Goal: Task Accomplishment & Management: Use online tool/utility

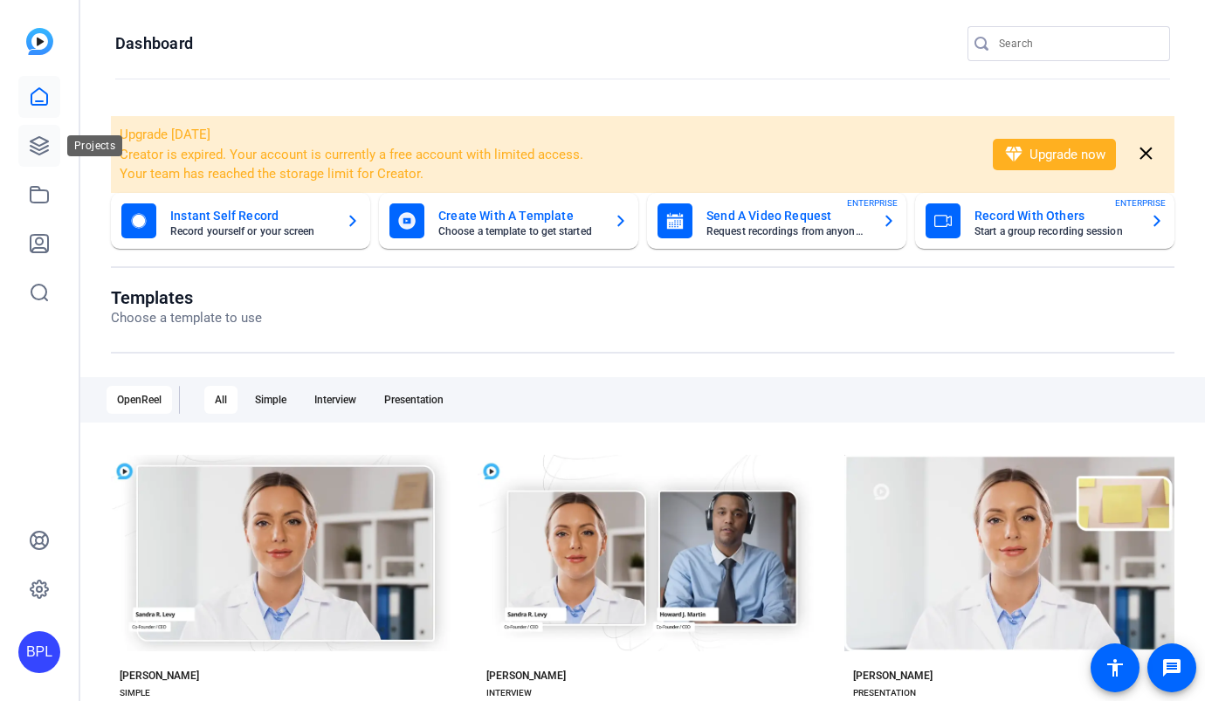
click at [46, 141] on icon at bounding box center [39, 145] width 17 height 17
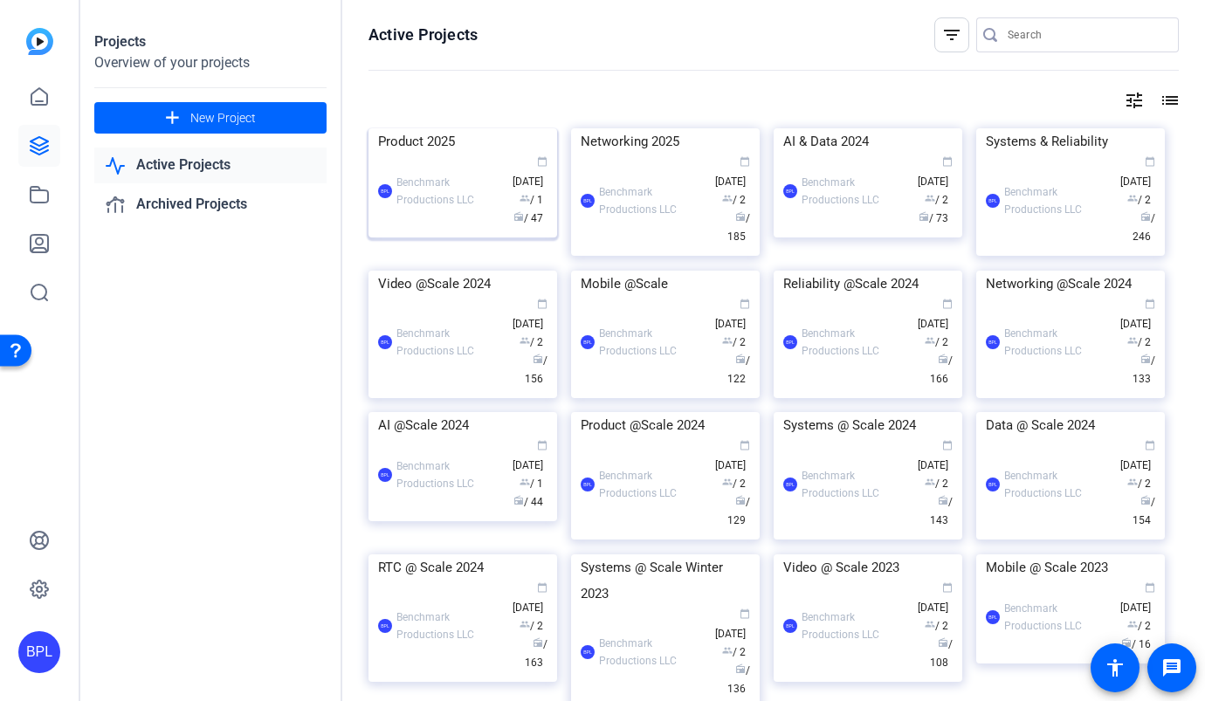
click at [453, 128] on img at bounding box center [462, 128] width 189 height 0
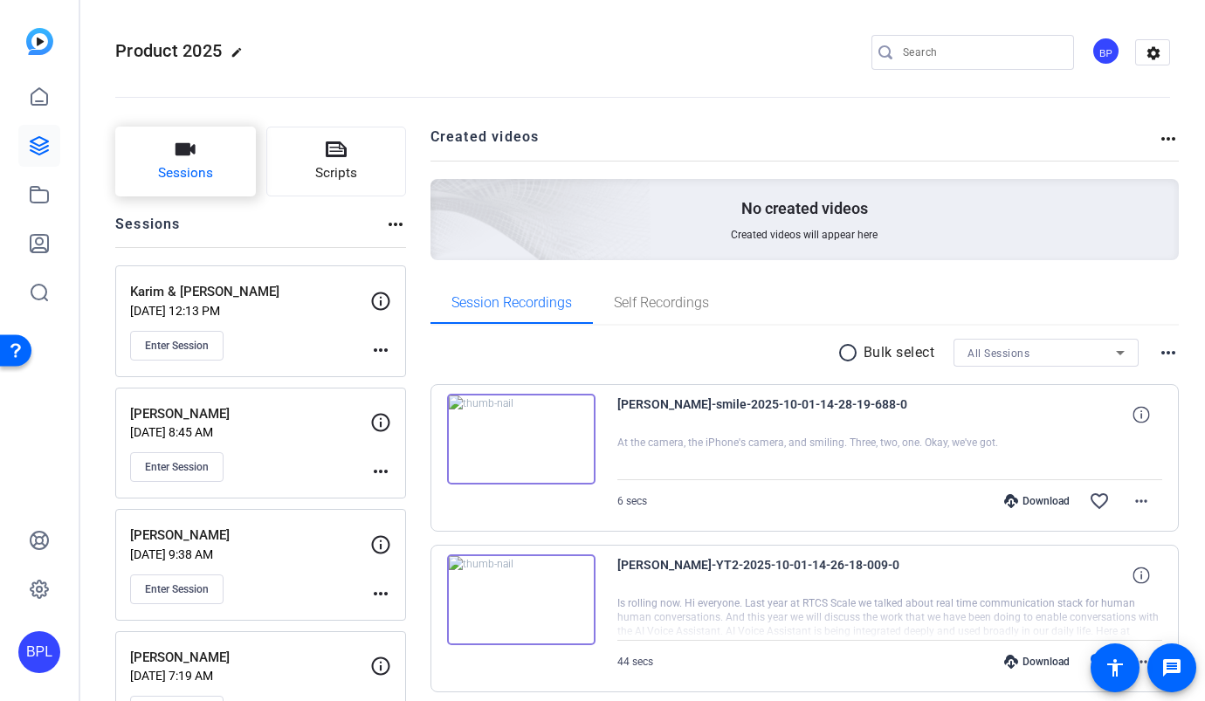
click at [196, 155] on button "Sessions" at bounding box center [185, 162] width 141 height 70
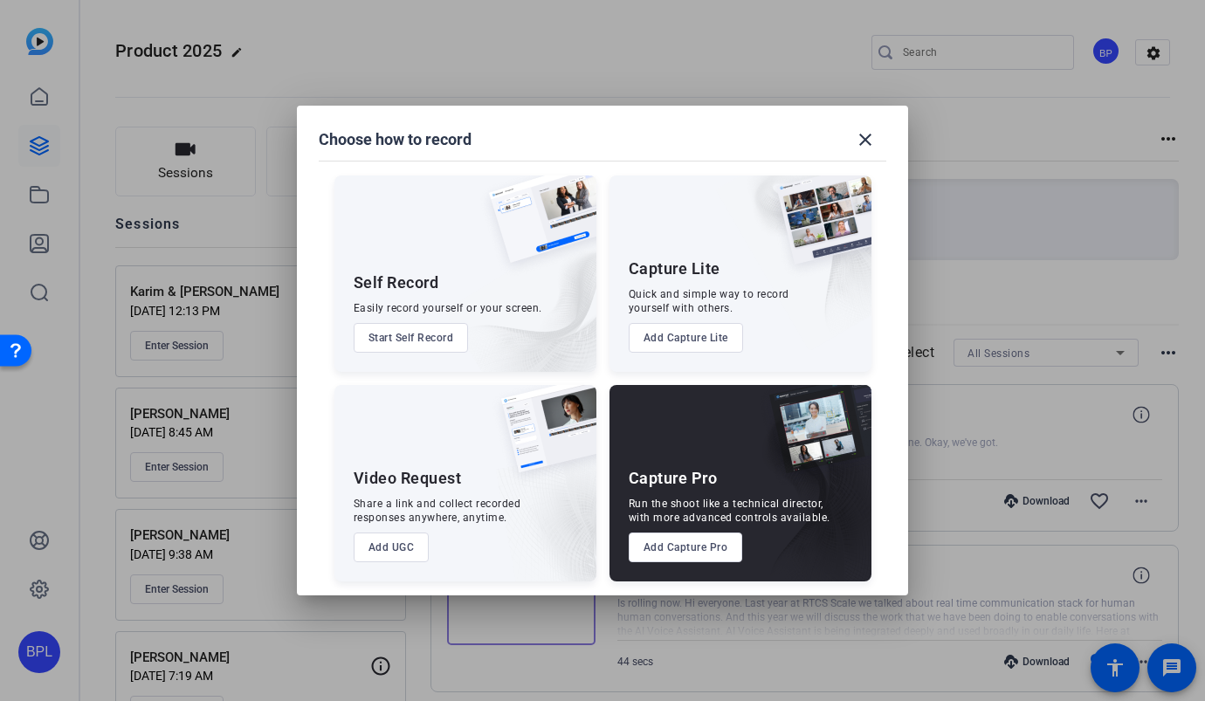
click at [703, 548] on button "Add Capture Pro" at bounding box center [686, 548] width 114 height 30
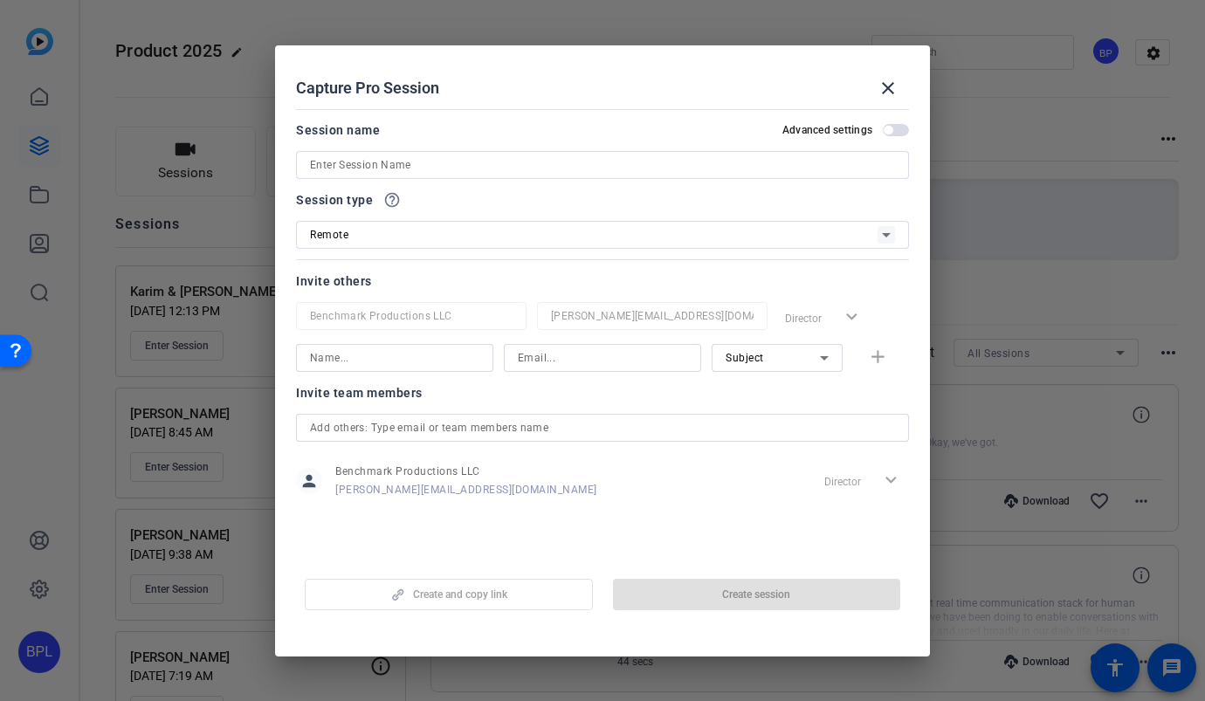
click at [451, 176] on div at bounding box center [602, 165] width 585 height 28
click at [450, 167] on input at bounding box center [602, 165] width 585 height 21
paste input "Ram & [PERSON_NAME]"
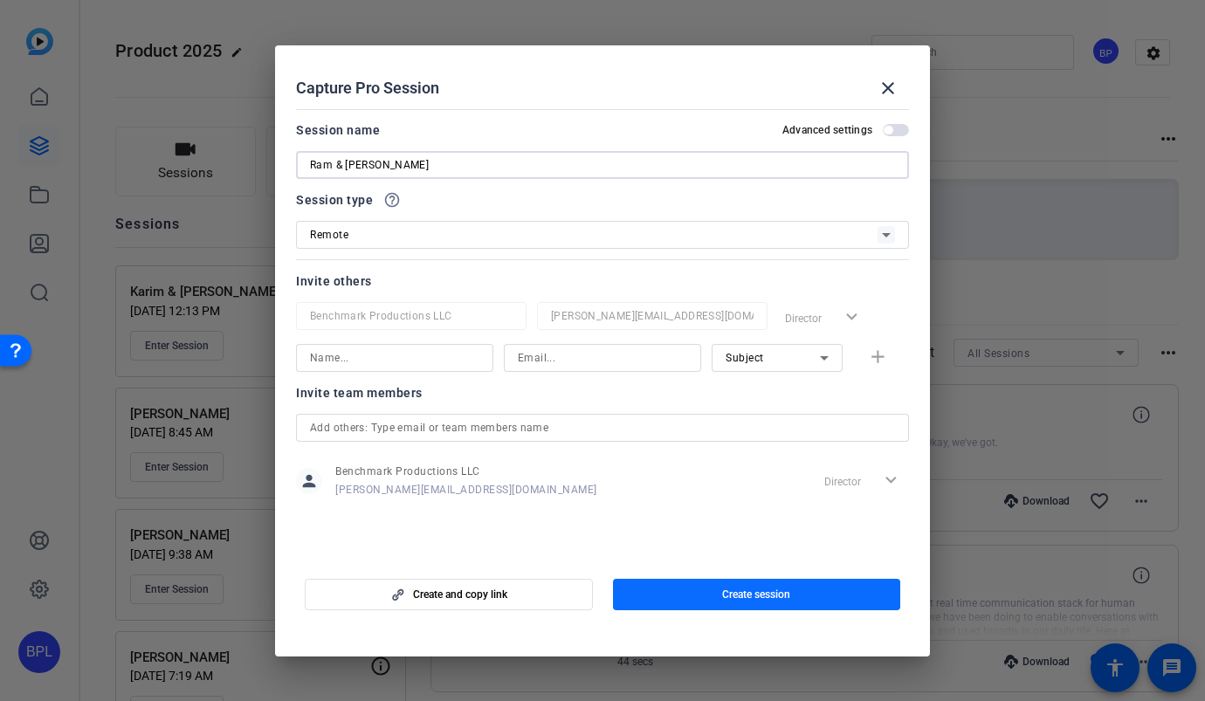
type input "Ram & [PERSON_NAME]"
click at [724, 587] on span "button" at bounding box center [757, 595] width 288 height 42
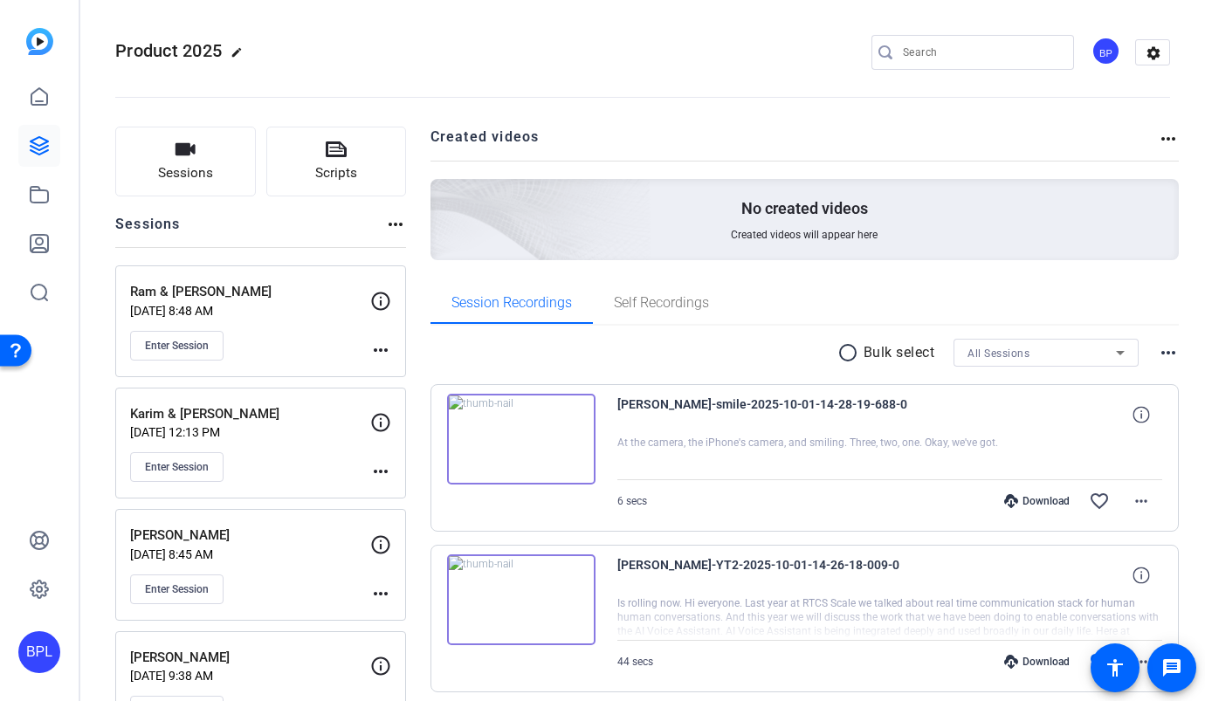
click at [382, 350] on mat-icon "more_horiz" at bounding box center [380, 350] width 21 height 21
click at [437, 375] on span "Edit Session" at bounding box center [423, 375] width 79 height 21
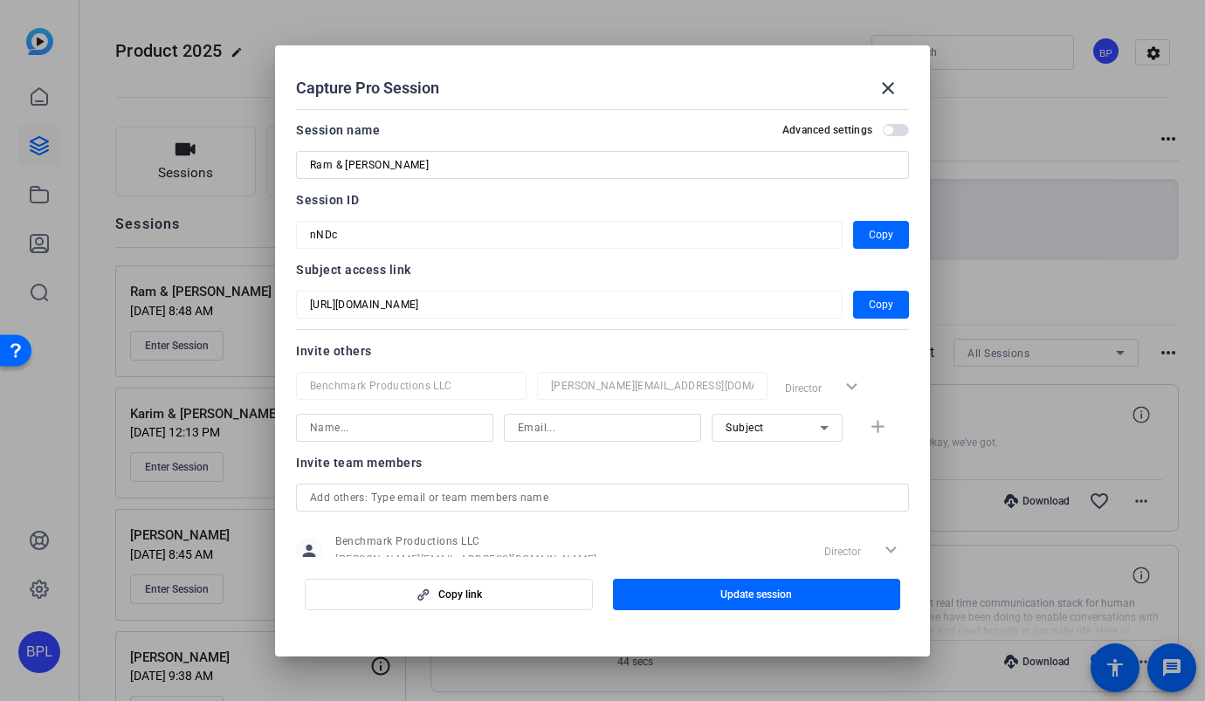
click at [563, 425] on input at bounding box center [602, 427] width 169 height 21
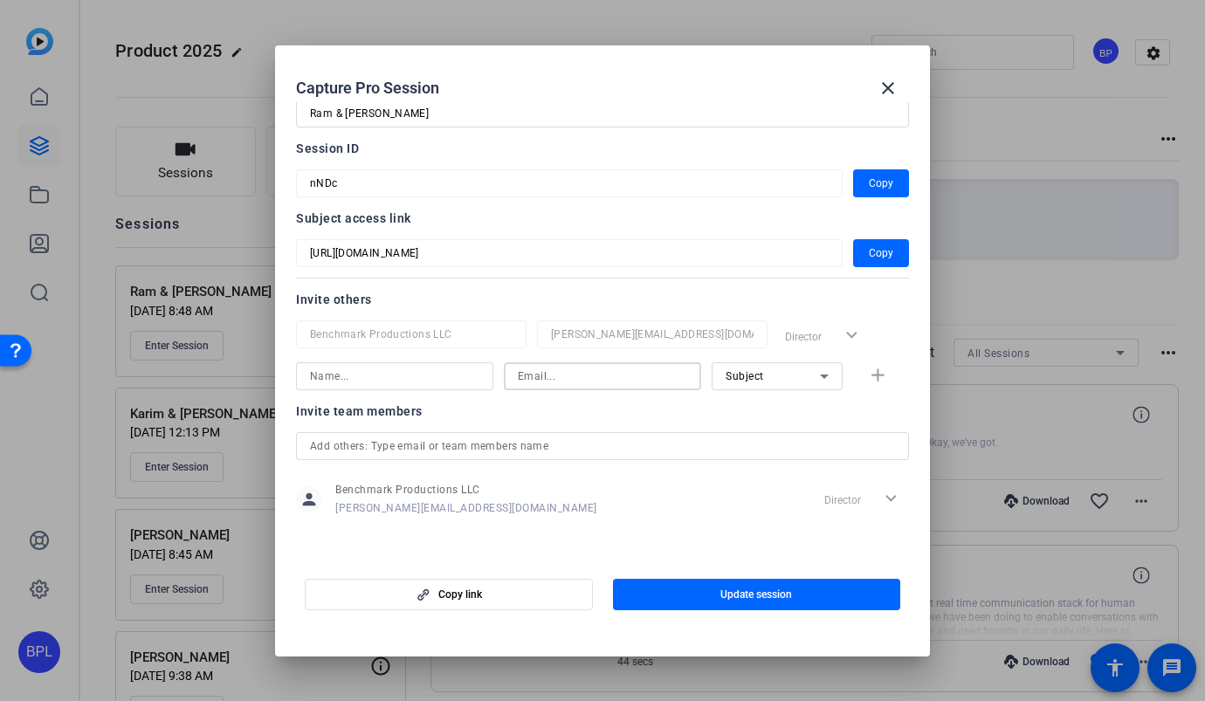
paste input "[EMAIL_ADDRESS][DOMAIN_NAME]"
type input "[EMAIL_ADDRESS][DOMAIN_NAME]"
click at [784, 368] on div "Subject" at bounding box center [773, 376] width 94 height 22
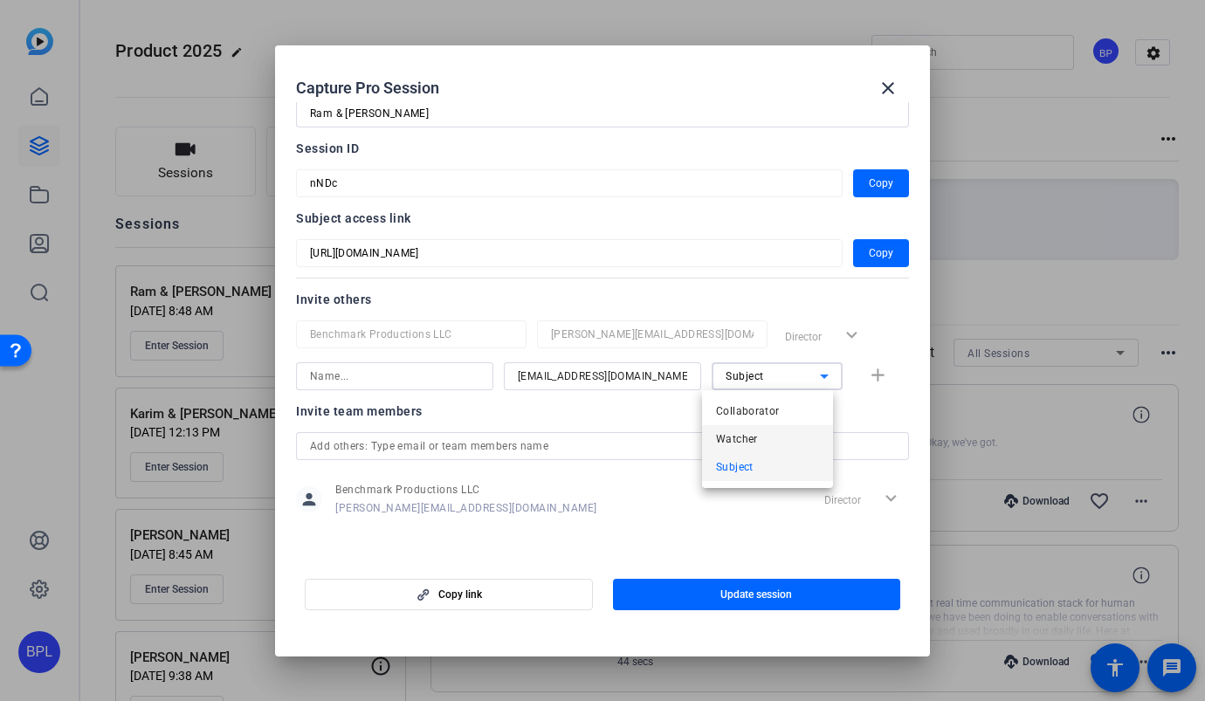
click at [759, 441] on mat-option "Watcher" at bounding box center [767, 439] width 131 height 28
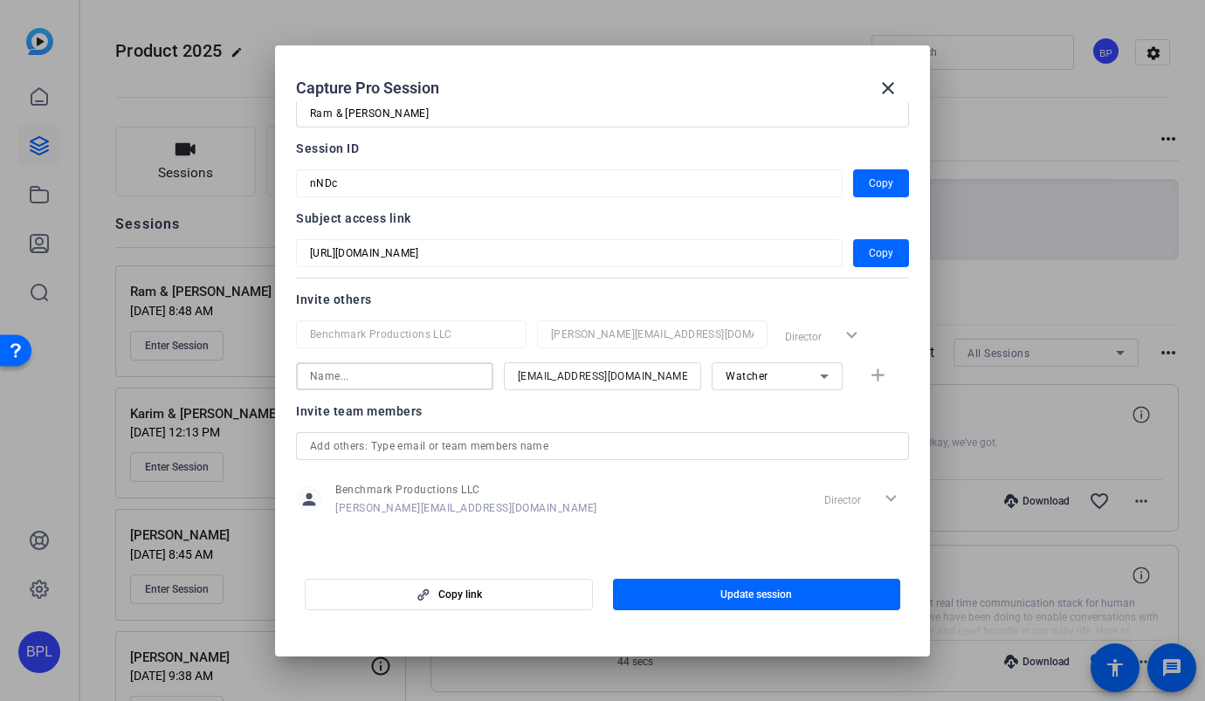
click at [454, 373] on input at bounding box center [394, 376] width 169 height 21
type input "Jack"
click at [869, 382] on mat-icon "add" at bounding box center [878, 376] width 22 height 22
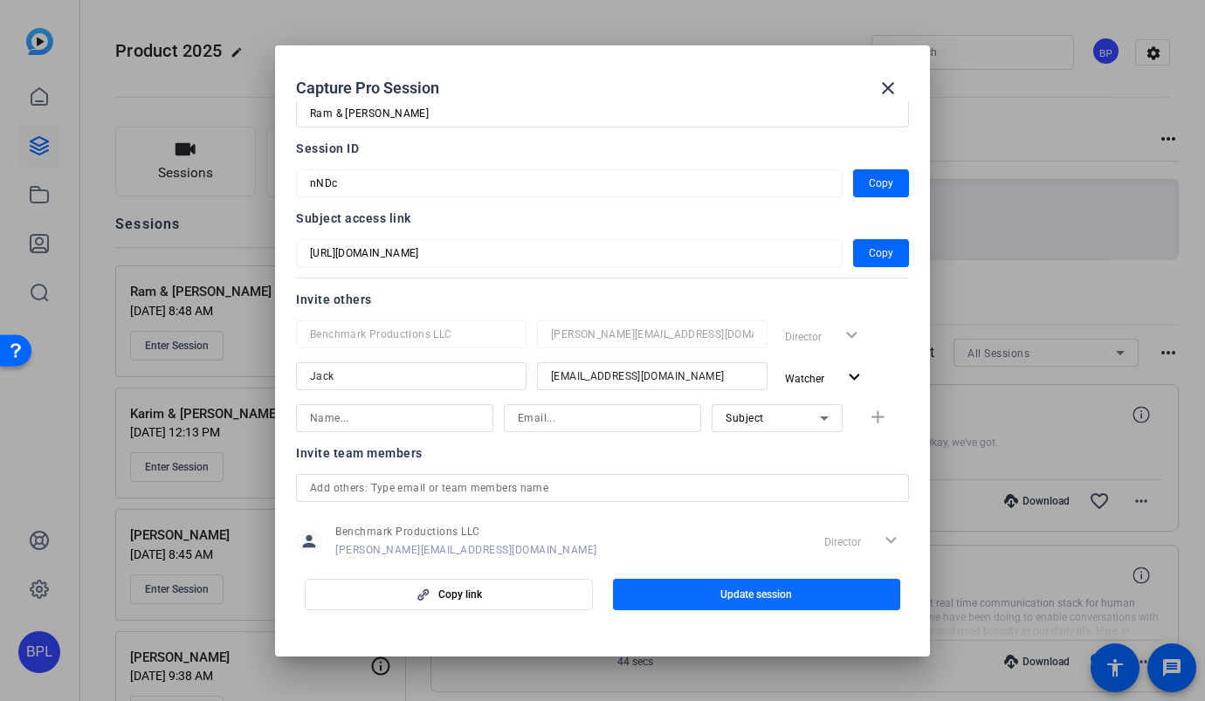
click at [842, 600] on span "button" at bounding box center [757, 595] width 288 height 42
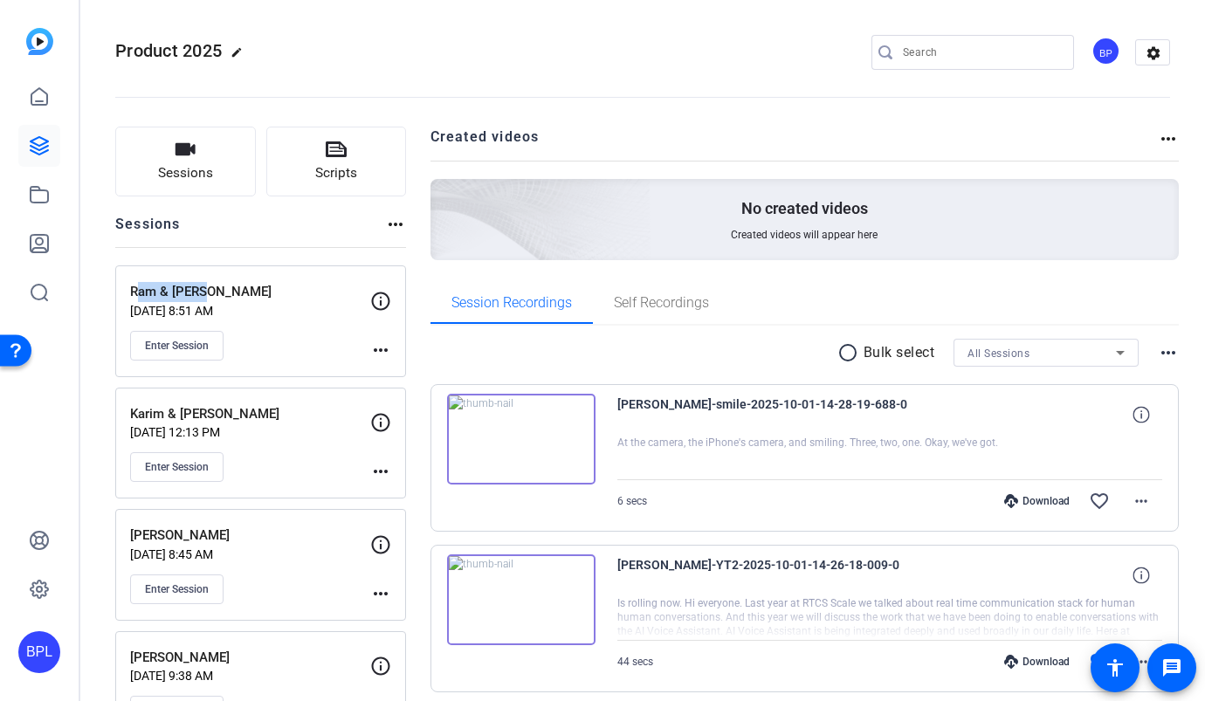
drag, startPoint x: 203, startPoint y: 293, endPoint x: 132, endPoint y: 297, distance: 71.7
click at [132, 297] on p "Ram & [PERSON_NAME]" at bounding box center [250, 292] width 240 height 20
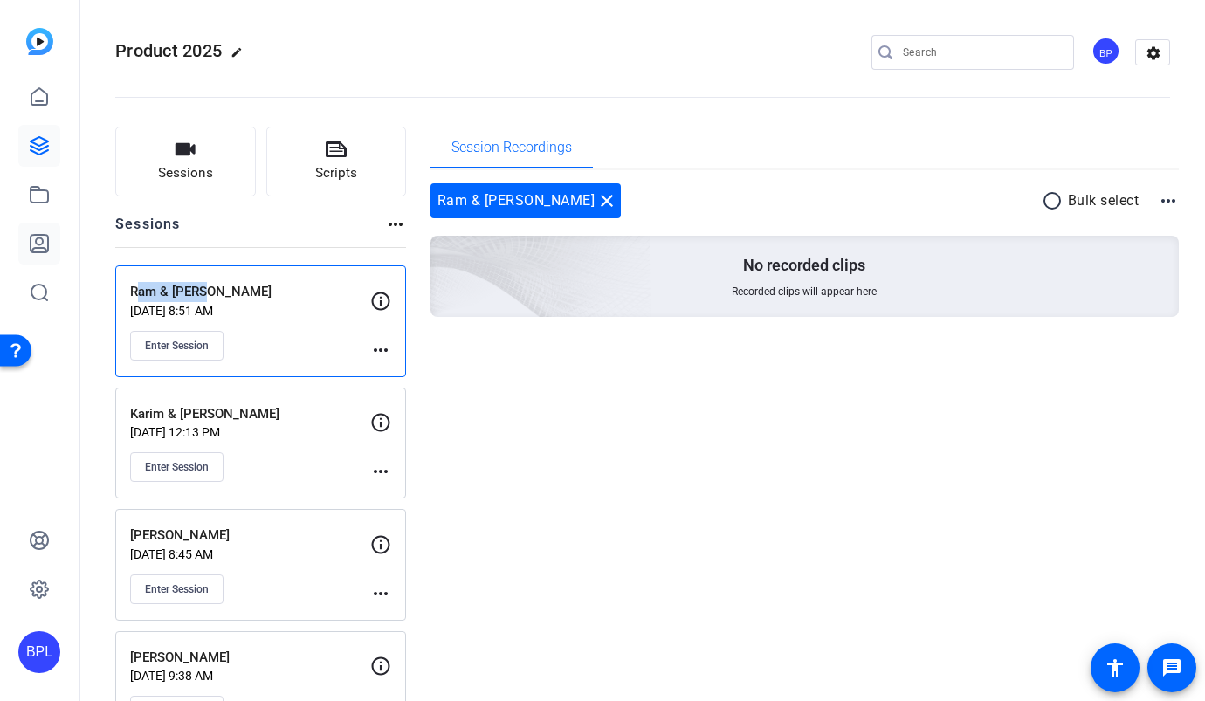
copy p "Ram & [PERSON_NAME]"
click at [196, 345] on span "Enter Session" at bounding box center [177, 346] width 64 height 14
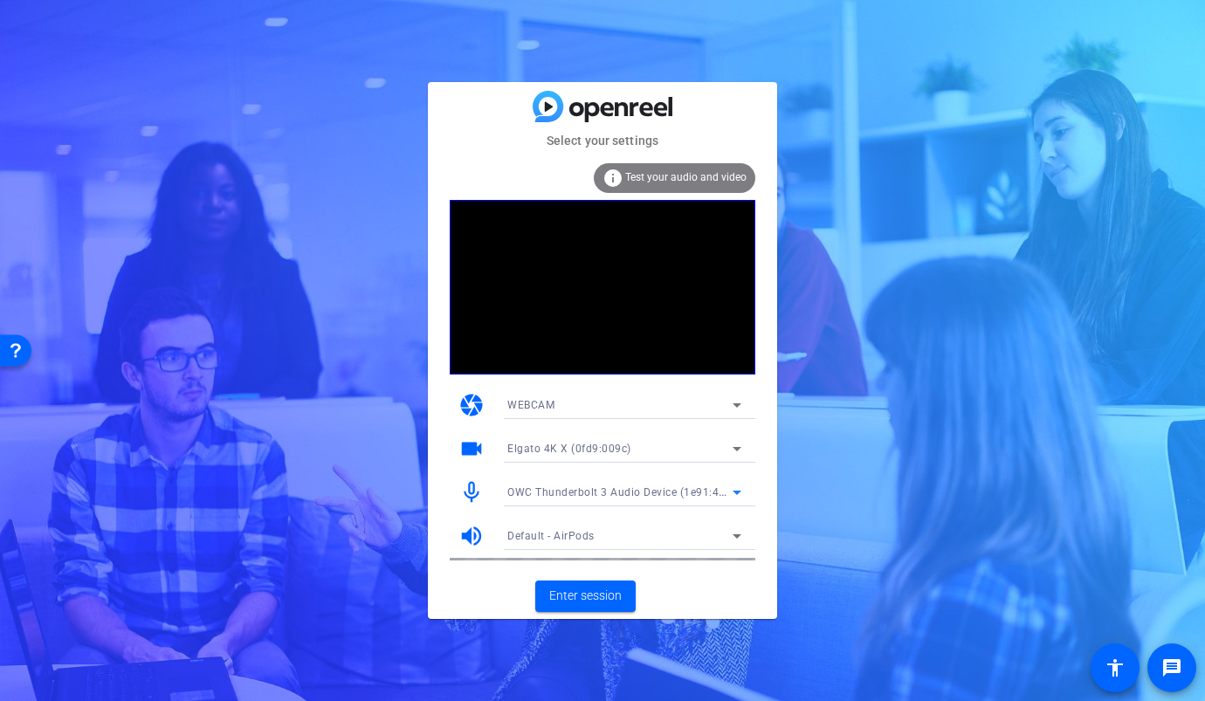
click at [609, 486] on span "OWC Thunderbolt 3 Audio Device (1e91:4001)" at bounding box center [624, 492] width 235 height 14
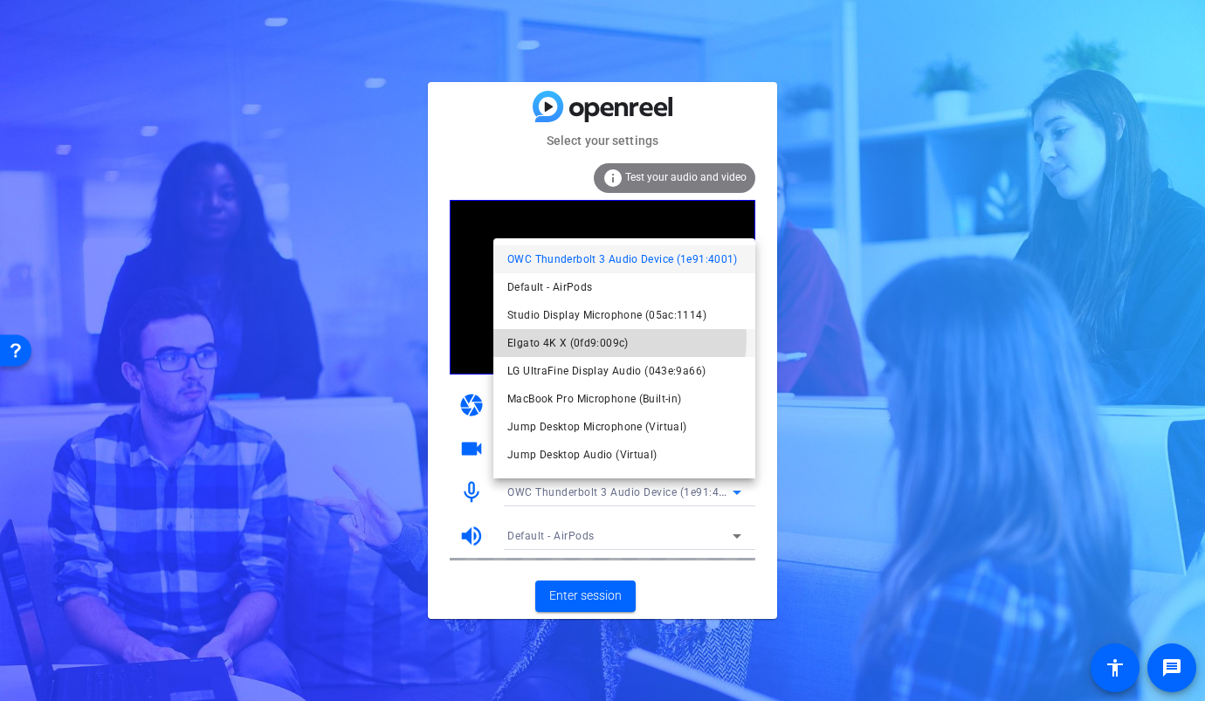
click at [607, 338] on span "Elgato 4K X (0fd9:009c)" at bounding box center [567, 343] width 121 height 21
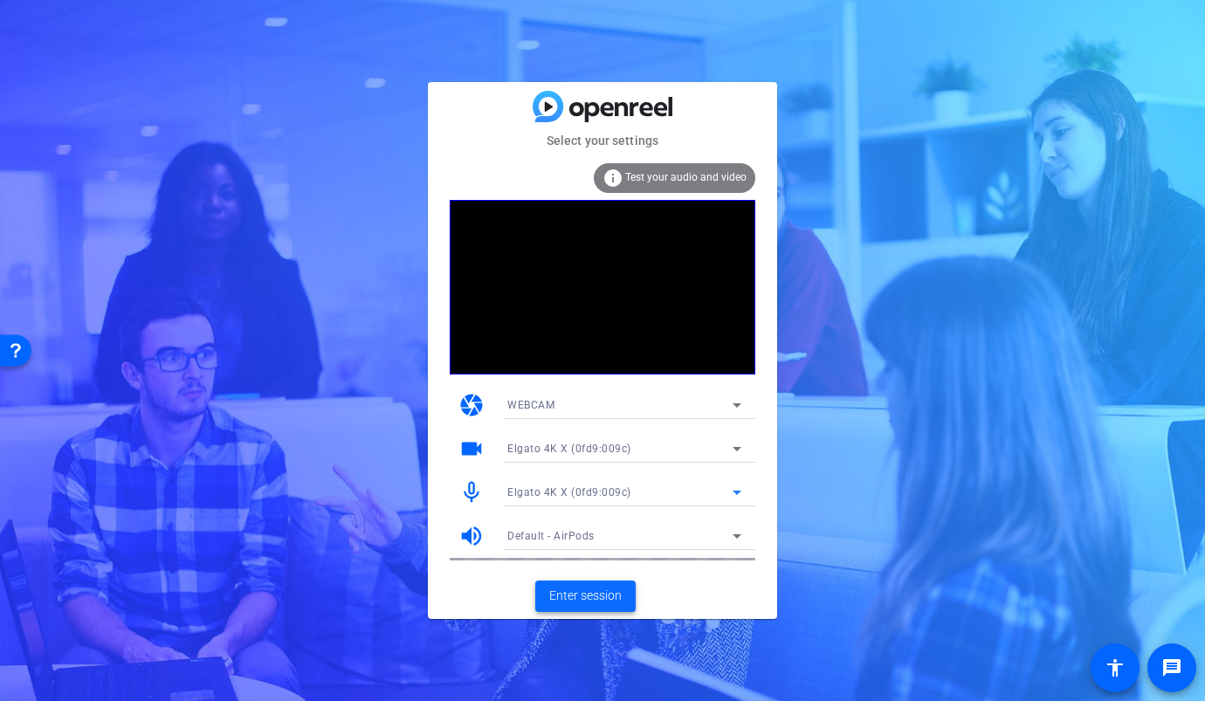
click at [593, 590] on span "Enter session" at bounding box center [585, 596] width 72 height 18
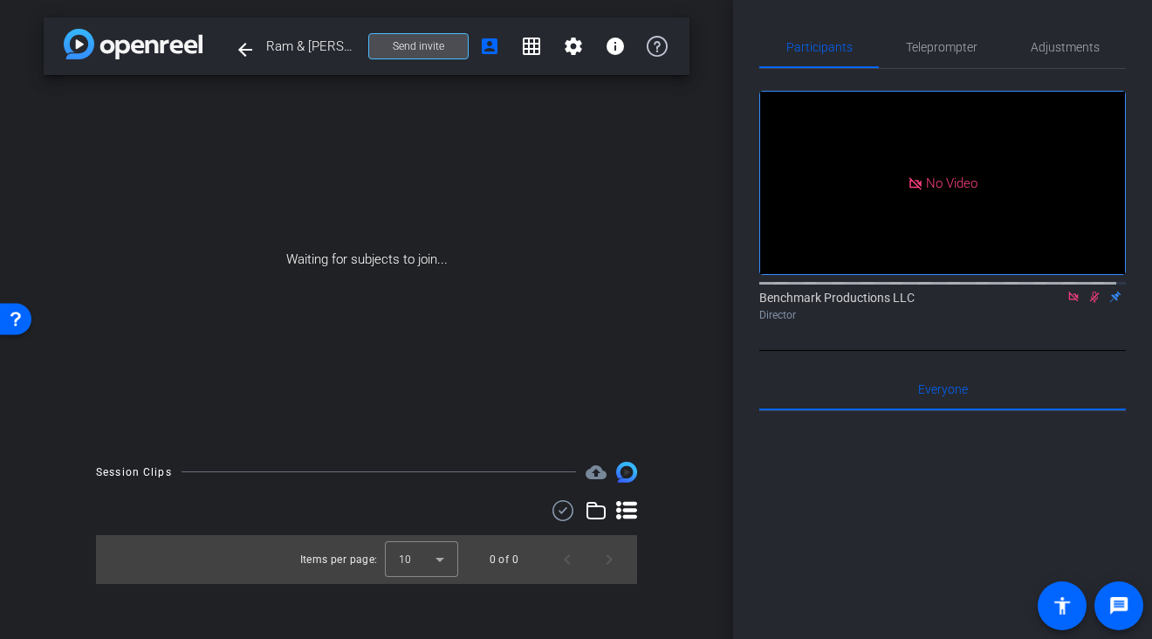
click at [421, 48] on span "Send invite" at bounding box center [419, 46] width 52 height 14
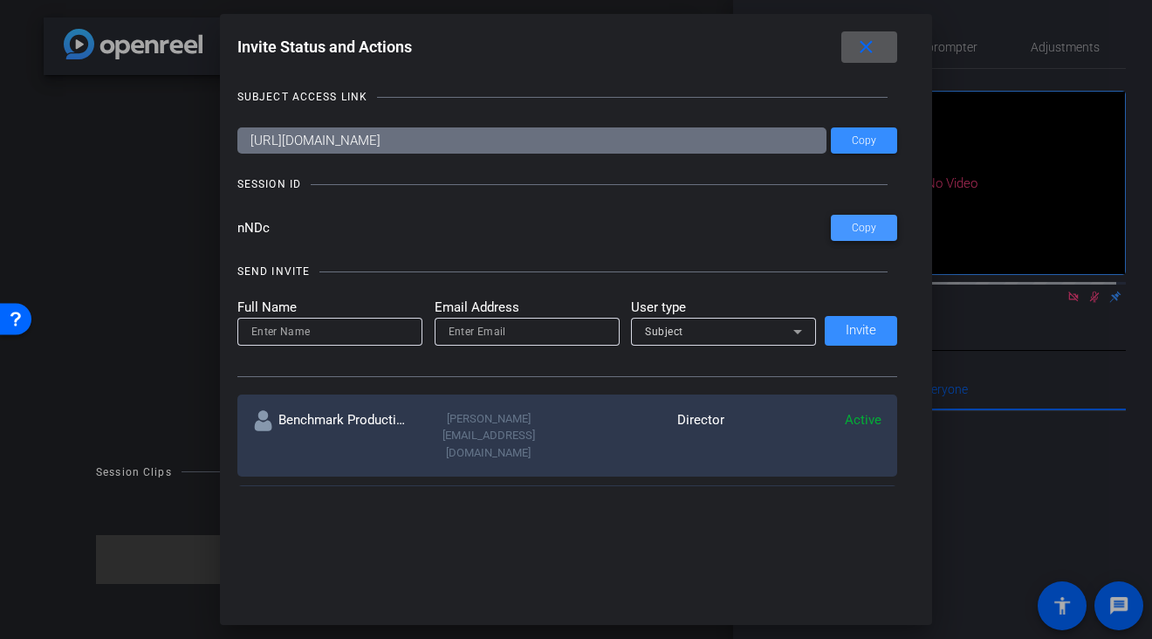
click at [875, 234] on span at bounding box center [864, 228] width 66 height 42
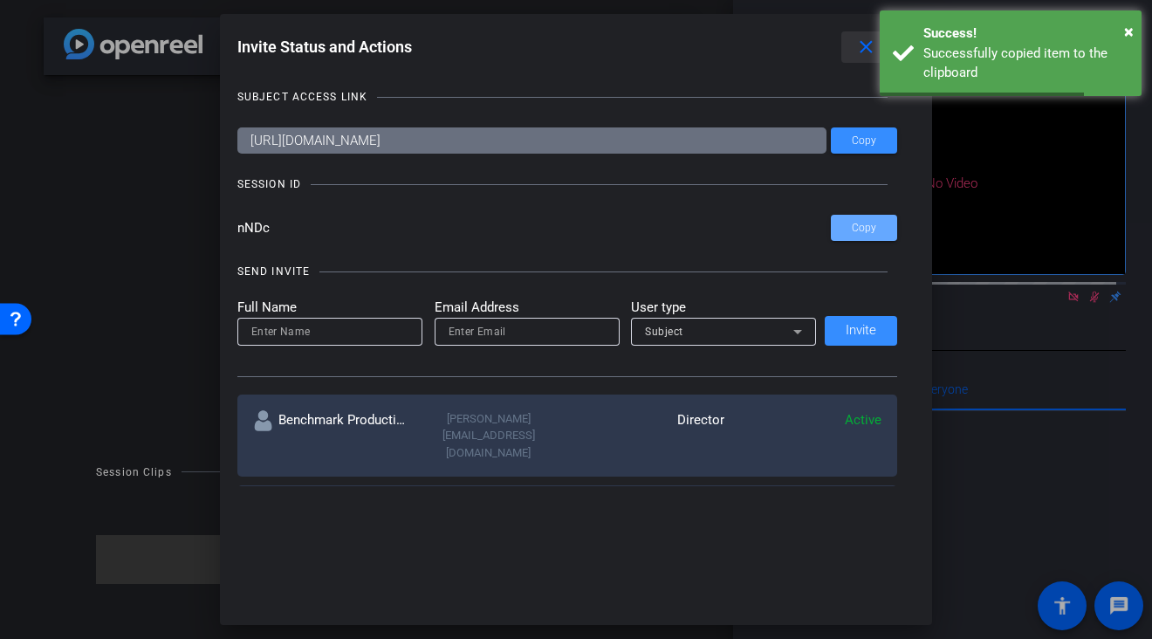
click at [866, 50] on mat-icon "close" at bounding box center [867, 48] width 22 height 22
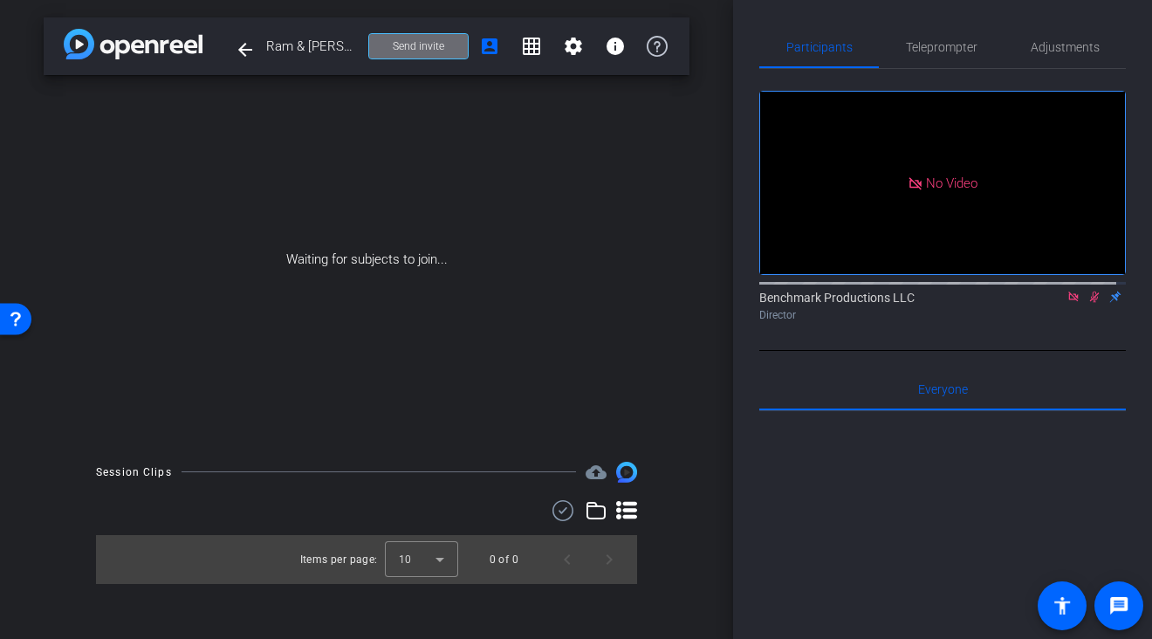
click at [444, 53] on span at bounding box center [418, 46] width 99 height 42
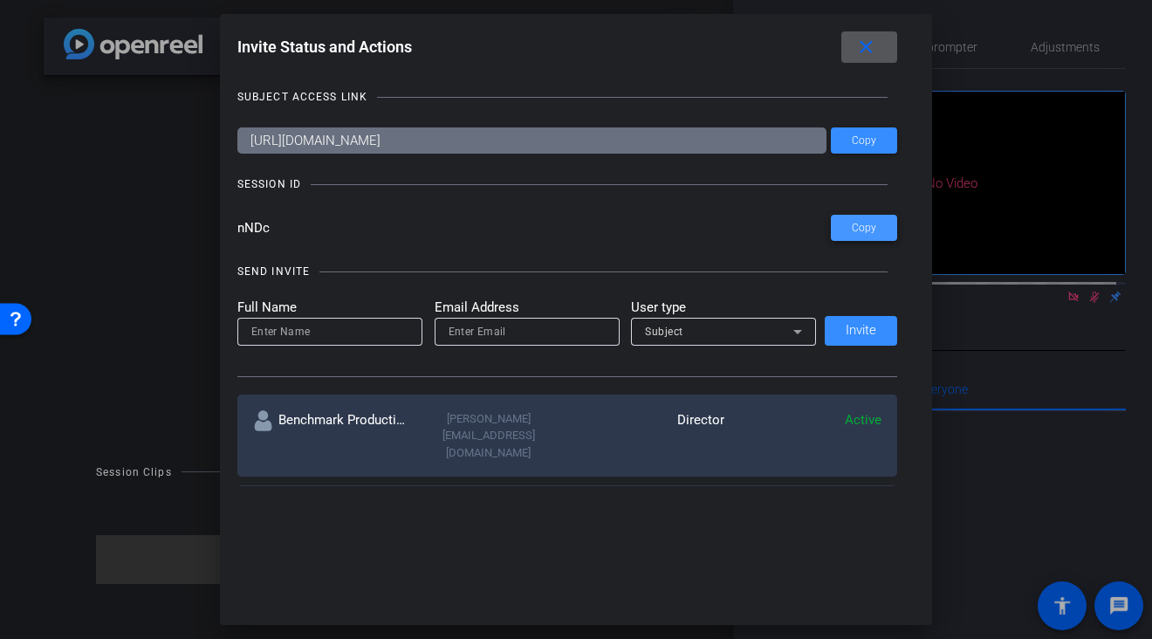
click at [859, 229] on span "Copy" at bounding box center [864, 228] width 24 height 13
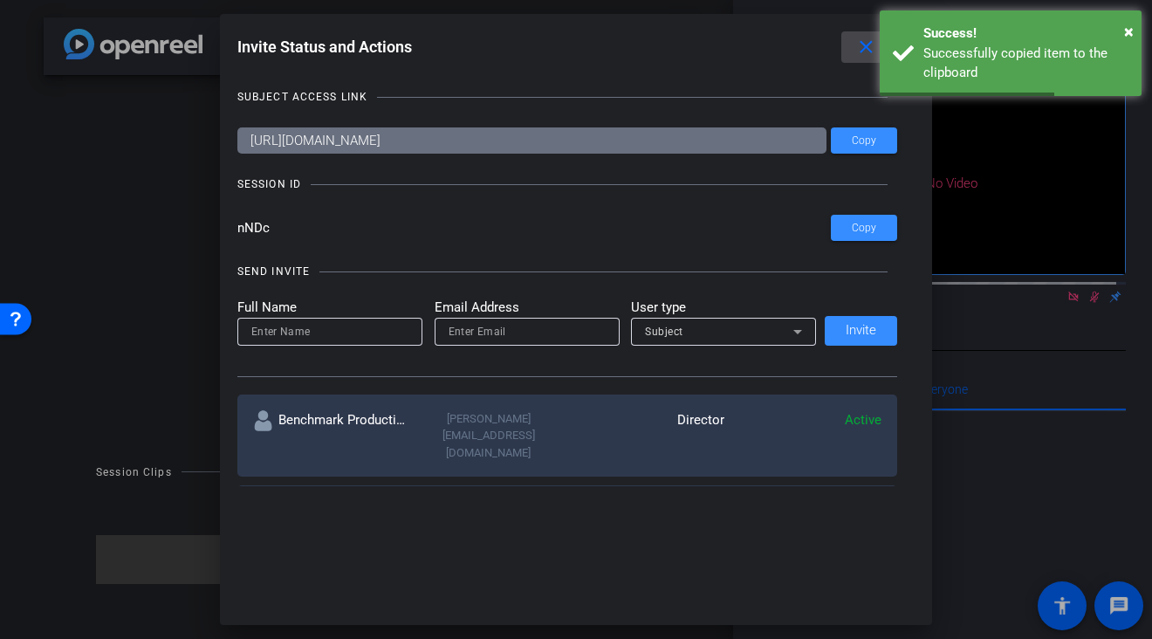
click at [868, 55] on mat-icon "close" at bounding box center [867, 48] width 22 height 22
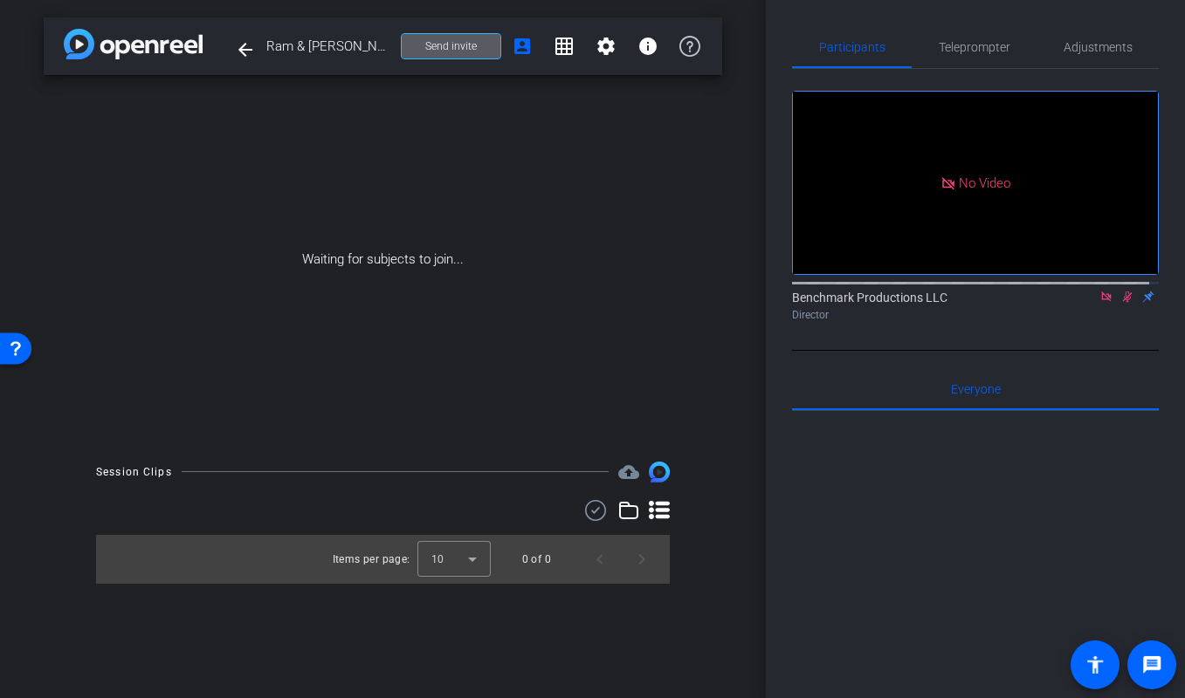
click at [1099, 303] on icon at bounding box center [1106, 297] width 14 height 12
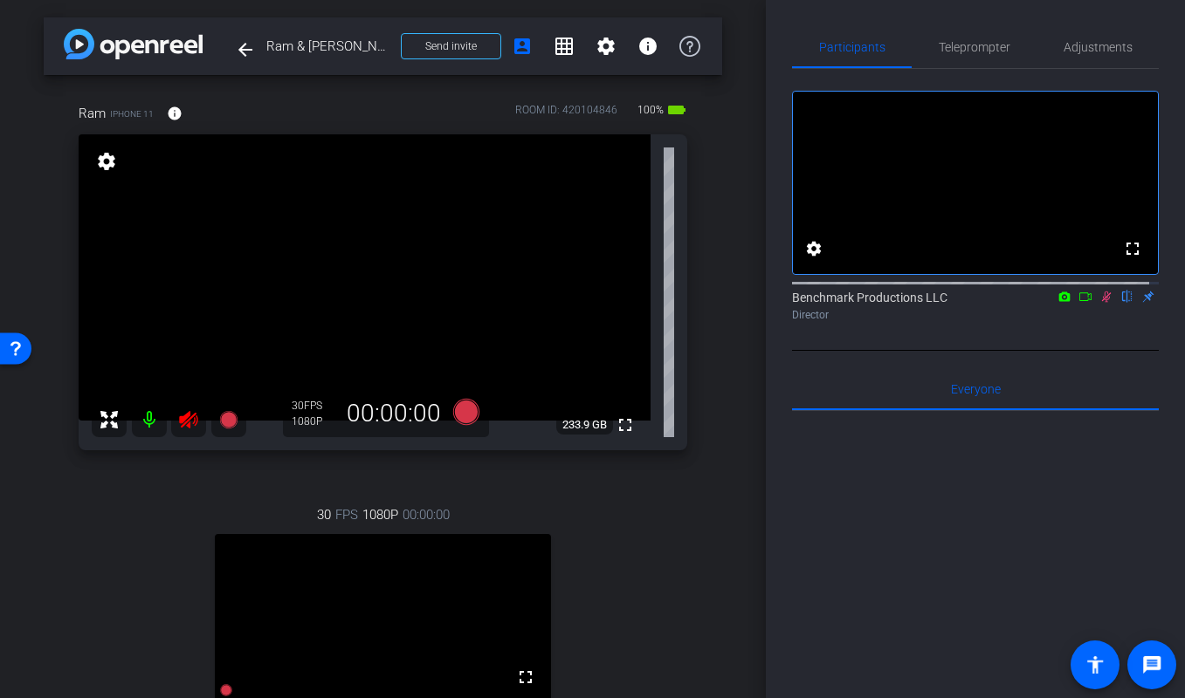
scroll to position [39, 0]
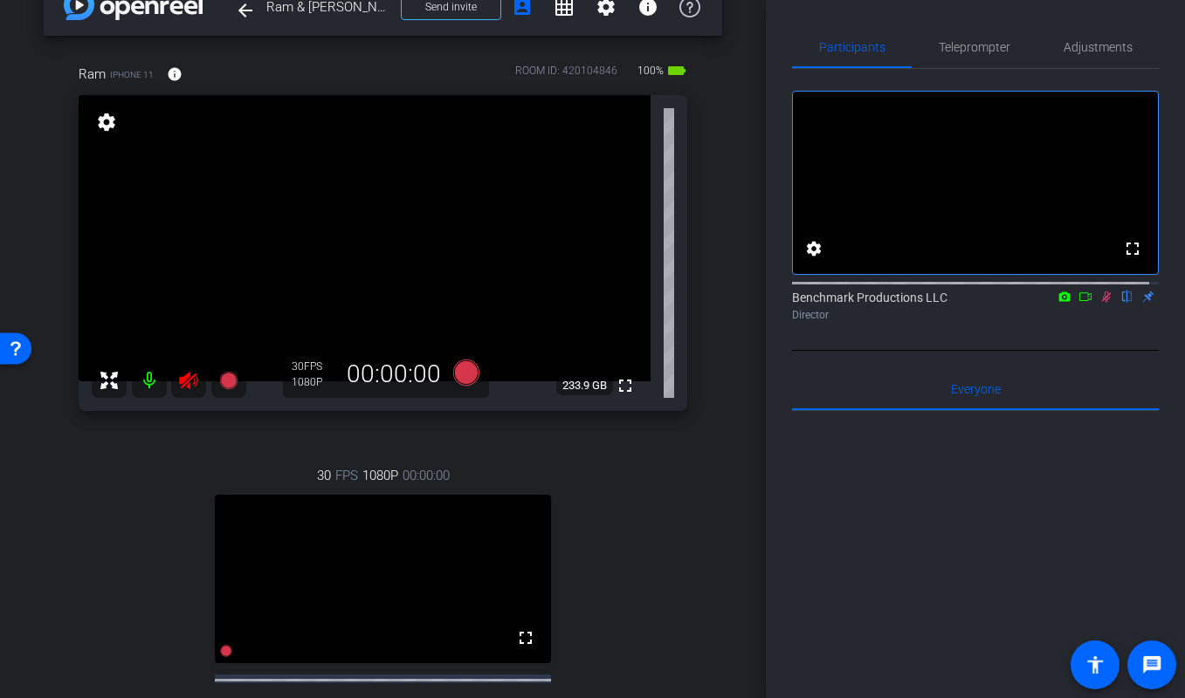
click at [148, 384] on mat-icon at bounding box center [149, 380] width 35 height 35
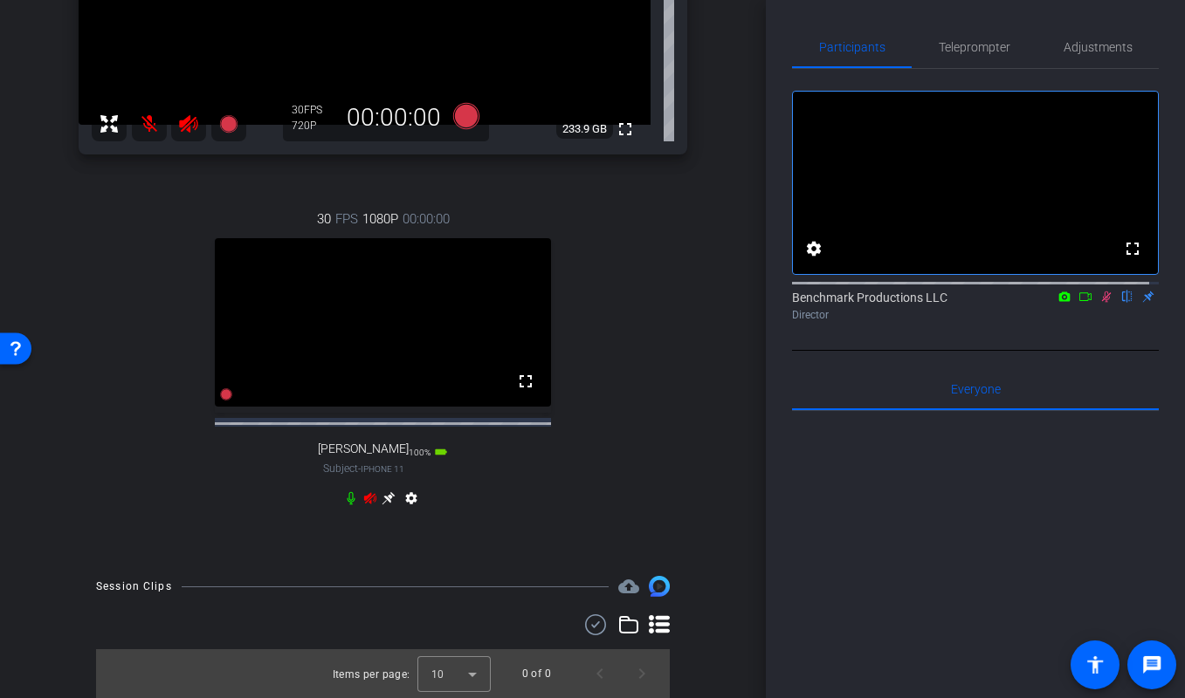
scroll to position [310, 0]
click at [344, 501] on icon at bounding box center [351, 499] width 14 height 14
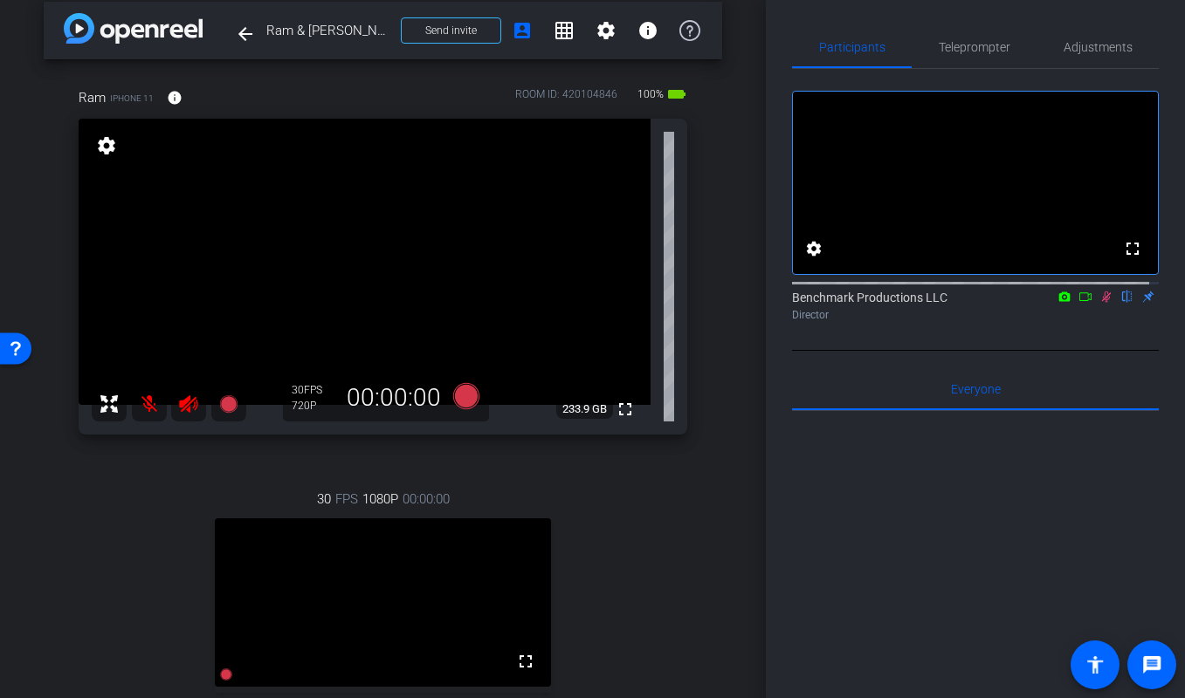
scroll to position [313, 0]
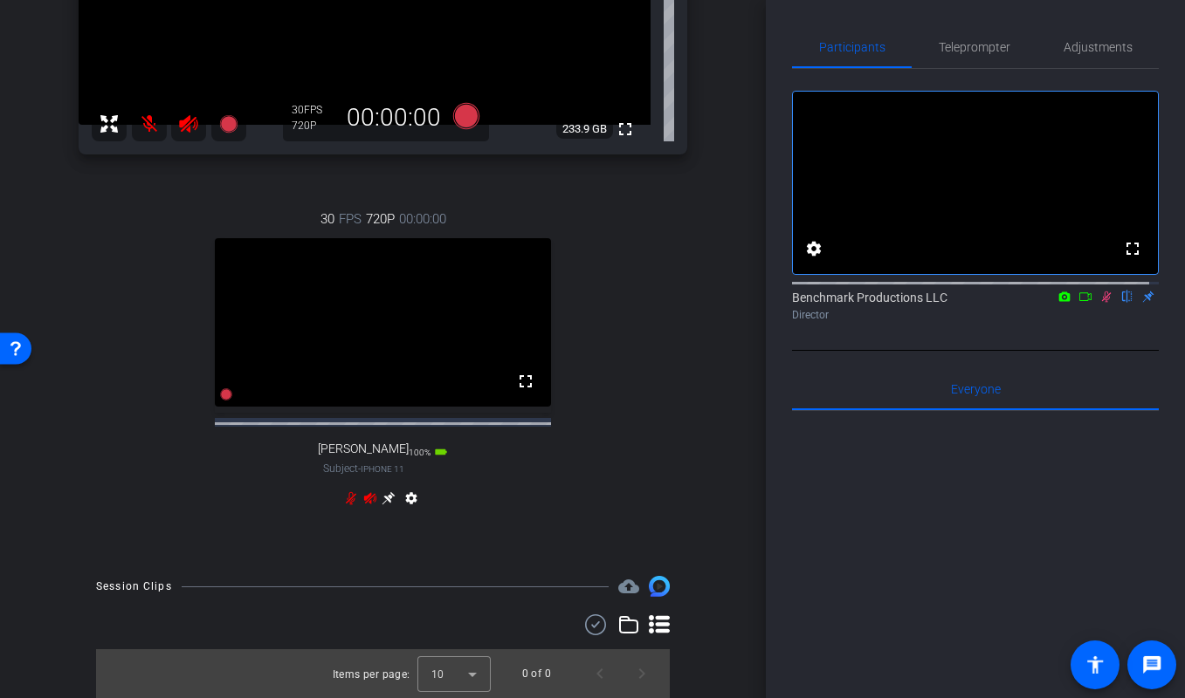
click at [346, 499] on icon at bounding box center [351, 498] width 10 height 13
click at [347, 501] on icon at bounding box center [351, 498] width 8 height 13
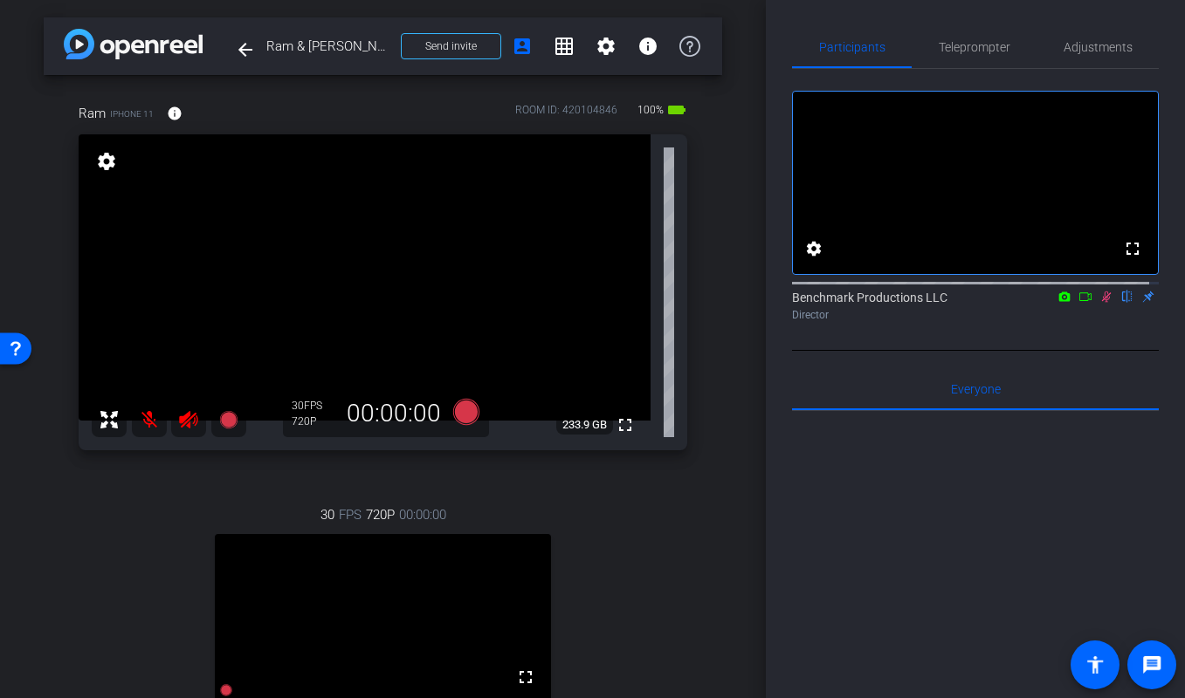
click at [1079, 301] on icon at bounding box center [1085, 296] width 12 height 9
drag, startPoint x: 1084, startPoint y: 52, endPoint x: 1041, endPoint y: 68, distance: 46.4
click at [1084, 52] on span "Adjustments" at bounding box center [1097, 47] width 69 height 12
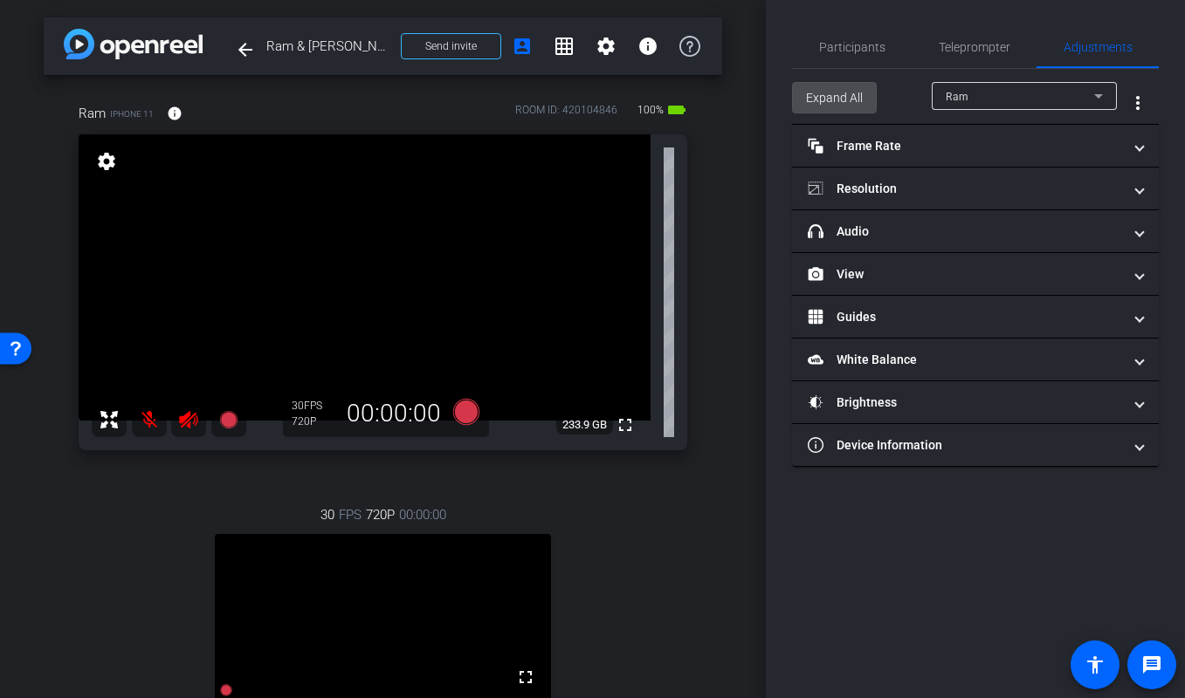
click at [808, 95] on span "Expand All" at bounding box center [834, 97] width 57 height 33
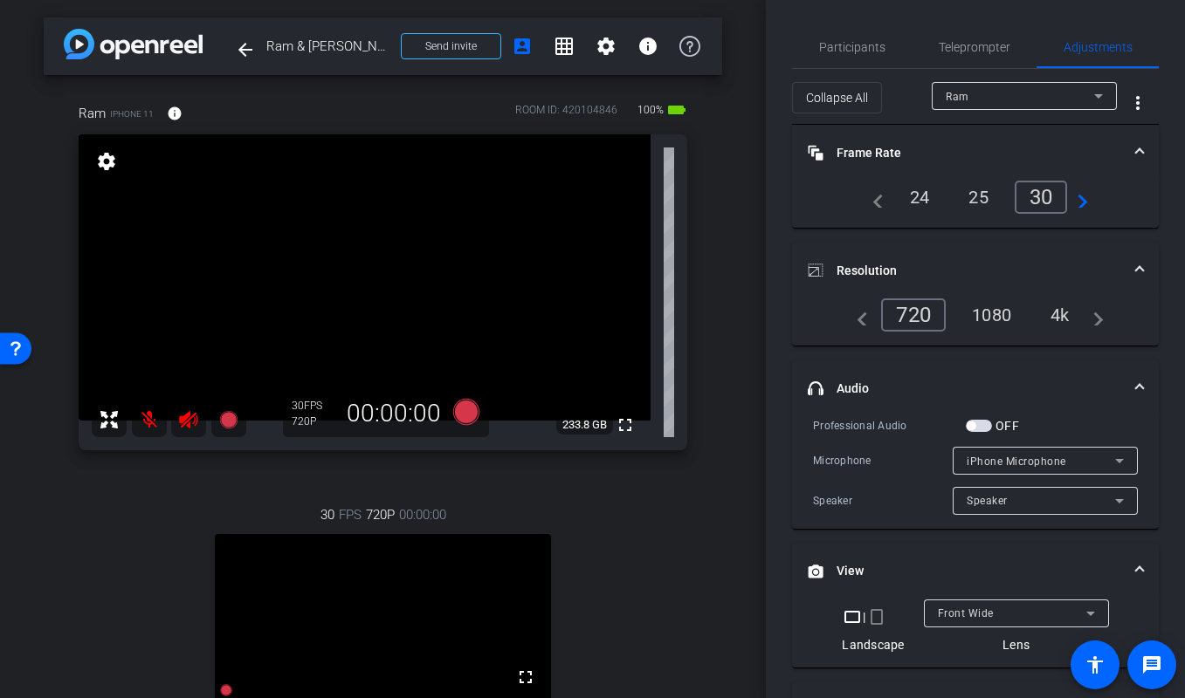
click at [947, 612] on span "Front Wide" at bounding box center [966, 614] width 56 height 12
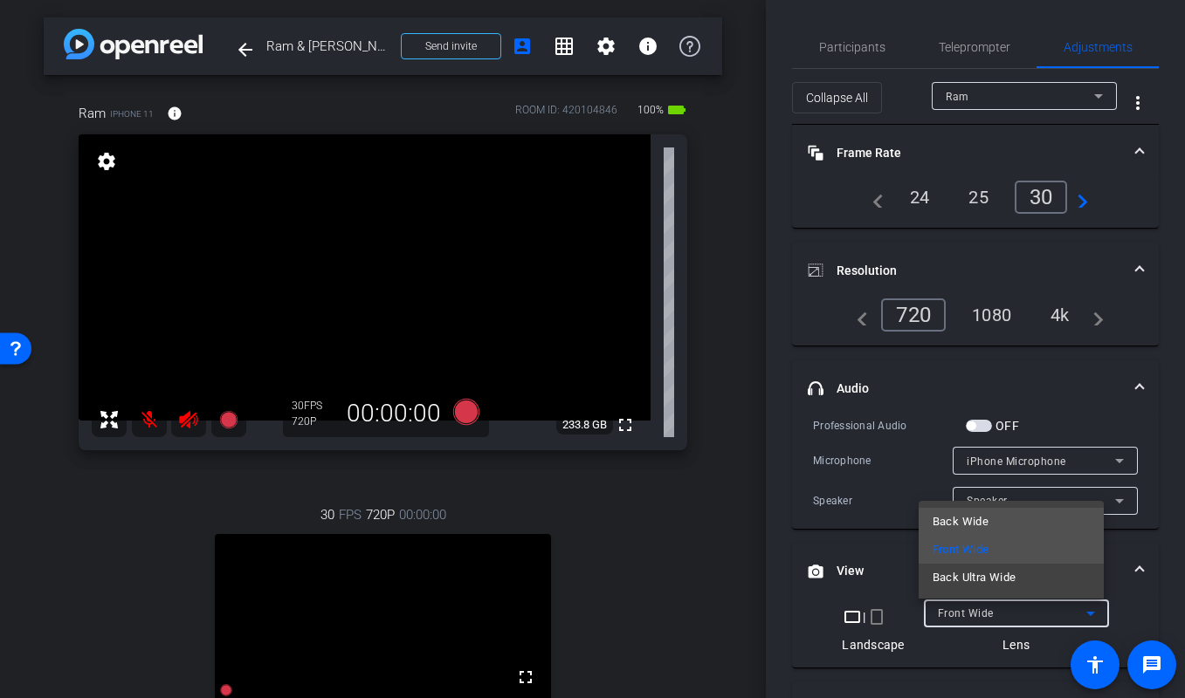
click at [976, 525] on span "Back Wide" at bounding box center [960, 522] width 56 height 21
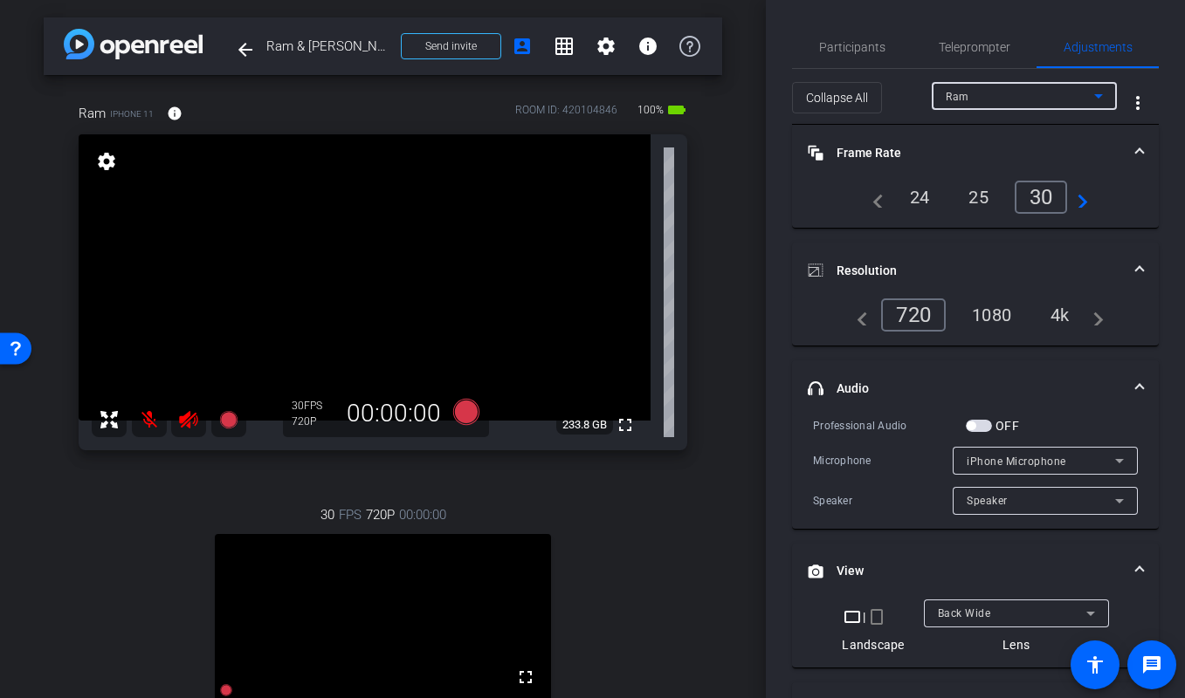
click at [988, 96] on div "Ram" at bounding box center [1020, 97] width 148 height 22
click at [953, 609] on span "Front Wide" at bounding box center [966, 614] width 56 height 12
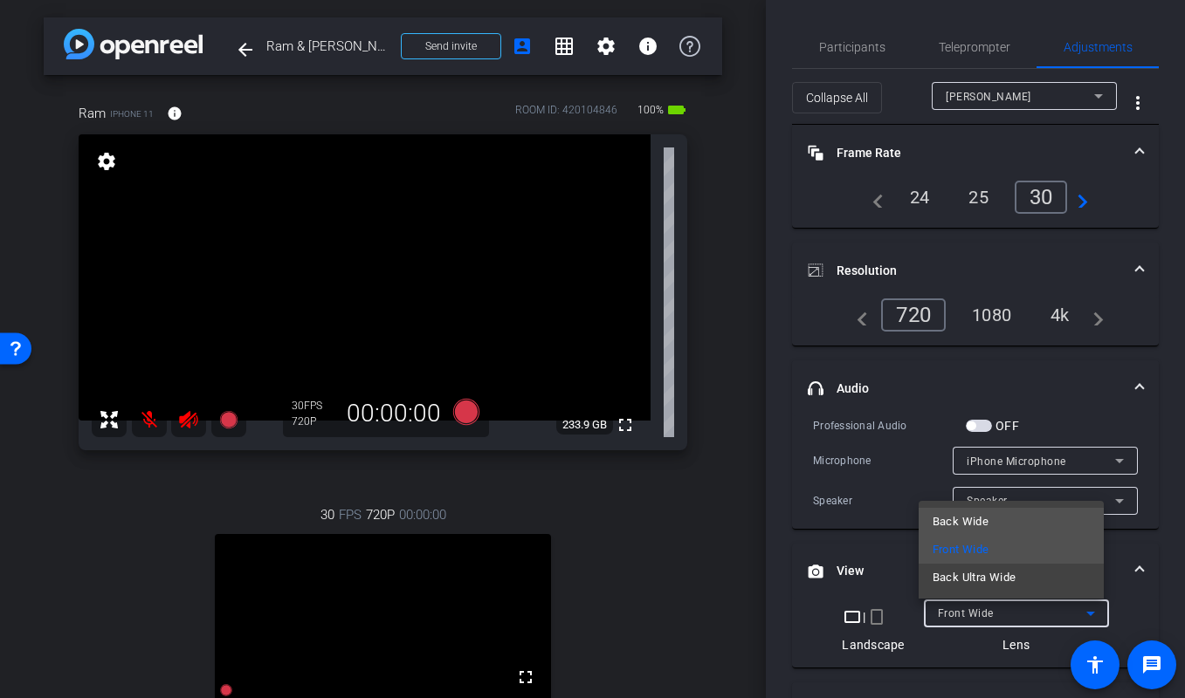
click at [973, 526] on span "Back Wide" at bounding box center [960, 522] width 56 height 21
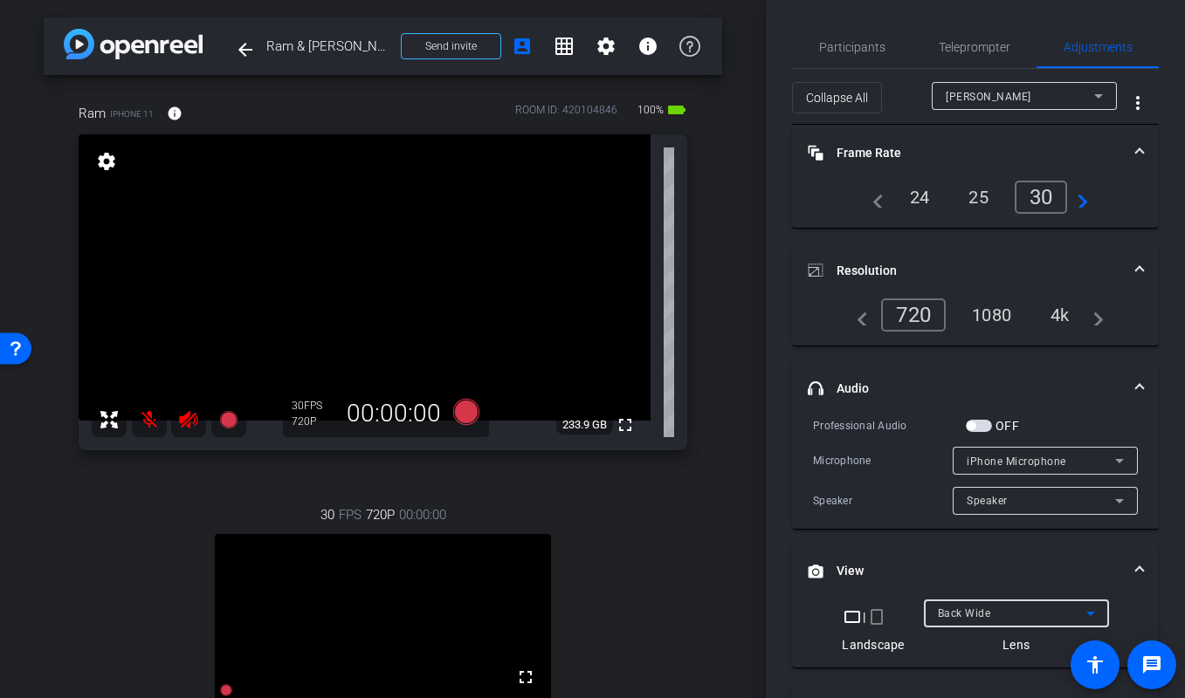
click at [972, 94] on div "Ming" at bounding box center [1020, 97] width 148 height 22
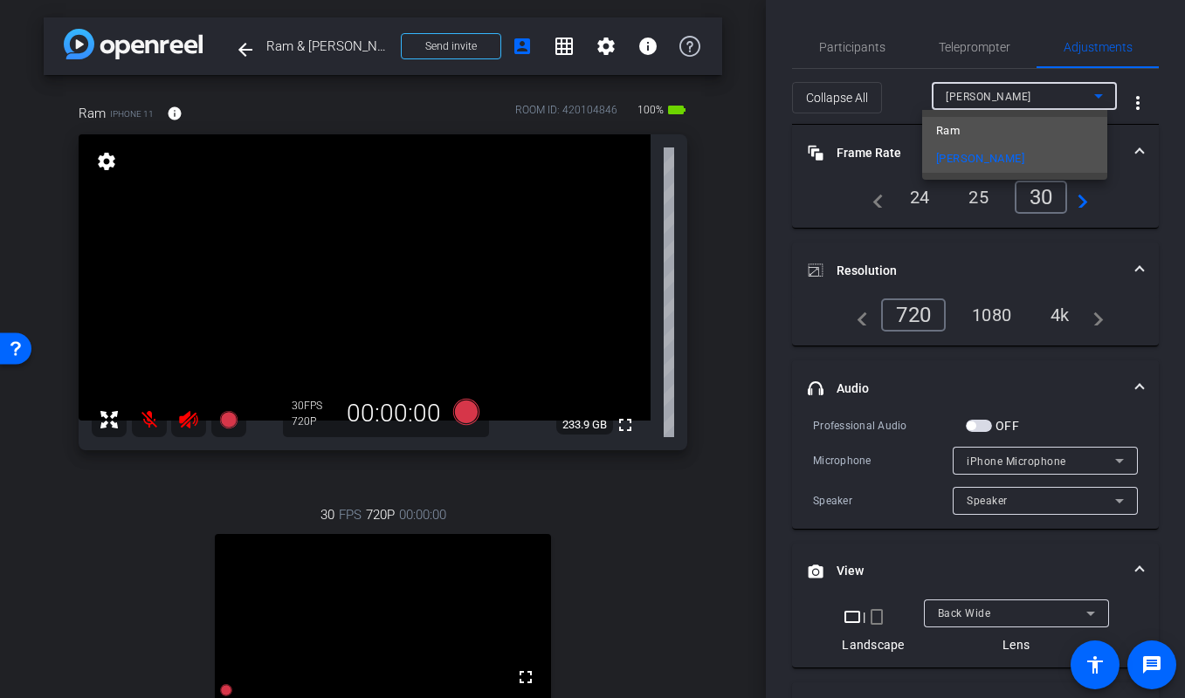
click at [966, 130] on mat-option "Ram" at bounding box center [1014, 131] width 185 height 28
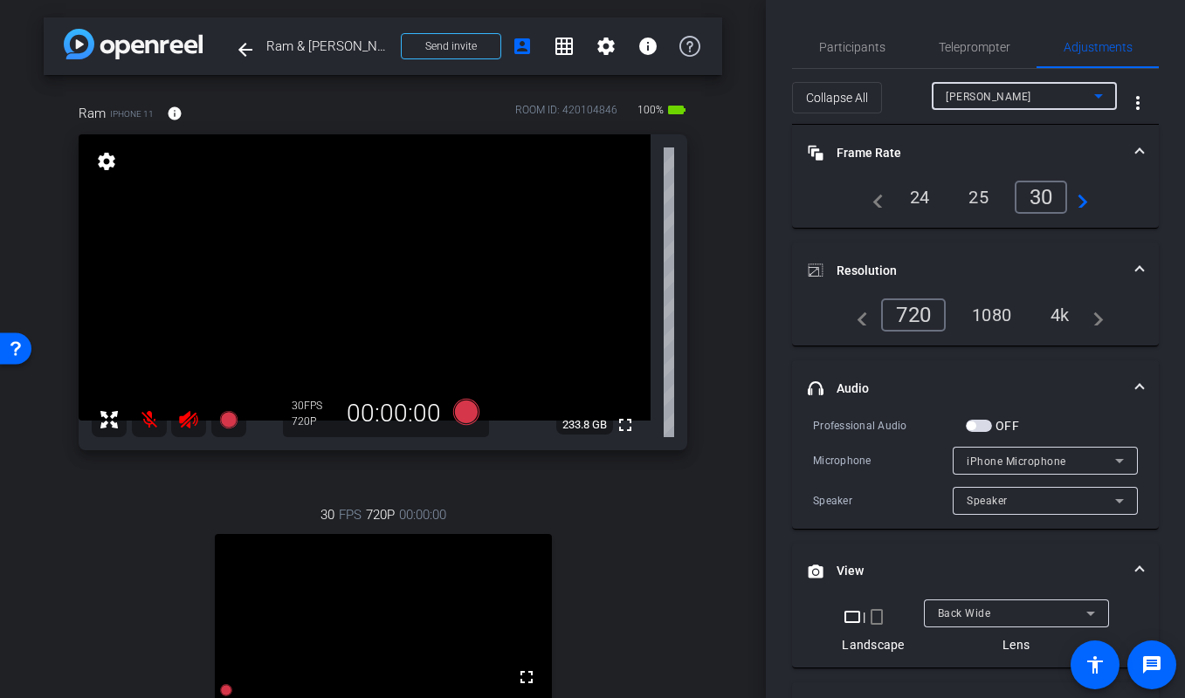
click at [974, 106] on div "Ming" at bounding box center [1020, 97] width 148 height 22
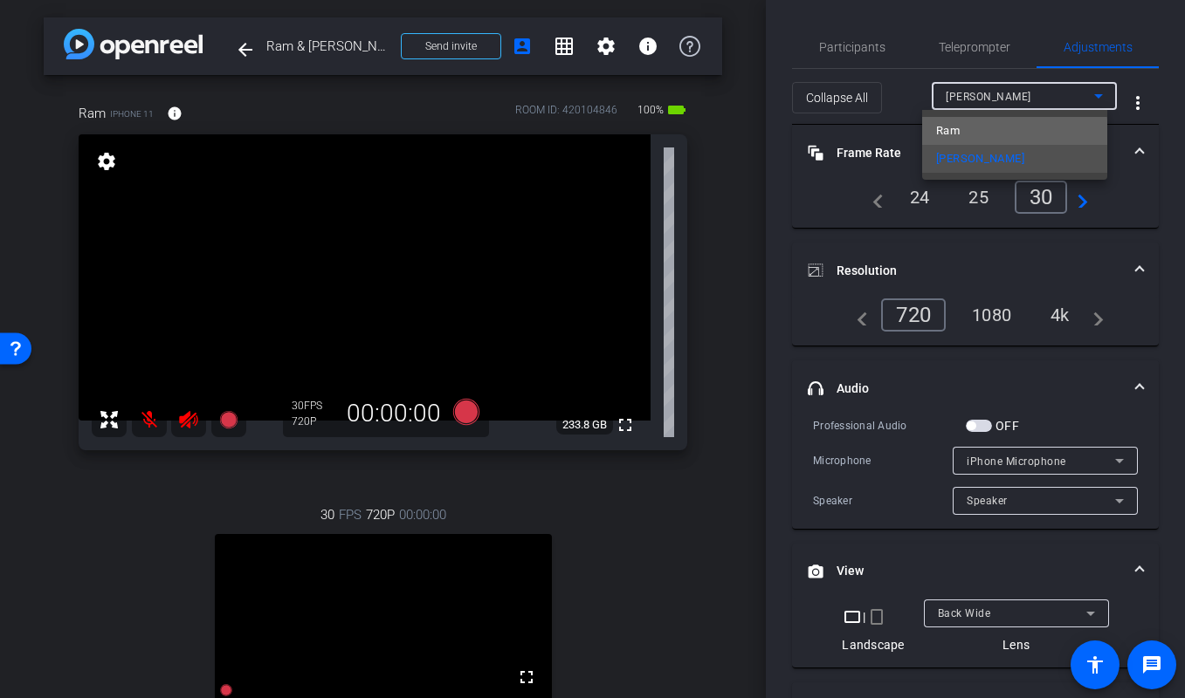
click at [979, 134] on mat-option "Ram" at bounding box center [1014, 131] width 185 height 28
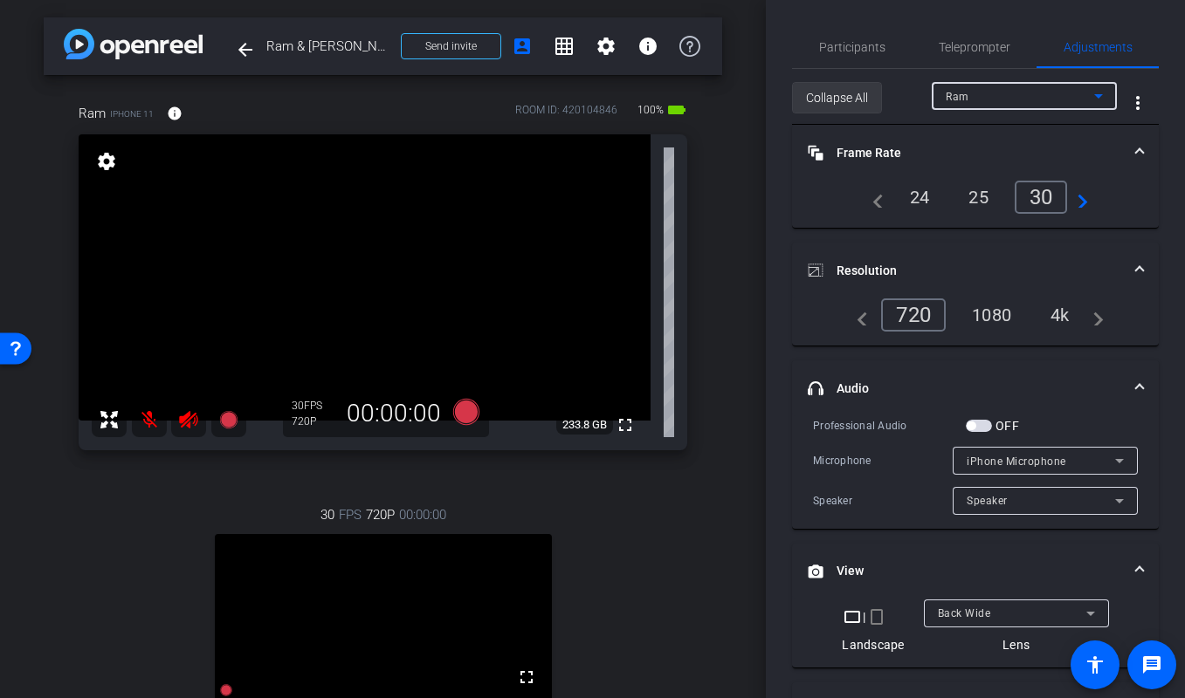
click at [843, 93] on span "Collapse All" at bounding box center [837, 97] width 62 height 33
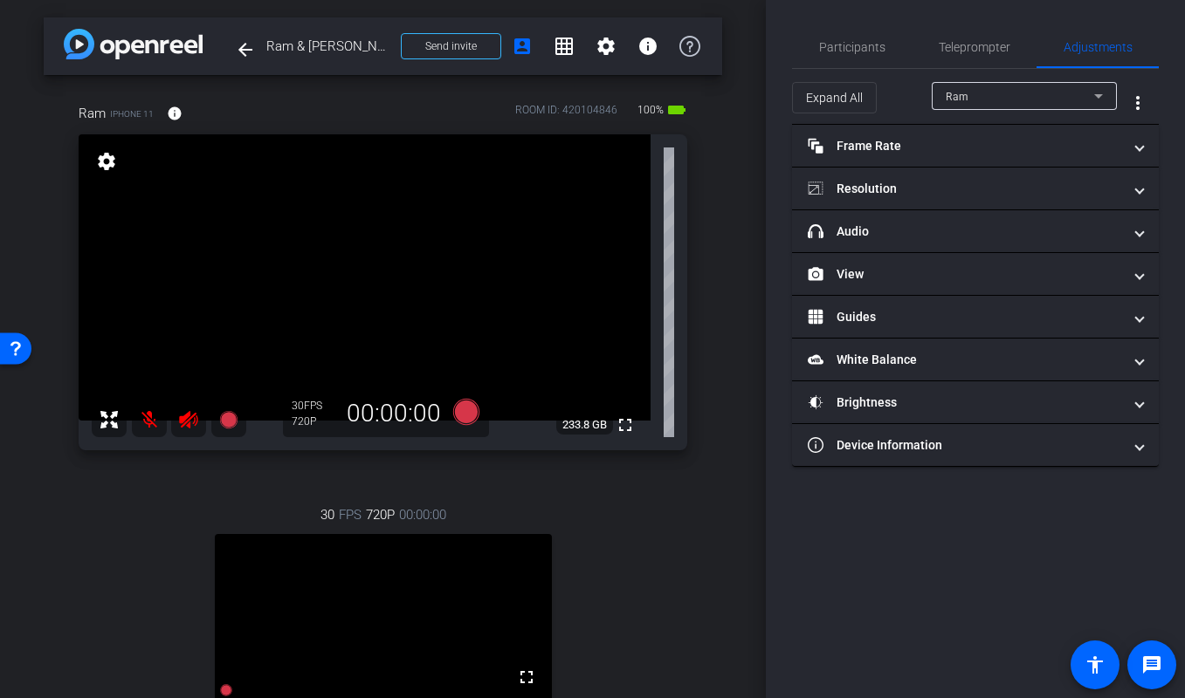
click at [1008, 102] on div "Ram" at bounding box center [1020, 97] width 148 height 22
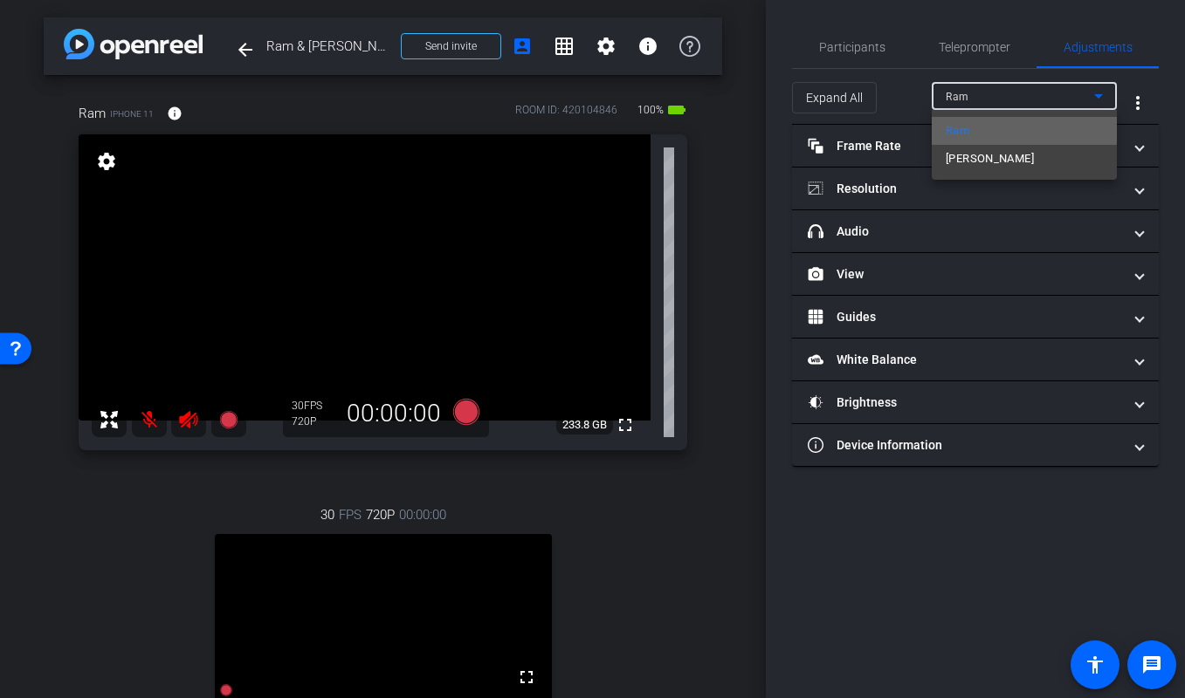
click at [996, 127] on mat-option "Ram" at bounding box center [1024, 131] width 185 height 28
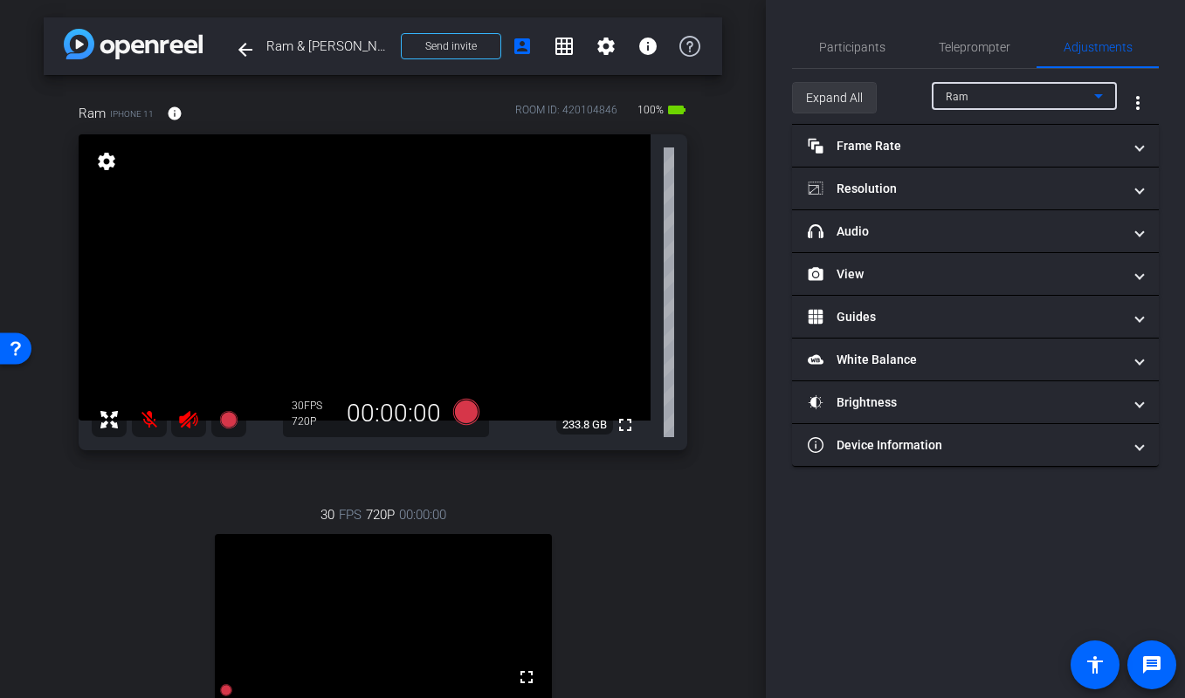
click at [858, 97] on span "Expand All" at bounding box center [834, 97] width 57 height 33
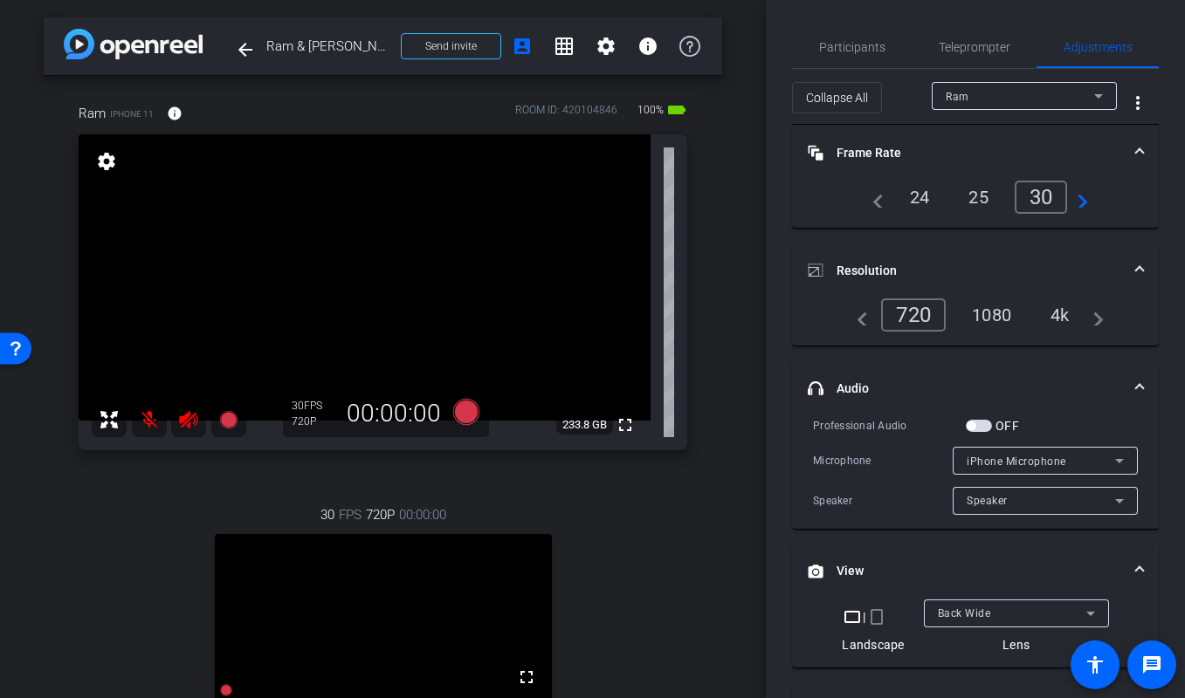
click at [992, 95] on div "Ram" at bounding box center [1020, 97] width 148 height 22
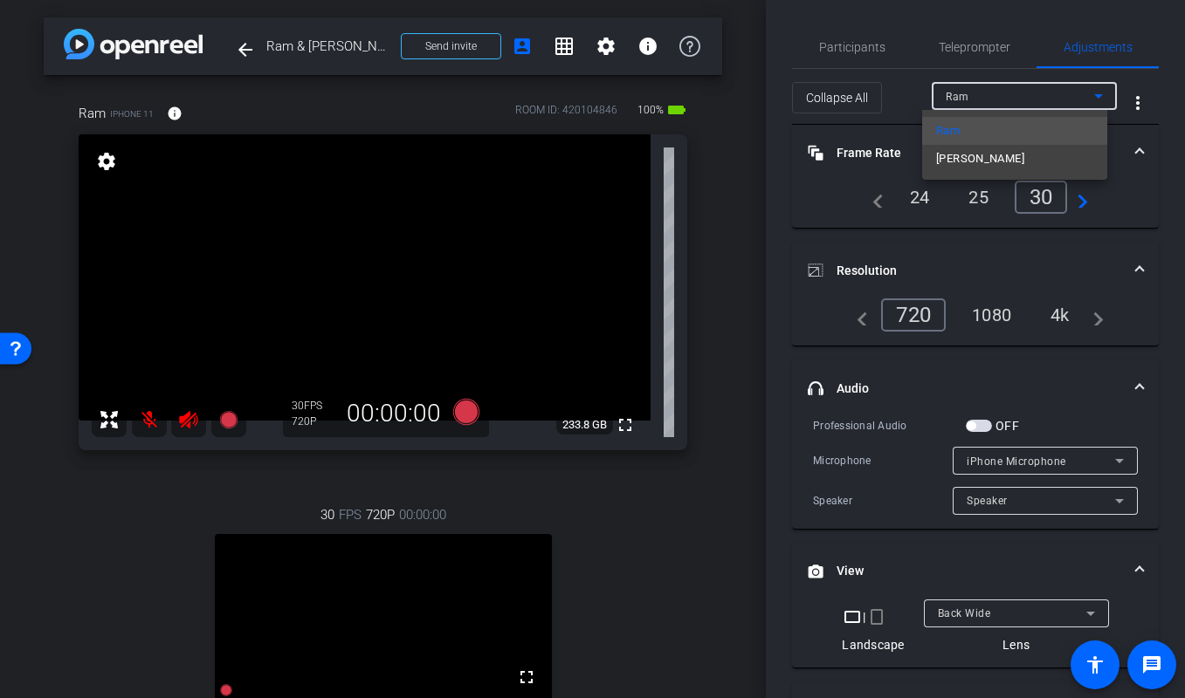
click at [976, 162] on mat-option "Ming" at bounding box center [1014, 159] width 185 height 28
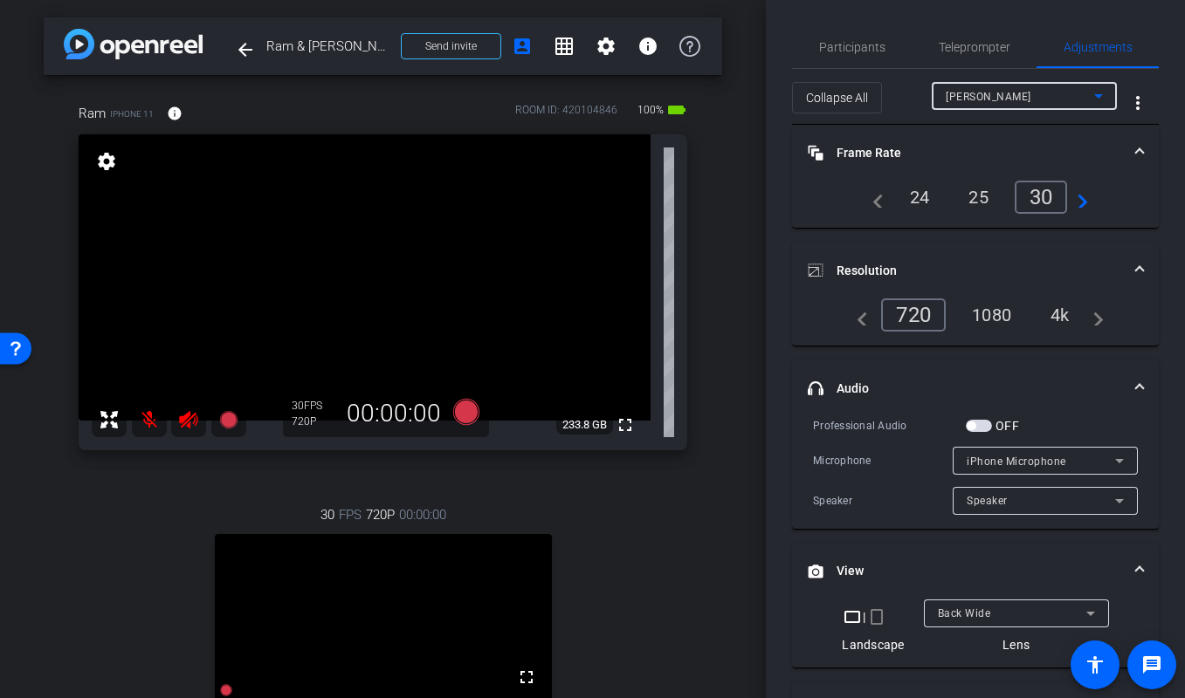
click at [977, 94] on div "Ming" at bounding box center [1020, 97] width 148 height 22
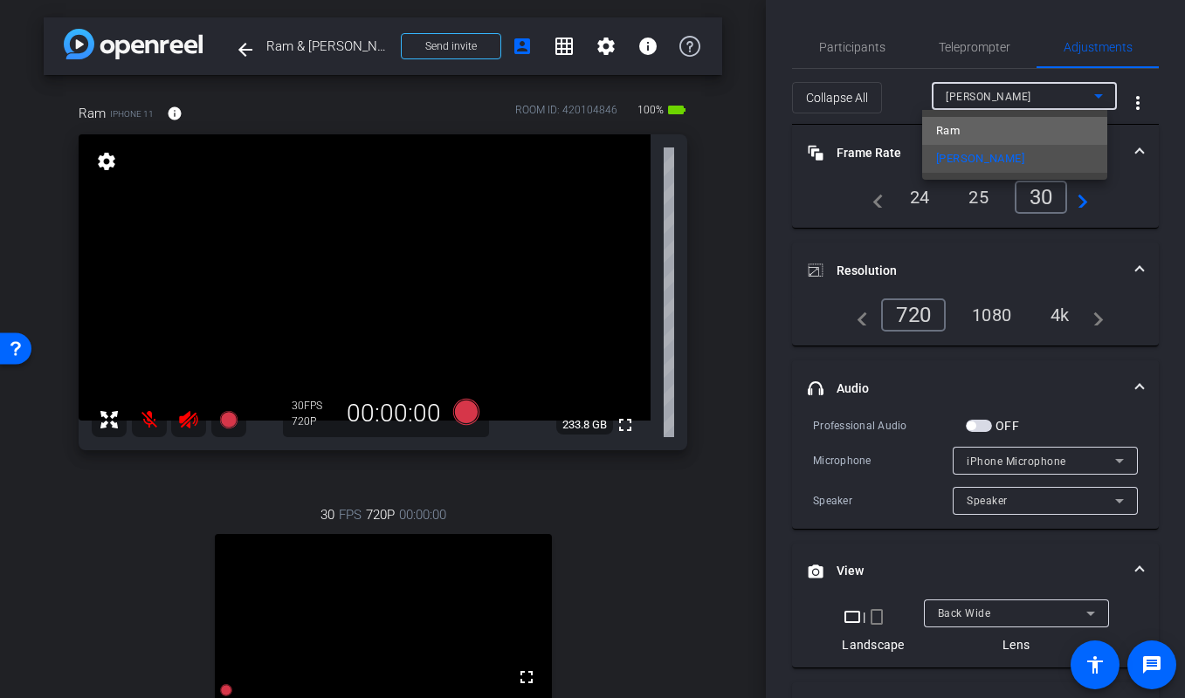
click at [977, 129] on mat-option "Ram" at bounding box center [1014, 131] width 185 height 28
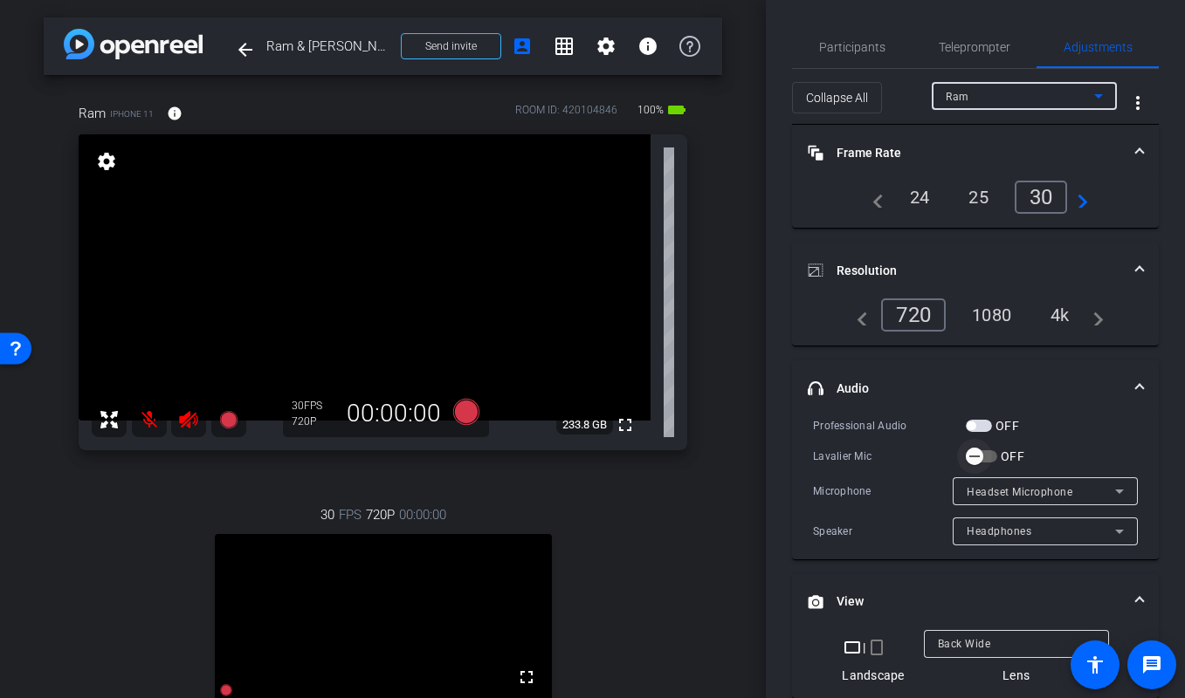
click at [987, 455] on span "button" at bounding box center [974, 456] width 35 height 35
click at [984, 91] on div "Ram" at bounding box center [1020, 97] width 148 height 22
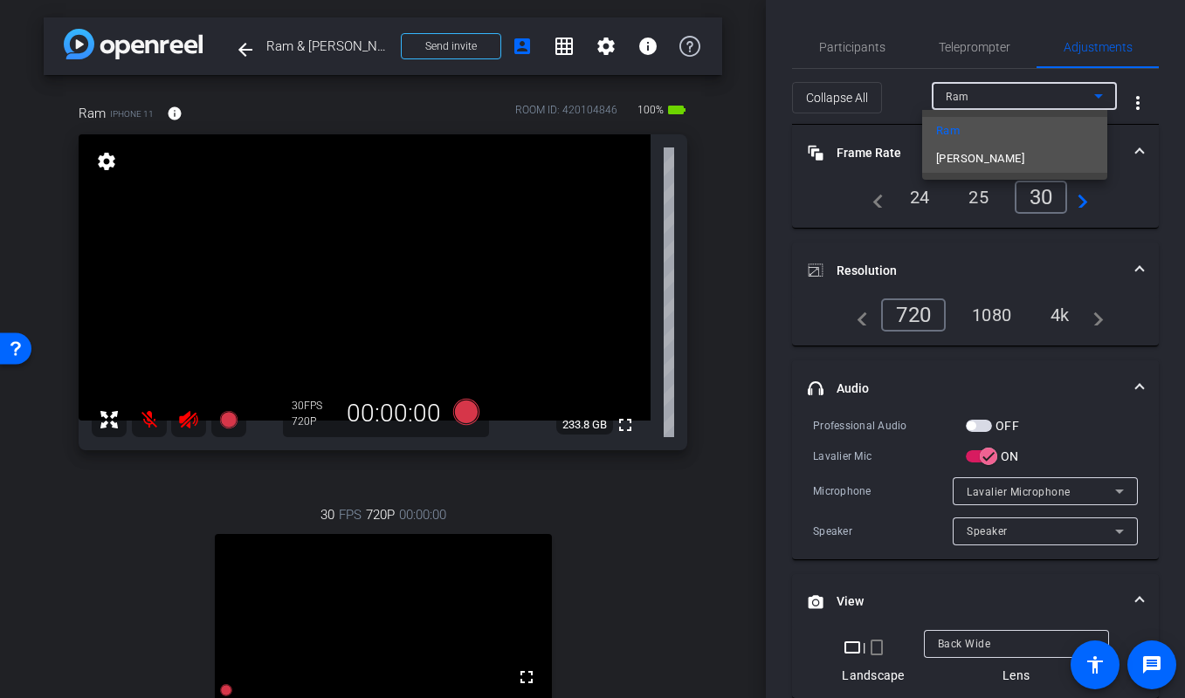
click at [972, 159] on mat-option "Ming" at bounding box center [1014, 159] width 185 height 28
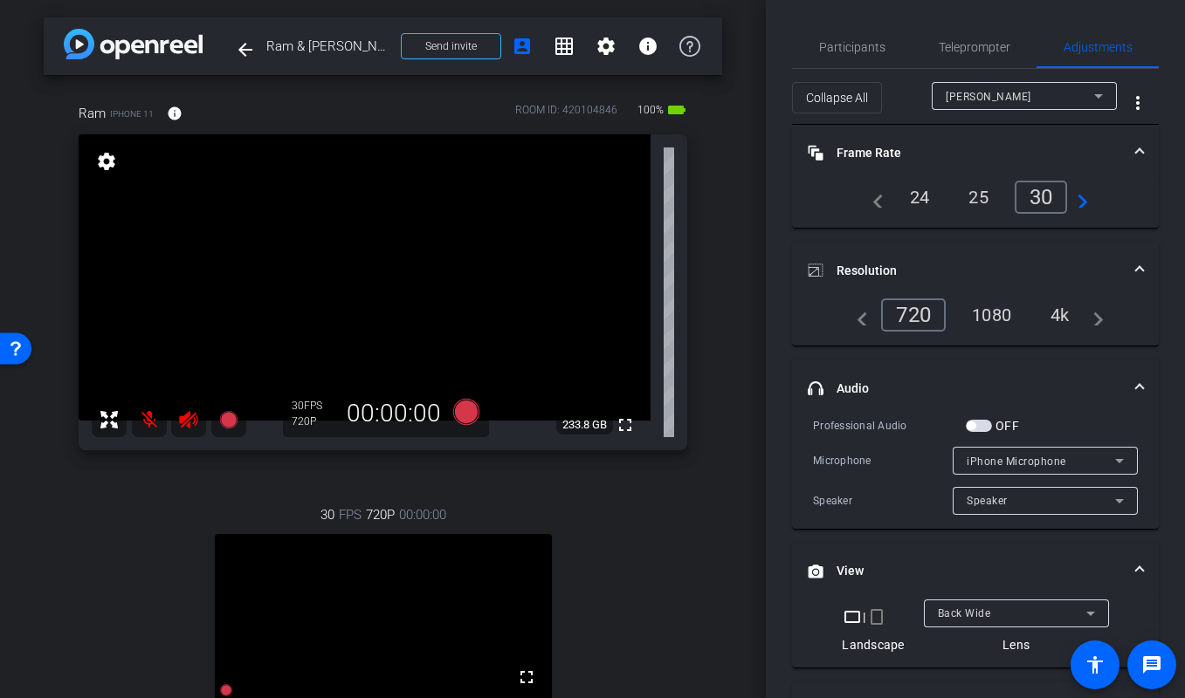
click at [793, 506] on div "Professional Audio OFF Microphone iPhone Microphone Speaker Speaker" at bounding box center [975, 472] width 367 height 113
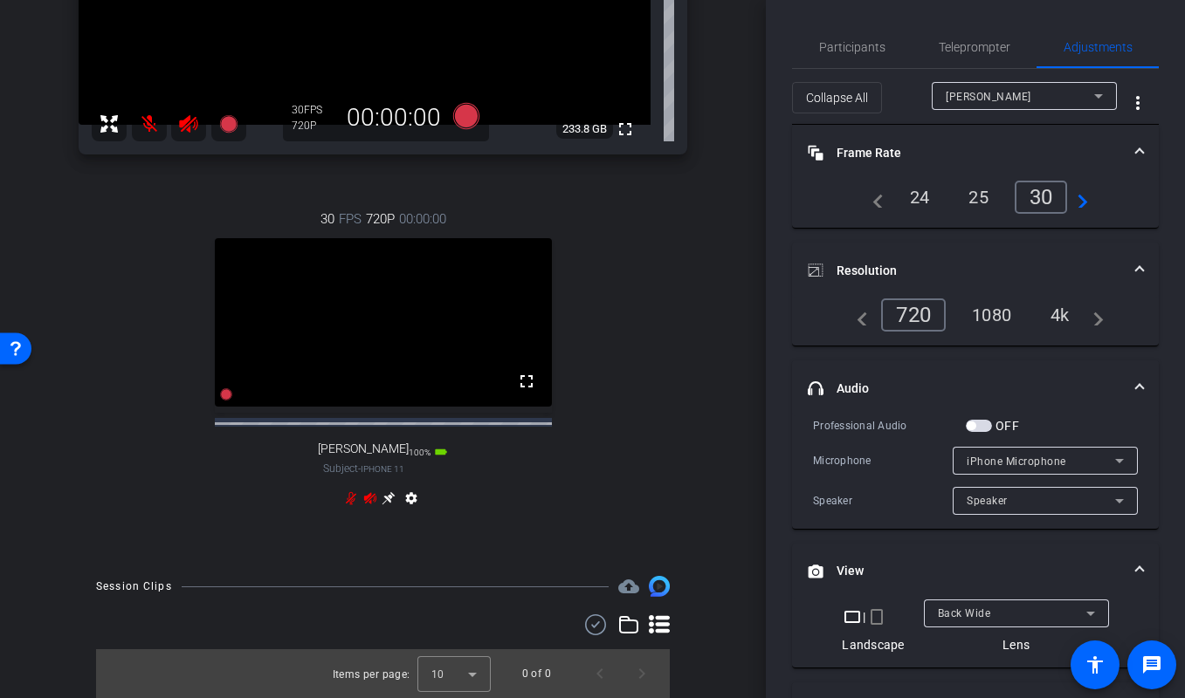
scroll to position [140, 0]
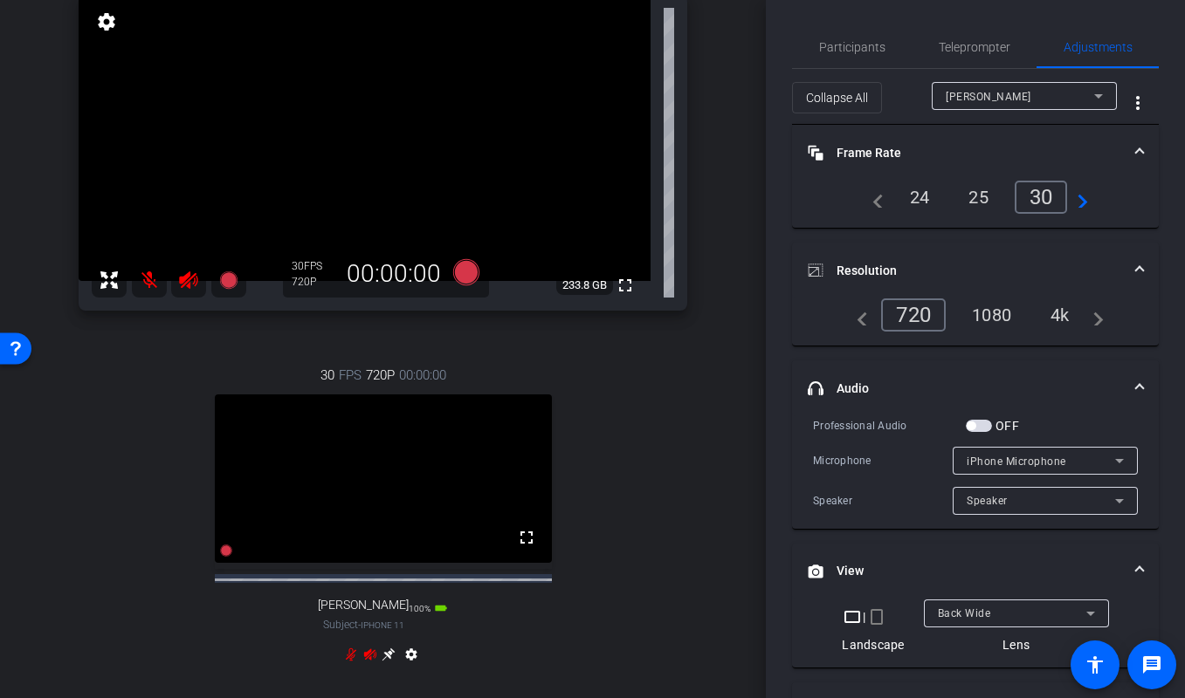
click at [387, 662] on icon at bounding box center [389, 655] width 14 height 14
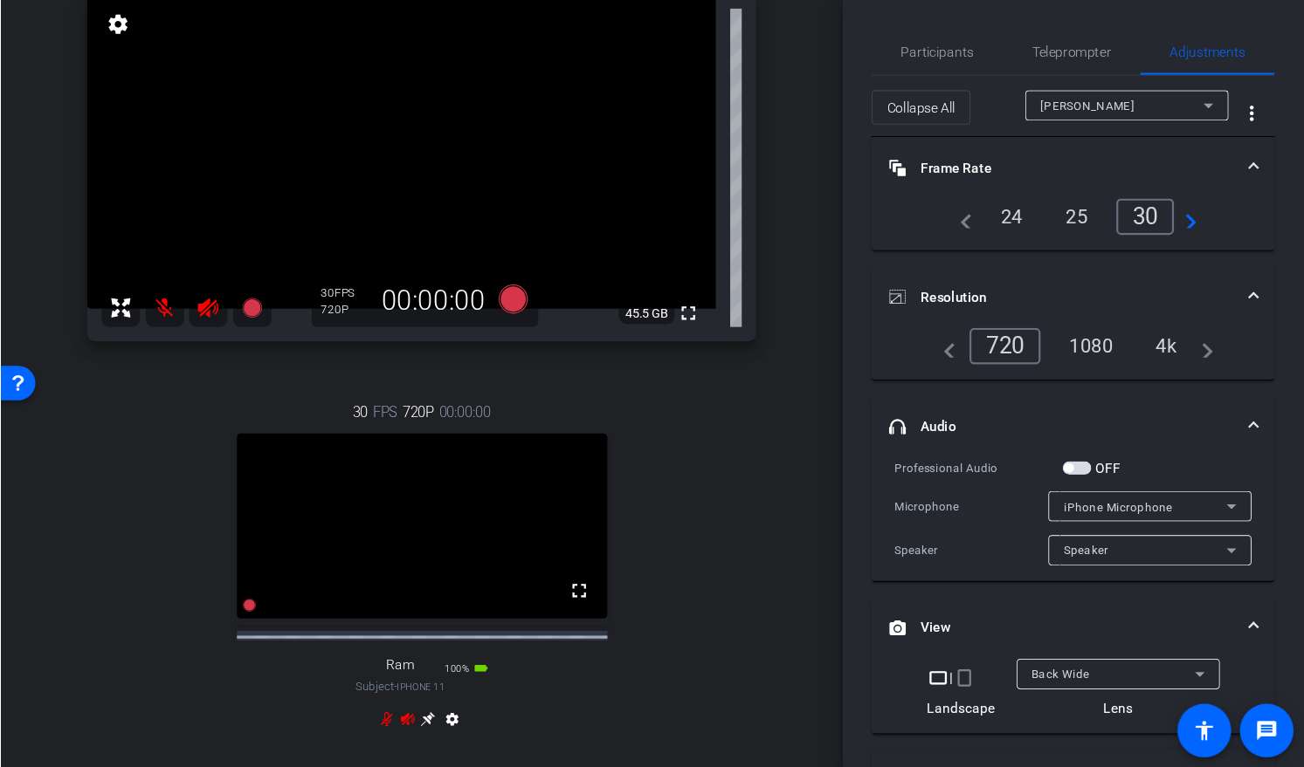
scroll to position [0, 0]
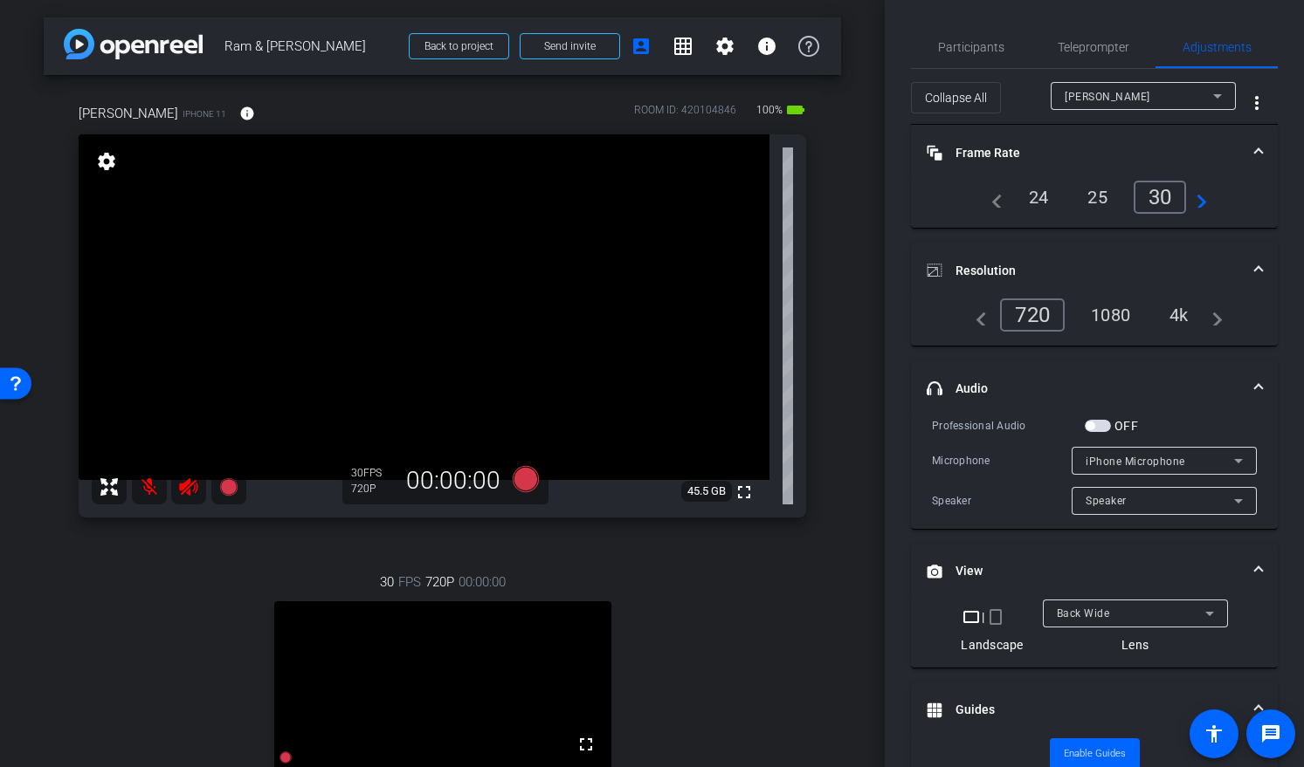
click at [131, 594] on div "30 FPS 720P 00:00:00 fullscreen Ram Subject - iPhone 11 100% battery_std settin…" at bounding box center [442, 724] width 727 height 361
click at [1182, 316] on div "4k" at bounding box center [1178, 315] width 45 height 30
click at [1108, 87] on div "Ming" at bounding box center [1138, 97] width 148 height 22
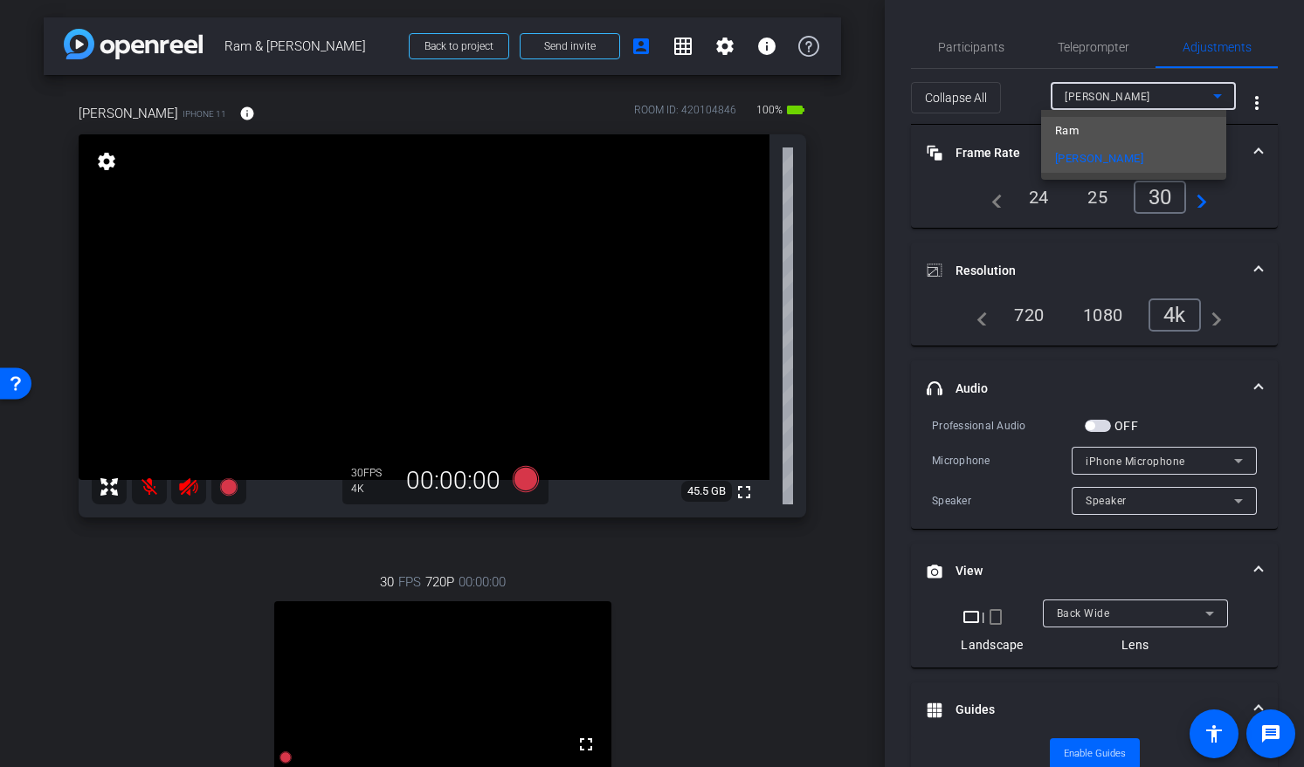
click at [1091, 134] on mat-option "Ram" at bounding box center [1133, 131] width 185 height 28
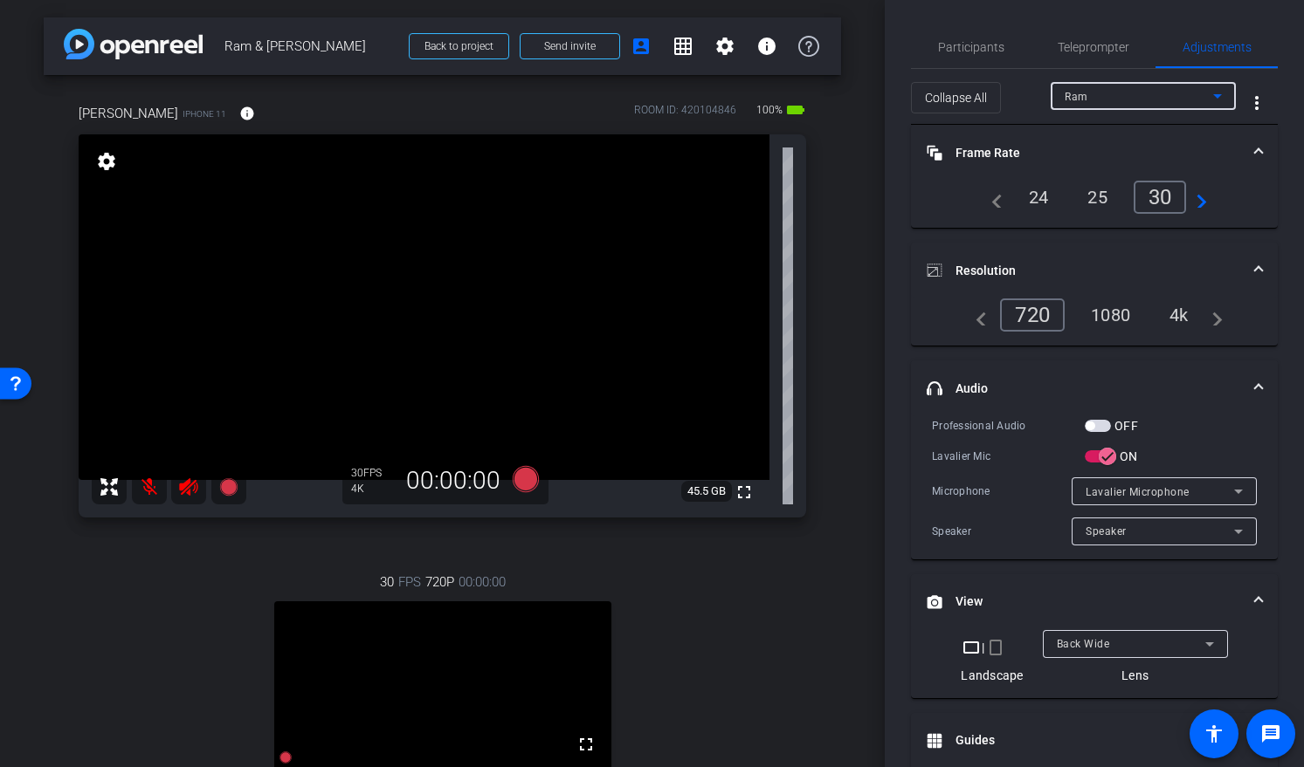
click at [1187, 320] on div "4k" at bounding box center [1178, 315] width 45 height 30
click at [1095, 99] on div "Ram" at bounding box center [1138, 97] width 148 height 22
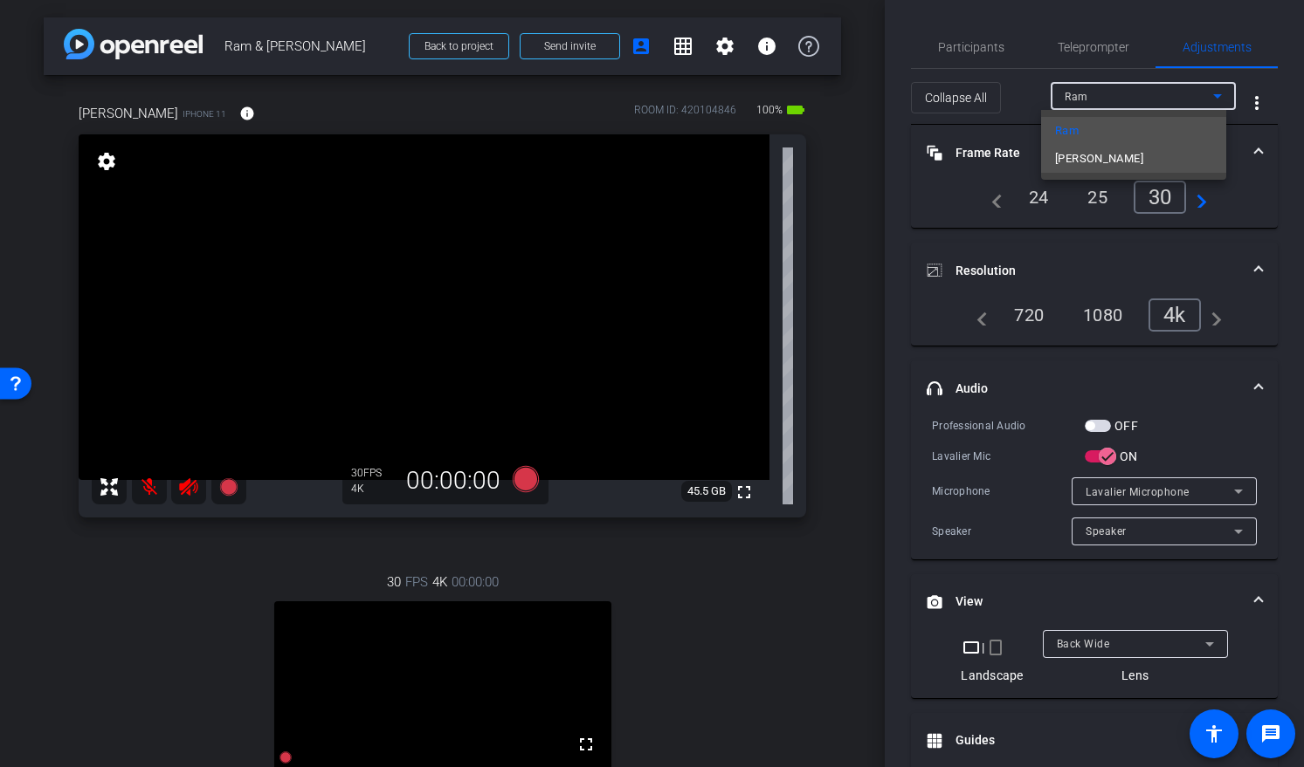
click at [1088, 157] on mat-option "Ming" at bounding box center [1133, 159] width 185 height 28
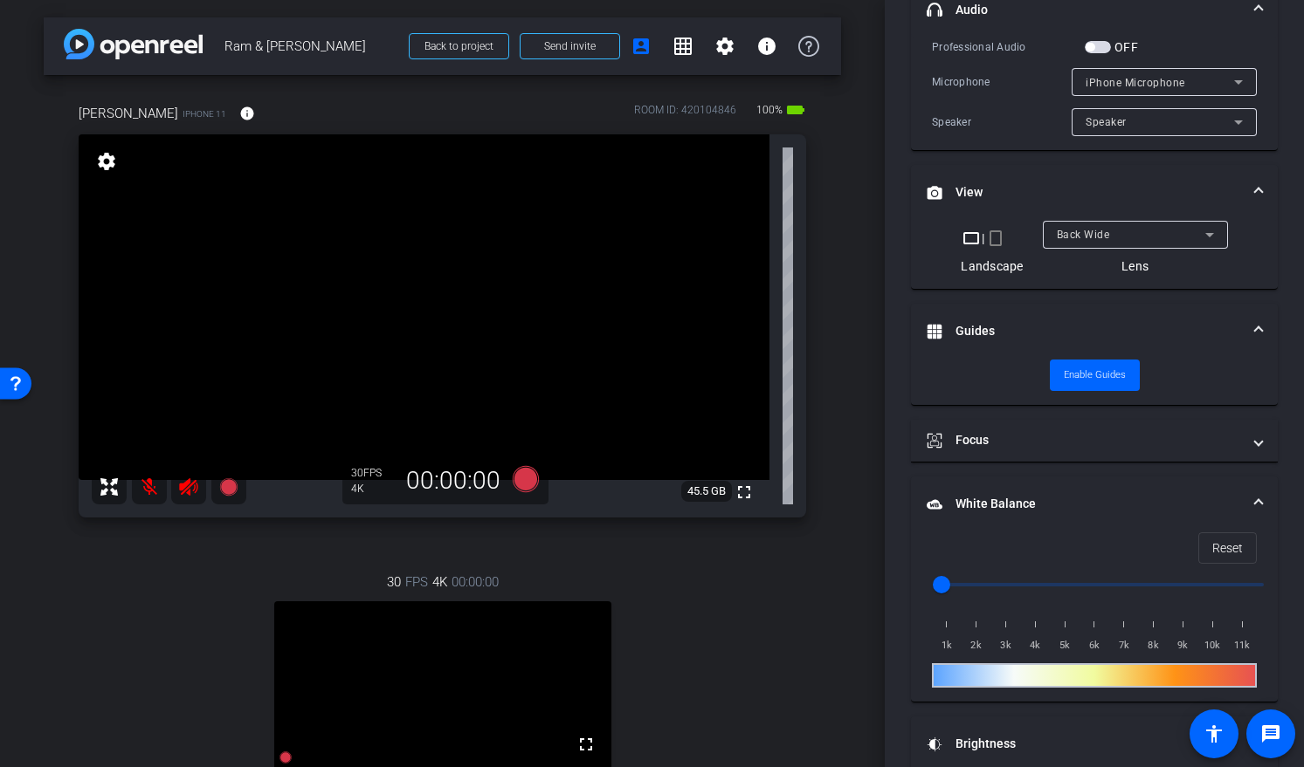
scroll to position [447, 0]
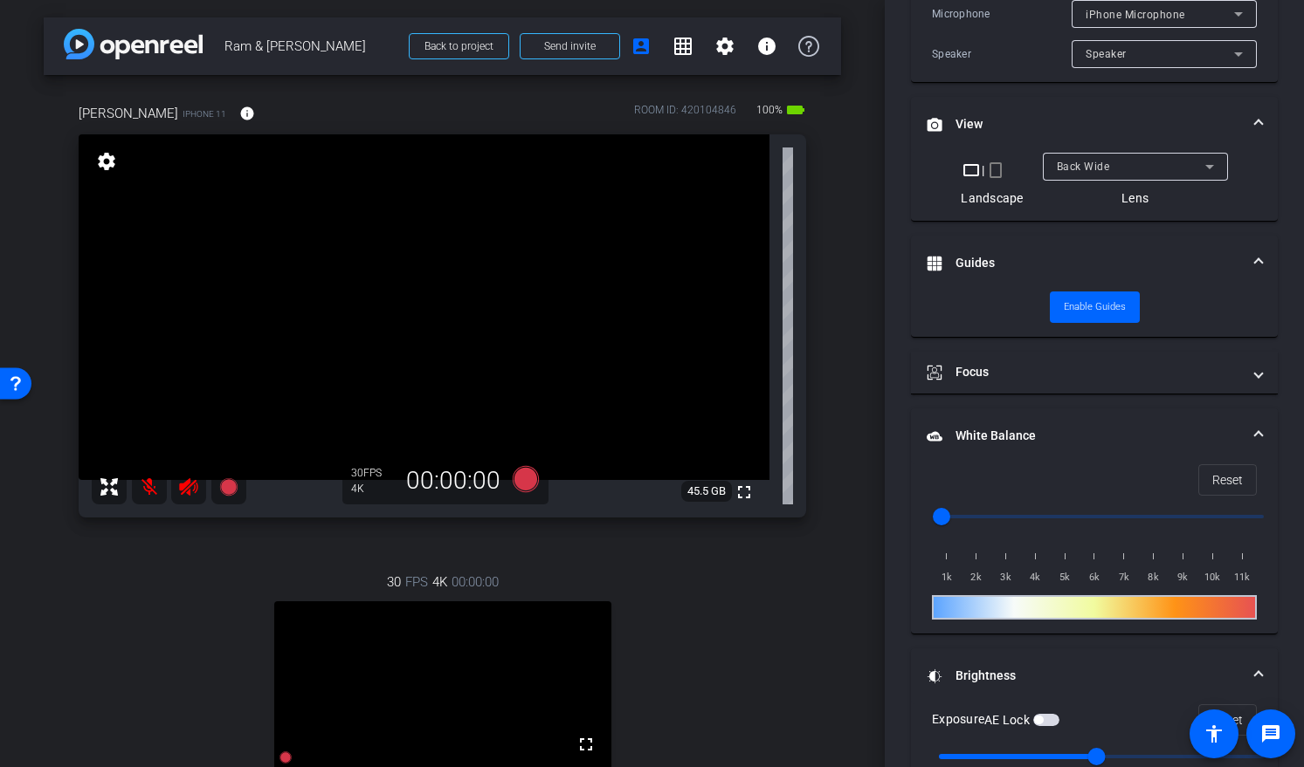
click at [1076, 155] on mat-select "Back Wide" at bounding box center [1134, 166] width 157 height 22
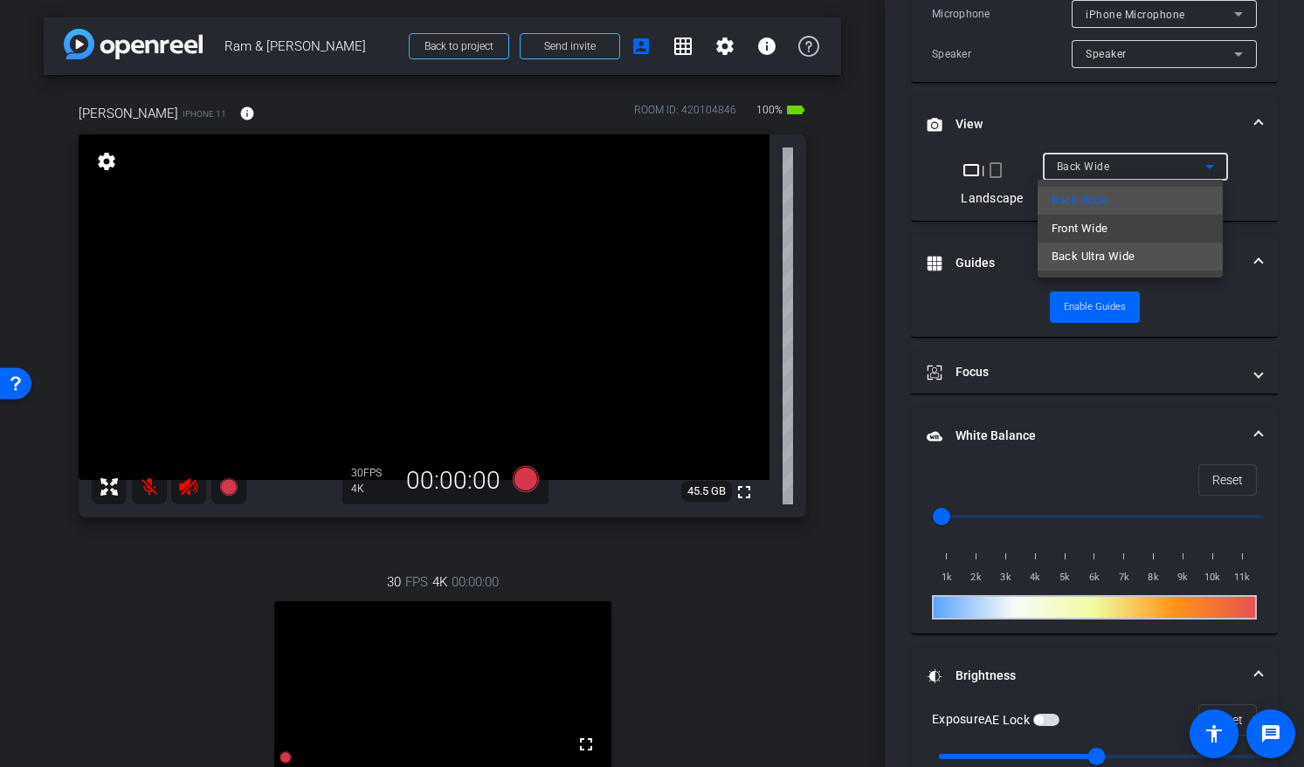
click at [1073, 259] on span "Back Ultra Wide" at bounding box center [1093, 256] width 84 height 21
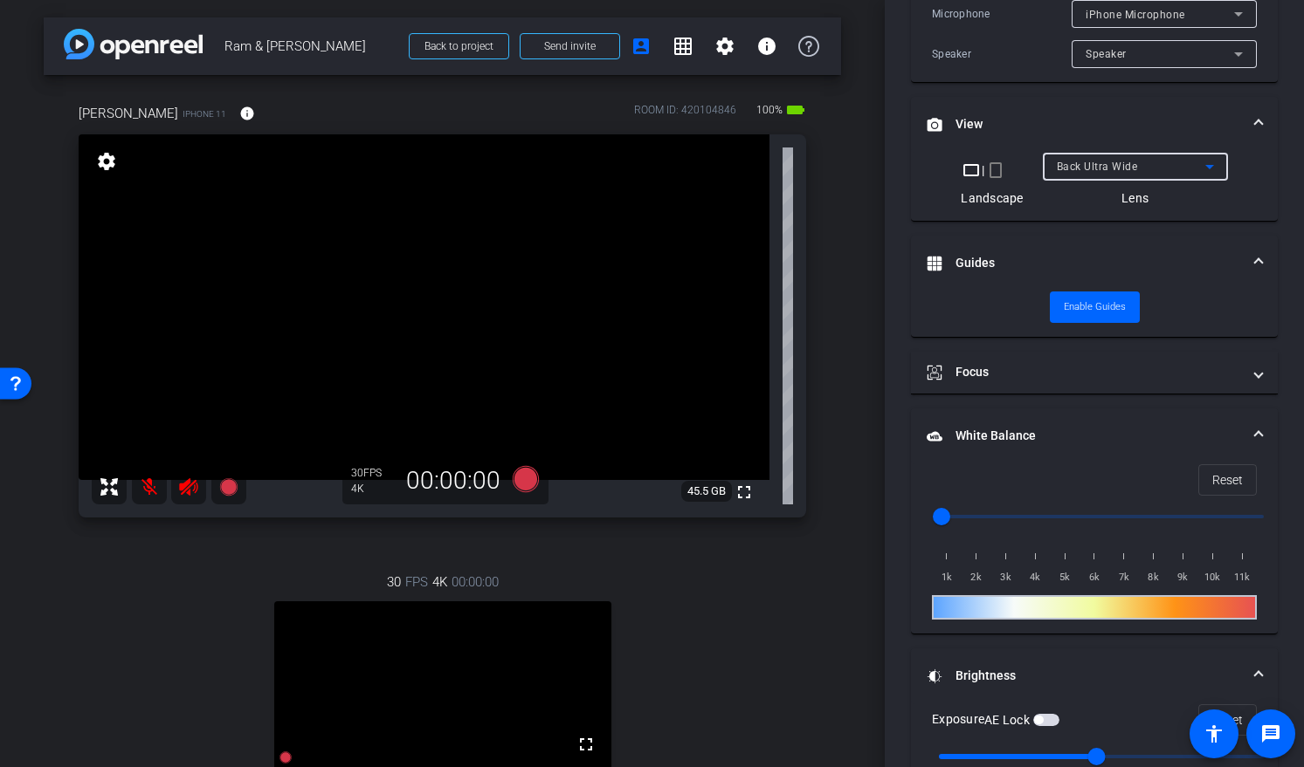
click at [1105, 162] on span "Back Ultra Wide" at bounding box center [1096, 167] width 81 height 12
click at [858, 562] on div "arrow_back Ram & Ming Back to project Send invite account_box grid_on settings …" at bounding box center [442, 383] width 884 height 767
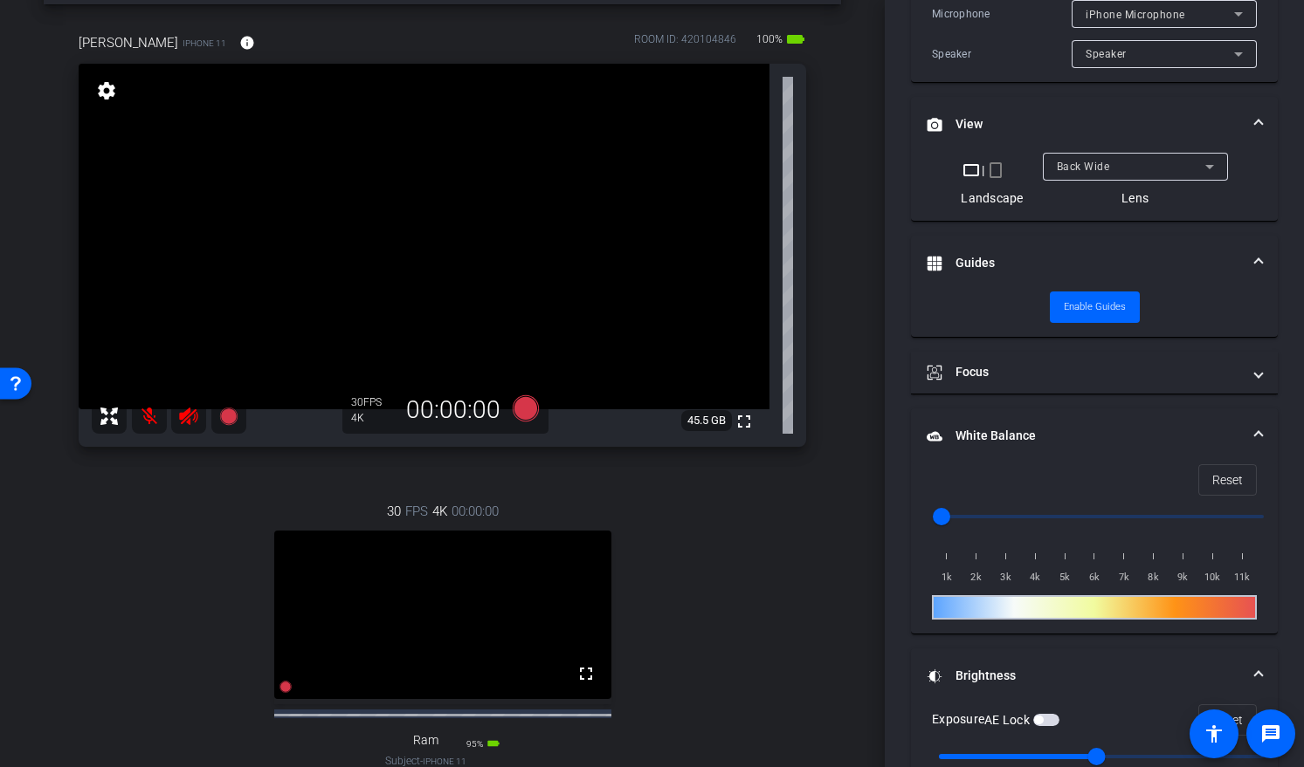
scroll to position [126, 0]
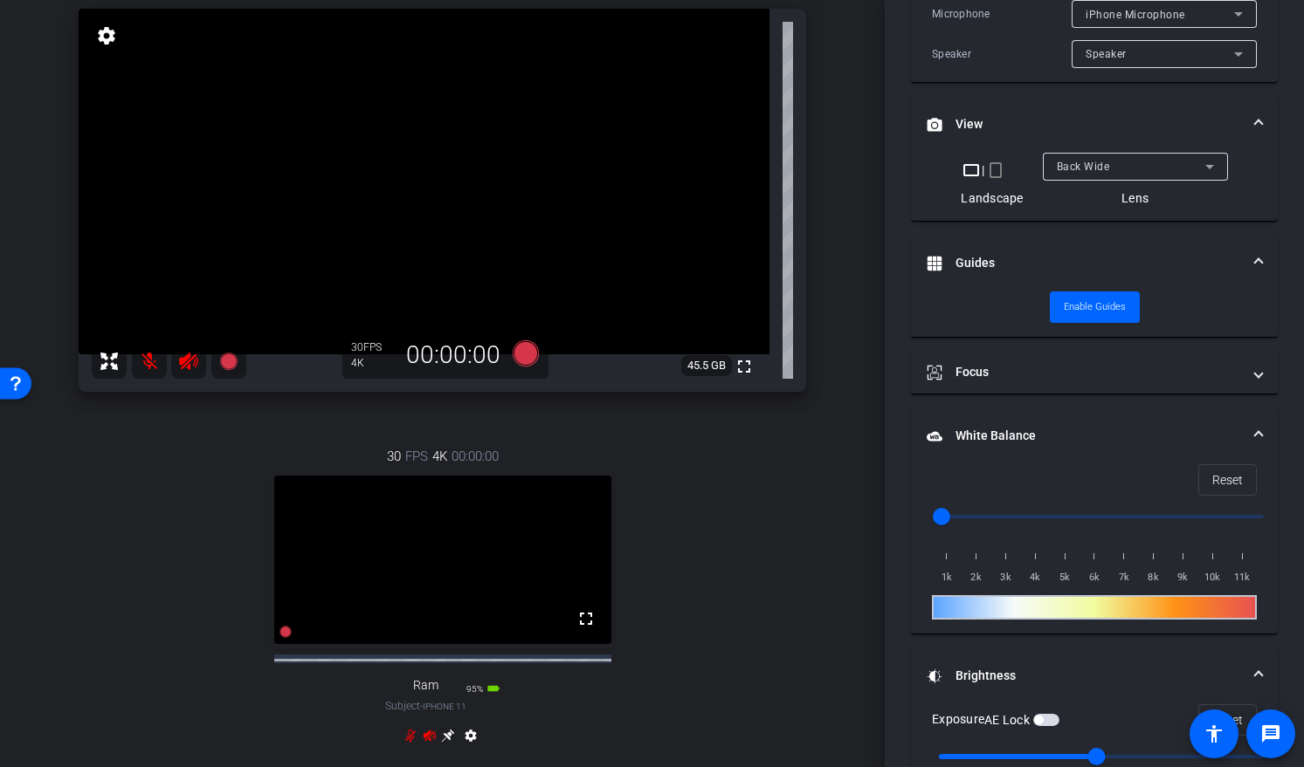
click at [446, 700] on icon at bounding box center [448, 736] width 14 height 14
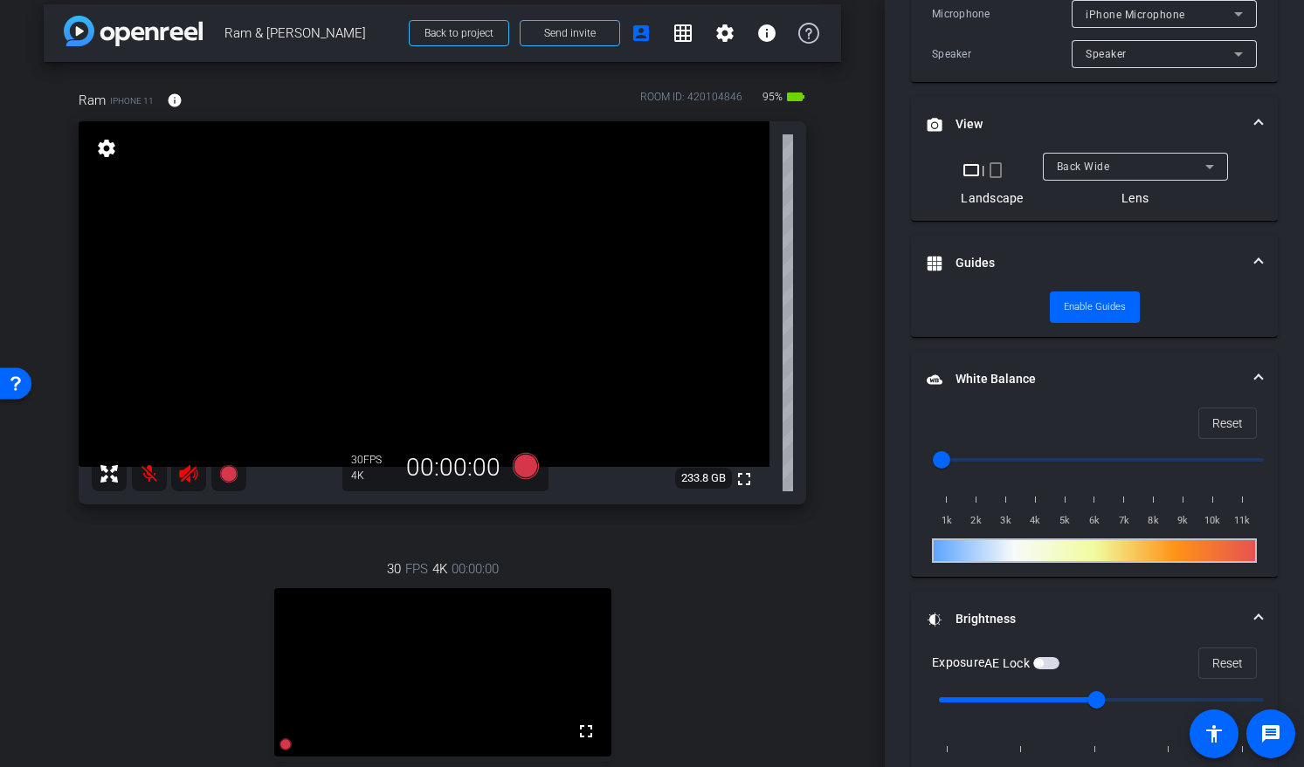
scroll to position [93, 0]
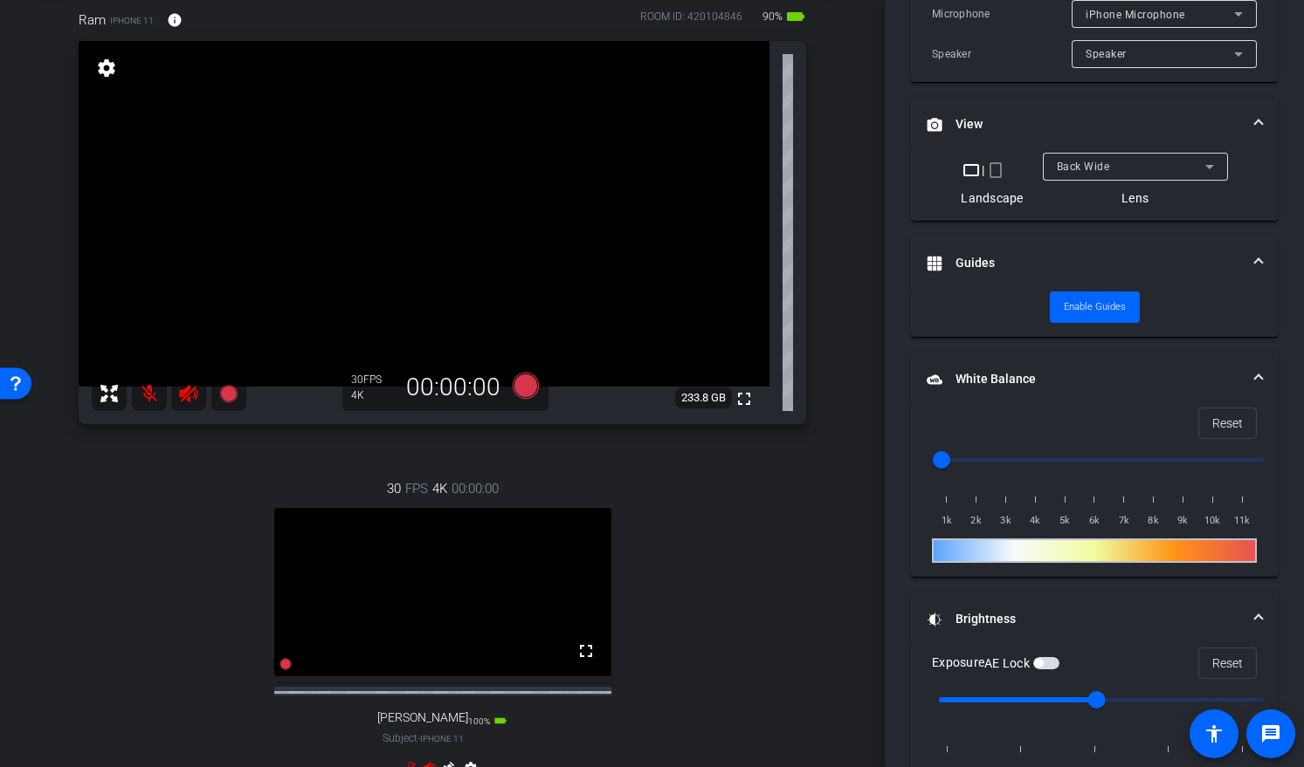
click at [739, 700] on div "30 FPS 4K 00:00:00 fullscreen Ming Subject - iPhone 11 100% battery_std settings" at bounding box center [442, 631] width 727 height 361
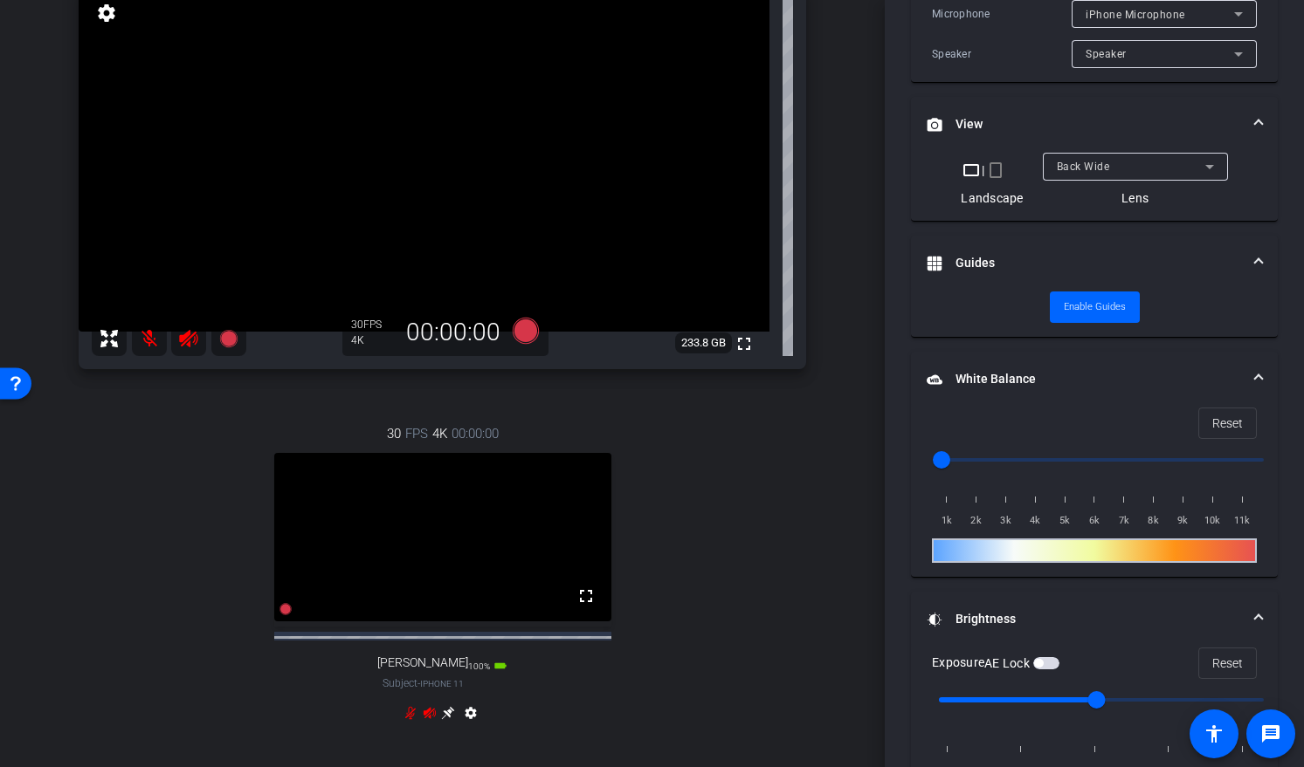
click at [448, 700] on icon at bounding box center [448, 713] width 14 height 14
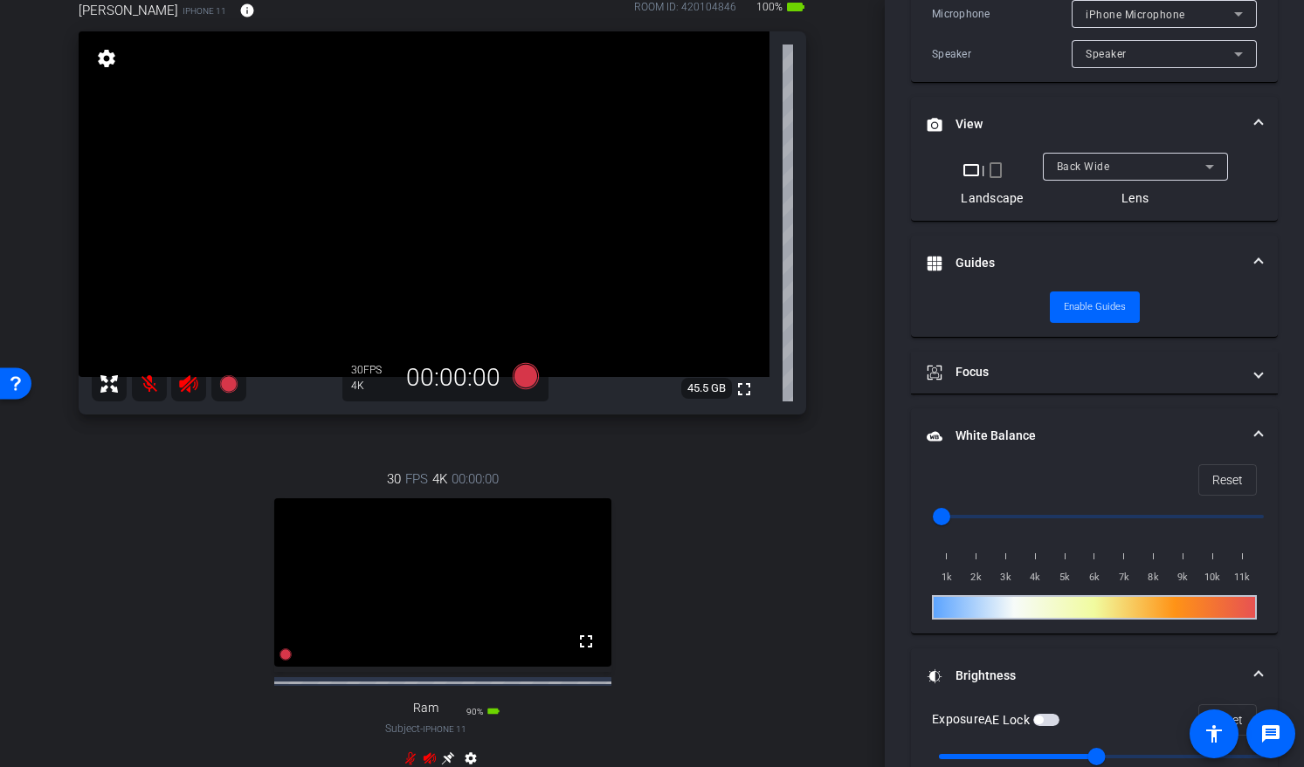
scroll to position [71, 0]
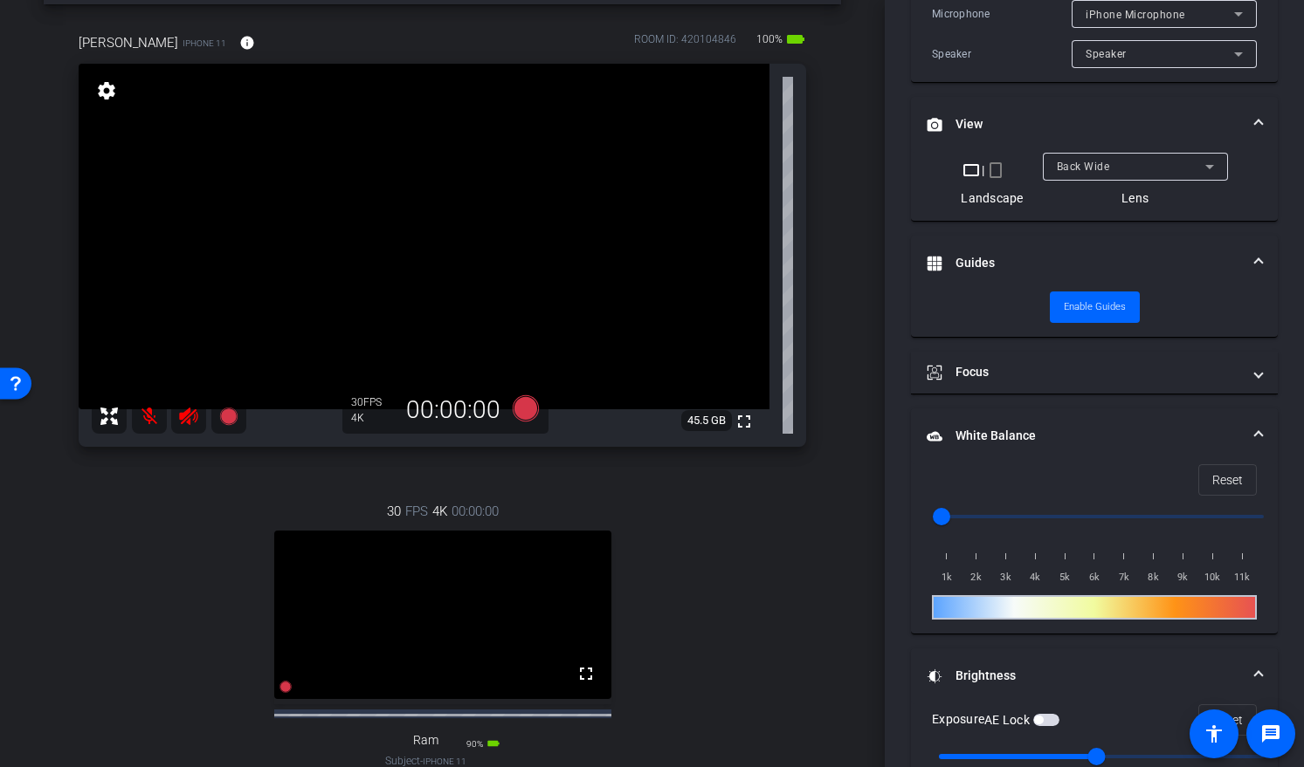
click at [849, 571] on div "arrow_back Ram & Ming Back to project Send invite account_box grid_on settings …" at bounding box center [442, 312] width 884 height 767
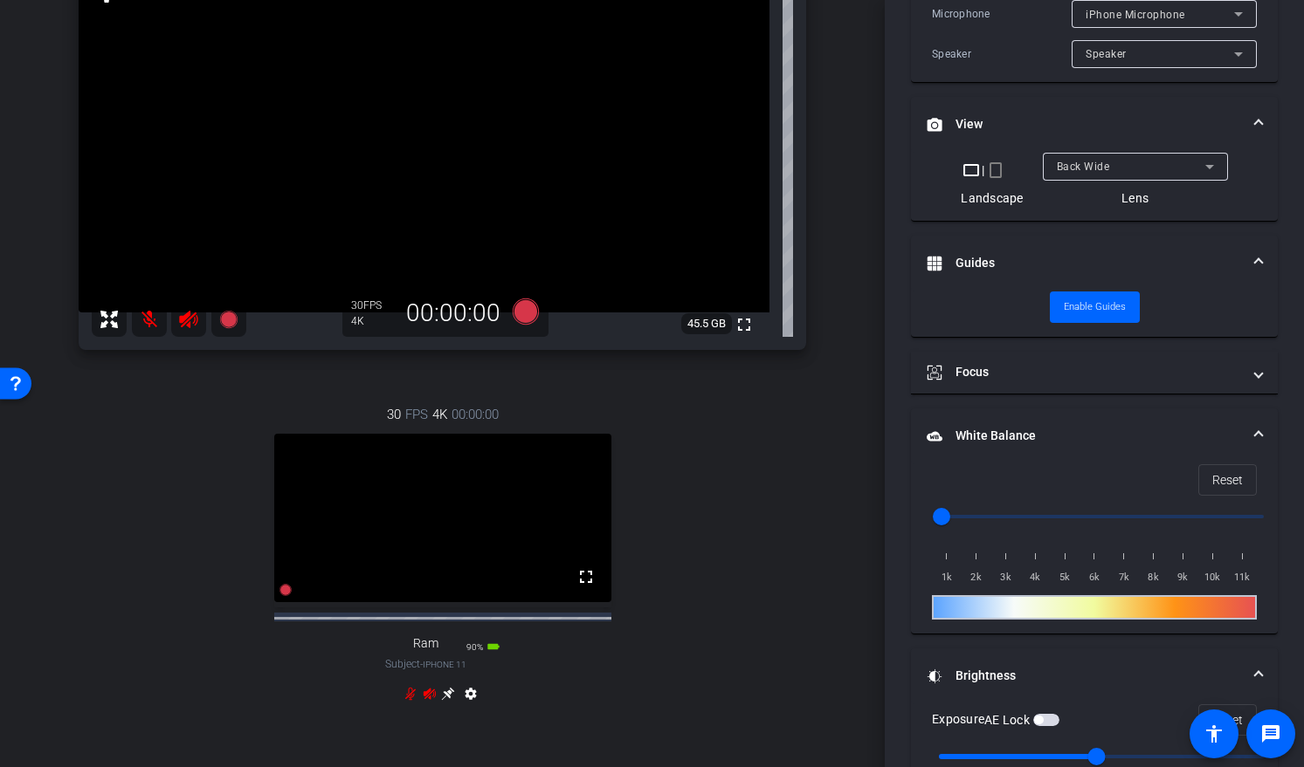
scroll to position [169, 0]
click at [442, 698] on icon at bounding box center [448, 691] width 13 height 13
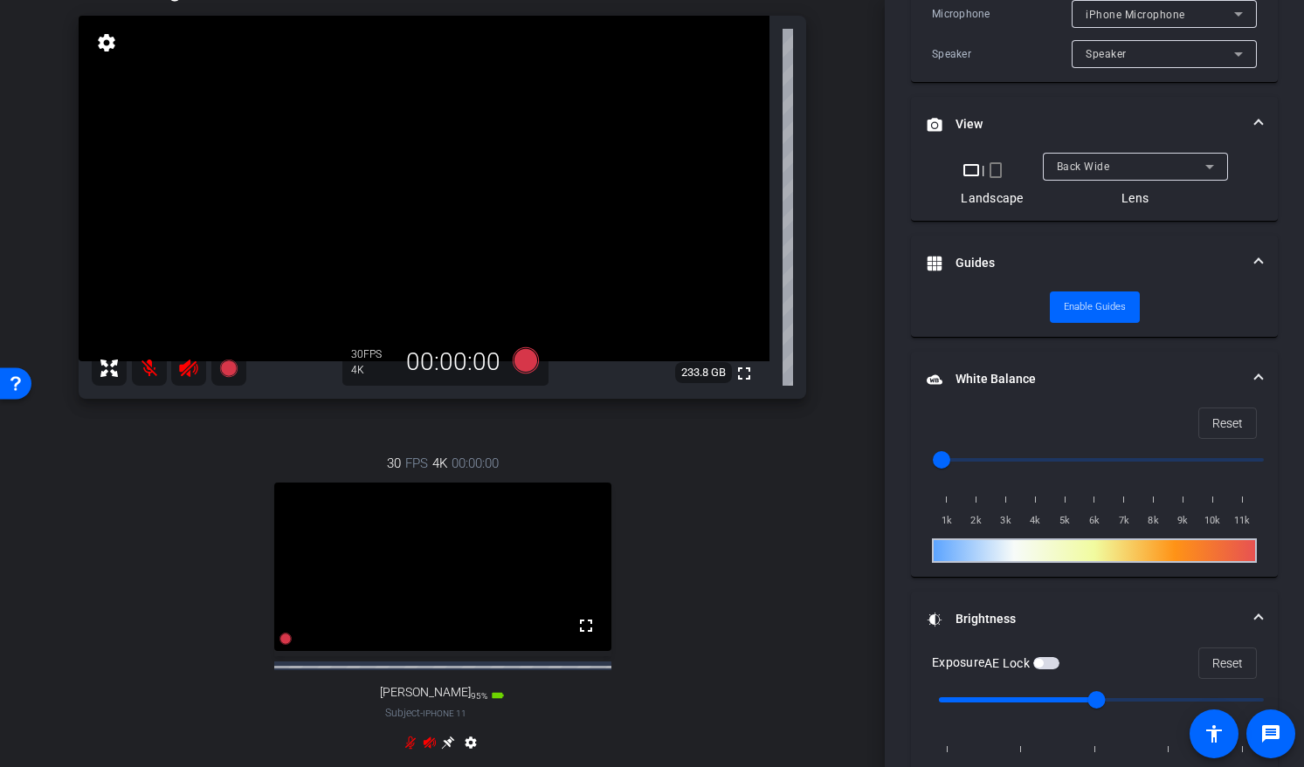
scroll to position [85, 0]
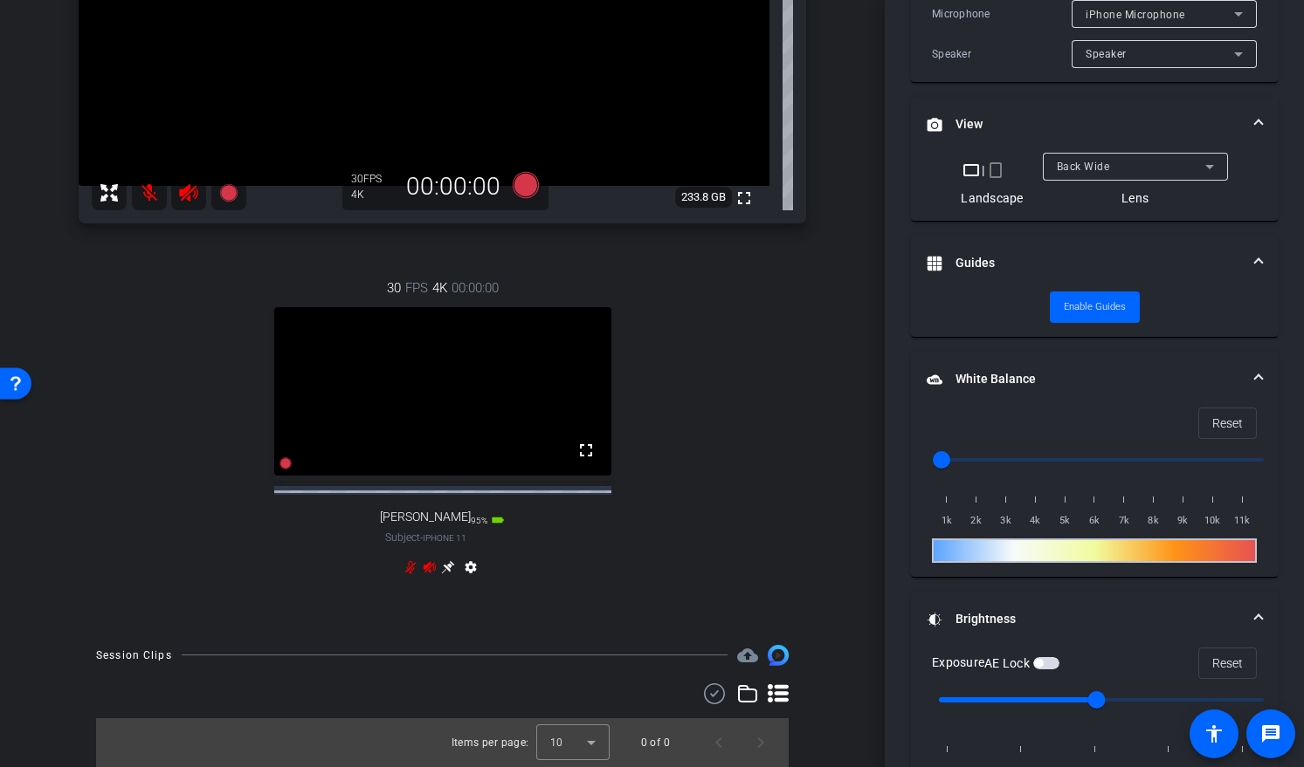
click at [444, 566] on icon at bounding box center [448, 568] width 14 height 14
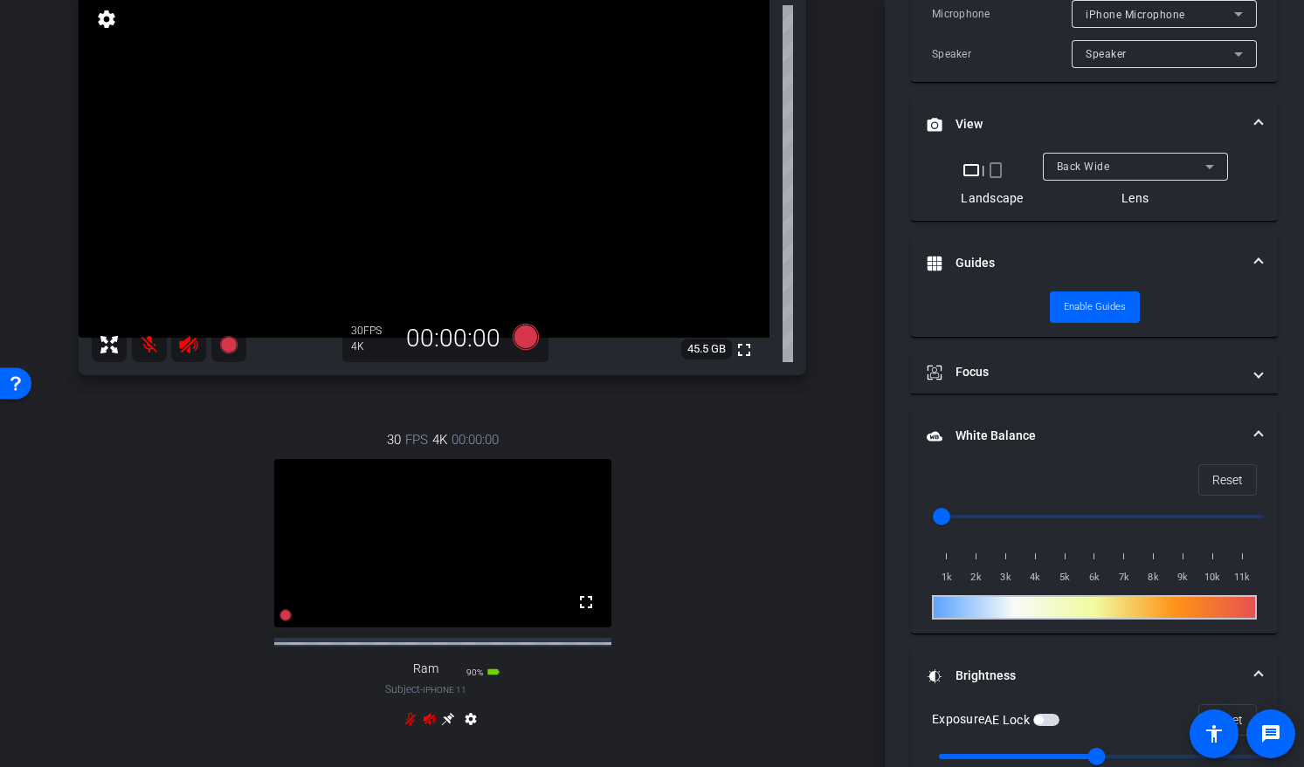
scroll to position [210, 0]
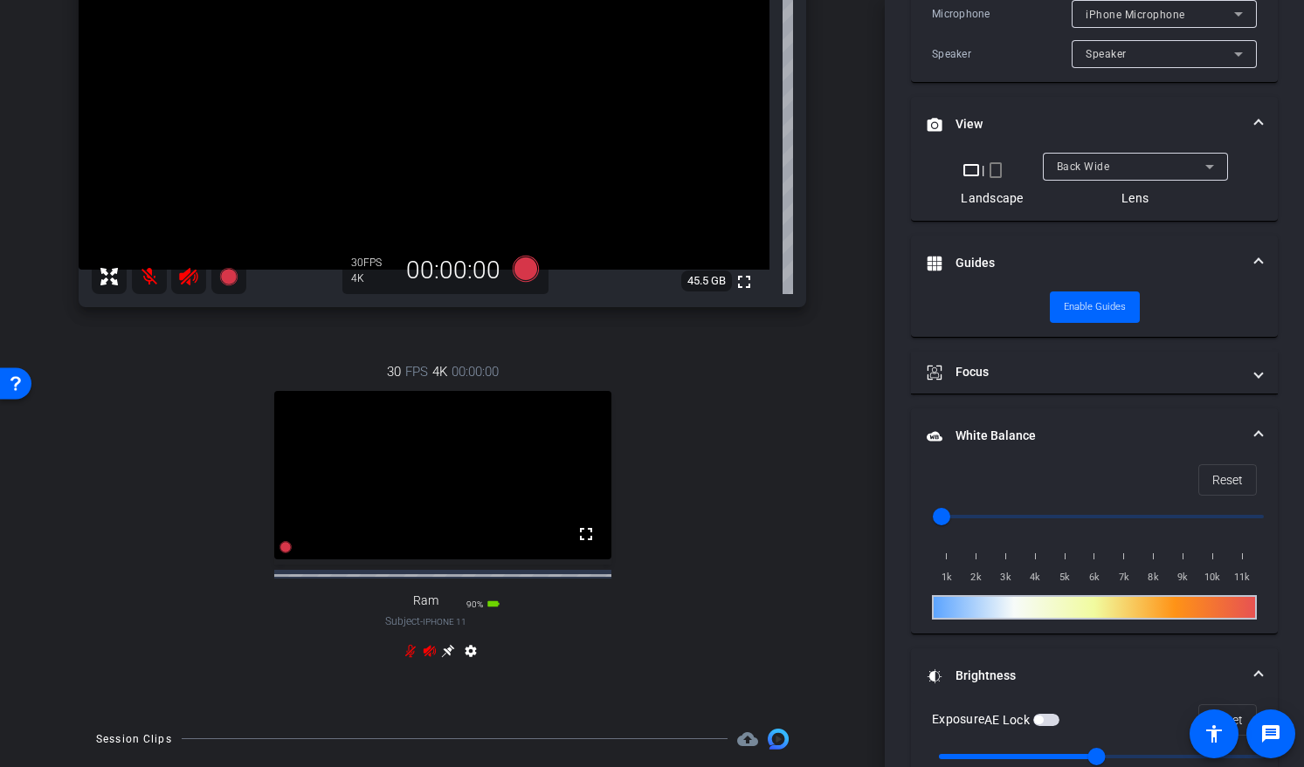
click at [442, 658] on icon at bounding box center [448, 651] width 14 height 14
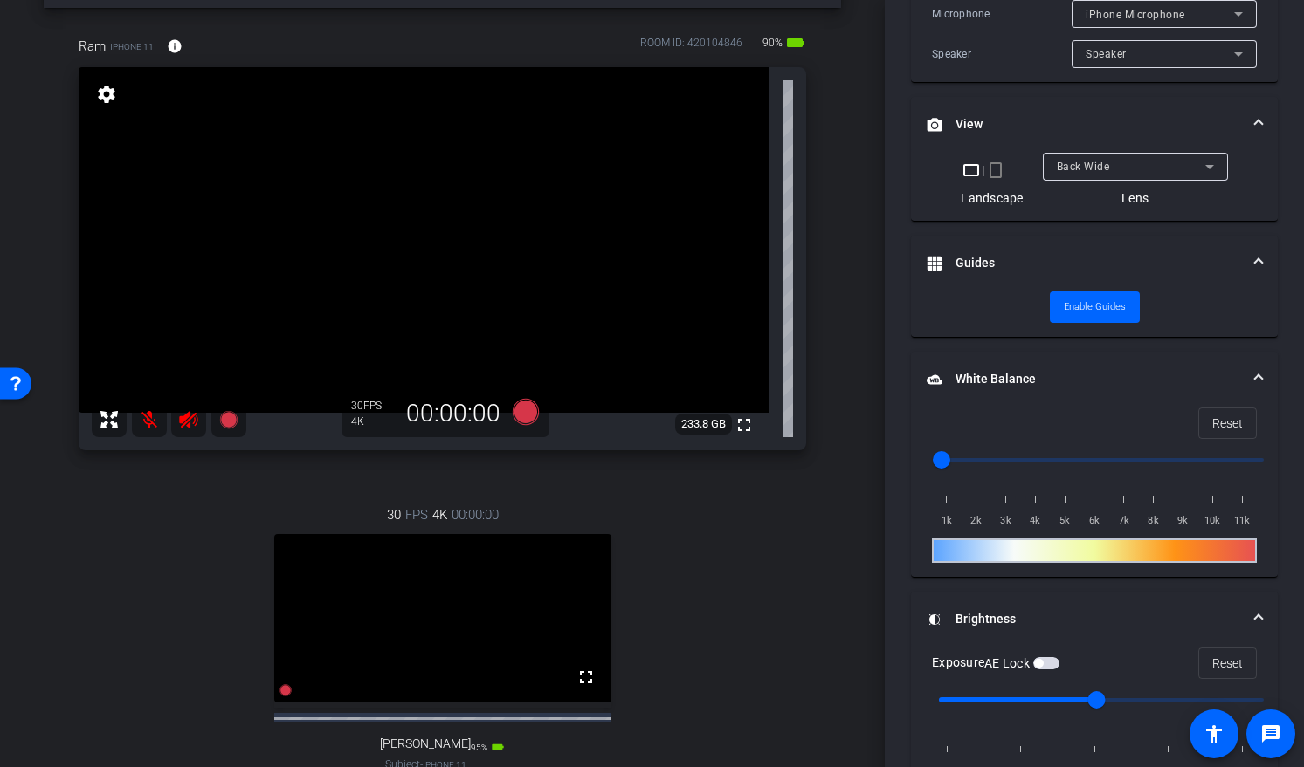
scroll to position [40, 0]
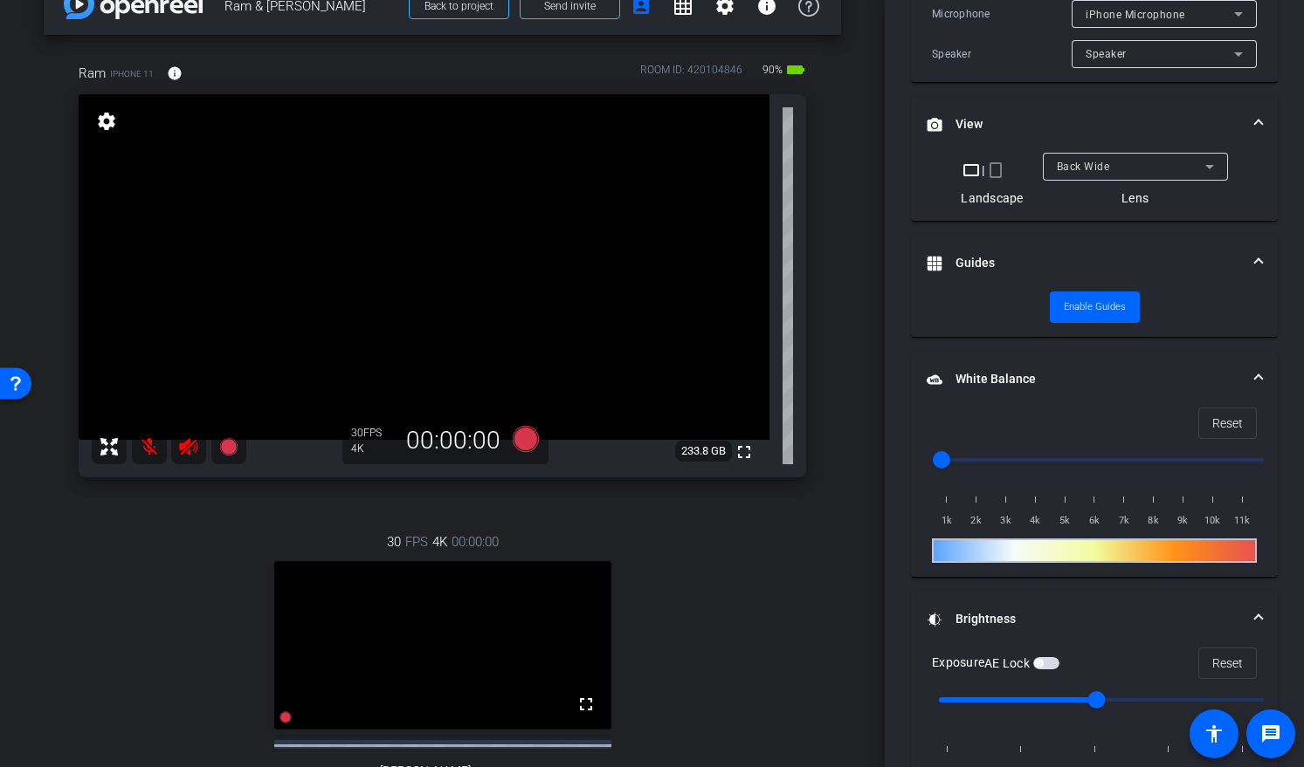
click at [796, 657] on div "Ram iPhone 11 info ROOM ID: 420104846 90% battery_std fullscreen settings 233.8…" at bounding box center [442, 458] width 797 height 847
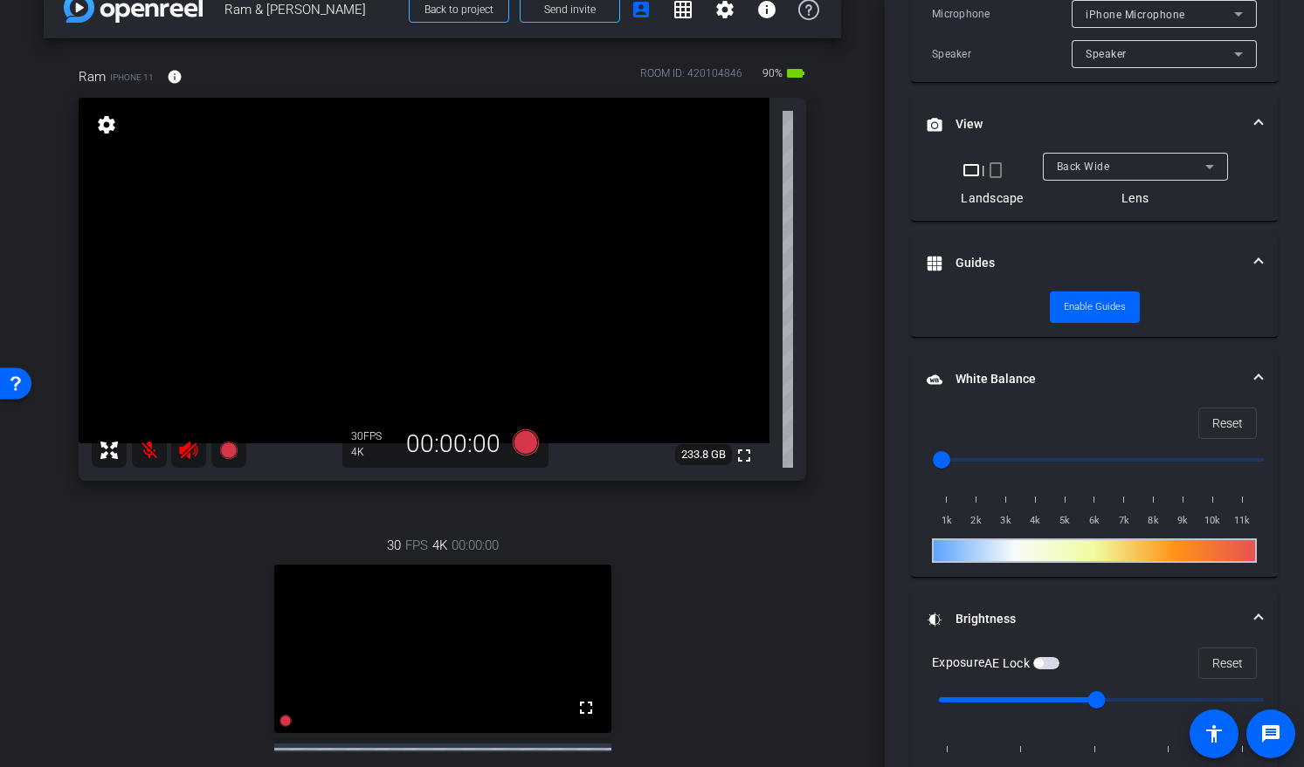
scroll to position [0, 0]
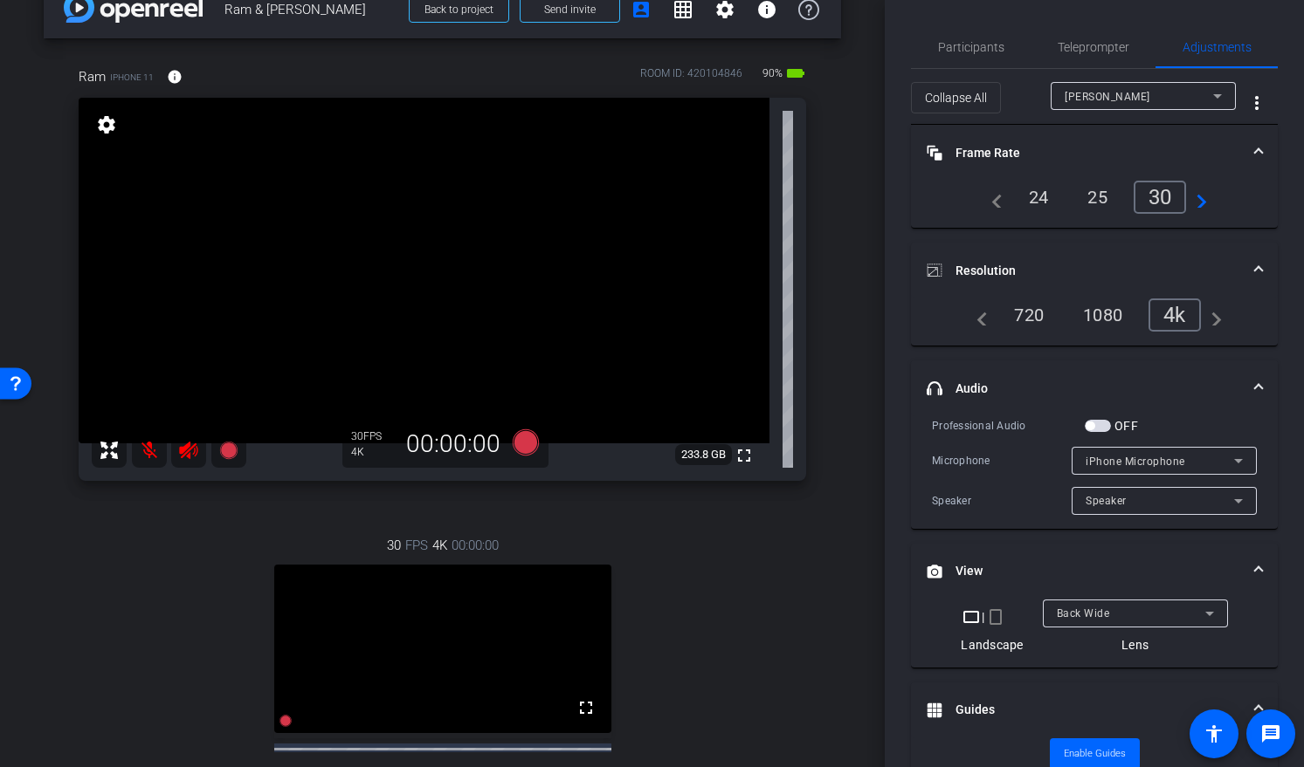
click at [1104, 99] on div "Ming" at bounding box center [1138, 97] width 148 height 22
click at [1074, 132] on span "Ram" at bounding box center [1067, 130] width 24 height 21
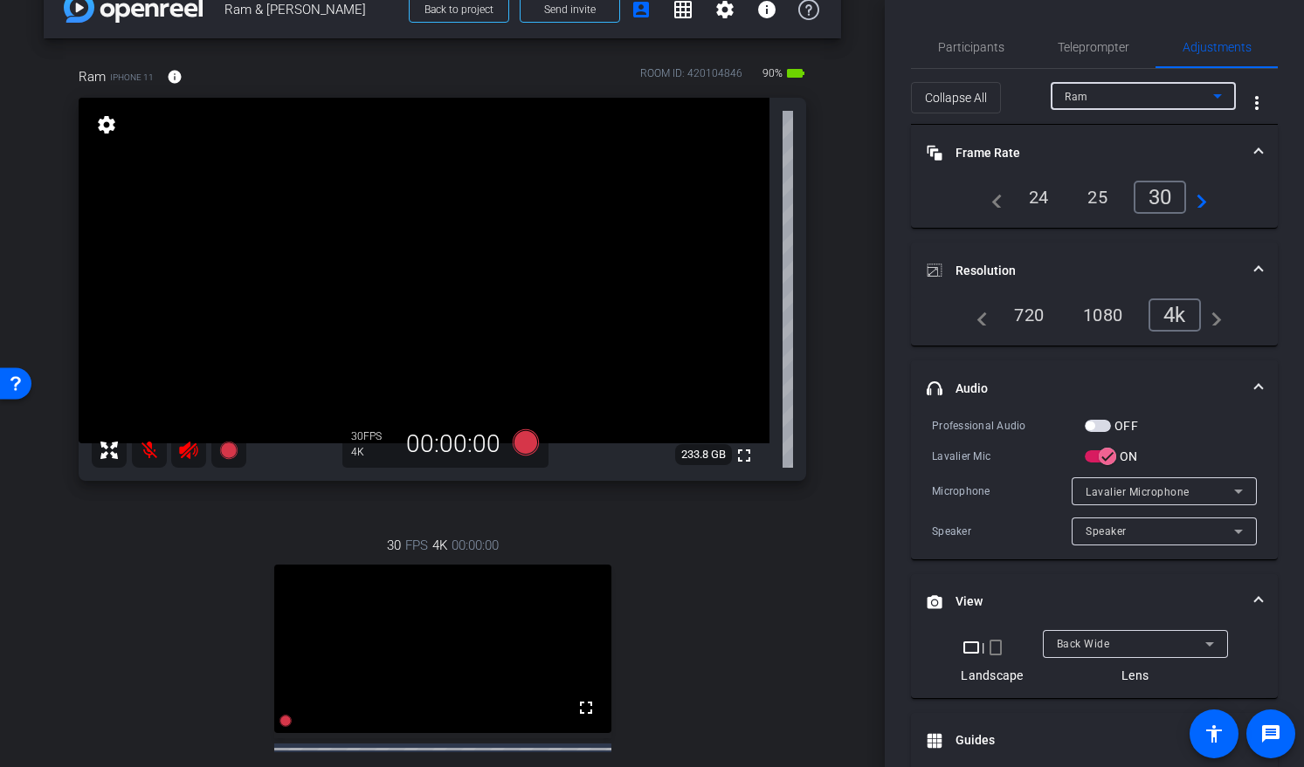
scroll to position [196, 0]
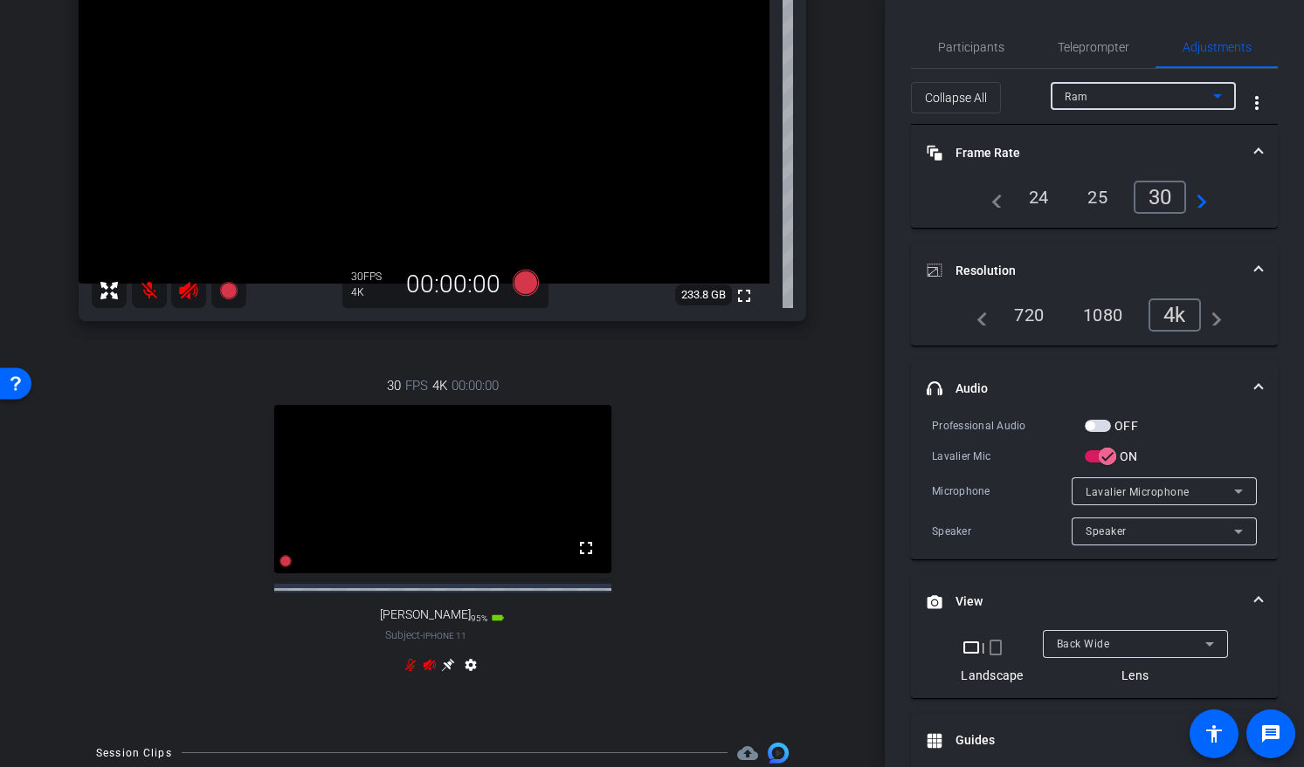
click at [447, 672] on icon at bounding box center [448, 665] width 14 height 14
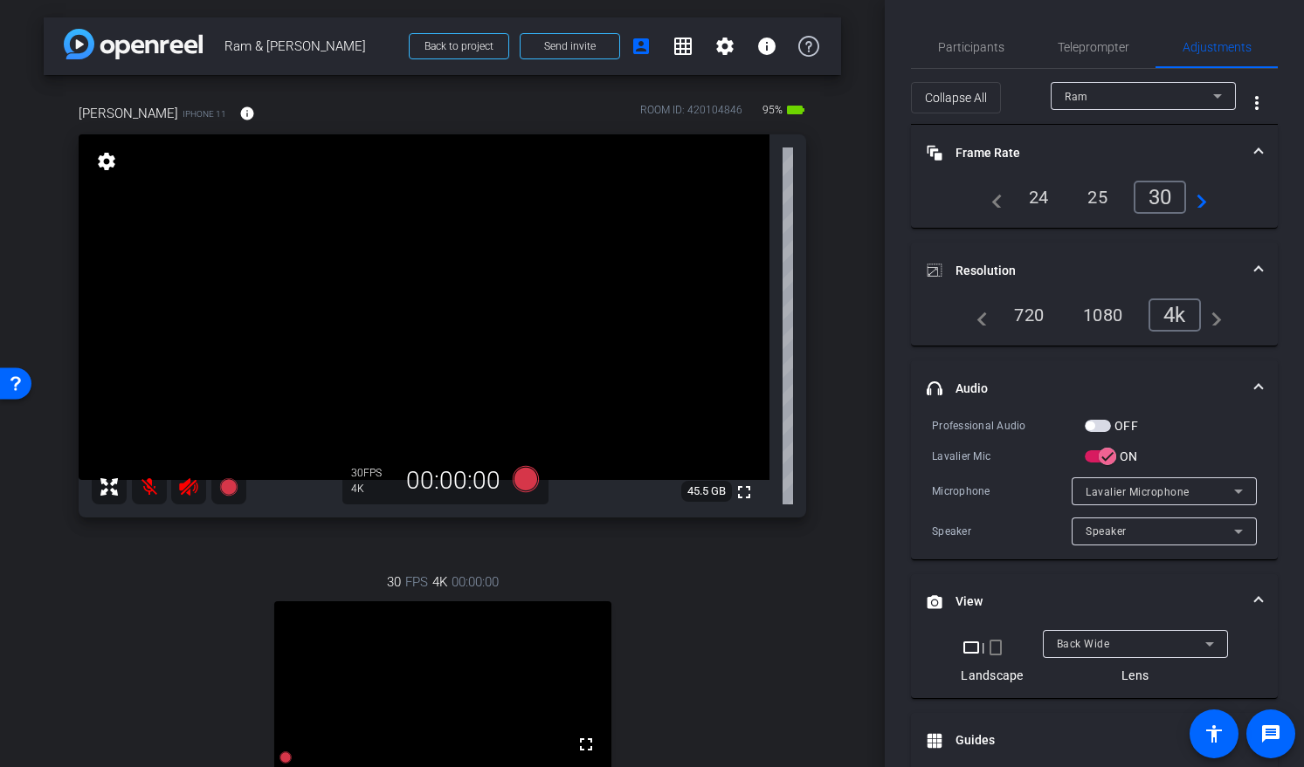
click at [820, 649] on div "Ming iPhone 11 info ROOM ID: 420104846 95% battery_std fullscreen settings 45.5…" at bounding box center [442, 498] width 797 height 847
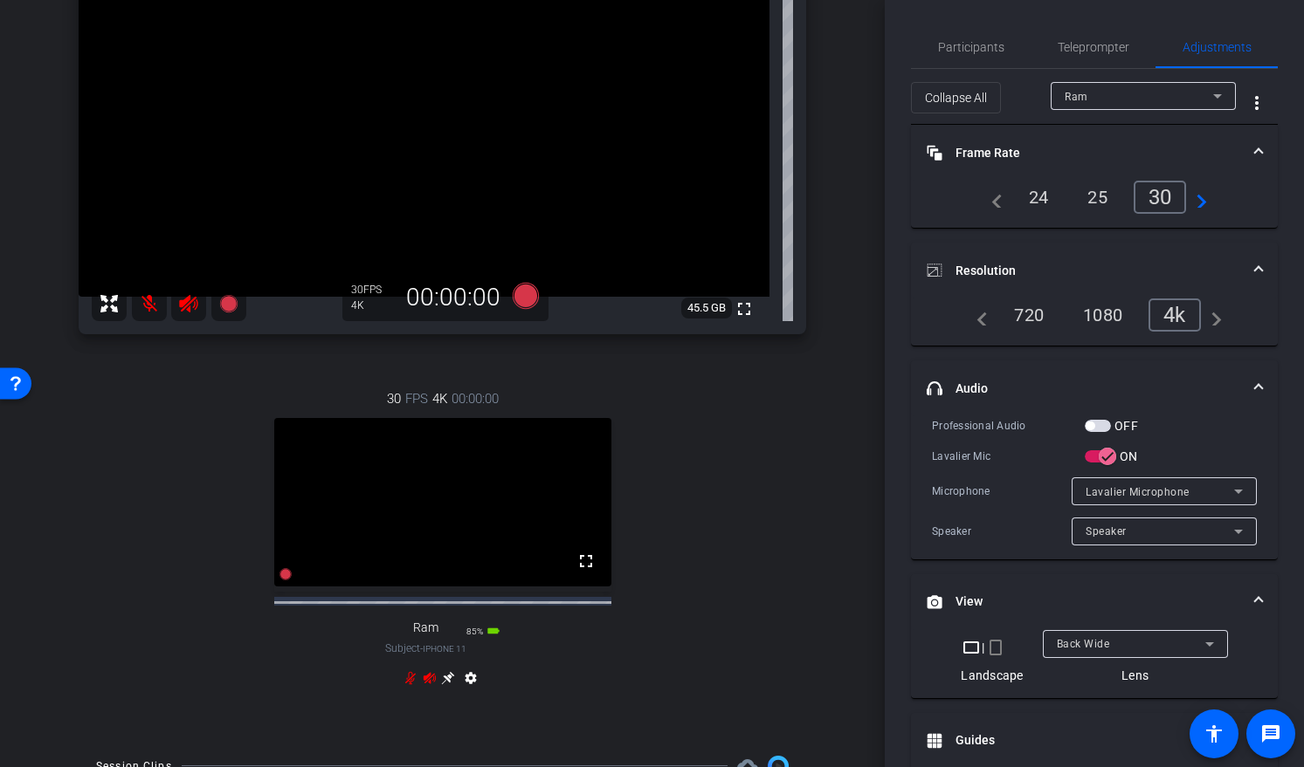
scroll to position [137, 0]
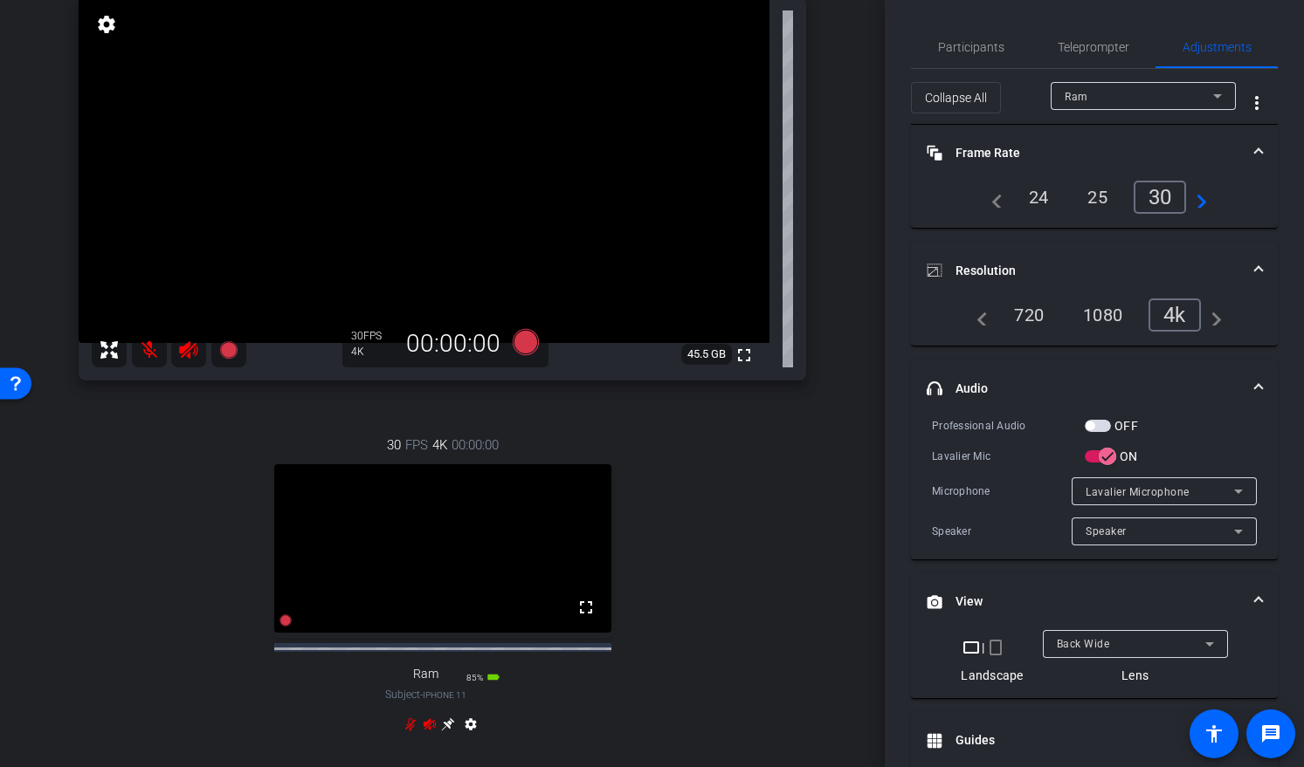
click at [785, 646] on div "30 FPS 4K 00:00:00 fullscreen Ram Subject - iPhone 11 85% battery_std settings" at bounding box center [442, 587] width 727 height 361
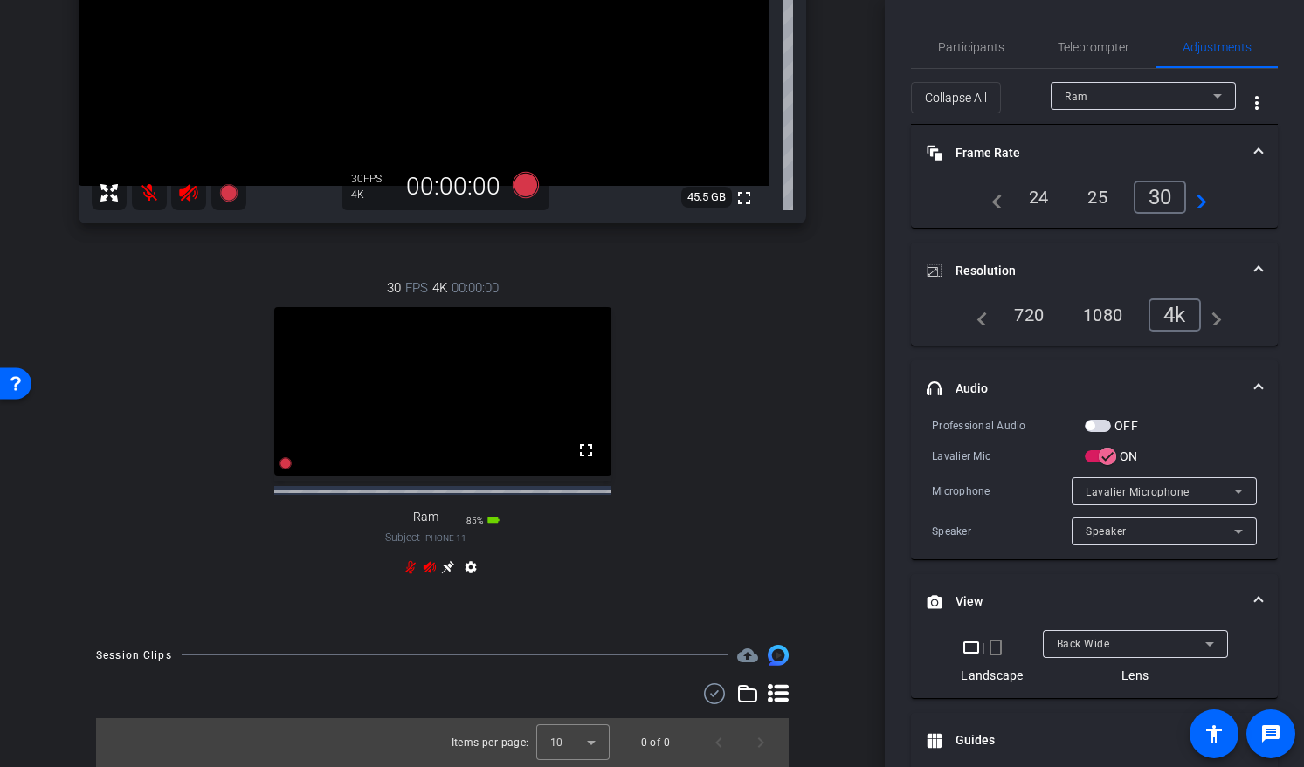
click at [444, 562] on icon at bounding box center [448, 568] width 14 height 14
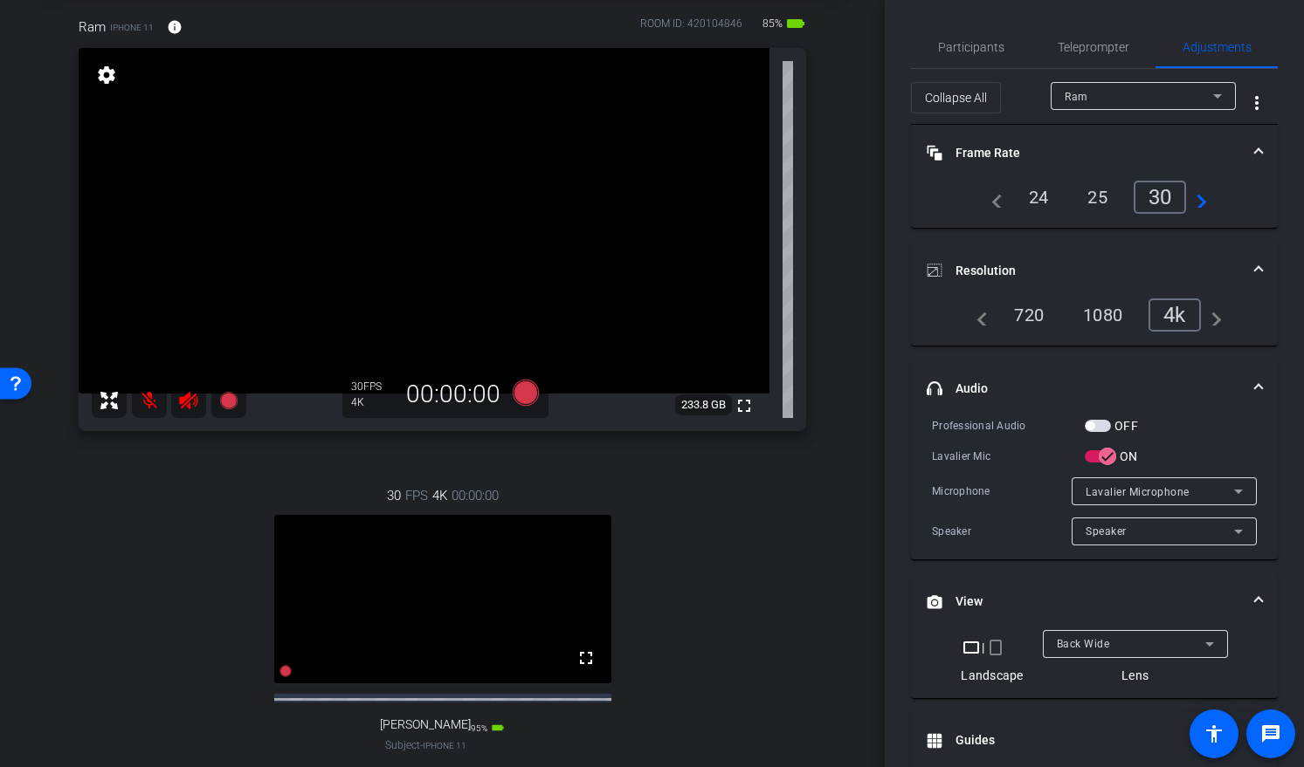
scroll to position [88, 0]
click at [749, 555] on div "30 FPS 4K 00:00:00 fullscreen Ming Subject - iPhone 11 95% battery_std settings" at bounding box center [442, 636] width 727 height 361
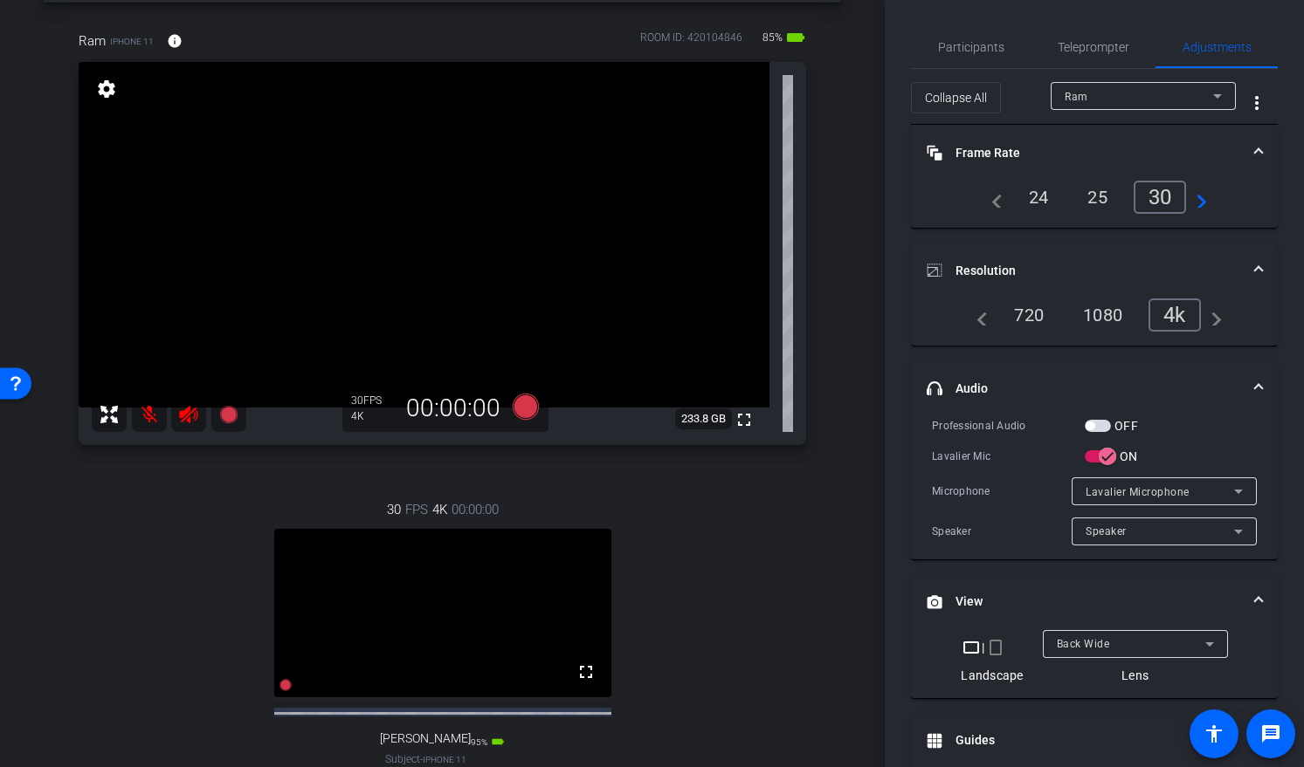
scroll to position [310, 0]
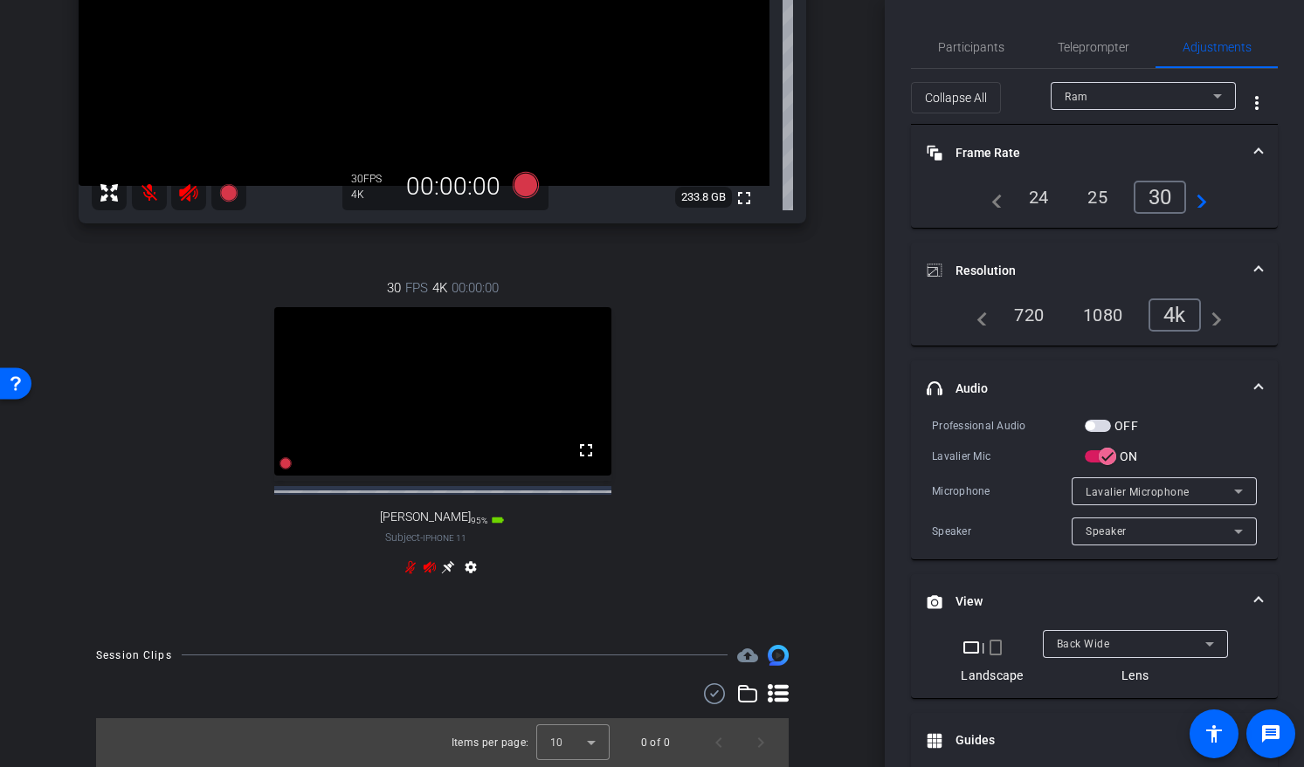
click at [444, 562] on icon at bounding box center [448, 568] width 14 height 14
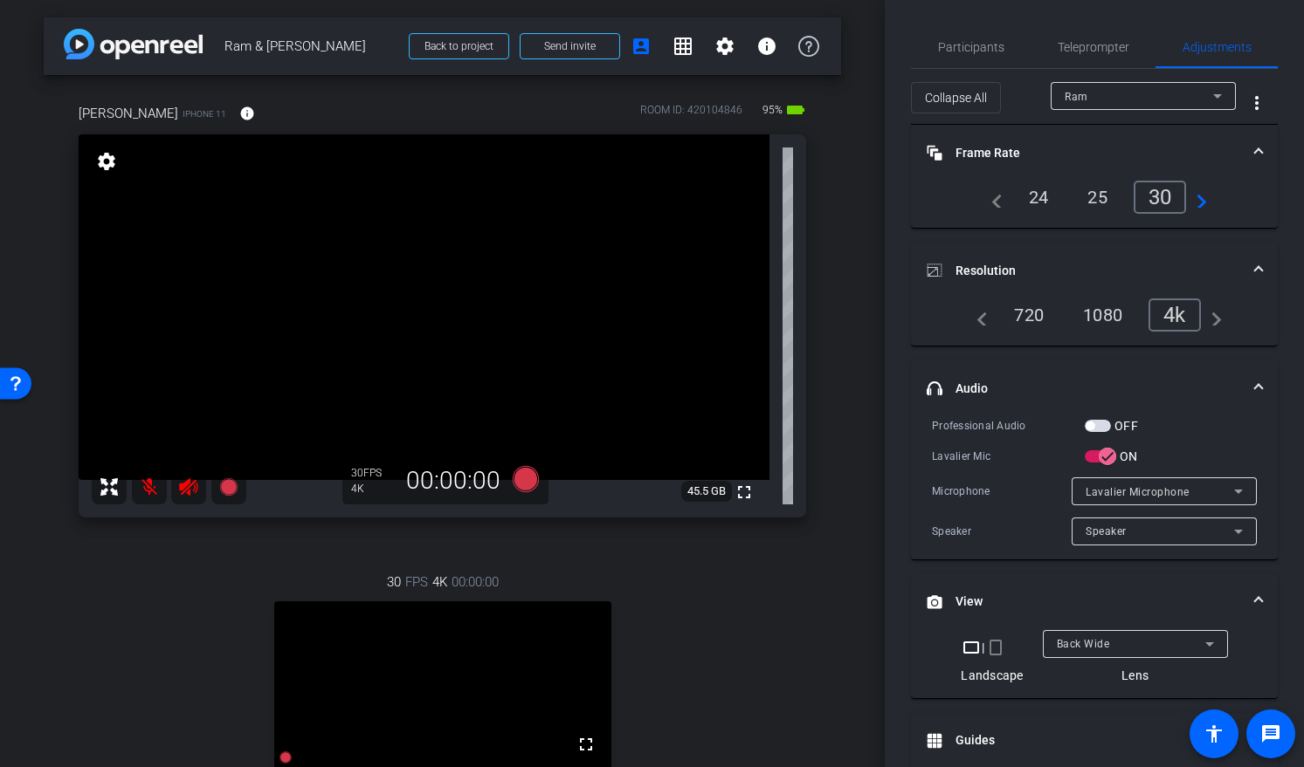
click at [421, 300] on video at bounding box center [424, 307] width 691 height 346
click at [734, 630] on div "30 FPS 4K 00:00:00 fullscreen Ram Subject - iPhone 11 85% battery_std settings" at bounding box center [442, 724] width 727 height 361
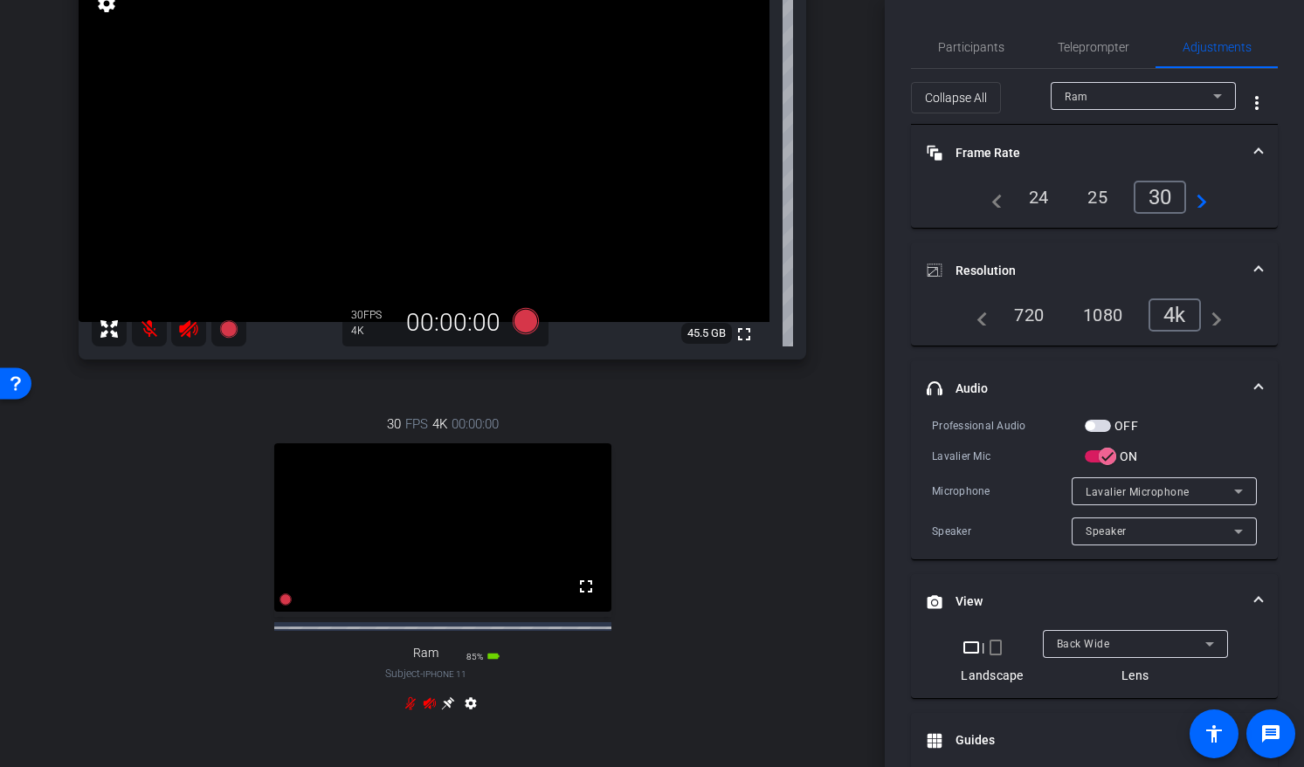
click at [441, 700] on icon at bounding box center [448, 704] width 14 height 14
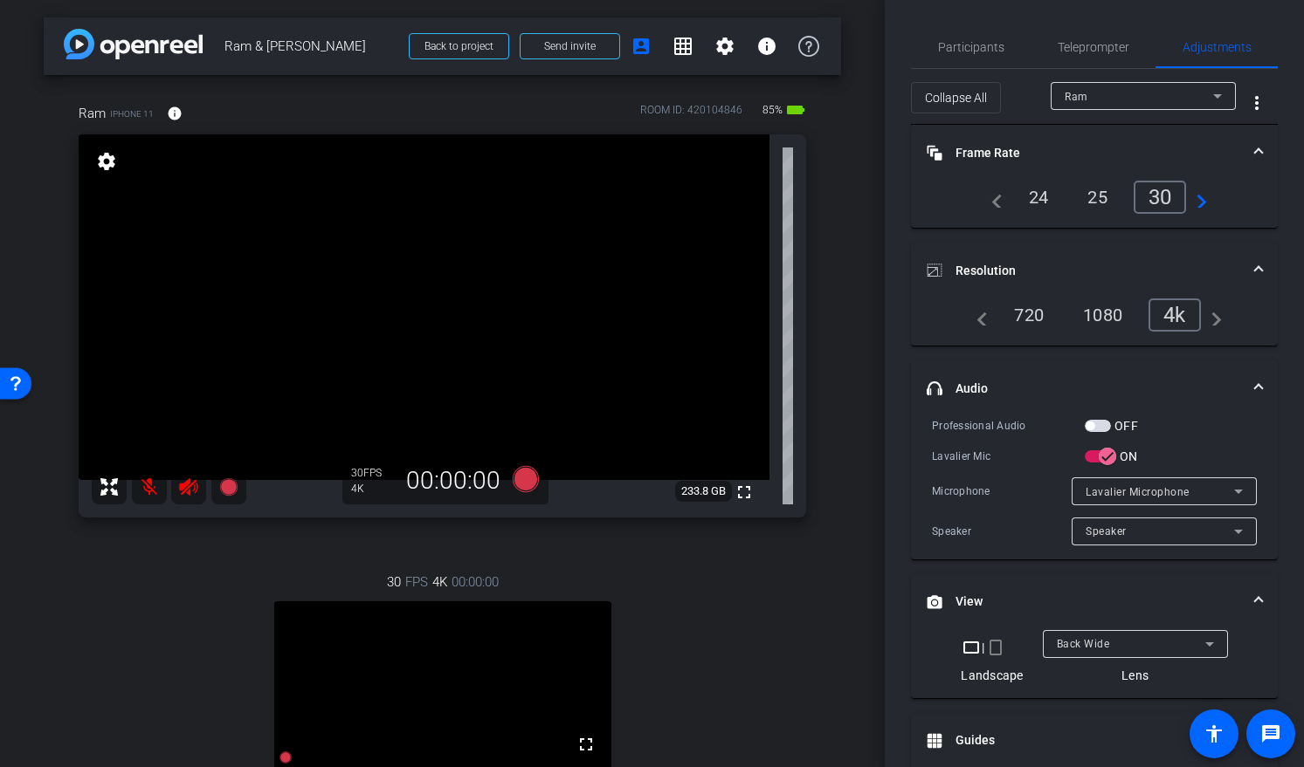
scroll to position [8, 0]
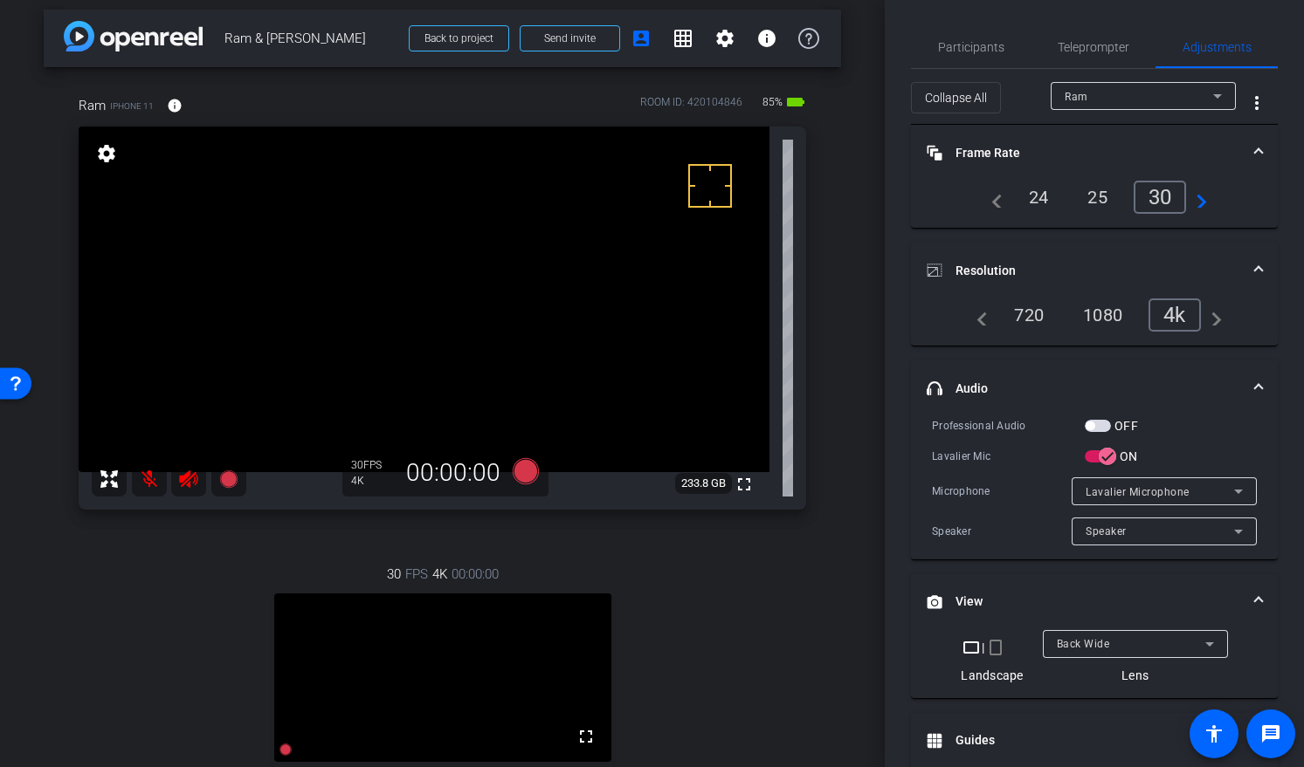
click at [817, 672] on div "Ram iPhone 11 info ROOM ID: 420104846 85% battery_std fullscreen settings 233.8…" at bounding box center [442, 490] width 797 height 847
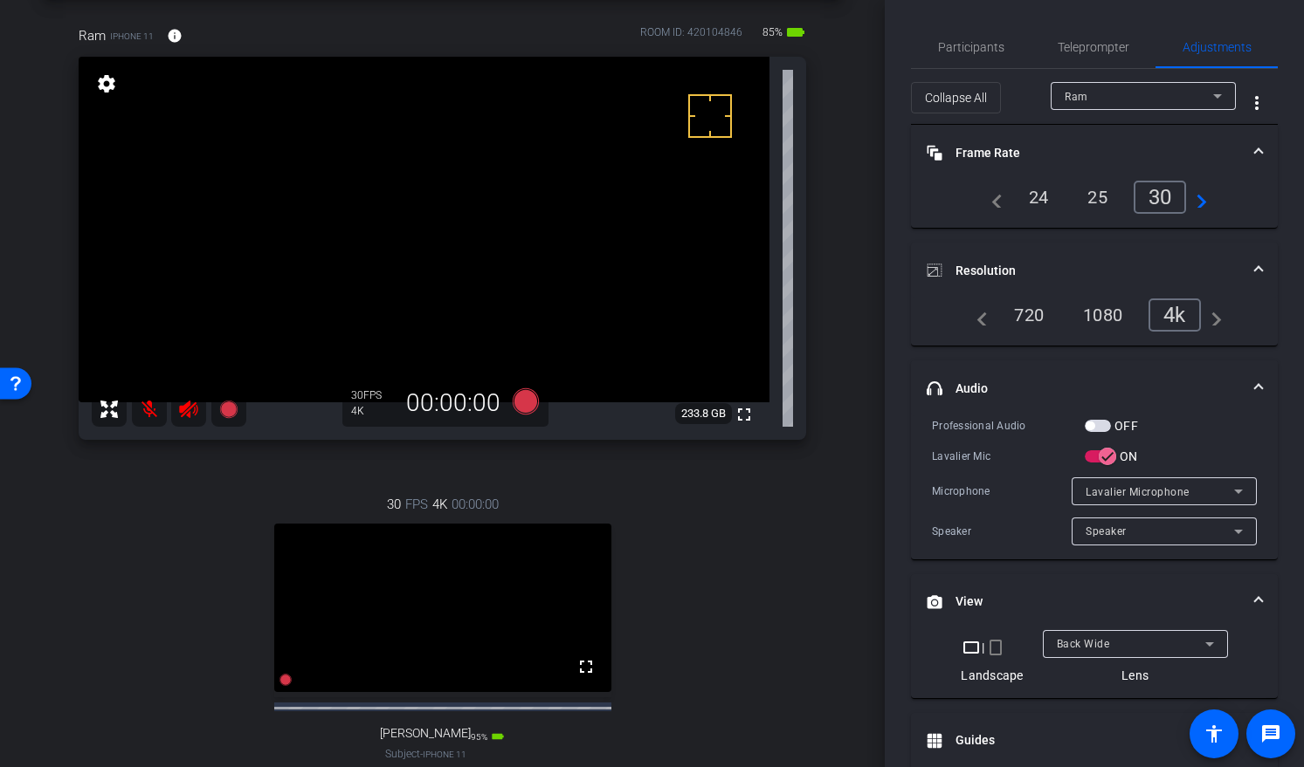
scroll to position [51, 0]
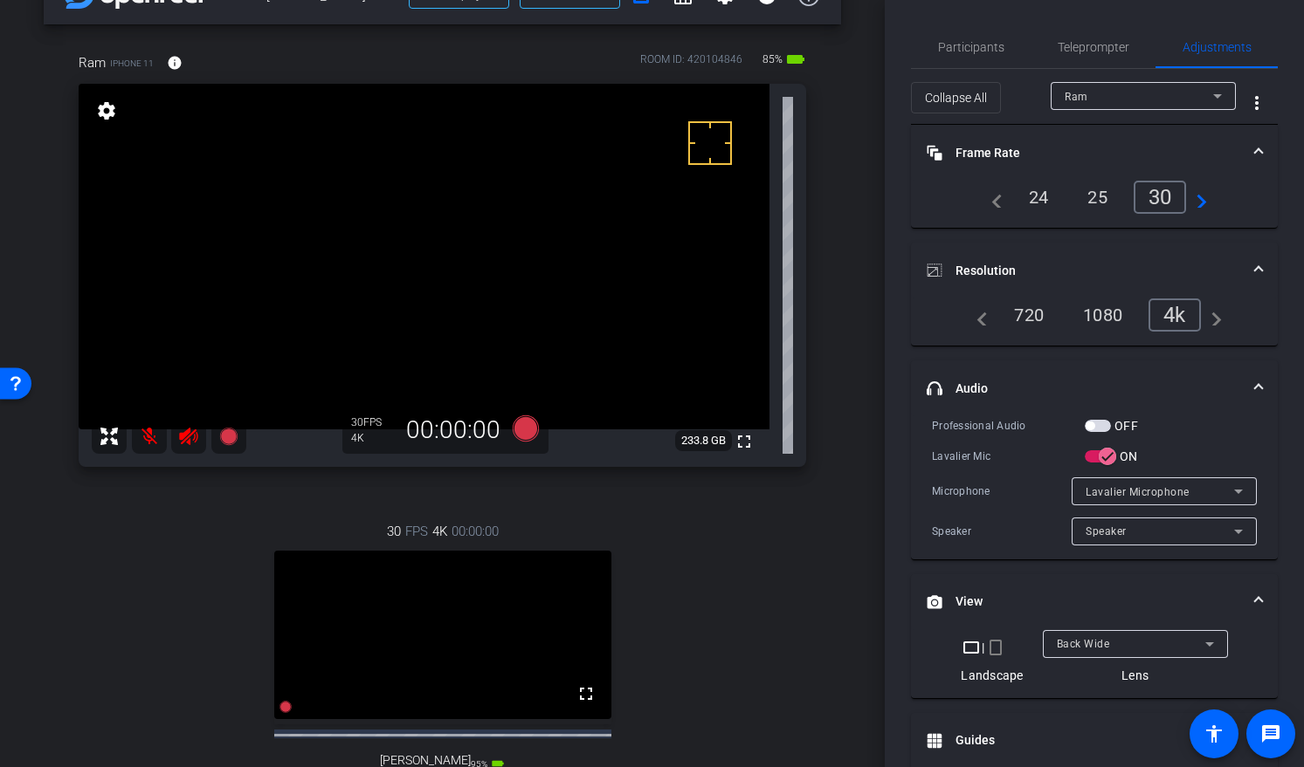
click at [1122, 93] on div "Ram" at bounding box center [1138, 97] width 148 height 22
click at [1074, 158] on span "Ming" at bounding box center [1099, 158] width 88 height 21
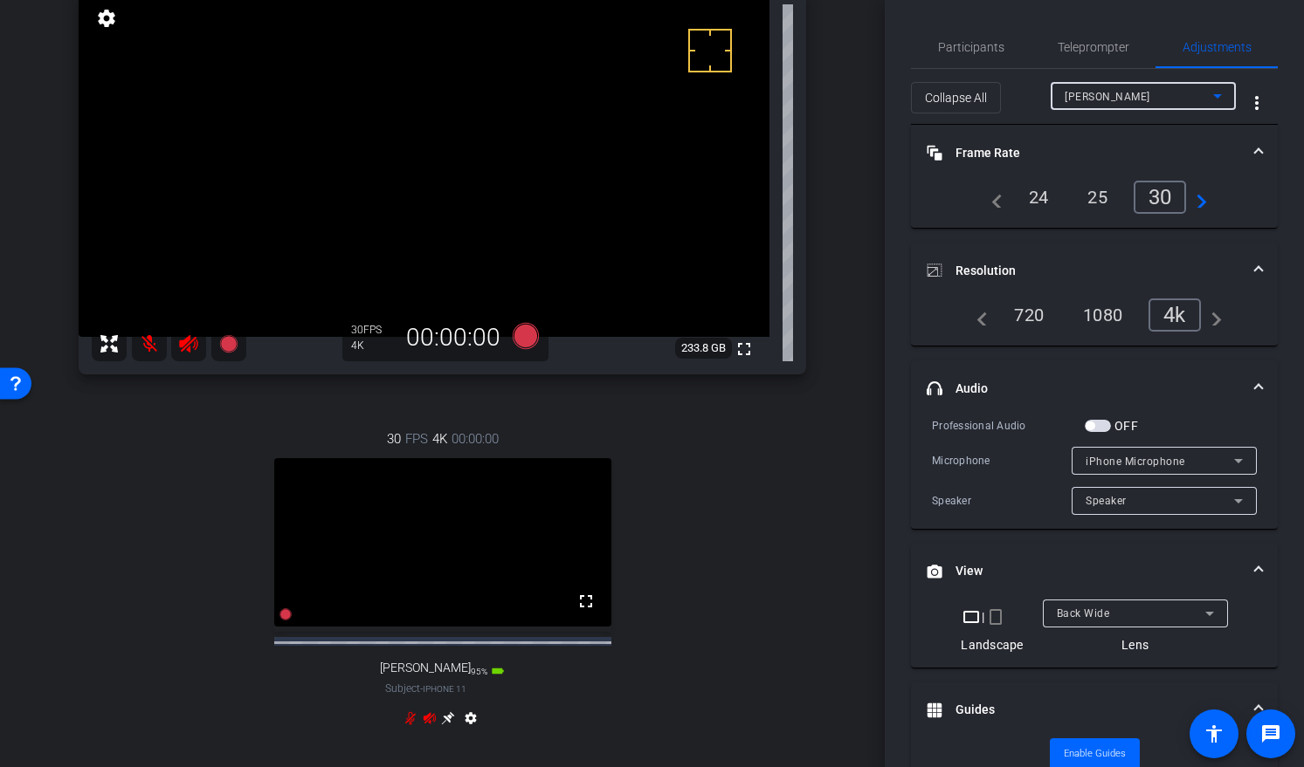
scroll to position [118, 0]
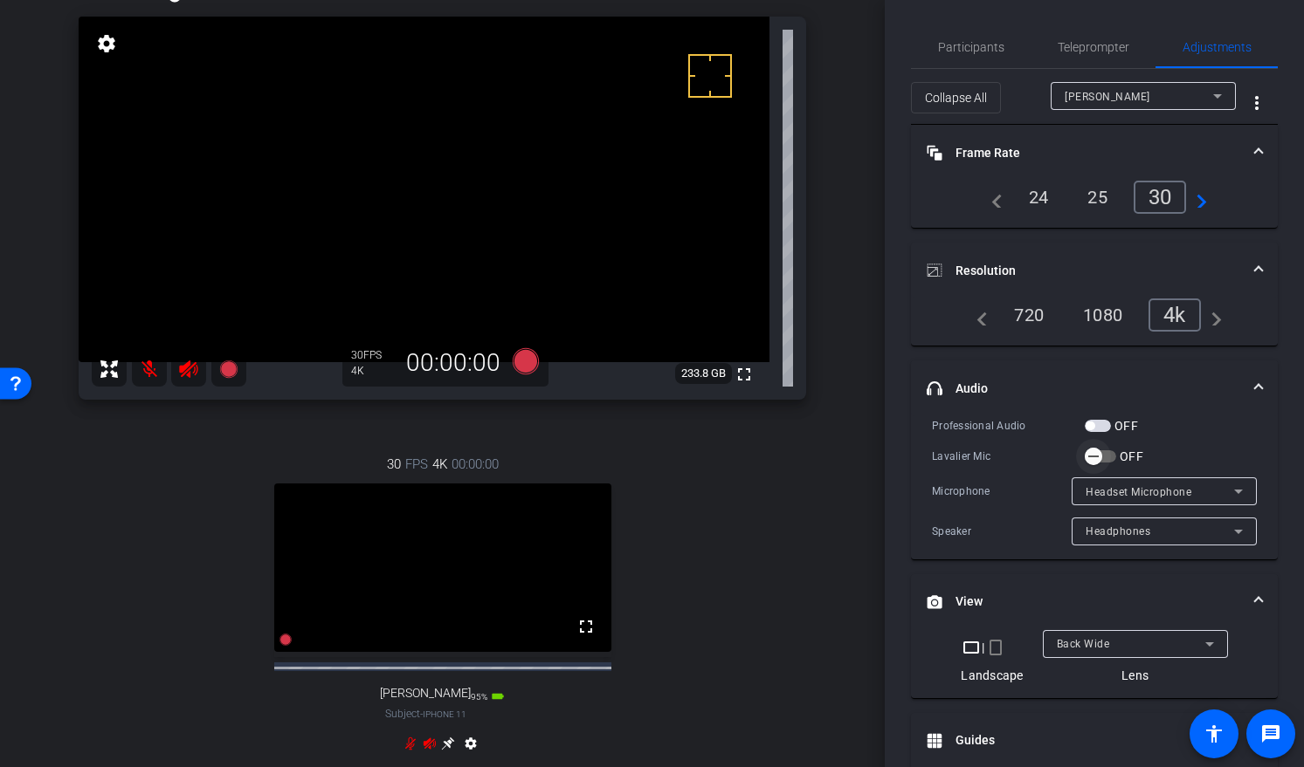
click at [1093, 457] on icon "button" at bounding box center [1093, 457] width 16 height 16
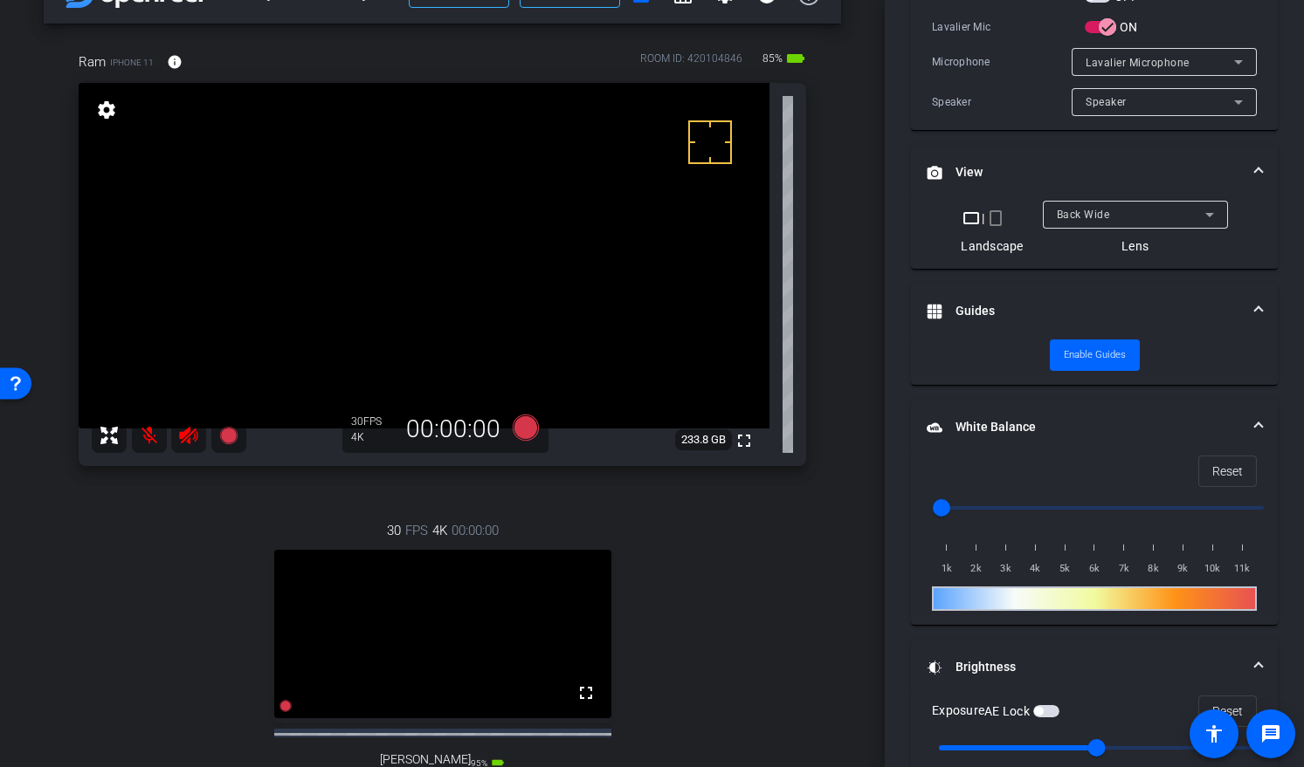
scroll to position [0, 0]
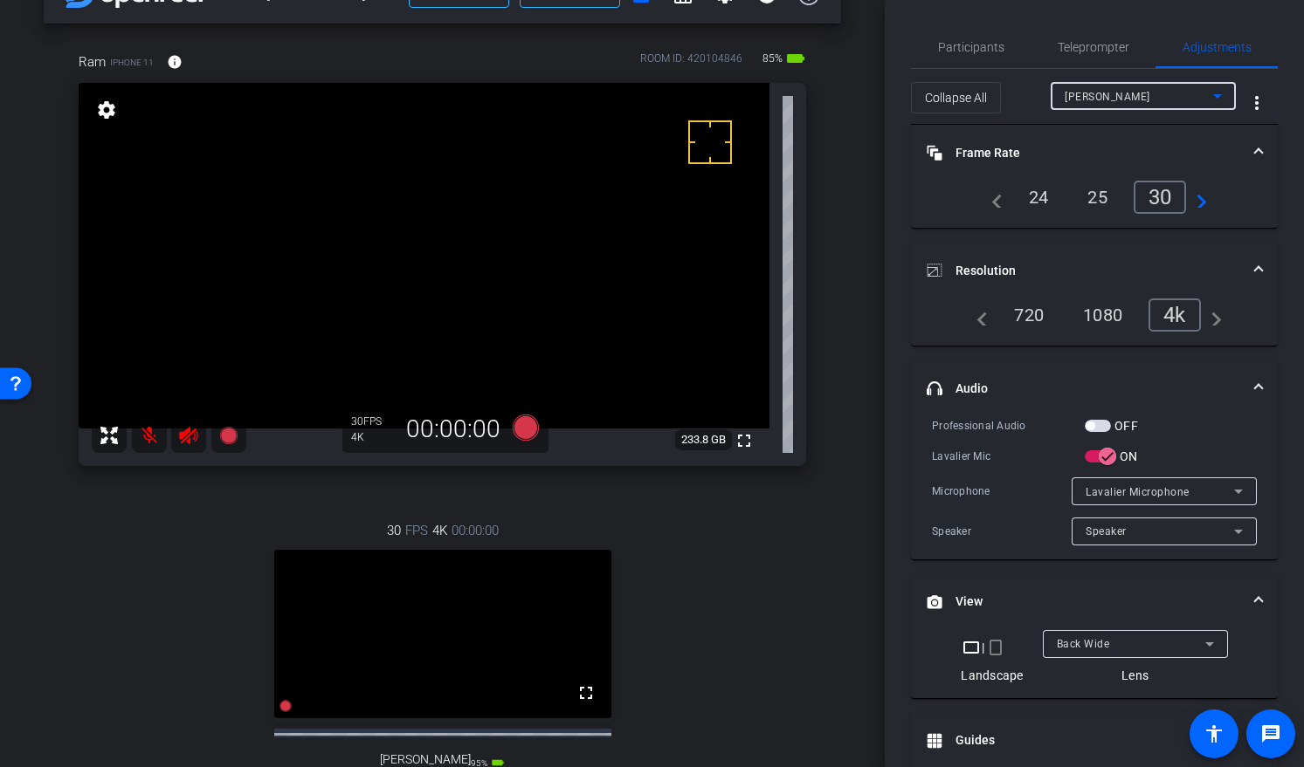
click at [1065, 99] on span "Ming" at bounding box center [1107, 97] width 86 height 12
click at [1070, 133] on span "Ram" at bounding box center [1067, 130] width 24 height 21
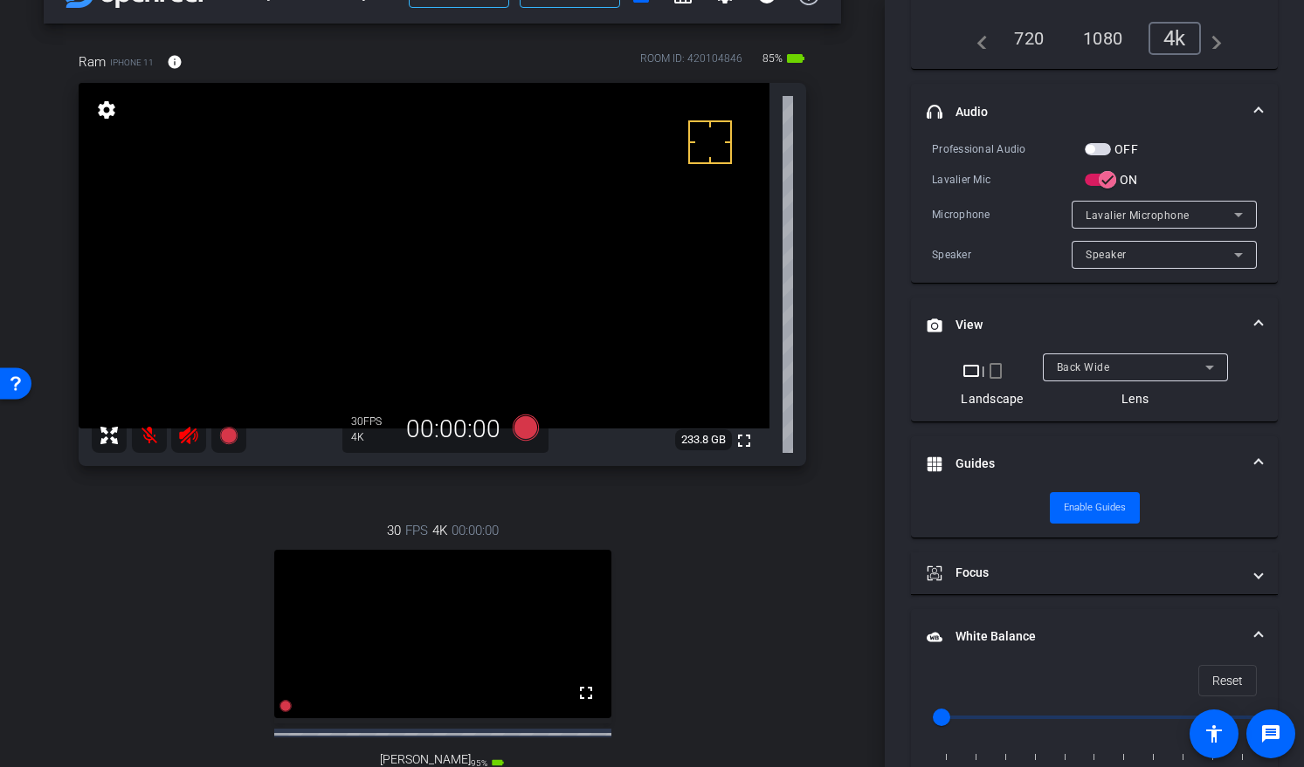
scroll to position [398, 0]
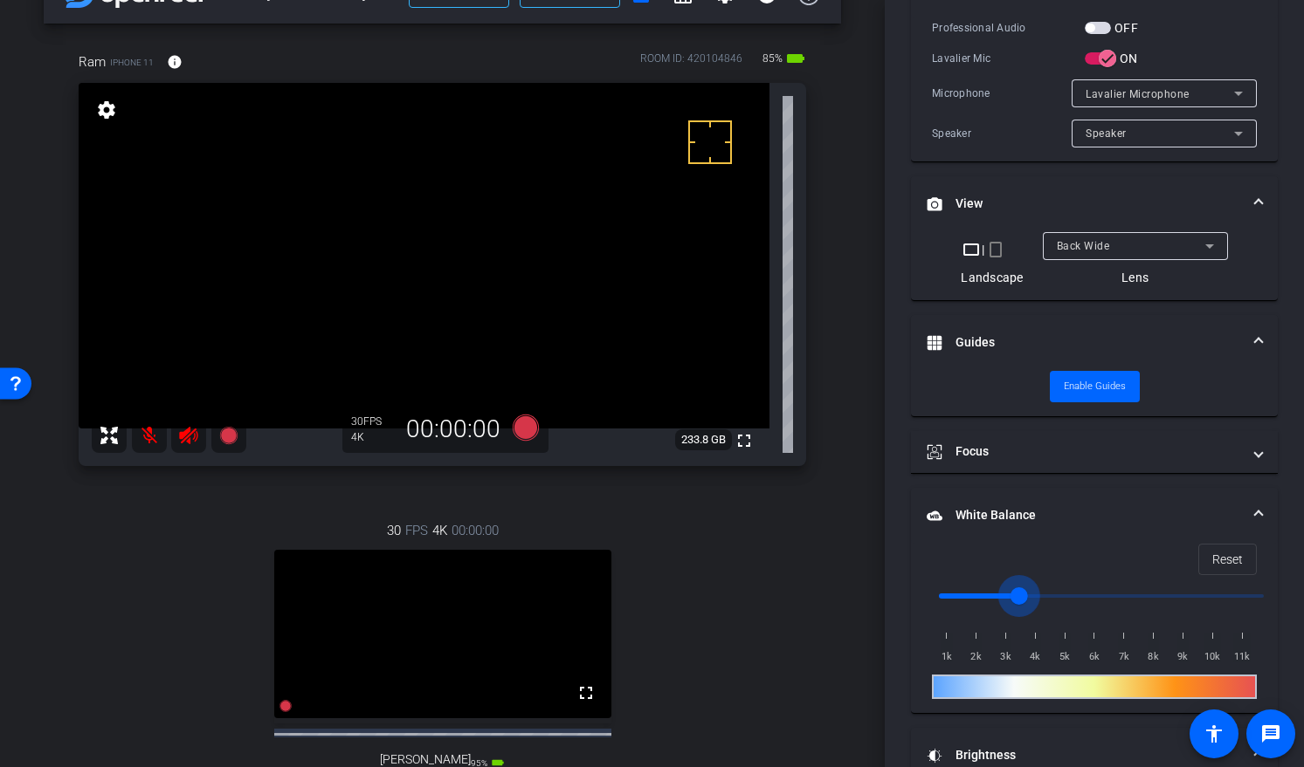
drag, startPoint x: 941, startPoint y: 591, endPoint x: 1020, endPoint y: 595, distance: 78.7
click at [1020, 595] on input "range" at bounding box center [1100, 596] width 361 height 38
drag, startPoint x: 1012, startPoint y: 592, endPoint x: 987, endPoint y: 595, distance: 25.5
click at [987, 595] on input "range" at bounding box center [1100, 596] width 361 height 38
drag, startPoint x: 987, startPoint y: 594, endPoint x: 999, endPoint y: 592, distance: 11.5
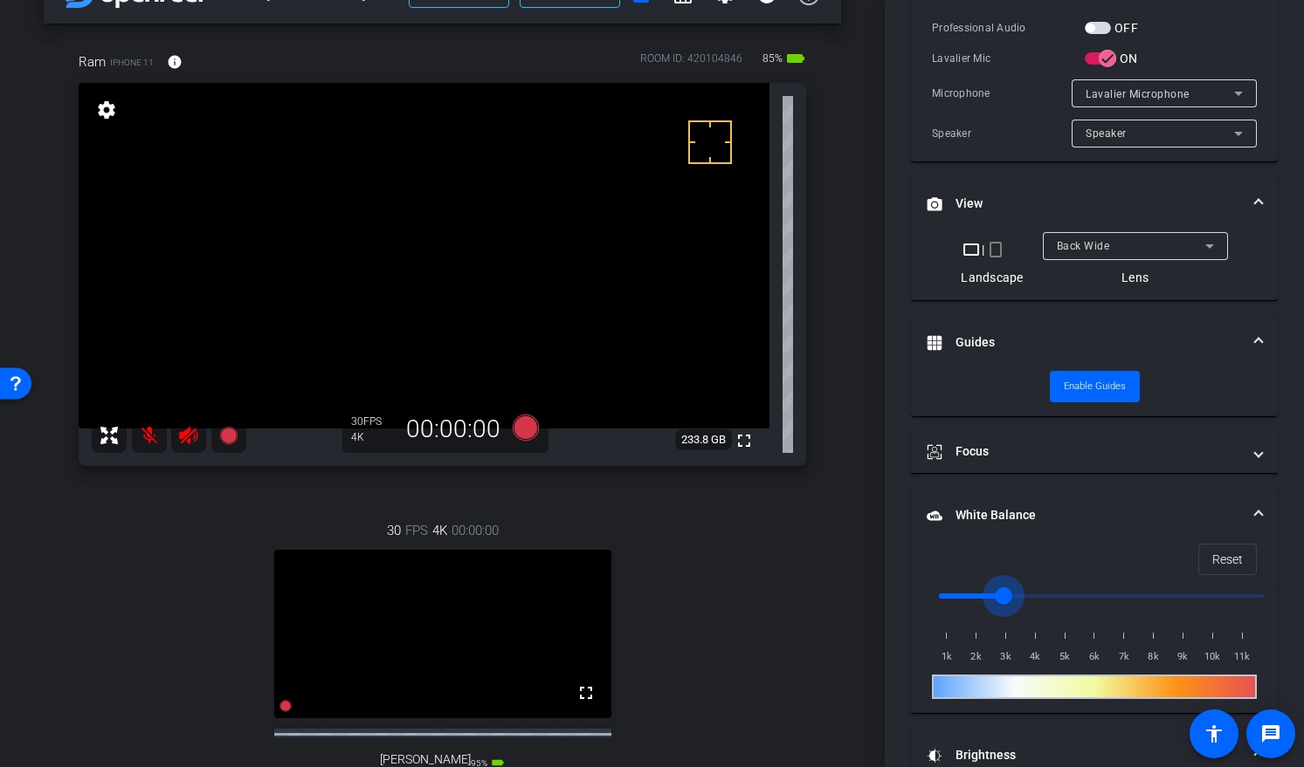
click at [999, 592] on input "range" at bounding box center [1100, 596] width 361 height 38
click at [485, 258] on video at bounding box center [424, 256] width 691 height 346
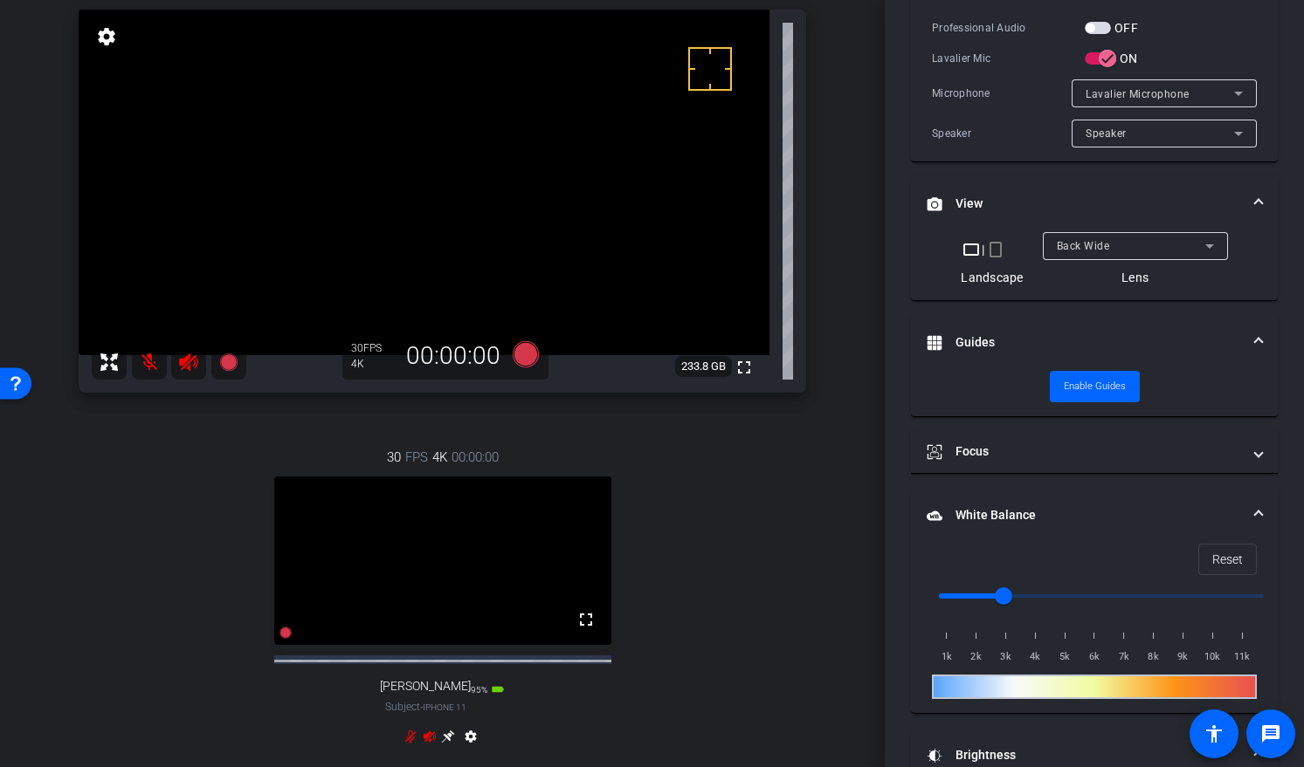
scroll to position [126, 0]
click at [1204, 457] on mat-expansion-panel-header "Focus" at bounding box center [1094, 452] width 367 height 42
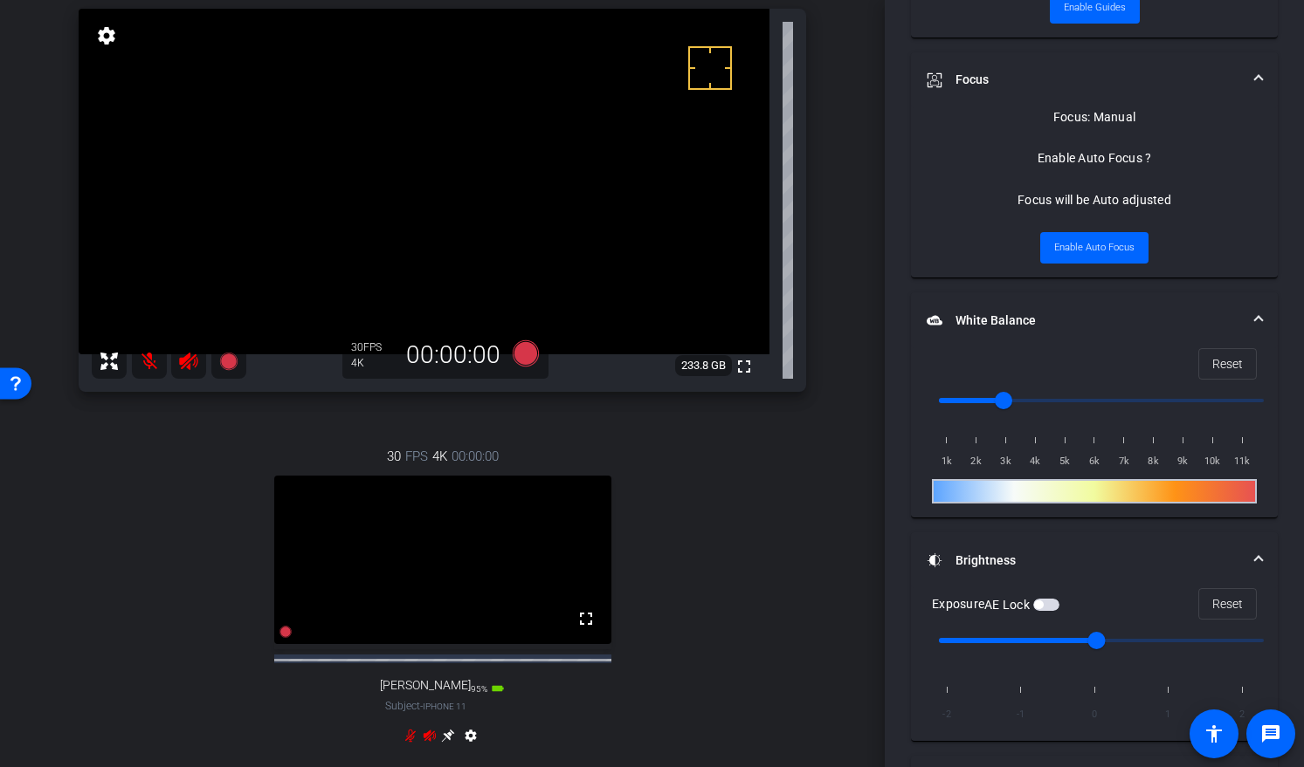
scroll to position [934, 0]
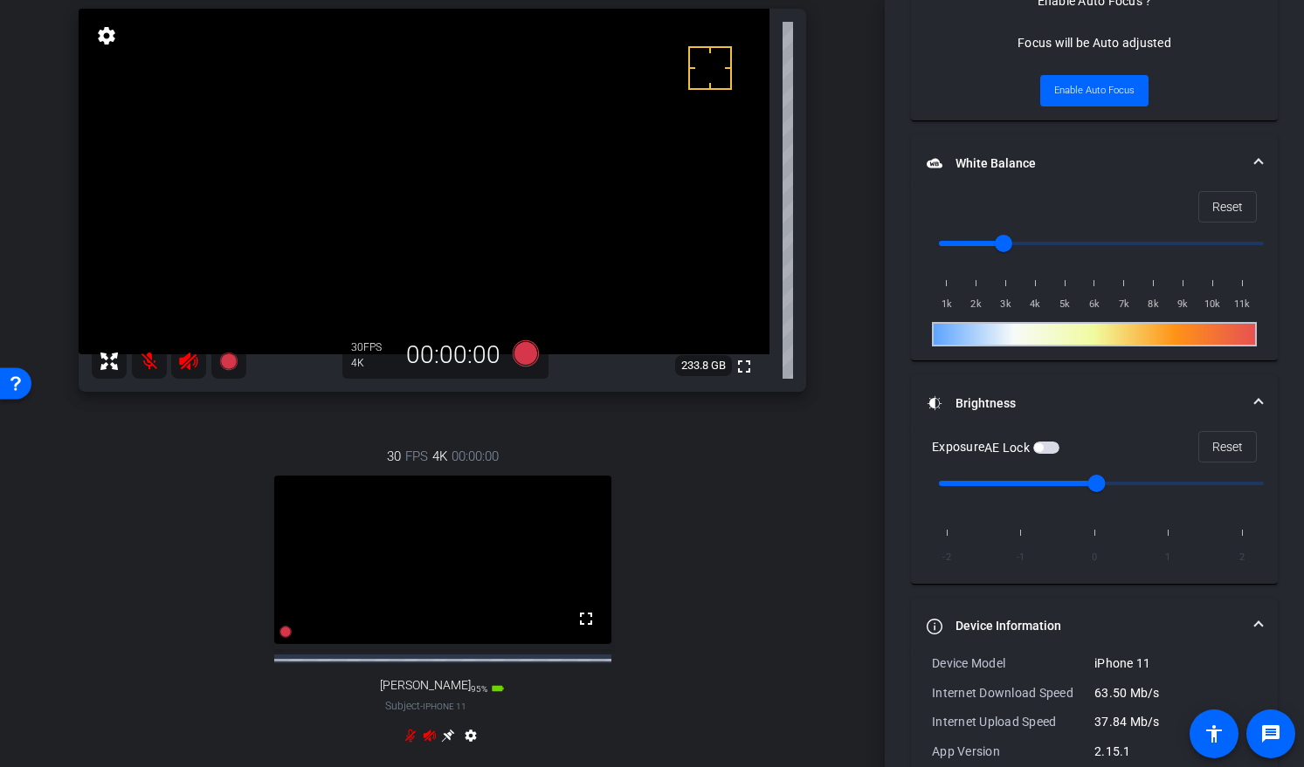
click at [973, 625] on mat-panel-title "Device Information" at bounding box center [1083, 626] width 314 height 18
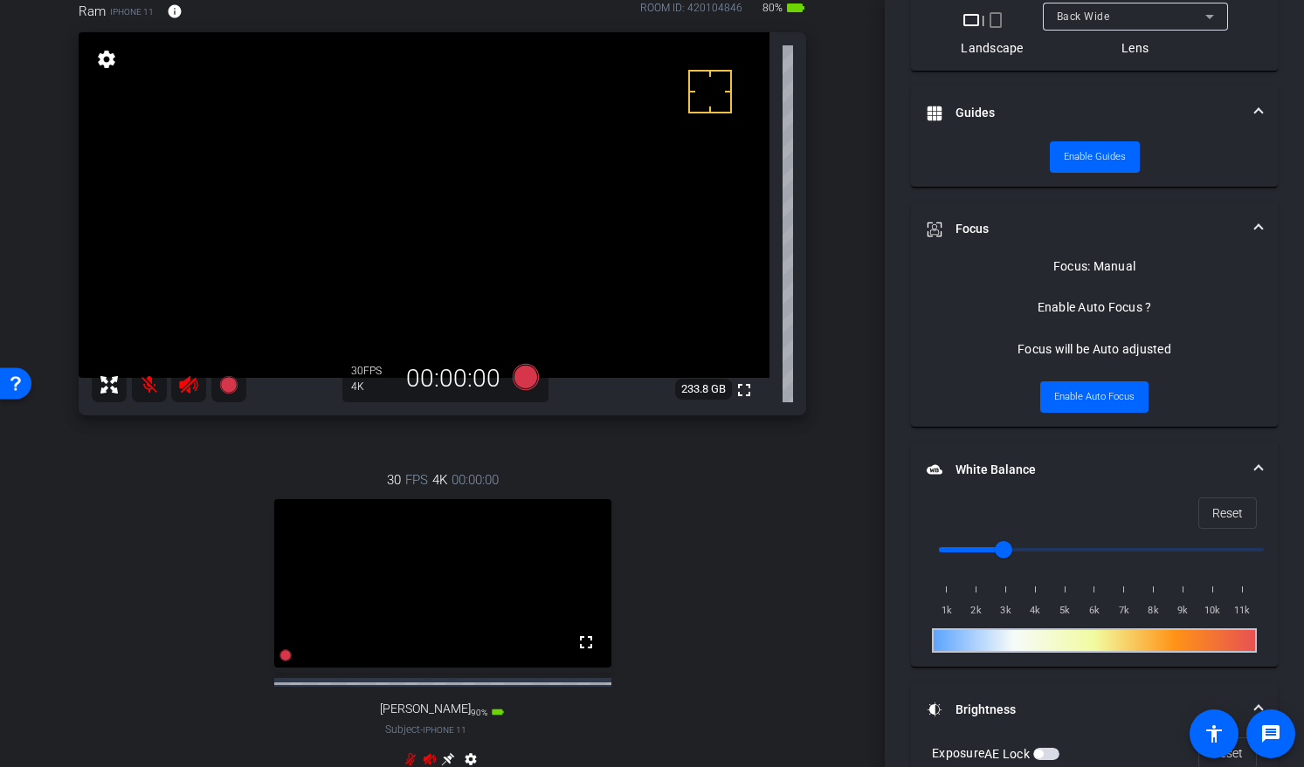
scroll to position [773, 0]
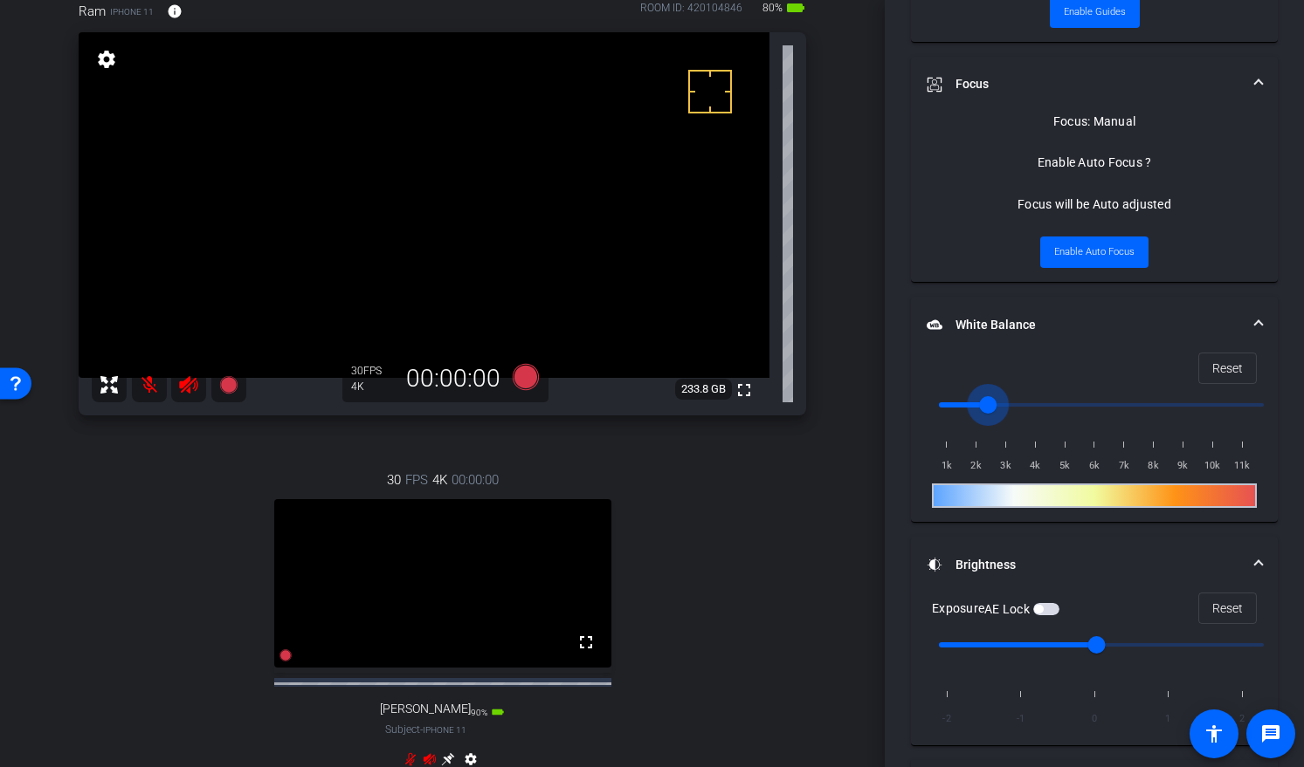
drag, startPoint x: 1001, startPoint y: 404, endPoint x: 987, endPoint y: 410, distance: 15.2
click at [987, 410] on input "range" at bounding box center [1100, 405] width 361 height 38
drag, startPoint x: 985, startPoint y: 404, endPoint x: 999, endPoint y: 403, distance: 14.0
click at [999, 403] on input "range" at bounding box center [1100, 405] width 361 height 38
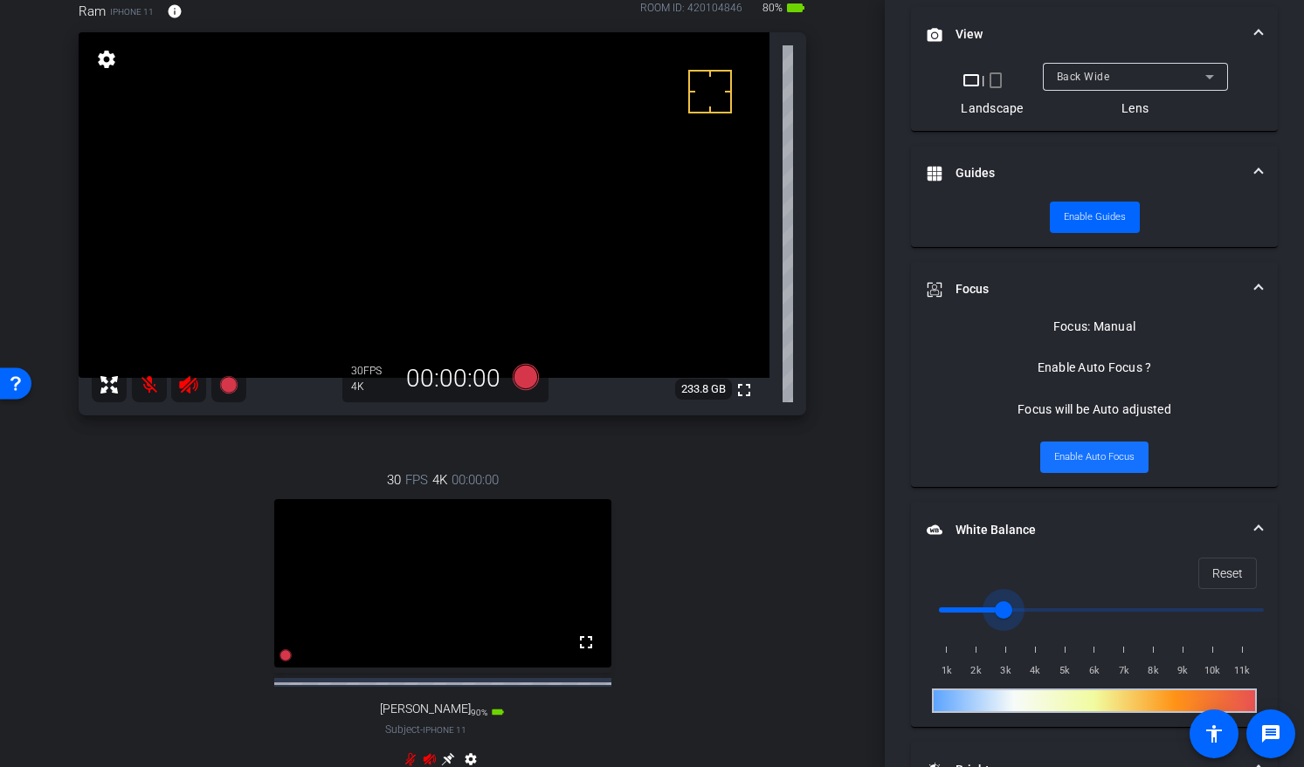
scroll to position [568, 0]
click at [1088, 460] on span "Enable Auto Focus" at bounding box center [1094, 457] width 80 height 26
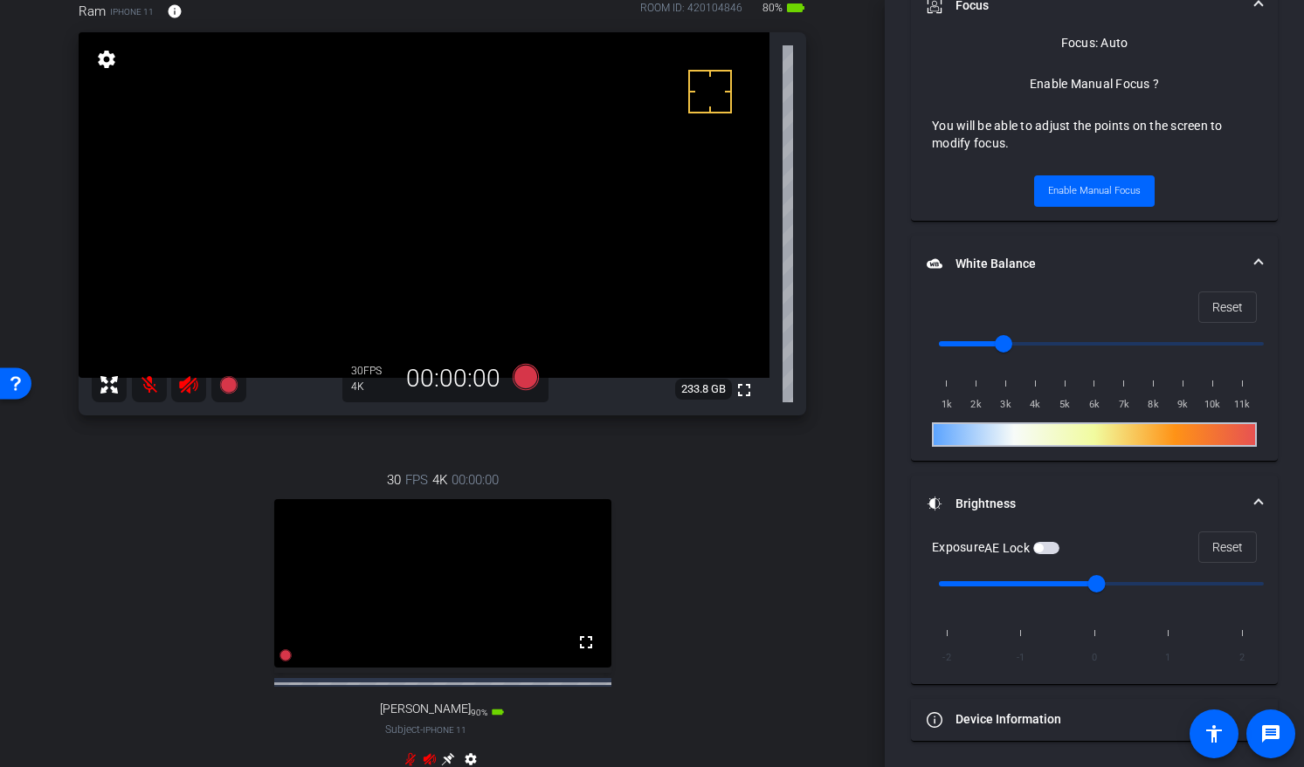
scroll to position [0, 0]
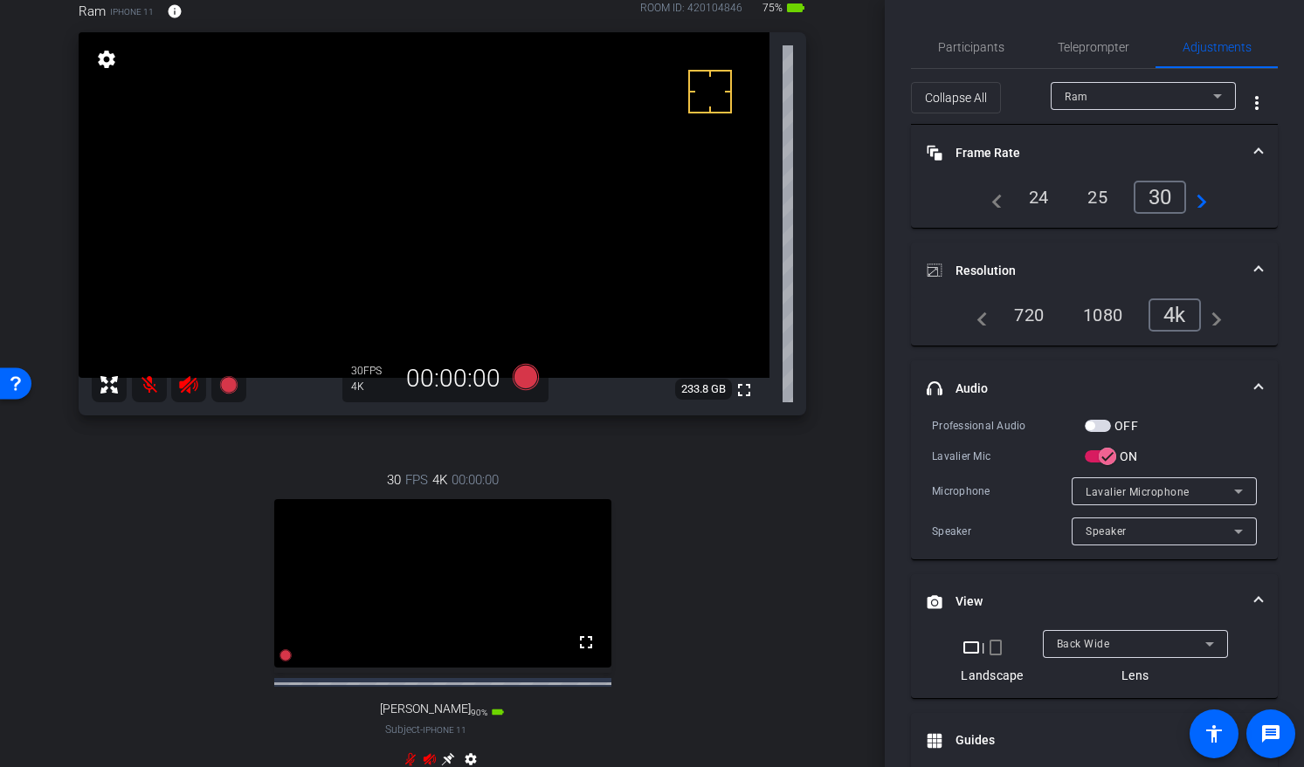
click at [1093, 93] on div "Ram" at bounding box center [1138, 97] width 148 height 22
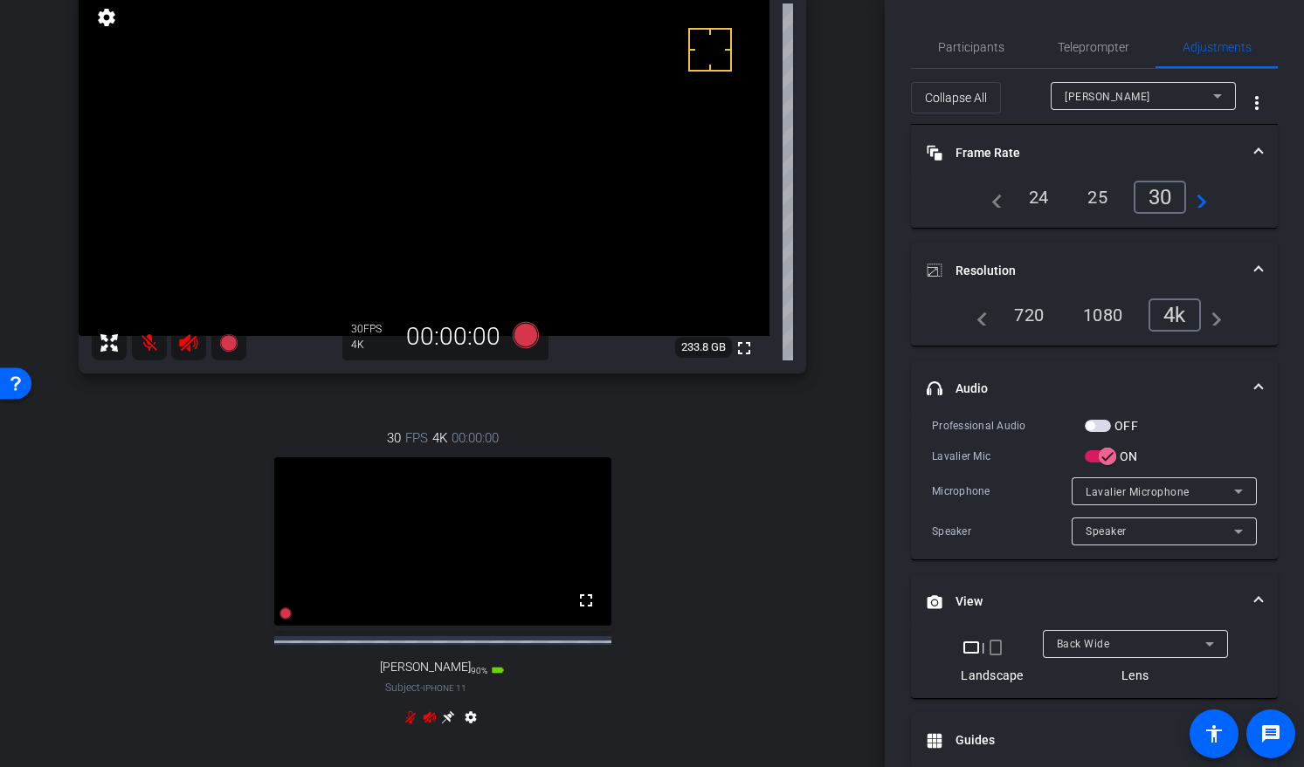
click at [444, 700] on icon at bounding box center [448, 717] width 13 height 13
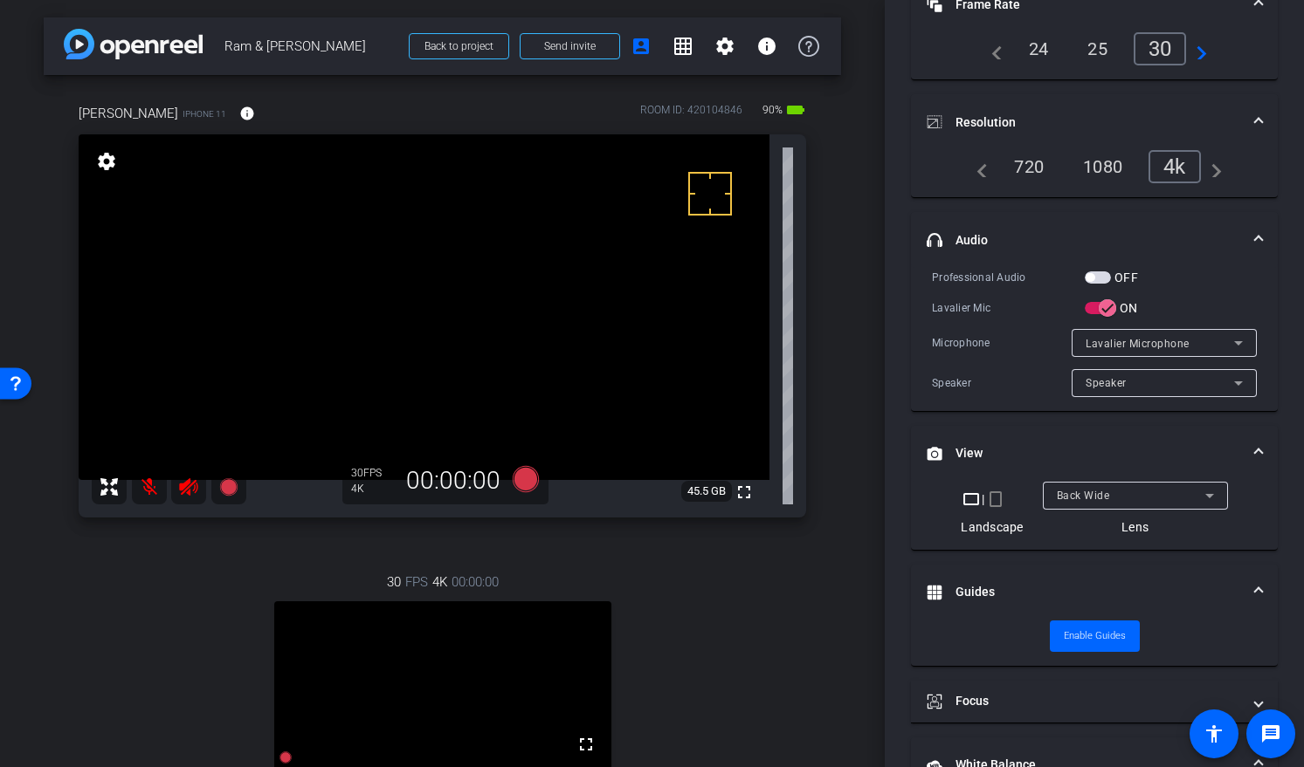
scroll to position [585, 0]
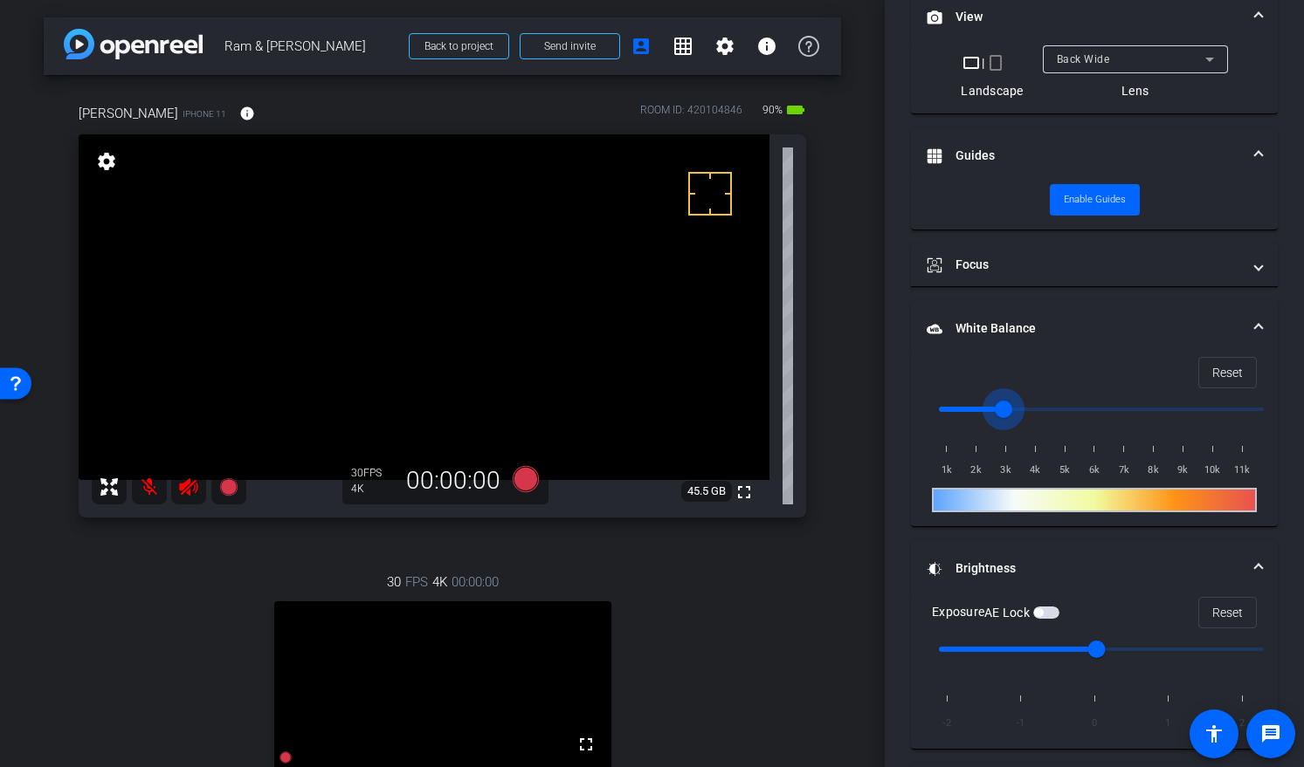
drag, startPoint x: 949, startPoint y: 408, endPoint x: 1008, endPoint y: 410, distance: 58.6
click at [1008, 410] on input "range" at bounding box center [1100, 409] width 361 height 38
drag, startPoint x: 1000, startPoint y: 409, endPoint x: 990, endPoint y: 413, distance: 10.2
click at [990, 413] on input "range" at bounding box center [1100, 409] width 361 height 38
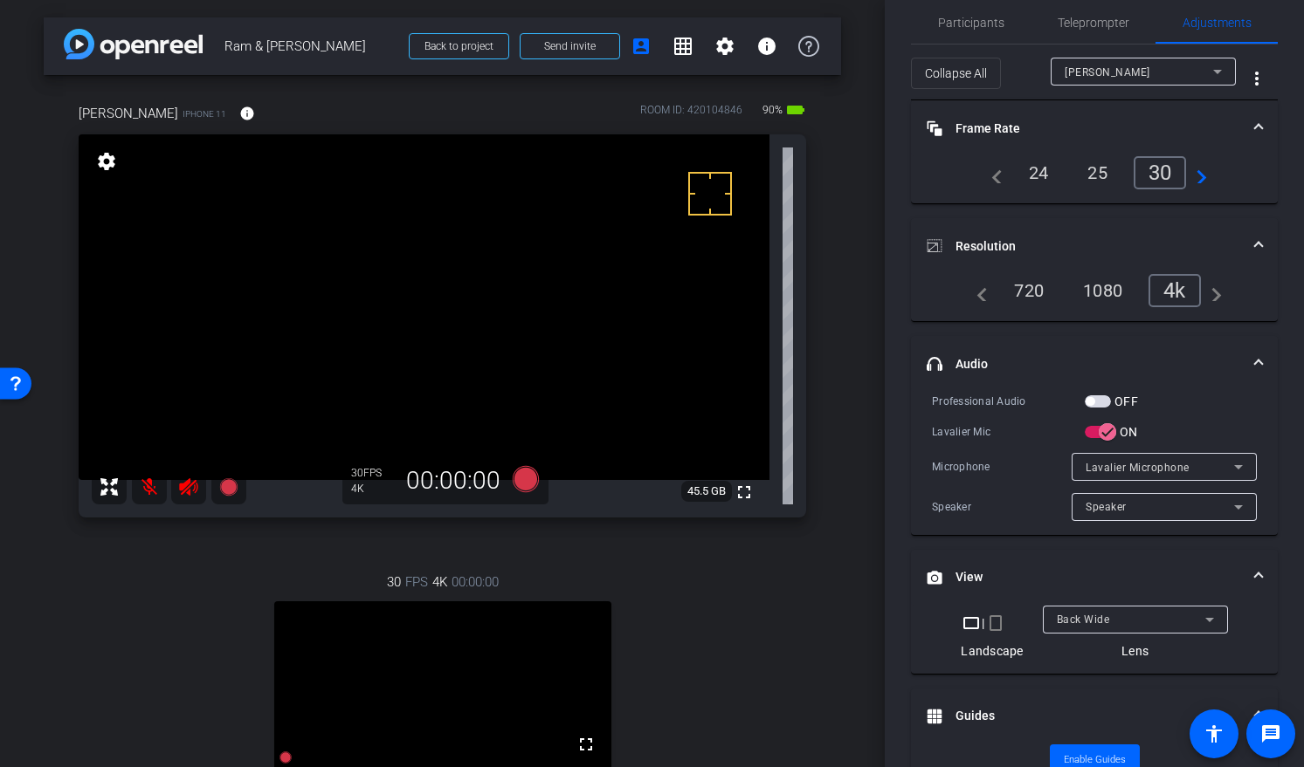
click at [416, 252] on video at bounding box center [424, 307] width 691 height 346
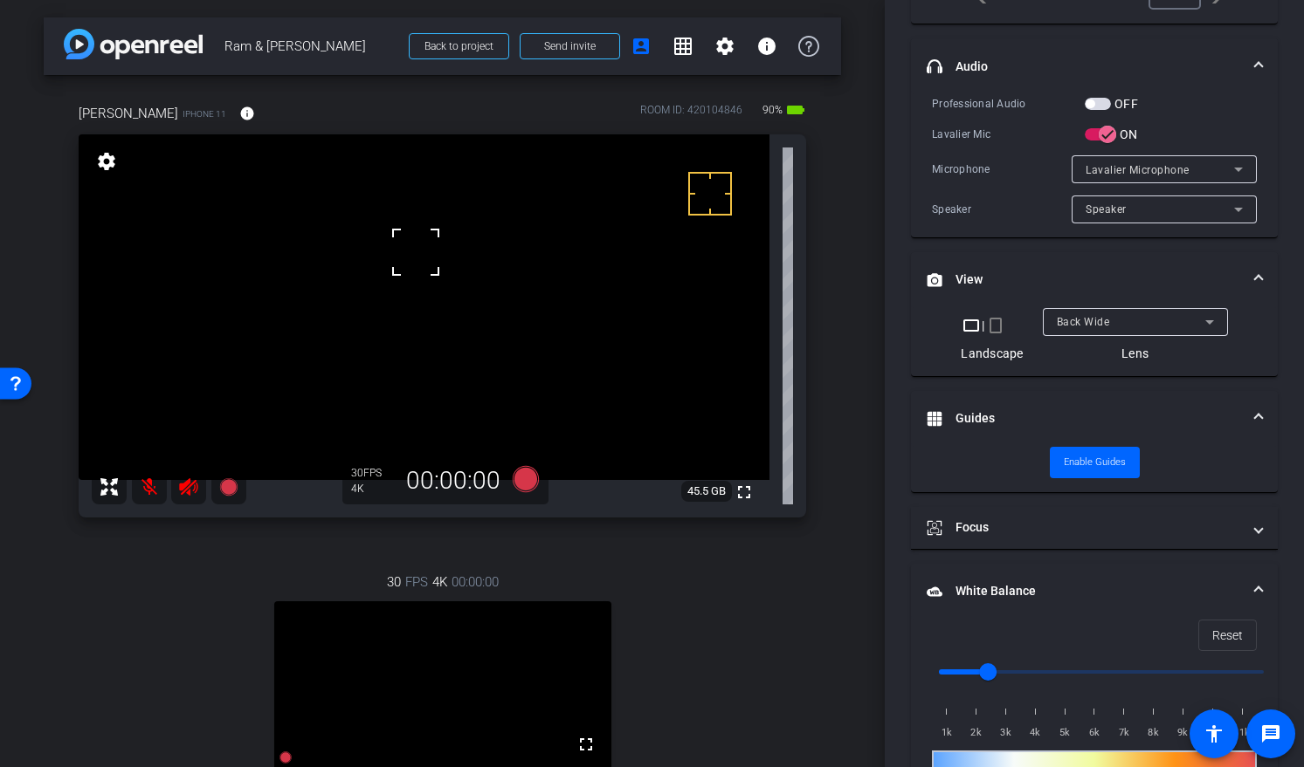
scroll to position [0, 0]
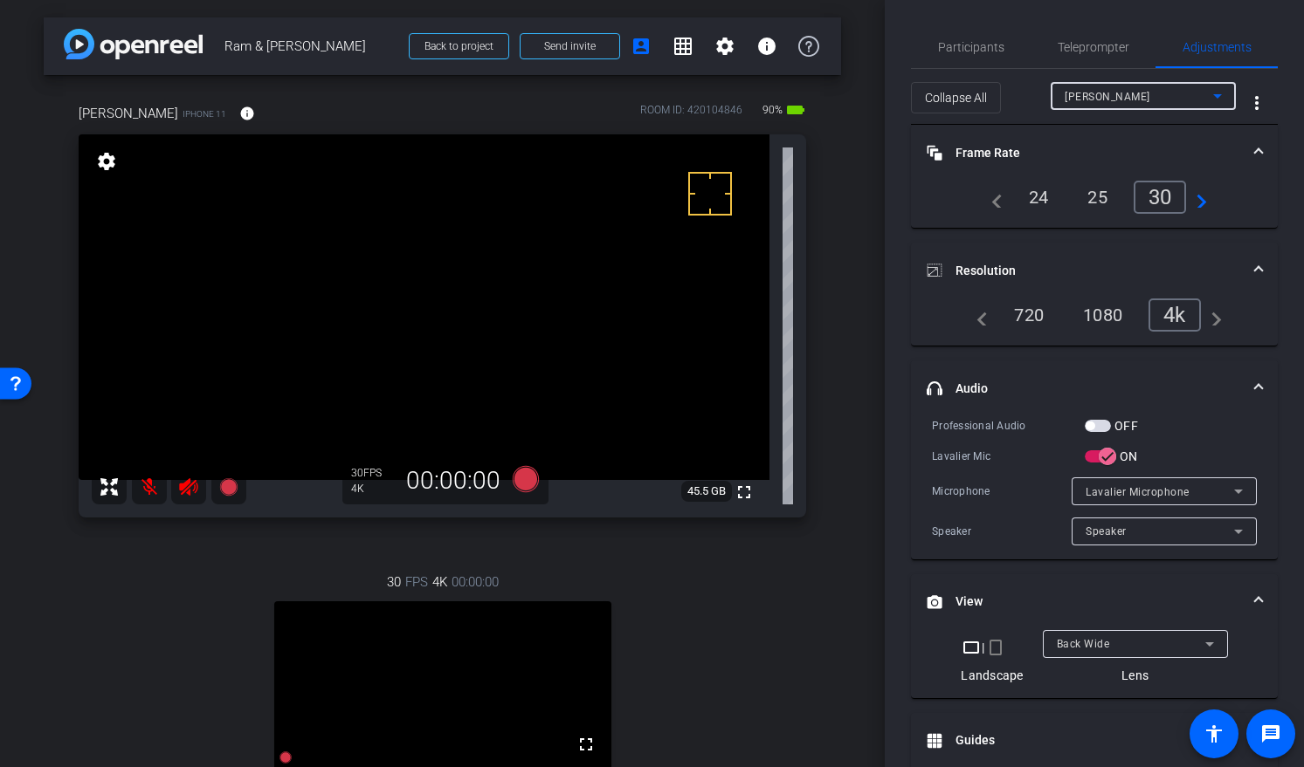
click at [1091, 103] on div "Ming" at bounding box center [1138, 97] width 148 height 22
click at [1073, 129] on span "Ram" at bounding box center [1067, 130] width 24 height 21
type input "3000"
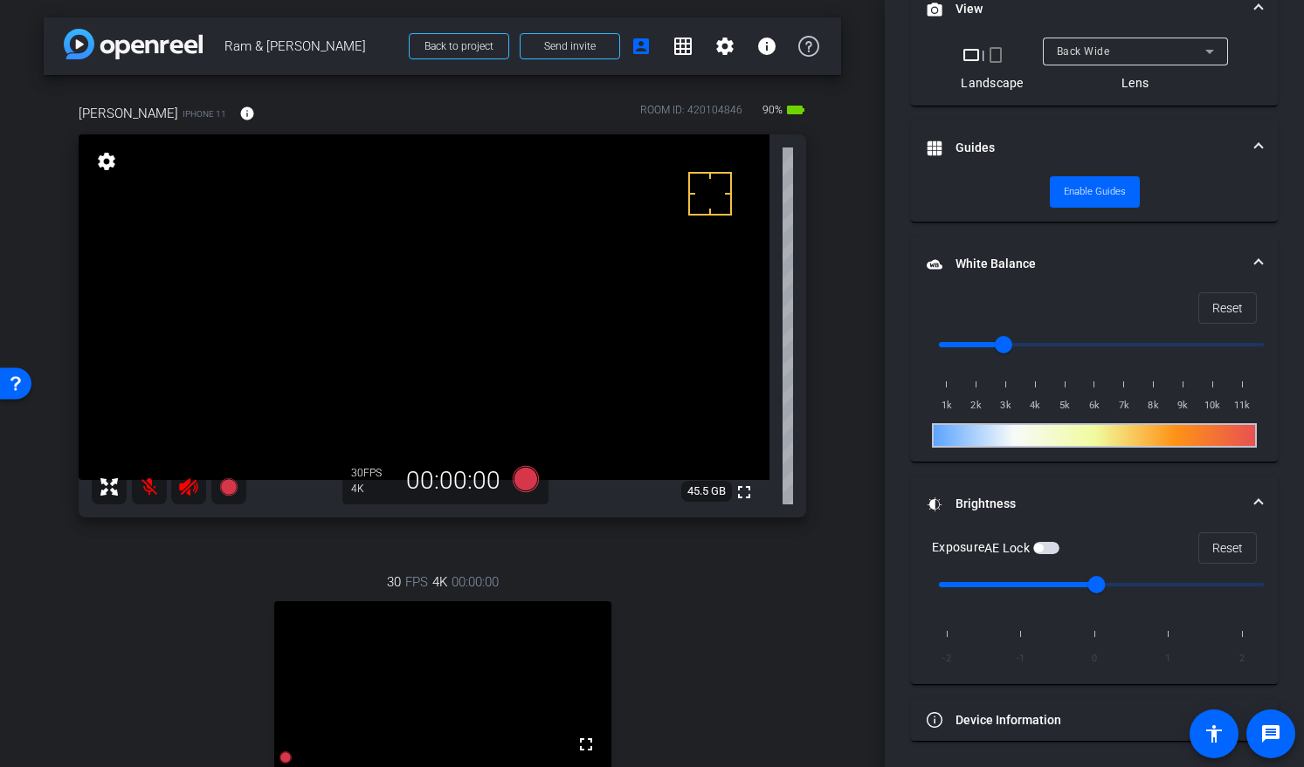
scroll to position [189, 0]
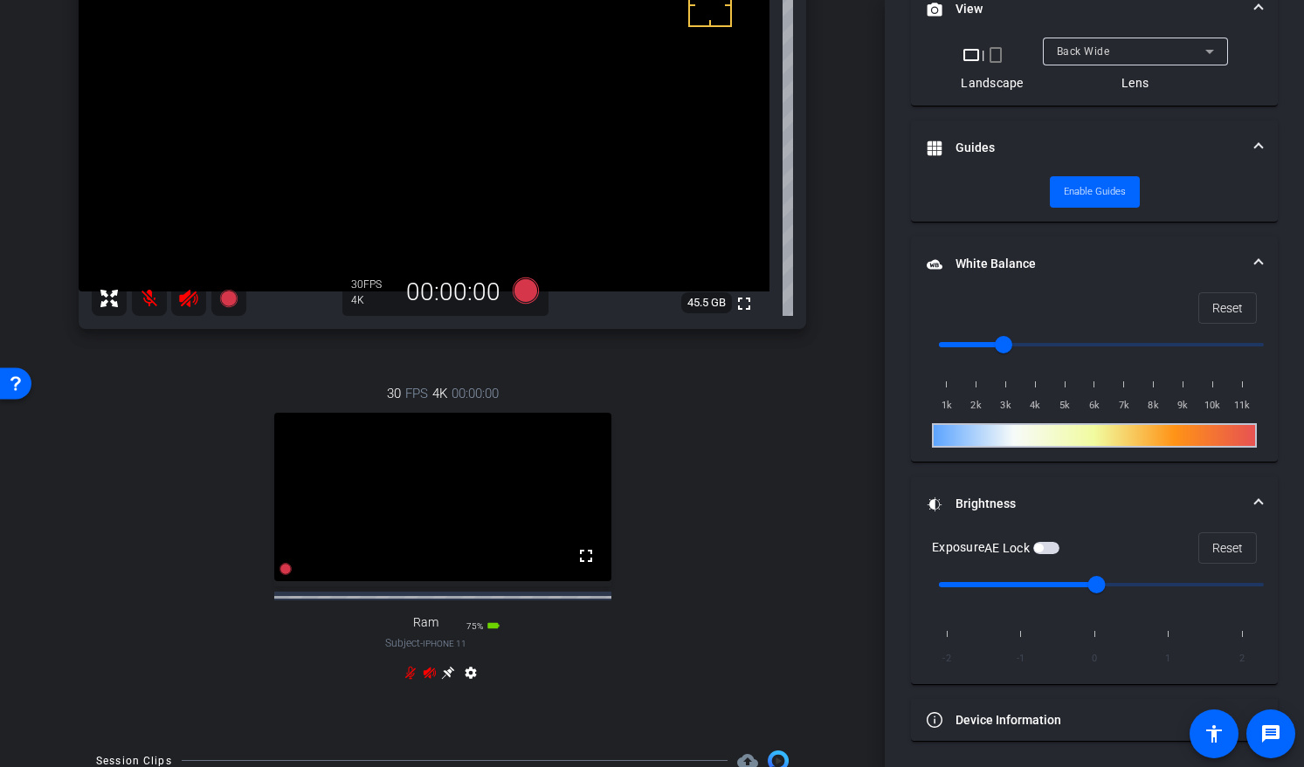
click at [443, 680] on icon at bounding box center [448, 673] width 14 height 14
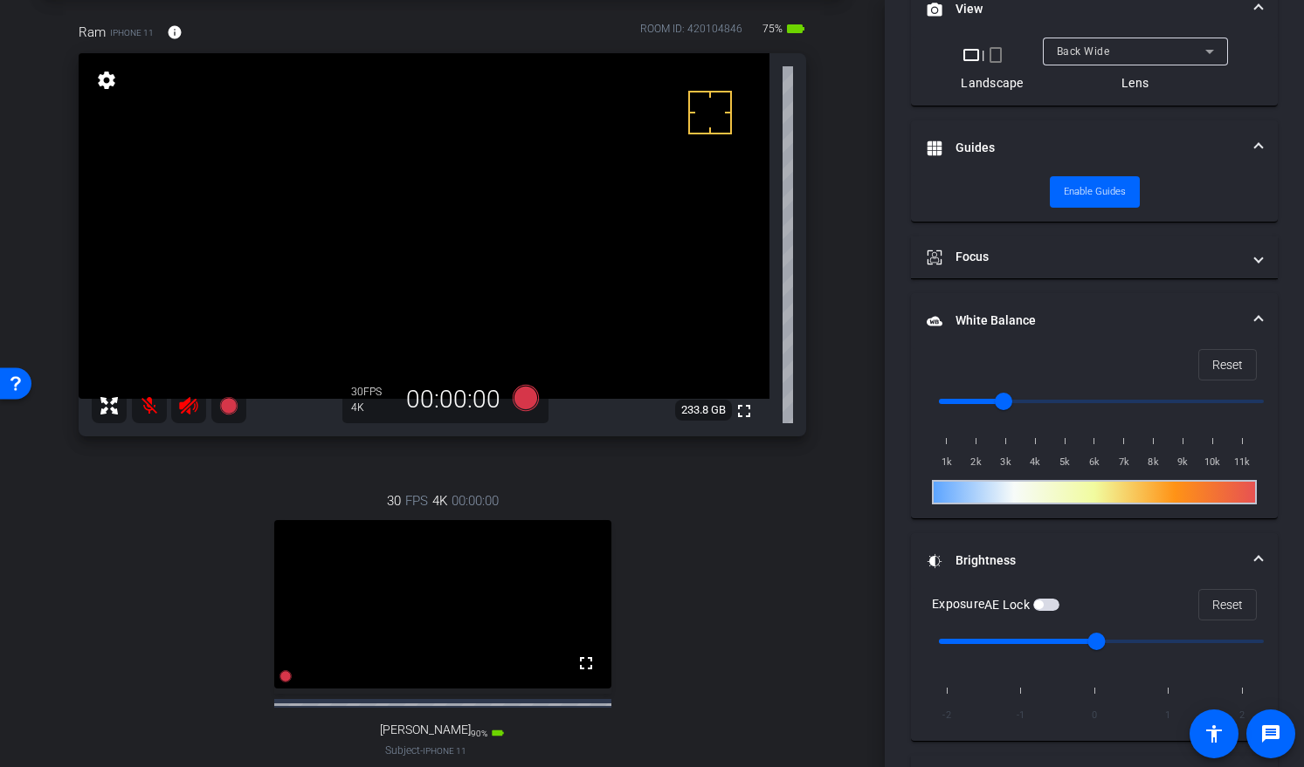
scroll to position [135, 0]
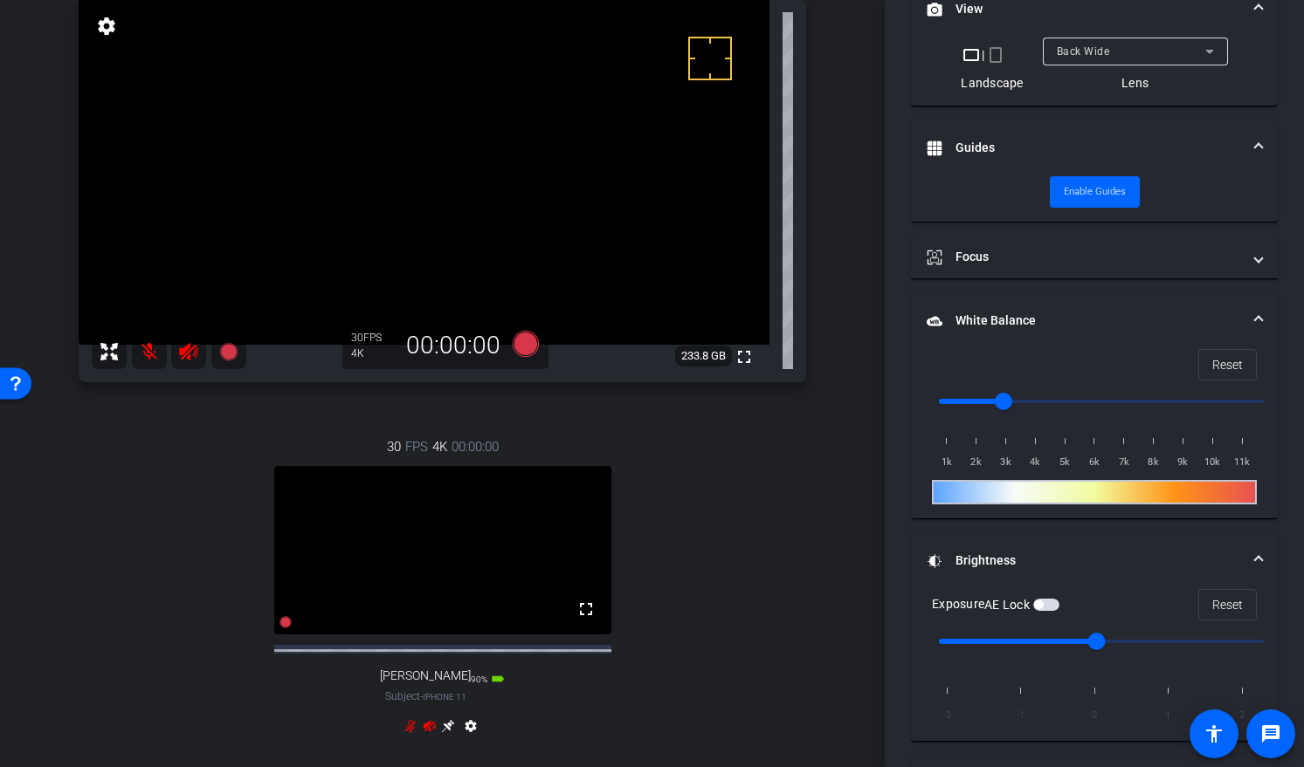
click at [442, 700] on icon at bounding box center [448, 725] width 13 height 13
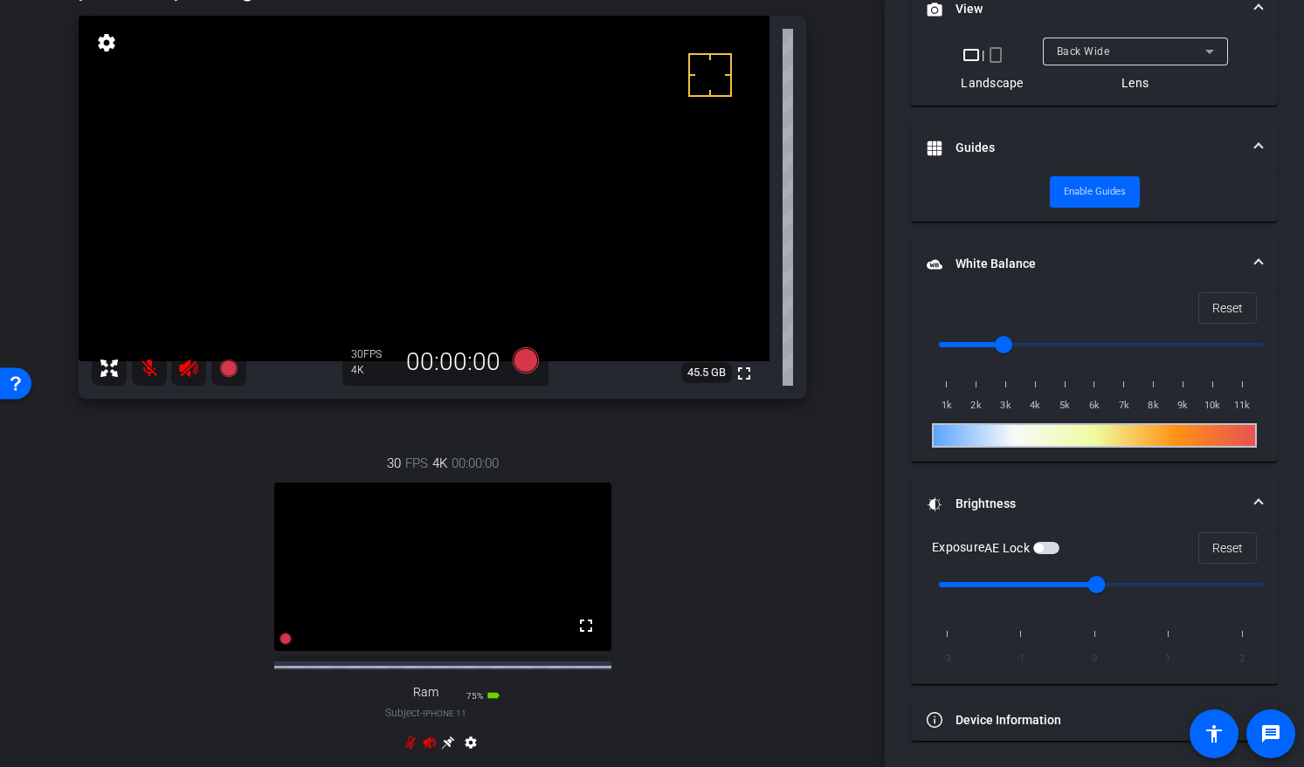
scroll to position [110, 0]
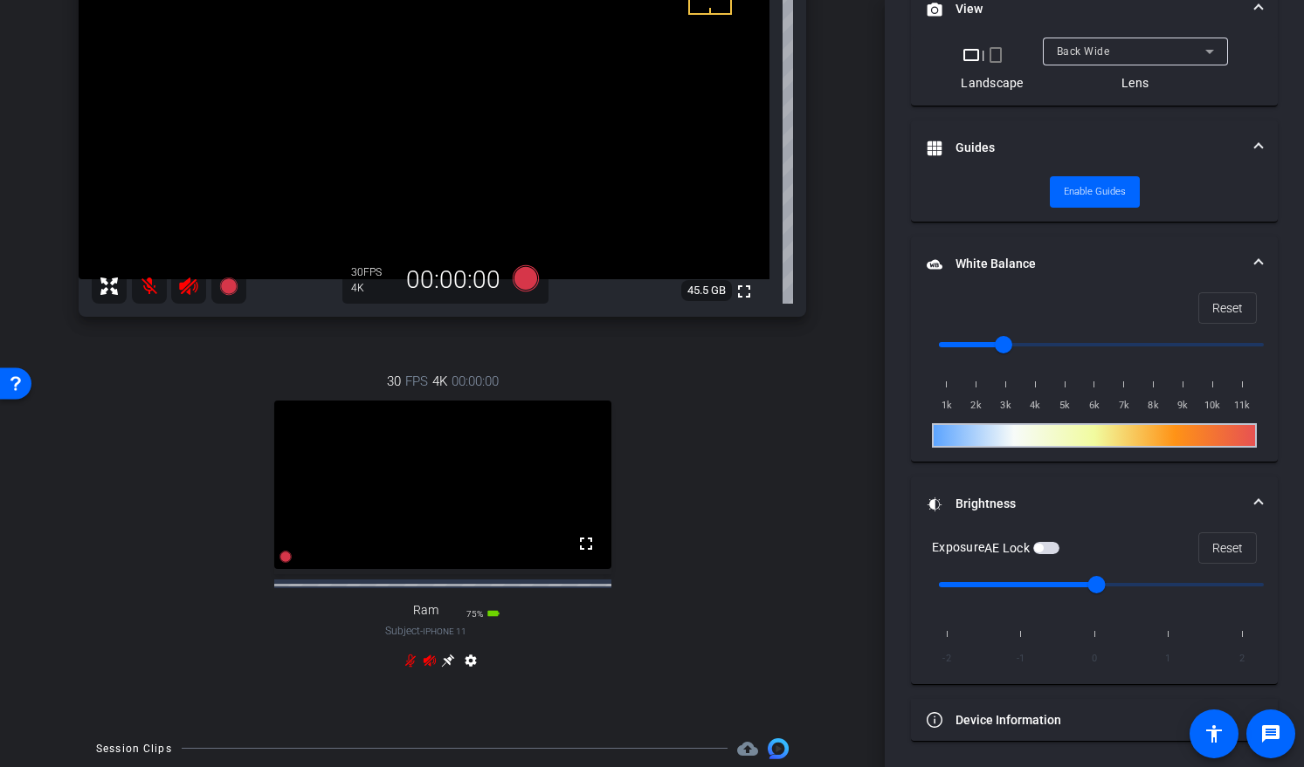
click at [444, 667] on icon at bounding box center [448, 660] width 13 height 13
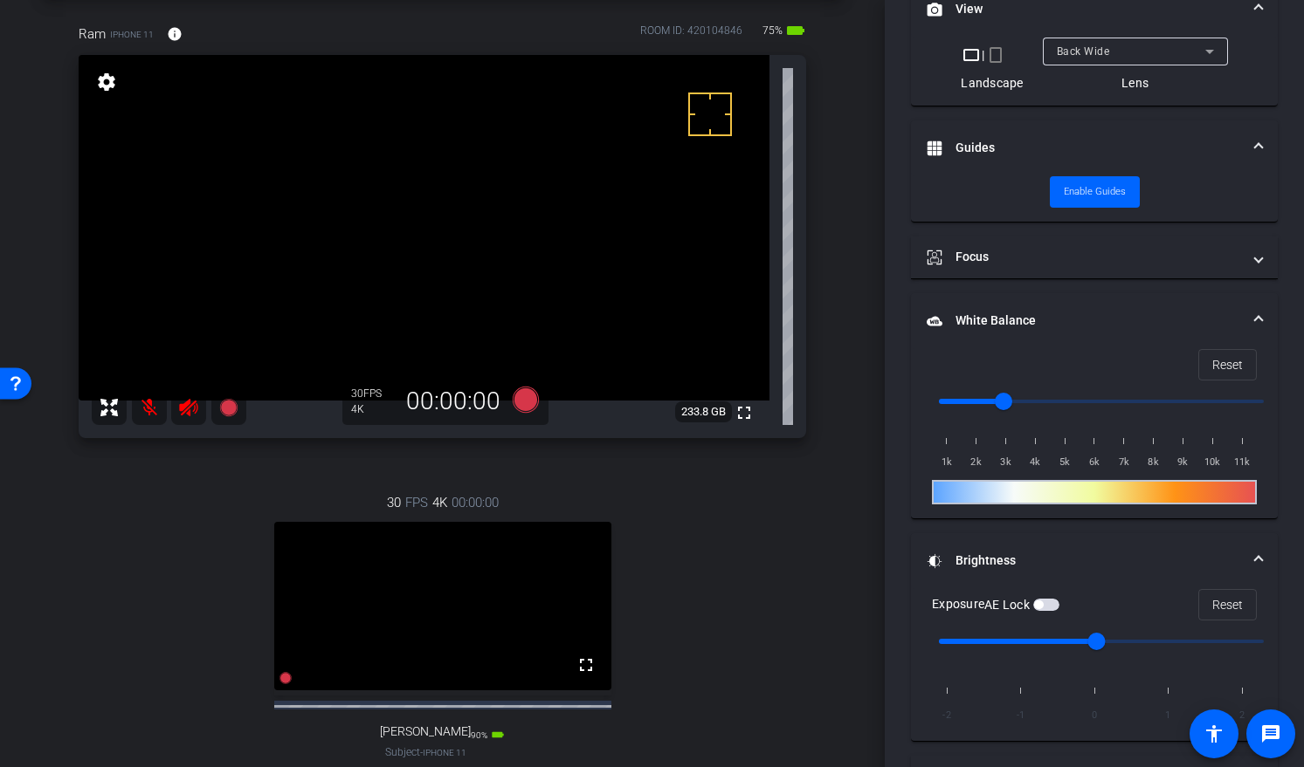
scroll to position [89, 0]
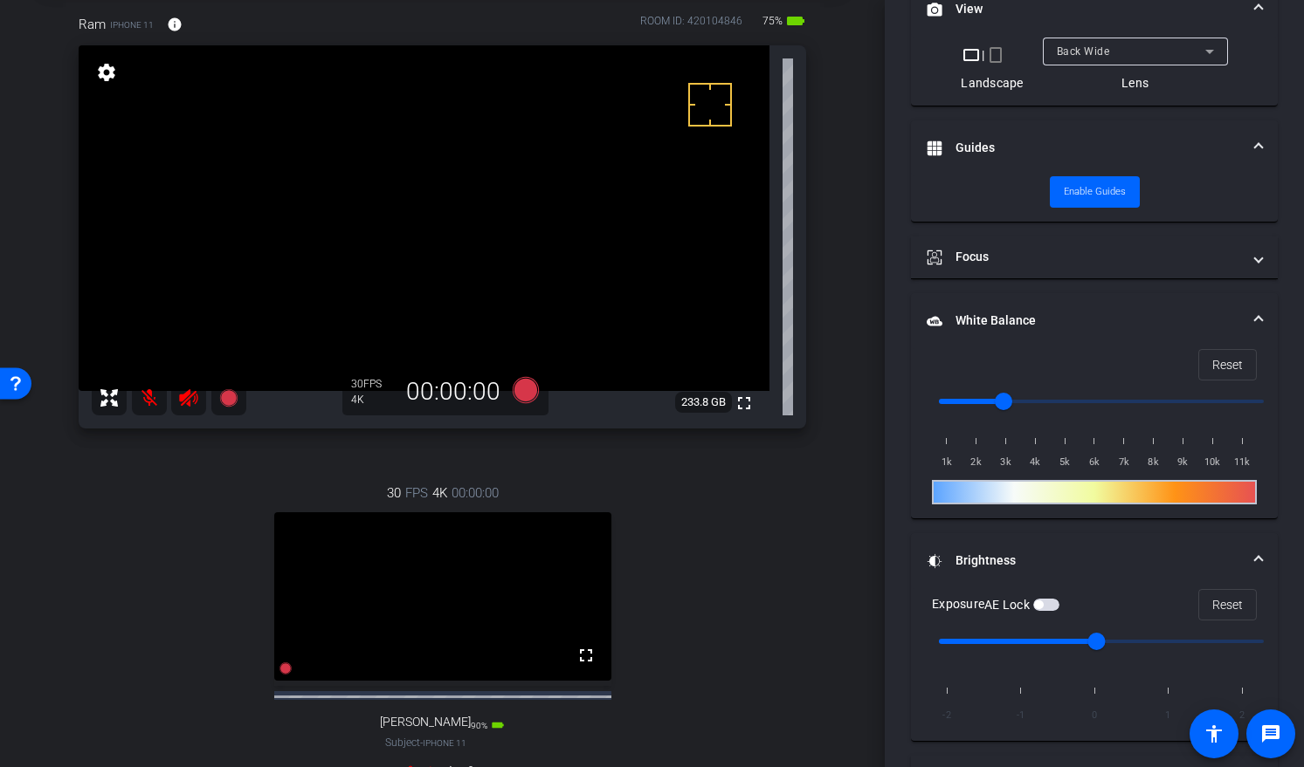
click at [429, 194] on video at bounding box center [424, 218] width 691 height 346
click at [462, 196] on video at bounding box center [424, 218] width 691 height 346
click at [446, 207] on video at bounding box center [424, 218] width 691 height 346
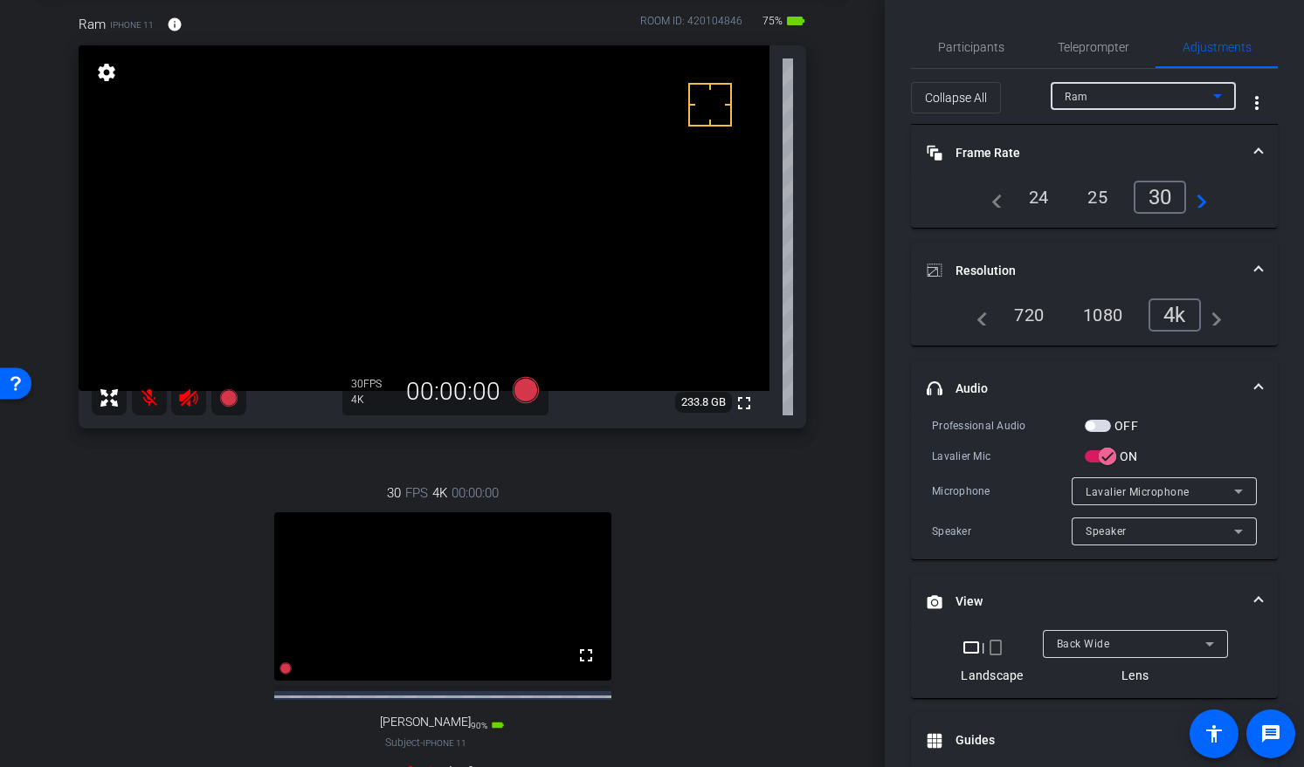
click at [1118, 99] on div "Ram" at bounding box center [1138, 97] width 148 height 22
click at [951, 193] on div at bounding box center [652, 383] width 1304 height 767
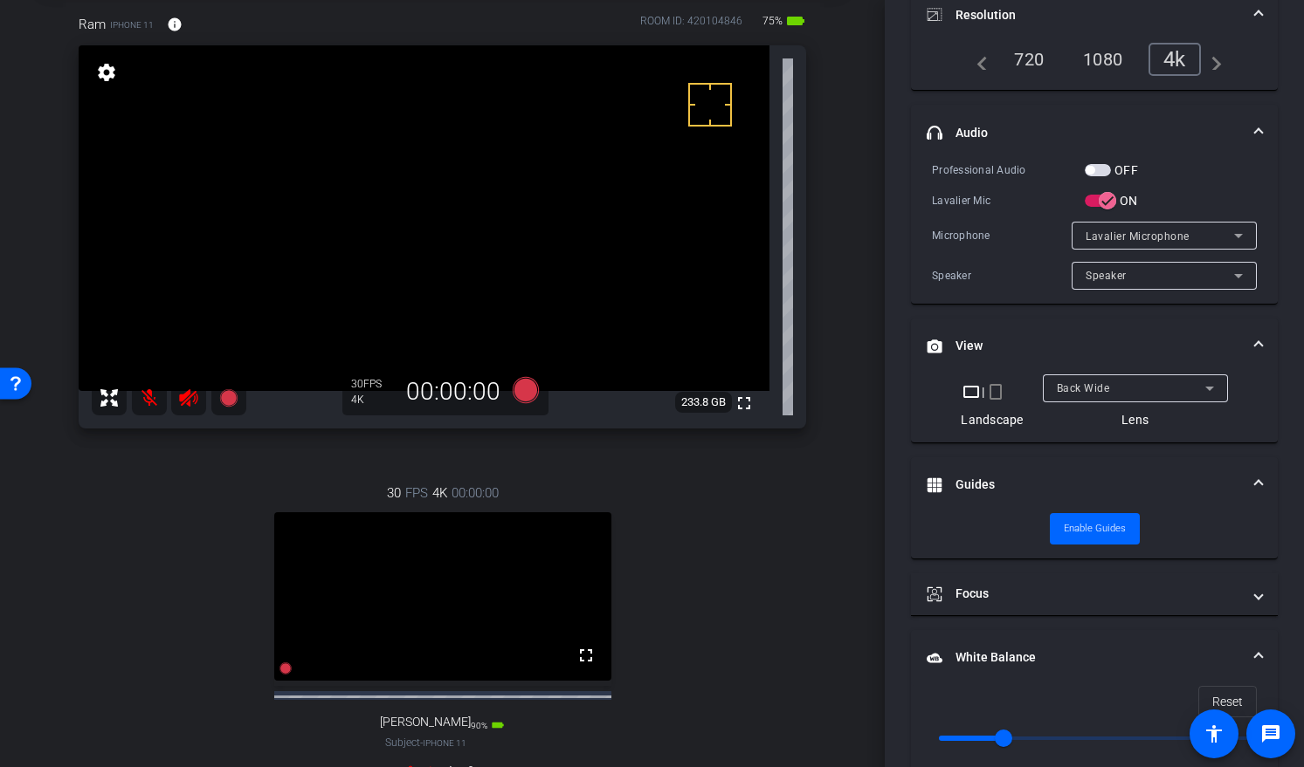
scroll to position [280, 0]
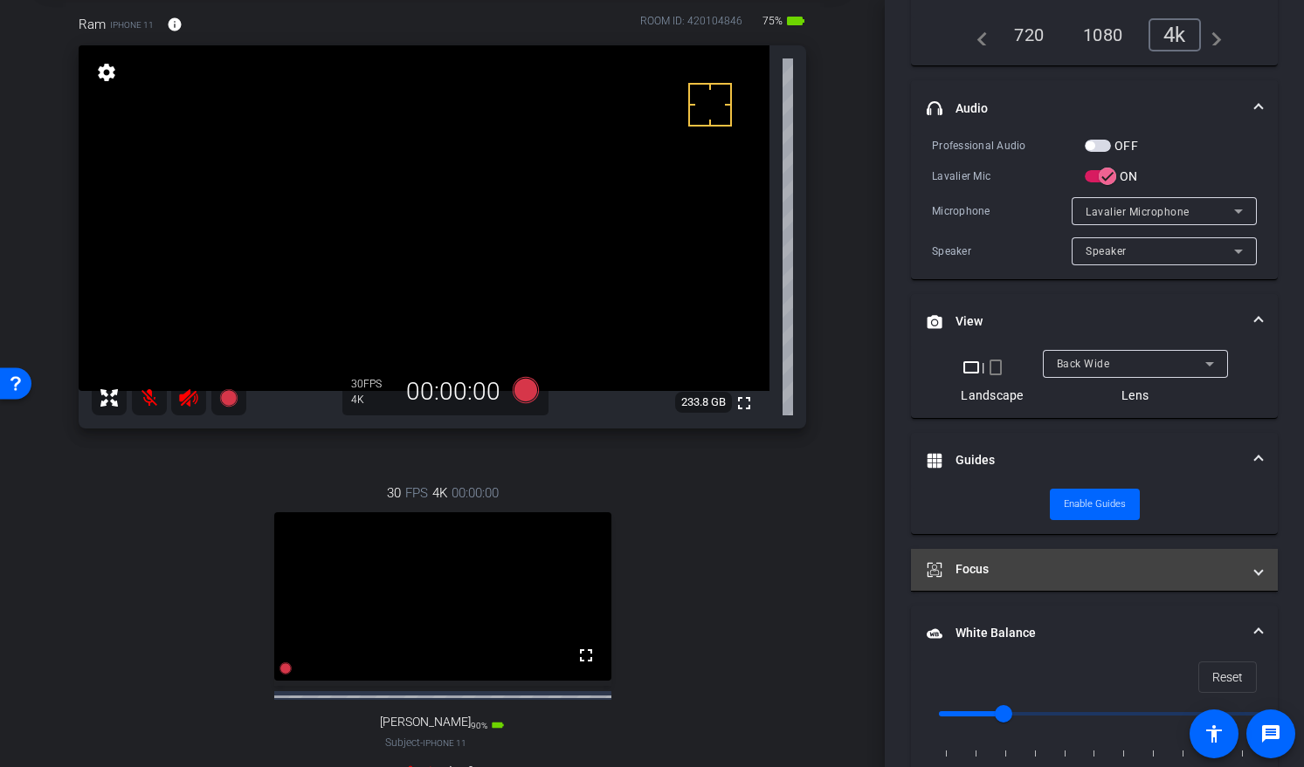
click at [1033, 572] on mat-panel-title "Focus" at bounding box center [1083, 570] width 314 height 18
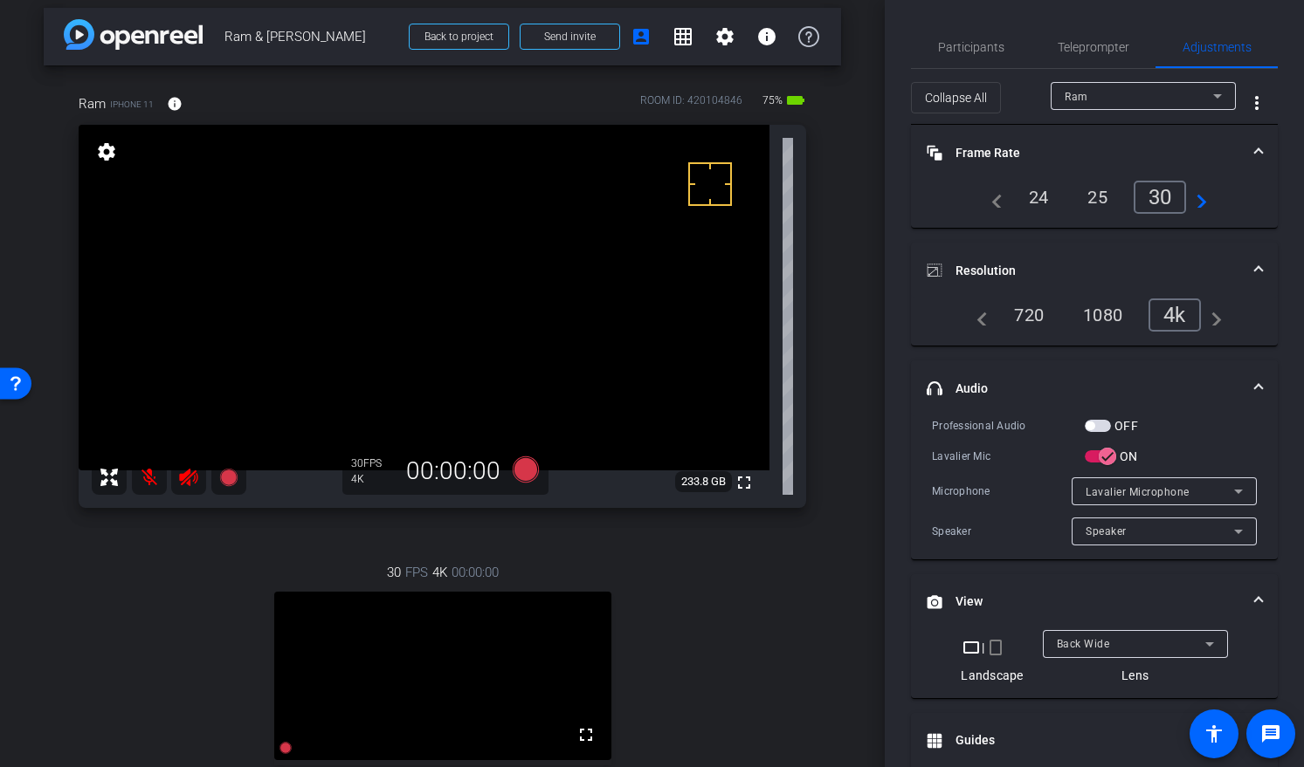
scroll to position [11, 0]
click at [716, 31] on mat-icon "settings" at bounding box center [724, 34] width 21 height 21
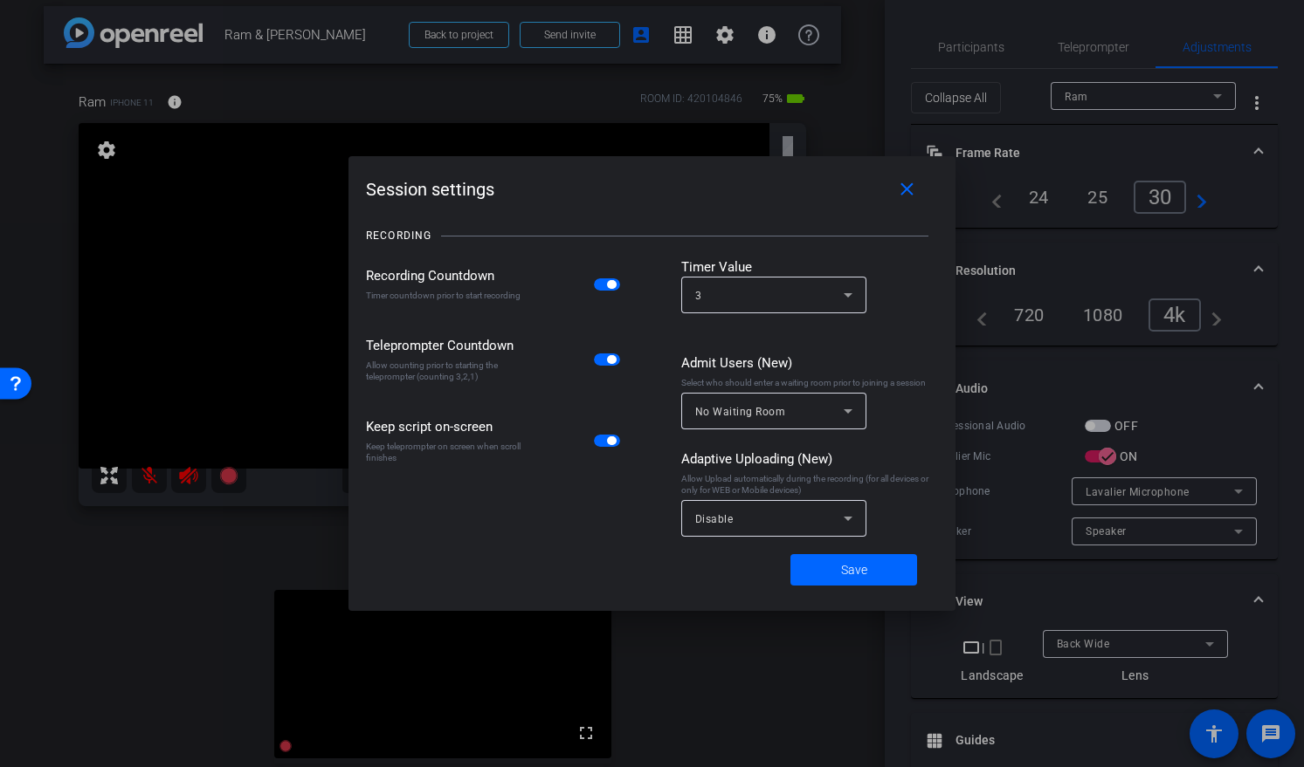
click at [608, 279] on span "button" at bounding box center [607, 285] width 26 height 12
click at [839, 577] on span at bounding box center [853, 570] width 127 height 42
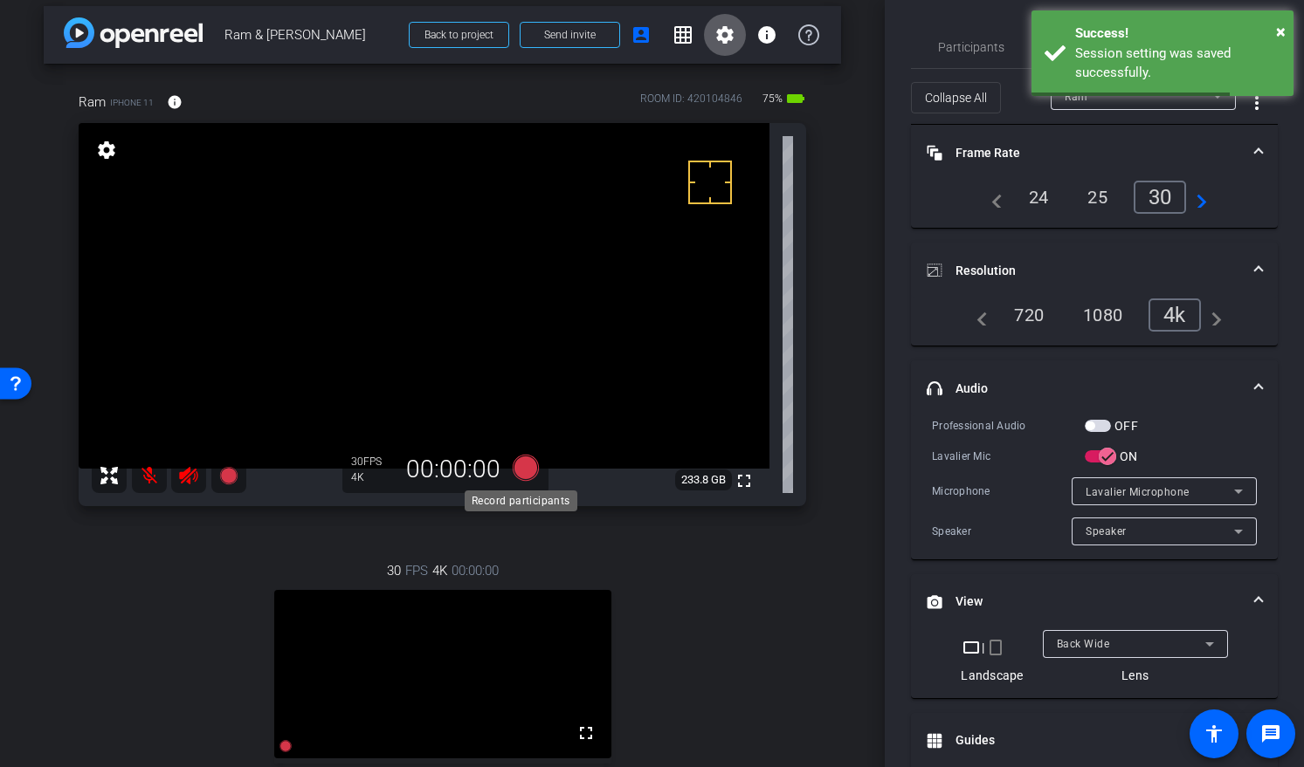
click at [519, 468] on icon at bounding box center [525, 468] width 26 height 26
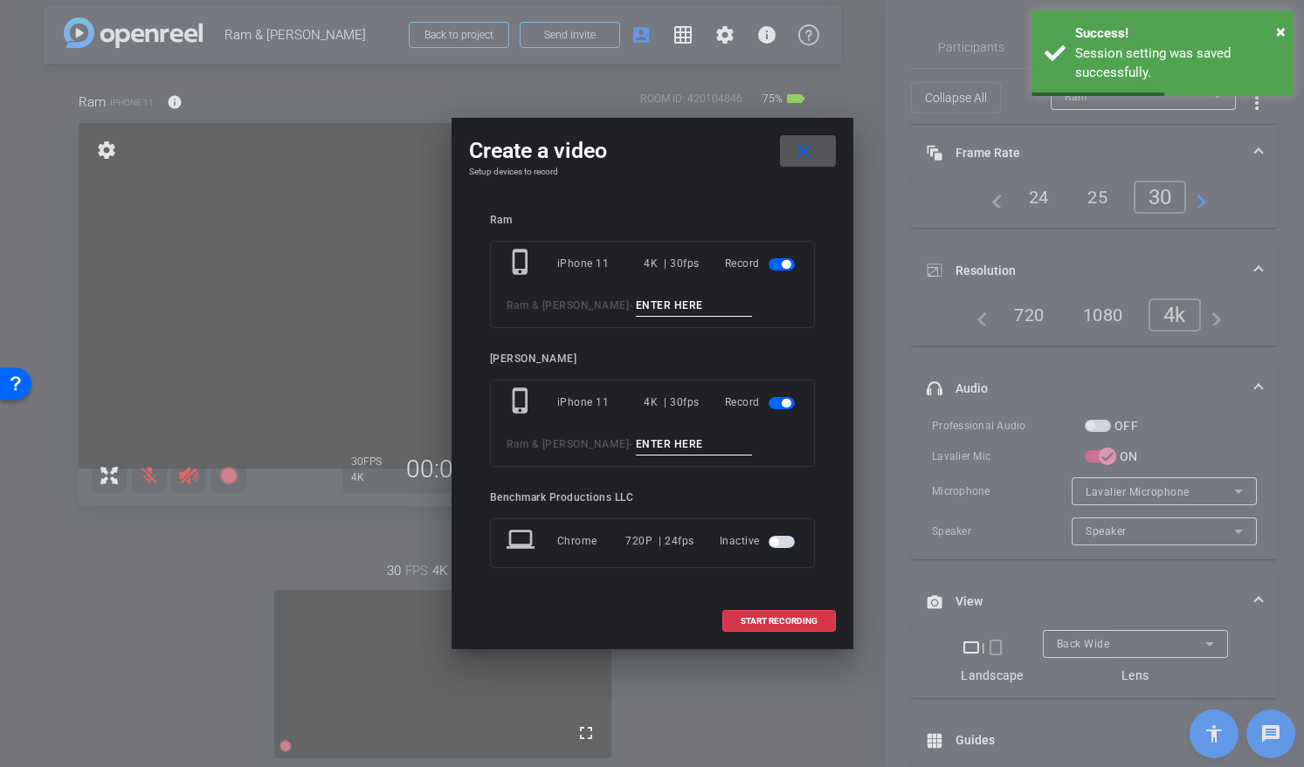
click at [784, 408] on span "button" at bounding box center [781, 403] width 26 height 12
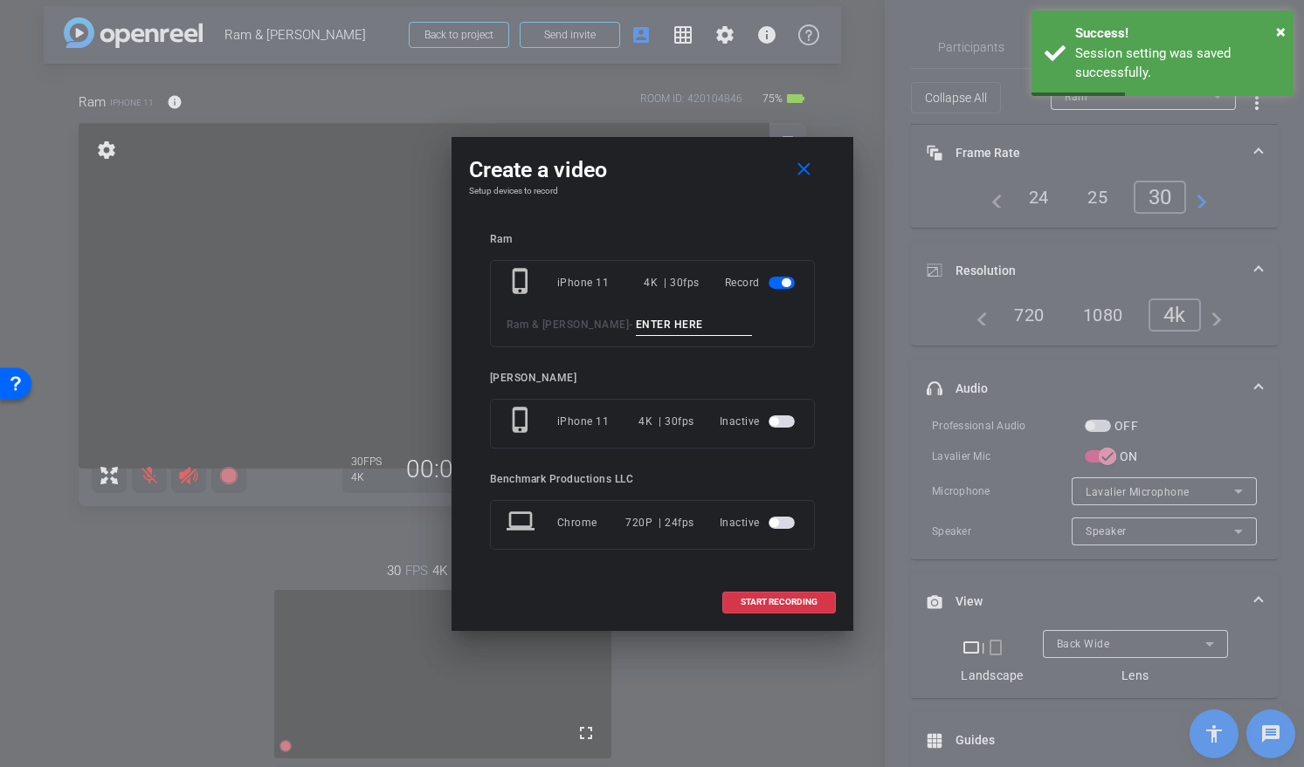
click at [636, 326] on input at bounding box center [694, 325] width 117 height 22
type input "test1"
click at [790, 601] on span "START RECORDING" at bounding box center [778, 602] width 77 height 9
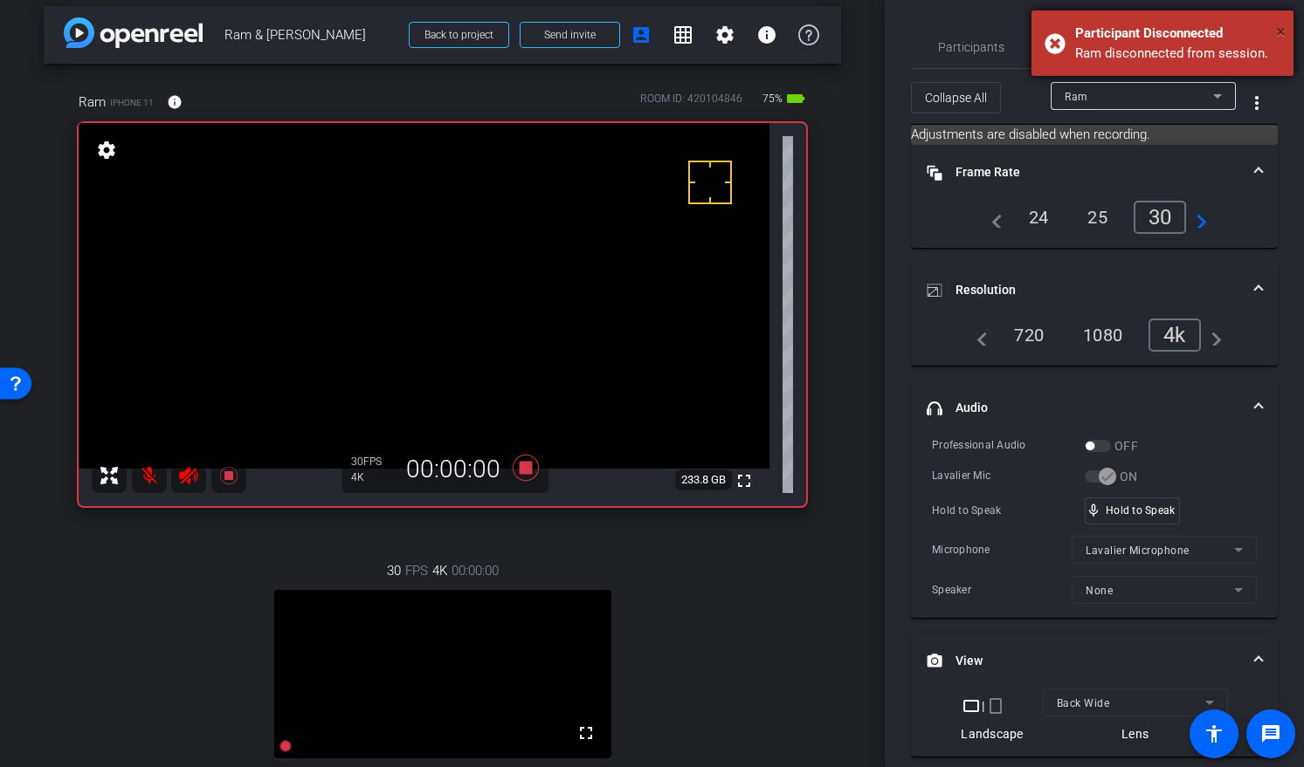
click at [1204, 29] on span "×" at bounding box center [1281, 31] width 10 height 21
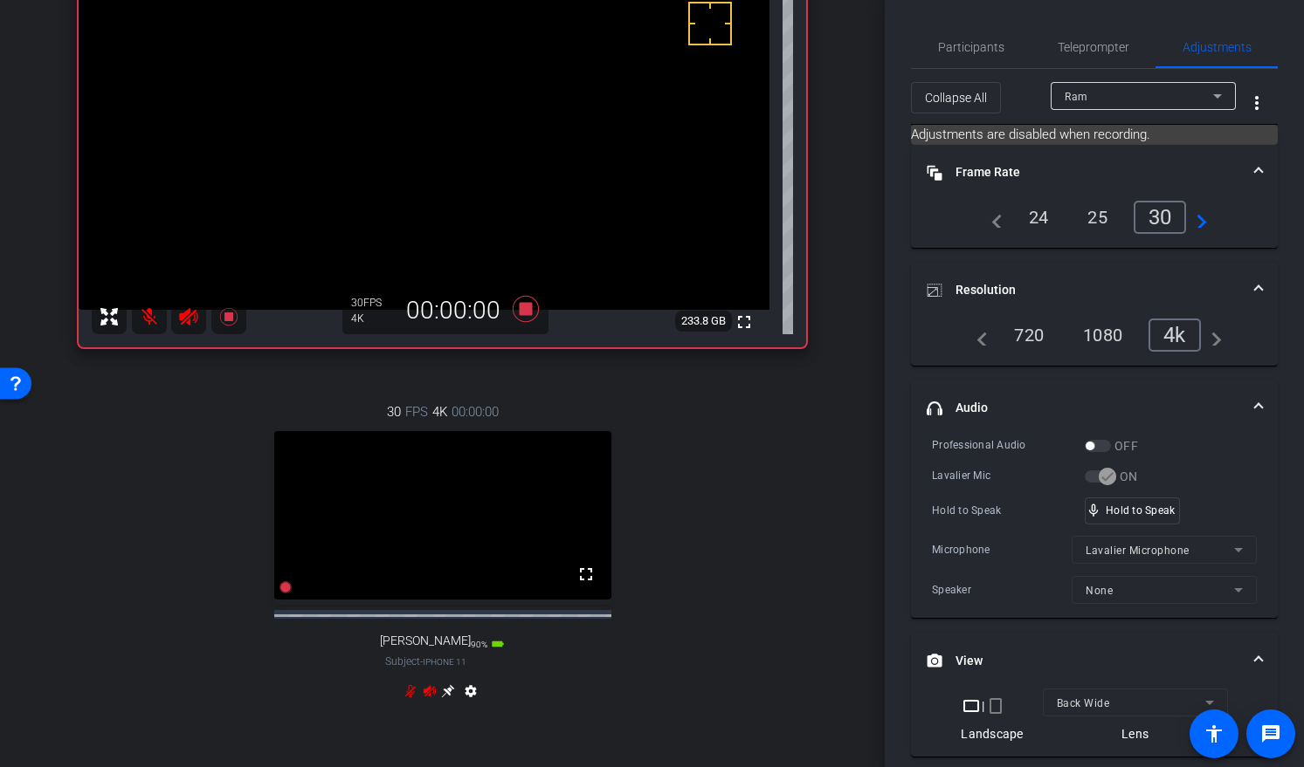
scroll to position [0, 0]
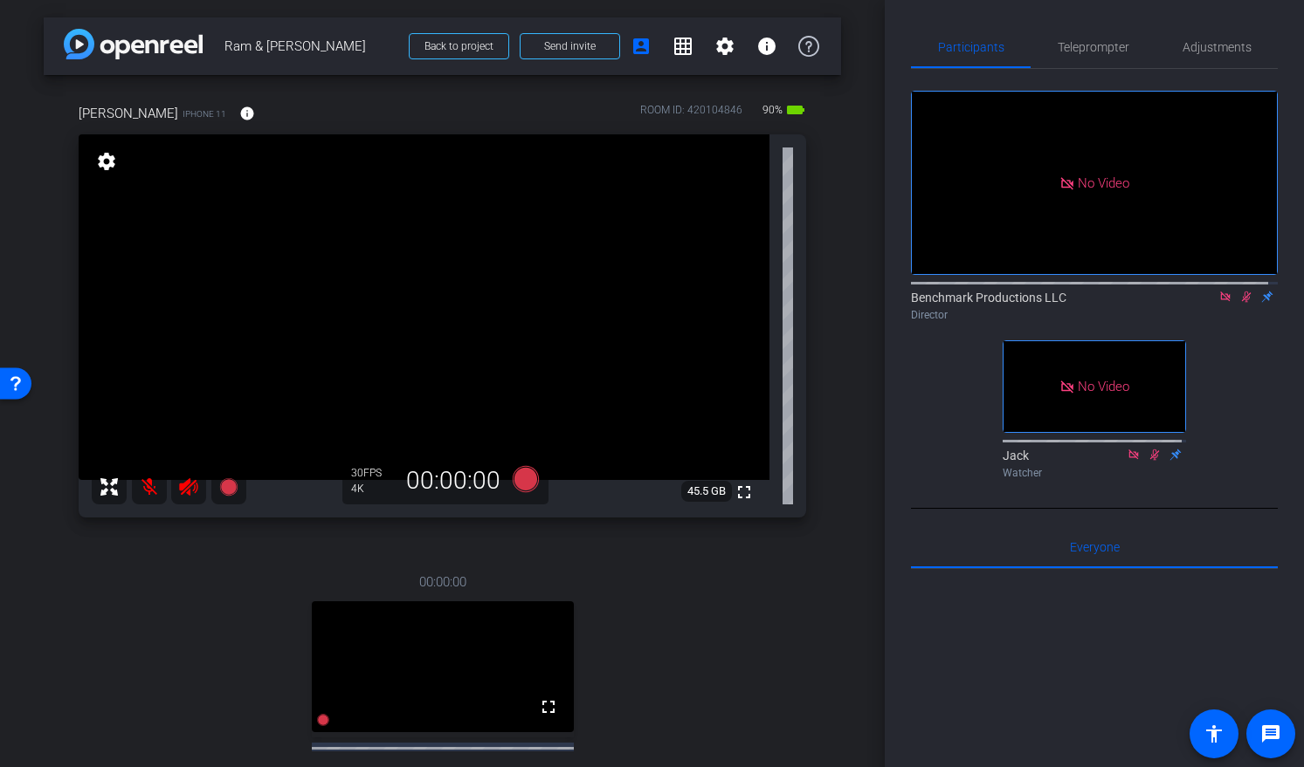
scroll to position [174, 0]
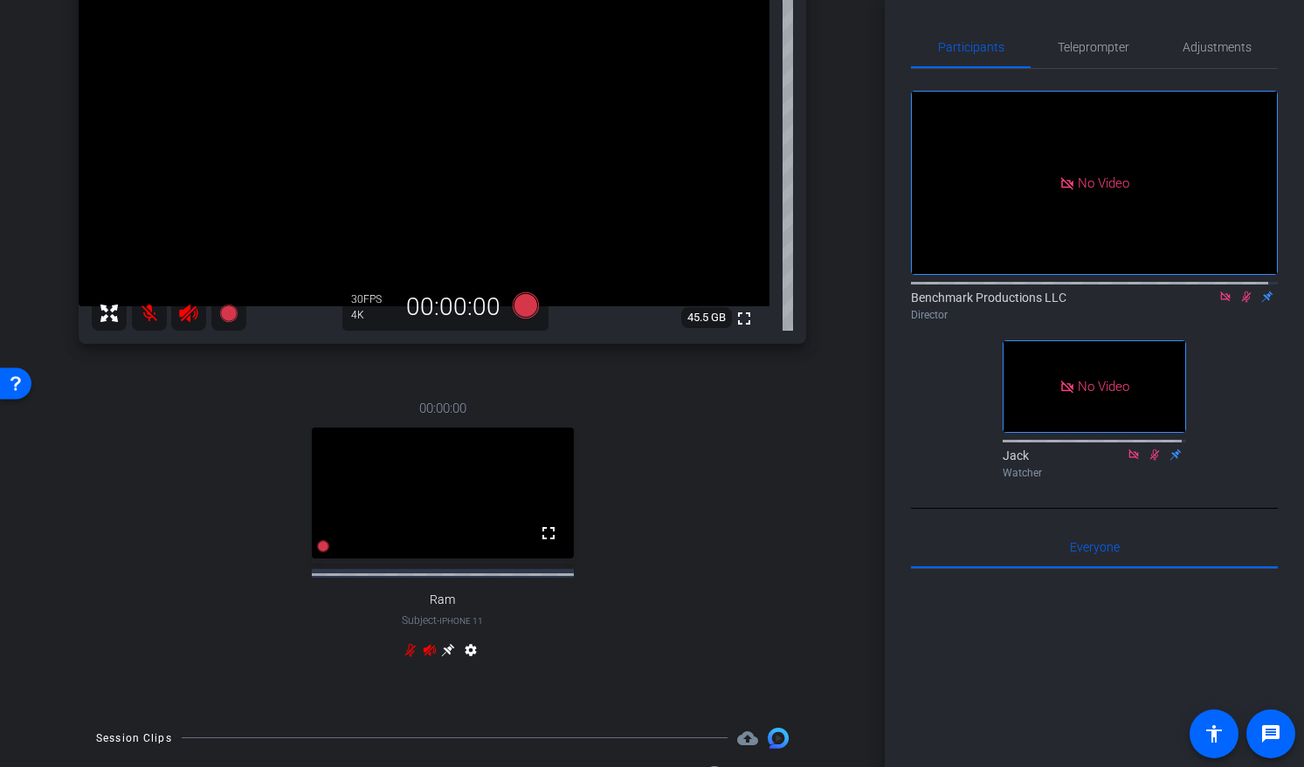
click at [444, 643] on icon at bounding box center [448, 650] width 14 height 14
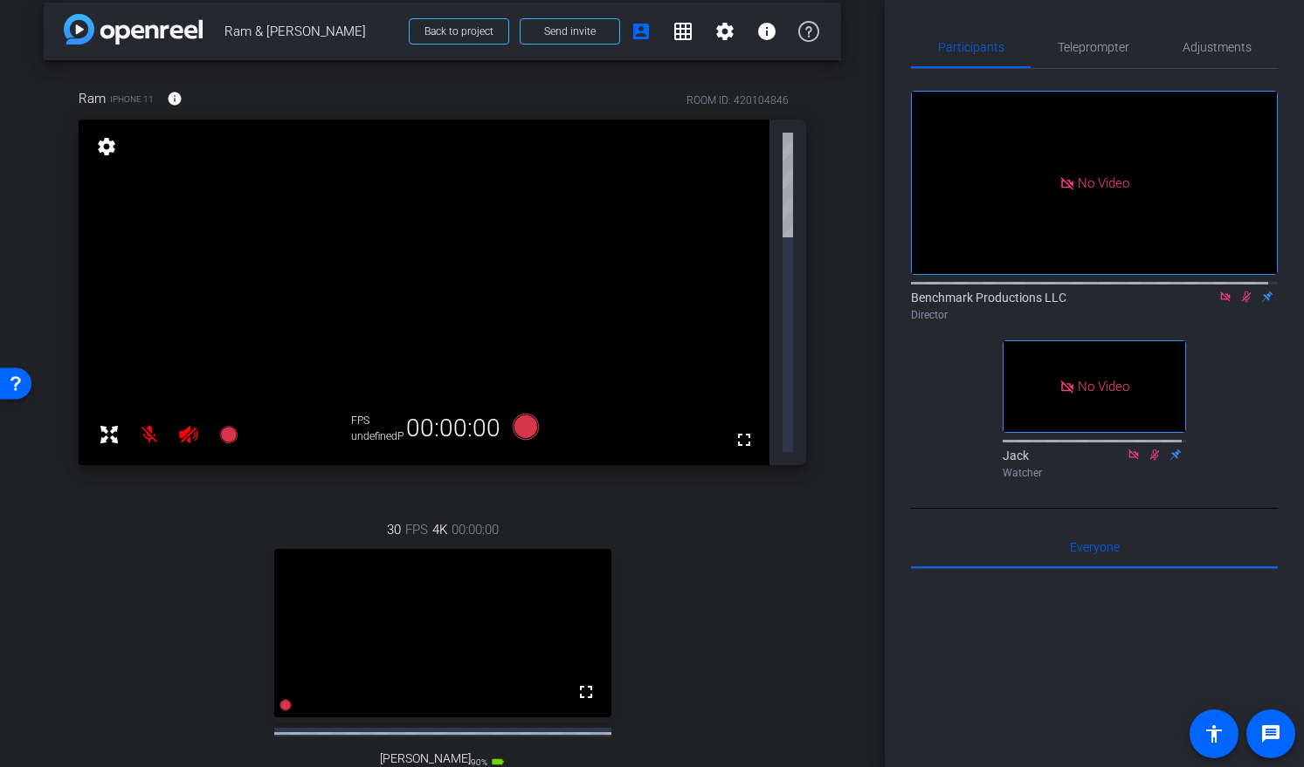
scroll to position [0, 0]
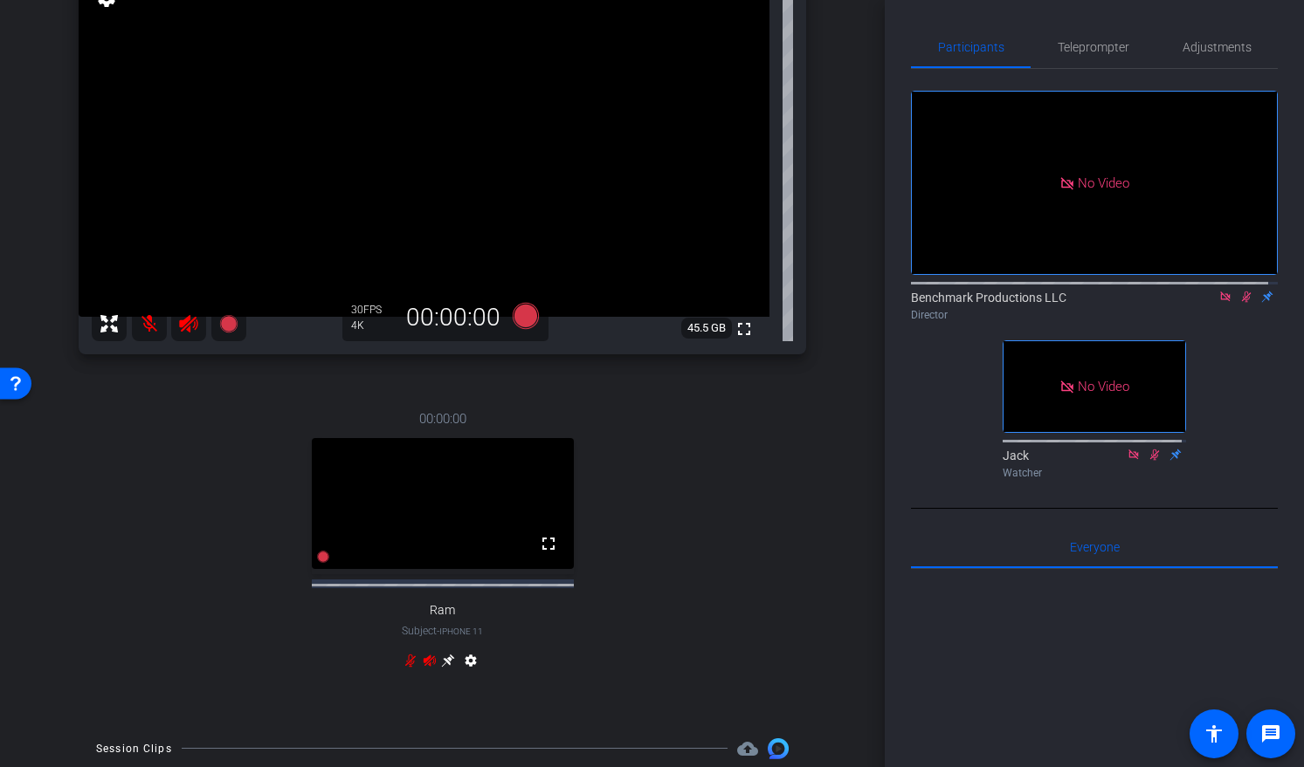
click at [444, 660] on icon at bounding box center [448, 661] width 14 height 14
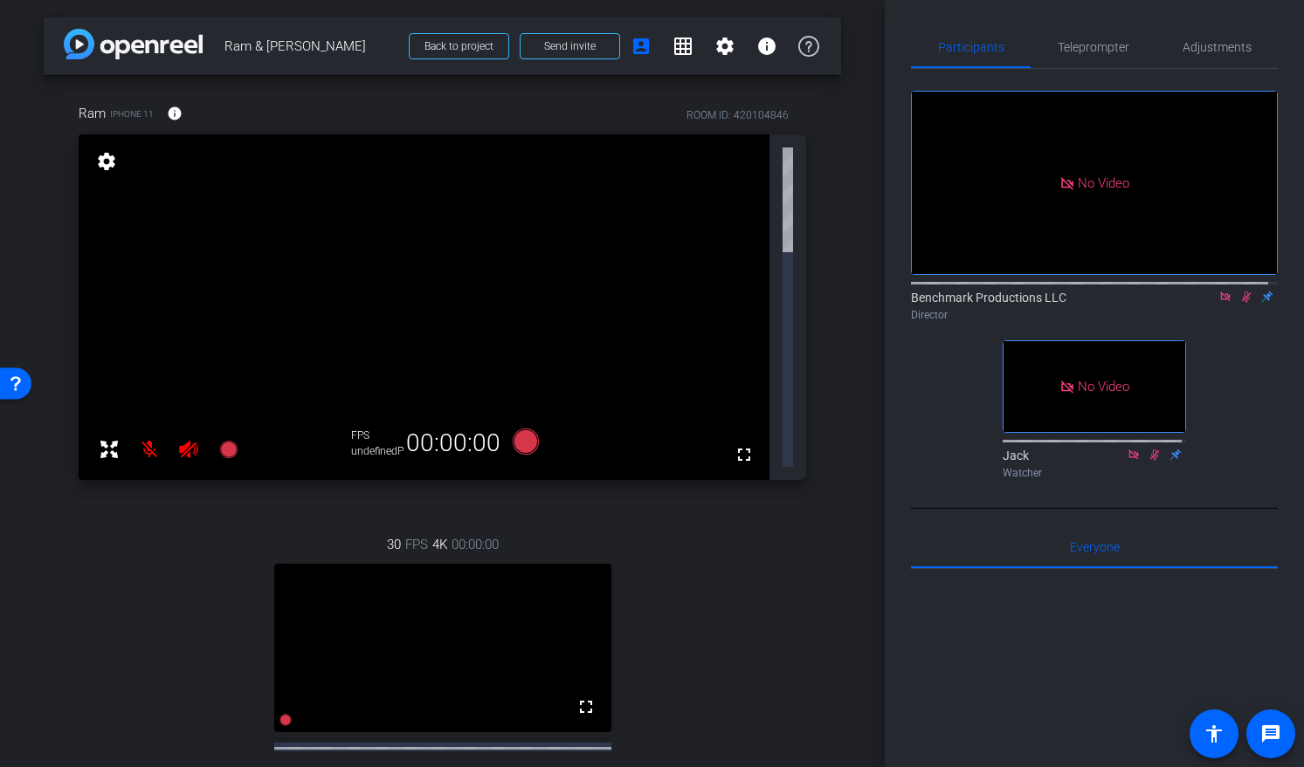
click at [1218, 303] on icon at bounding box center [1225, 297] width 14 height 12
click at [1197, 303] on icon at bounding box center [1204, 297] width 14 height 12
click at [1182, 36] on span "Adjustments" at bounding box center [1216, 47] width 69 height 42
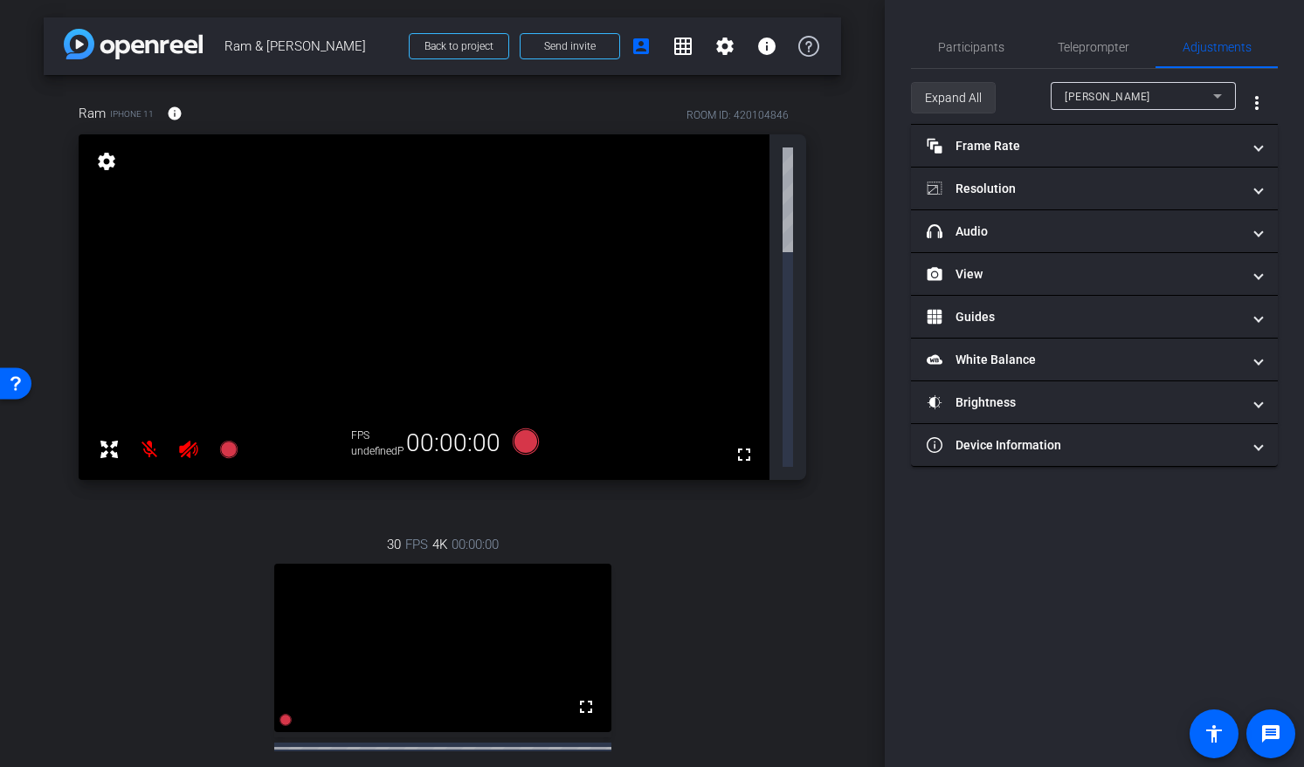
click at [976, 95] on span "Expand All" at bounding box center [953, 97] width 57 height 33
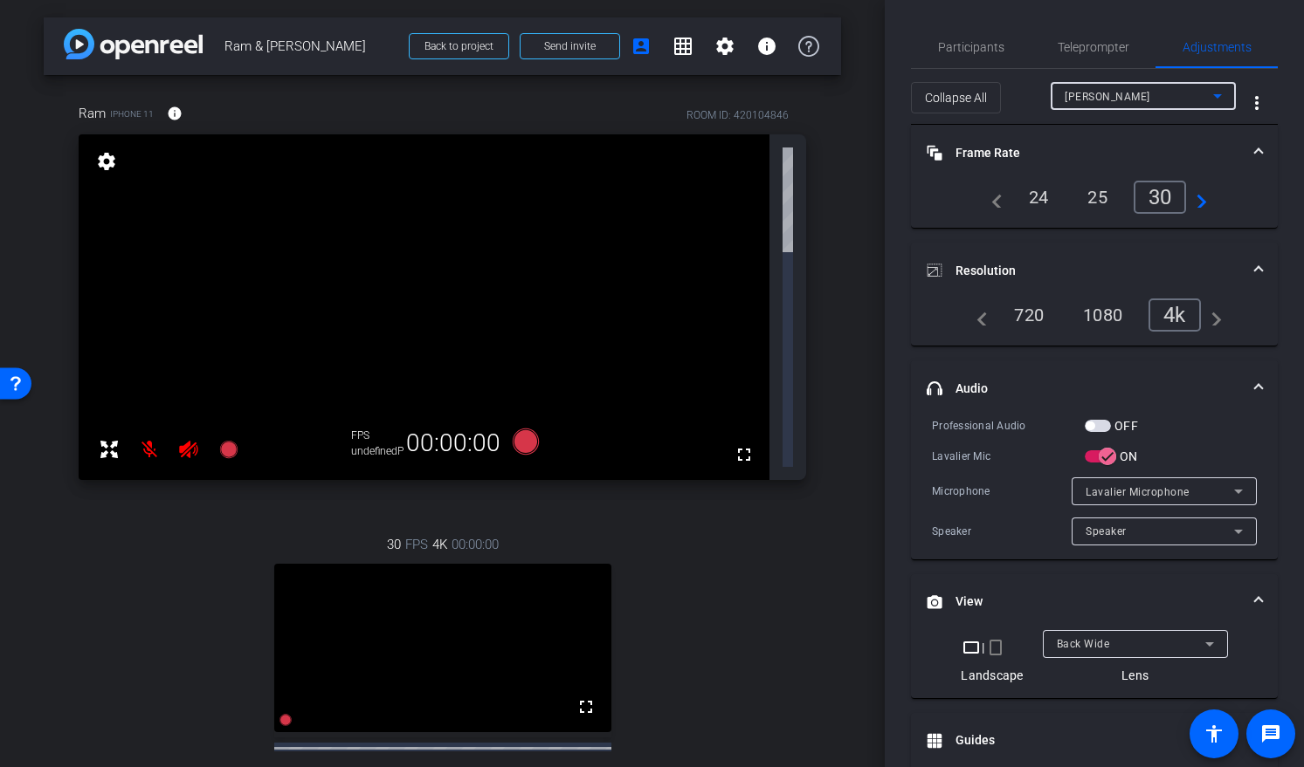
click at [1091, 91] on div "Ming" at bounding box center [1138, 97] width 148 height 22
click at [1078, 154] on span "Ram" at bounding box center [1067, 158] width 24 height 21
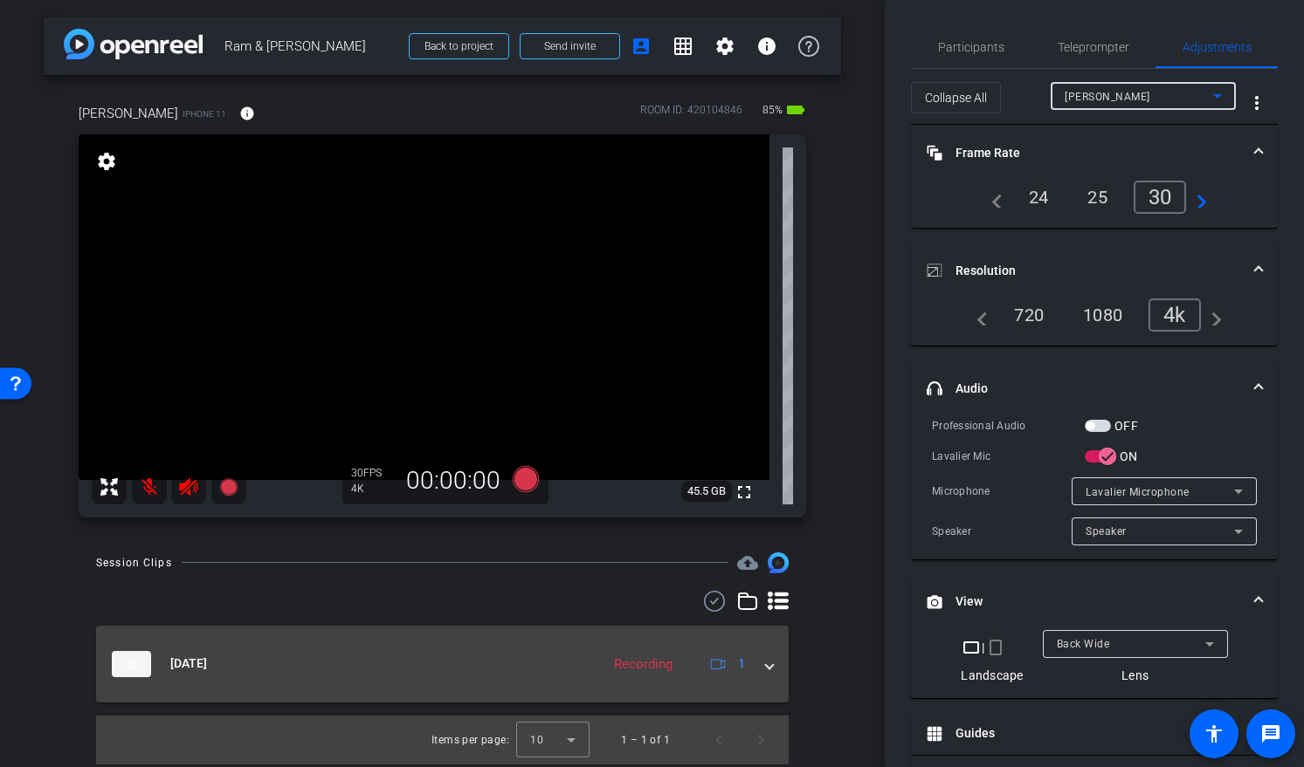
click at [766, 669] on span at bounding box center [769, 664] width 7 height 18
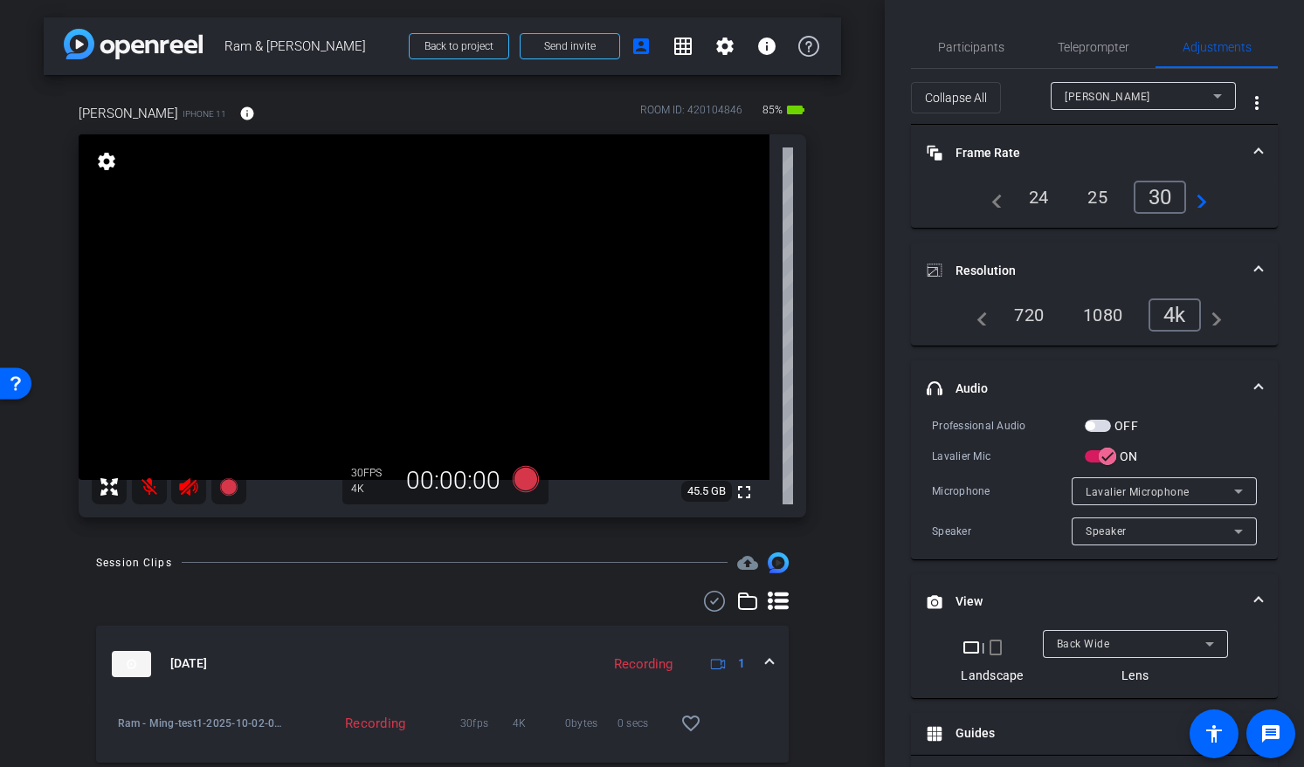
scroll to position [18, 0]
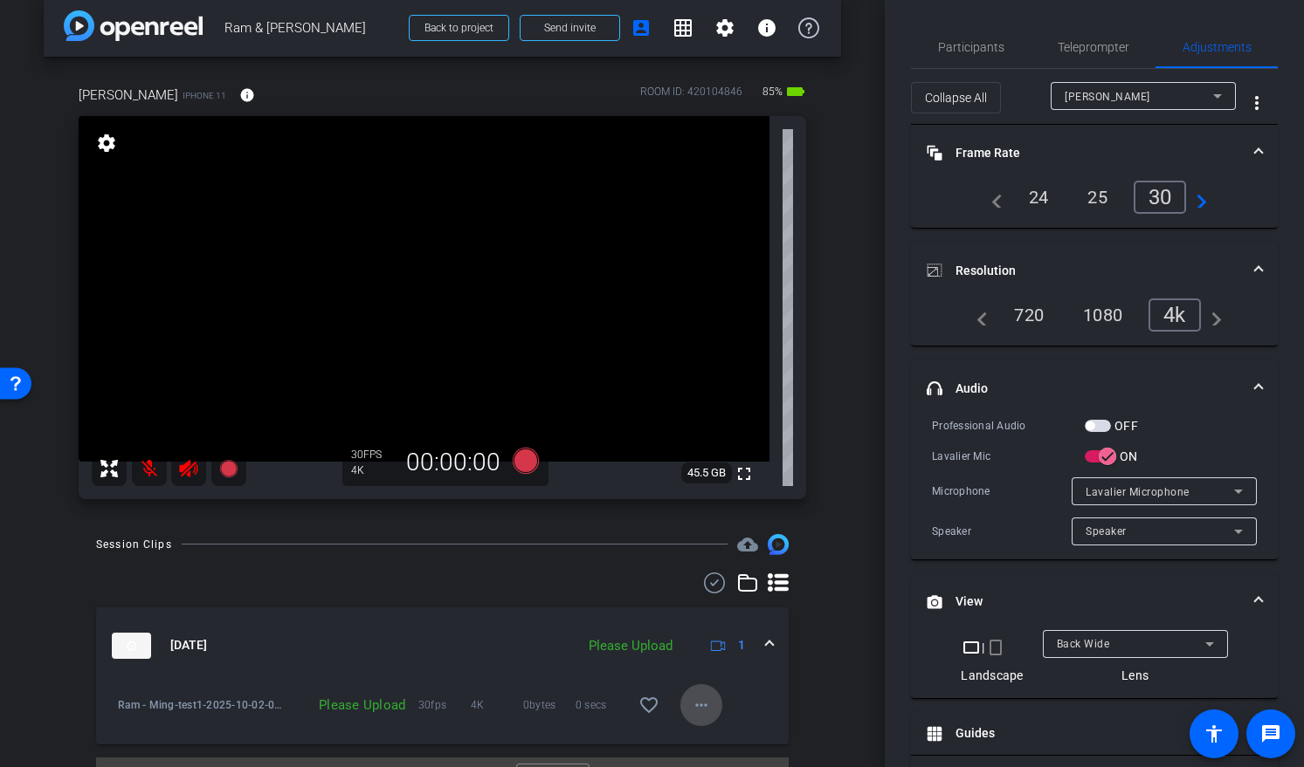
click at [698, 705] on mat-icon "more_horiz" at bounding box center [701, 705] width 21 height 21
click at [710, 627] on span "Upload" at bounding box center [720, 626] width 70 height 21
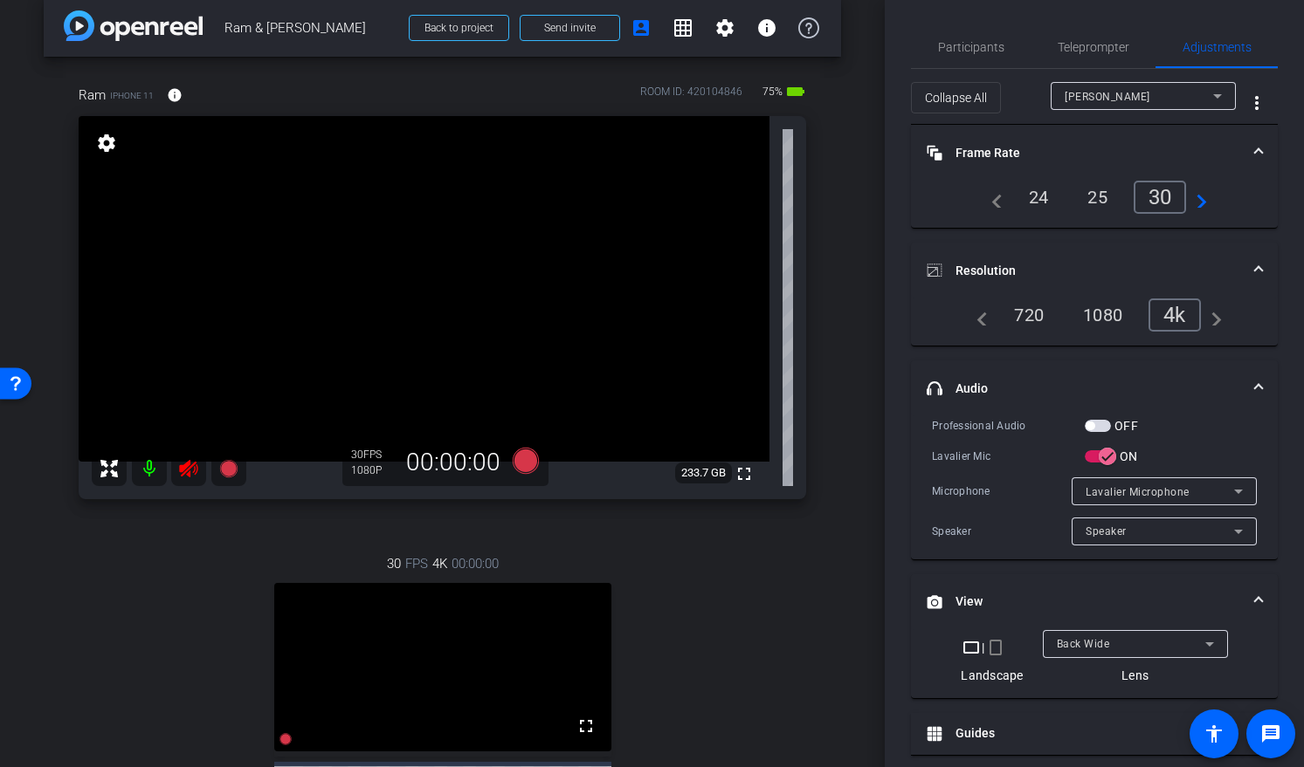
scroll to position [0, 0]
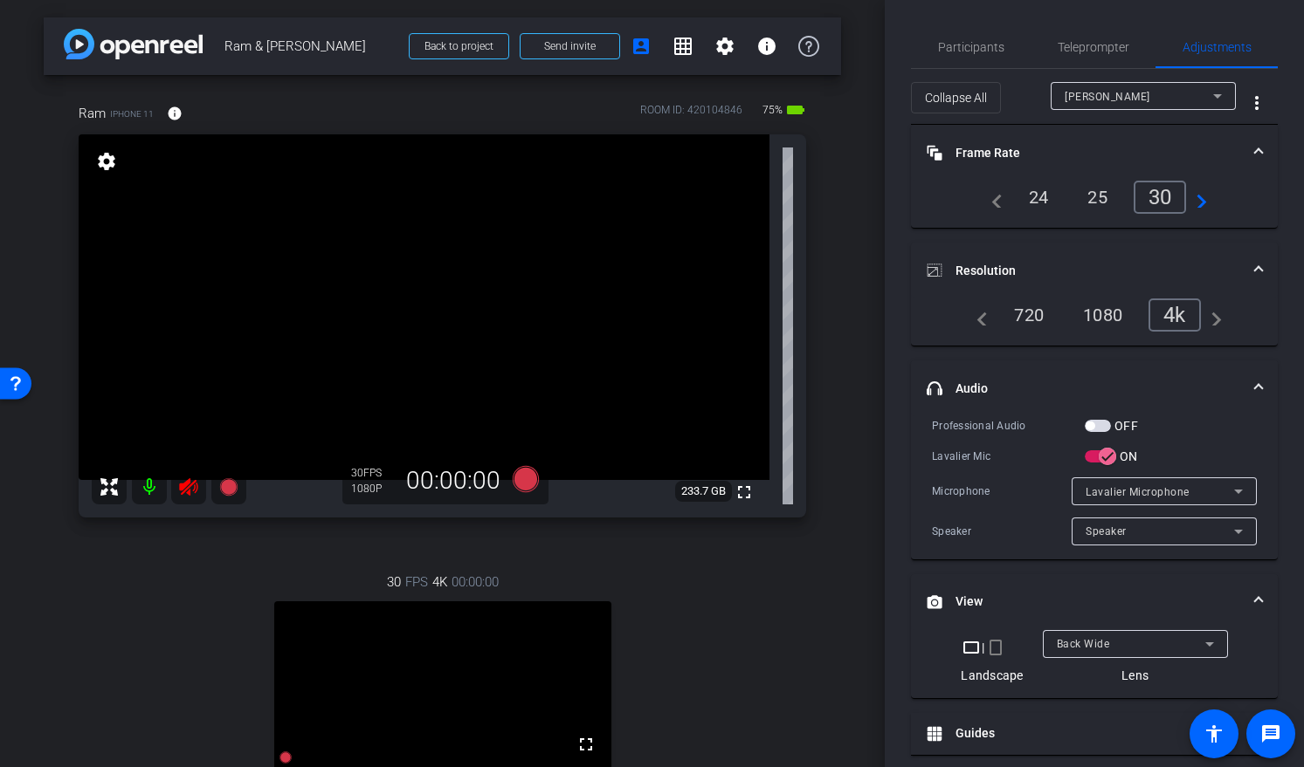
click at [146, 488] on mat-icon at bounding box center [149, 487] width 35 height 35
click at [1102, 93] on div "Ming" at bounding box center [1138, 97] width 148 height 22
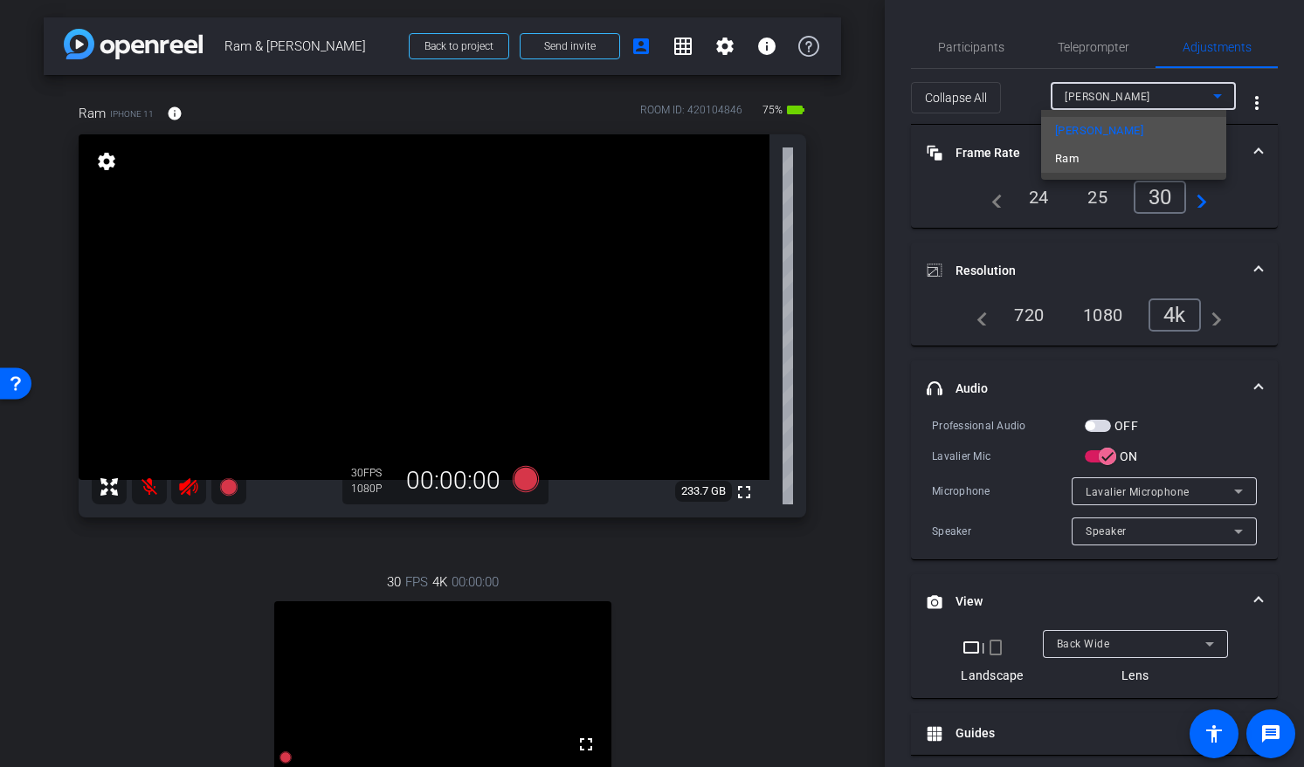
click at [1070, 152] on span "Ram" at bounding box center [1067, 158] width 24 height 21
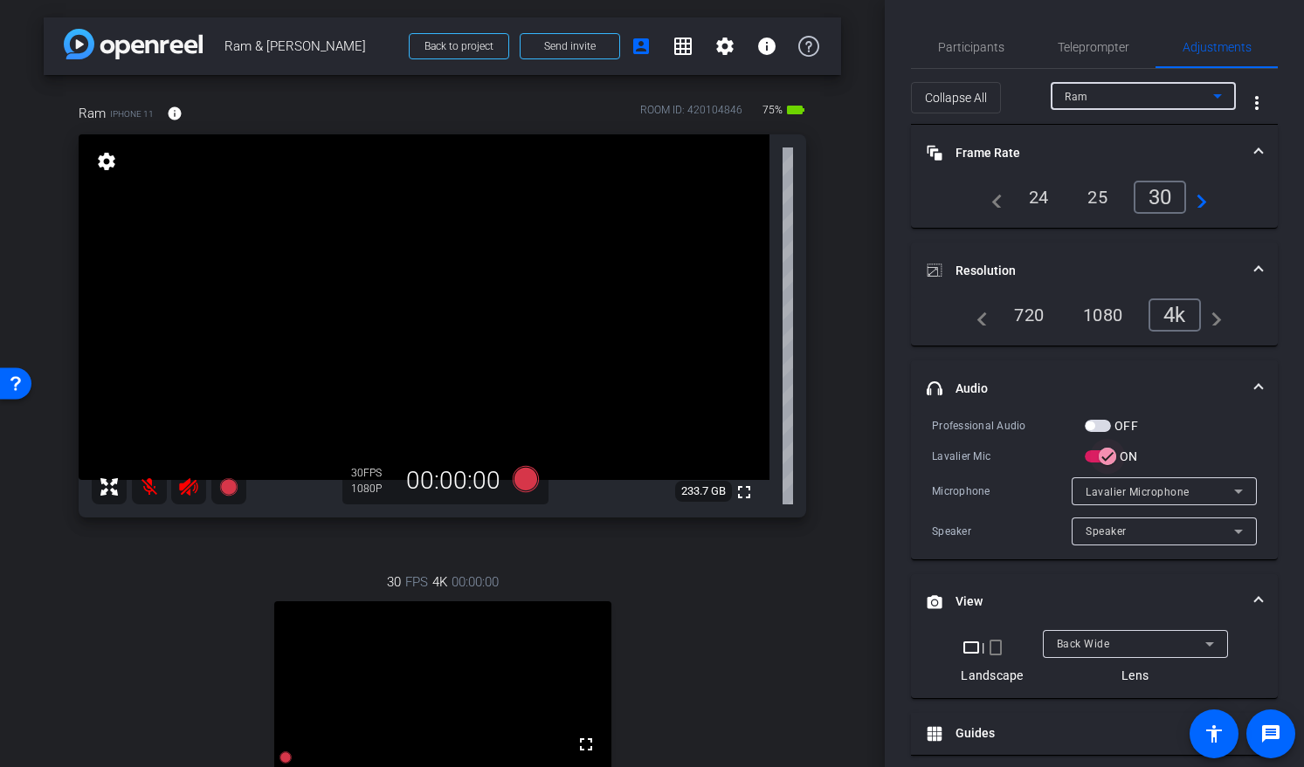
click at [1105, 457] on icon "button" at bounding box center [1107, 457] width 16 height 16
click at [1098, 458] on icon "button" at bounding box center [1093, 457] width 16 height 16
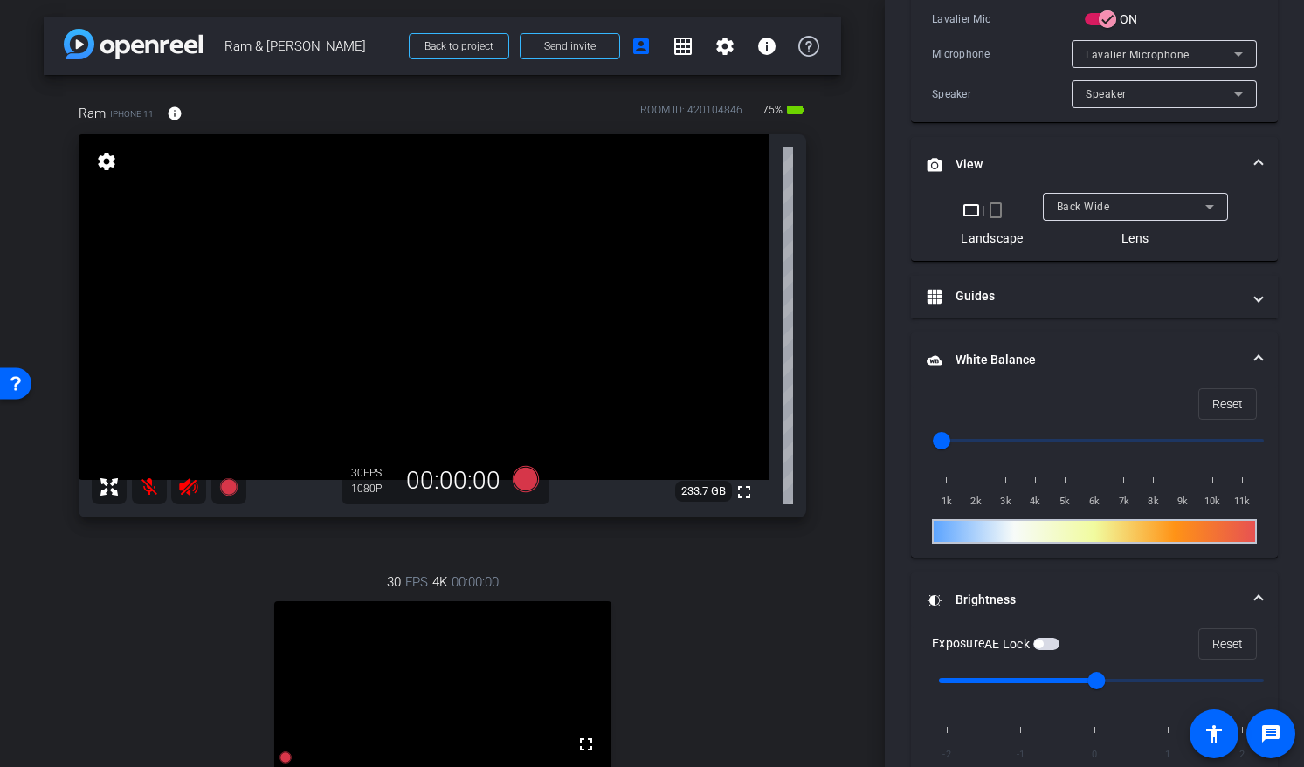
scroll to position [364, 0]
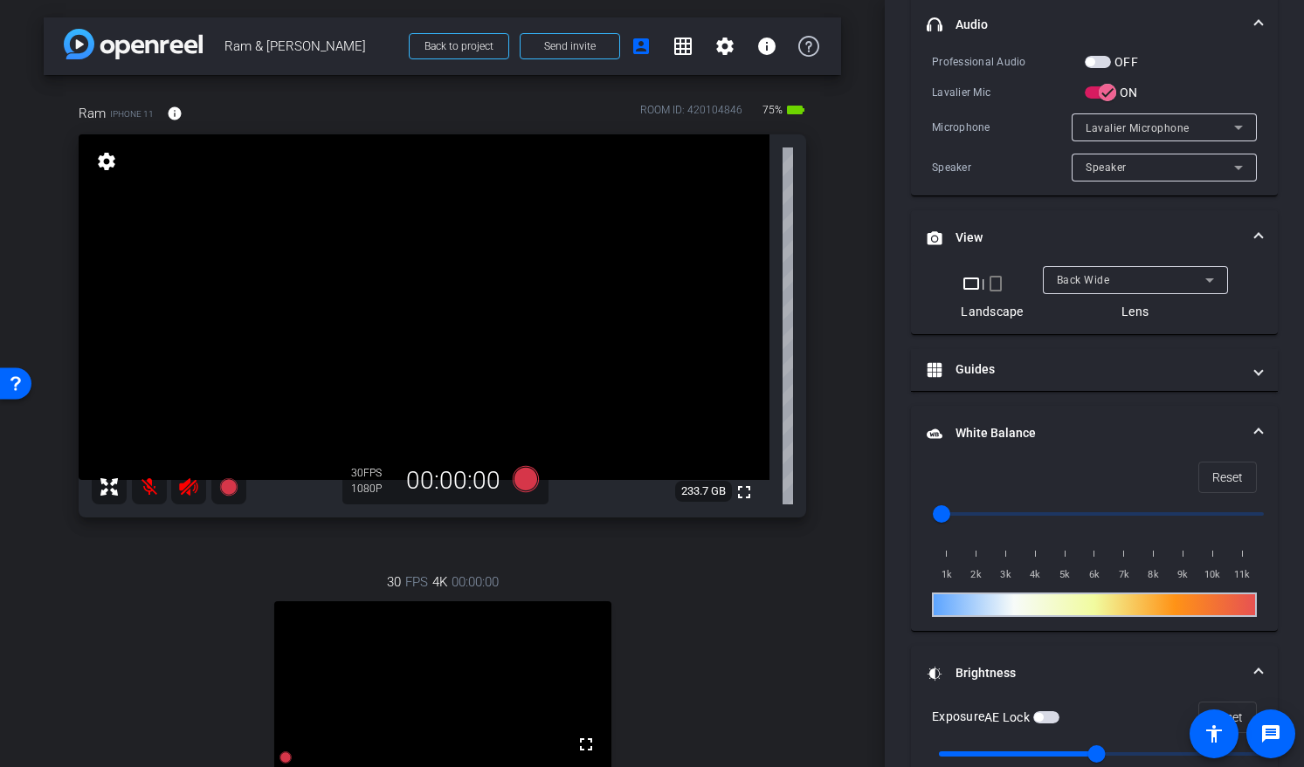
click at [1076, 270] on div "Back Wide" at bounding box center [1130, 280] width 148 height 22
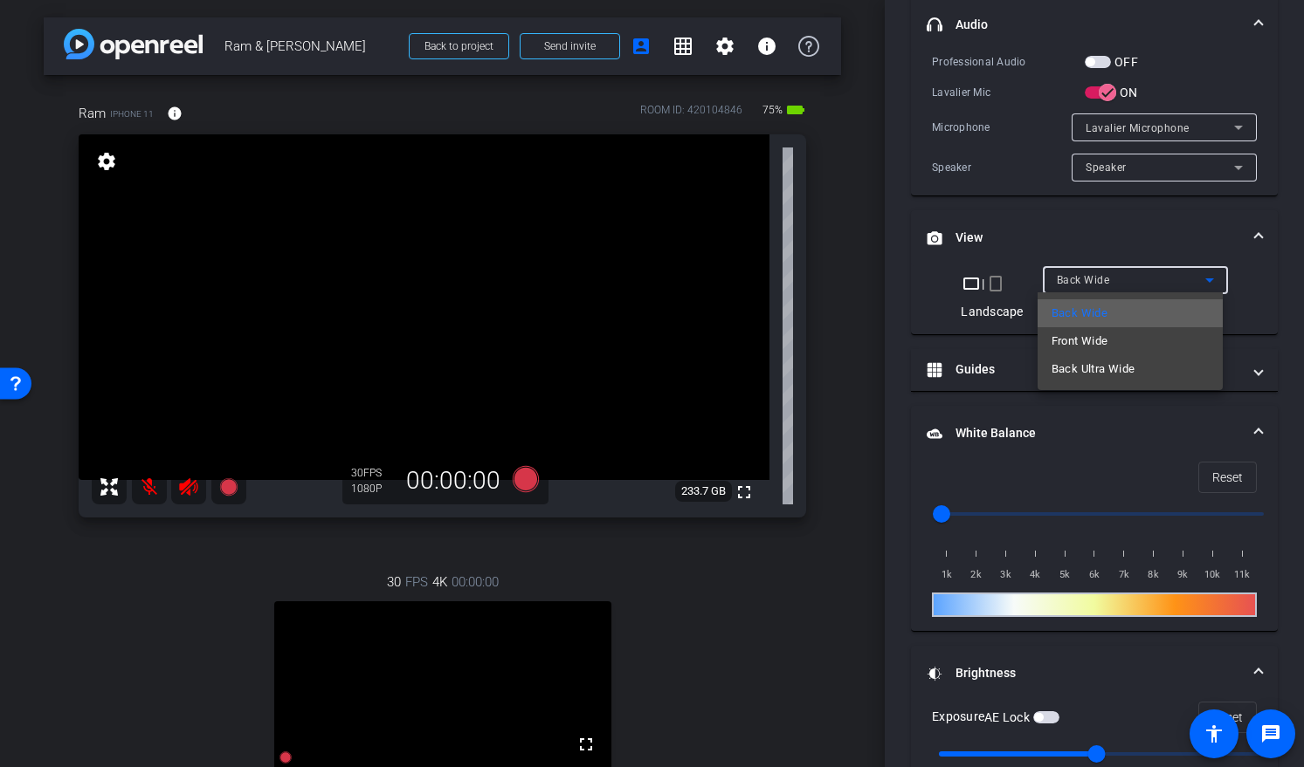
click at [1085, 307] on span "Back Wide" at bounding box center [1079, 313] width 56 height 21
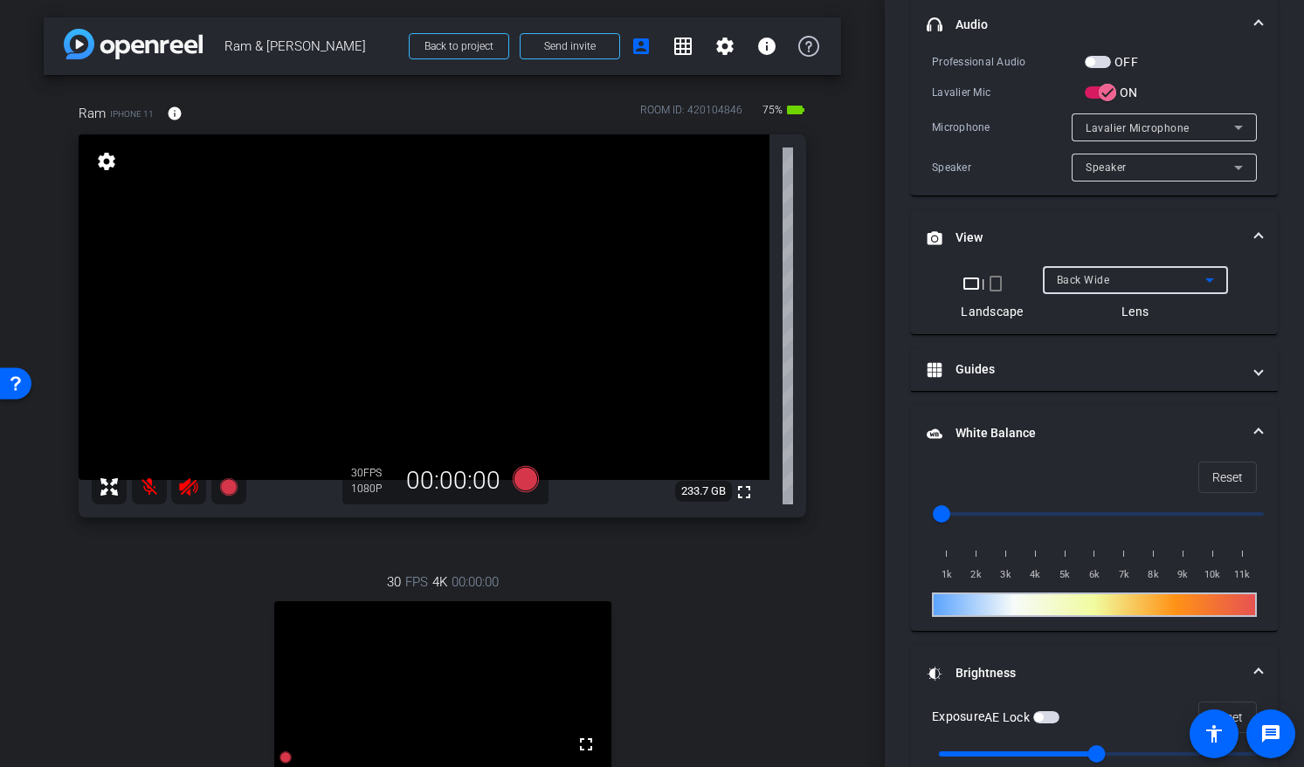
click at [1088, 281] on span "Back Wide" at bounding box center [1082, 280] width 53 height 12
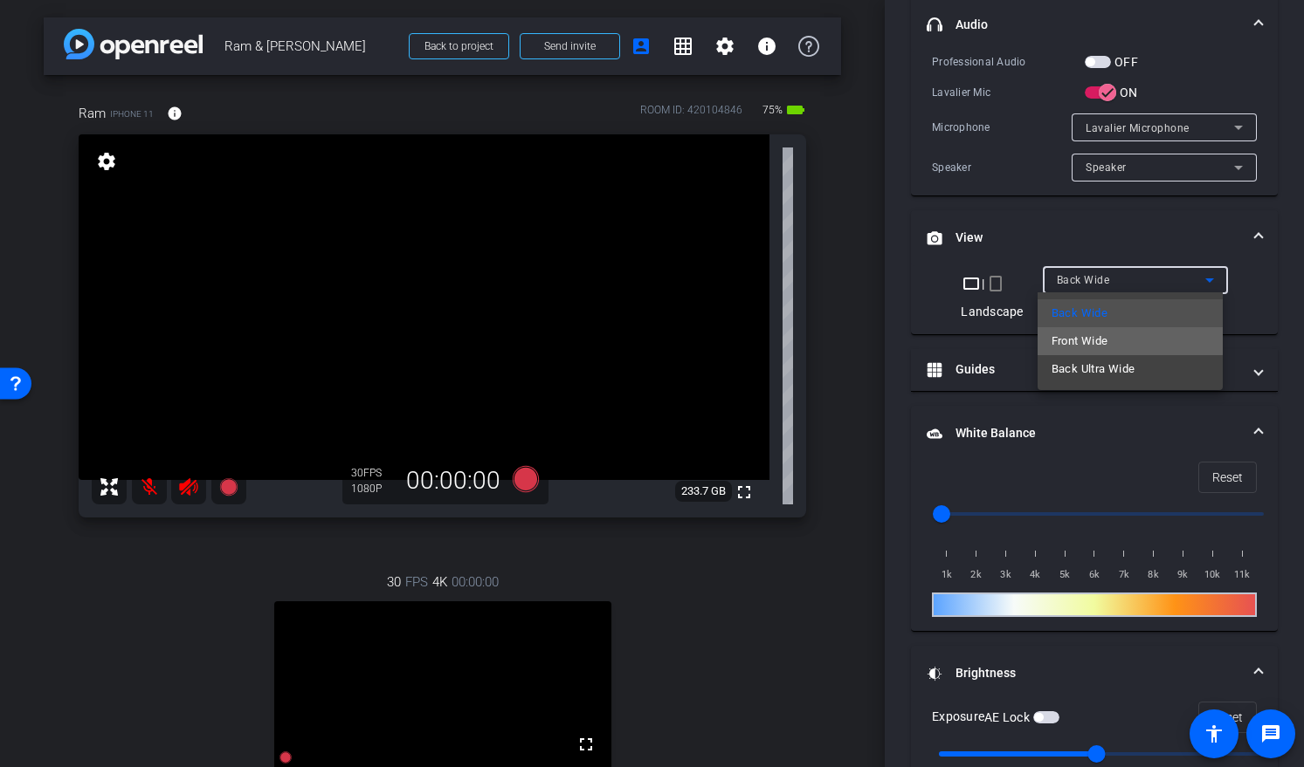
click at [1079, 333] on span "Front Wide" at bounding box center [1079, 341] width 57 height 21
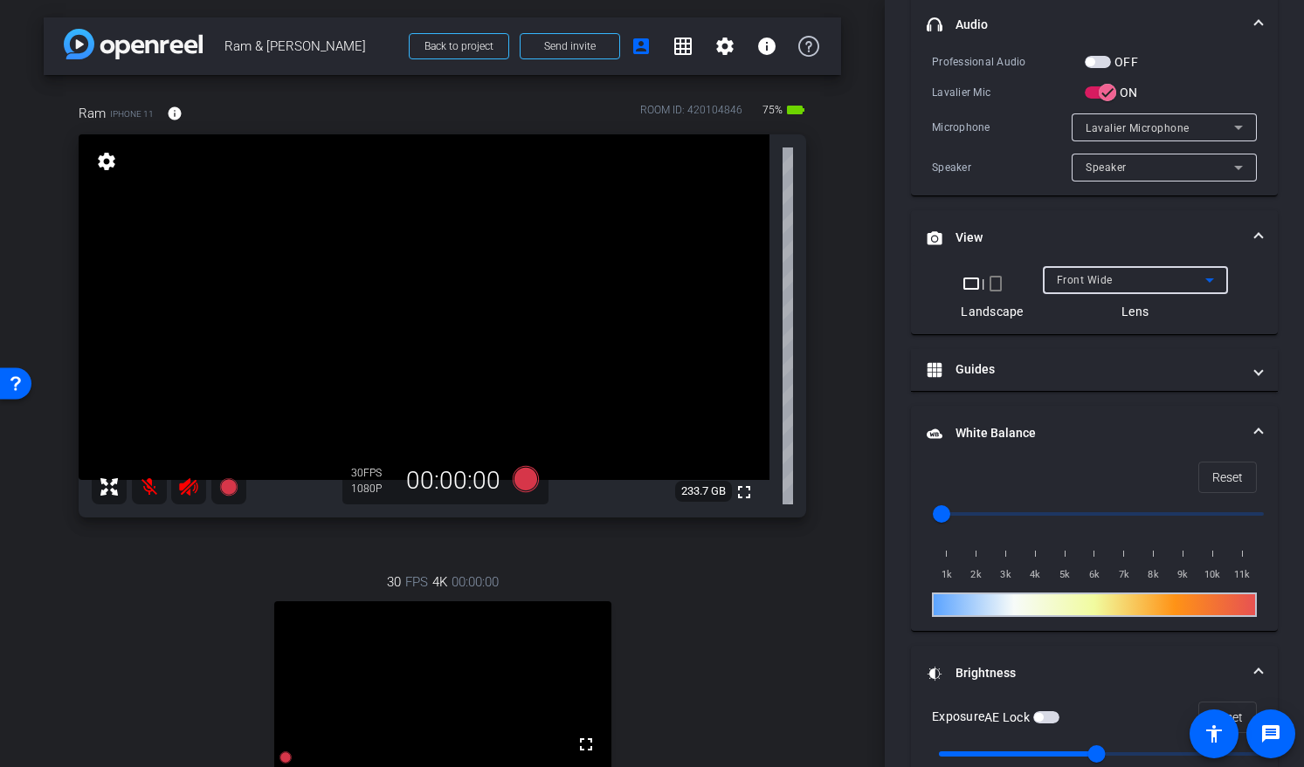
click at [1086, 275] on span "Front Wide" at bounding box center [1084, 280] width 56 height 12
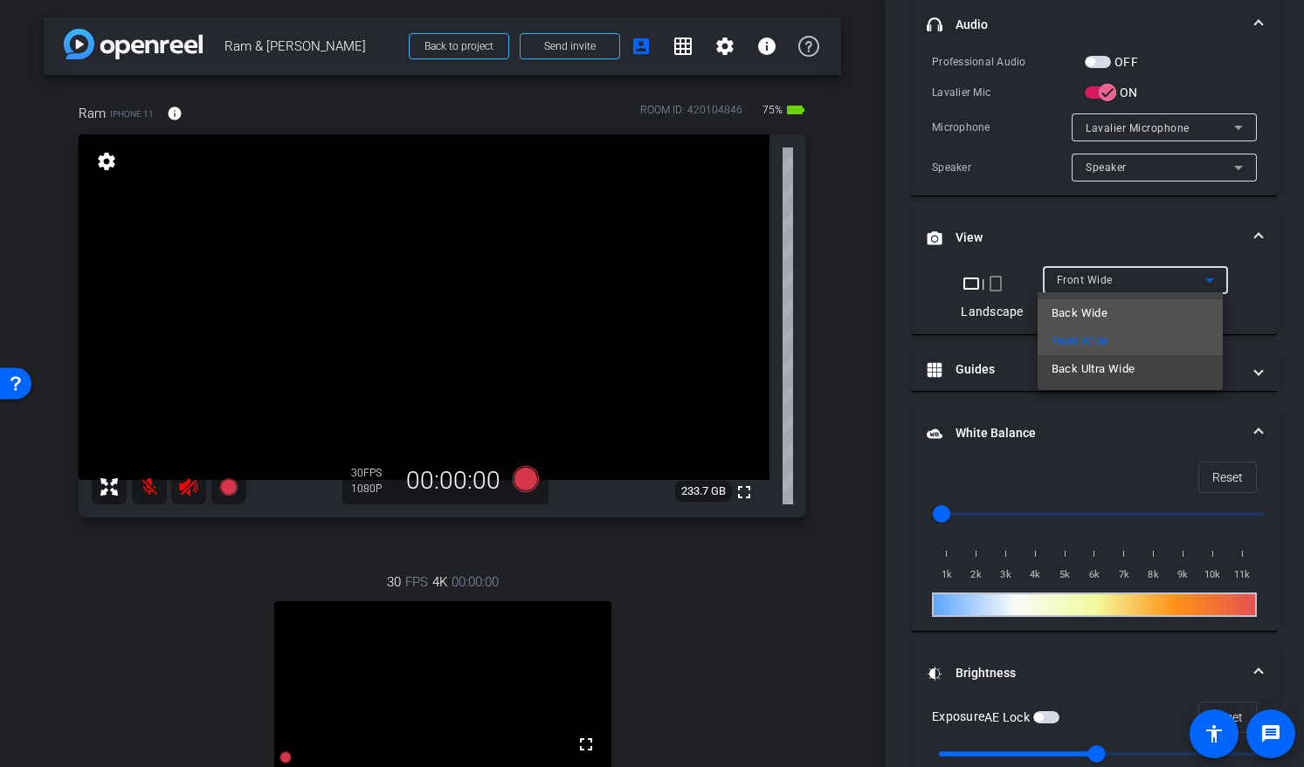
click at [1083, 313] on span "Back Wide" at bounding box center [1079, 313] width 56 height 21
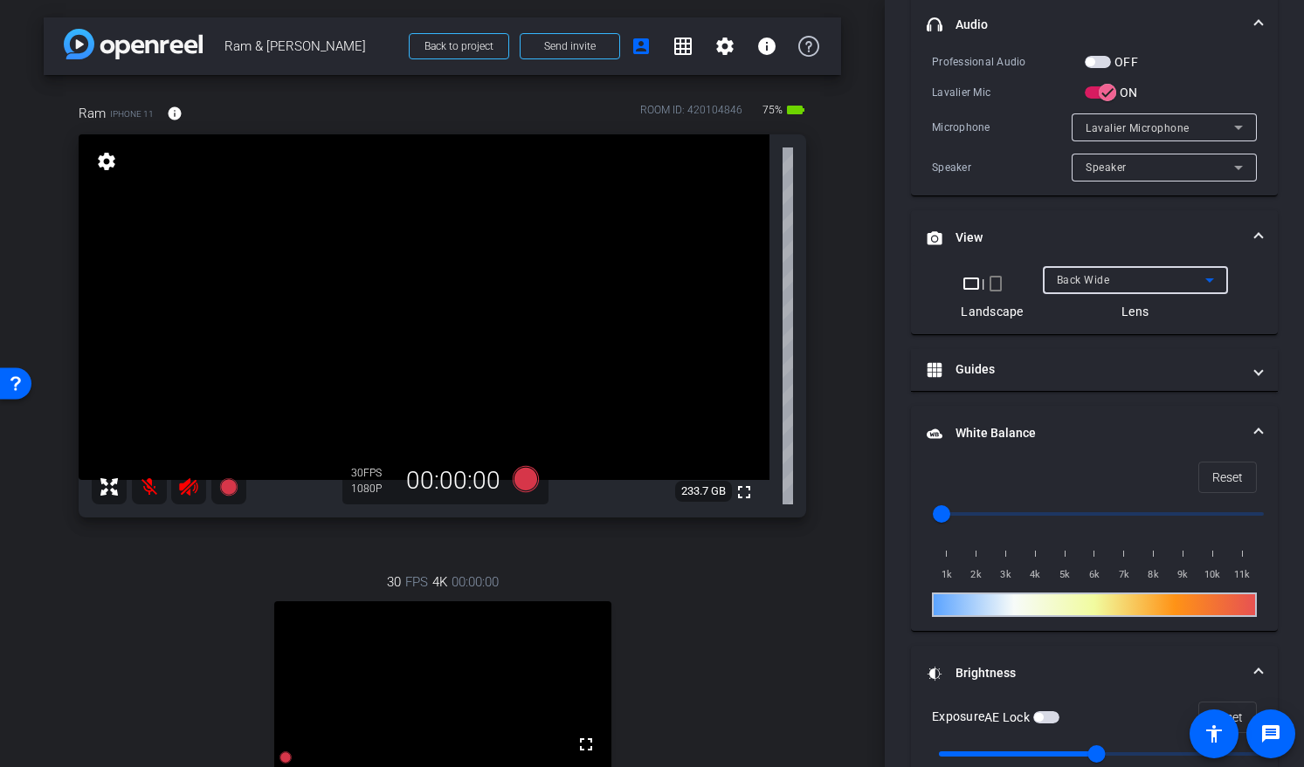
scroll to position [0, 0]
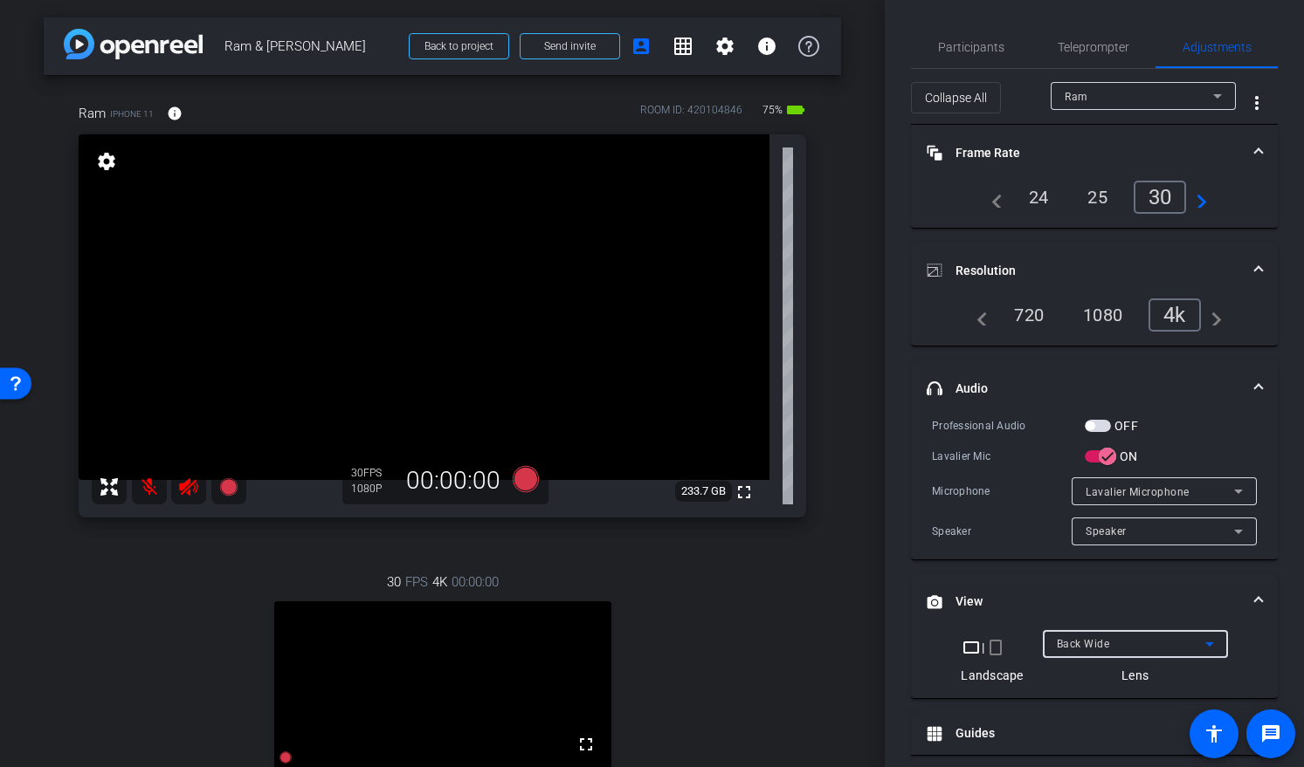
click at [1065, 91] on span "Ram" at bounding box center [1076, 97] width 24 height 12
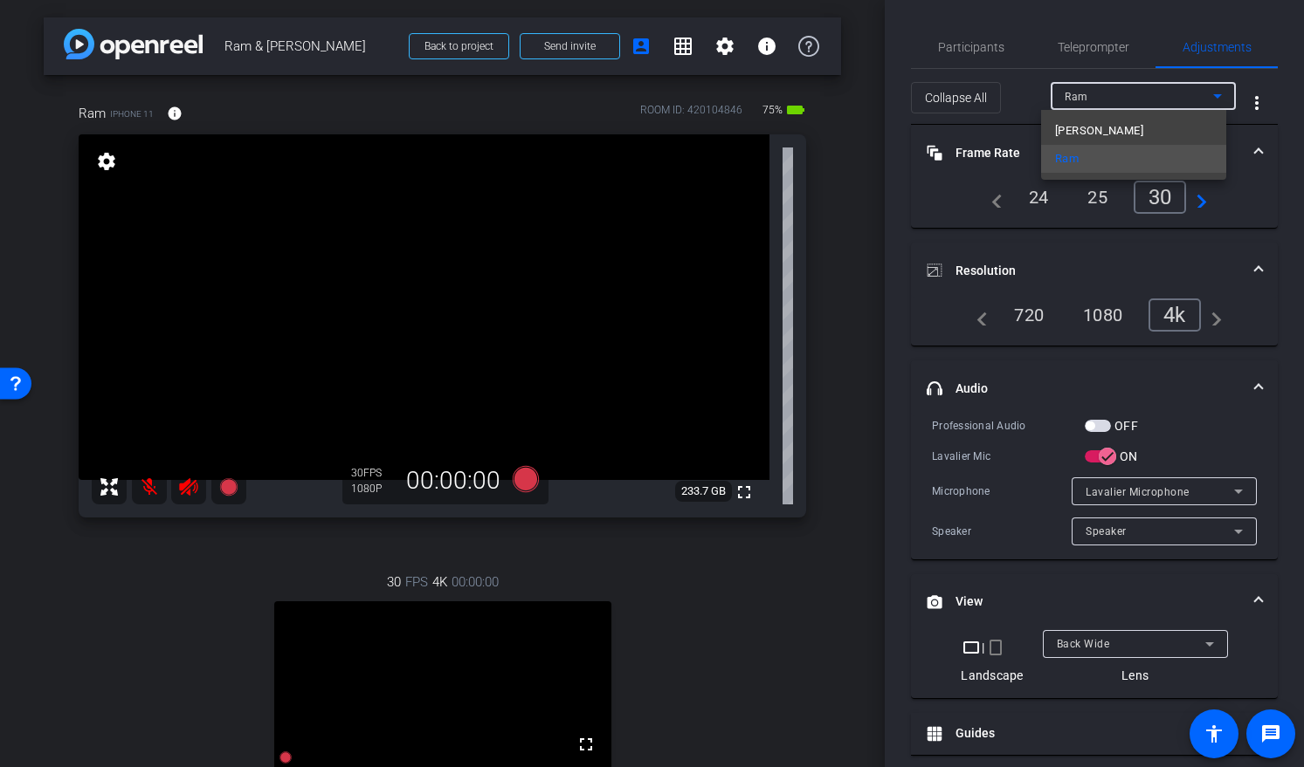
click at [1077, 131] on span "Ming" at bounding box center [1099, 130] width 88 height 21
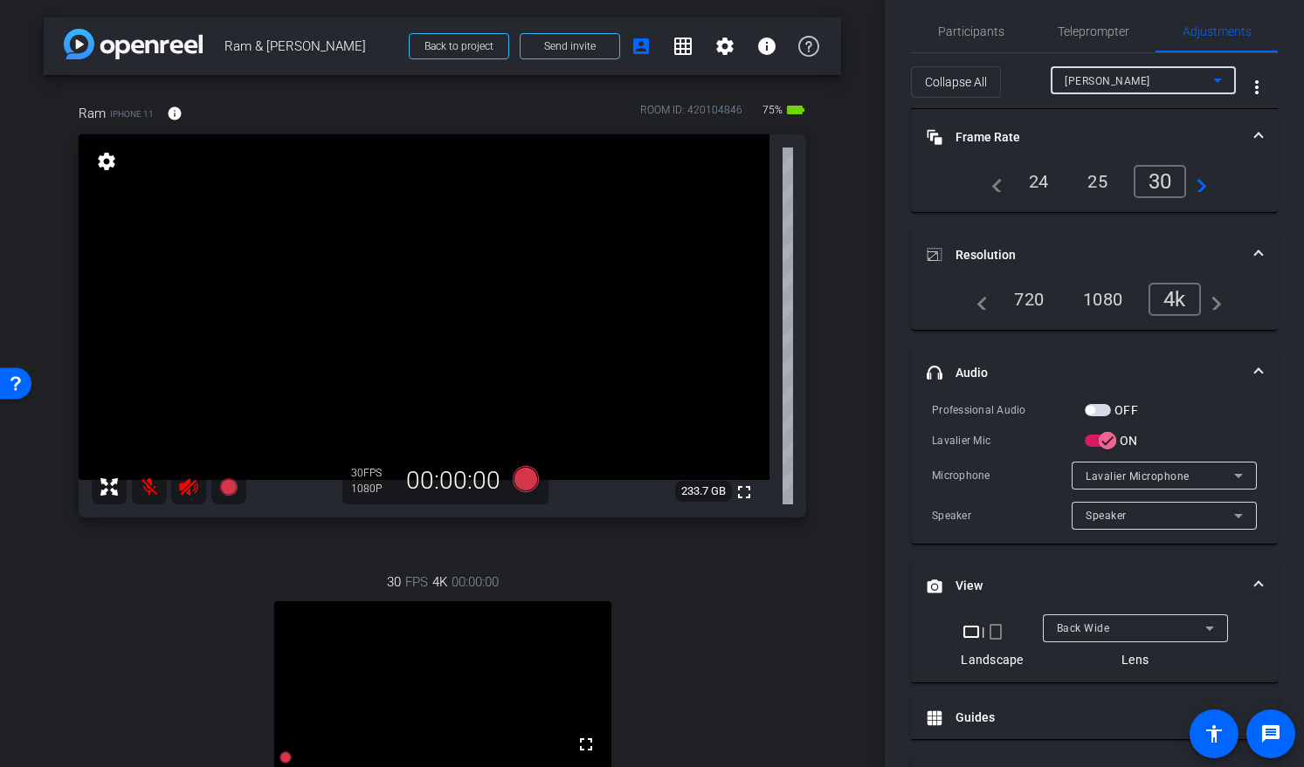
click at [1085, 79] on div "Ming" at bounding box center [1138, 81] width 148 height 22
type input "3000"
click at [1103, 444] on span "button" at bounding box center [1093, 440] width 35 height 35
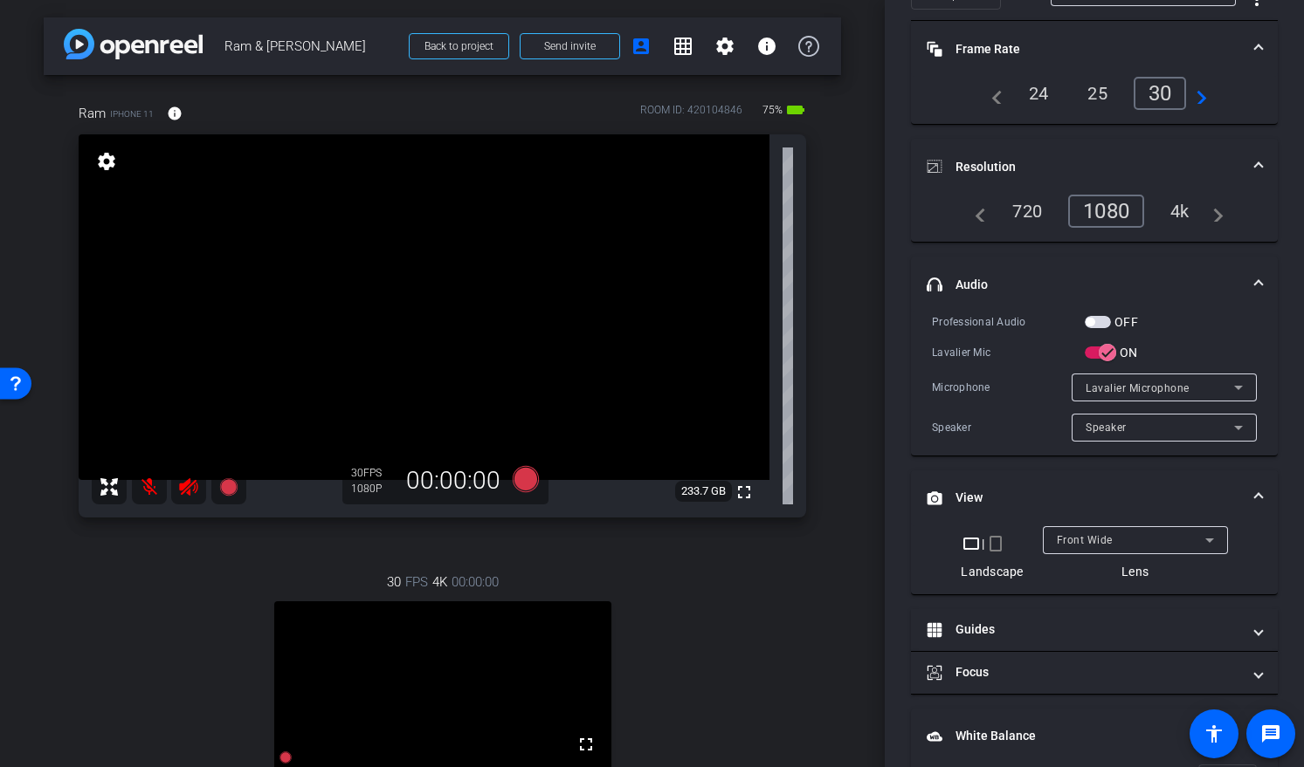
click at [1075, 526] on div "Front Wide" at bounding box center [1134, 540] width 157 height 28
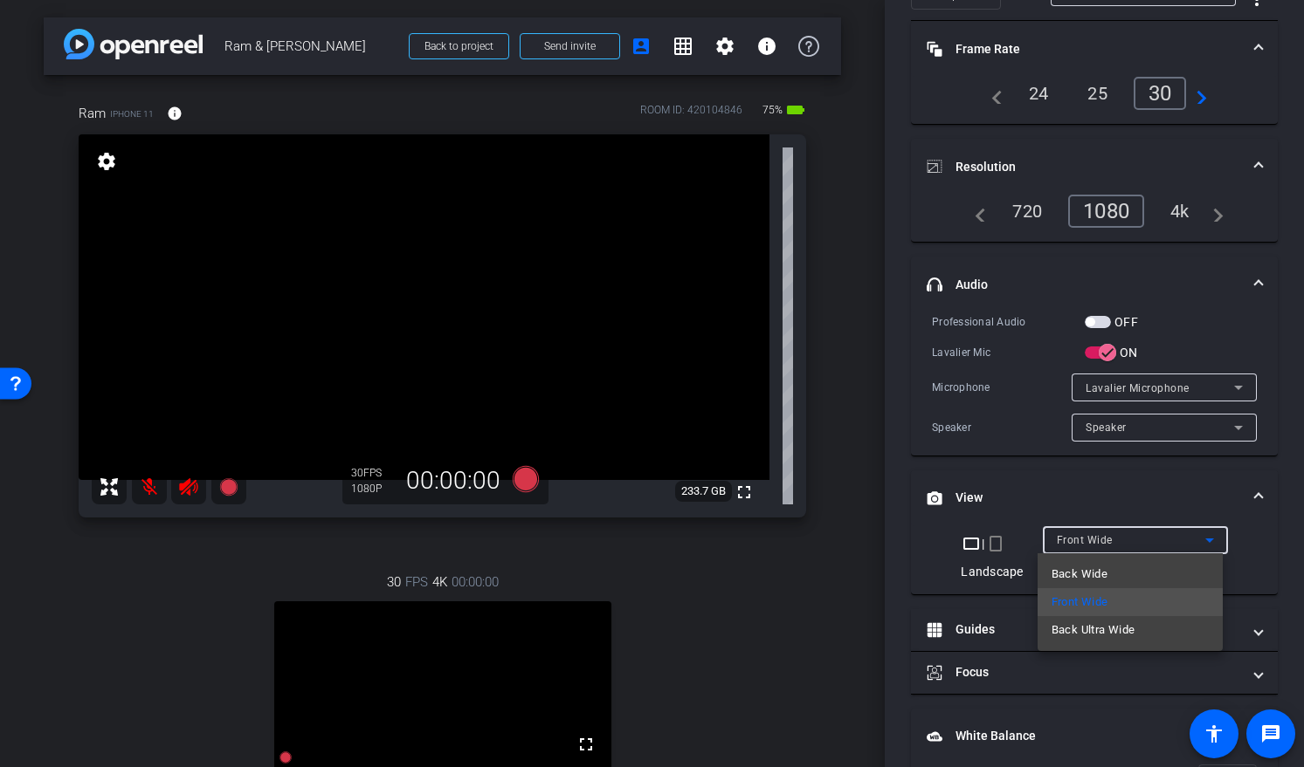
click at [1074, 545] on div at bounding box center [652, 383] width 1304 height 767
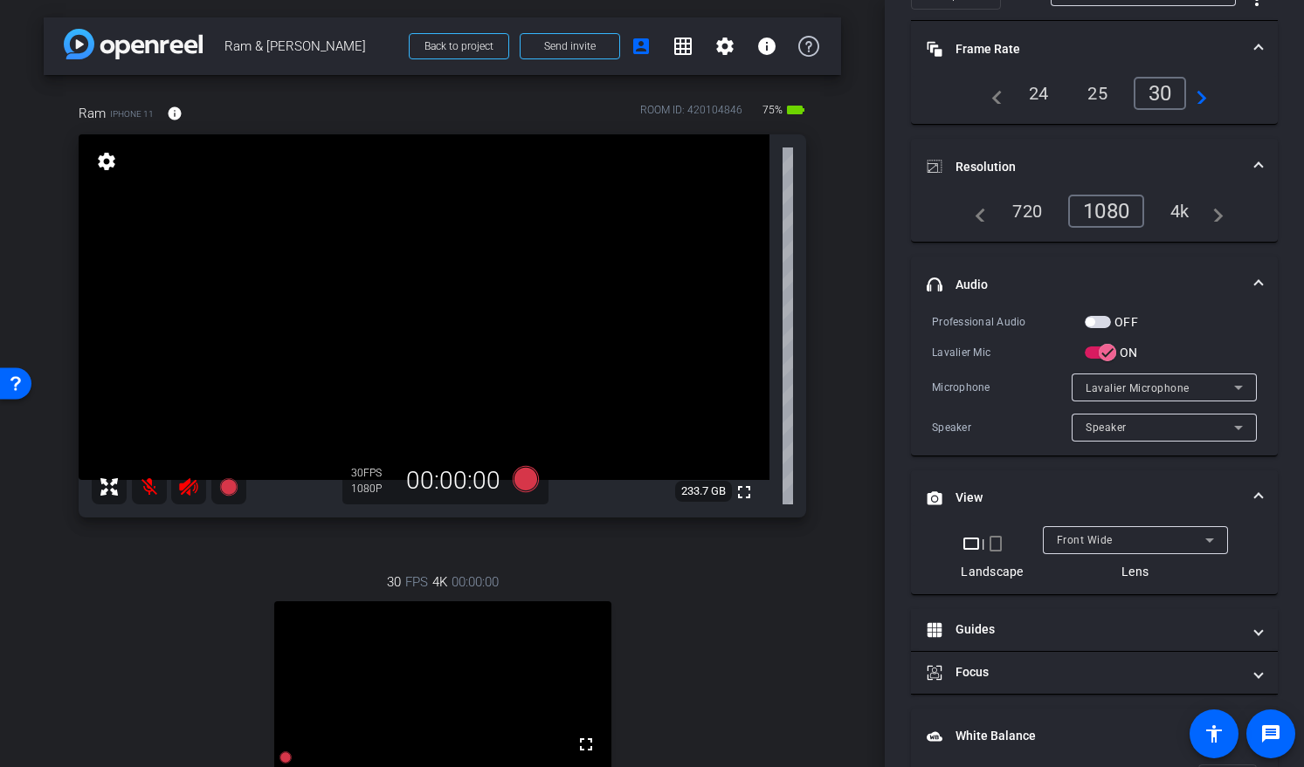
click at [1074, 535] on span "Front Wide" at bounding box center [1084, 540] width 56 height 12
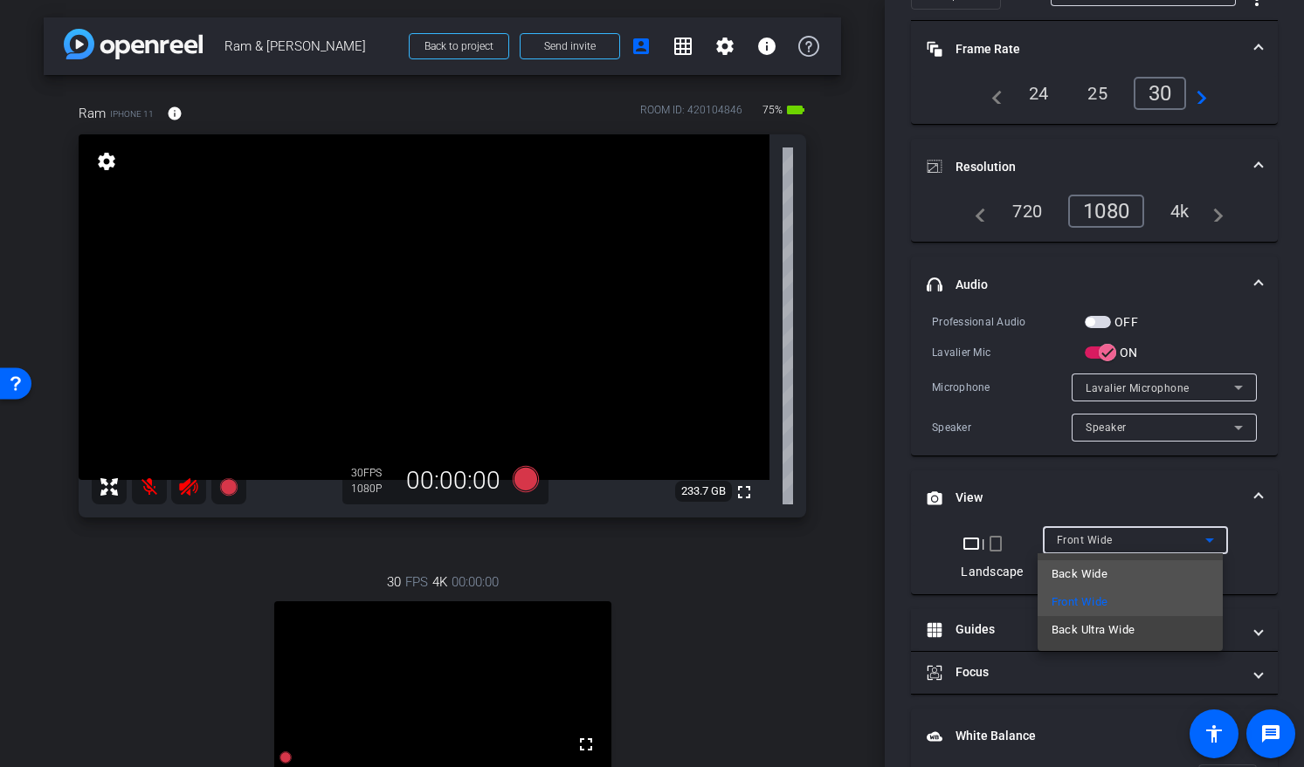
click at [1075, 574] on span "Back Wide" at bounding box center [1079, 574] width 56 height 21
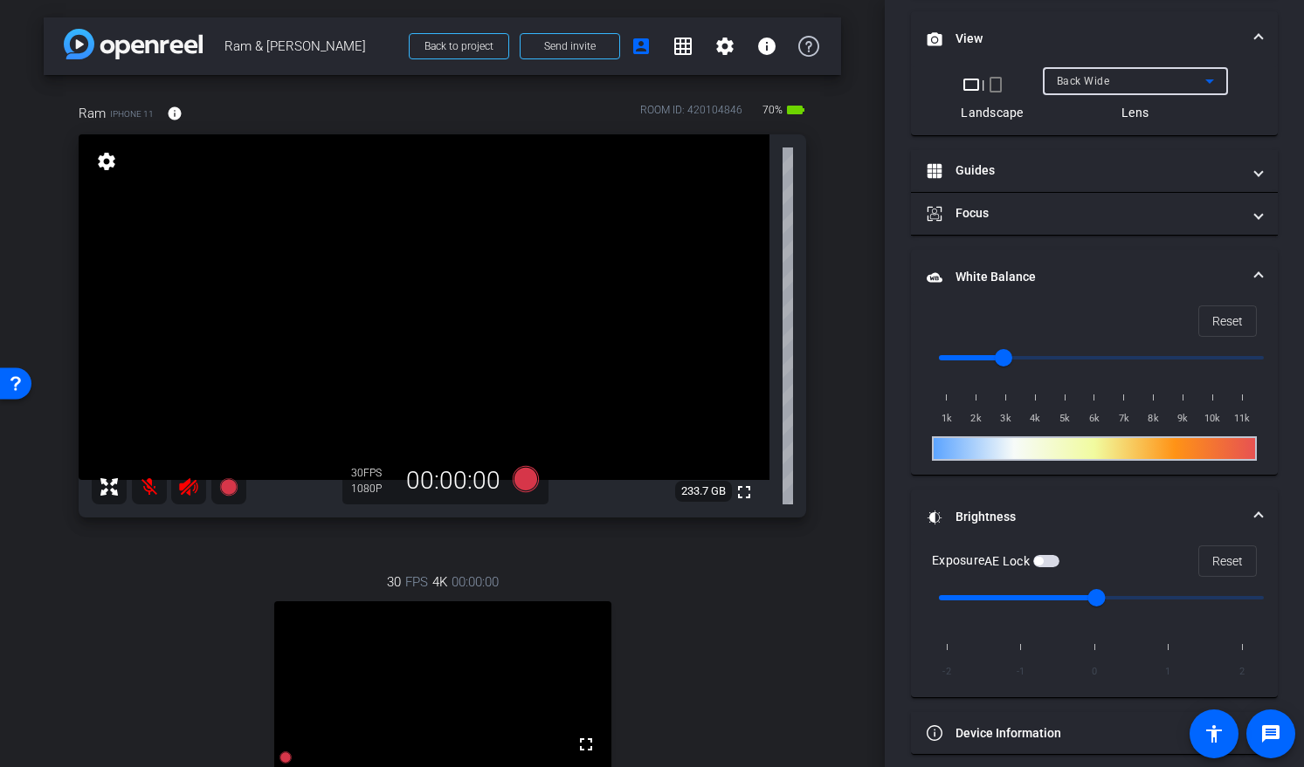
scroll to position [576, 0]
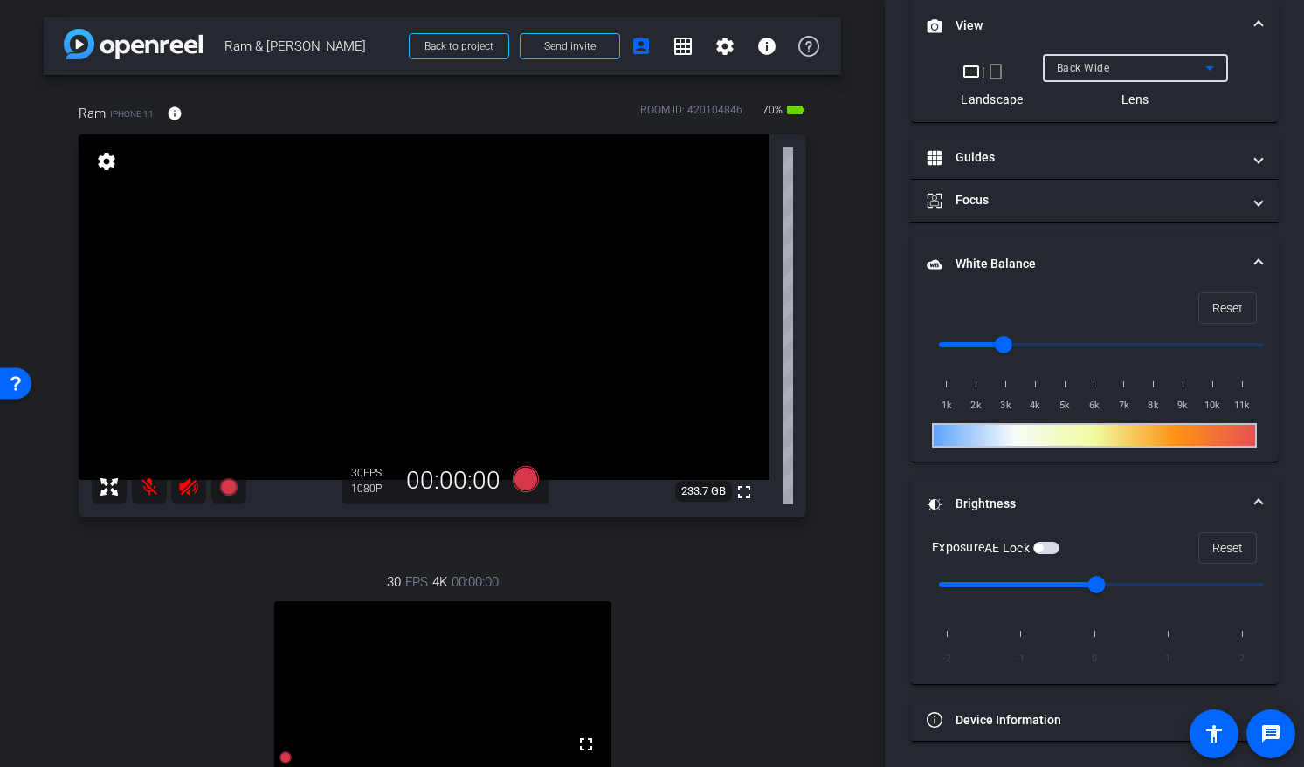
click at [1050, 546] on span "button" at bounding box center [1046, 548] width 26 height 12
click at [454, 297] on video at bounding box center [424, 307] width 691 height 346
click at [518, 477] on icon at bounding box center [525, 479] width 26 height 26
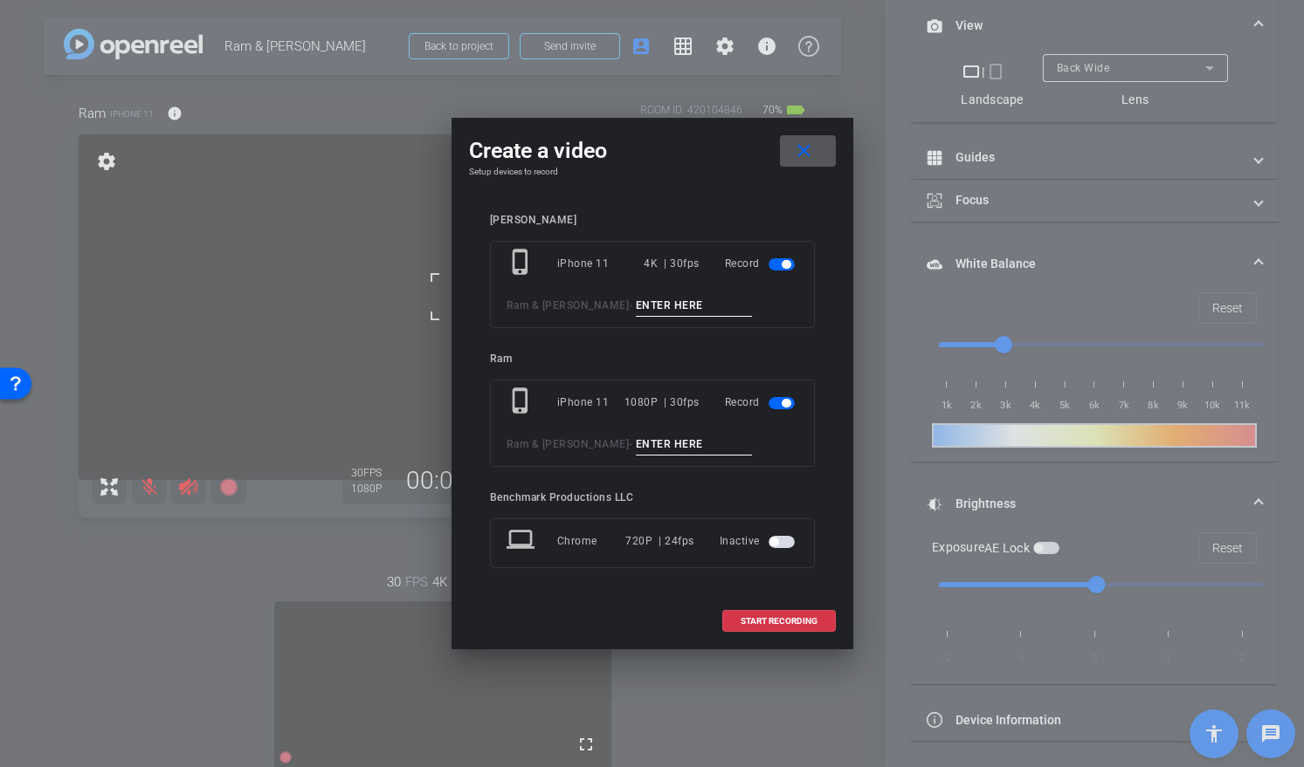
click at [819, 142] on span at bounding box center [808, 151] width 56 height 42
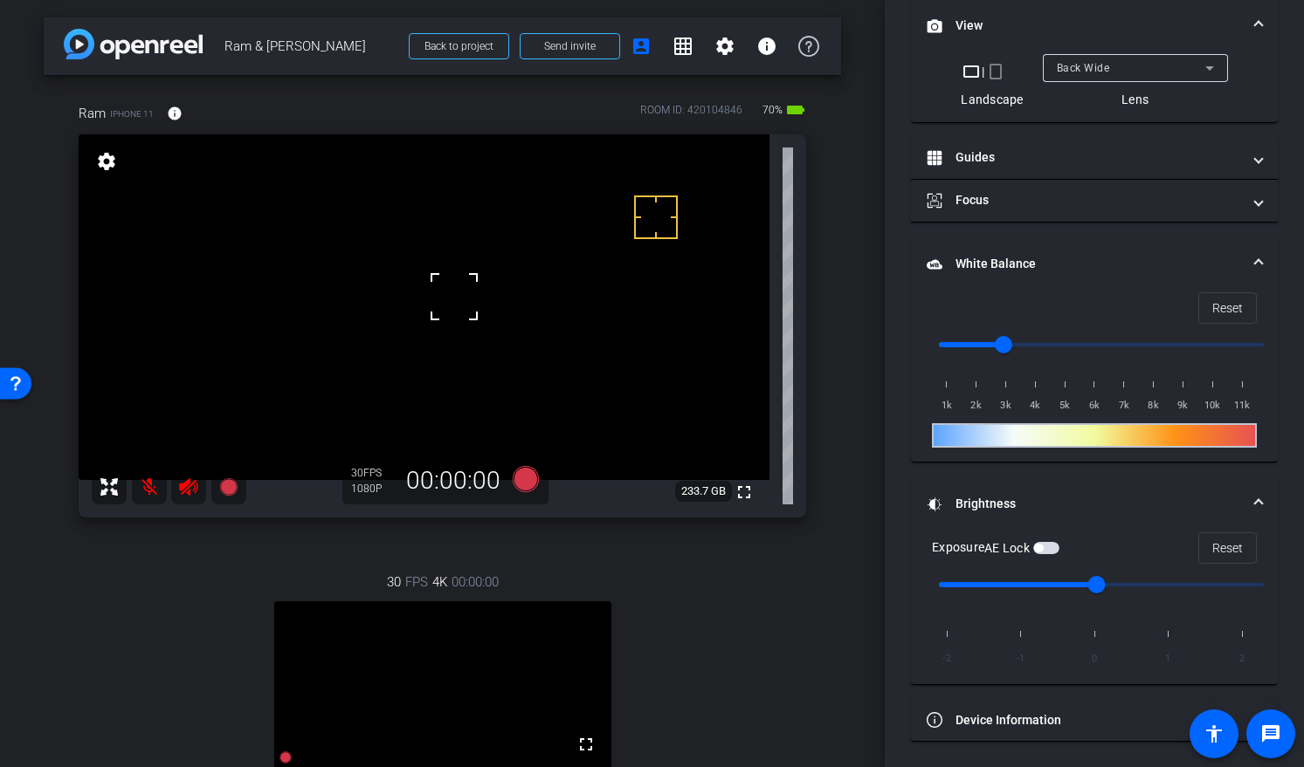
scroll to position [0, 0]
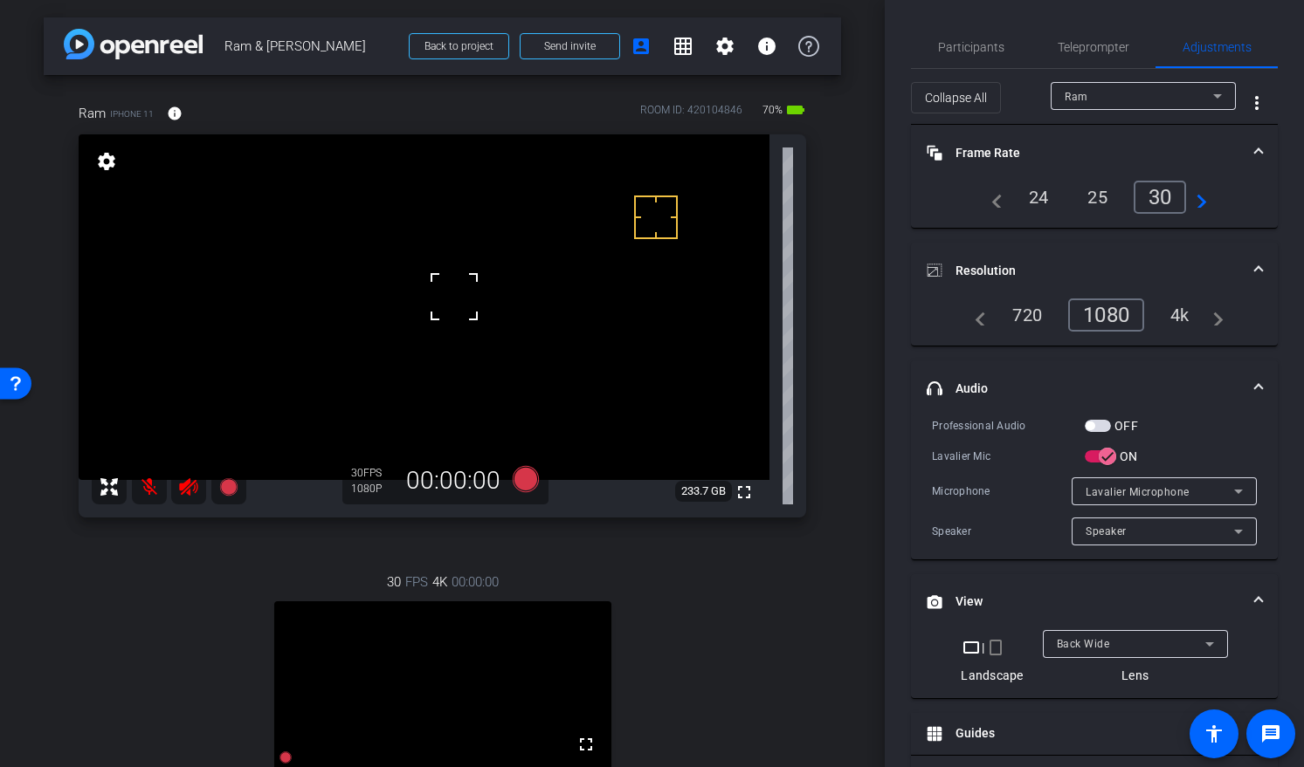
click at [1167, 312] on div "4k" at bounding box center [1179, 315] width 45 height 30
click at [524, 476] on icon at bounding box center [525, 479] width 26 height 26
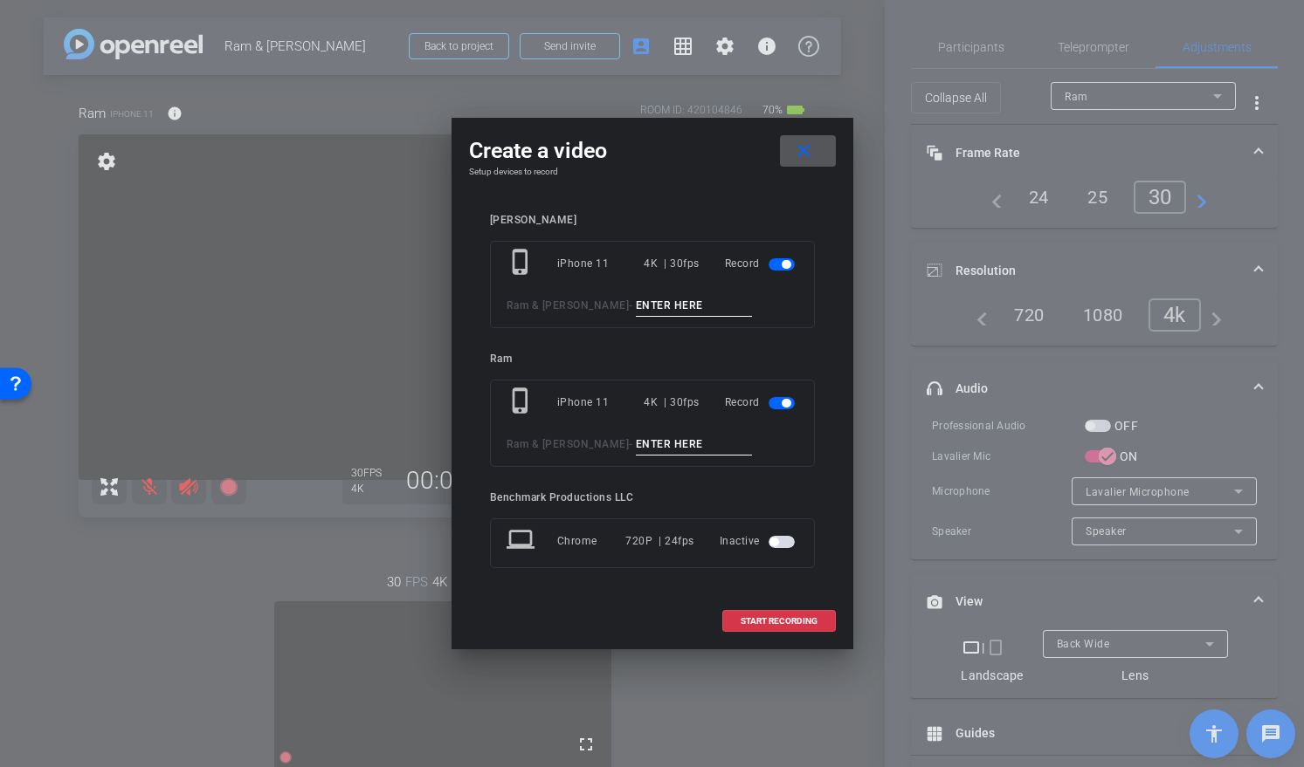
click at [779, 263] on span "button" at bounding box center [781, 264] width 26 height 12
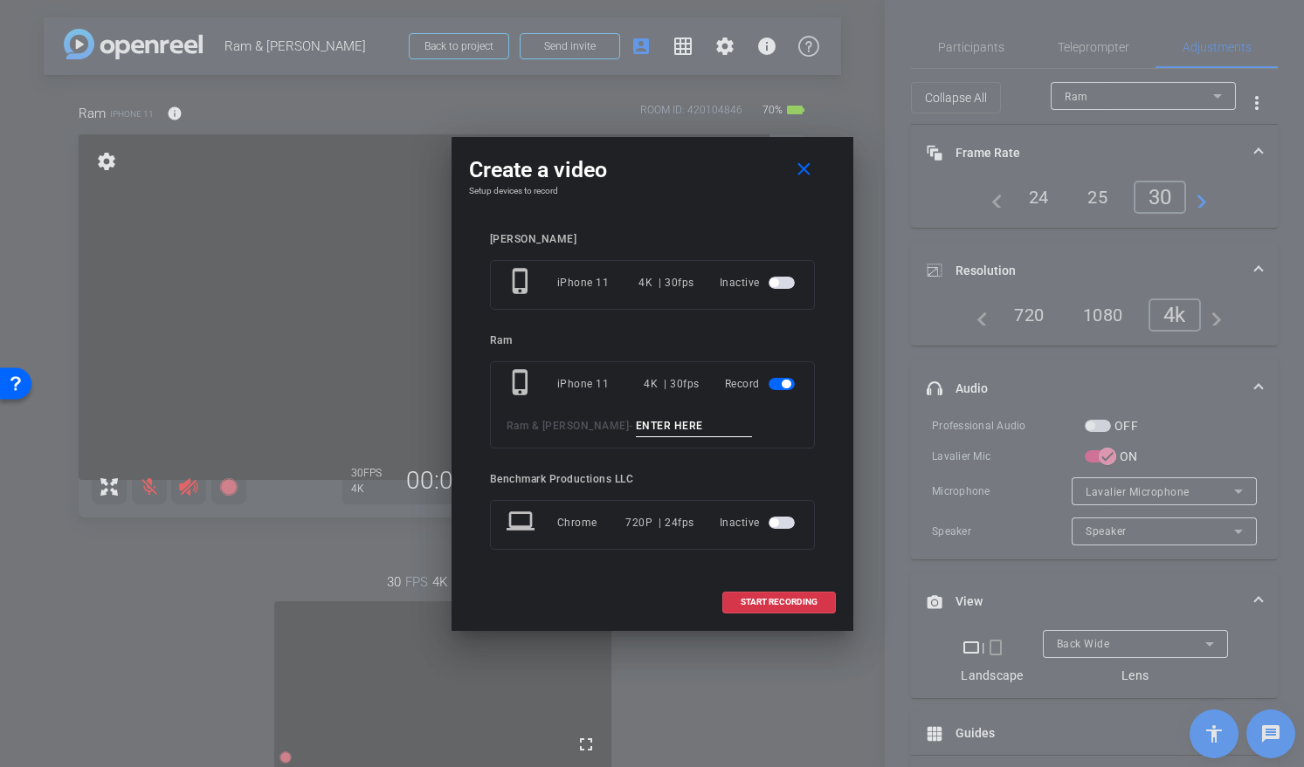
click at [636, 429] on input at bounding box center [694, 427] width 117 height 22
type input "test2"
click at [774, 607] on span "START RECORDING" at bounding box center [778, 602] width 77 height 9
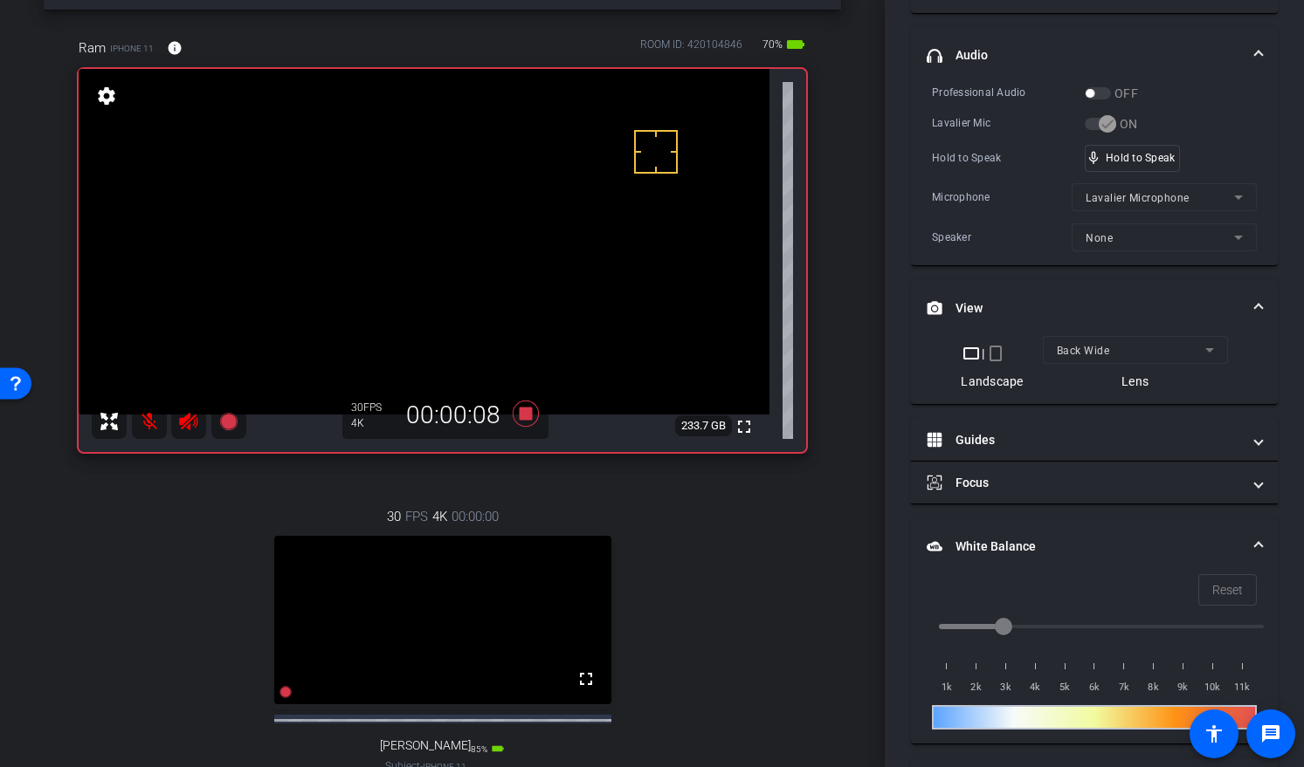
scroll to position [376, 0]
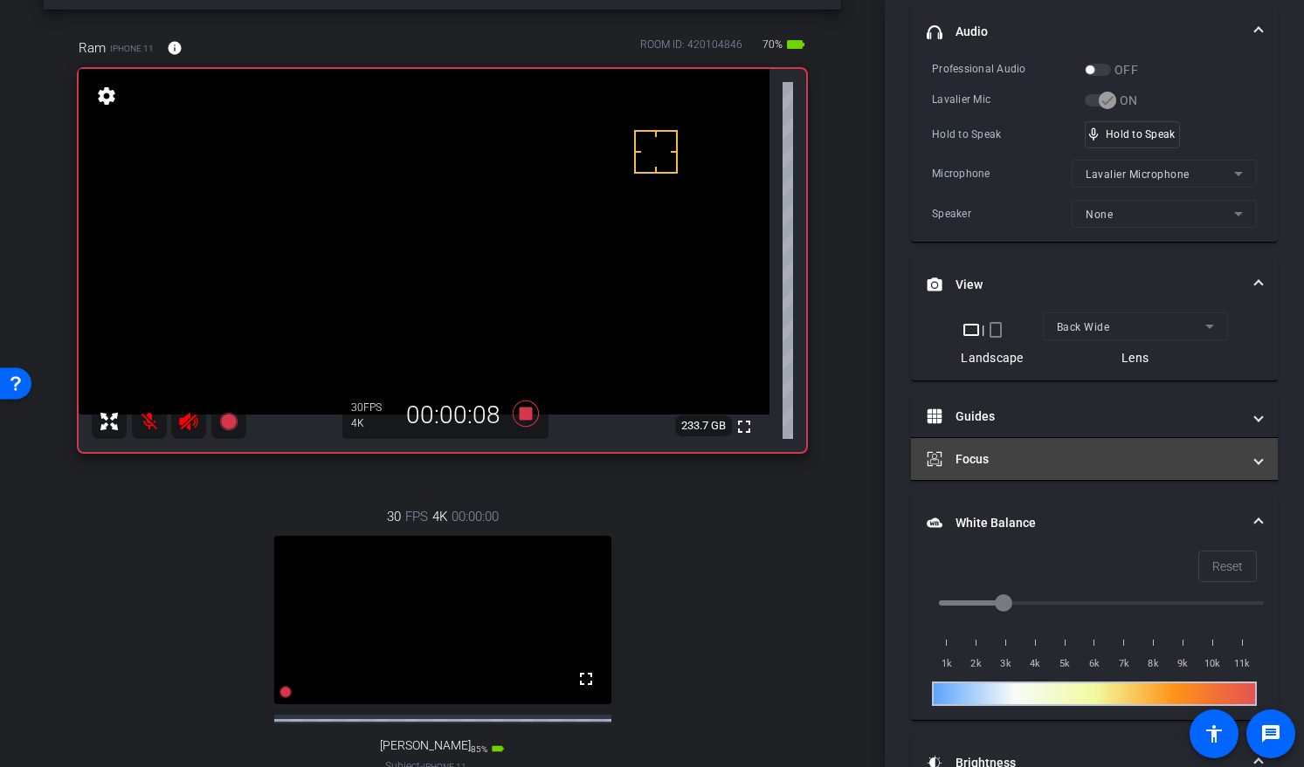
click at [973, 452] on mat-panel-title "Focus" at bounding box center [1083, 460] width 314 height 18
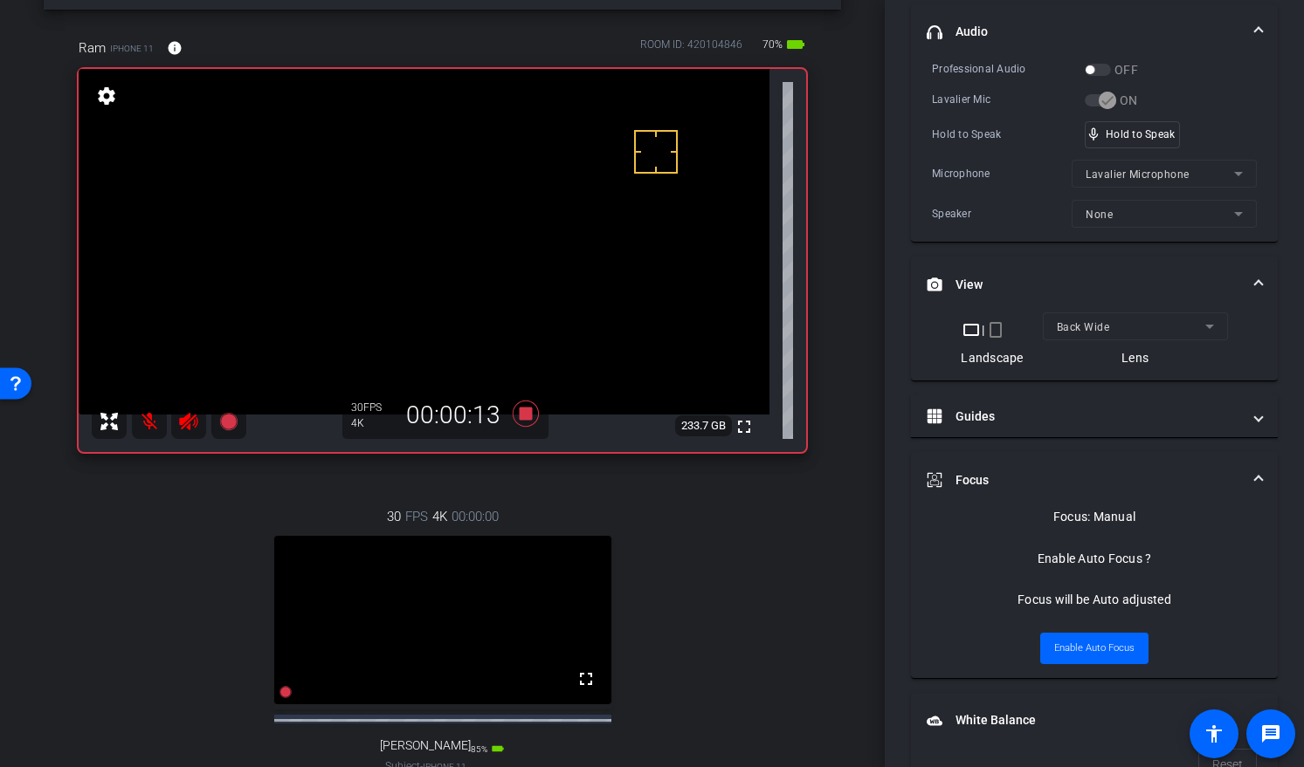
scroll to position [0, 0]
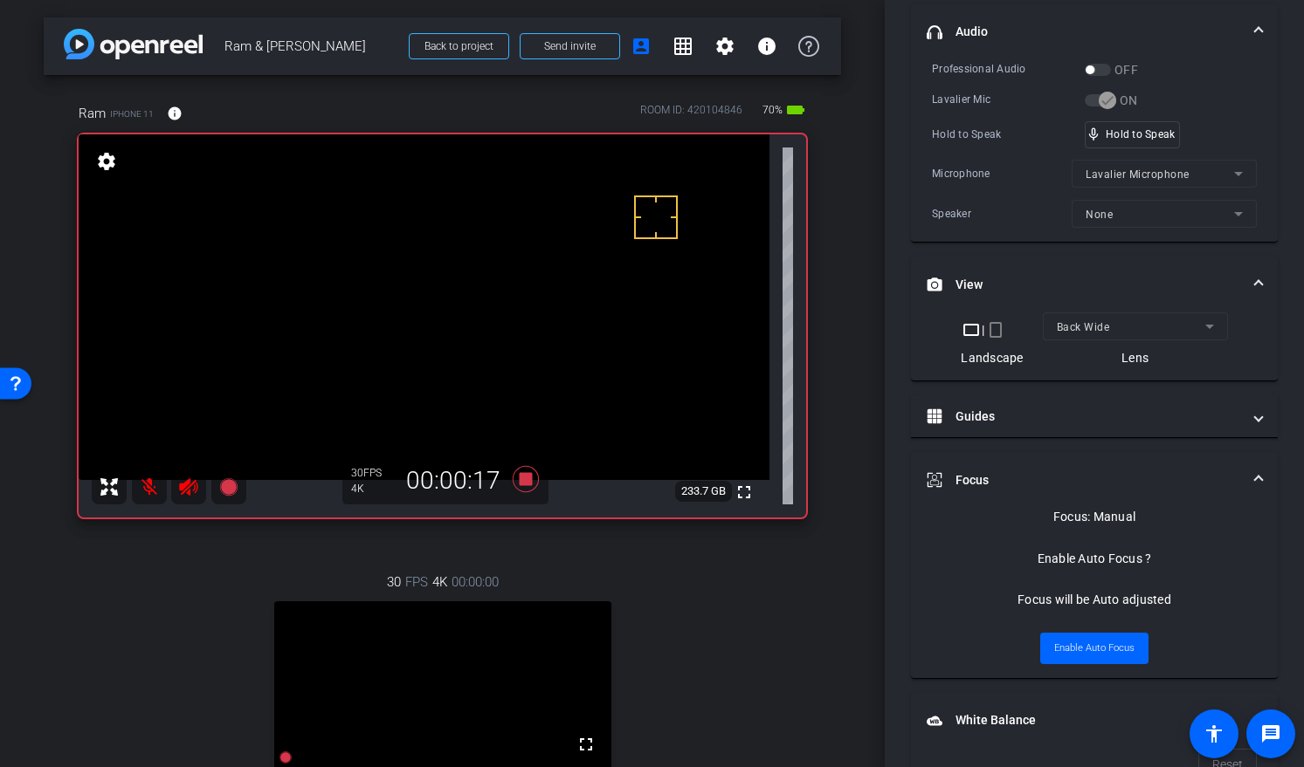
click at [154, 490] on mat-icon at bounding box center [149, 487] width 35 height 35
click at [154, 491] on mat-icon at bounding box center [149, 487] width 35 height 35
click at [513, 475] on icon at bounding box center [525, 479] width 26 height 26
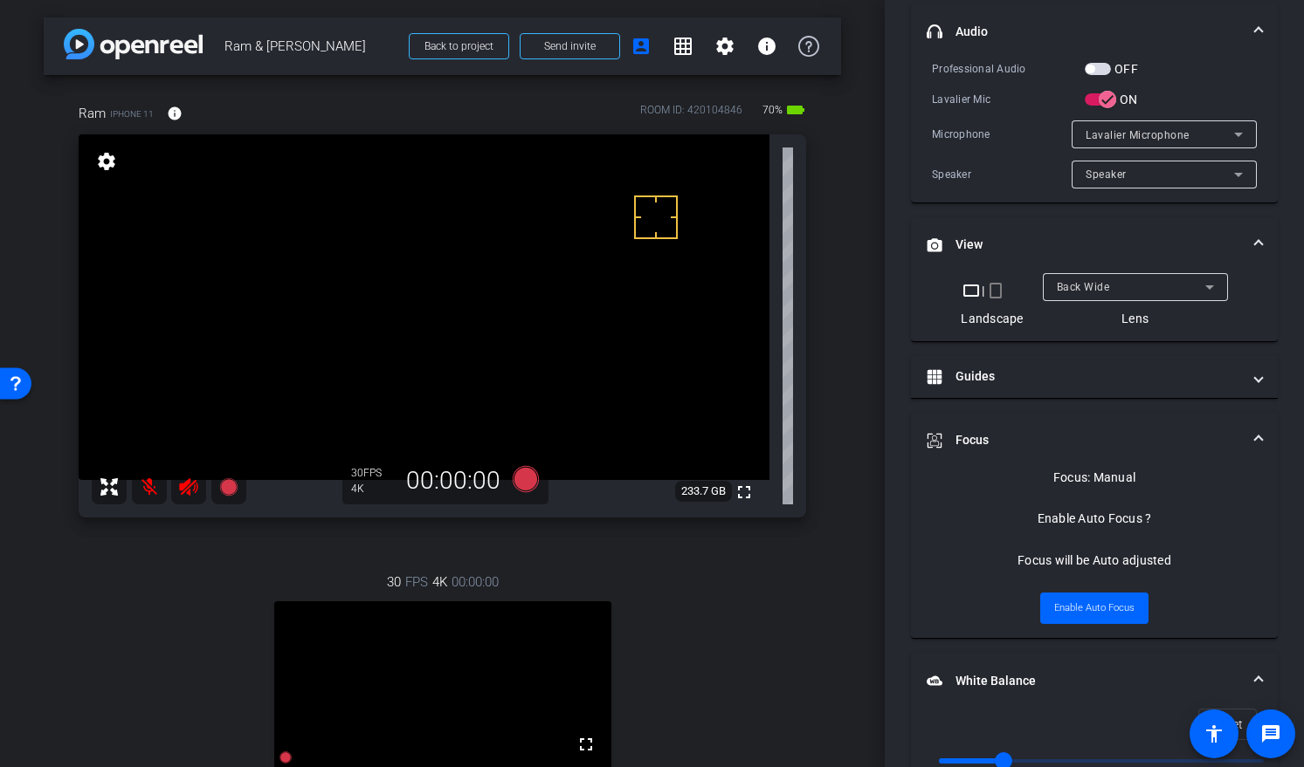
scroll to position [550, 0]
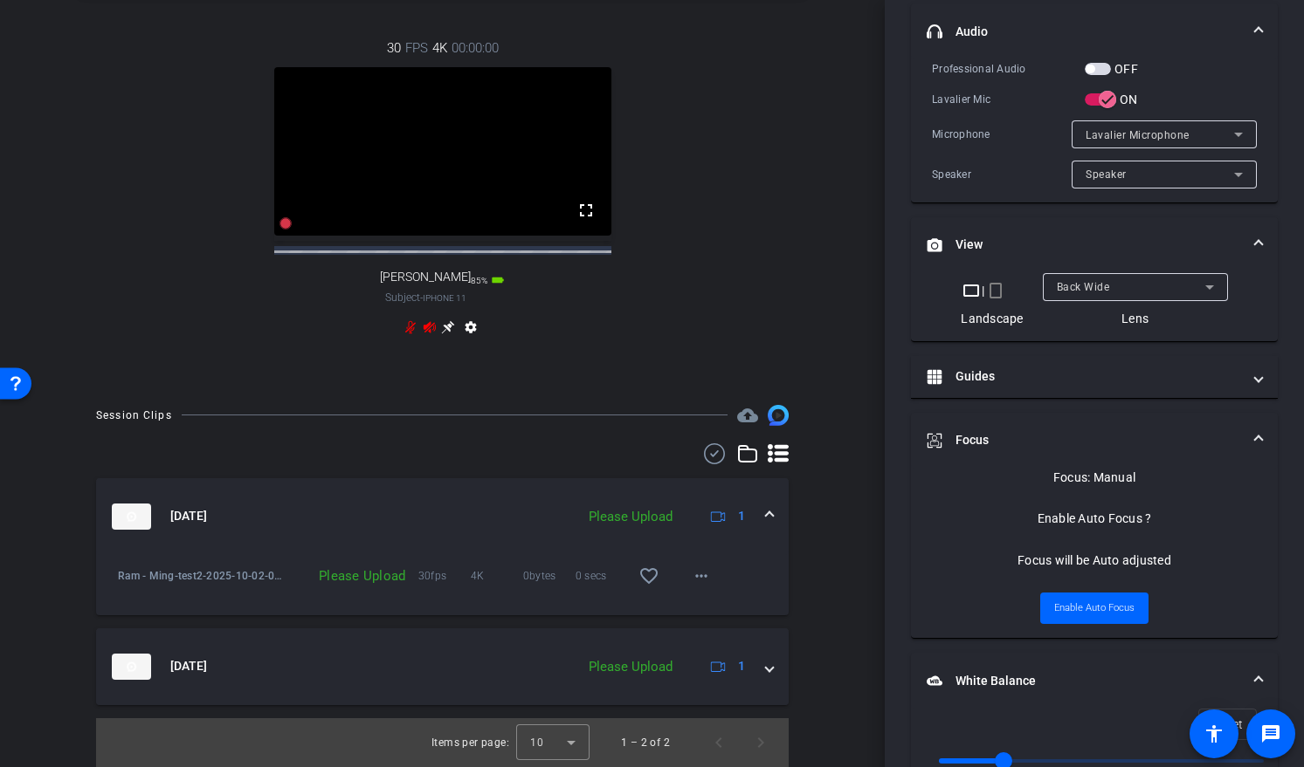
click at [767, 448] on icon at bounding box center [777, 453] width 21 height 18
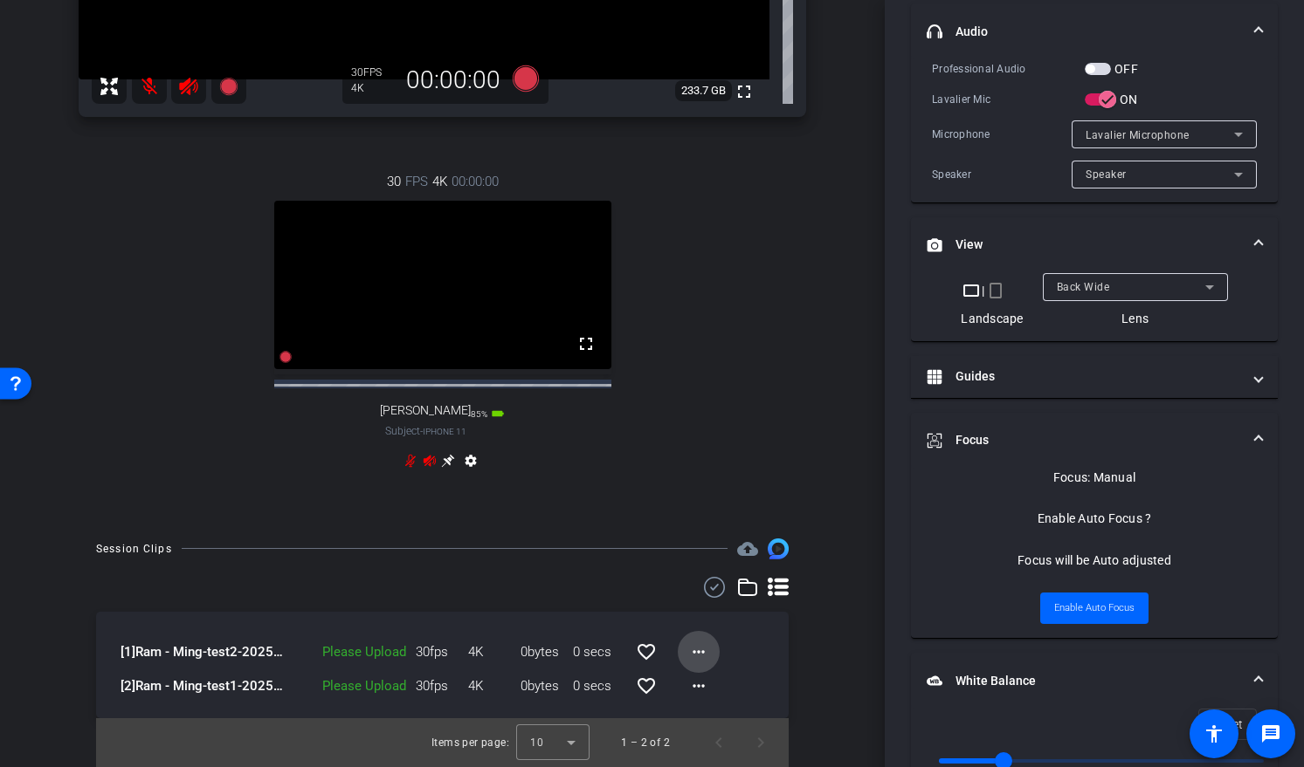
click at [692, 648] on mat-icon "more_horiz" at bounding box center [698, 652] width 21 height 21
click at [718, 689] on span "Upload" at bounding box center [718, 688] width 70 height 21
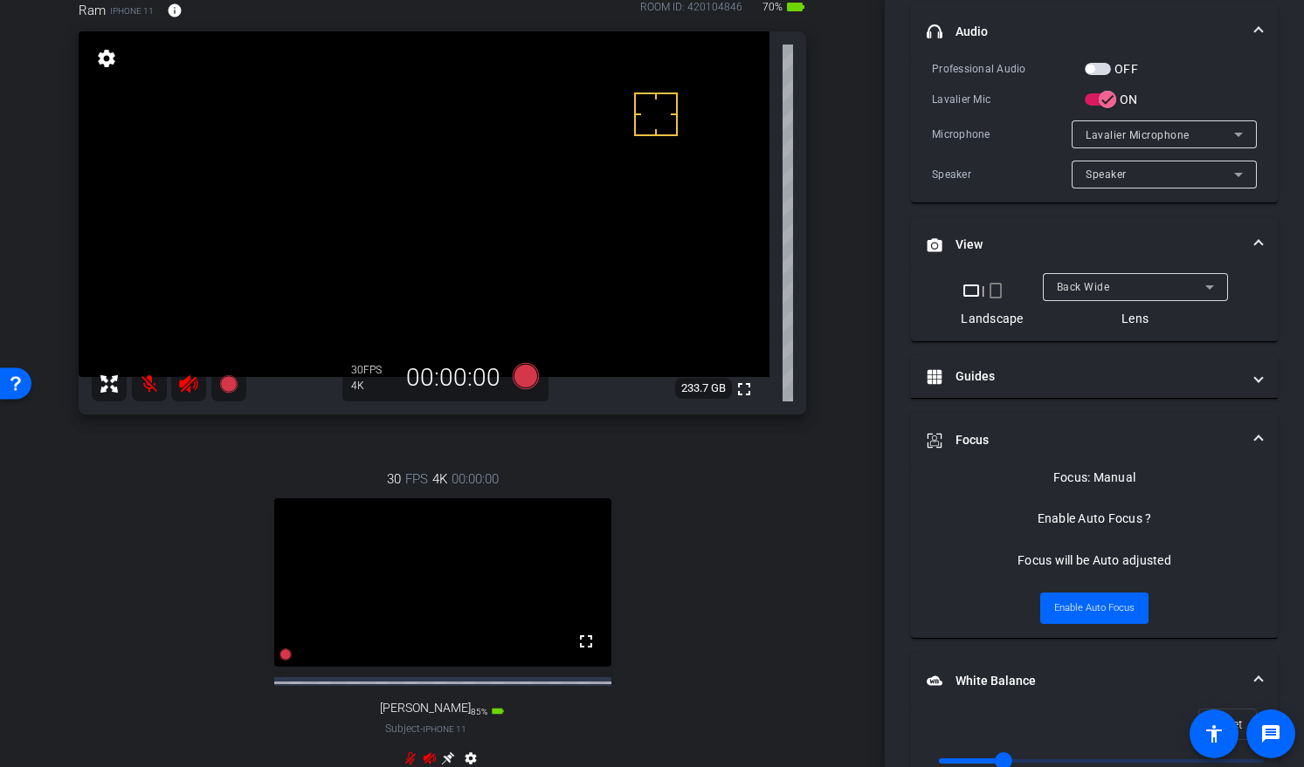
scroll to position [66, 0]
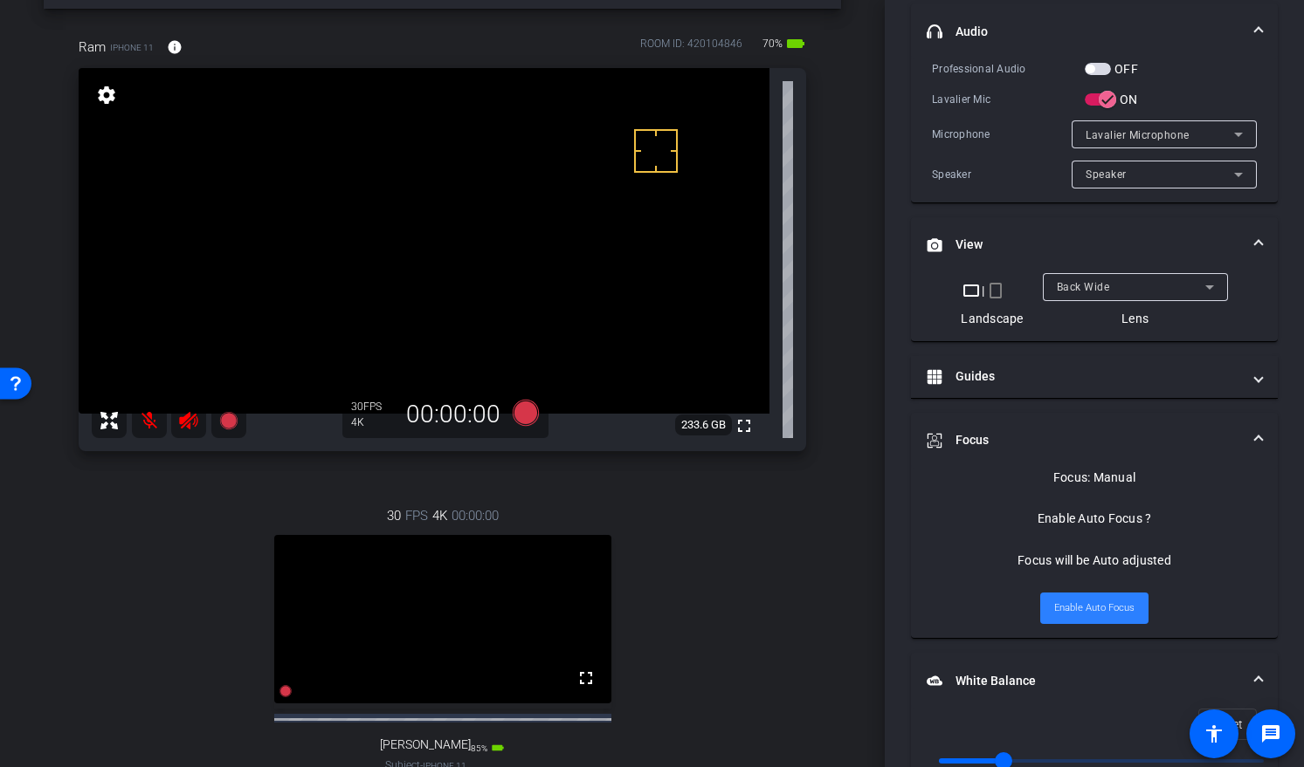
click at [1081, 615] on span "Enable Auto Focus" at bounding box center [1094, 608] width 80 height 26
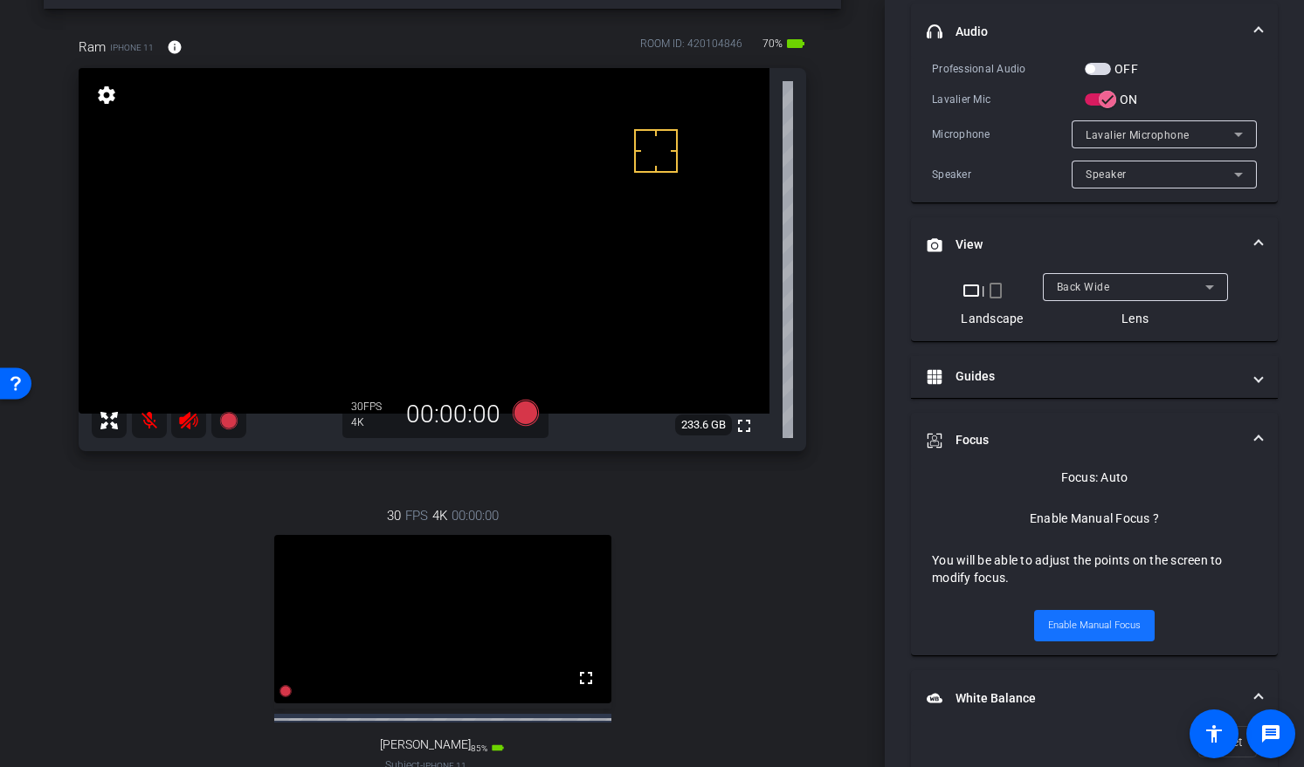
click at [1079, 616] on span "Enable Manual Focus" at bounding box center [1094, 626] width 93 height 26
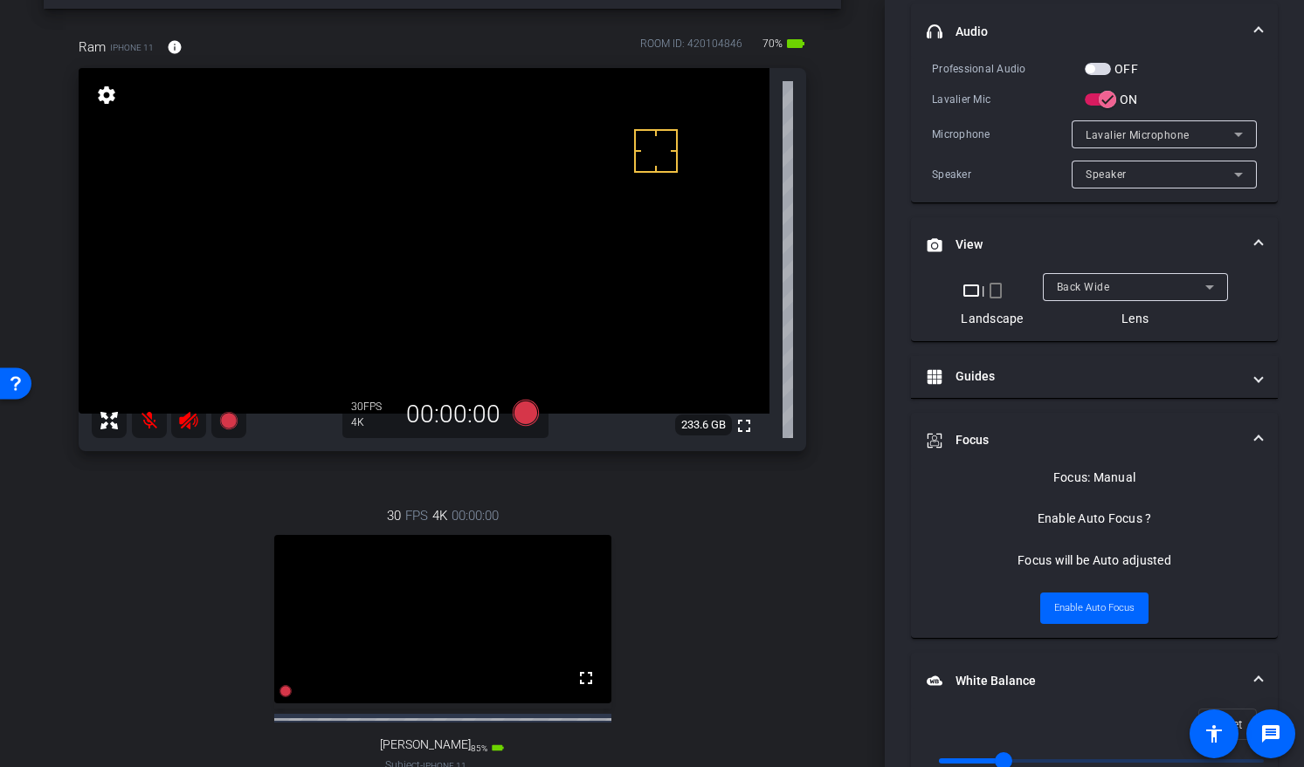
click at [443, 203] on video at bounding box center [424, 241] width 691 height 346
click at [1090, 609] on span "Enable Auto Focus" at bounding box center [1094, 608] width 80 height 26
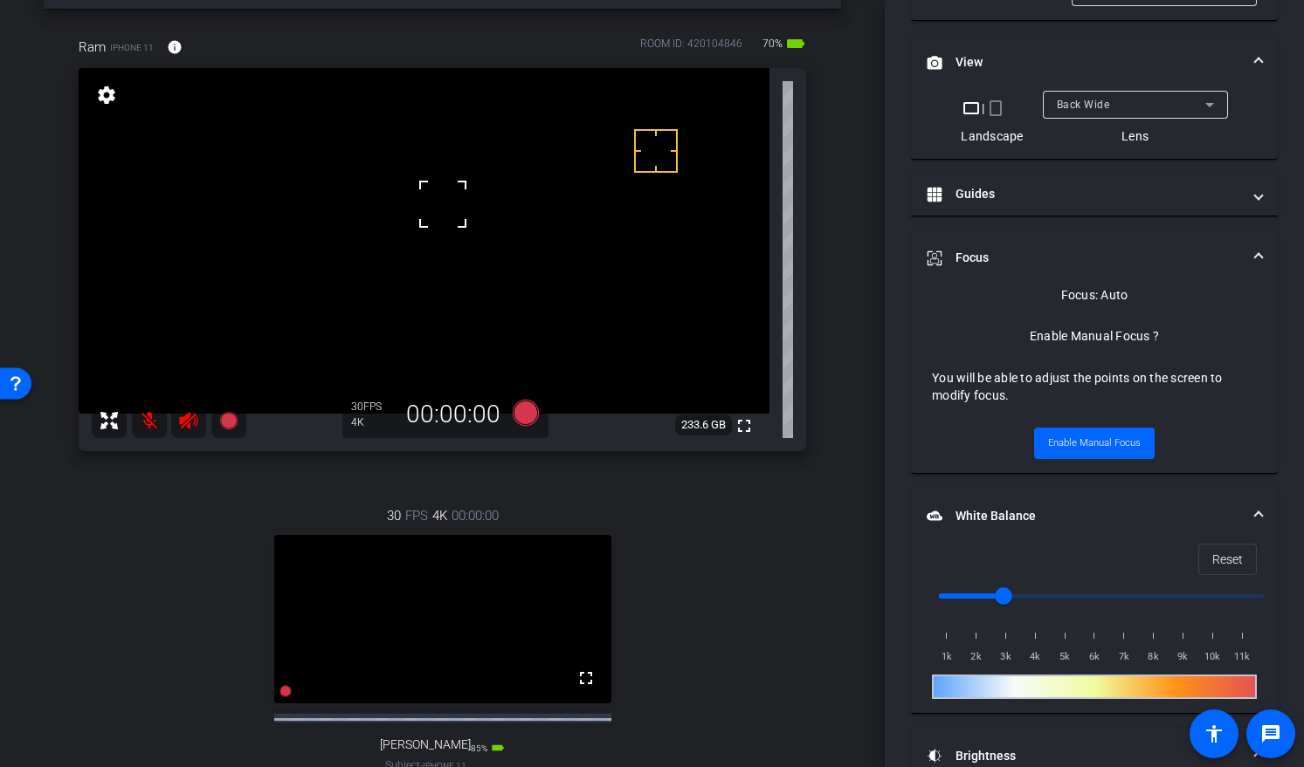
scroll to position [645, 0]
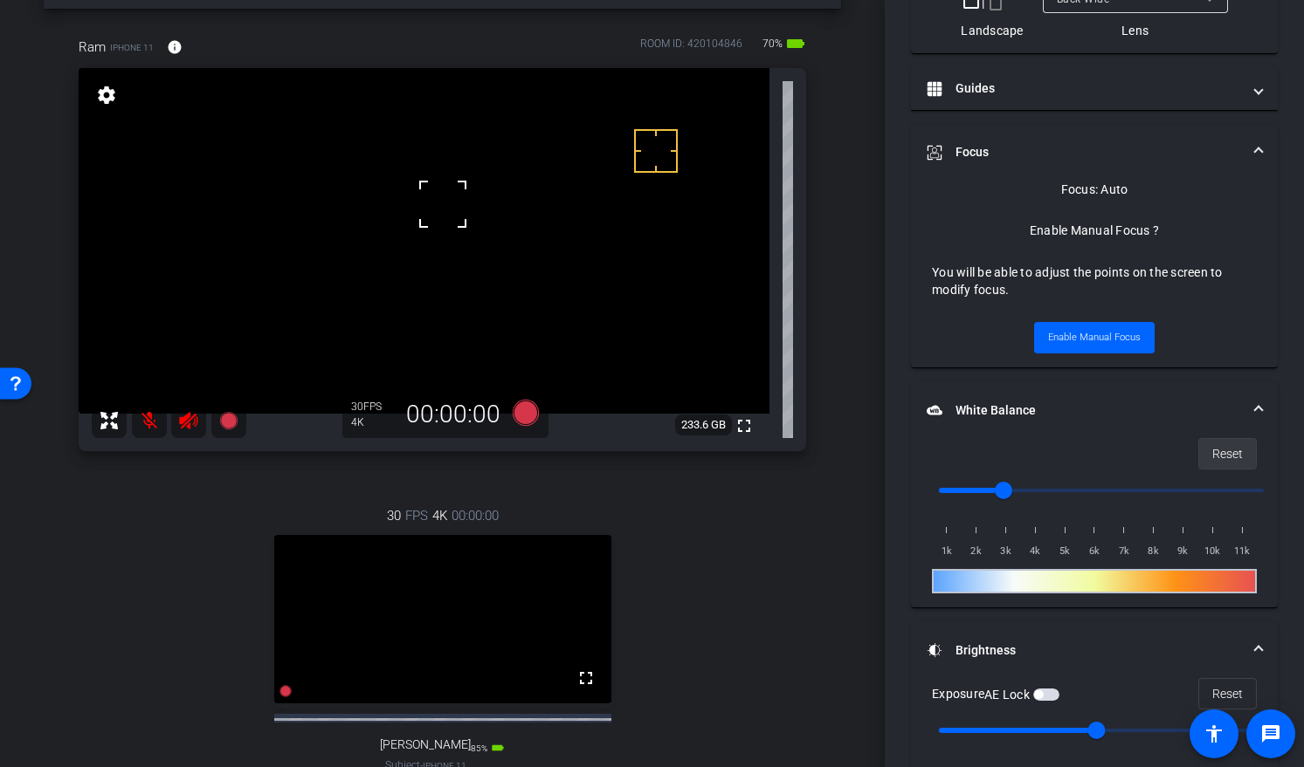
click at [1214, 451] on span "Reset" at bounding box center [1227, 453] width 31 height 33
drag, startPoint x: 948, startPoint y: 491, endPoint x: 999, endPoint y: 495, distance: 50.8
type input "3000"
click at [999, 495] on input "range" at bounding box center [1100, 490] width 361 height 38
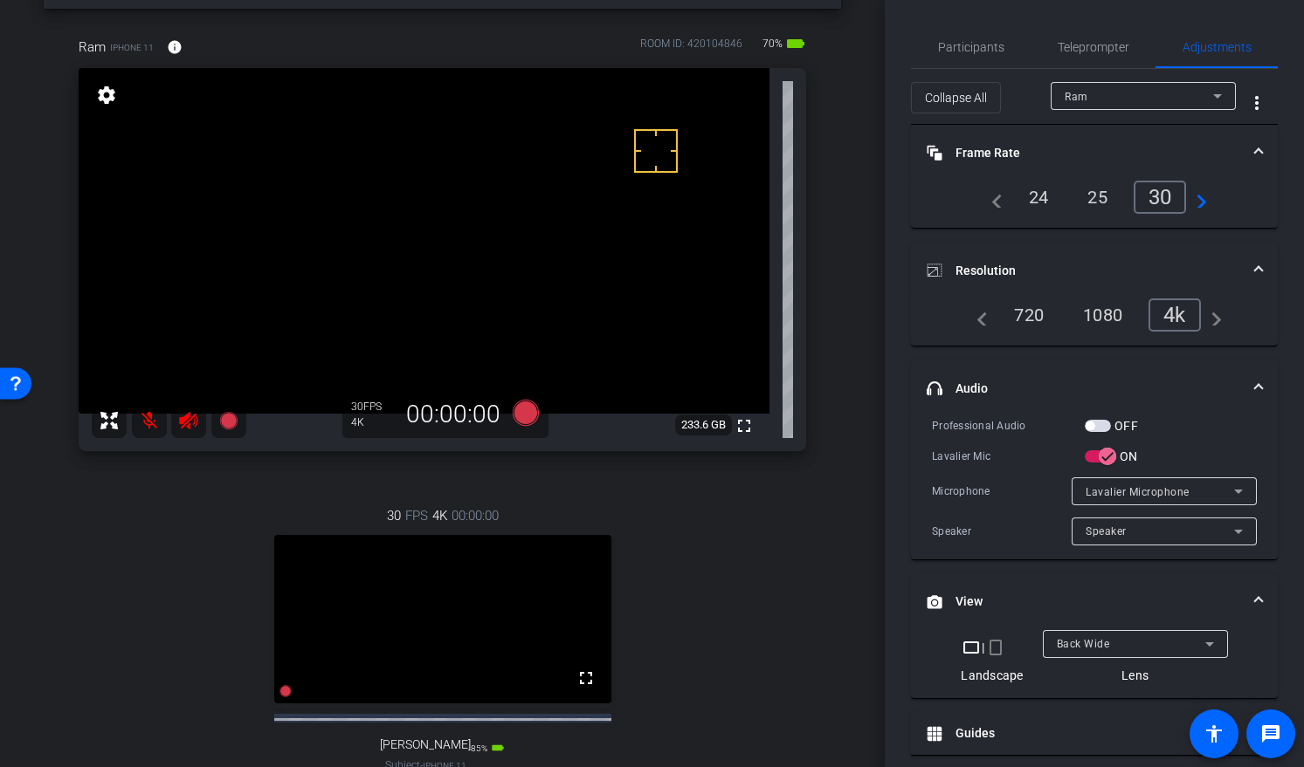
scroll to position [416, 0]
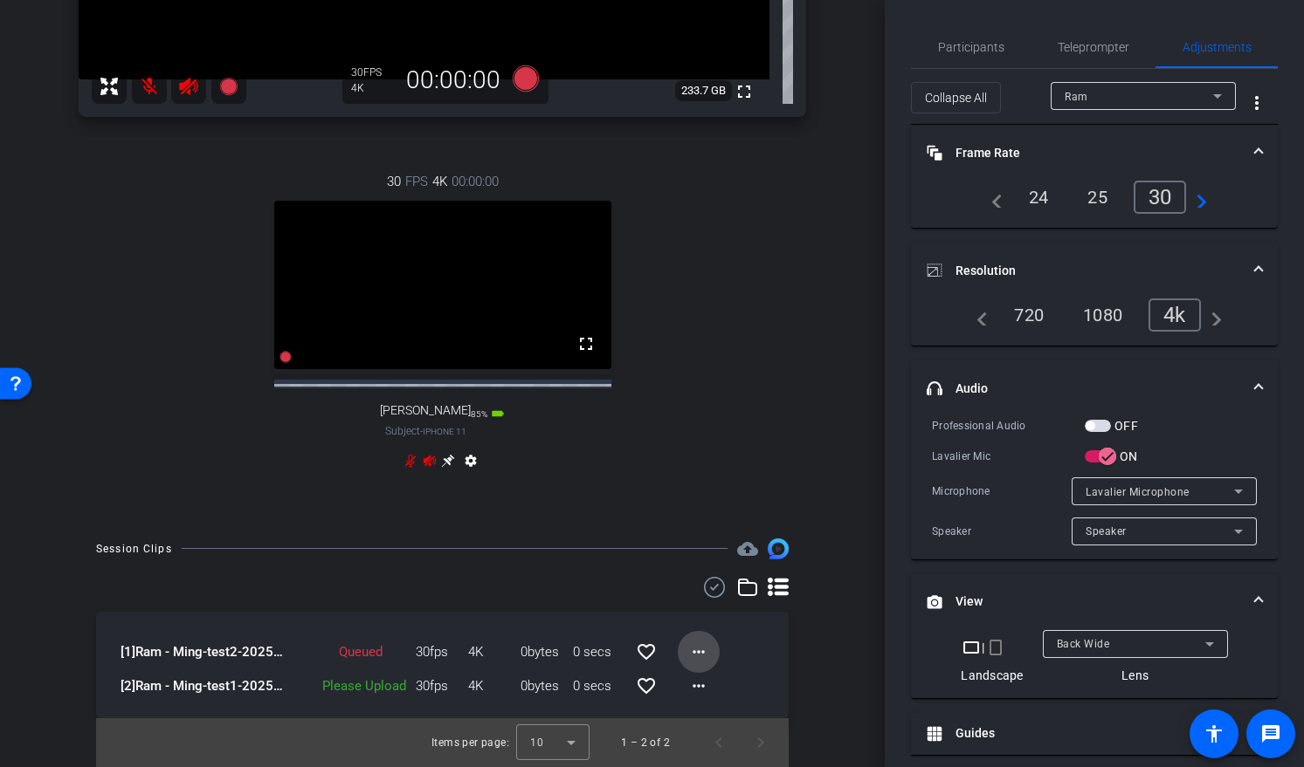
click at [699, 650] on mat-icon "more_horiz" at bounding box center [698, 652] width 21 height 21
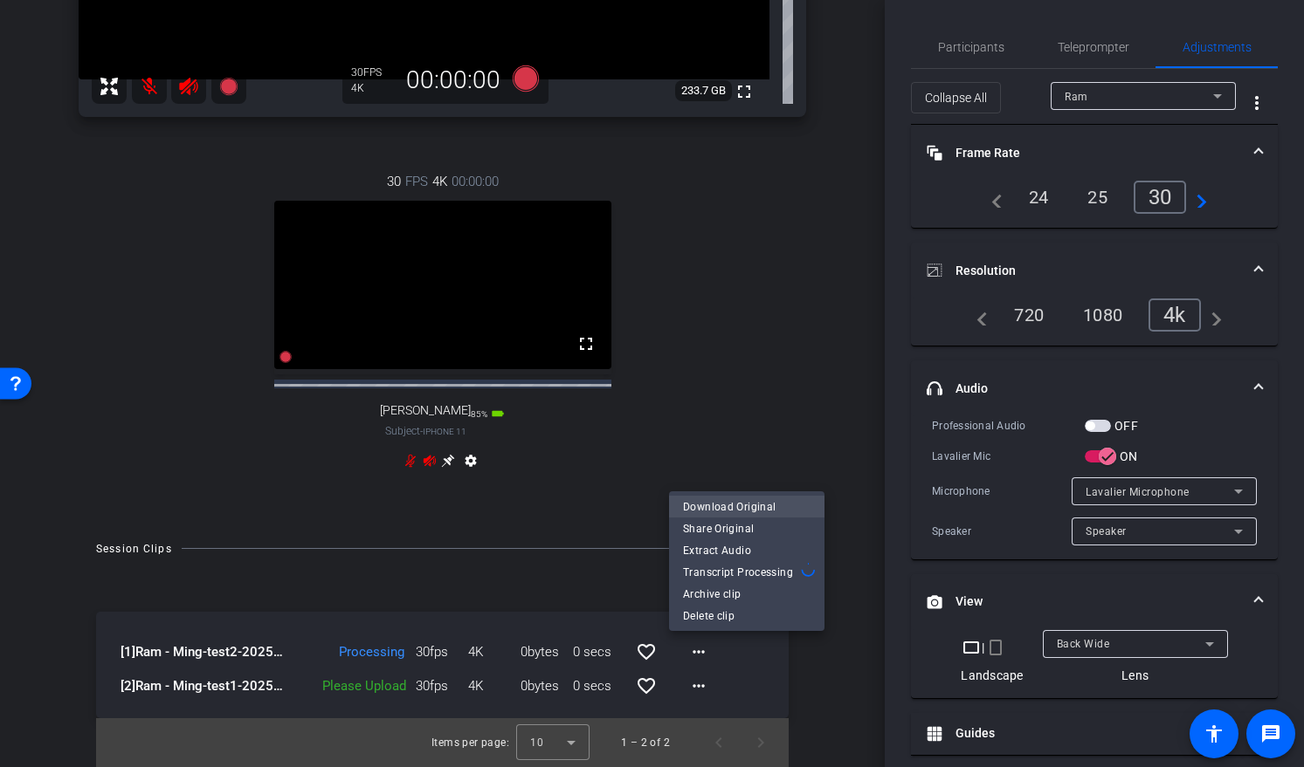
click at [753, 502] on span "Download Original" at bounding box center [746, 506] width 127 height 21
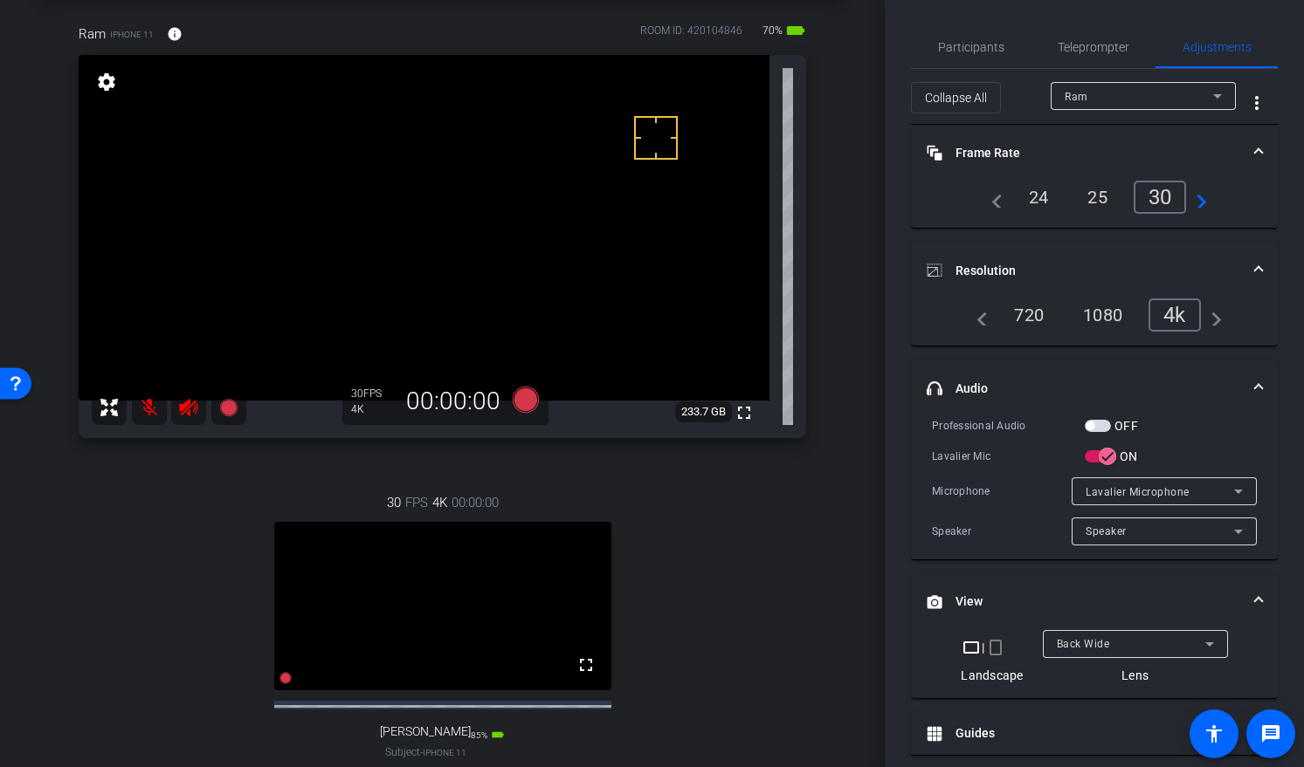
scroll to position [80, 0]
click at [514, 399] on icon at bounding box center [525, 399] width 26 height 26
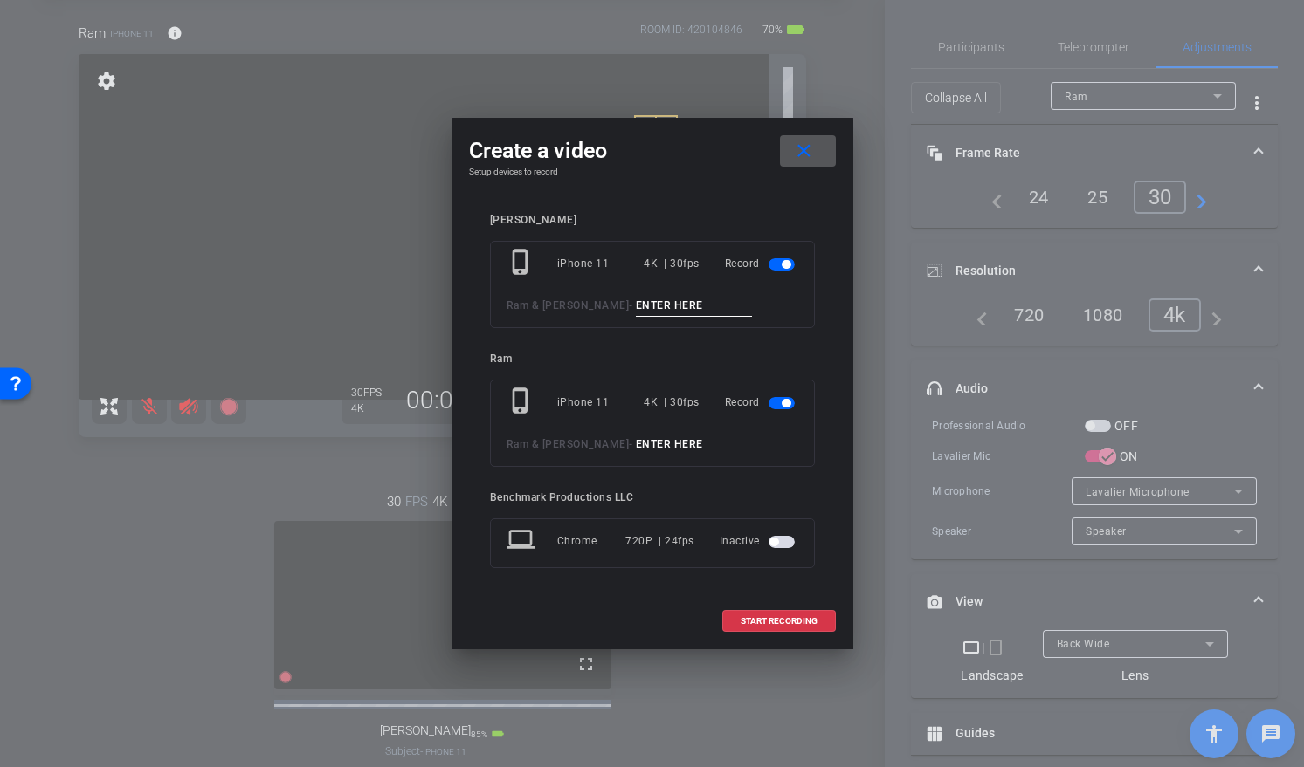
click at [775, 262] on span "button" at bounding box center [781, 264] width 26 height 12
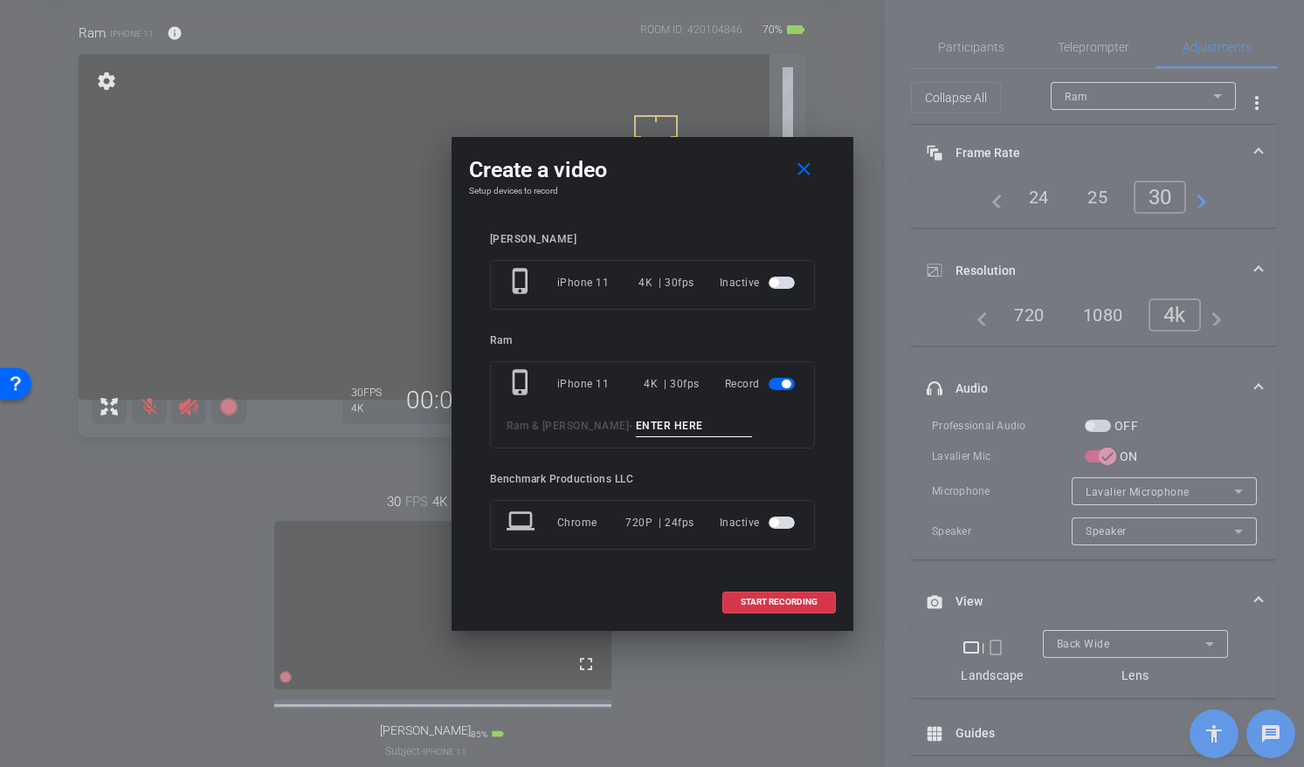
click at [648, 423] on input at bounding box center [694, 427] width 117 height 22
type input "test3"
click at [781, 602] on span "START RECORDING" at bounding box center [778, 602] width 77 height 9
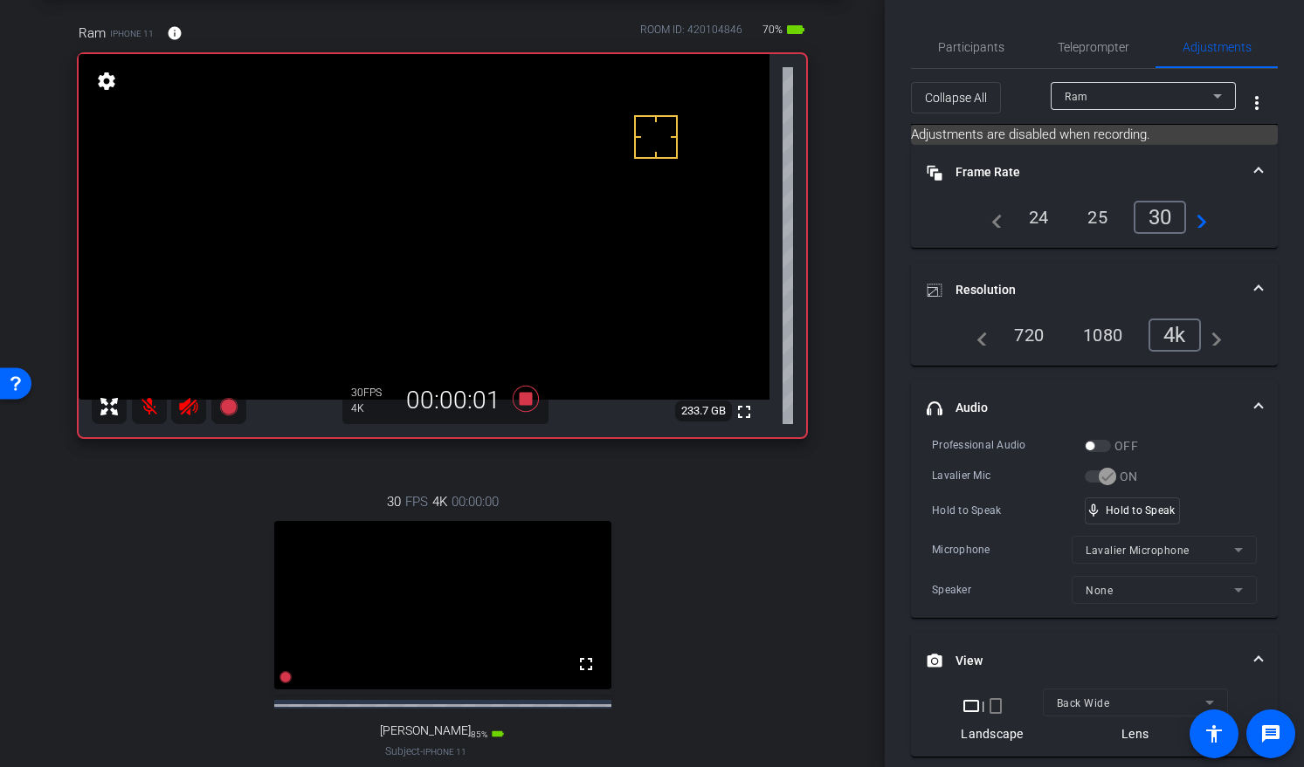
click at [160, 451] on div "Ram iPhone 11 info ROOM ID: 420104846 70% battery_std fullscreen settings 233.7…" at bounding box center [442, 418] width 797 height 847
click at [147, 408] on mat-icon at bounding box center [149, 406] width 35 height 35
click at [148, 409] on mat-icon at bounding box center [149, 406] width 35 height 35
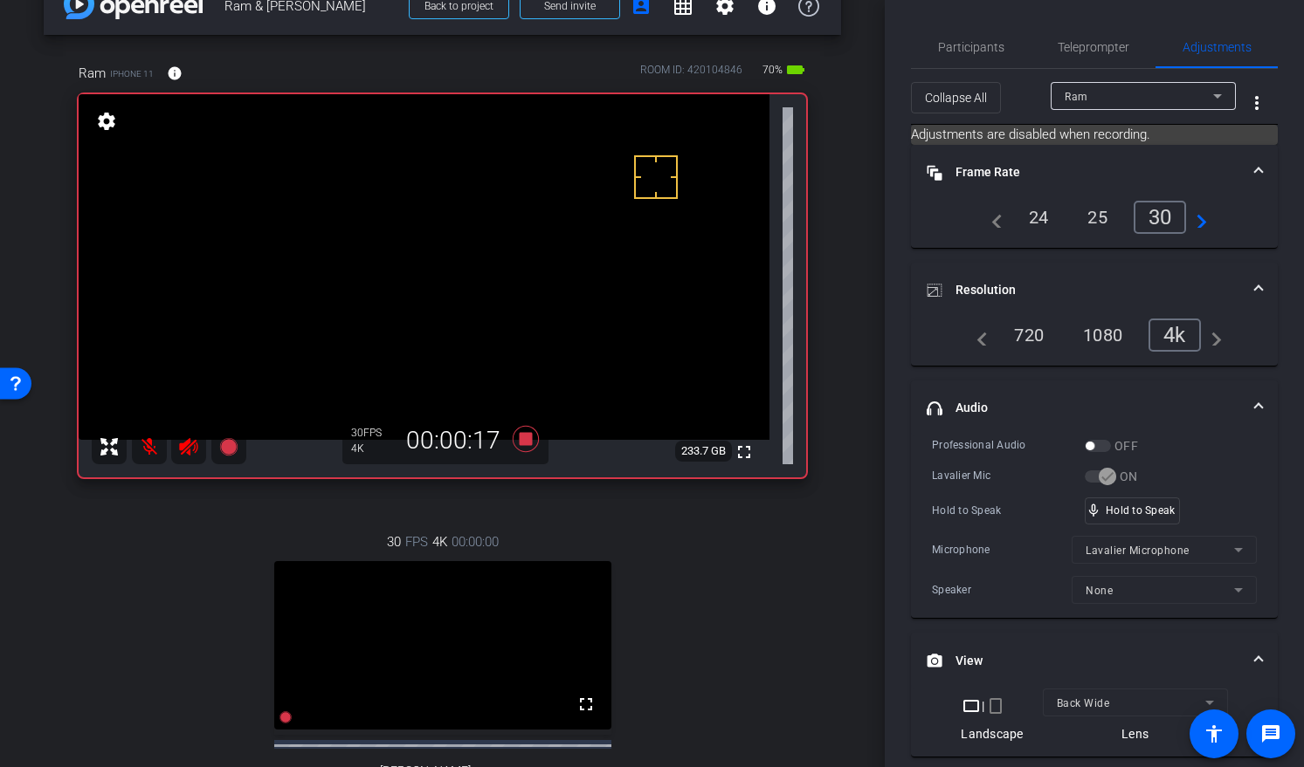
scroll to position [75, 0]
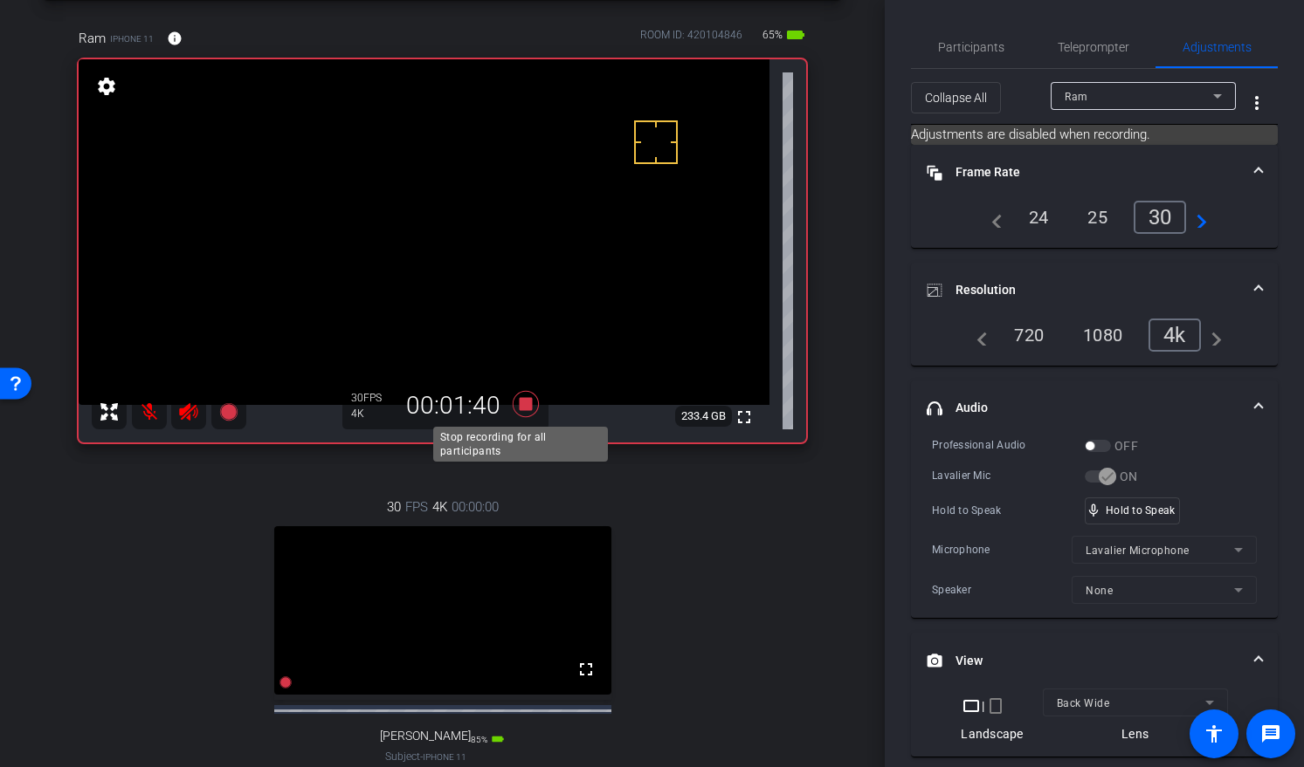
click at [522, 398] on icon at bounding box center [525, 404] width 26 height 26
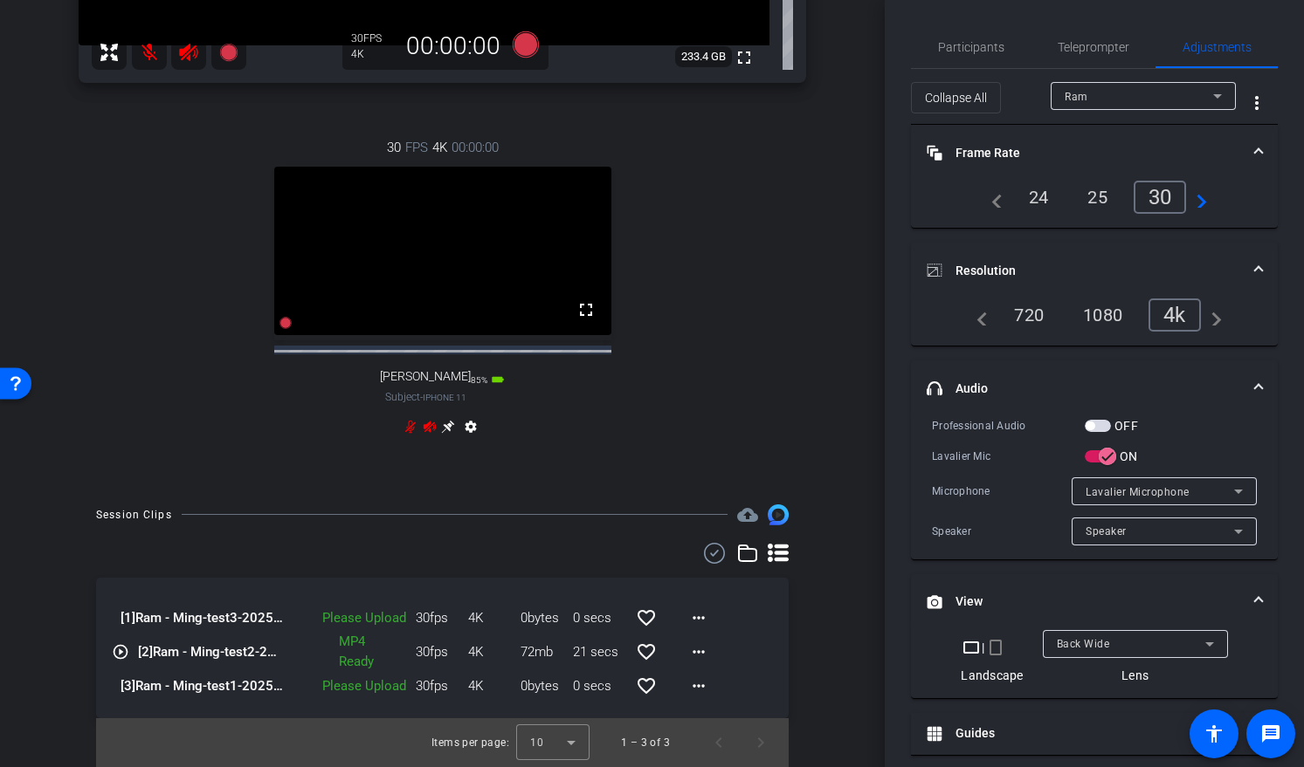
scroll to position [434, 0]
click at [688, 629] on mat-icon "more_horiz" at bounding box center [698, 619] width 21 height 21
click at [742, 669] on span "Upload" at bounding box center [718, 670] width 70 height 21
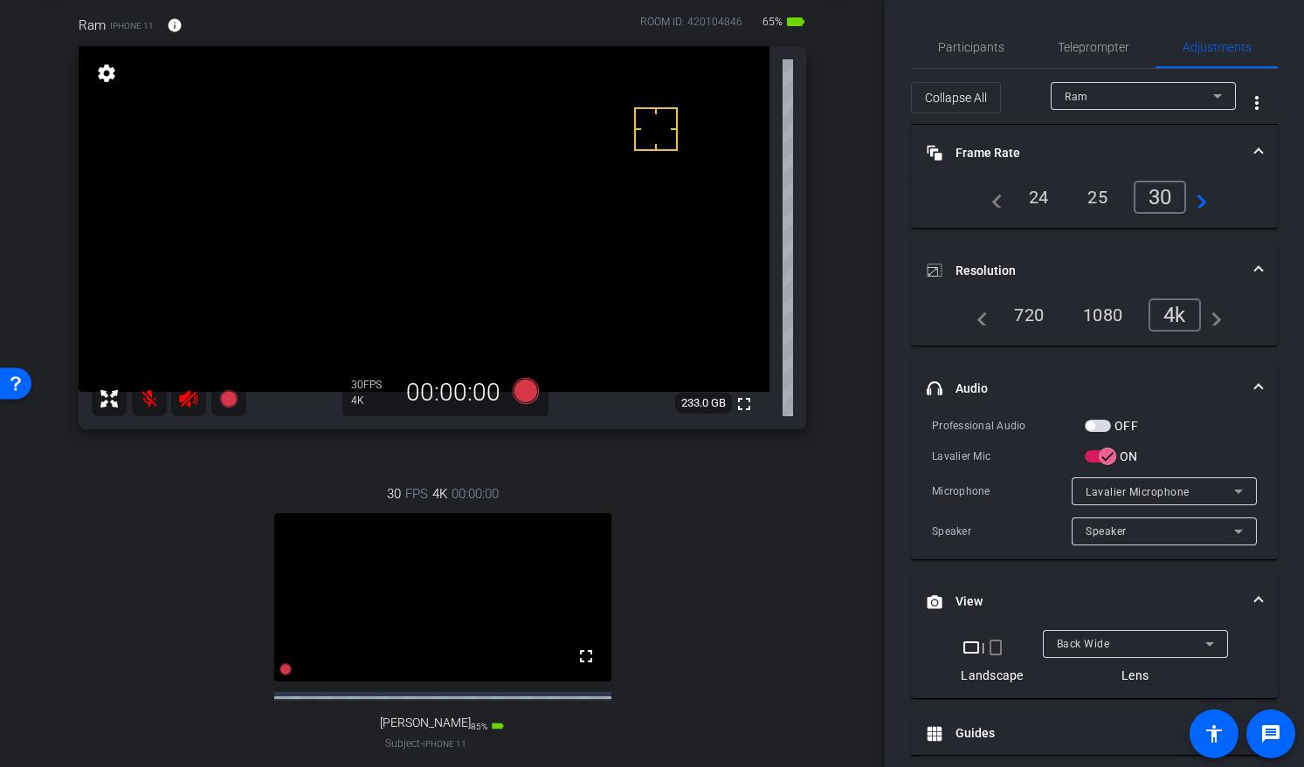
scroll to position [115, 0]
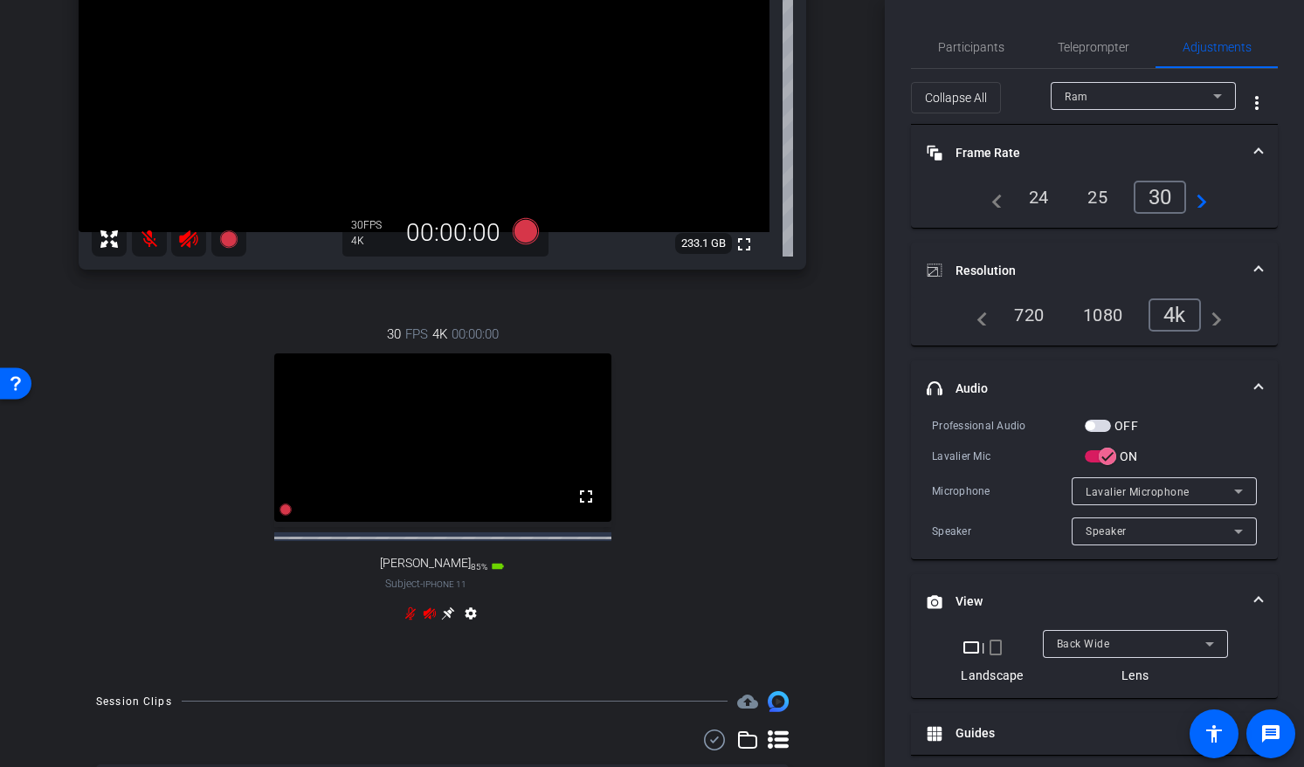
click at [441, 621] on icon at bounding box center [448, 614] width 14 height 14
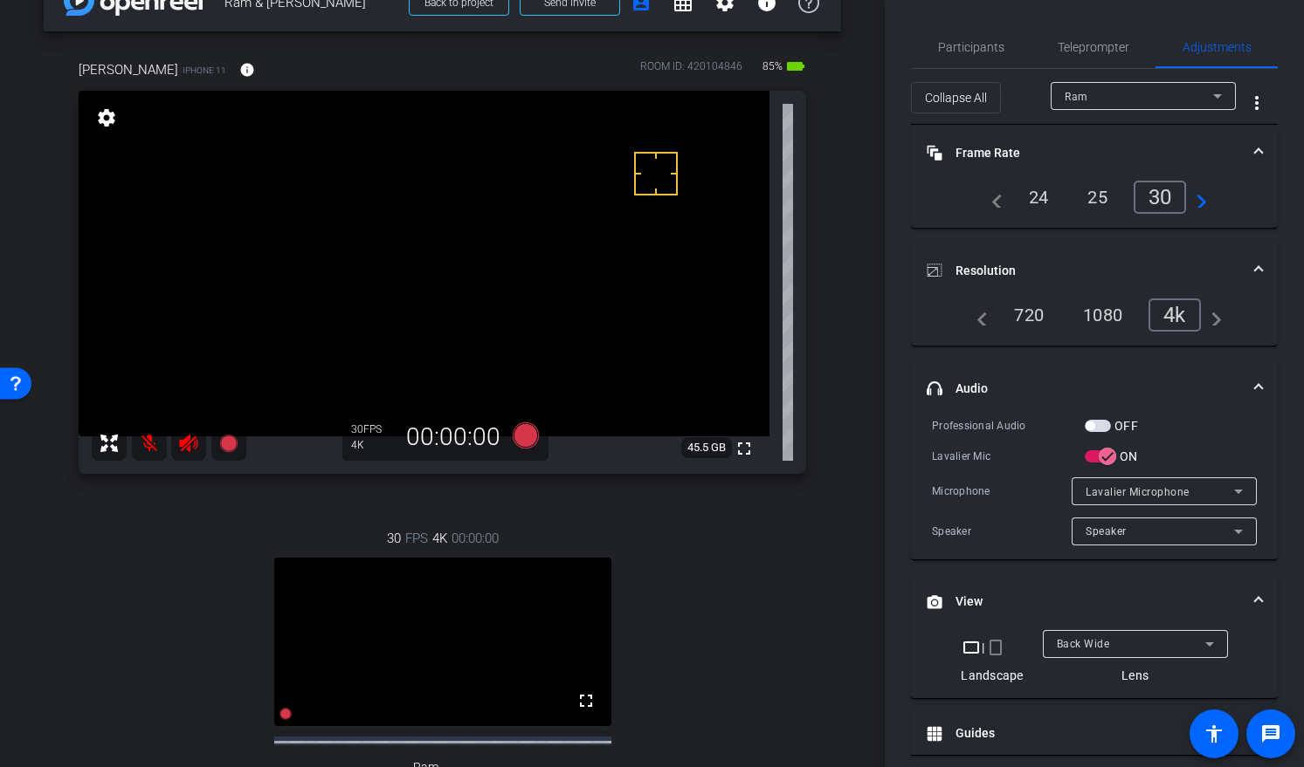
scroll to position [93, 0]
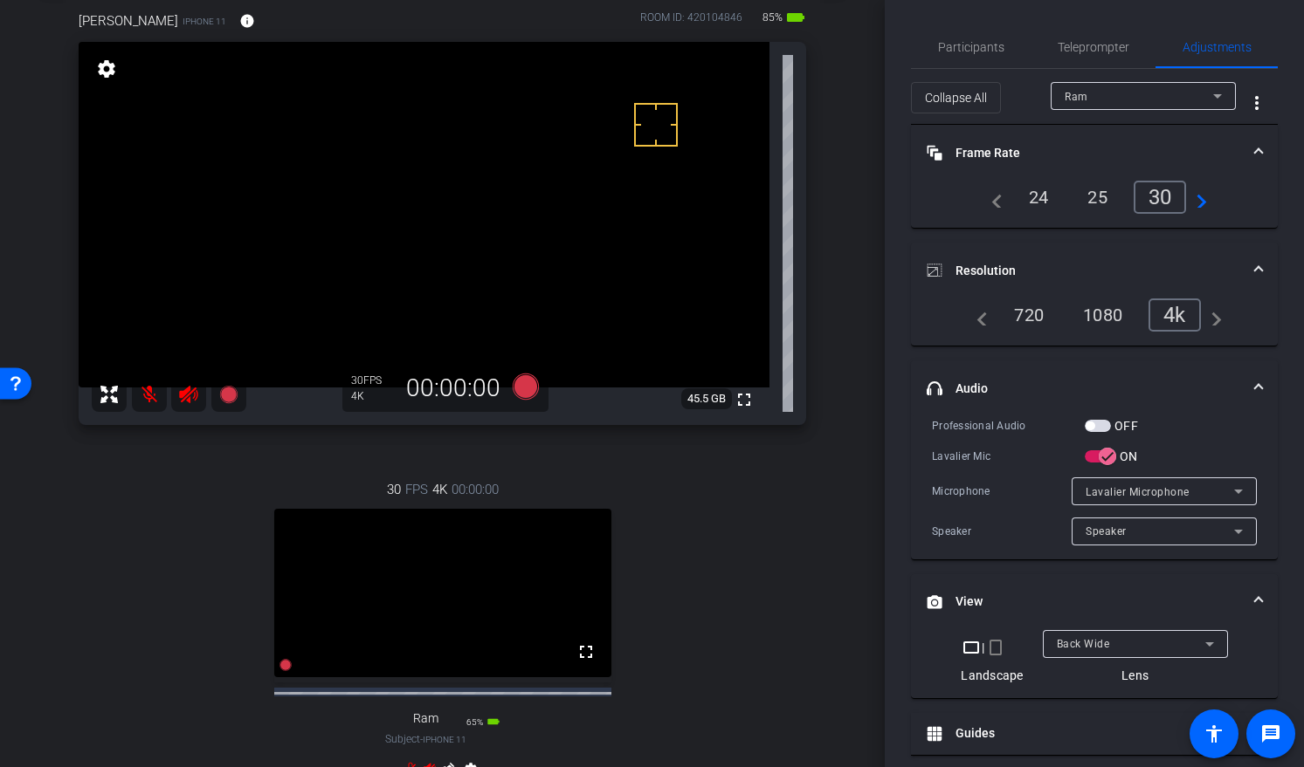
click at [124, 468] on div "30 FPS 4K 00:00:00 fullscreen Ram Subject - iPhone 11 65% battery_std settings" at bounding box center [442, 631] width 727 height 361
click at [1098, 94] on div "Ram" at bounding box center [1138, 97] width 148 height 22
click at [1091, 127] on mat-option "Ming" at bounding box center [1133, 131] width 185 height 28
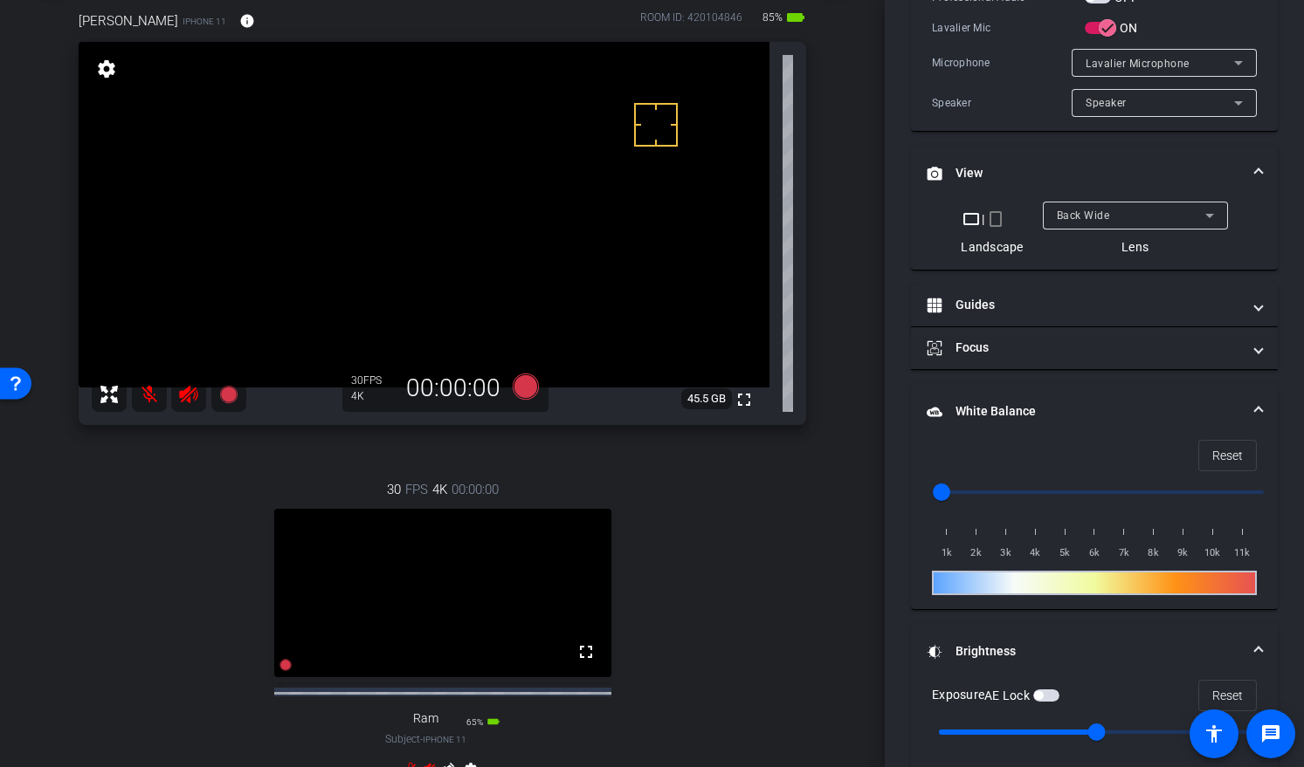
scroll to position [576, 0]
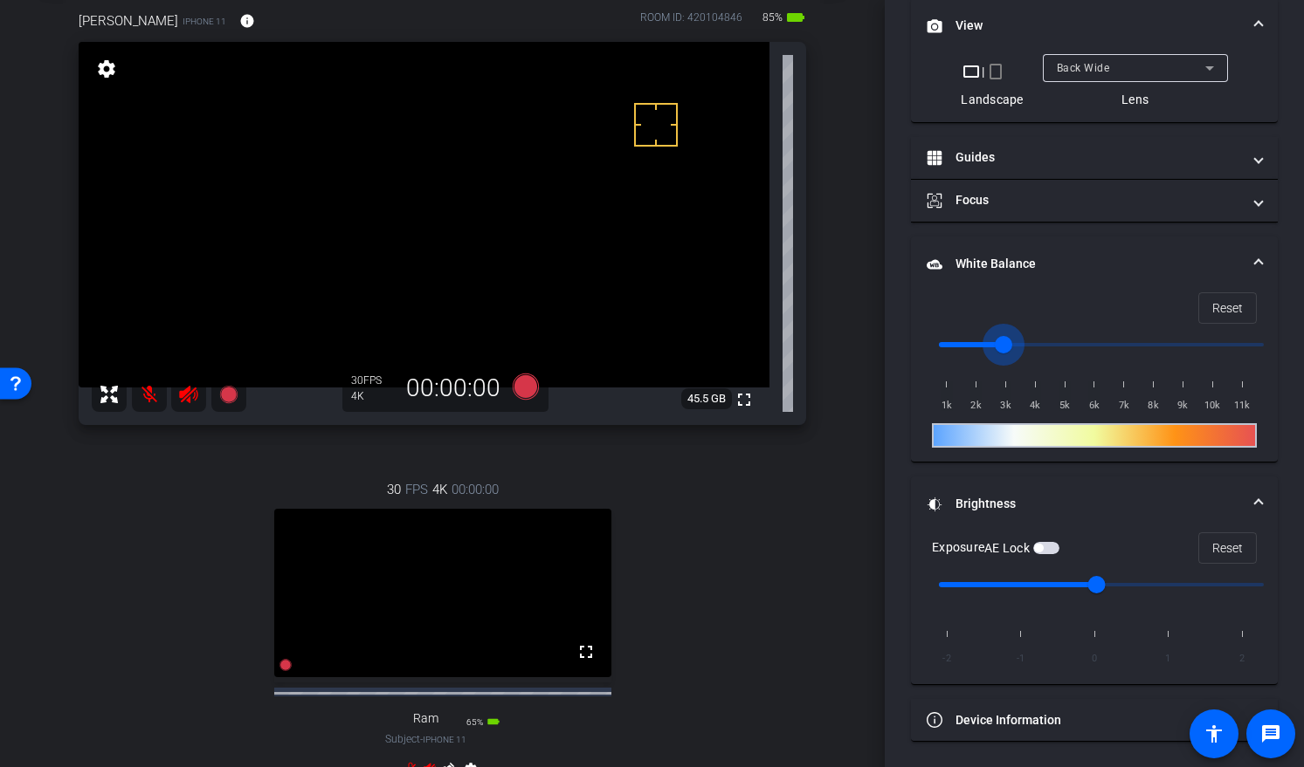
drag, startPoint x: 945, startPoint y: 343, endPoint x: 1001, endPoint y: 346, distance: 56.8
click at [1001, 346] on input "range" at bounding box center [1100, 345] width 361 height 38
click at [1212, 306] on span "Reset" at bounding box center [1227, 308] width 31 height 33
drag, startPoint x: 940, startPoint y: 341, endPoint x: 1016, endPoint y: 347, distance: 76.2
click at [1016, 347] on input "range" at bounding box center [1100, 345] width 361 height 38
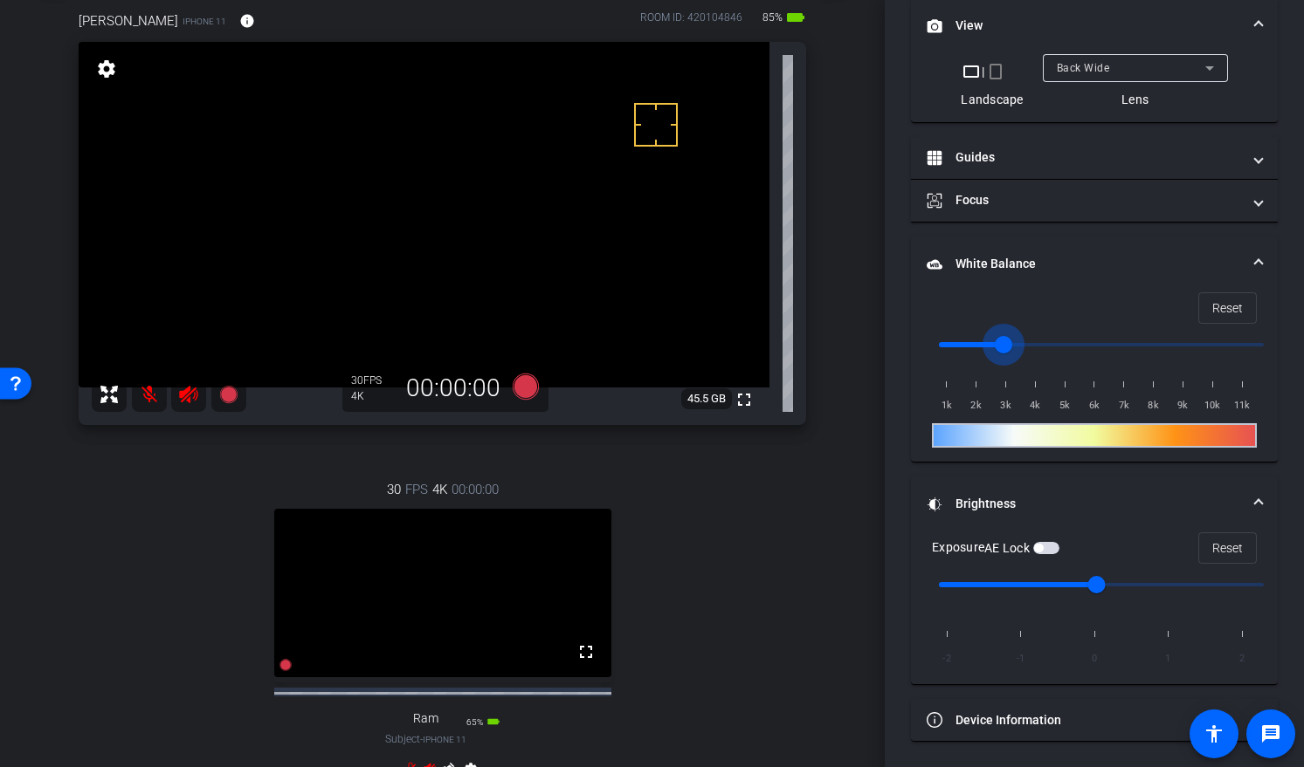
drag, startPoint x: 1016, startPoint y: 347, endPoint x: 993, endPoint y: 351, distance: 24.0
click at [993, 351] on input "range" at bounding box center [1100, 345] width 361 height 38
click at [1212, 306] on span "Reset" at bounding box center [1227, 308] width 31 height 33
drag, startPoint x: 943, startPoint y: 343, endPoint x: 995, endPoint y: 347, distance: 52.6
click at [995, 347] on input "range" at bounding box center [1100, 345] width 361 height 38
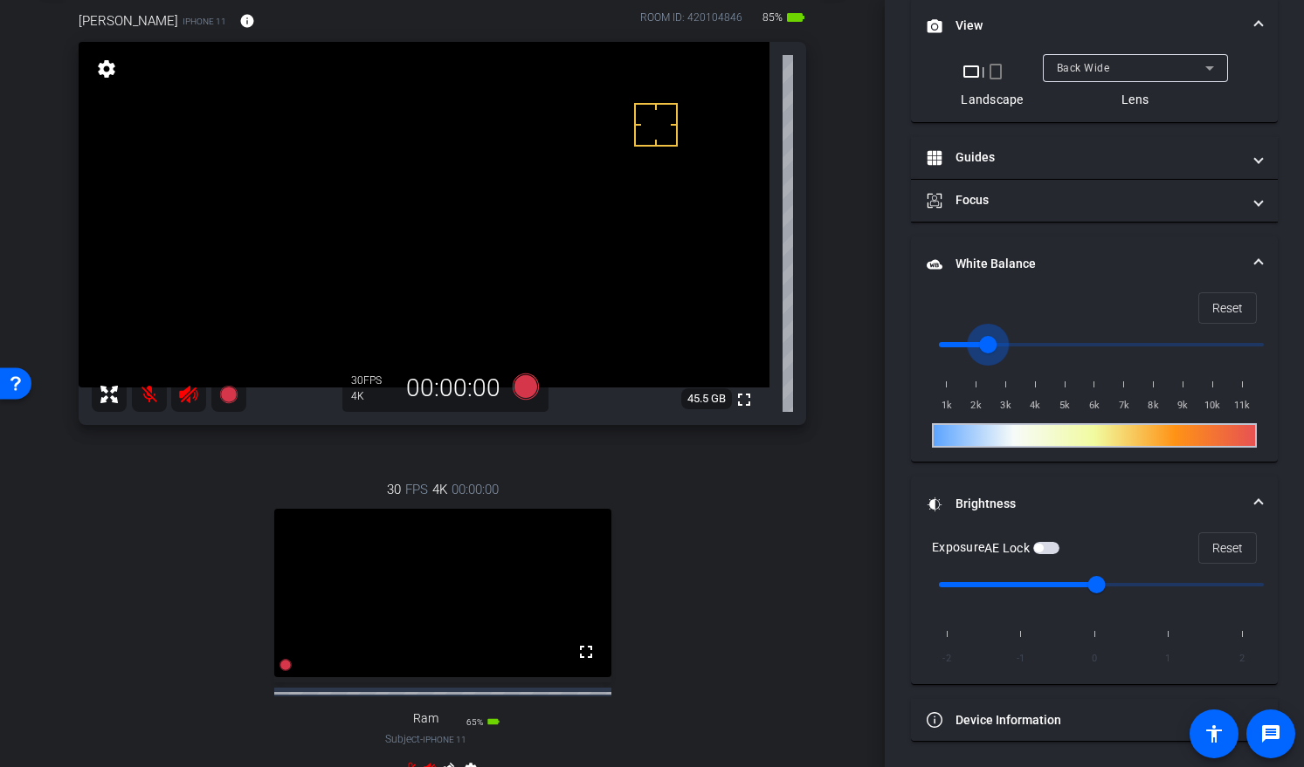
drag, startPoint x: 999, startPoint y: 345, endPoint x: 987, endPoint y: 348, distance: 11.9
type input "2500"
click at [987, 348] on input "range" at bounding box center [1100, 345] width 361 height 38
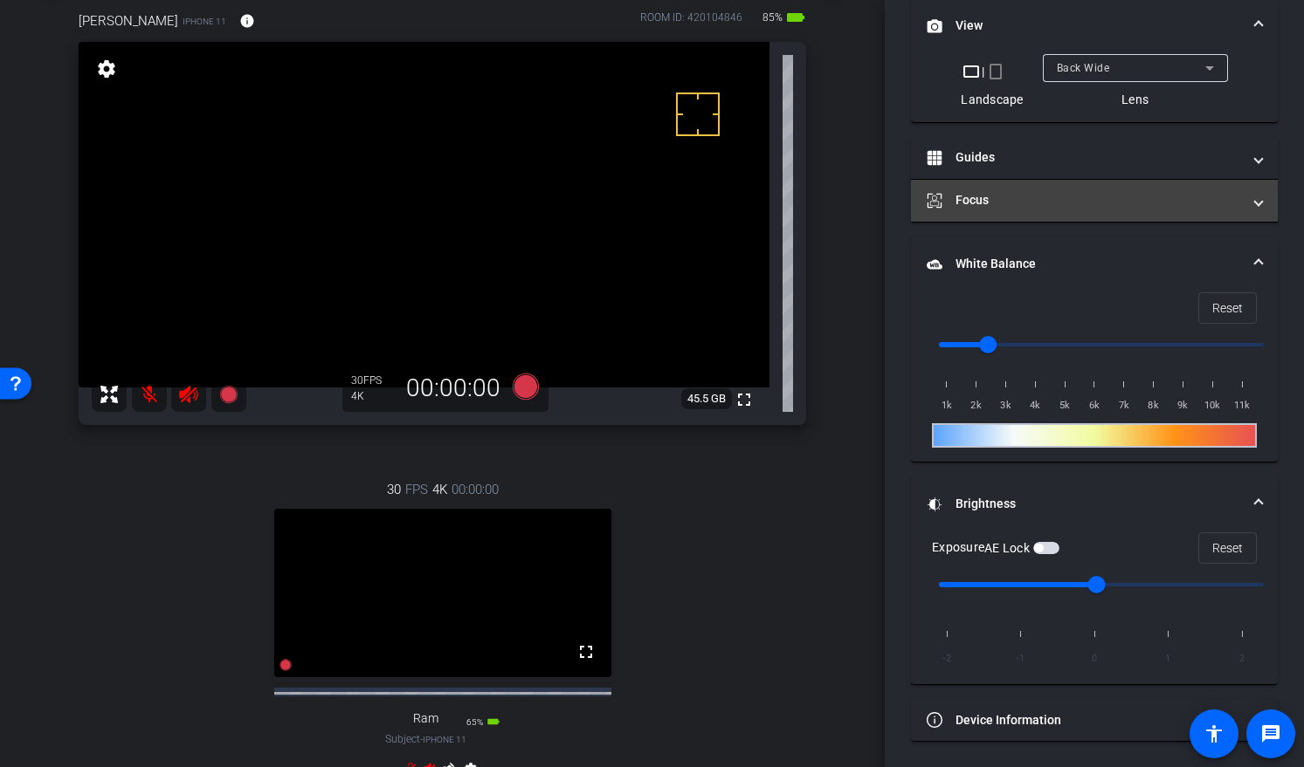
click at [970, 211] on mat-expansion-panel-header "Focus" at bounding box center [1094, 201] width 367 height 42
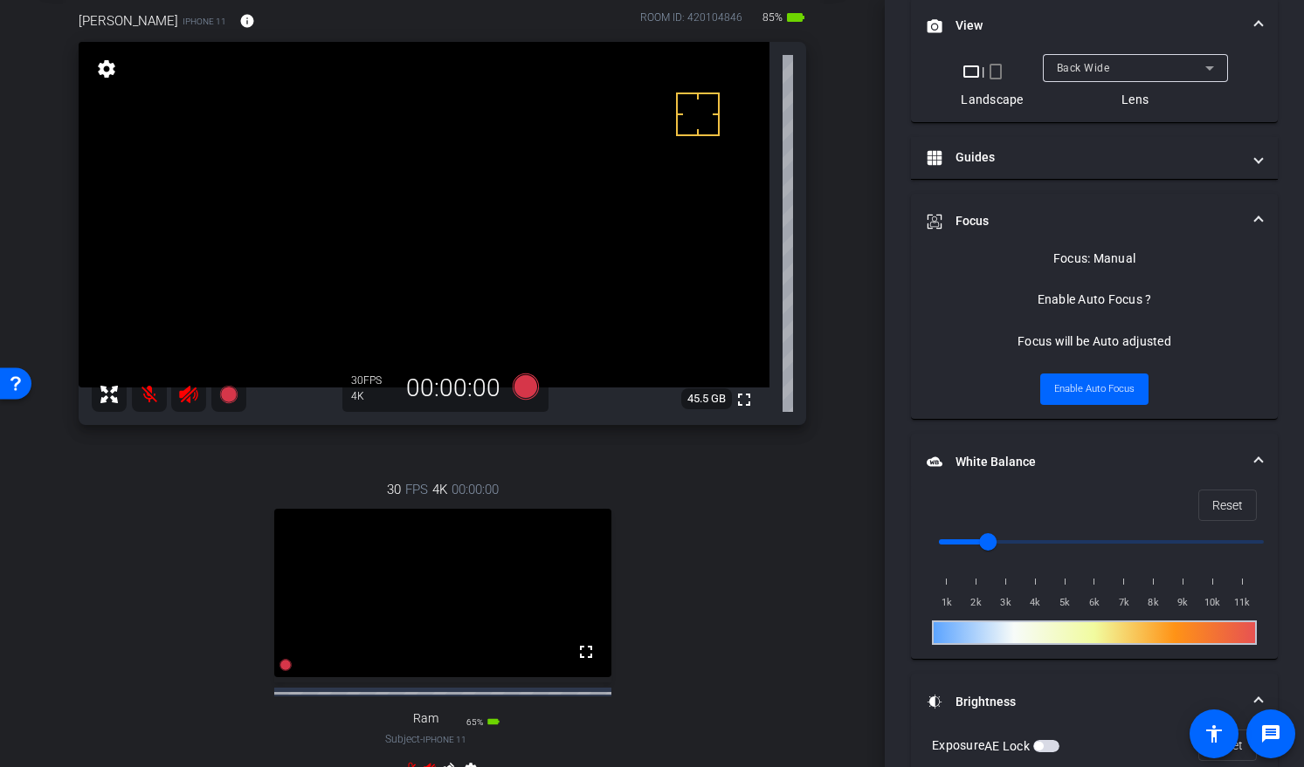
scroll to position [404, 0]
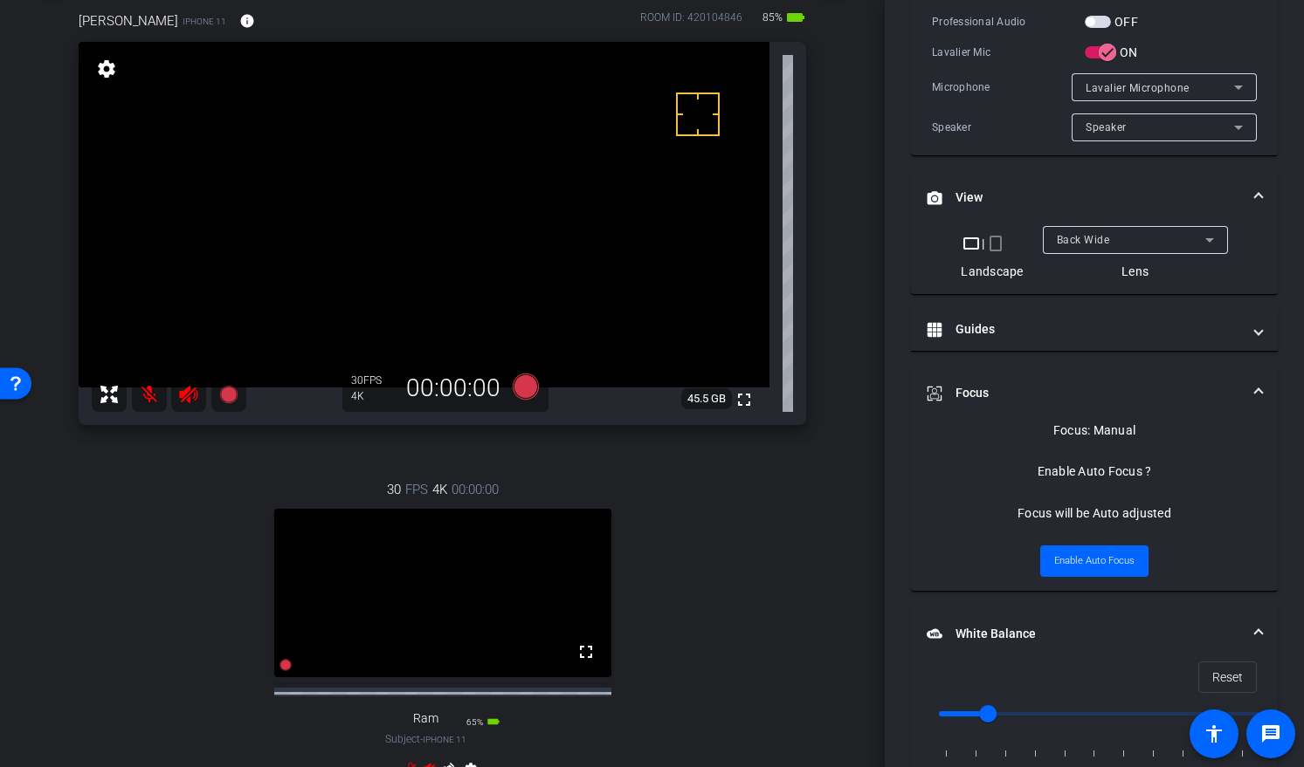
click at [460, 199] on video at bounding box center [424, 215] width 691 height 346
click at [1093, 561] on span "Enable Auto Focus" at bounding box center [1094, 561] width 80 height 26
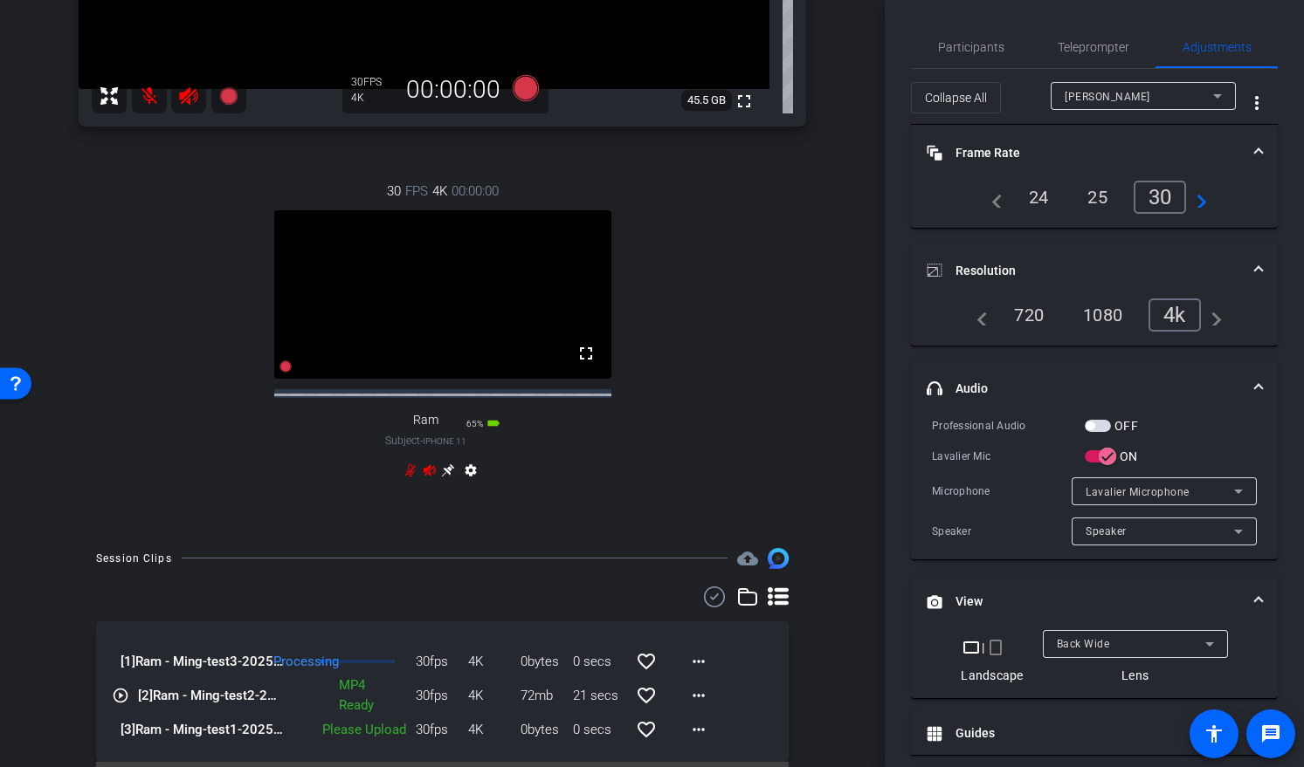
scroll to position [451, 0]
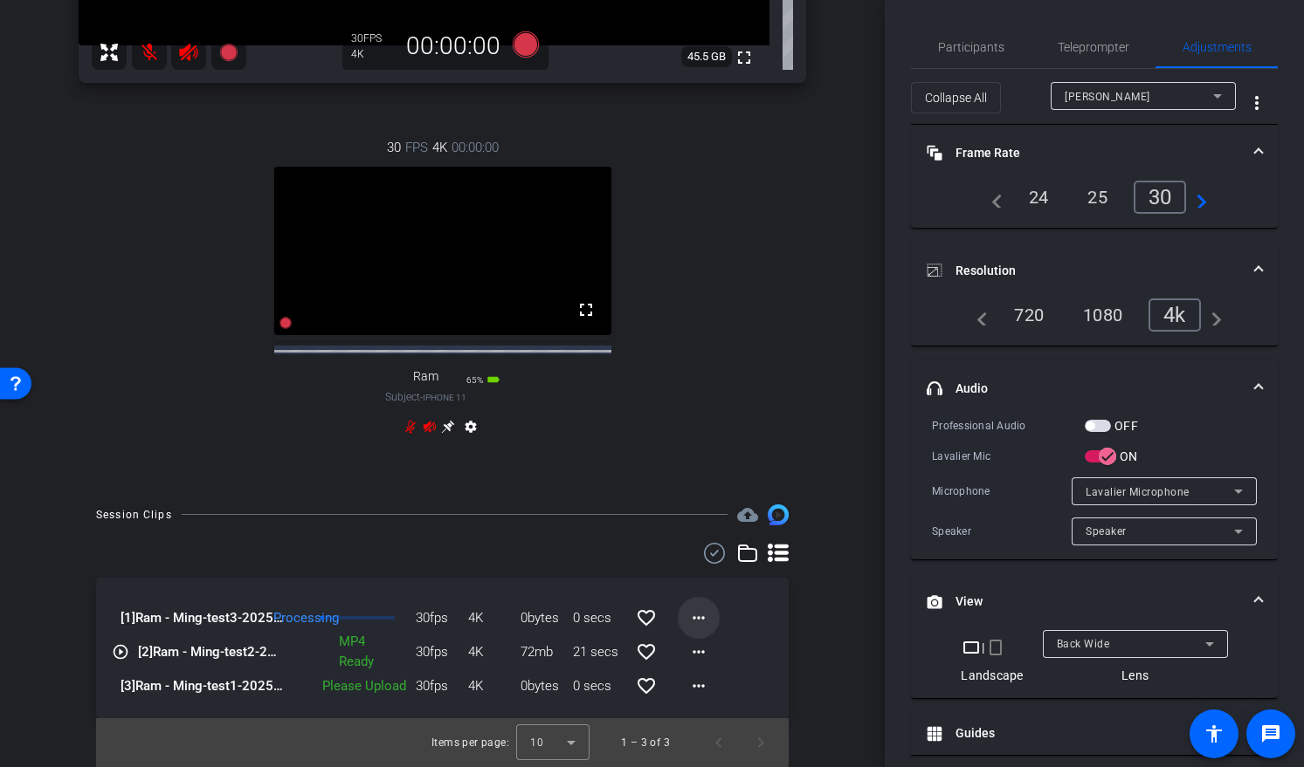
click at [697, 623] on mat-icon "more_horiz" at bounding box center [698, 618] width 21 height 21
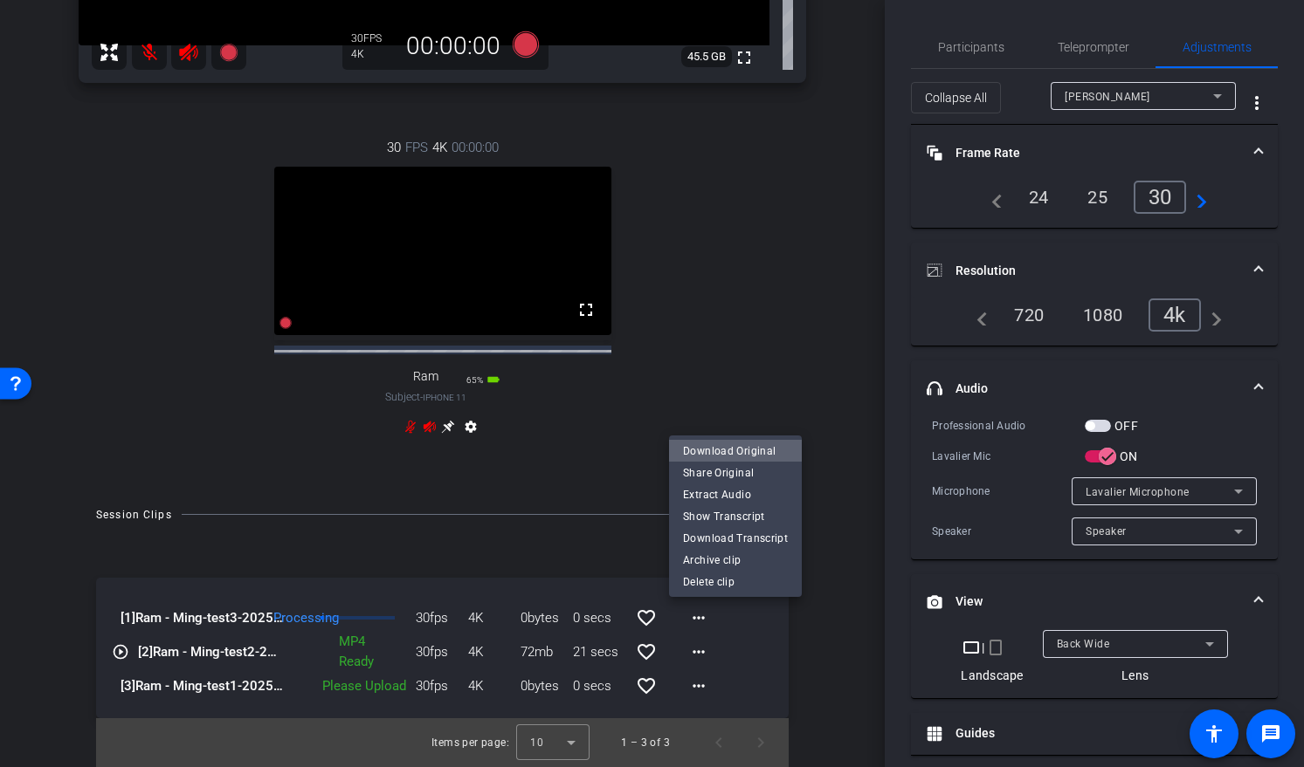
click at [741, 447] on span "Download Original" at bounding box center [735, 450] width 105 height 21
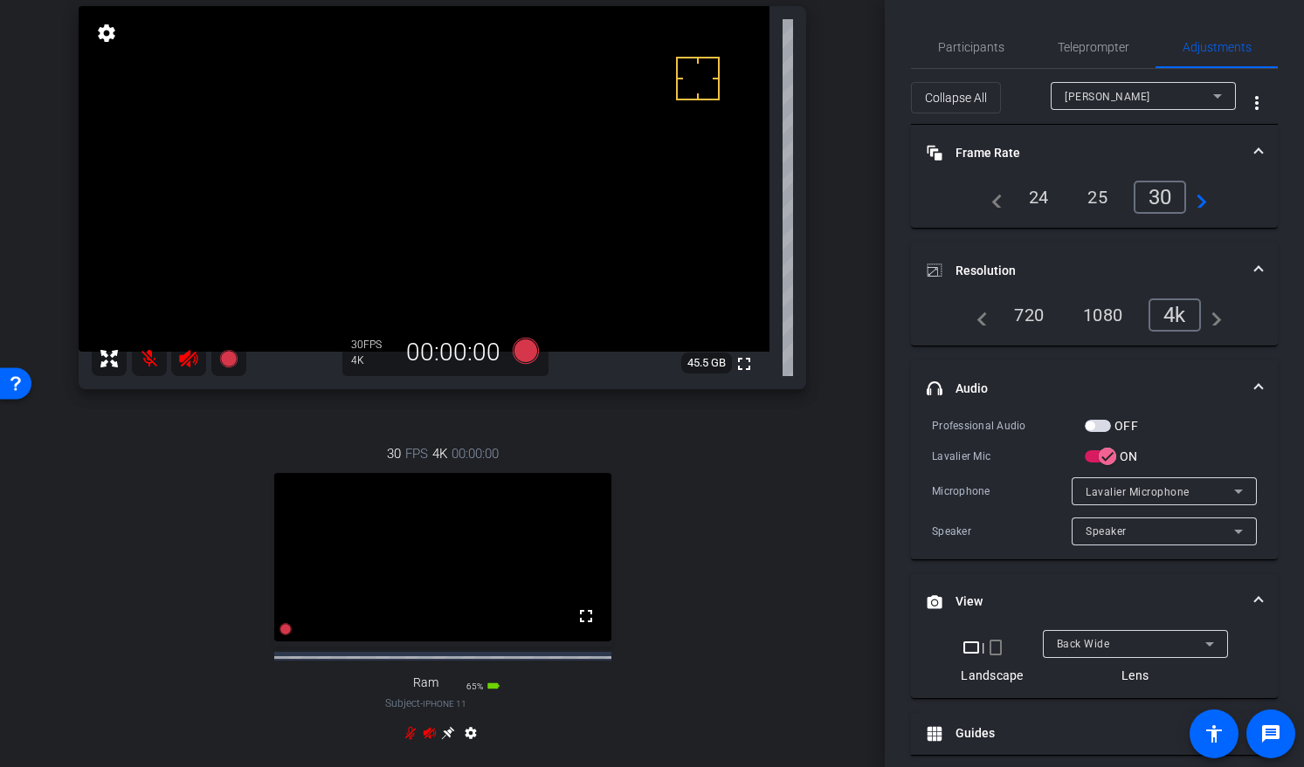
scroll to position [121, 0]
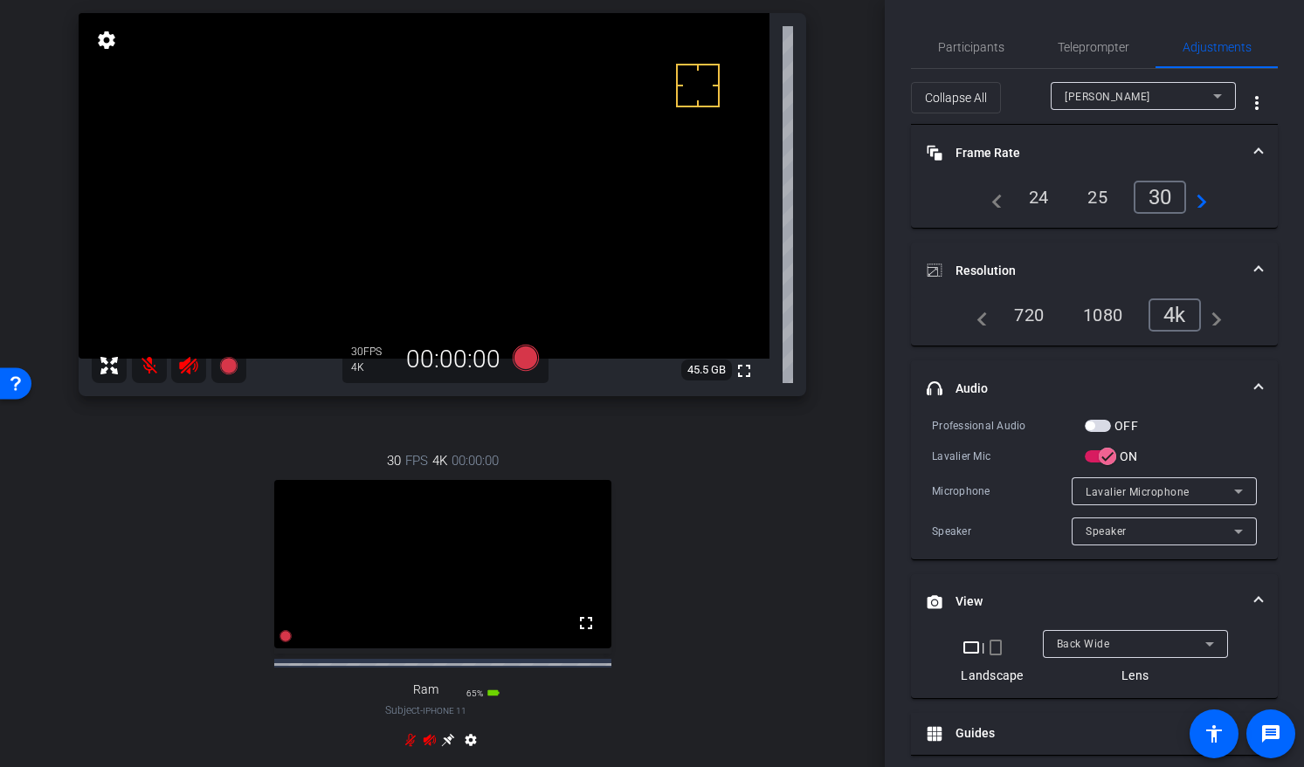
click at [815, 532] on div "Ming iPhone 11 info ROOM ID: 420104846 80% battery_std fullscreen settings 45.5…" at bounding box center [442, 377] width 797 height 847
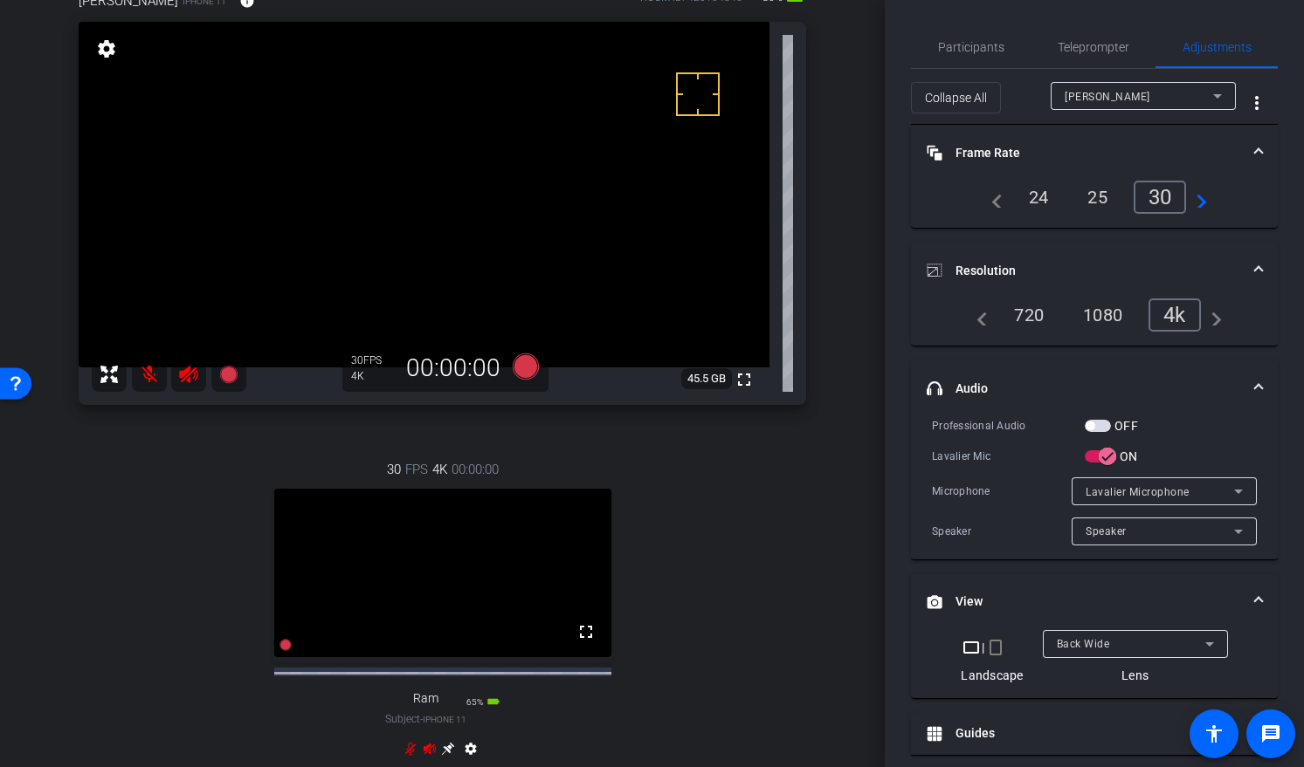
scroll to position [115, 0]
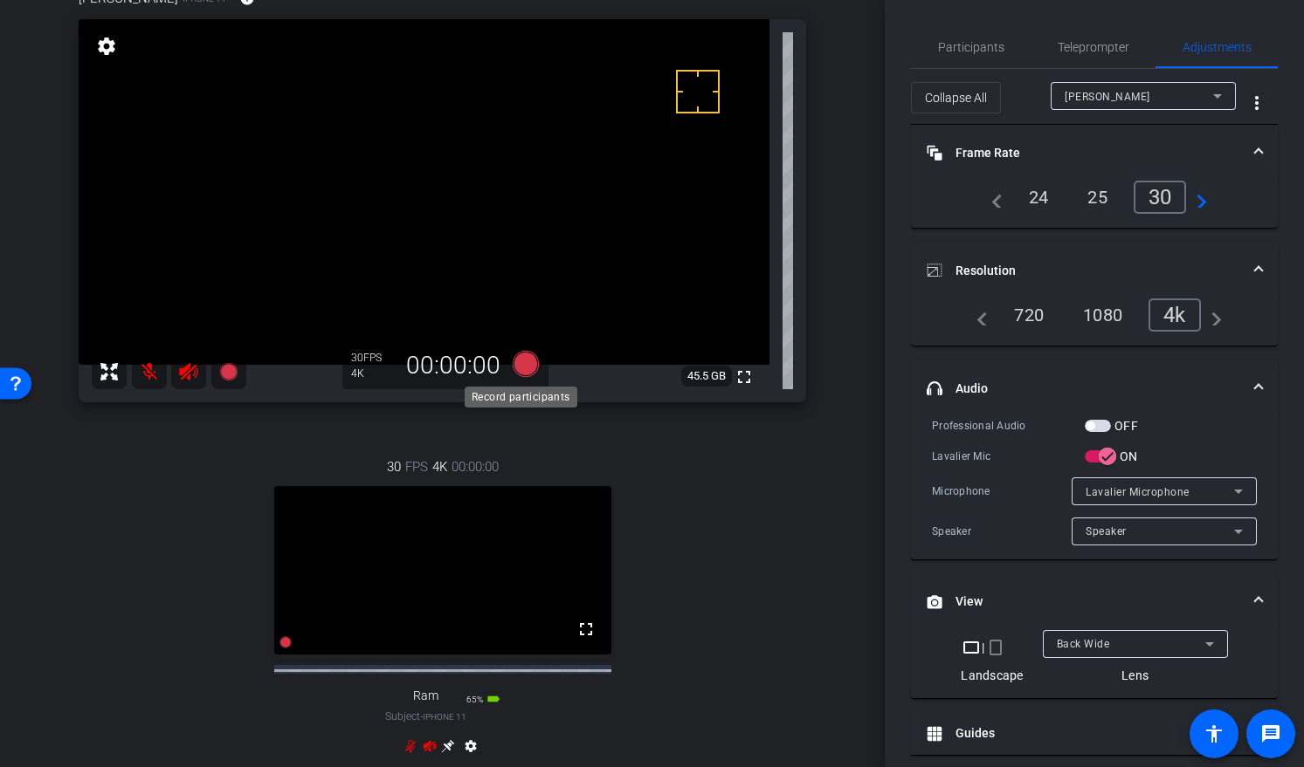
click at [519, 368] on icon at bounding box center [525, 364] width 26 height 26
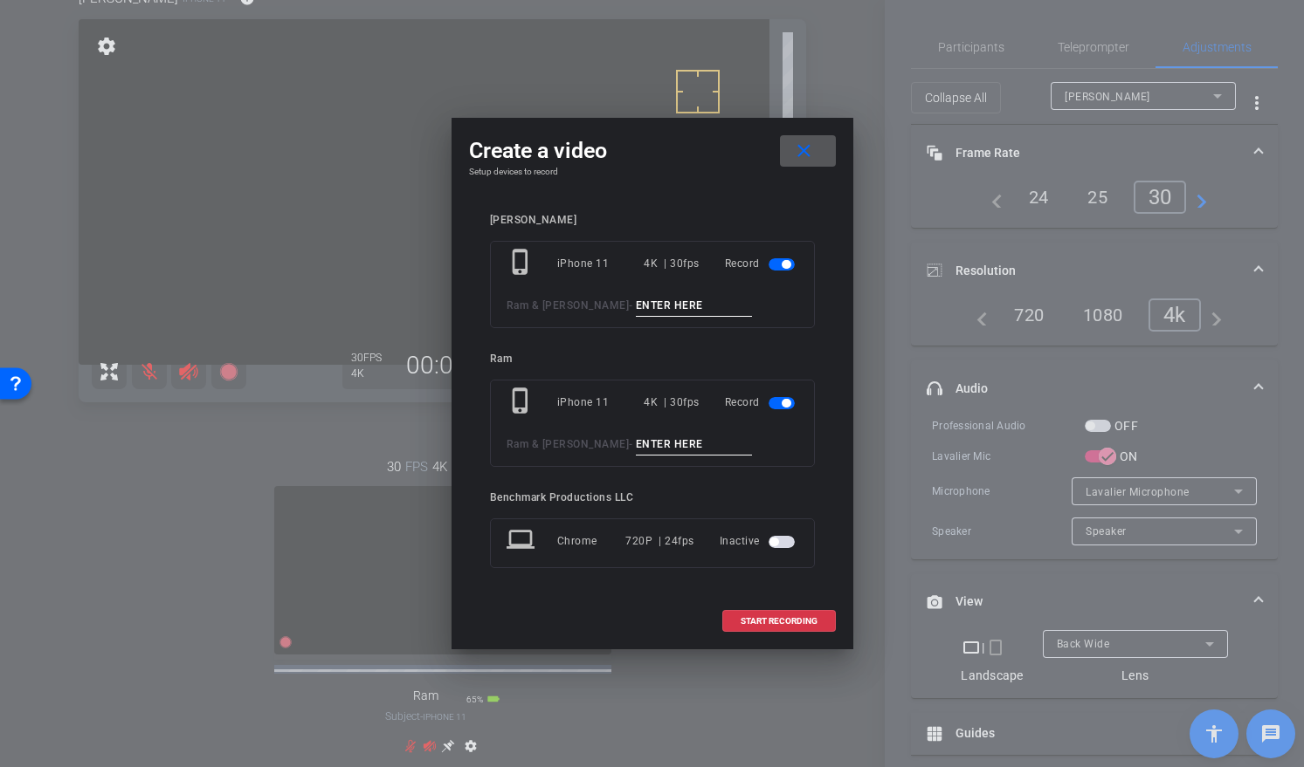
click at [780, 403] on span "button" at bounding box center [781, 403] width 26 height 12
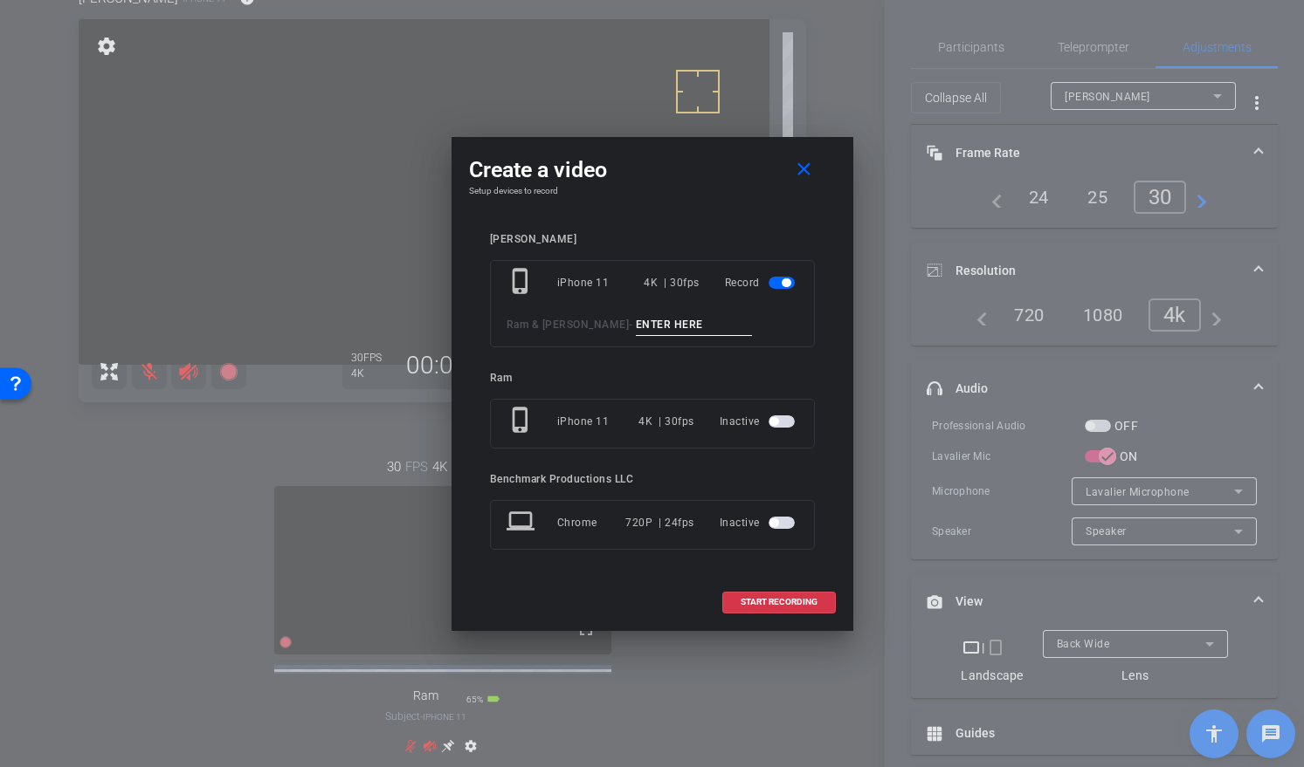
click at [636, 324] on input at bounding box center [694, 325] width 117 height 22
type input "test4"
click at [807, 605] on span "START RECORDING" at bounding box center [778, 602] width 77 height 9
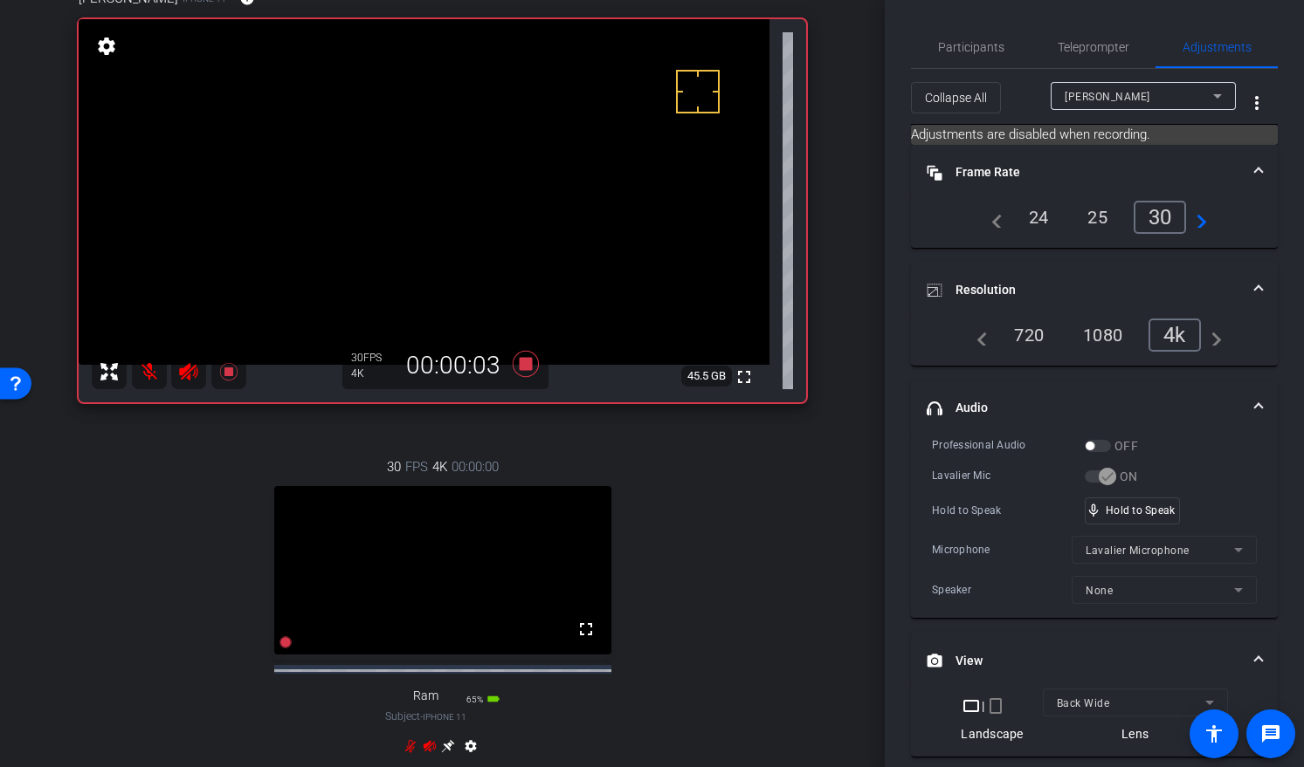
drag, startPoint x: 144, startPoint y: 419, endPoint x: 150, endPoint y: 394, distance: 26.0
click at [144, 418] on div "Ming iPhone 11 info ROOM ID: 420104846 80% battery_std fullscreen settings 45.5…" at bounding box center [442, 383] width 797 height 847
click at [143, 372] on mat-icon at bounding box center [149, 371] width 35 height 35
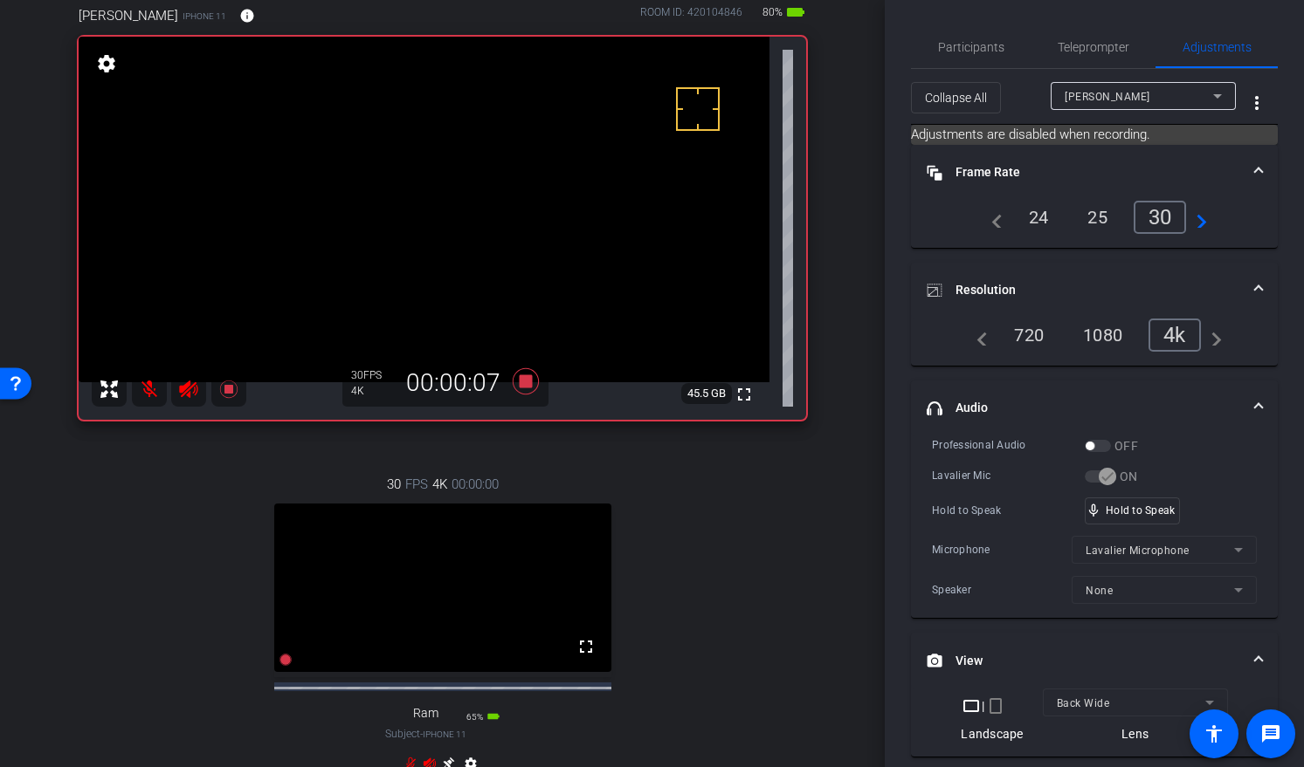
scroll to position [63, 0]
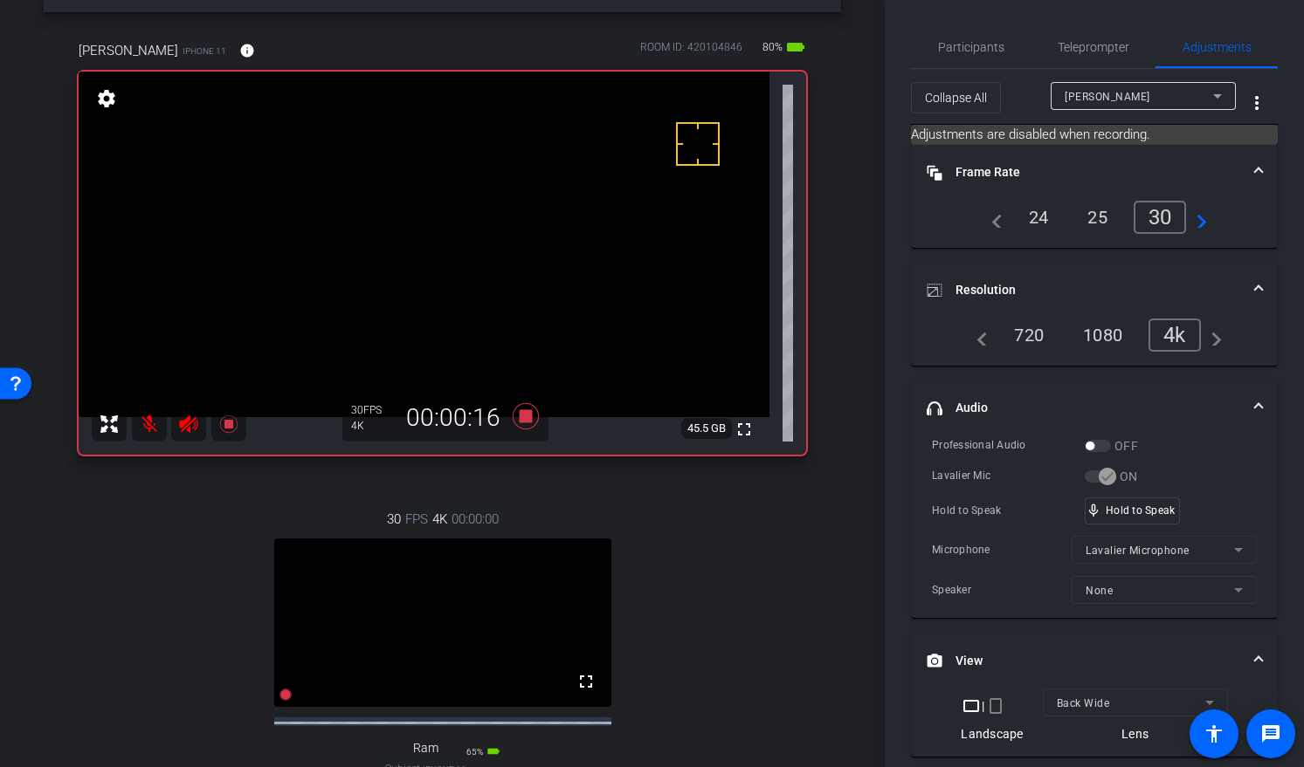
click at [244, 483] on div "30 FPS 4K 00:00:00 fullscreen Ram Subject - iPhone 11 65% battery_std settings" at bounding box center [442, 661] width 727 height 361
click at [519, 416] on icon at bounding box center [525, 416] width 26 height 26
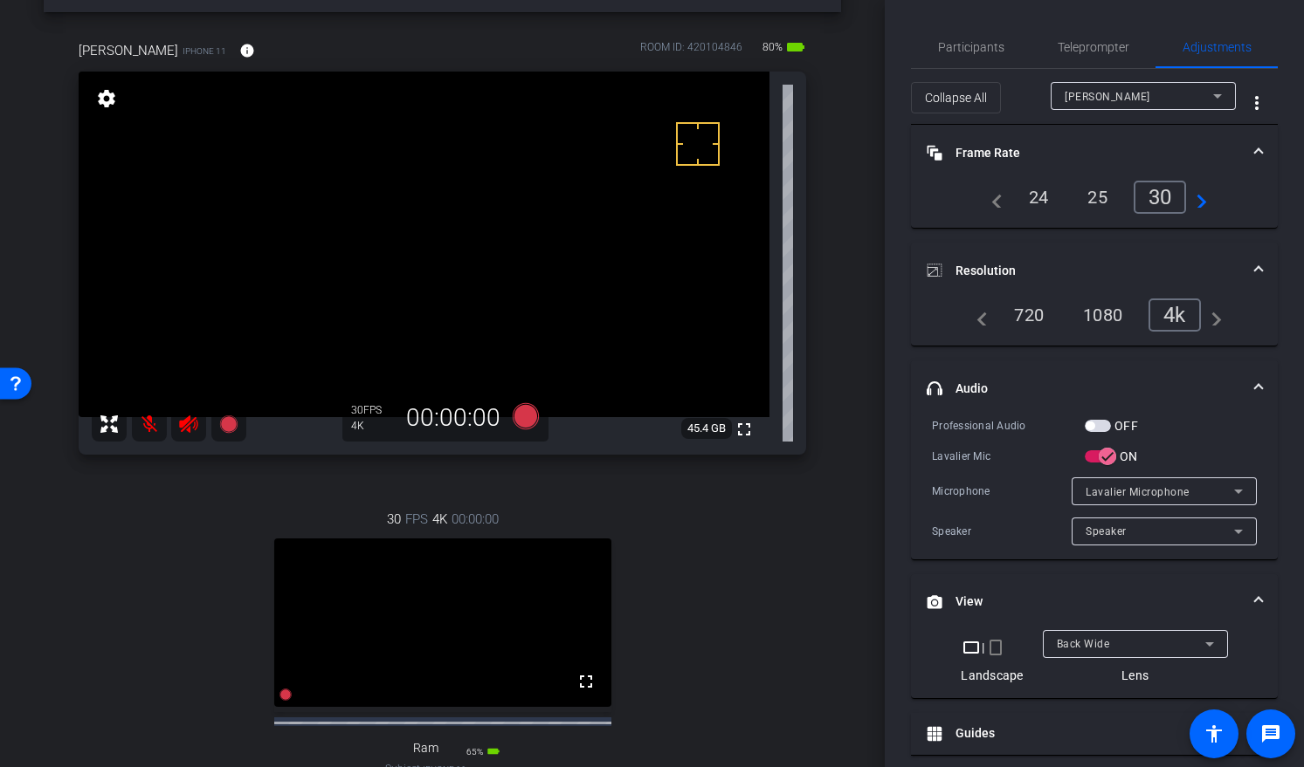
scroll to position [477, 0]
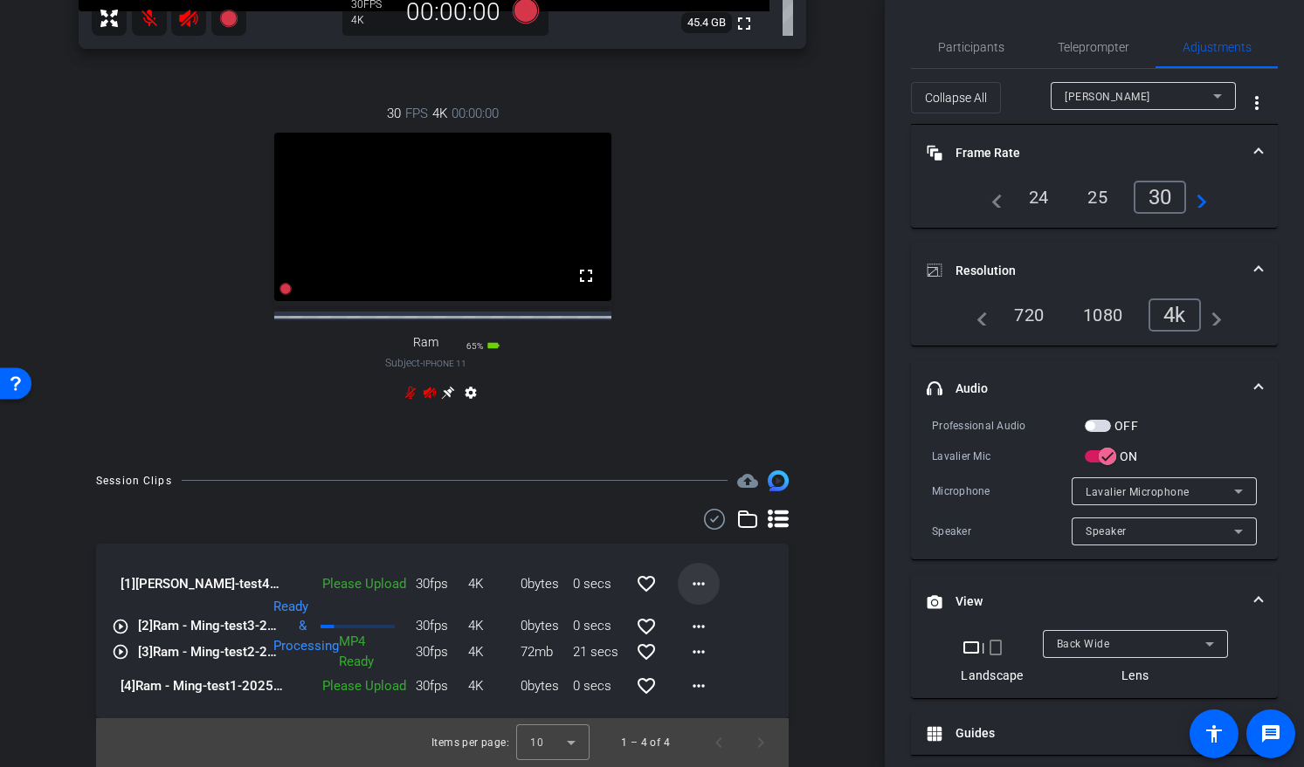
click at [689, 593] on mat-icon "more_horiz" at bounding box center [698, 584] width 21 height 21
click at [703, 629] on span "Upload" at bounding box center [718, 627] width 70 height 21
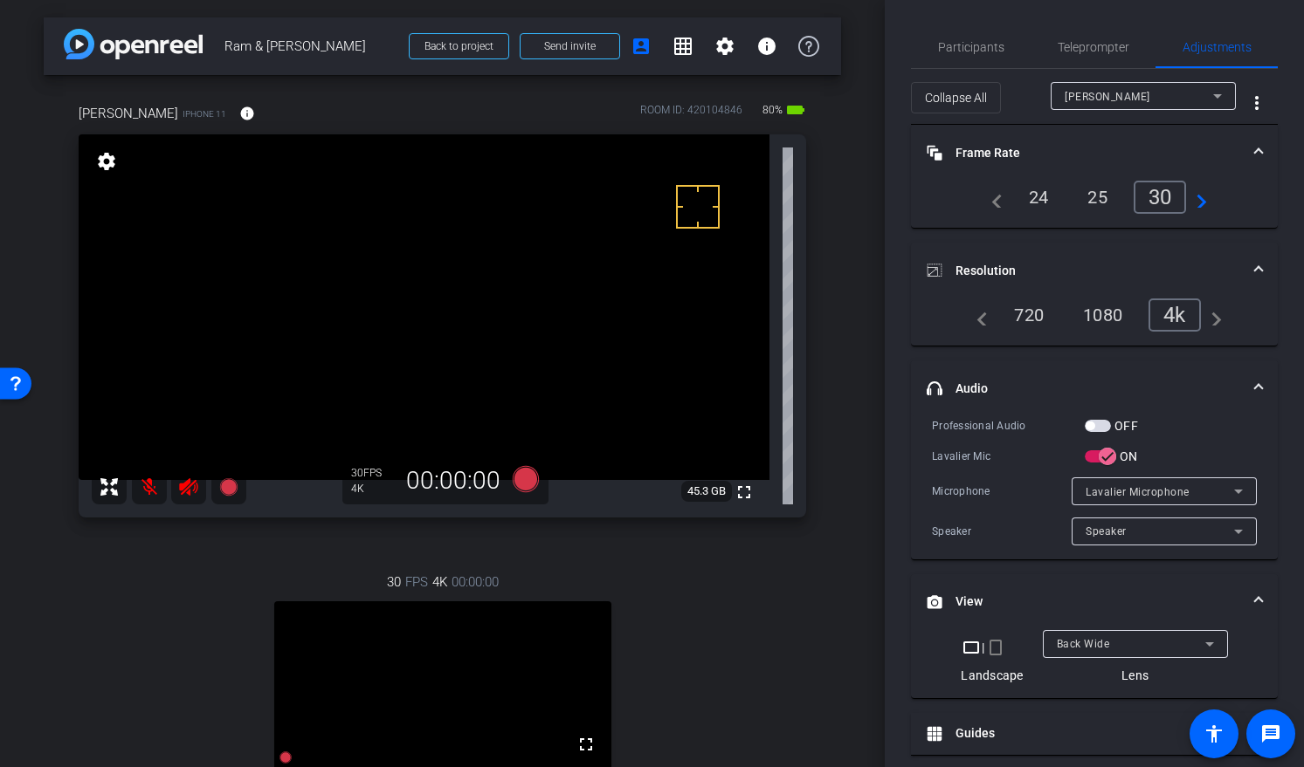
scroll to position [176, 0]
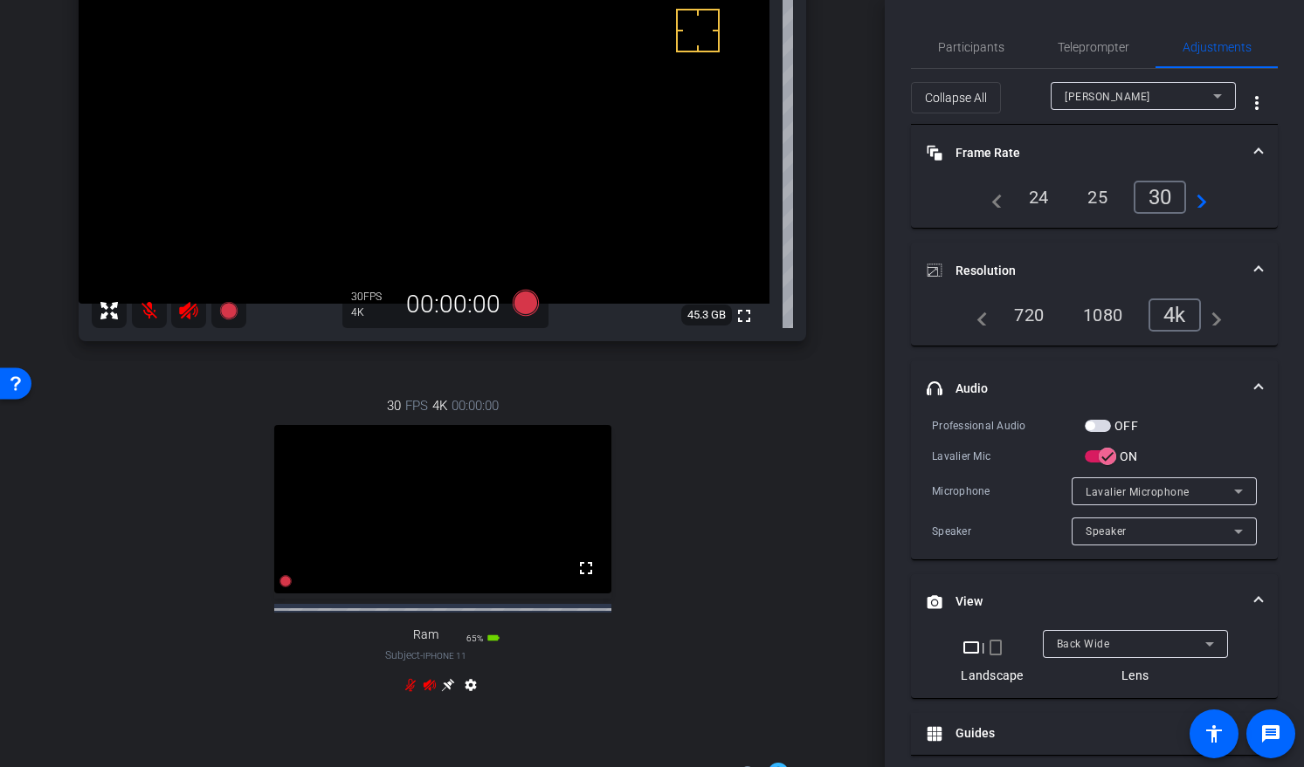
click at [442, 691] on icon at bounding box center [448, 684] width 13 height 13
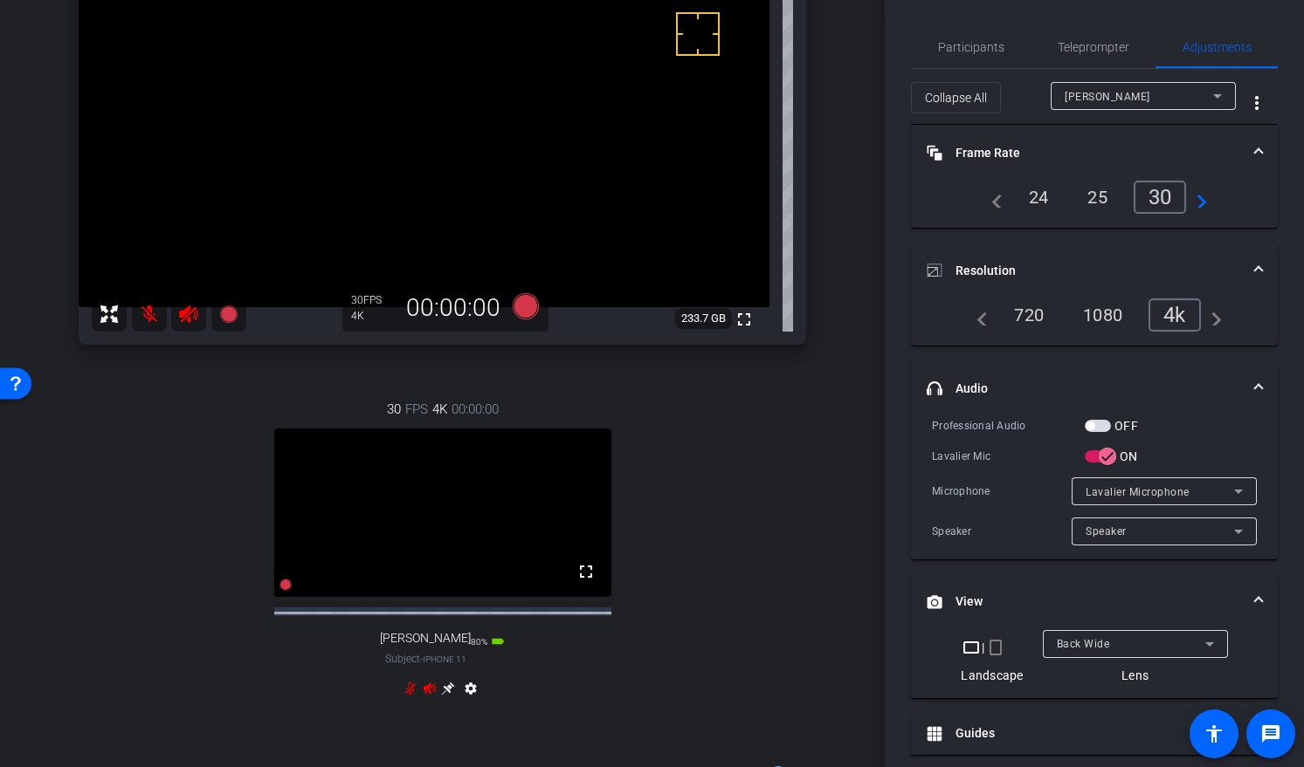
scroll to position [132, 0]
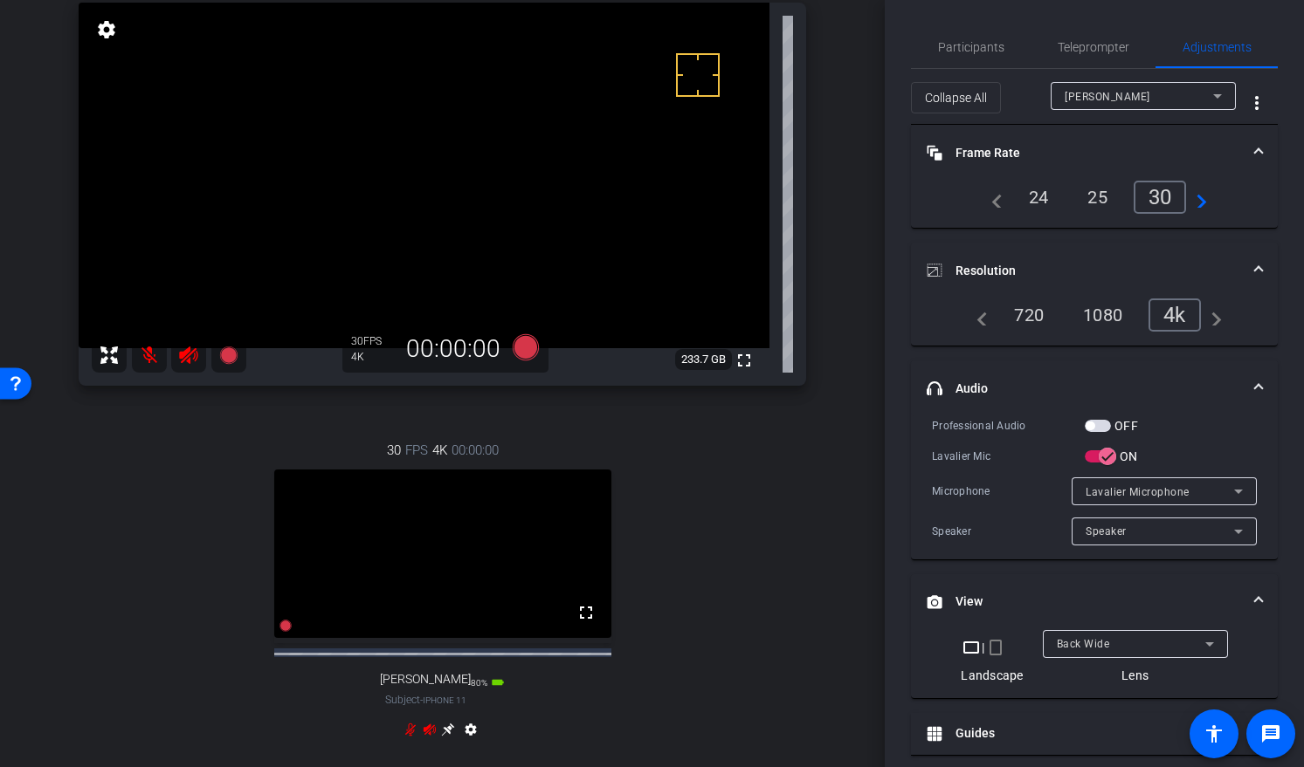
click at [1098, 102] on div "Ming" at bounding box center [1138, 97] width 148 height 22
click at [1063, 158] on span "Ram" at bounding box center [1067, 158] width 24 height 21
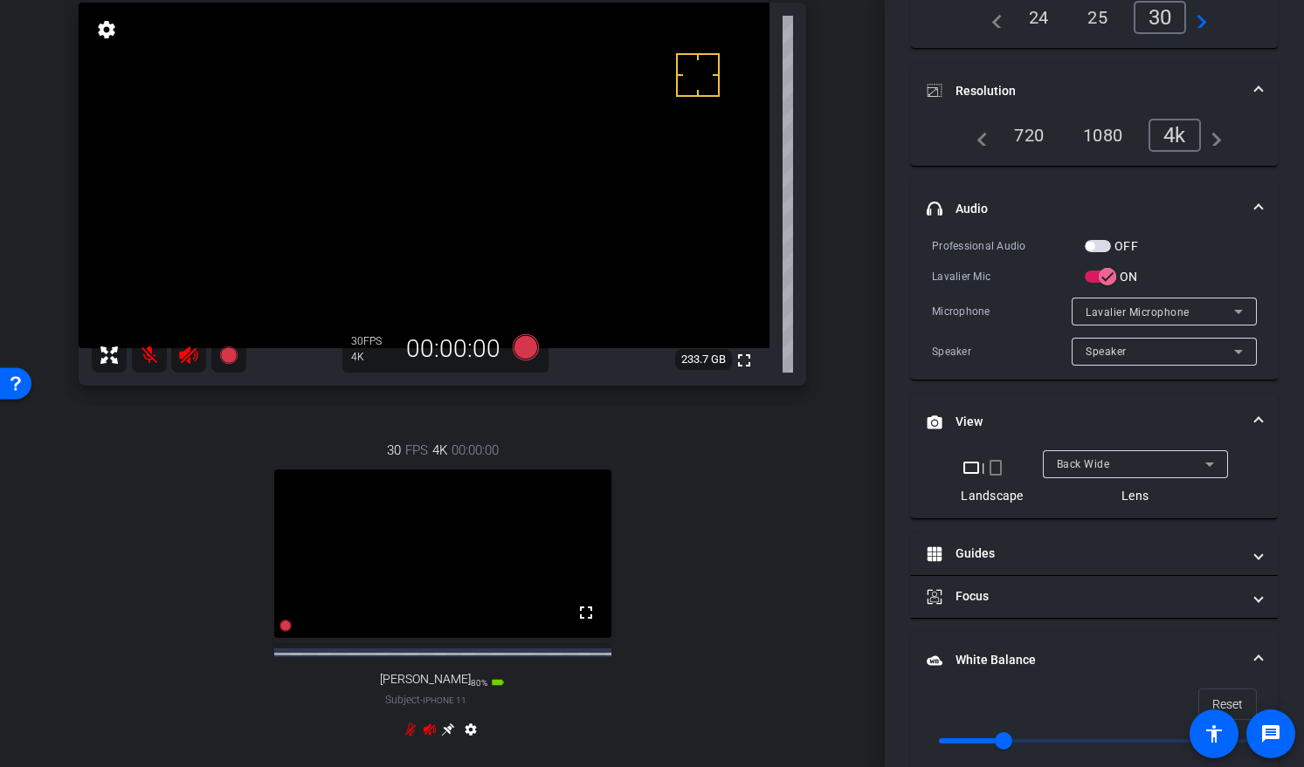
scroll to position [349, 0]
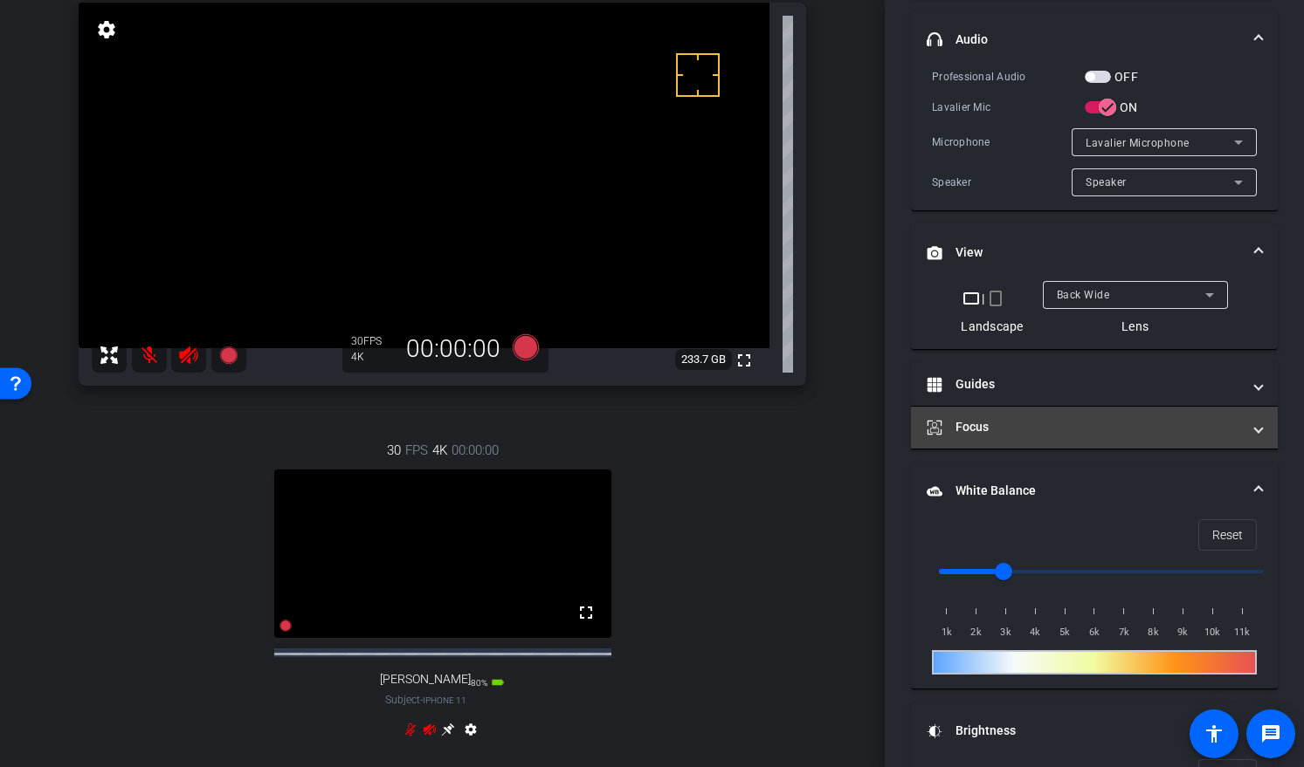
click at [966, 429] on mat-panel-title "Focus" at bounding box center [1083, 427] width 314 height 18
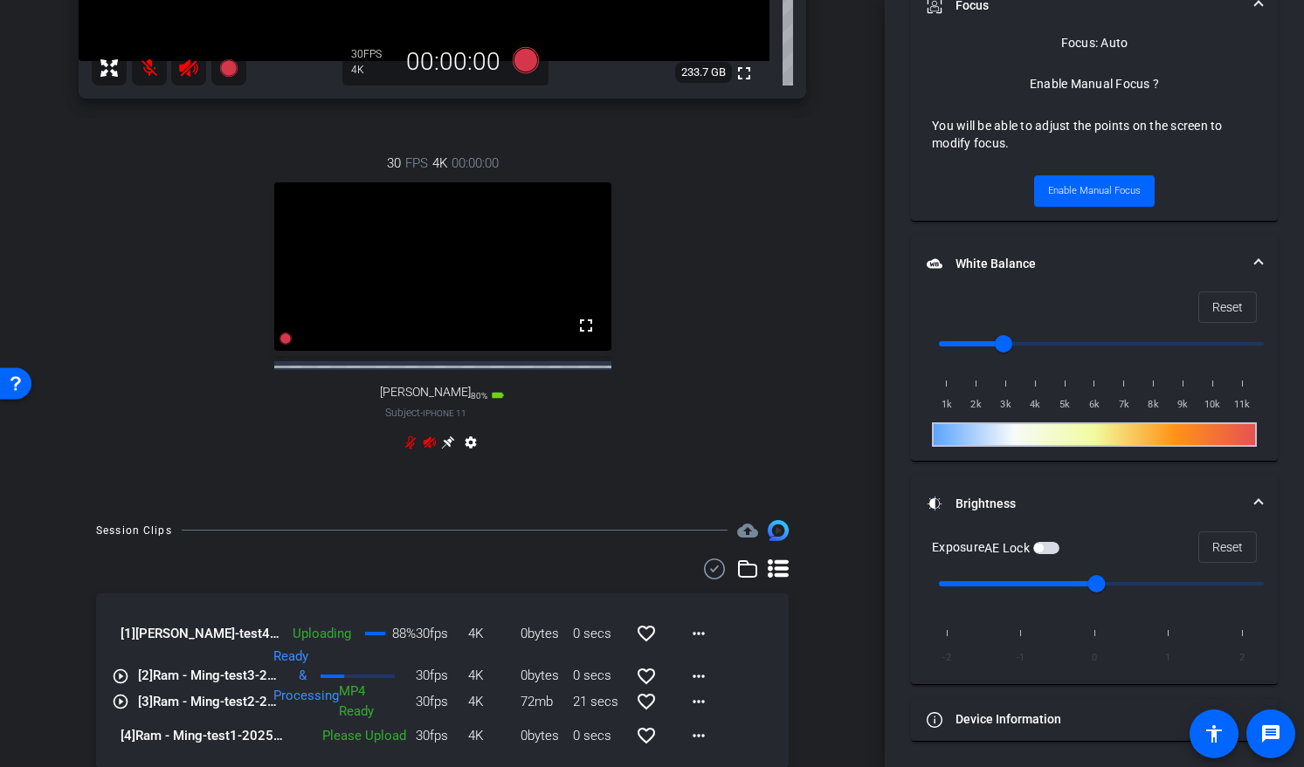
scroll to position [485, 0]
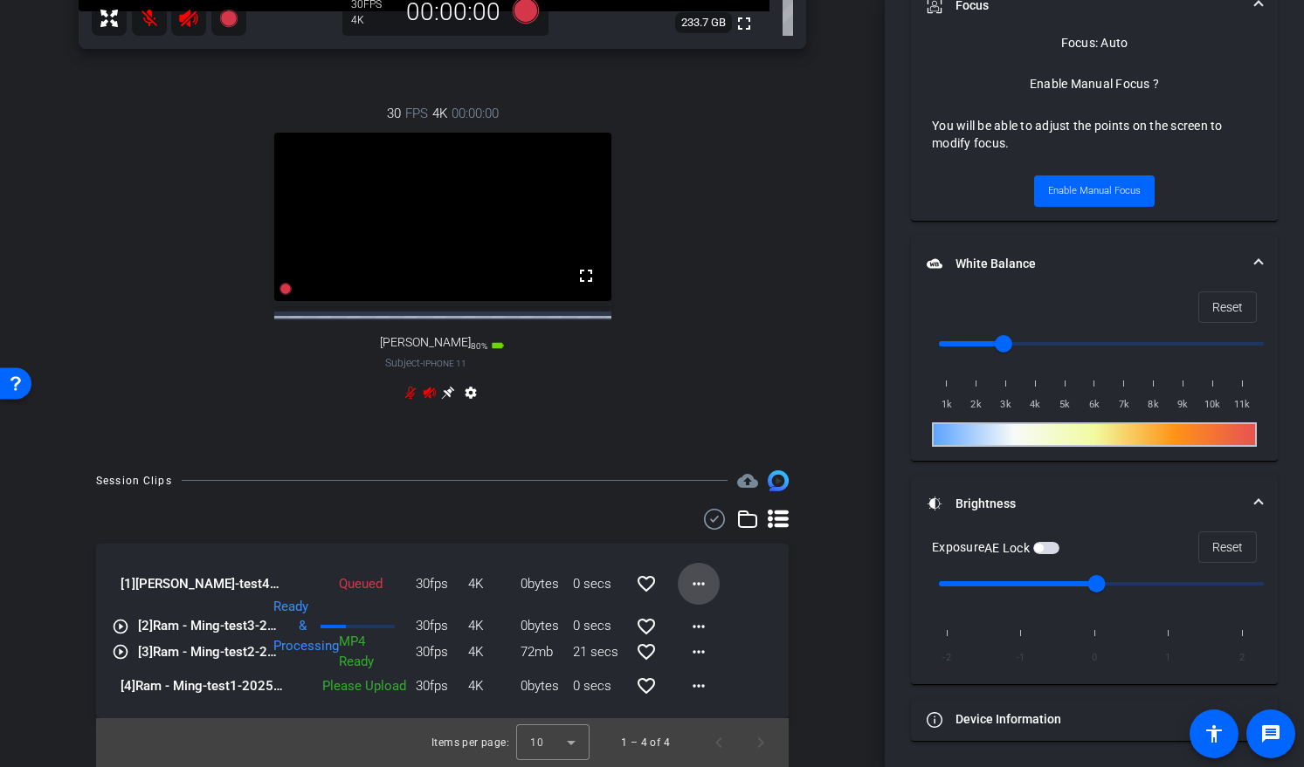
click at [688, 581] on mat-icon "more_horiz" at bounding box center [698, 584] width 21 height 21
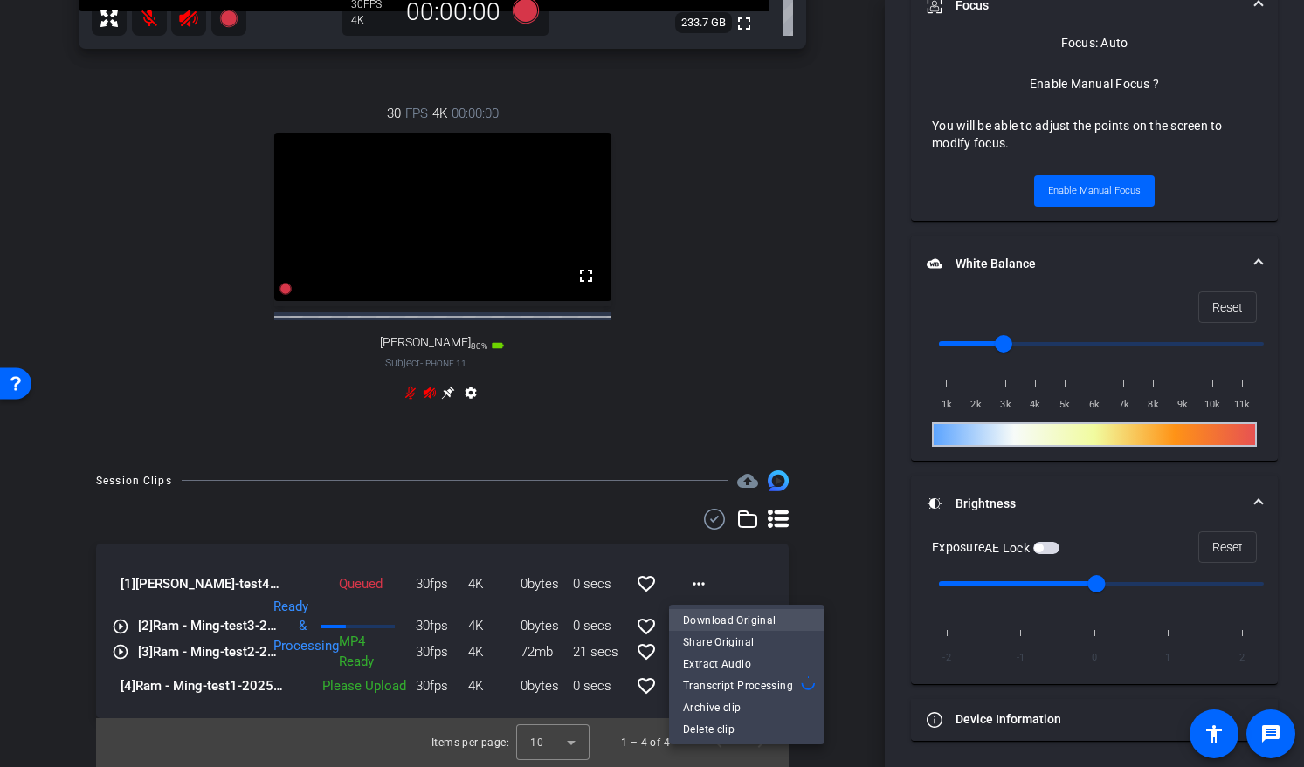
click at [703, 625] on span "Download Original" at bounding box center [746, 619] width 127 height 21
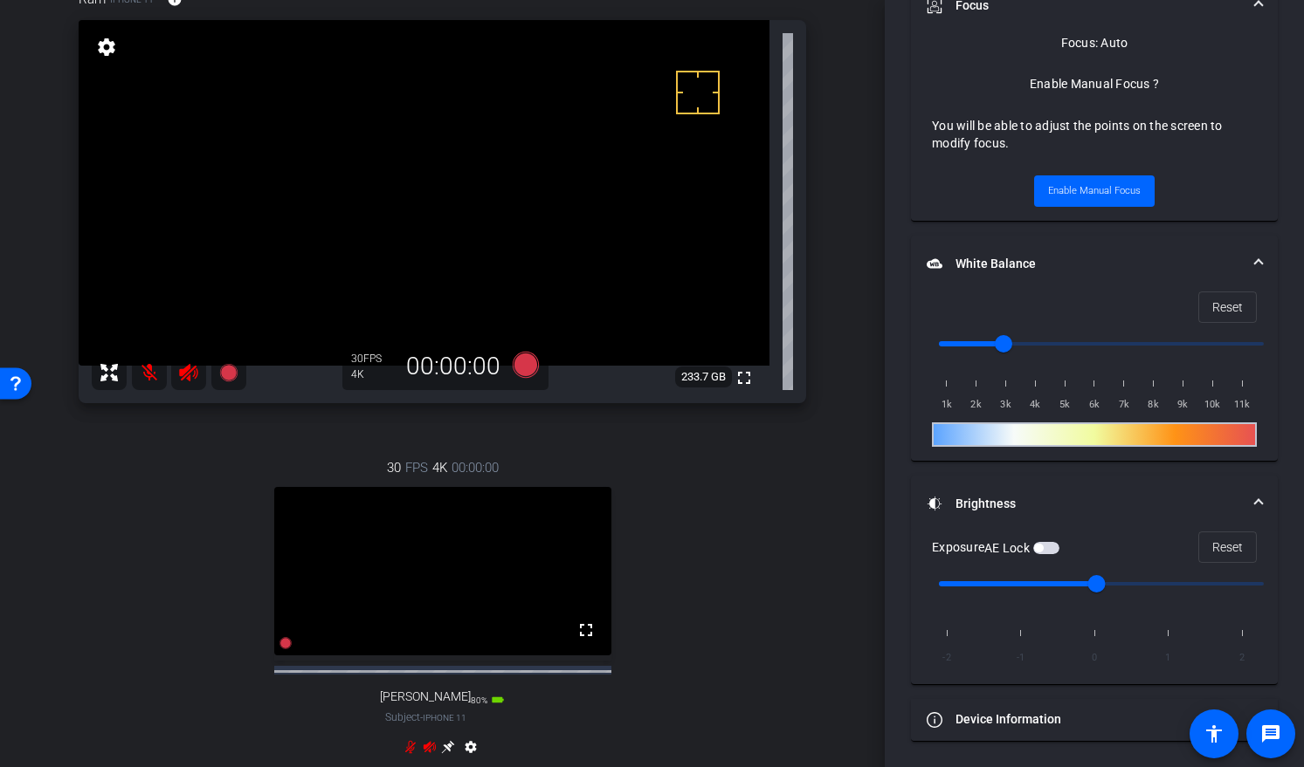
scroll to position [175, 0]
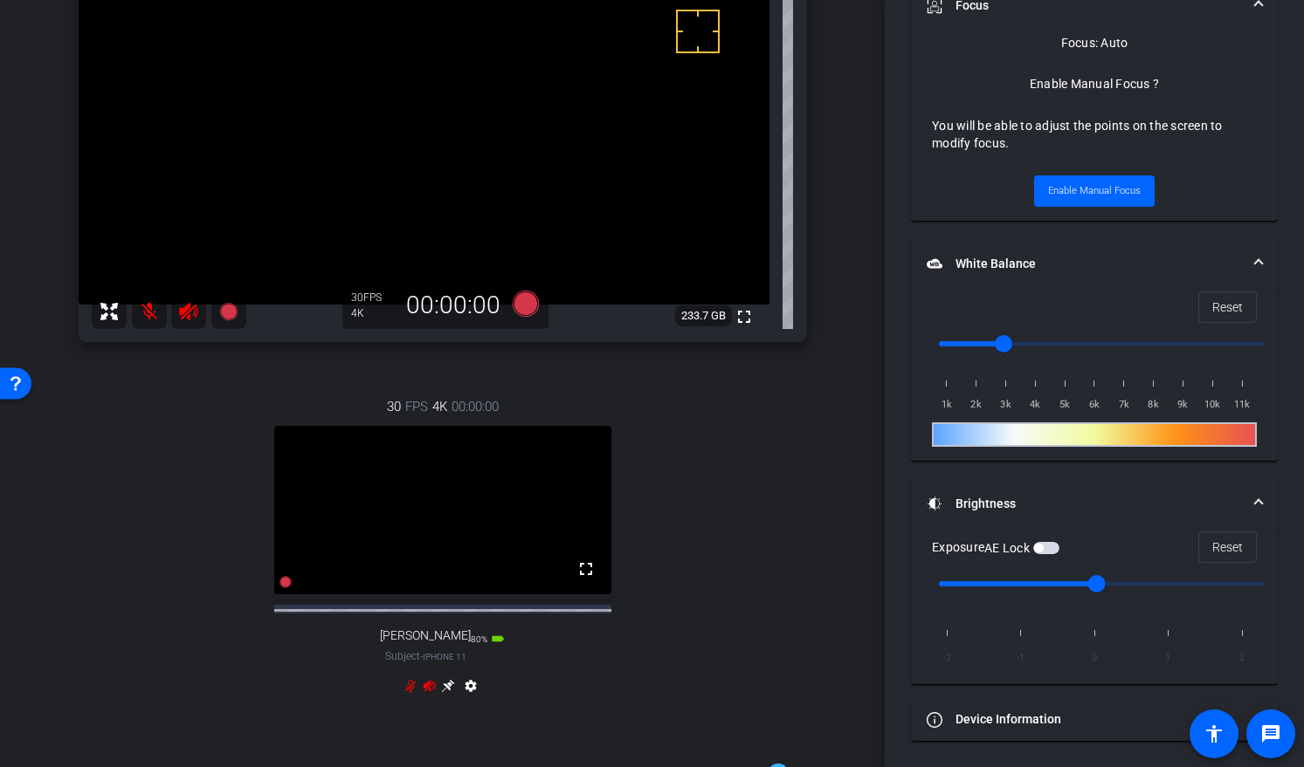
click at [444, 692] on icon at bounding box center [448, 685] width 13 height 13
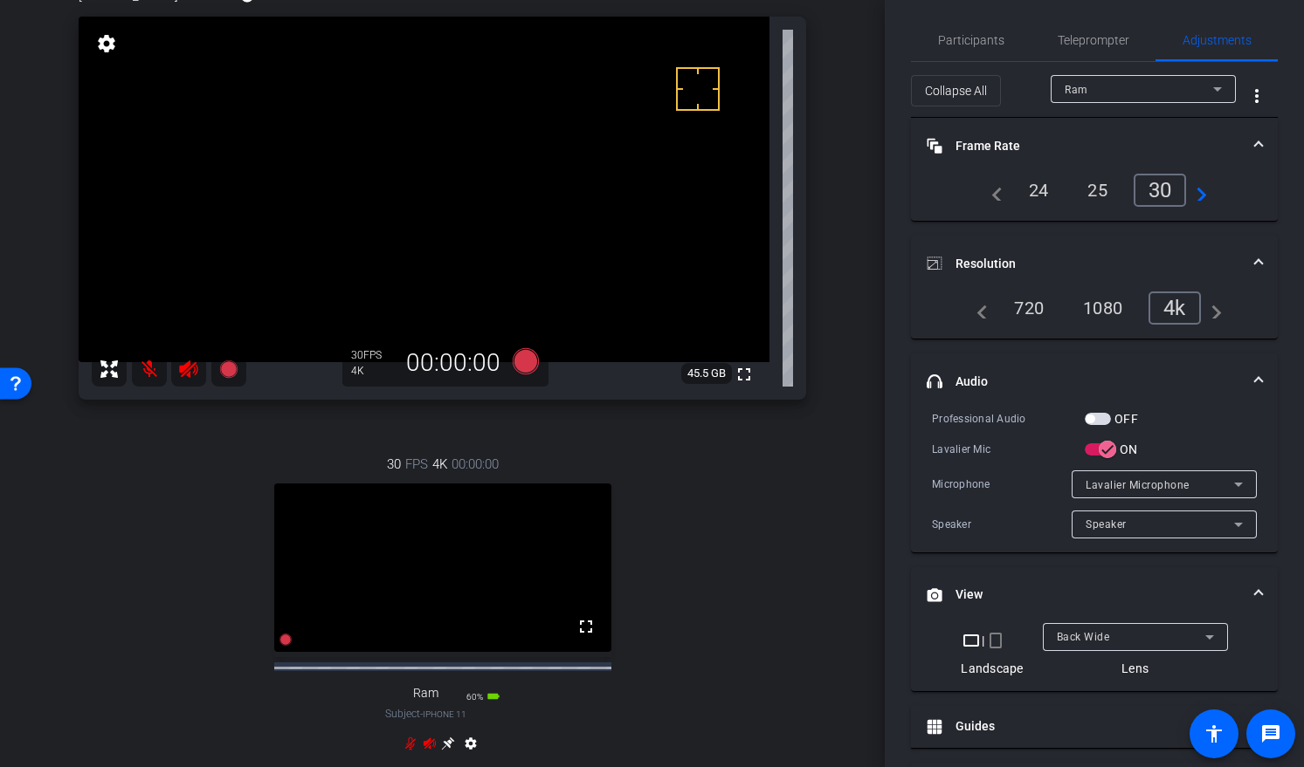
scroll to position [24, 0]
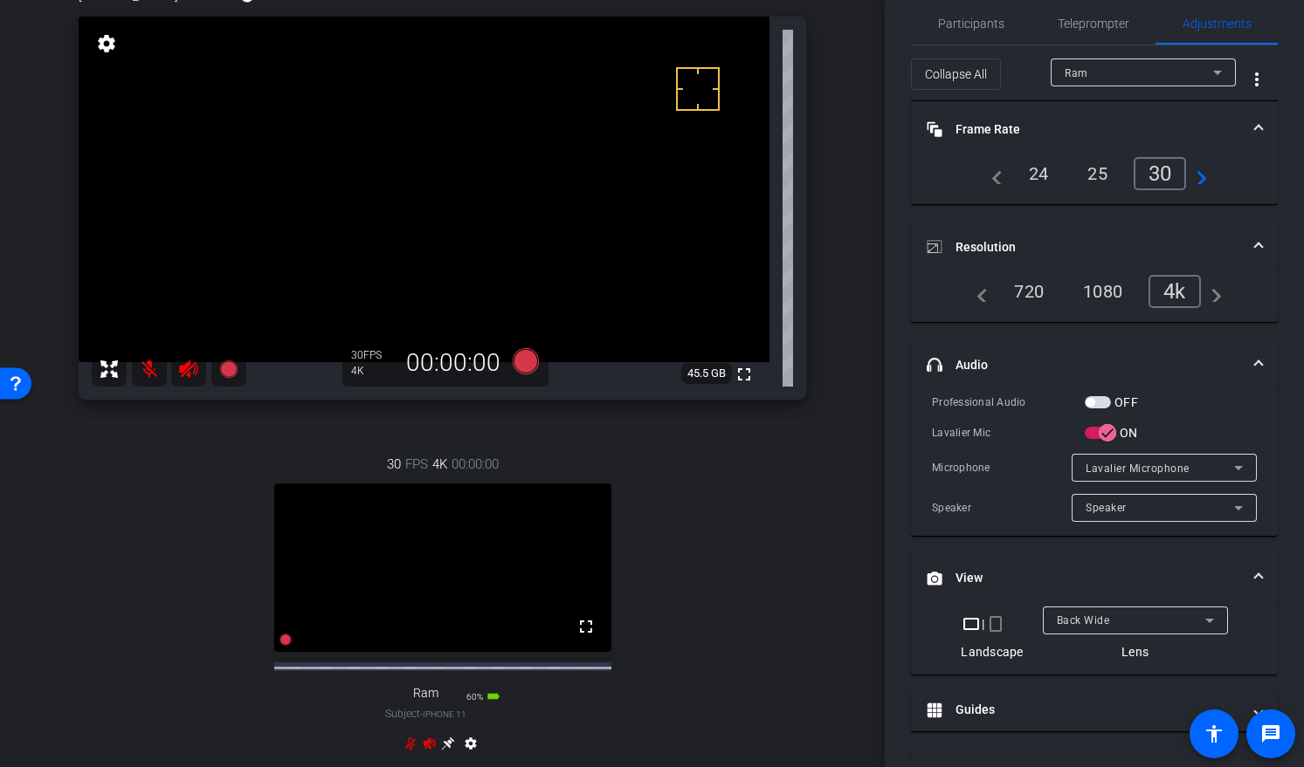
click at [1077, 93] on div at bounding box center [1142, 95] width 185 height 19
click at [1077, 74] on span "Ram" at bounding box center [1076, 73] width 24 height 12
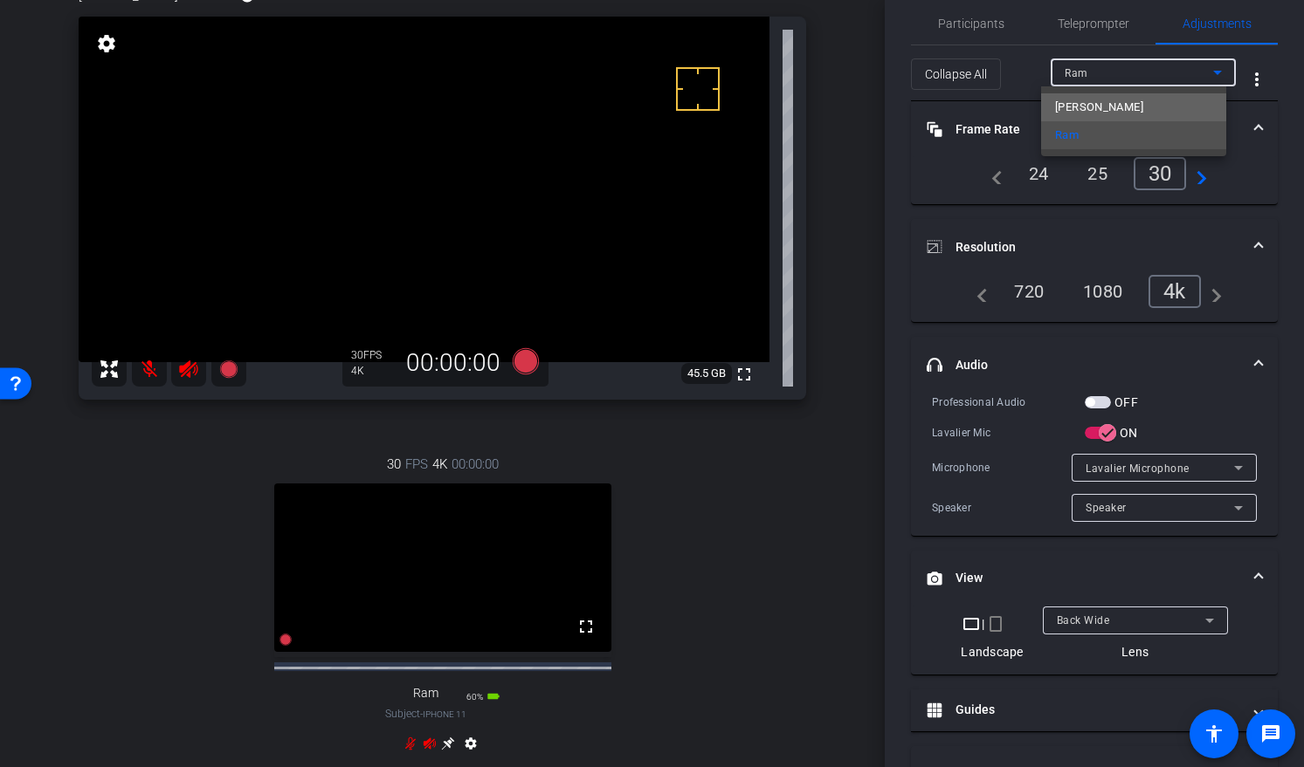
click at [1073, 105] on span "Ming" at bounding box center [1099, 107] width 88 height 21
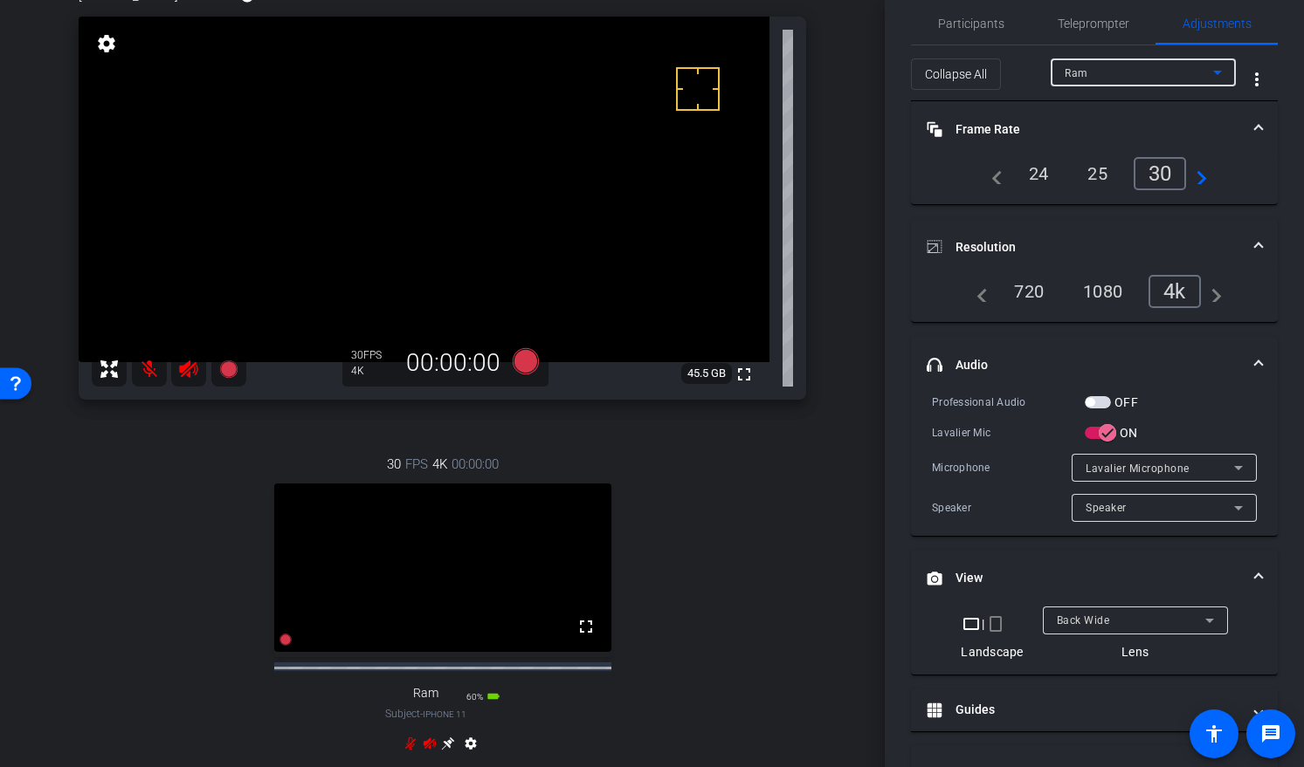
type input "2500"
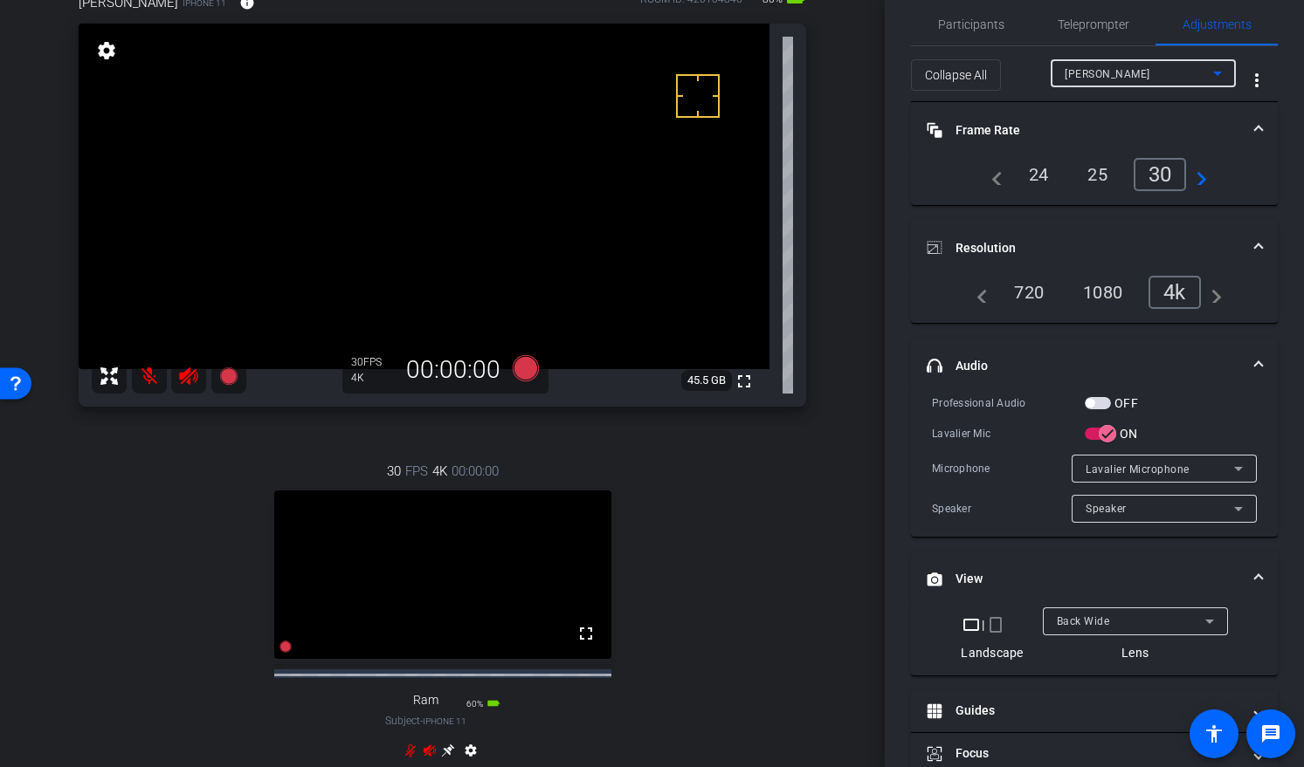
scroll to position [101, 0]
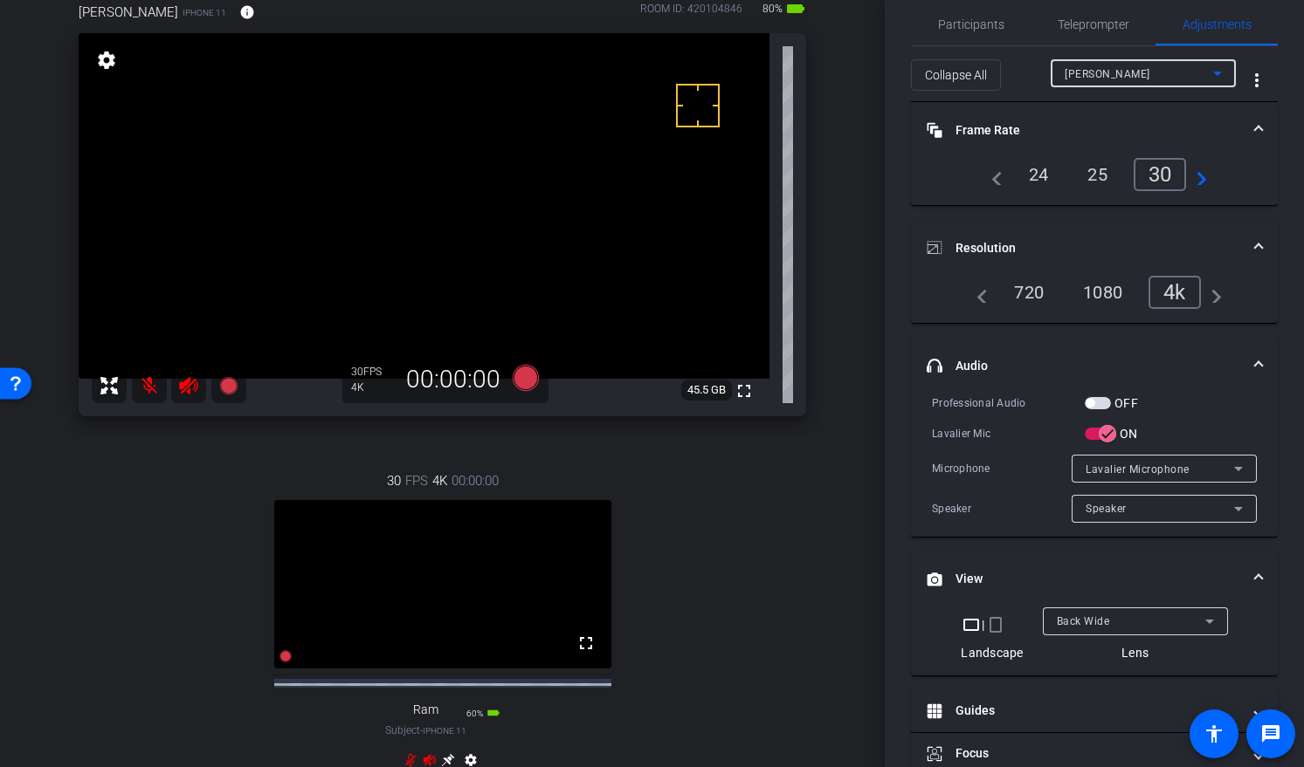
click at [563, 464] on div "30 FPS 4K 00:00:00 fullscreen Ram Subject - iPhone 11 60% battery_std settings" at bounding box center [442, 623] width 727 height 361
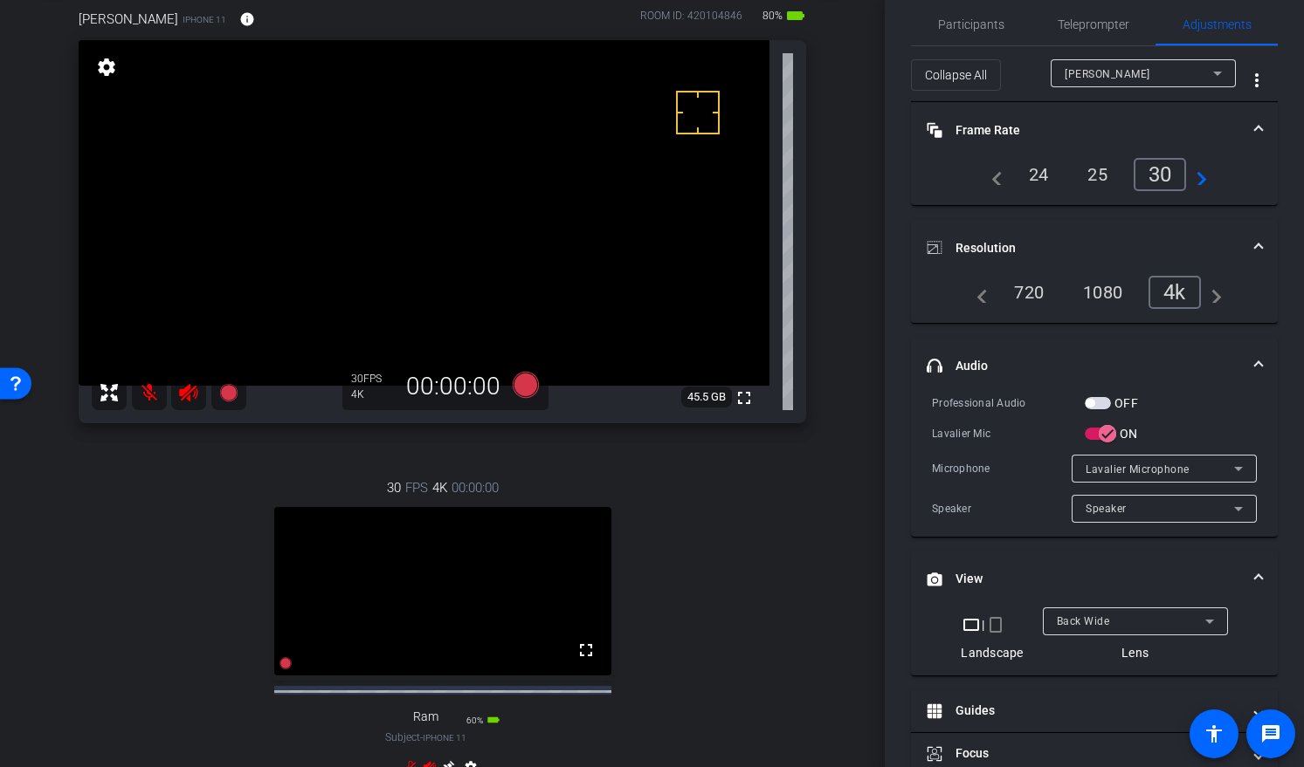
scroll to position [91, 0]
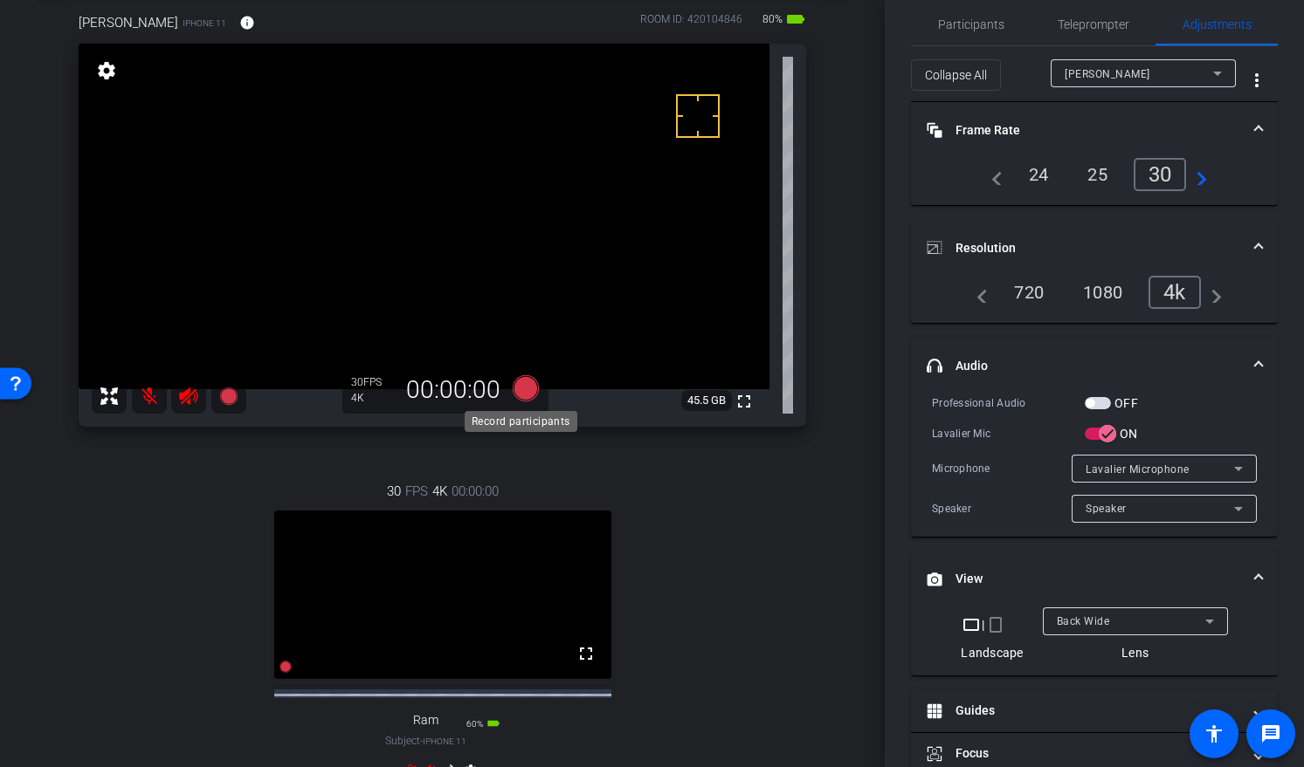
click at [526, 387] on icon at bounding box center [525, 388] width 26 height 26
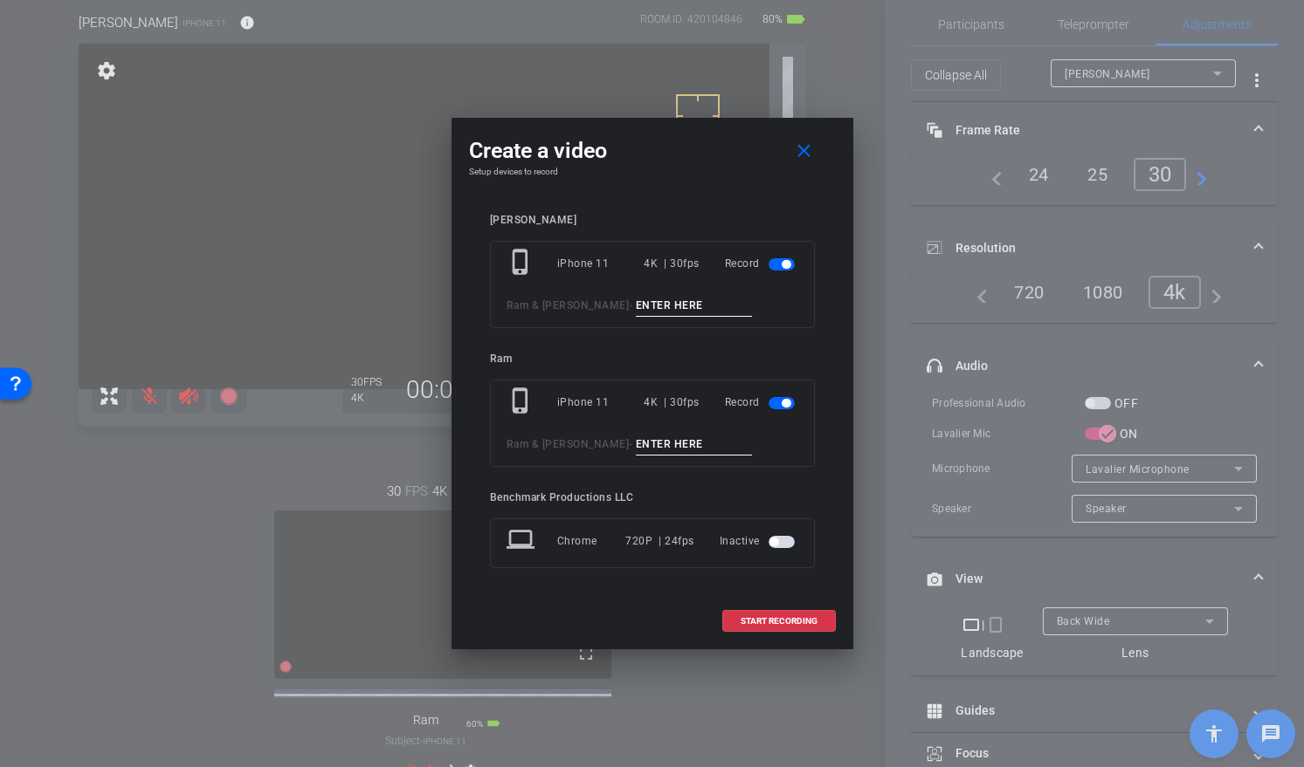
drag, startPoint x: 783, startPoint y: 406, endPoint x: 770, endPoint y: 394, distance: 17.9
click at [783, 406] on span "button" at bounding box center [785, 403] width 9 height 9
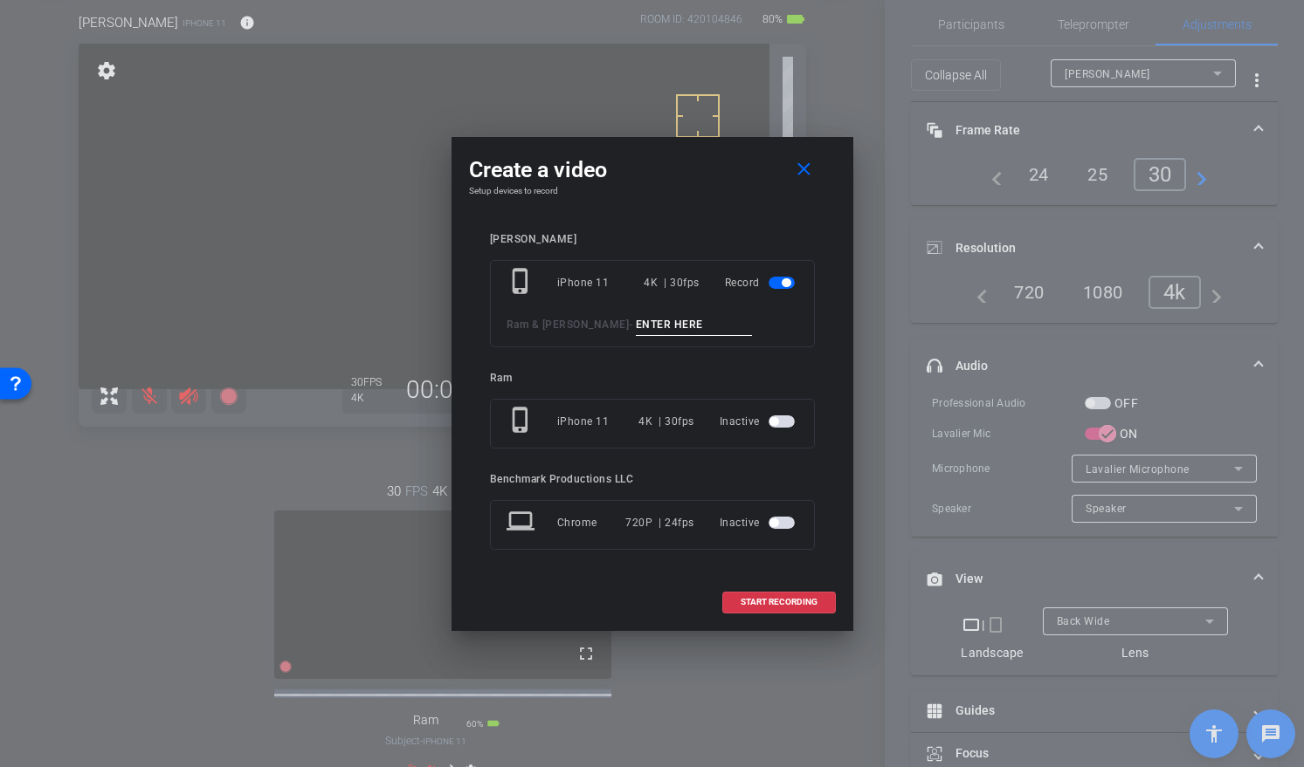
click at [636, 323] on input at bounding box center [694, 325] width 117 height 22
type input "S2 take1"
click at [795, 611] on span at bounding box center [779, 602] width 112 height 42
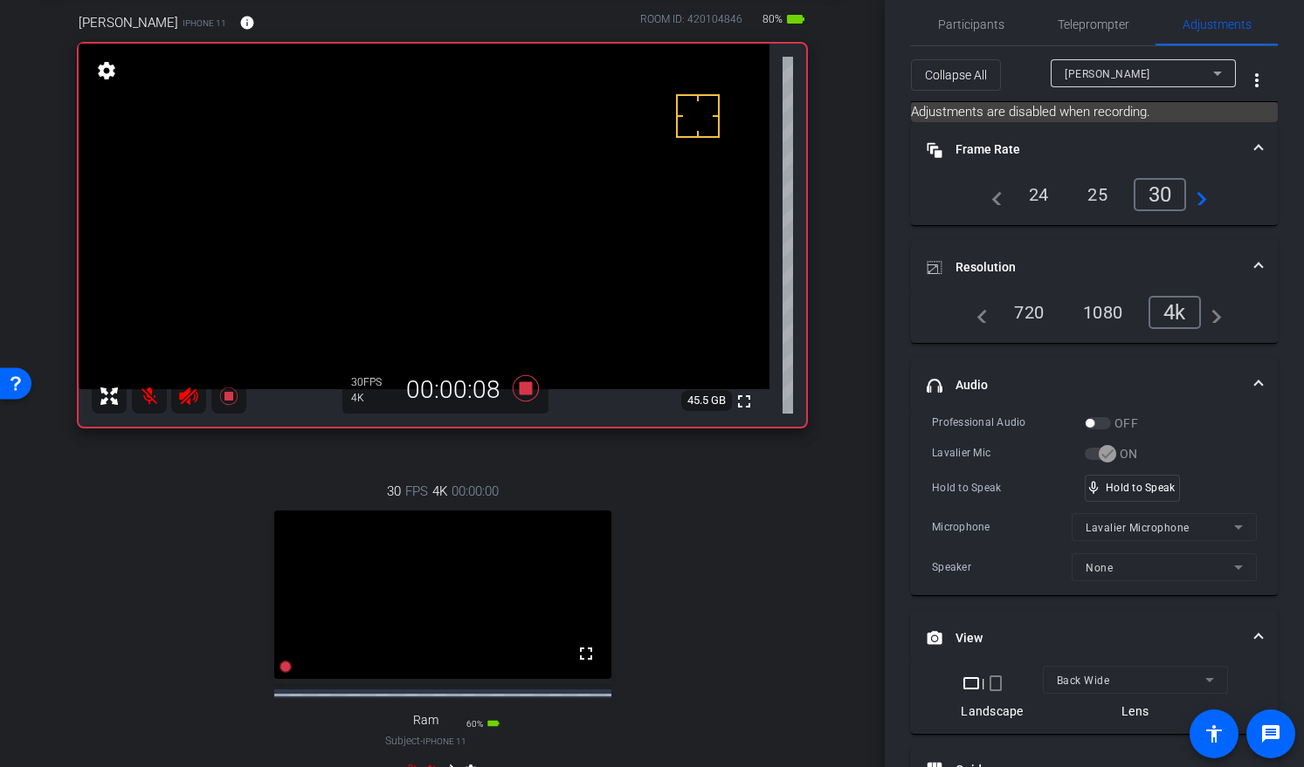
click at [140, 395] on mat-icon at bounding box center [149, 396] width 35 height 35
click at [147, 396] on mat-icon at bounding box center [149, 396] width 35 height 35
drag, startPoint x: 145, startPoint y: 452, endPoint x: 155, endPoint y: 414, distance: 39.6
click at [146, 450] on div "Ming iPhone 11 info ROOM ID: 420104846 80% battery_std fullscreen settings 45.5…" at bounding box center [442, 407] width 797 height 847
click at [155, 400] on mat-icon at bounding box center [149, 396] width 35 height 35
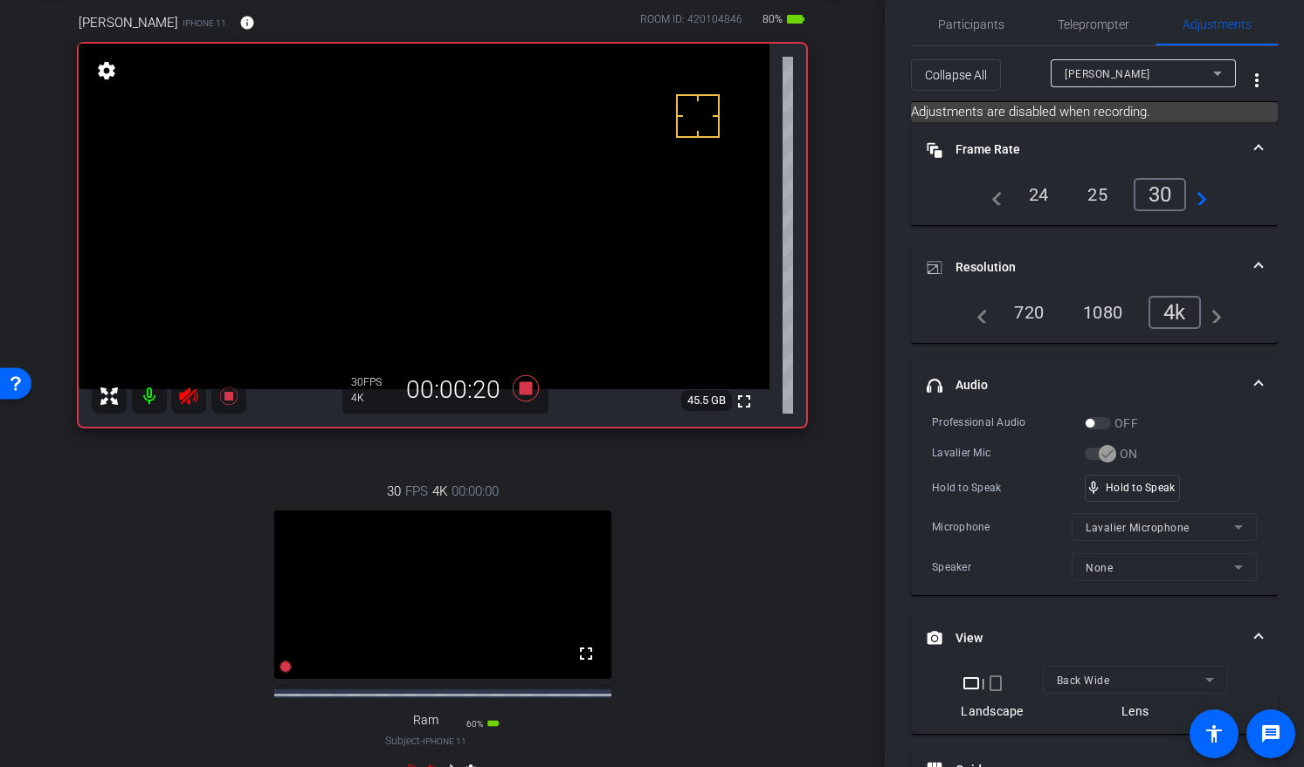
click at [155, 401] on mat-icon at bounding box center [149, 396] width 35 height 35
click at [747, 520] on div "30 FPS 4K 00:00:00 fullscreen Ram Subject - iPhone 11 55% battery_std settings" at bounding box center [442, 633] width 727 height 361
click at [515, 389] on icon at bounding box center [525, 388] width 26 height 26
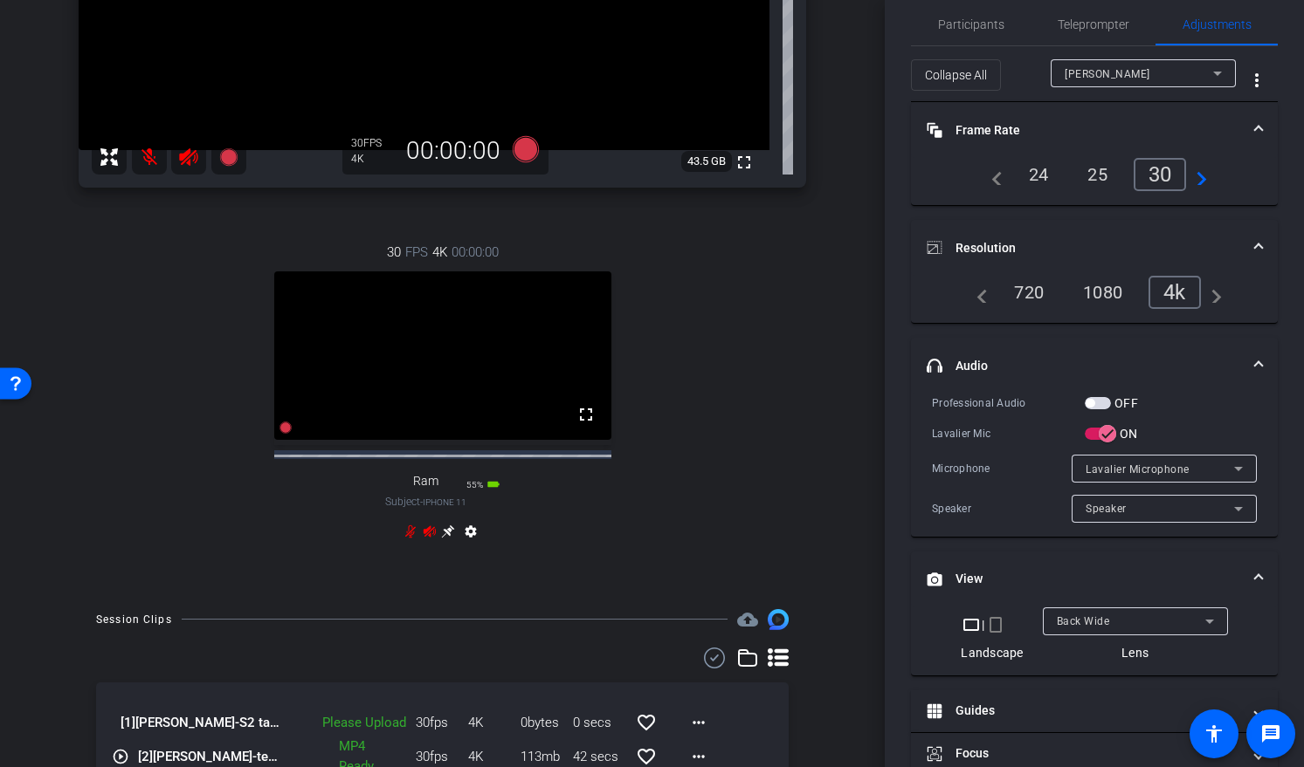
scroll to position [347, 0]
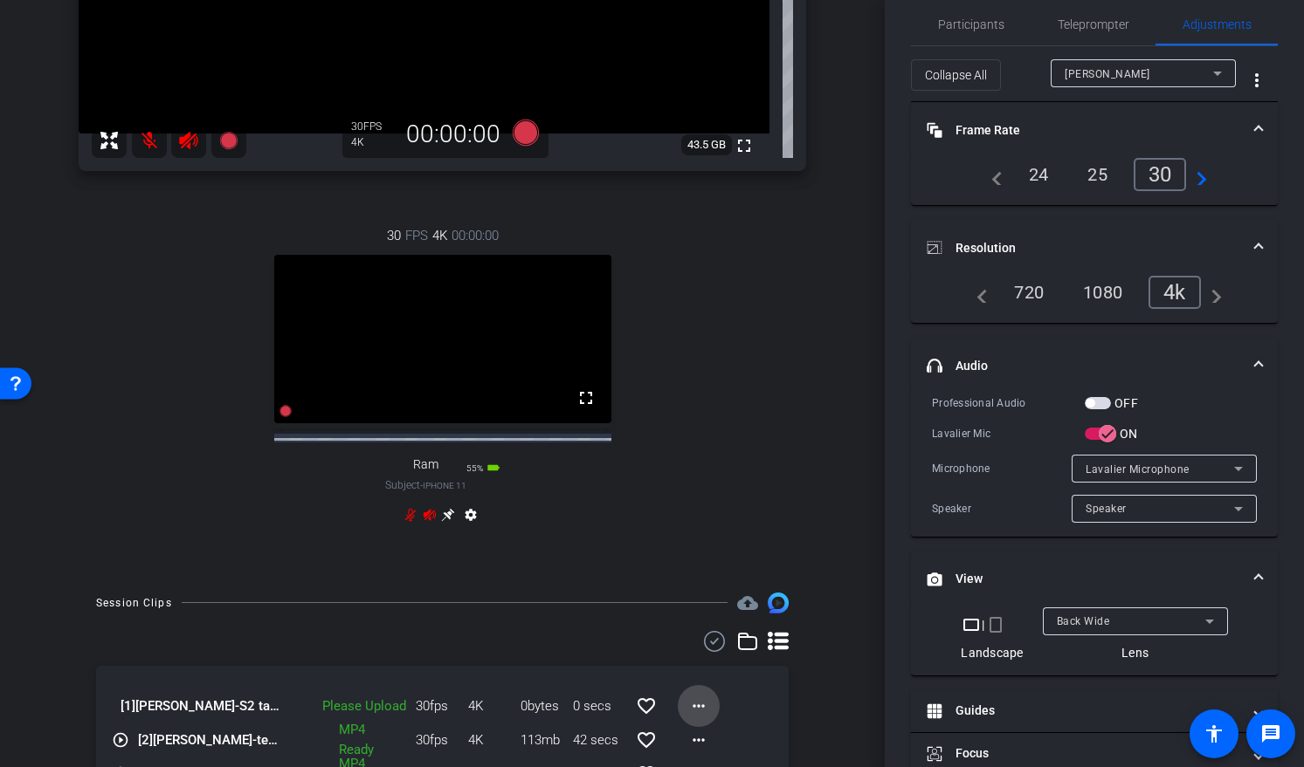
click at [695, 717] on mat-icon "more_horiz" at bounding box center [698, 706] width 21 height 21
click at [713, 636] on span "Upload" at bounding box center [718, 642] width 70 height 21
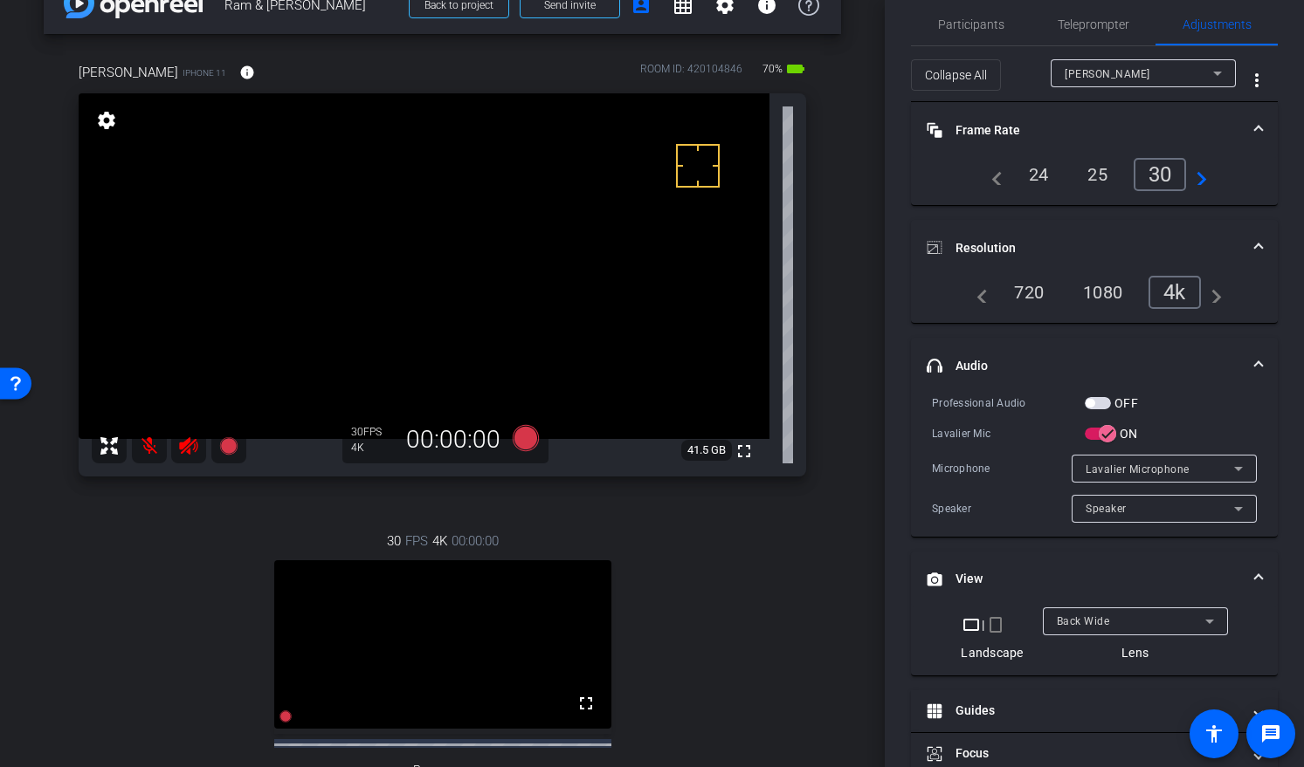
scroll to position [92, 0]
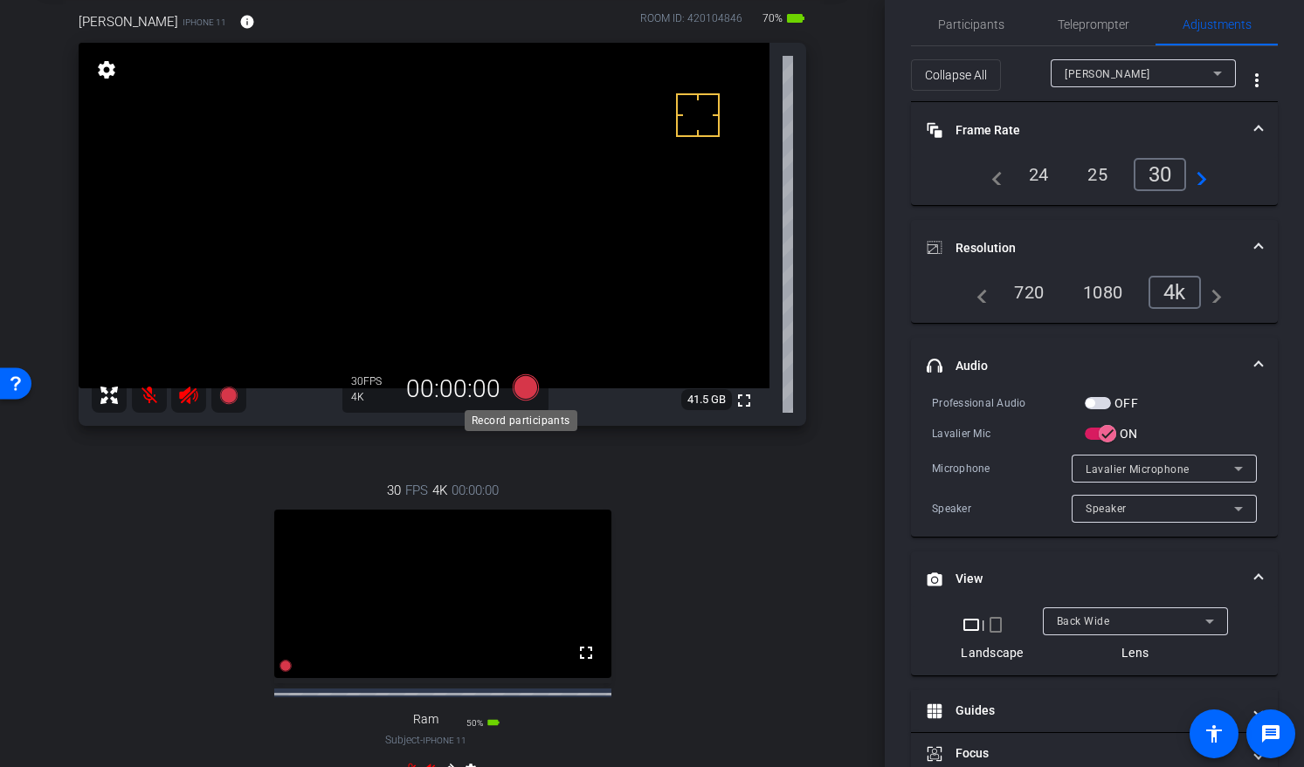
click at [520, 387] on icon at bounding box center [525, 388] width 26 height 26
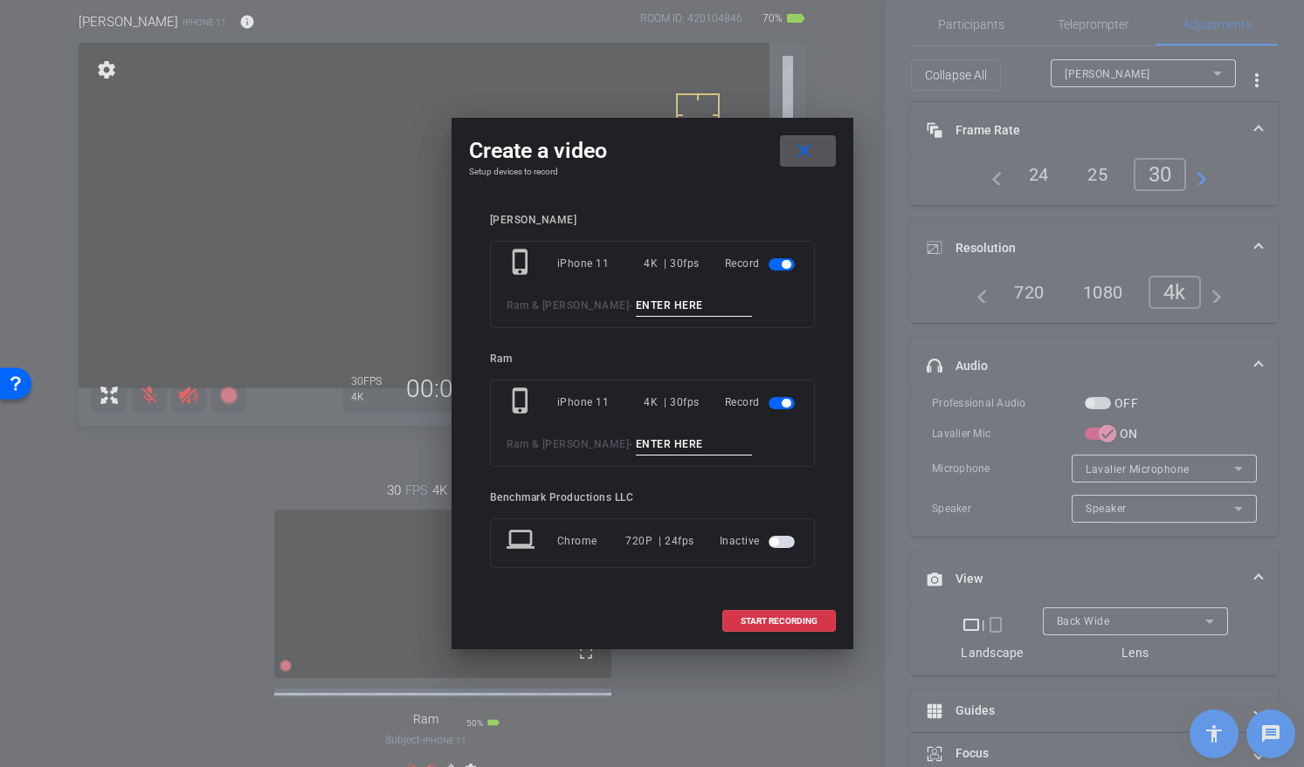
click at [787, 408] on span "button" at bounding box center [781, 403] width 26 height 12
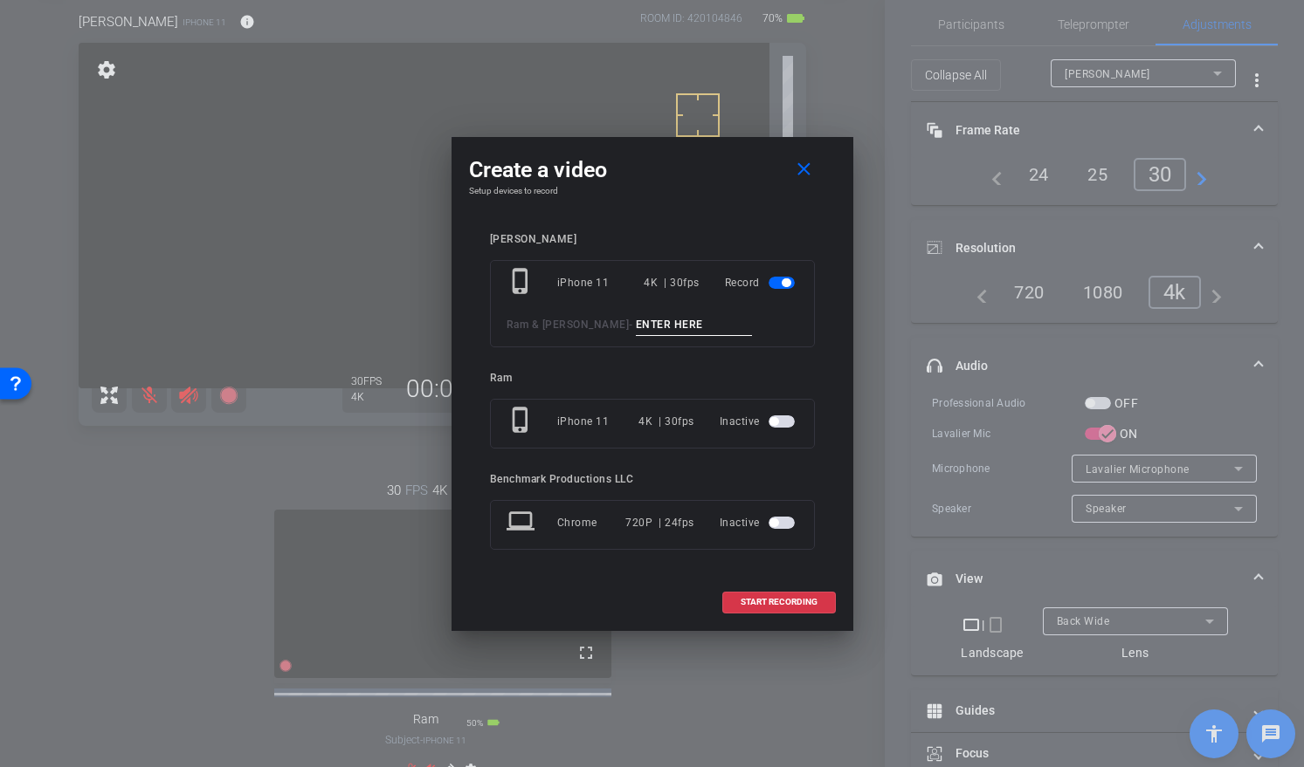
click at [641, 327] on input at bounding box center [694, 325] width 117 height 22
type input "S2 Take 2"
paste input "S2 Take 2"
type input "S2 Take 2"
click at [788, 602] on span "START RECORDING" at bounding box center [778, 602] width 77 height 9
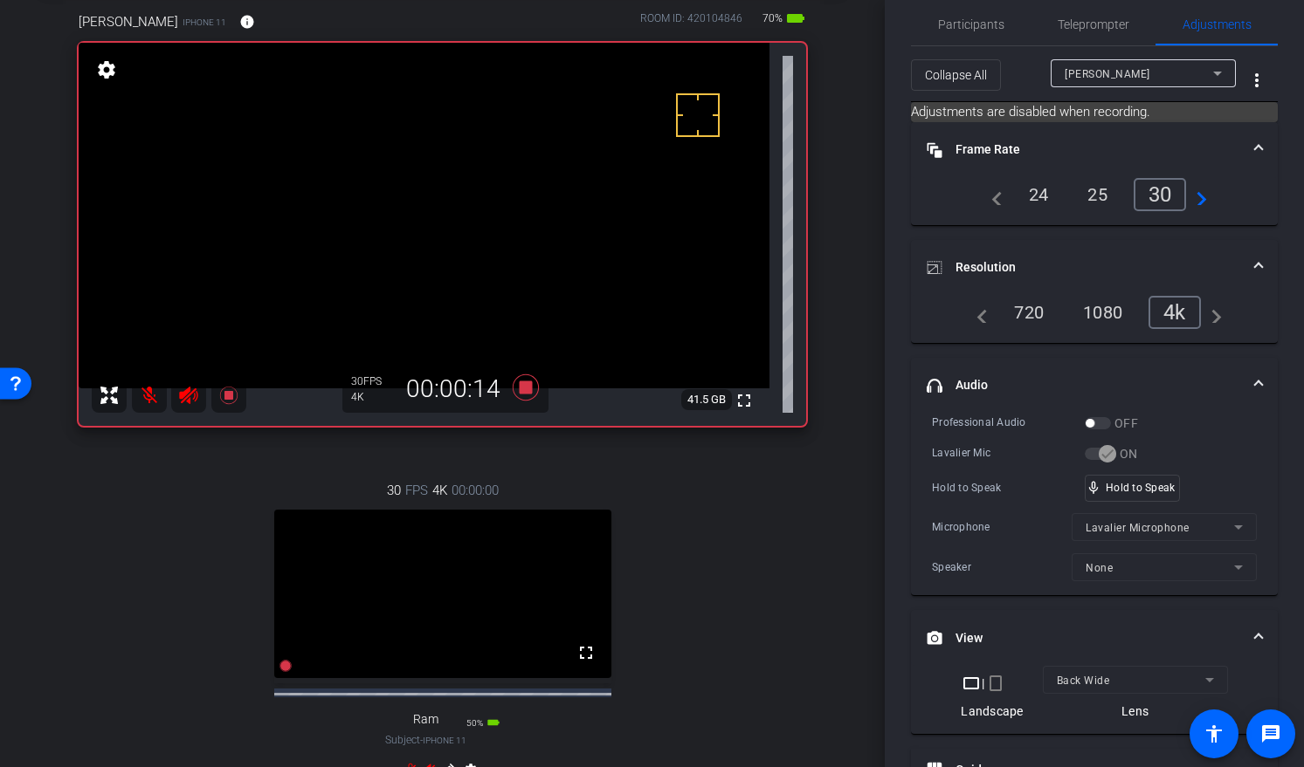
click at [141, 396] on mat-icon at bounding box center [149, 395] width 35 height 35
click at [149, 397] on mat-icon at bounding box center [149, 395] width 35 height 35
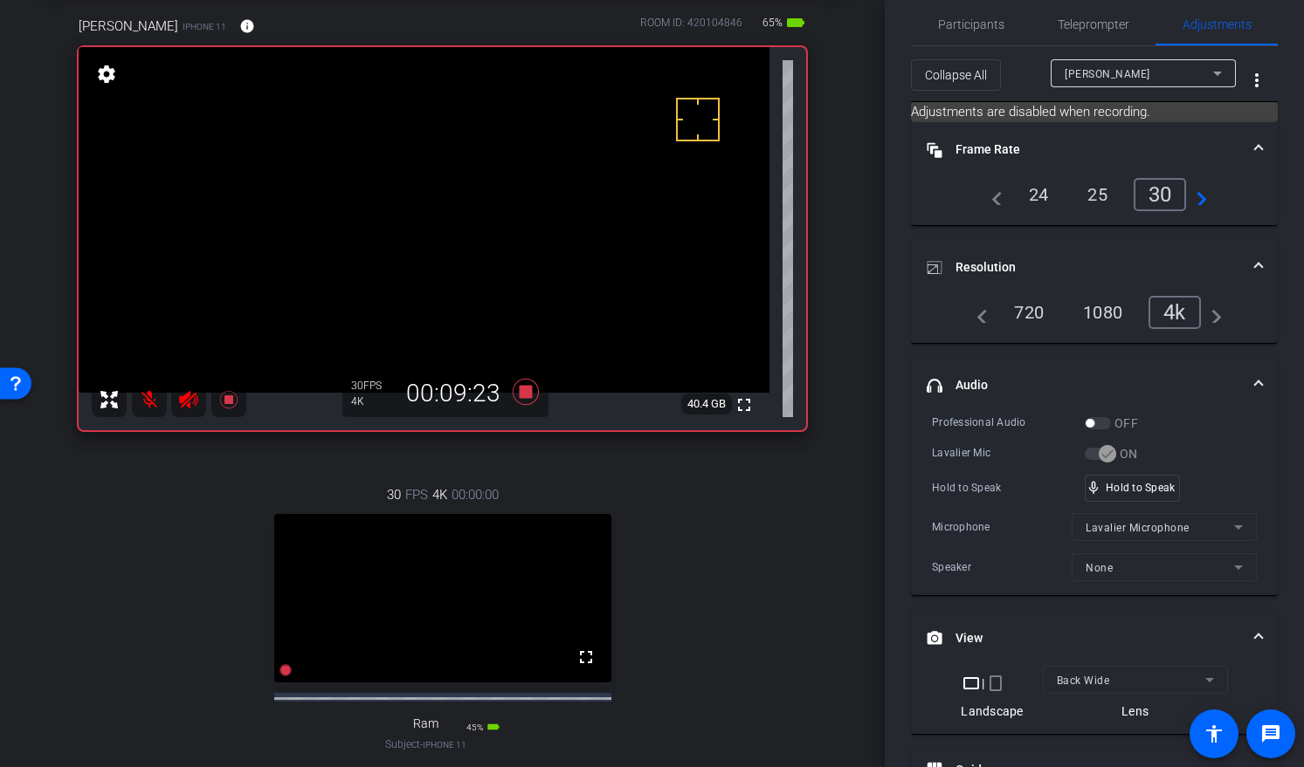
scroll to position [103, 0]
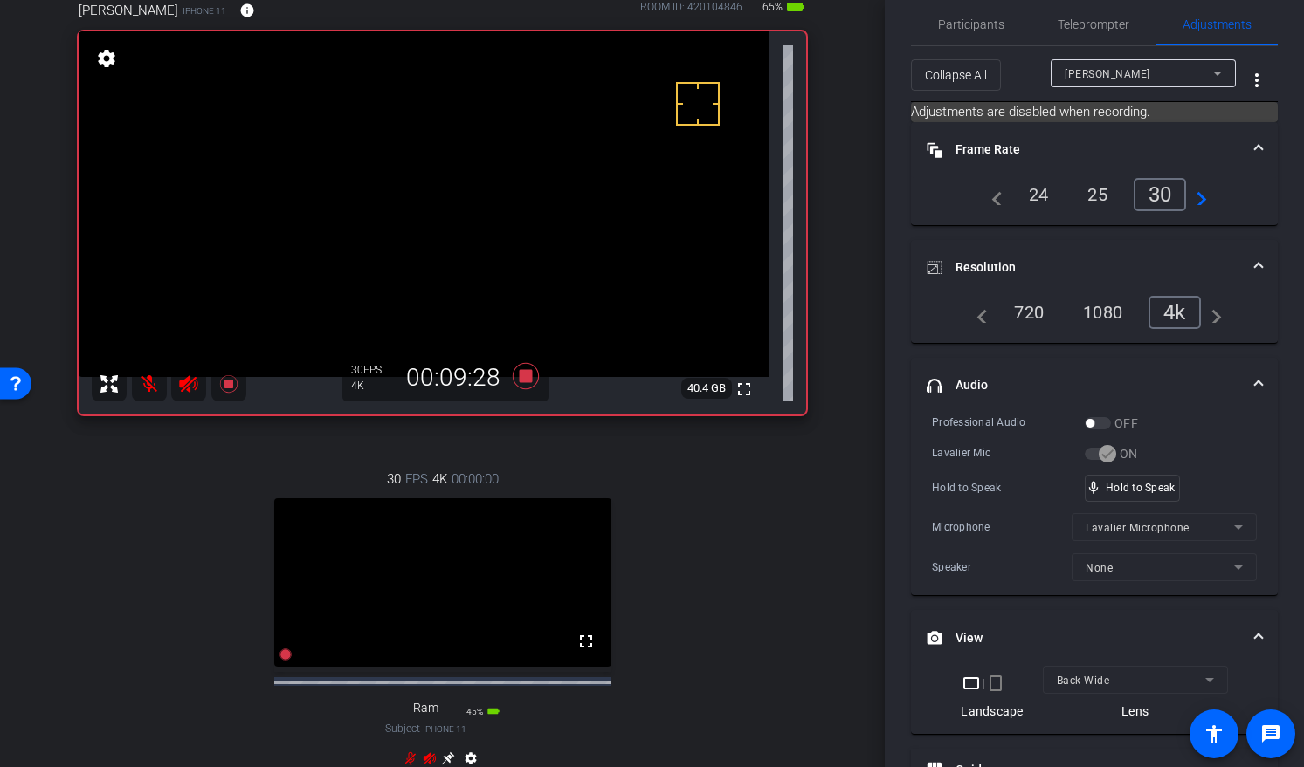
click at [148, 393] on mat-icon at bounding box center [149, 384] width 35 height 35
click at [148, 388] on mat-icon at bounding box center [149, 384] width 35 height 35
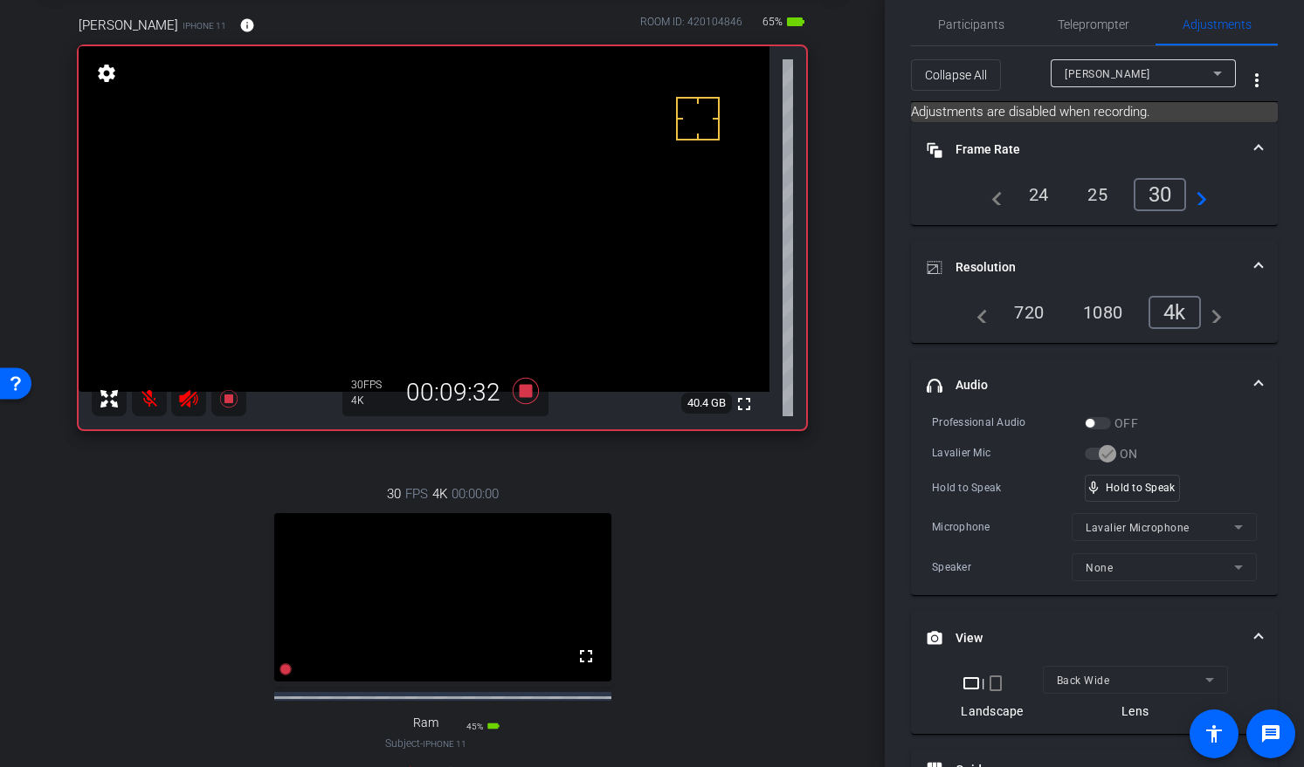
scroll to position [75, 0]
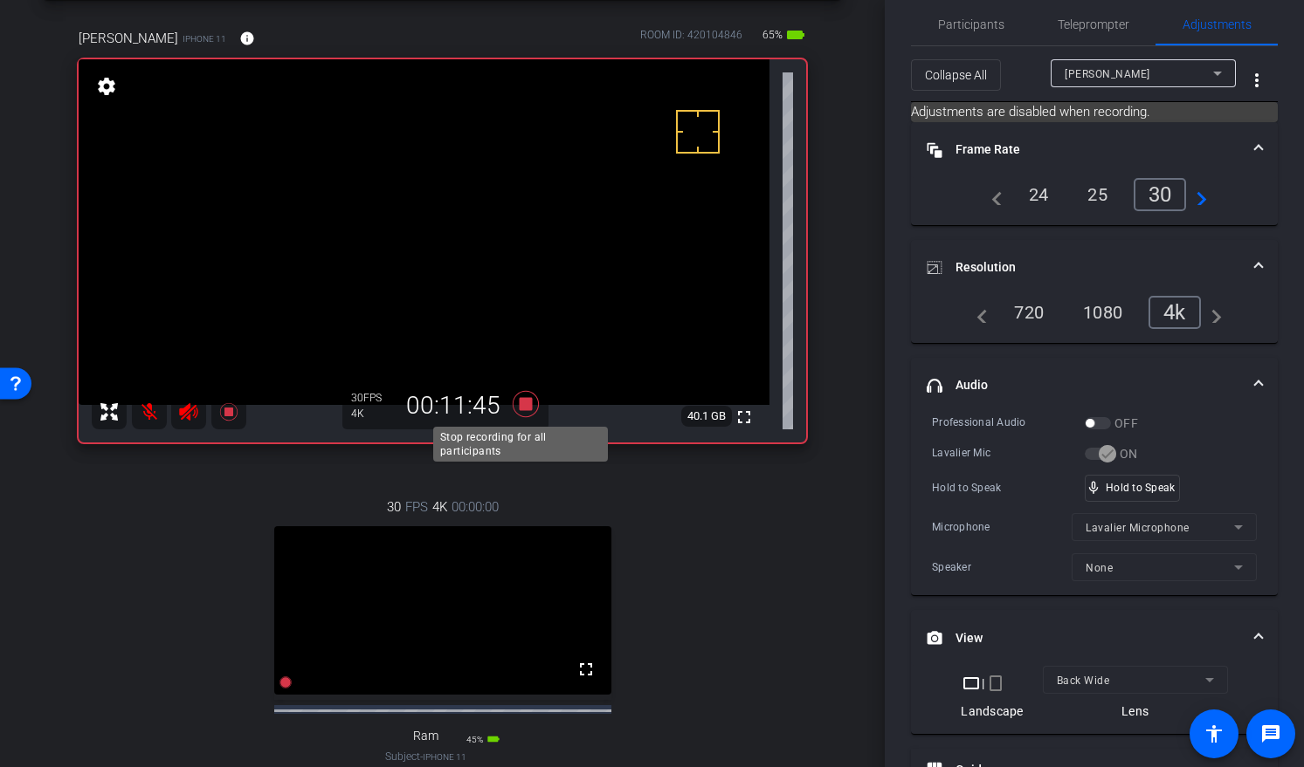
click at [520, 406] on icon at bounding box center [525, 404] width 26 height 26
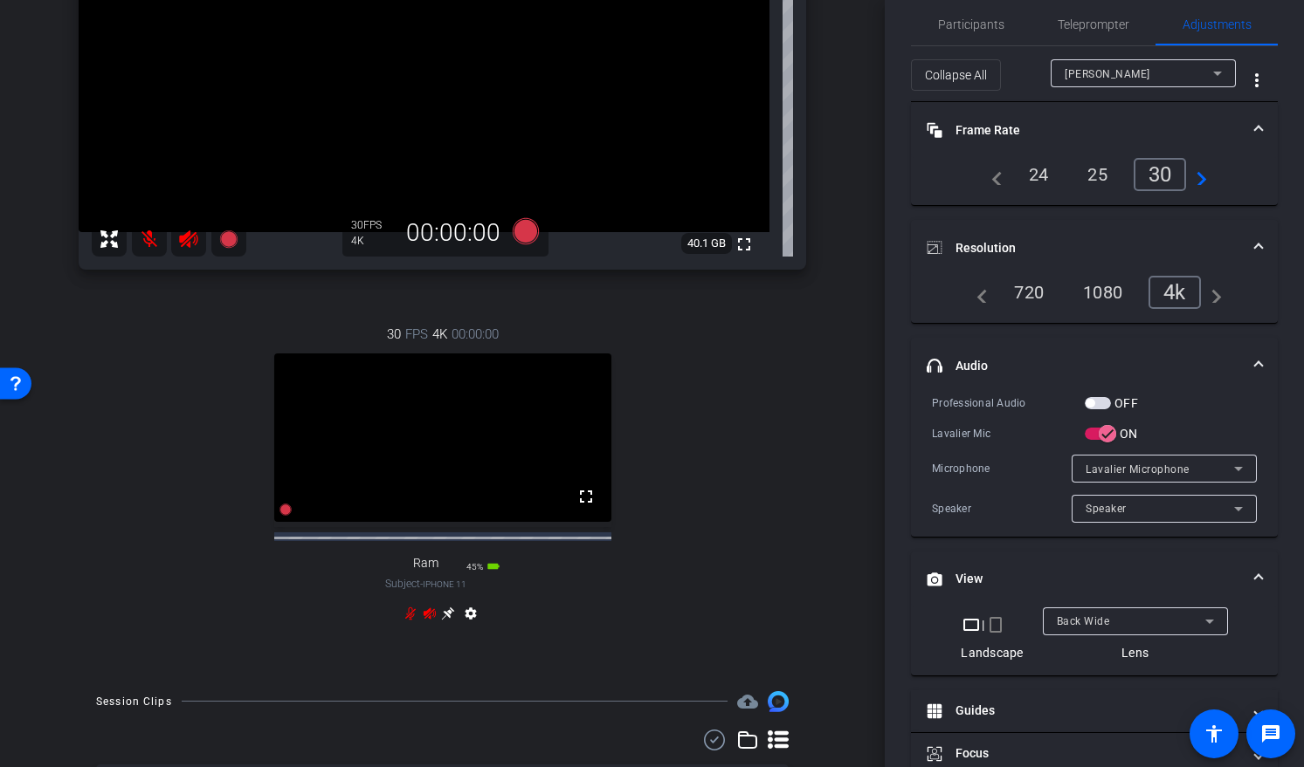
scroll to position [553, 0]
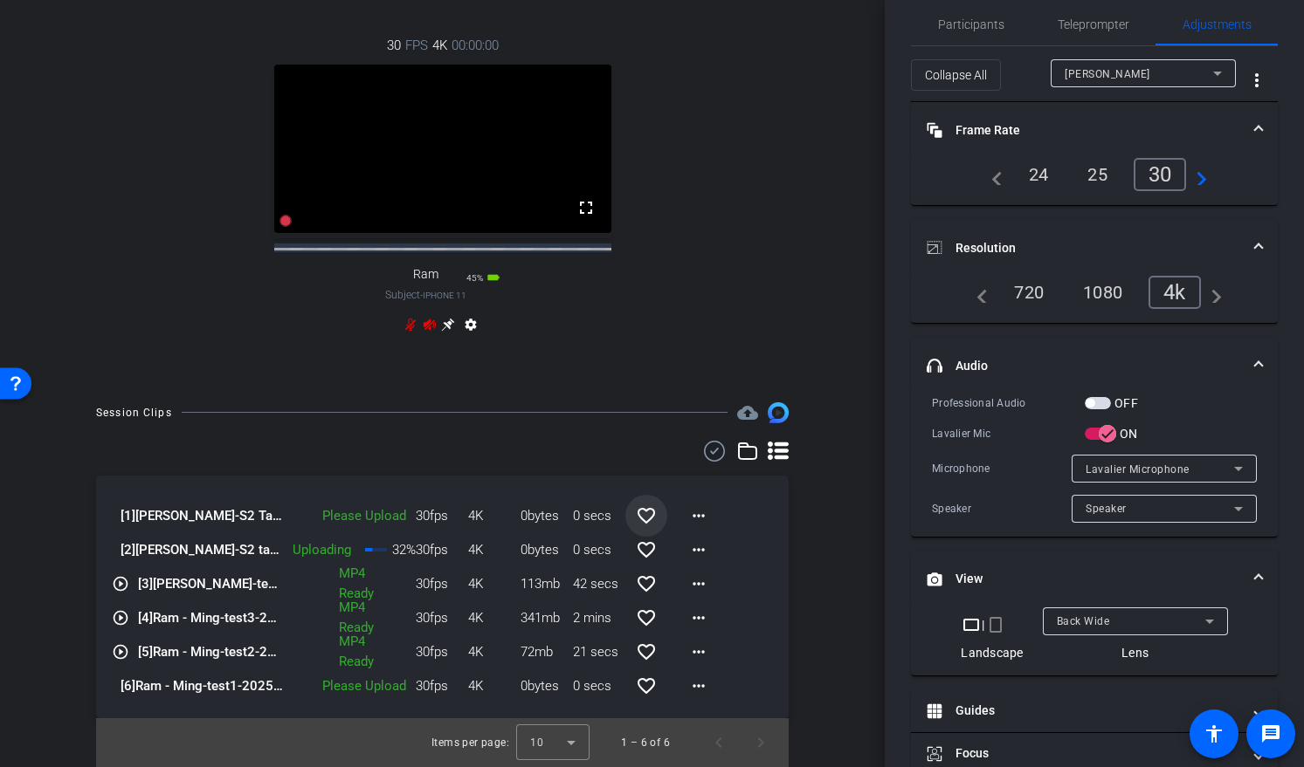
click at [647, 516] on mat-icon "favorite_border" at bounding box center [646, 516] width 21 height 21
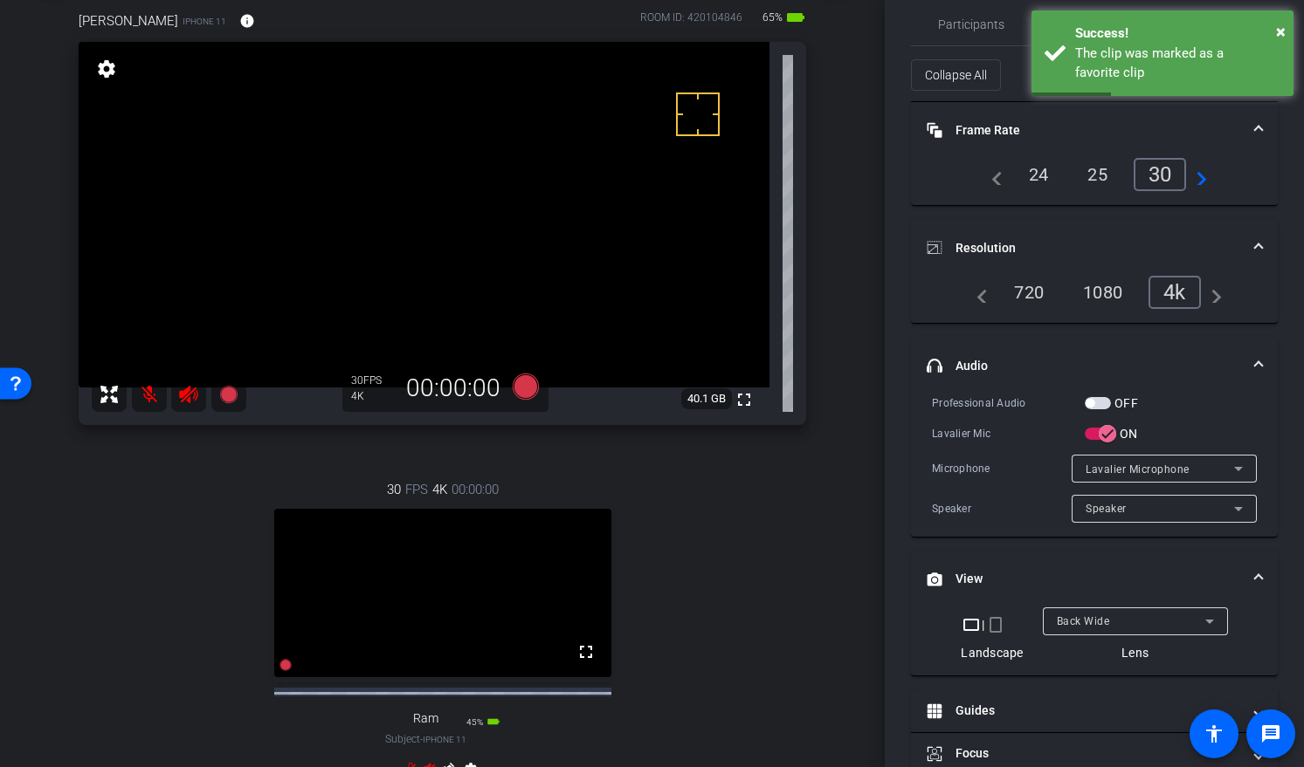
scroll to position [398, 0]
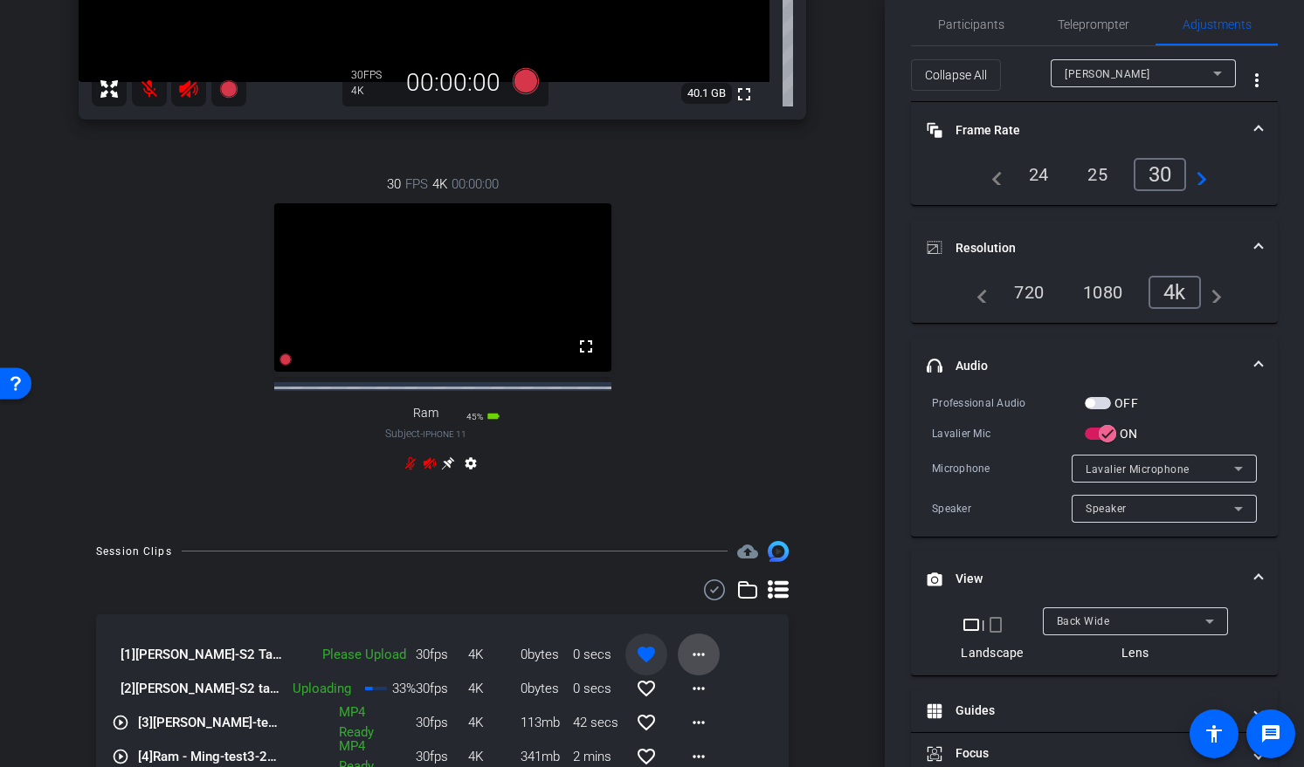
click at [694, 665] on mat-icon "more_horiz" at bounding box center [698, 654] width 21 height 21
click at [723, 705] on span "Upload" at bounding box center [718, 706] width 70 height 21
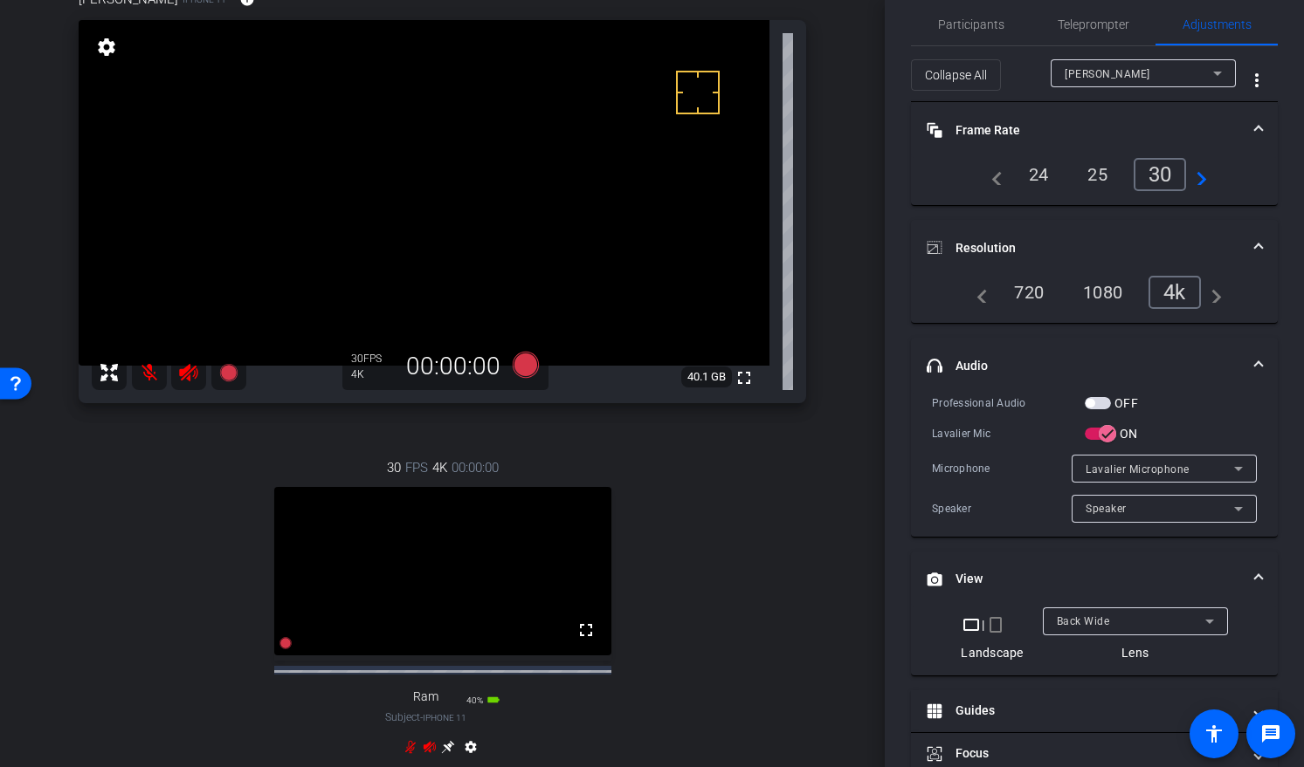
scroll to position [97, 0]
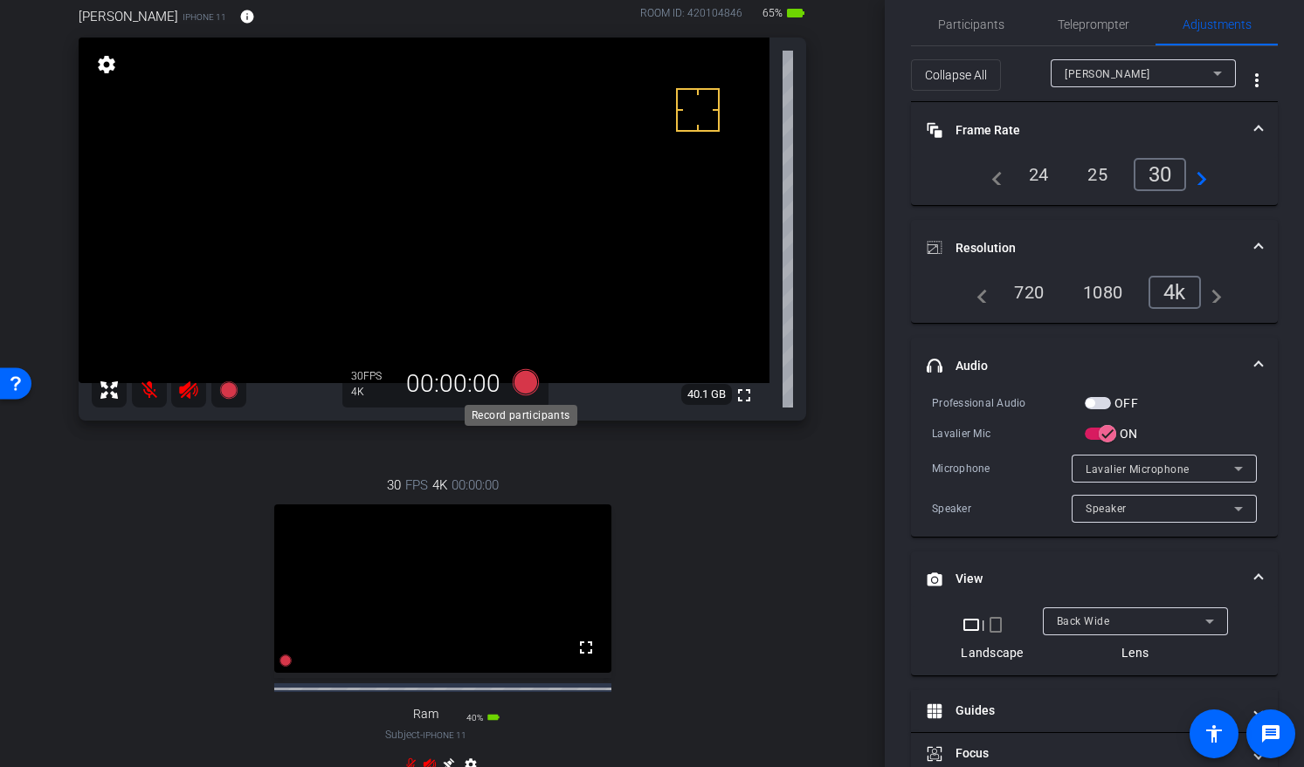
click at [523, 379] on icon at bounding box center [525, 382] width 26 height 26
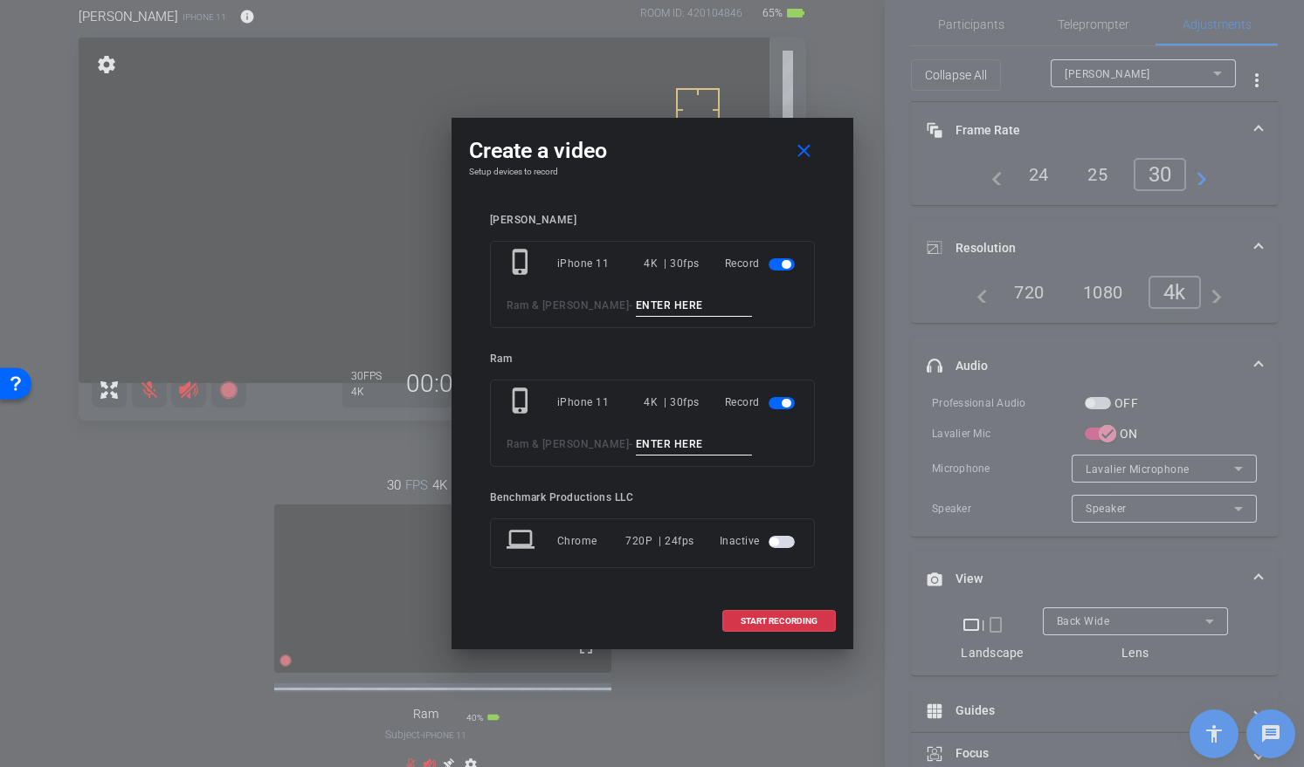
click at [787, 401] on span "button" at bounding box center [785, 403] width 9 height 9
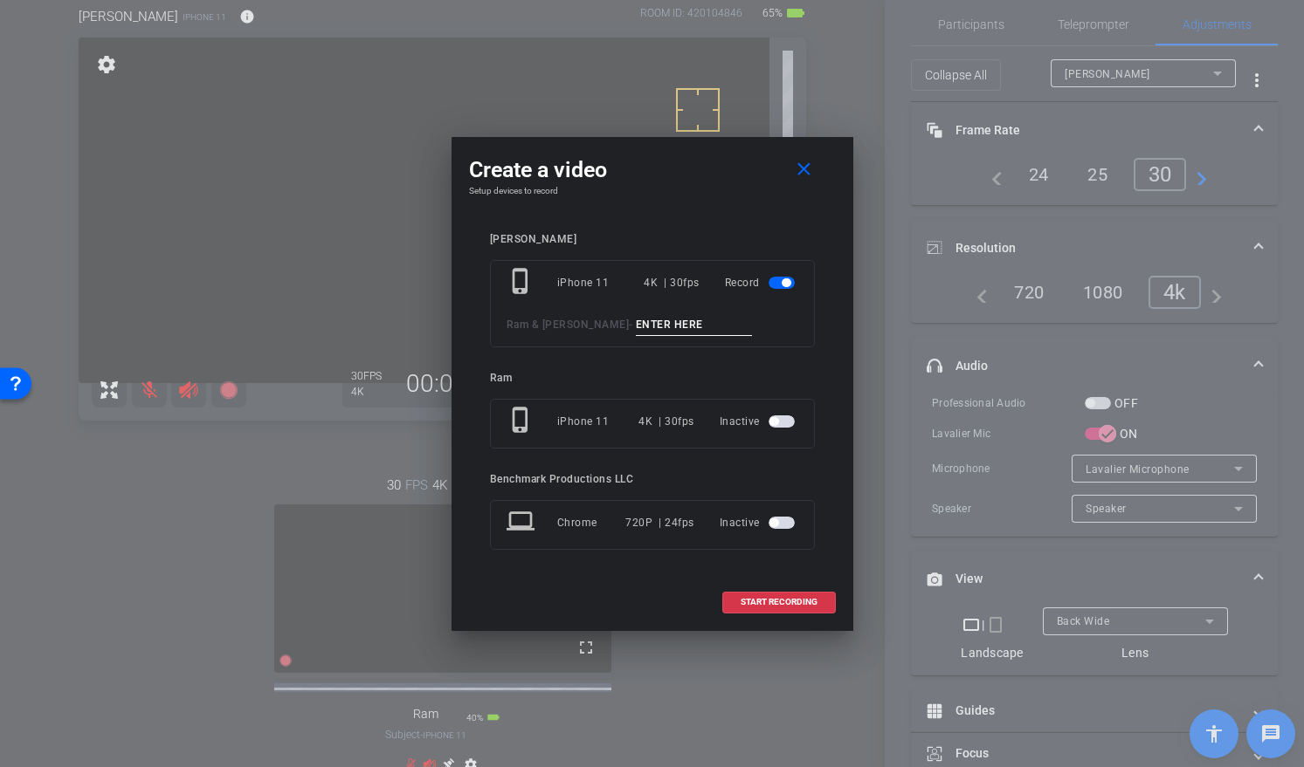
click at [643, 333] on input at bounding box center [694, 325] width 117 height 22
type input "S2 redo11"
click at [792, 607] on span "START RECORDING" at bounding box center [778, 602] width 77 height 9
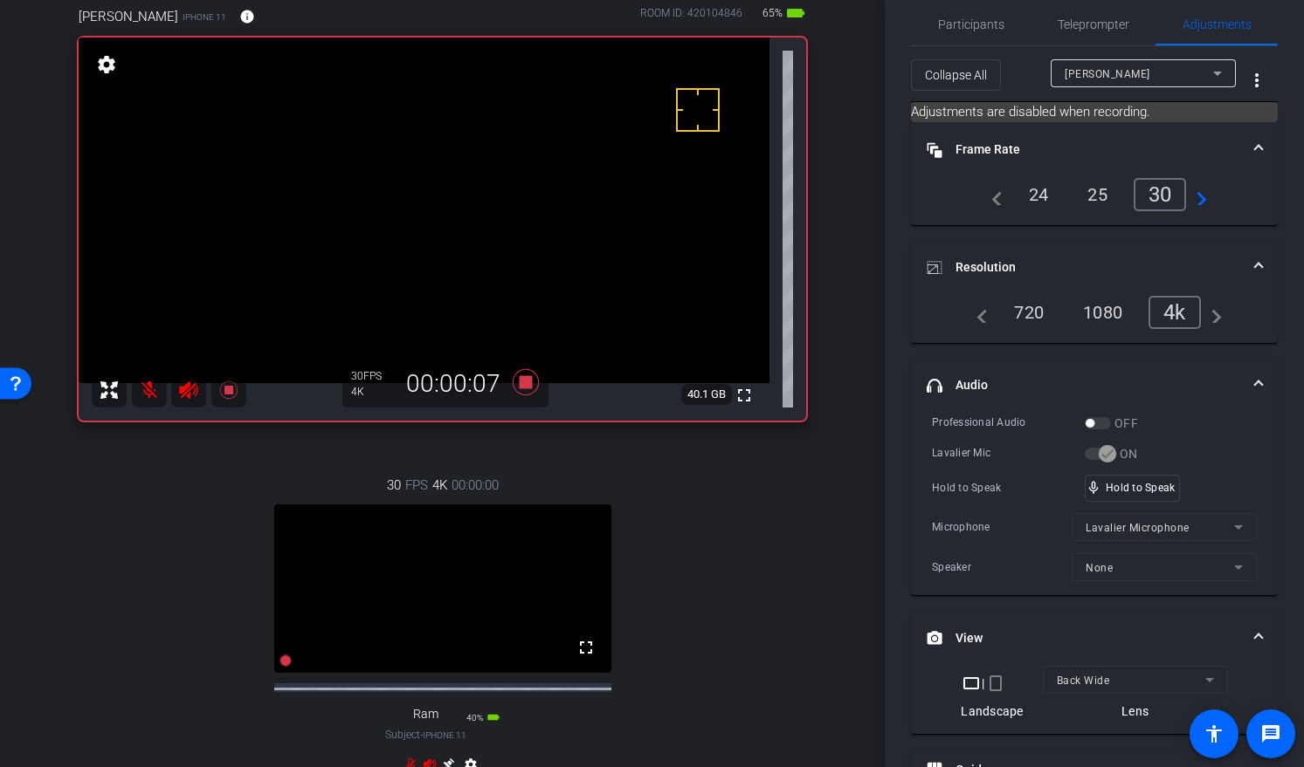
click at [152, 393] on mat-icon at bounding box center [149, 390] width 35 height 35
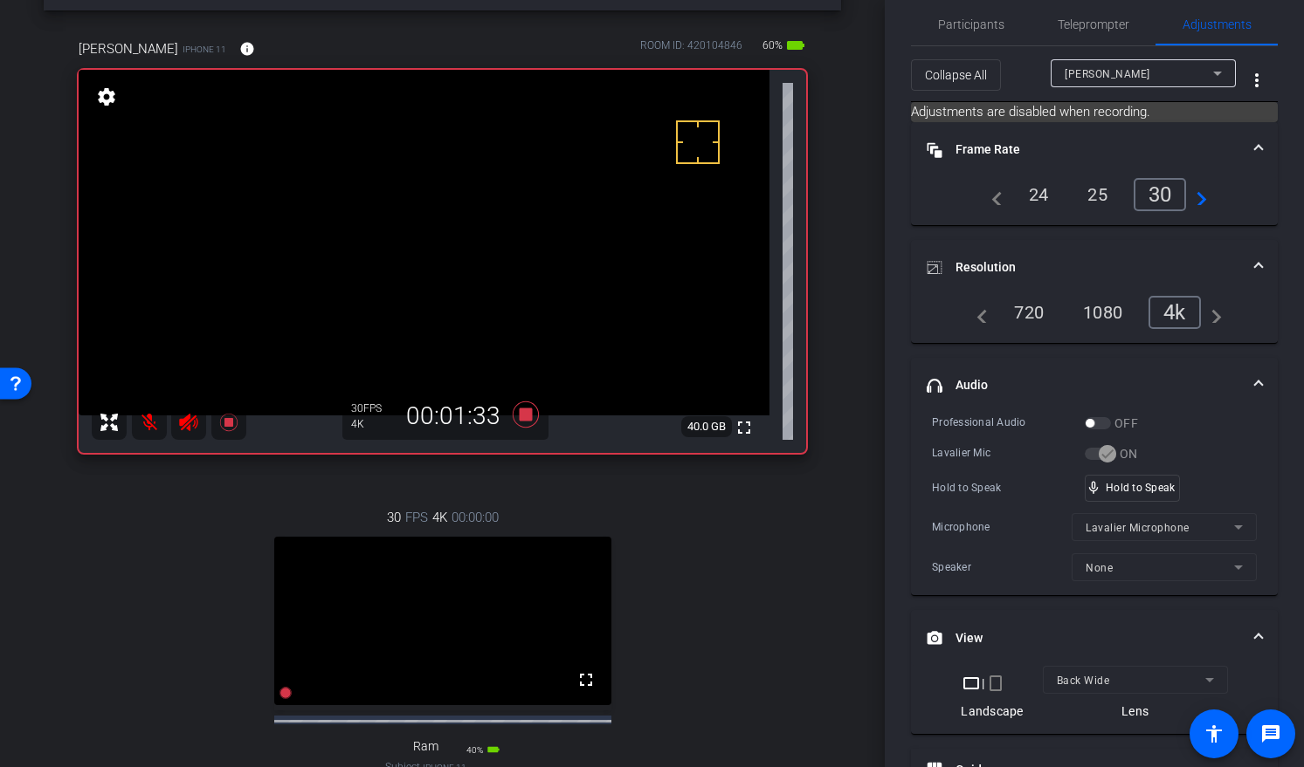
scroll to position [100, 0]
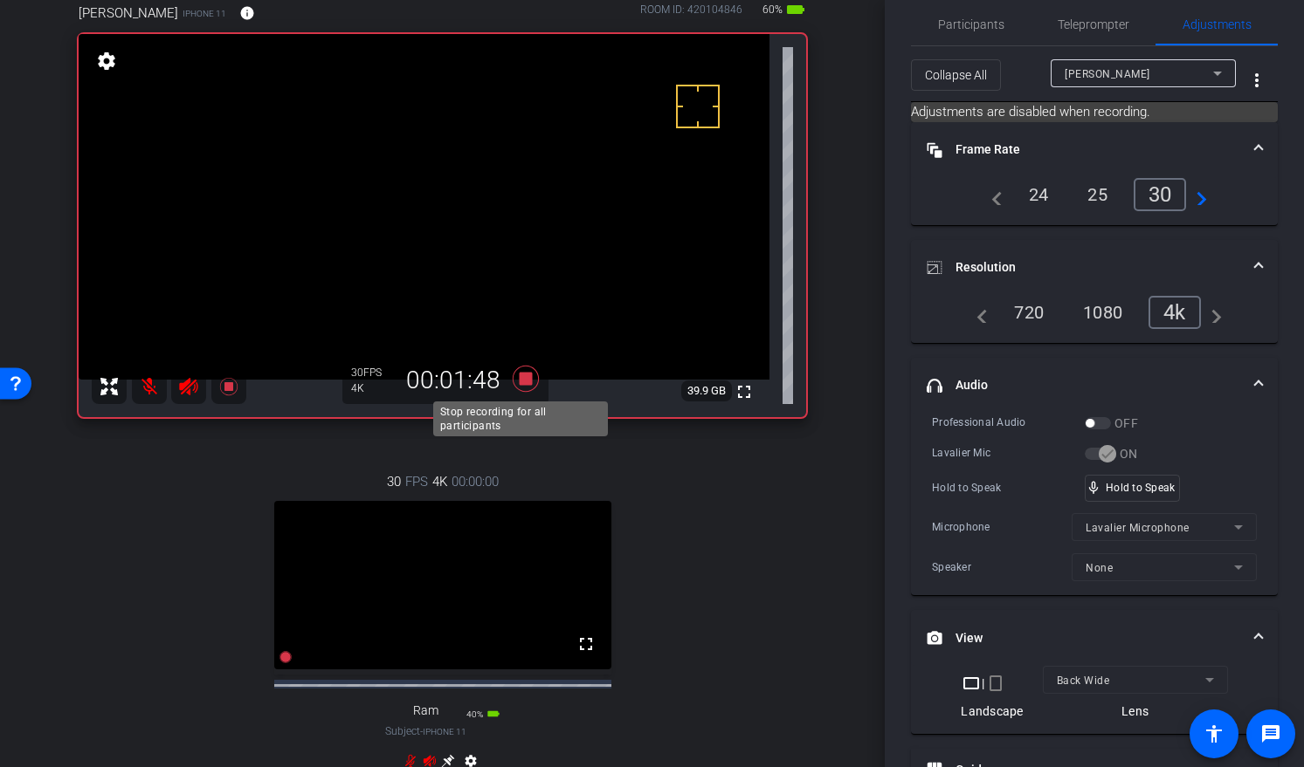
click at [520, 377] on icon at bounding box center [525, 379] width 26 height 26
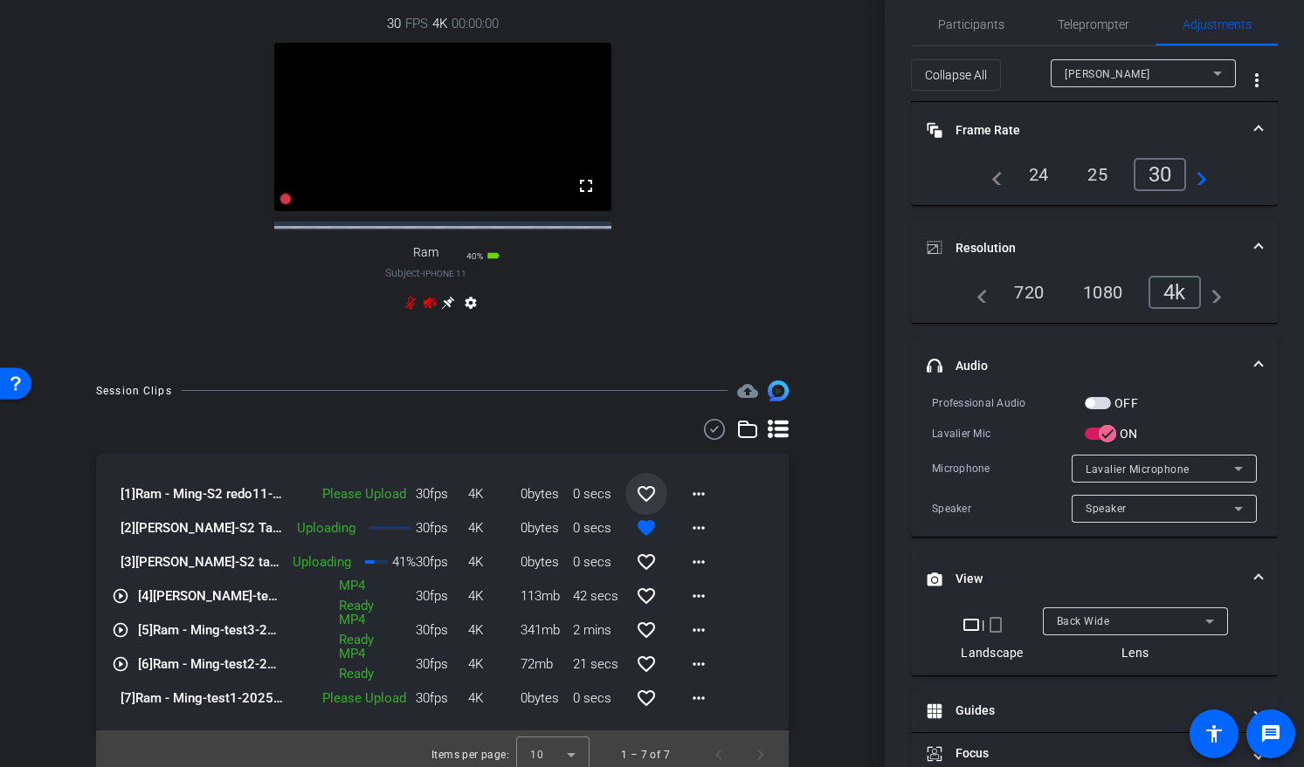
scroll to position [558, 0]
click at [636, 503] on mat-icon "favorite_border" at bounding box center [646, 495] width 21 height 21
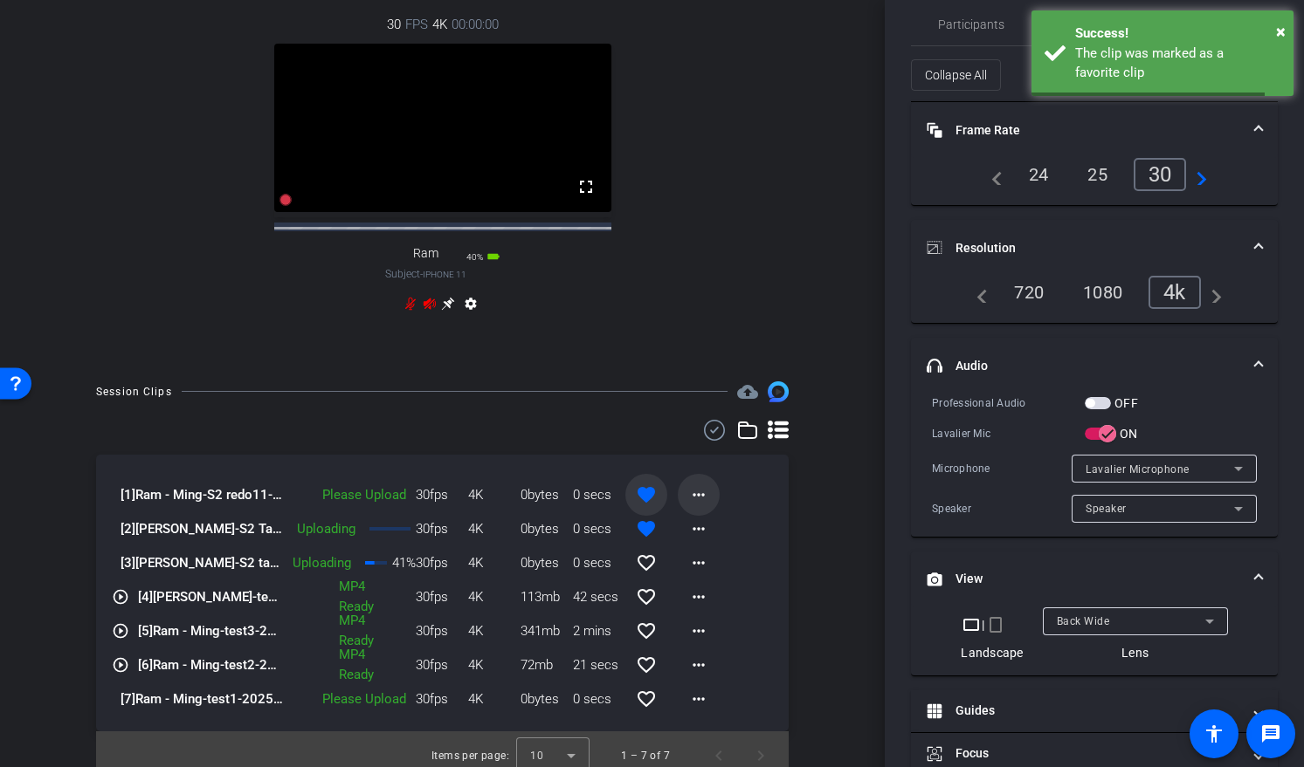
click at [688, 506] on mat-icon "more_horiz" at bounding box center [698, 495] width 21 height 21
click at [724, 547] on span "Upload" at bounding box center [718, 547] width 70 height 21
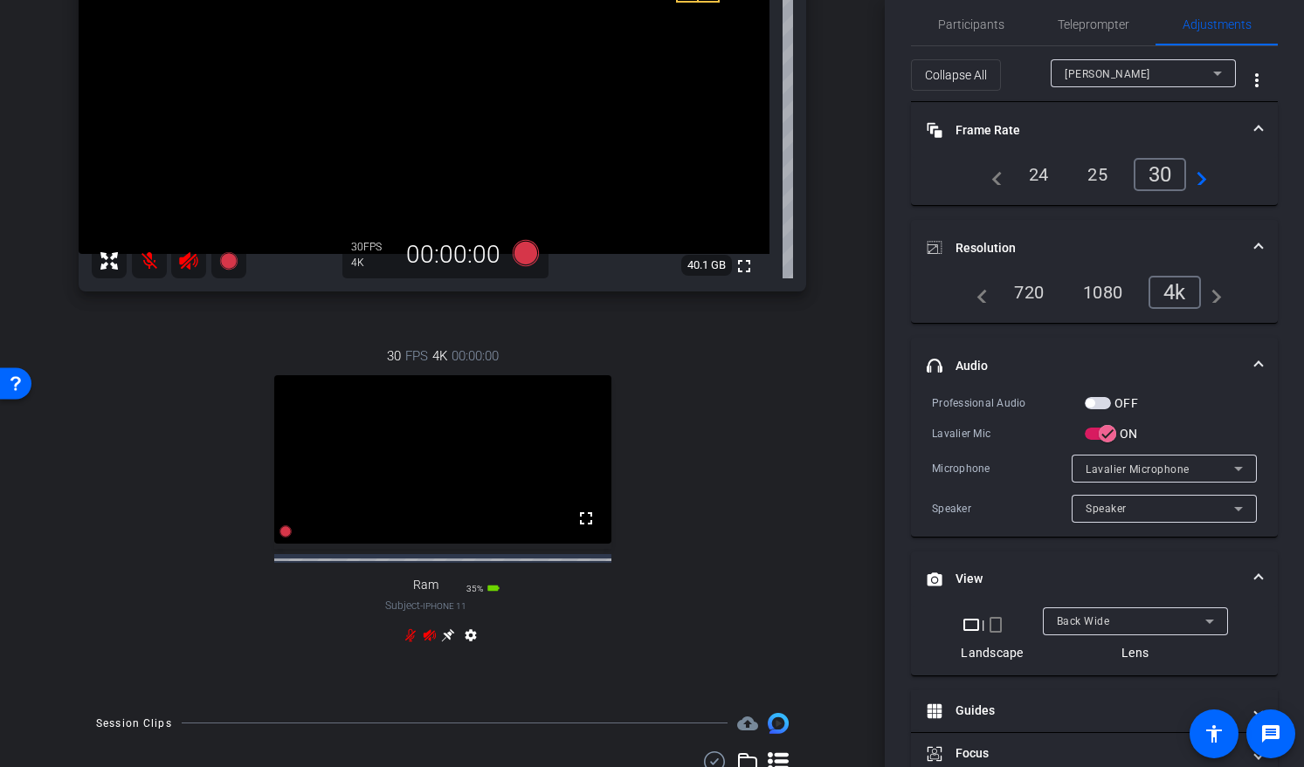
scroll to position [218, 0]
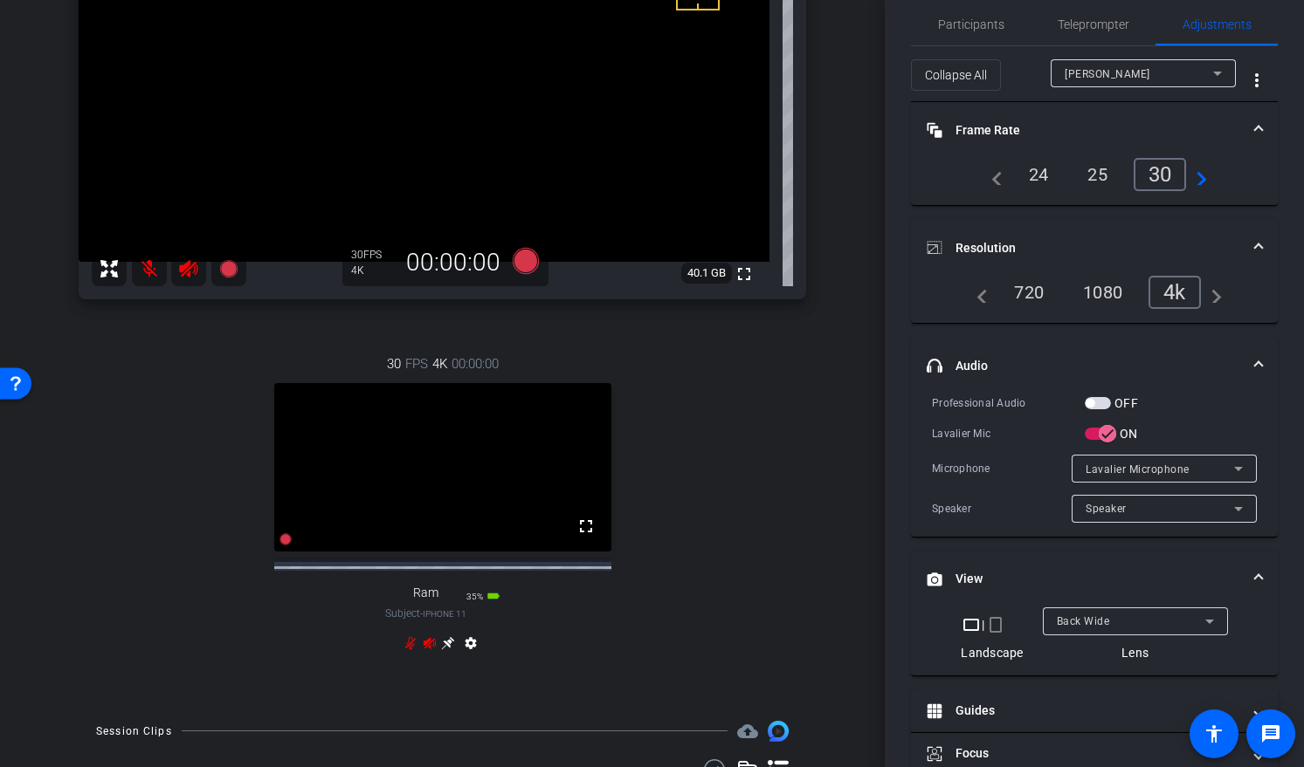
click at [446, 650] on icon at bounding box center [448, 643] width 14 height 14
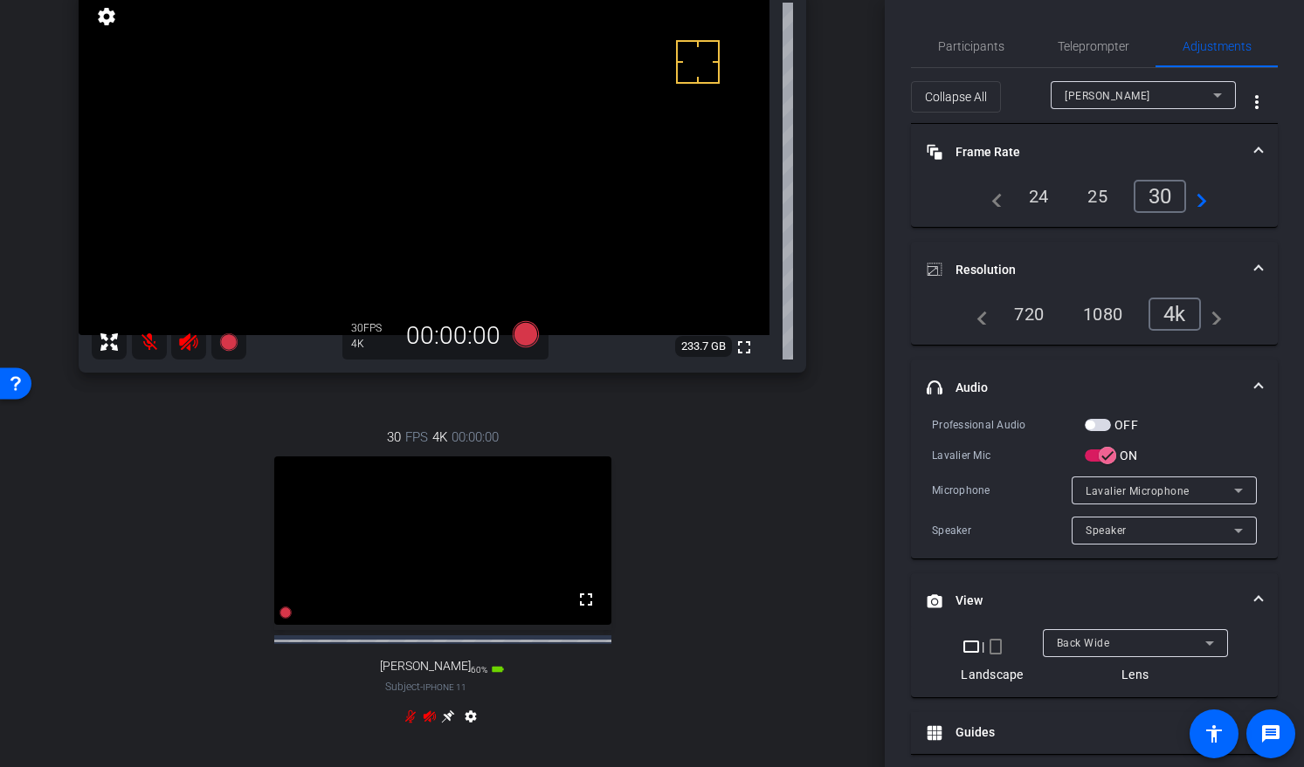
scroll to position [159, 0]
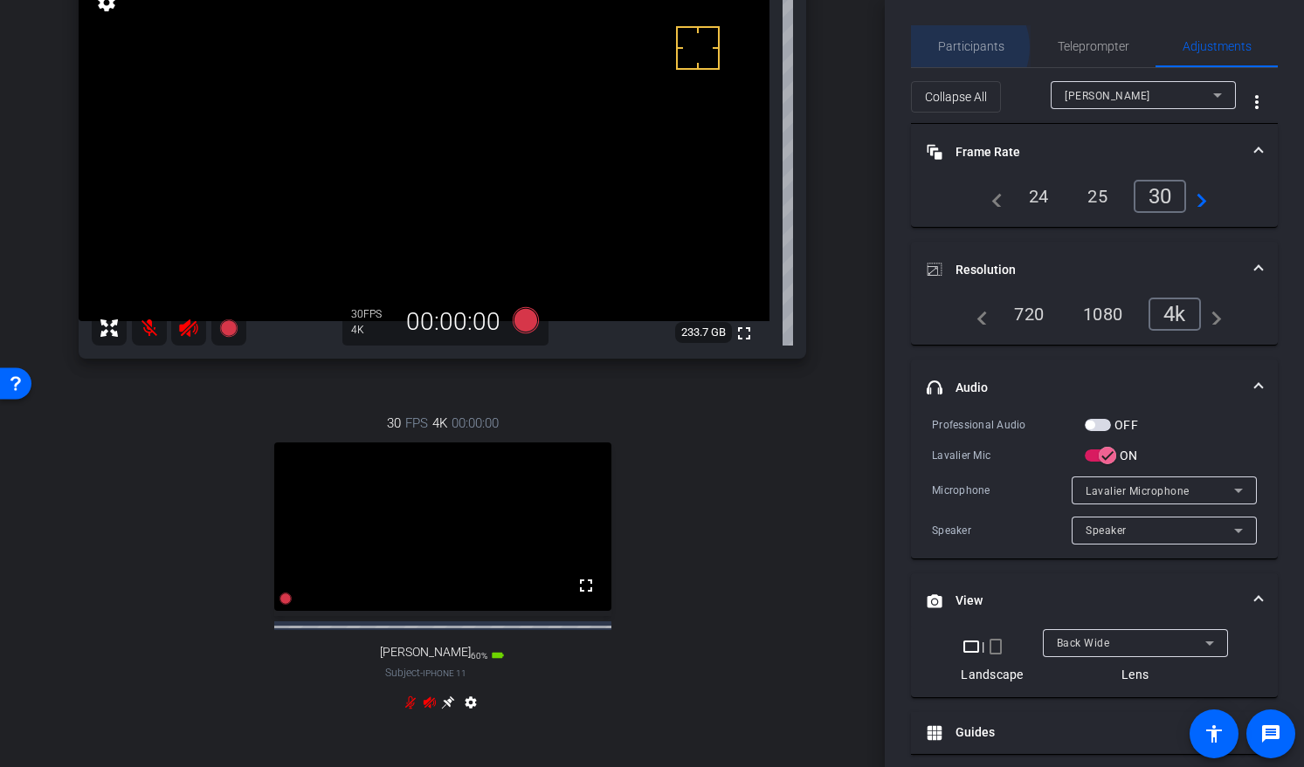
click at [961, 47] on span "Participants" at bounding box center [971, 46] width 66 height 12
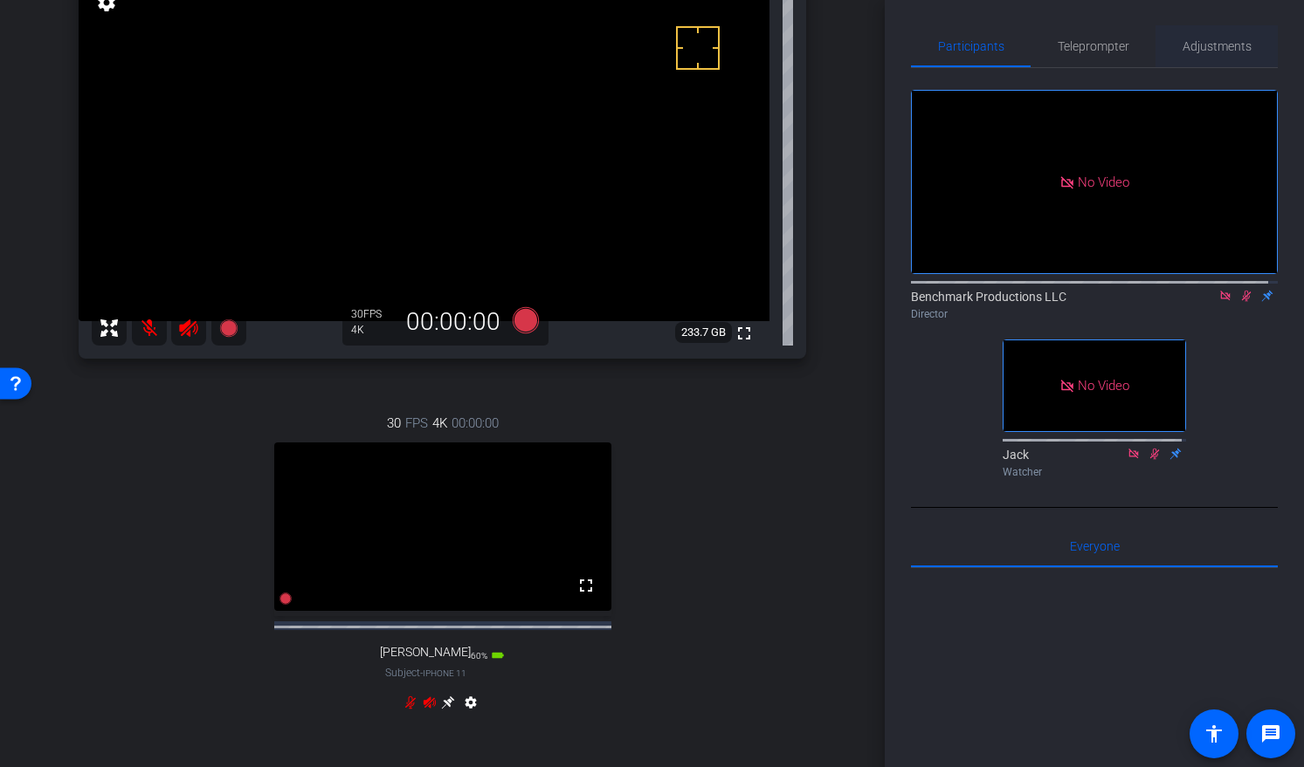
click at [1207, 43] on span "Adjustments" at bounding box center [1216, 46] width 69 height 12
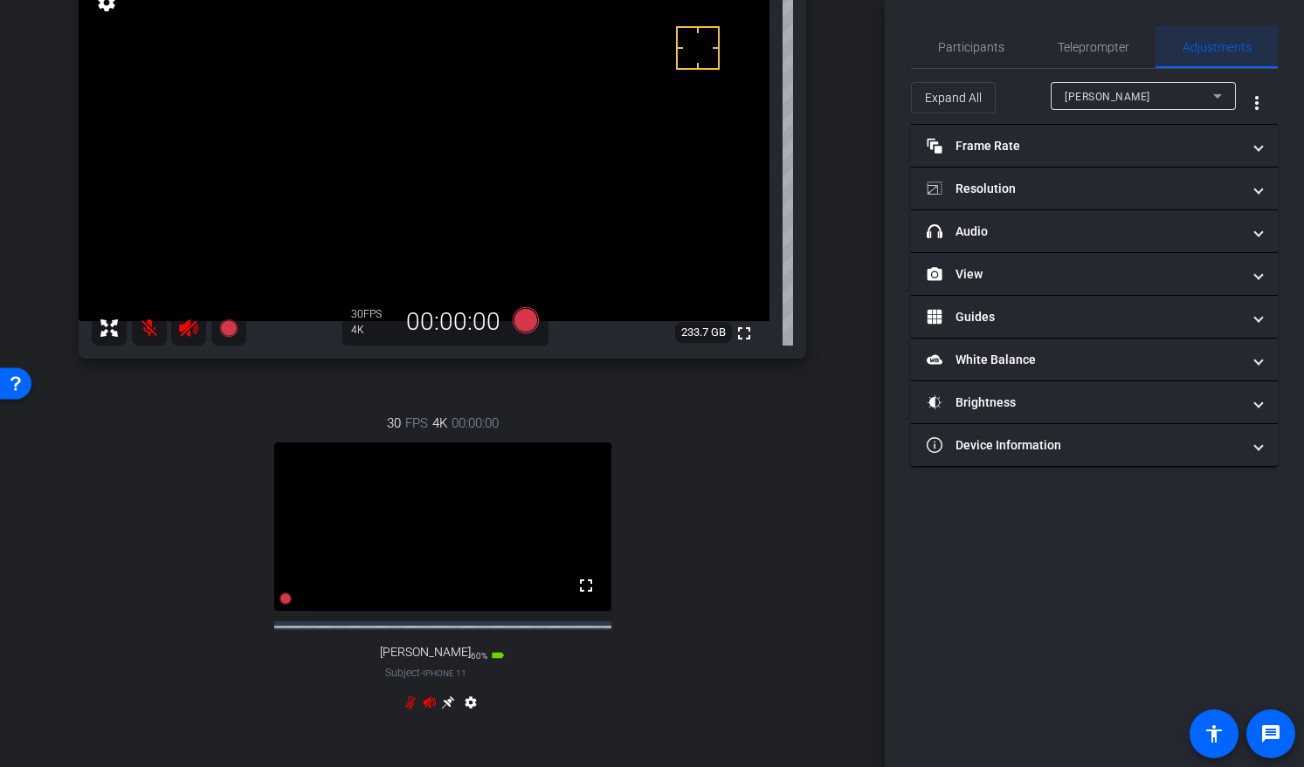
scroll to position [0, 0]
click at [444, 710] on icon at bounding box center [448, 703] width 14 height 14
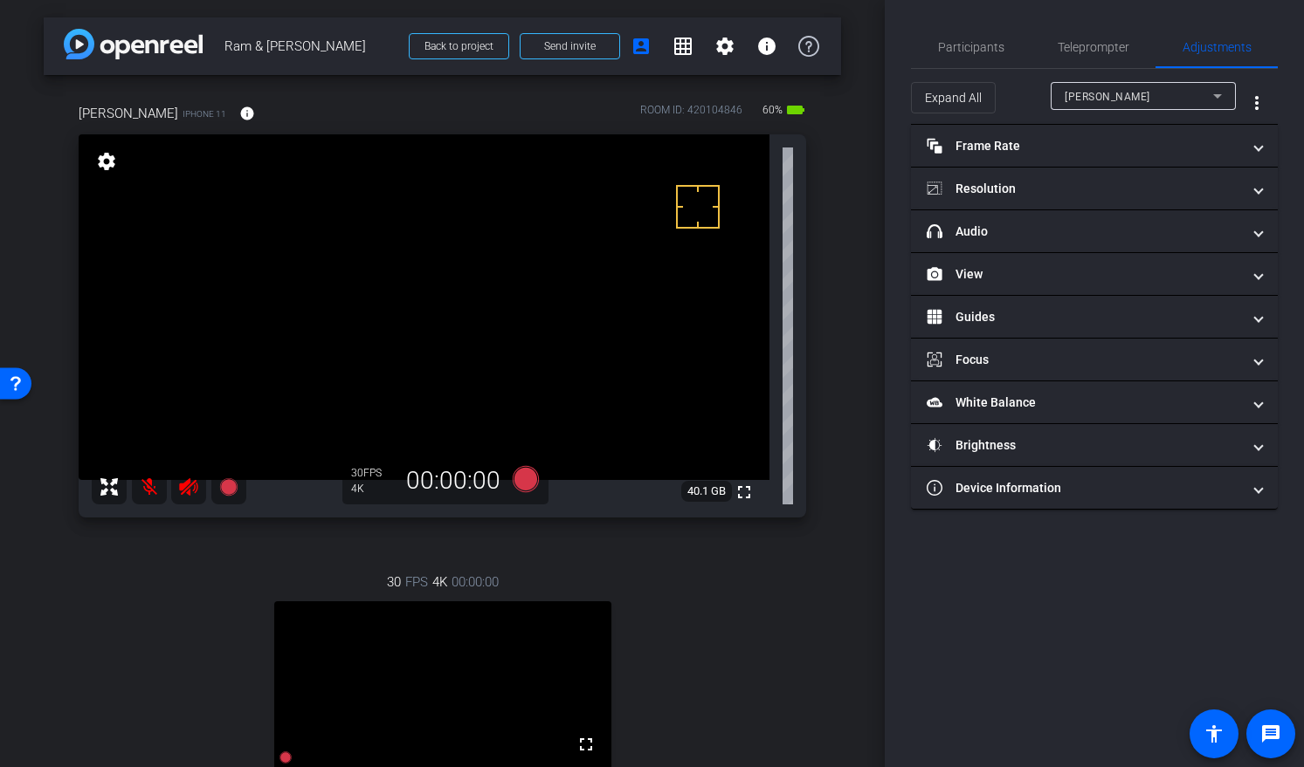
scroll to position [15, 0]
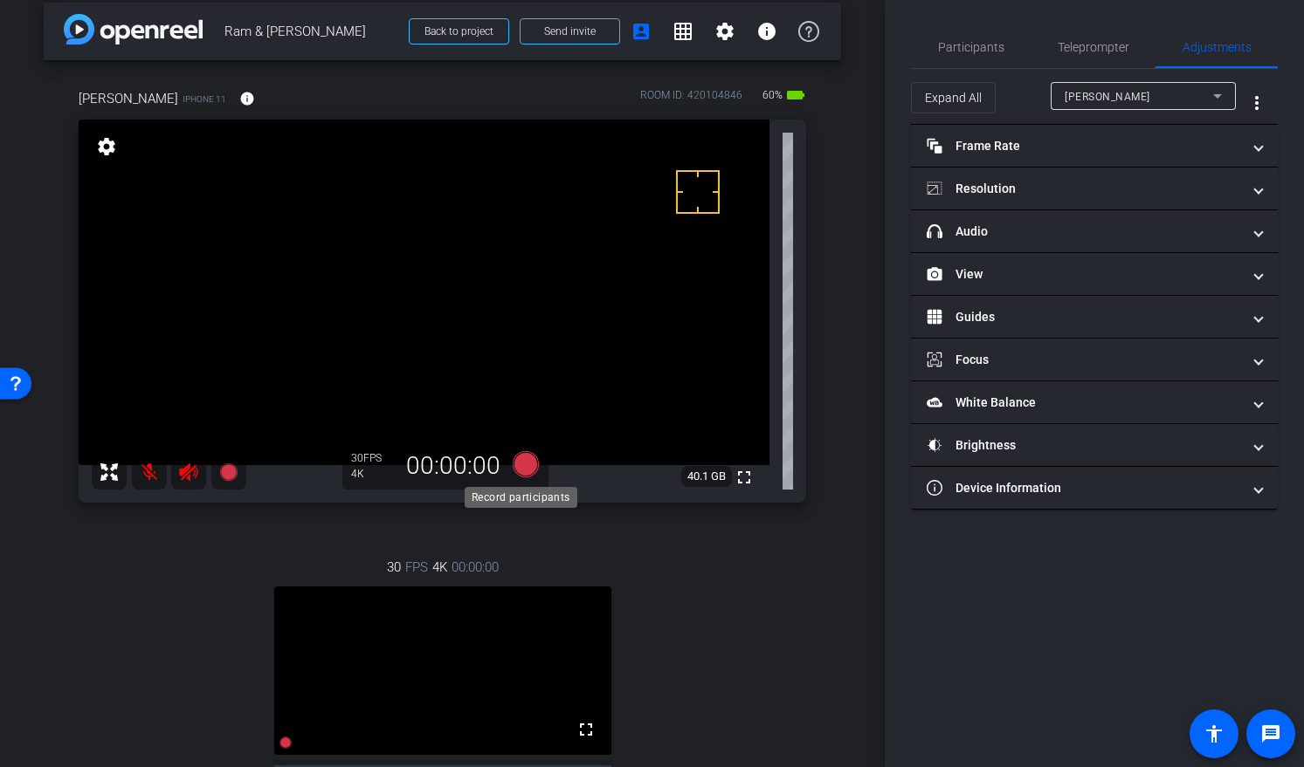
click at [512, 463] on icon at bounding box center [525, 464] width 26 height 26
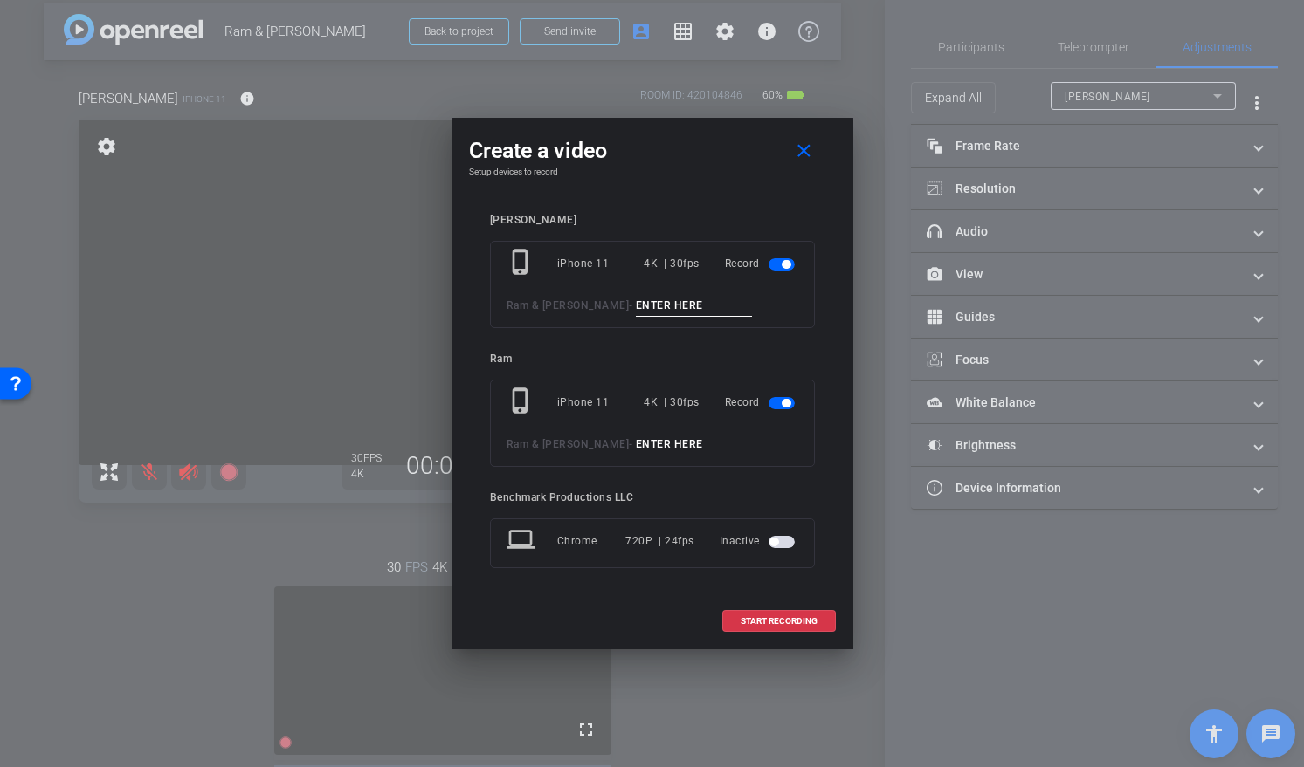
click at [779, 401] on span "button" at bounding box center [781, 403] width 26 height 12
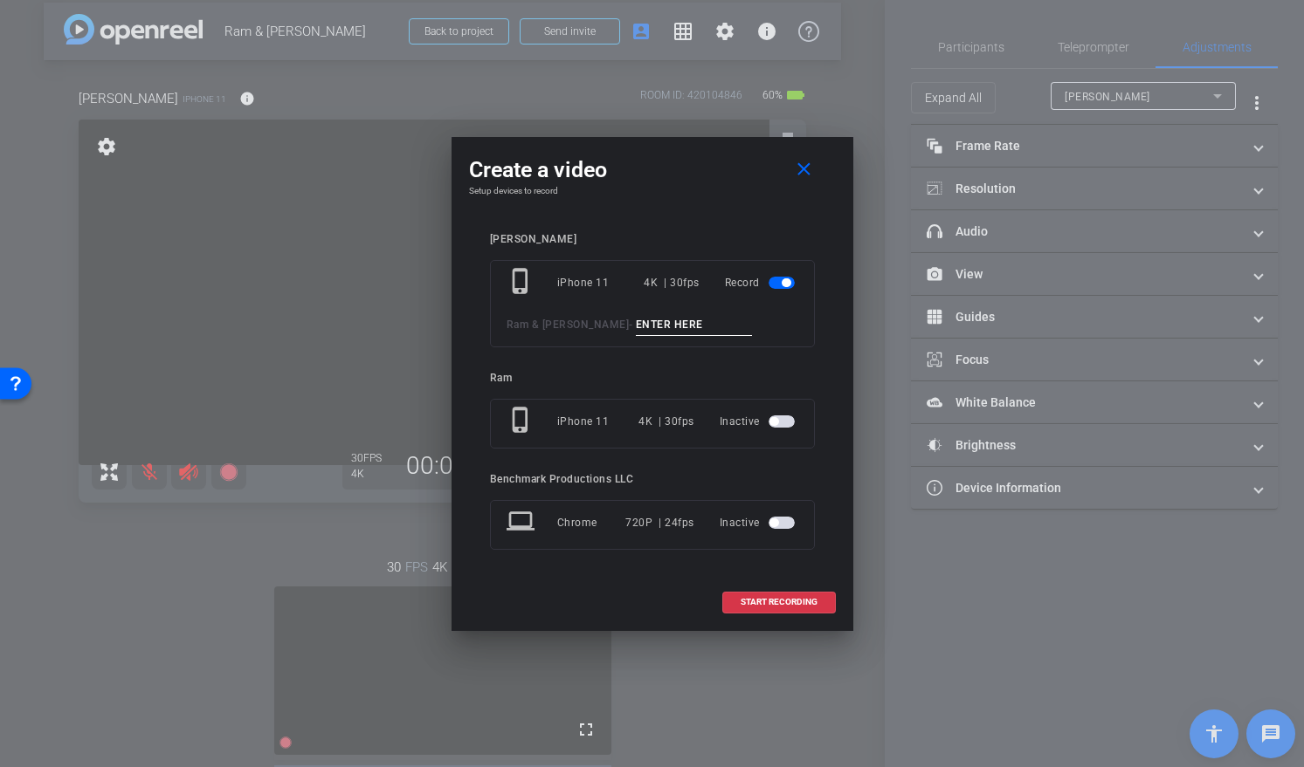
click at [646, 334] on input at bounding box center [694, 325] width 117 height 22
type input "Smile"
click at [756, 588] on span at bounding box center [779, 602] width 112 height 42
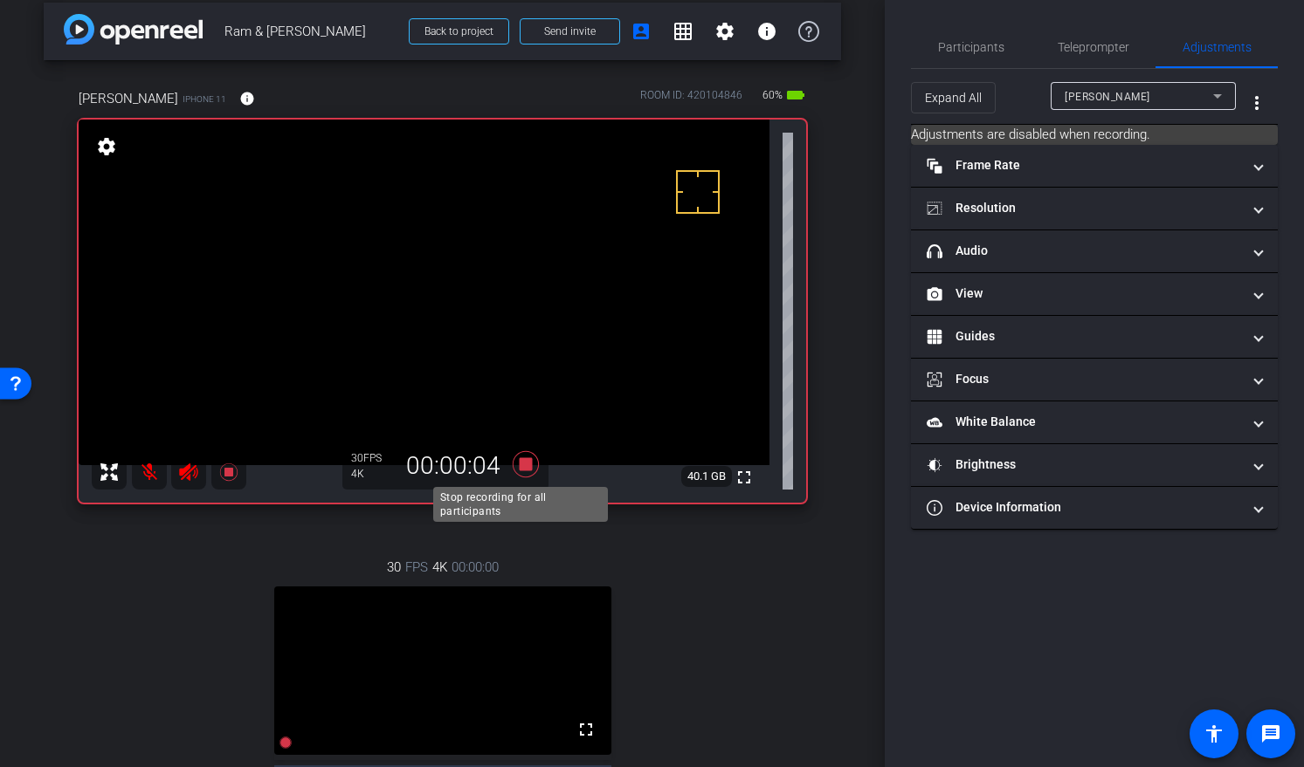
click at [520, 460] on icon at bounding box center [525, 464] width 26 height 26
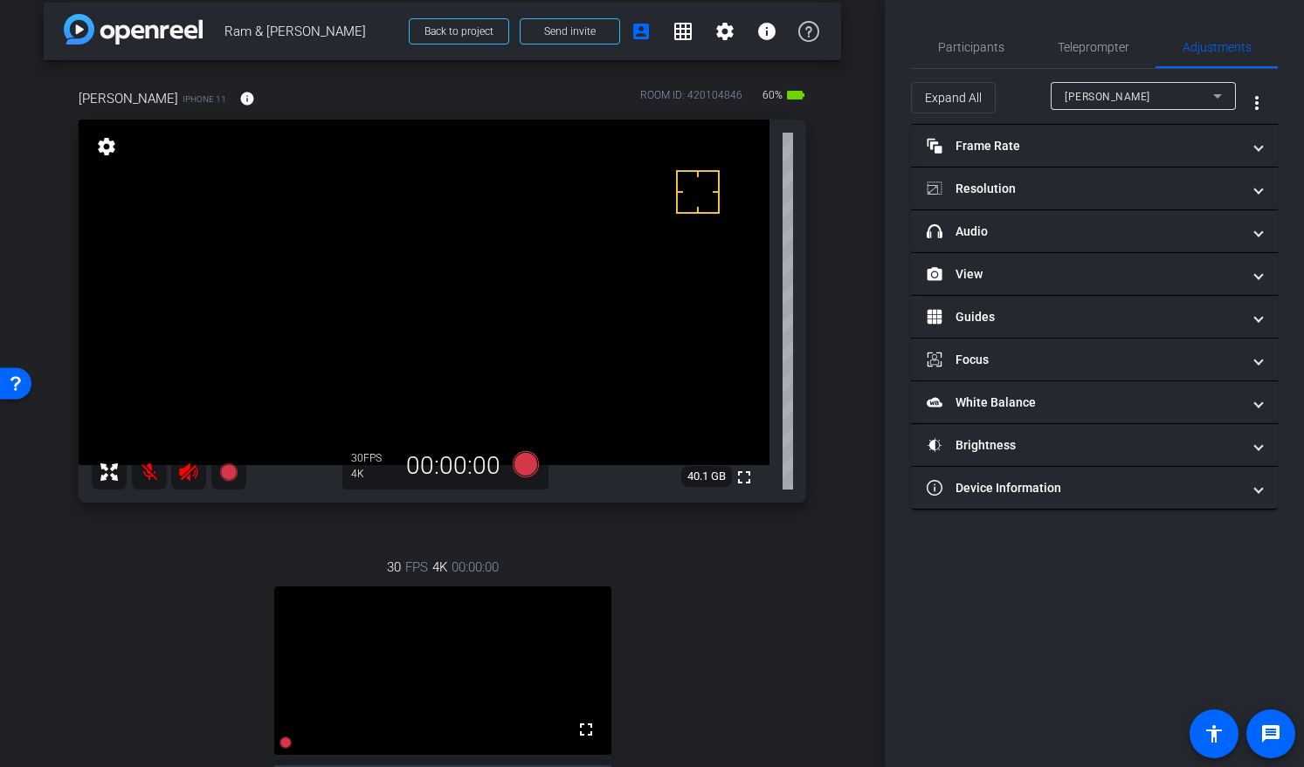
scroll to position [621, 0]
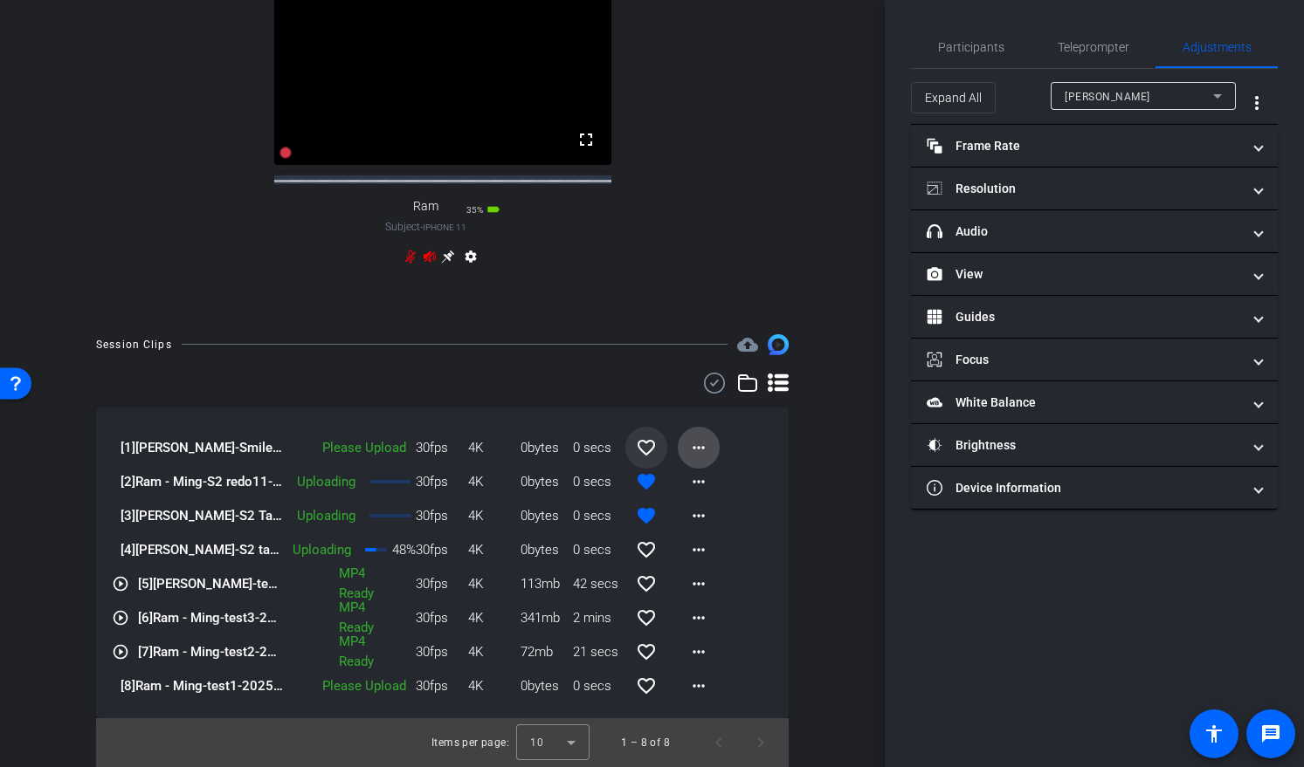
click at [690, 443] on mat-icon "more_horiz" at bounding box center [698, 447] width 21 height 21
click at [723, 482] on span "Upload" at bounding box center [718, 483] width 70 height 21
click at [636, 446] on mat-icon "favorite_border" at bounding box center [646, 447] width 21 height 21
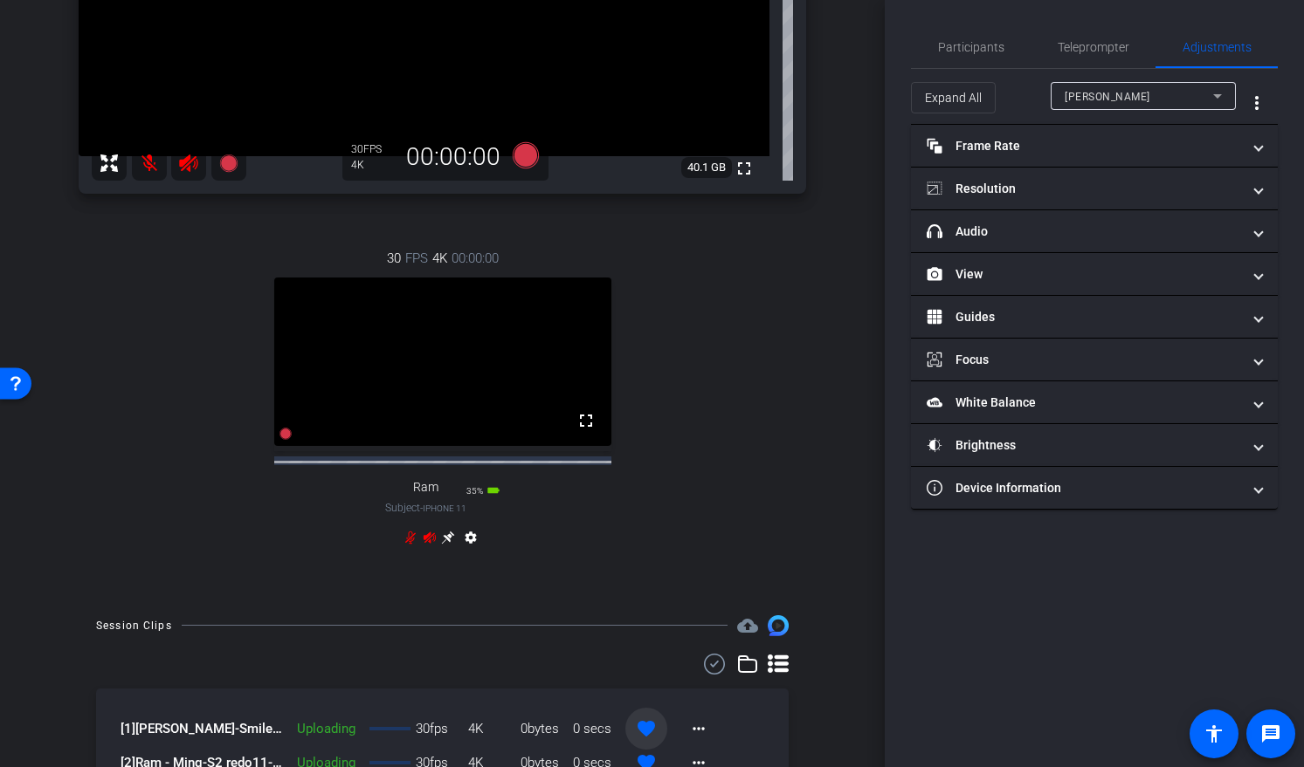
scroll to position [136, 0]
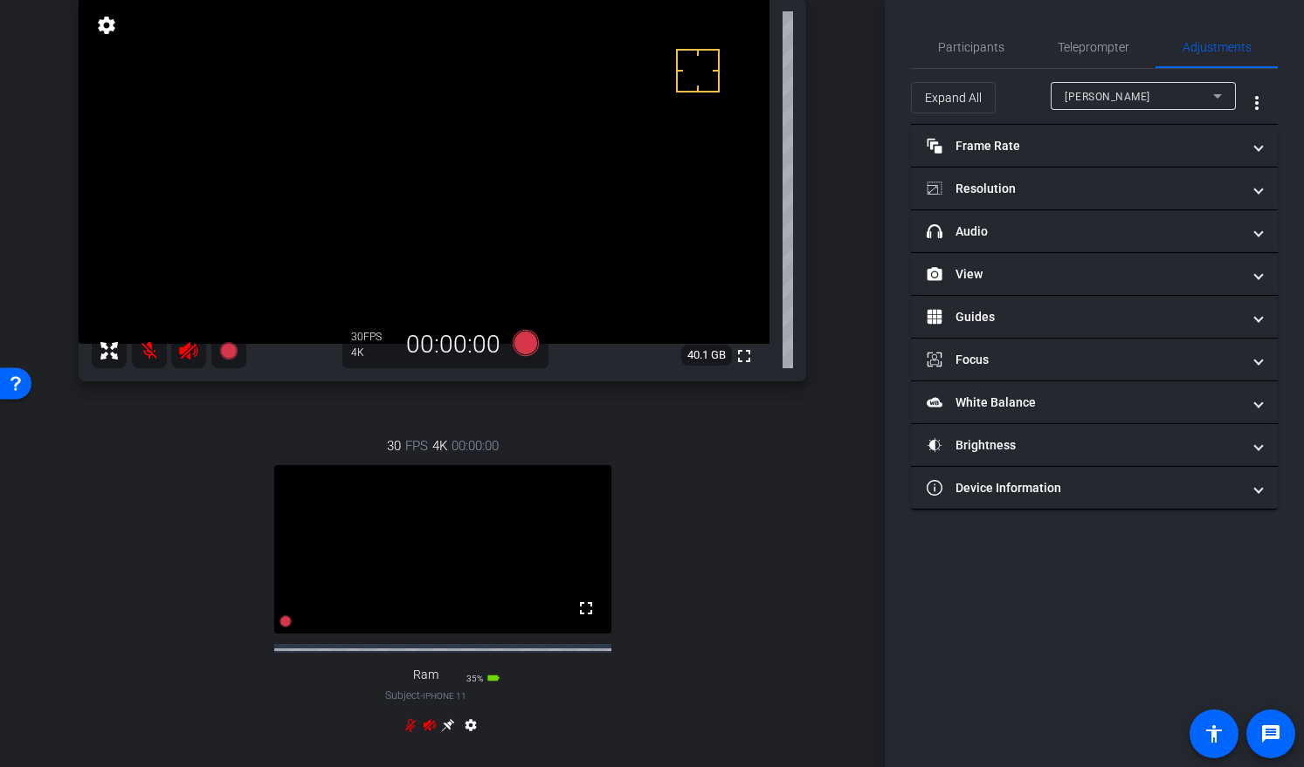
click at [447, 733] on icon at bounding box center [448, 726] width 14 height 14
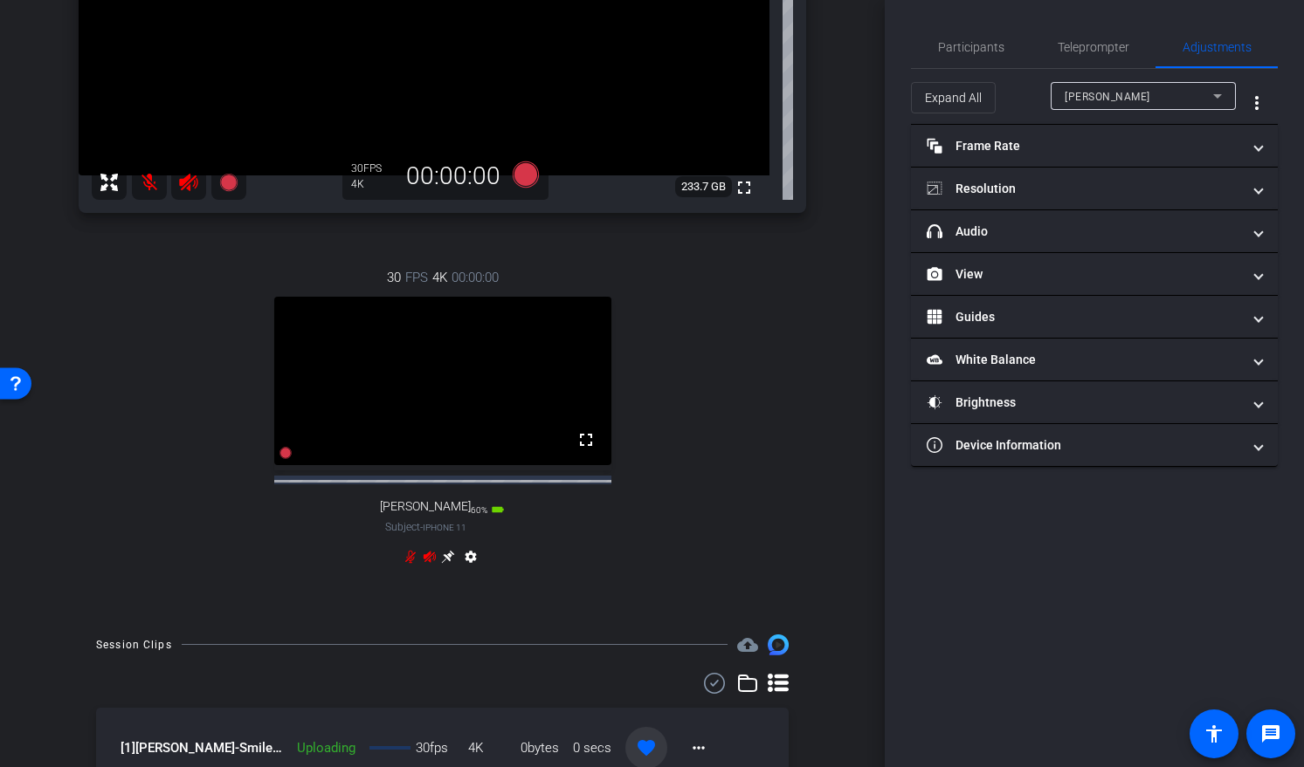
scroll to position [304, 0]
click at [1089, 86] on div "Ming" at bounding box center [1138, 97] width 148 height 22
click at [1081, 167] on span "Ram" at bounding box center [1076, 158] width 24 height 21
type input "3000"
click at [958, 104] on span "Expand All" at bounding box center [953, 97] width 57 height 33
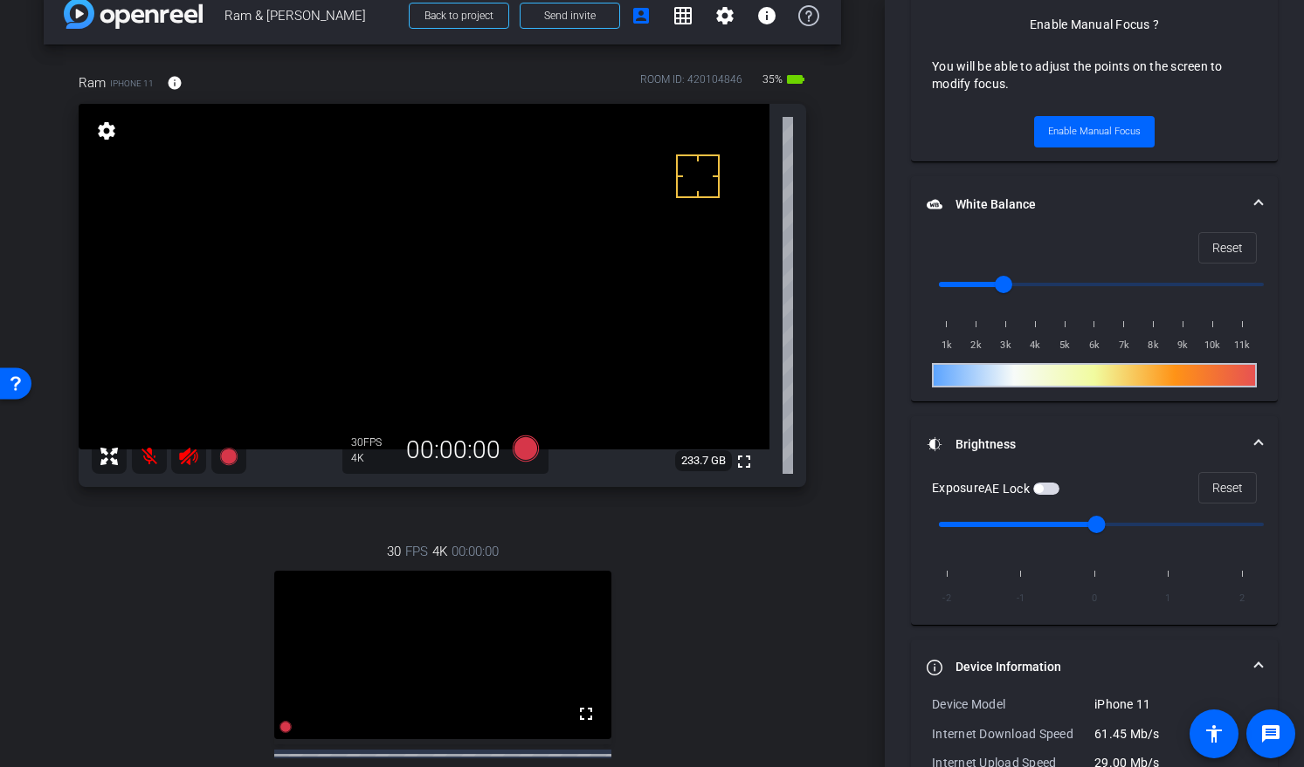
scroll to position [78, 0]
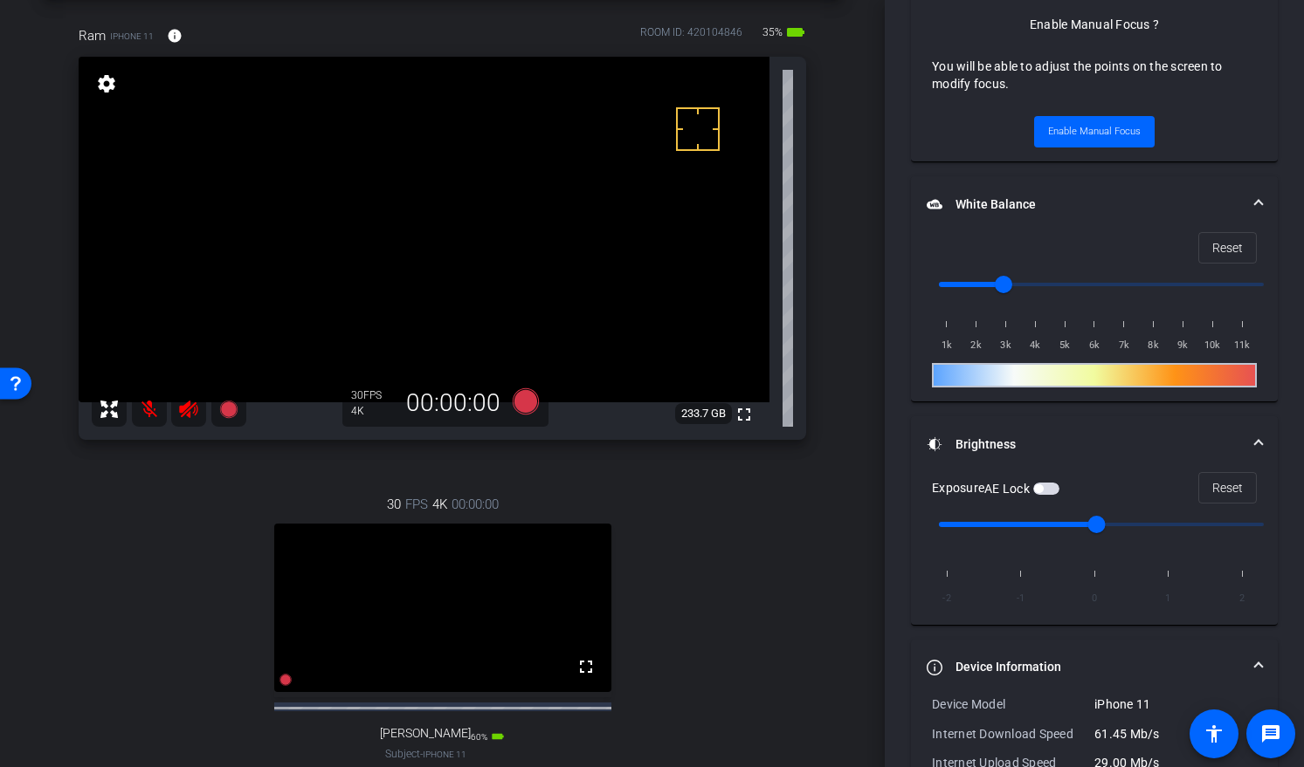
click at [857, 608] on div "arrow_back Ram & Ming Back to project Send invite account_box grid_on settings …" at bounding box center [442, 305] width 884 height 767
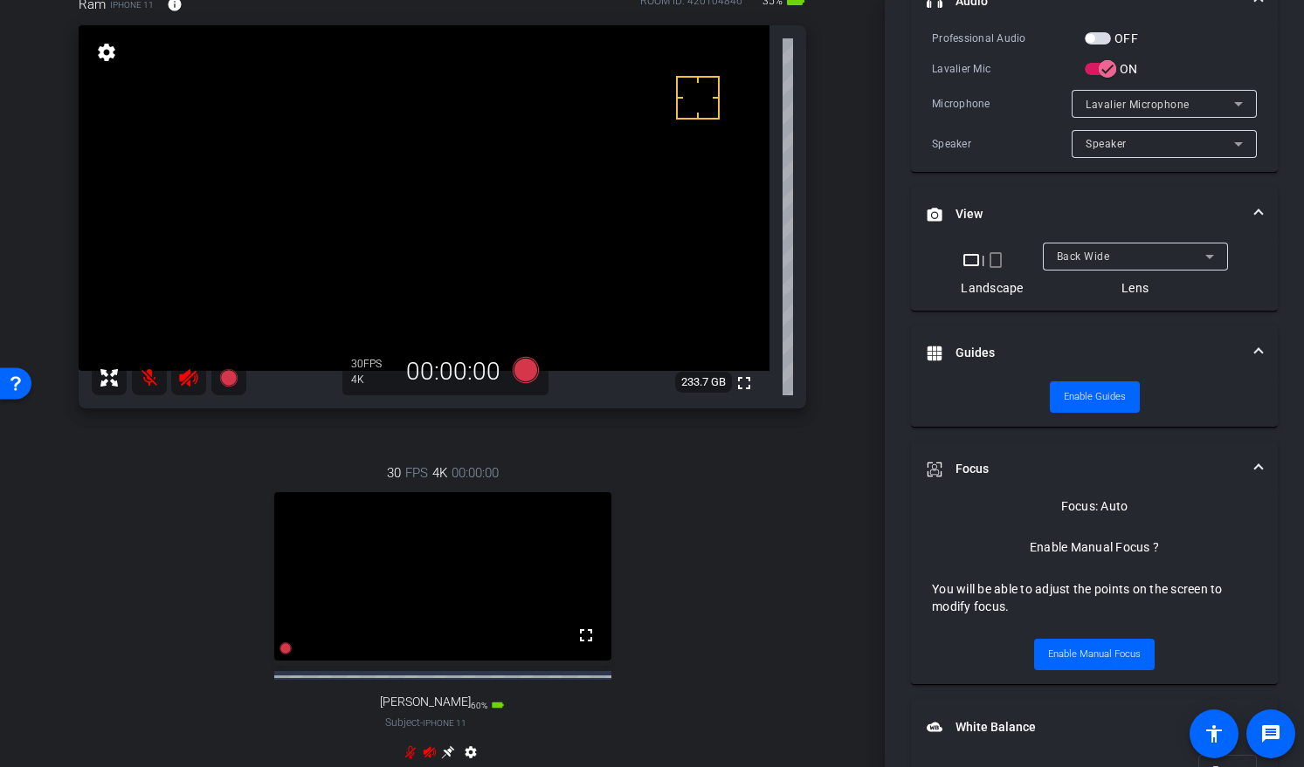
scroll to position [0, 0]
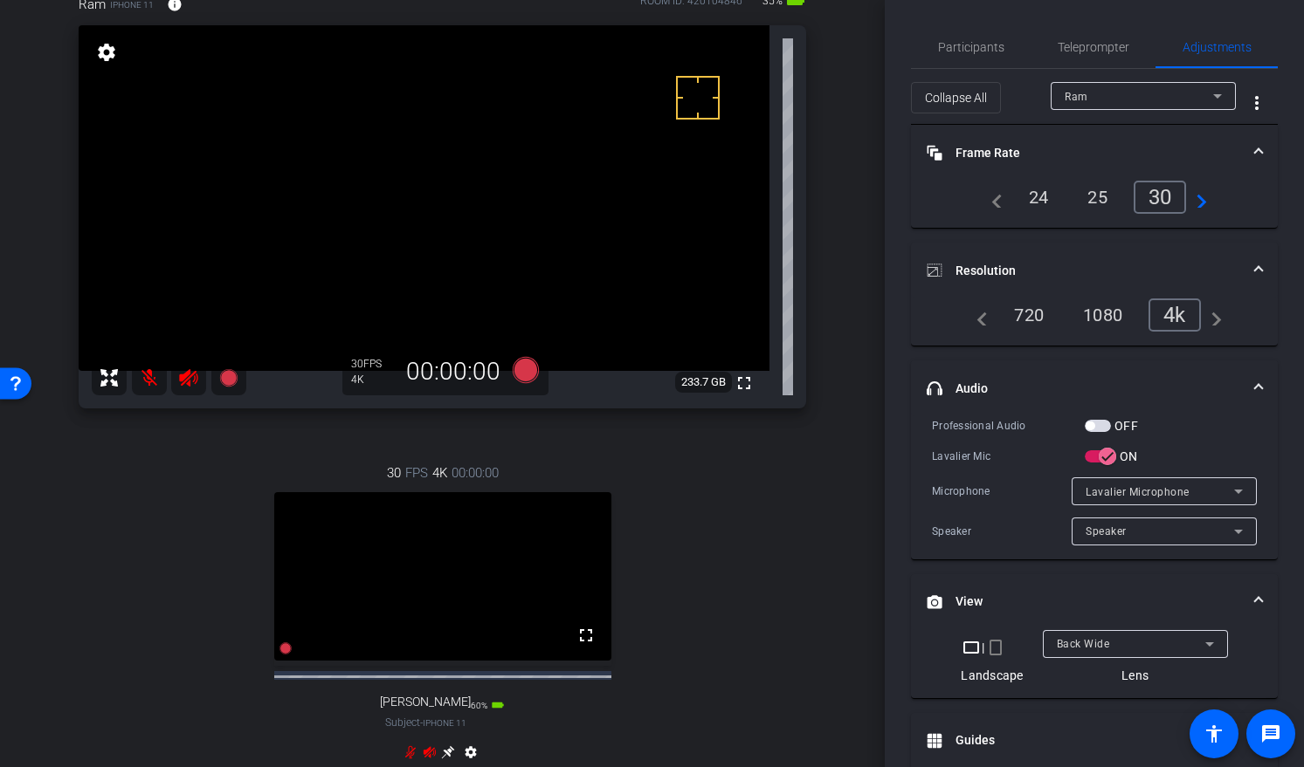
click at [1085, 96] on div "Ram" at bounding box center [1138, 97] width 148 height 22
click at [1084, 97] on div at bounding box center [652, 383] width 1304 height 767
click at [907, 319] on div "Participants Teleprompter Adjustments Benchmark Productions LLC Director Jack W…" at bounding box center [1093, 383] width 419 height 767
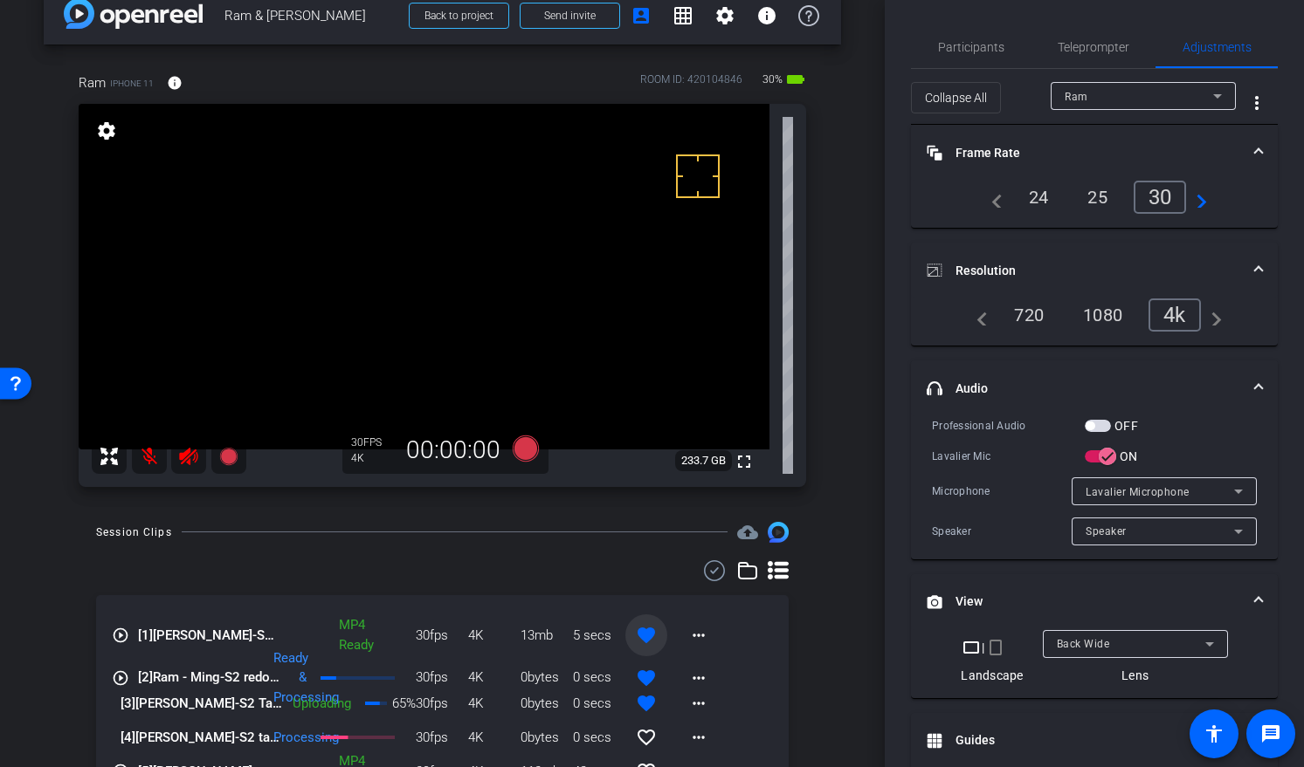
click at [510, 574] on div at bounding box center [442, 571] width 692 height 21
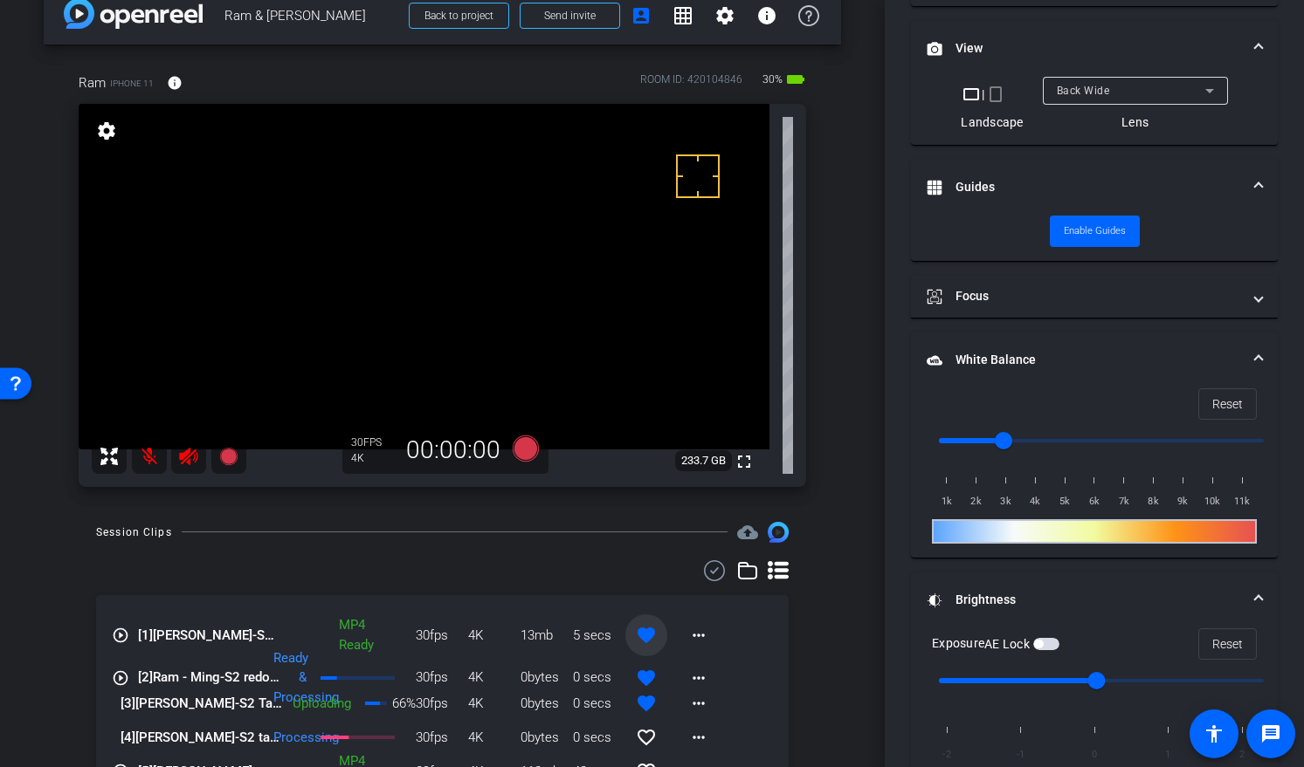
scroll to position [843, 0]
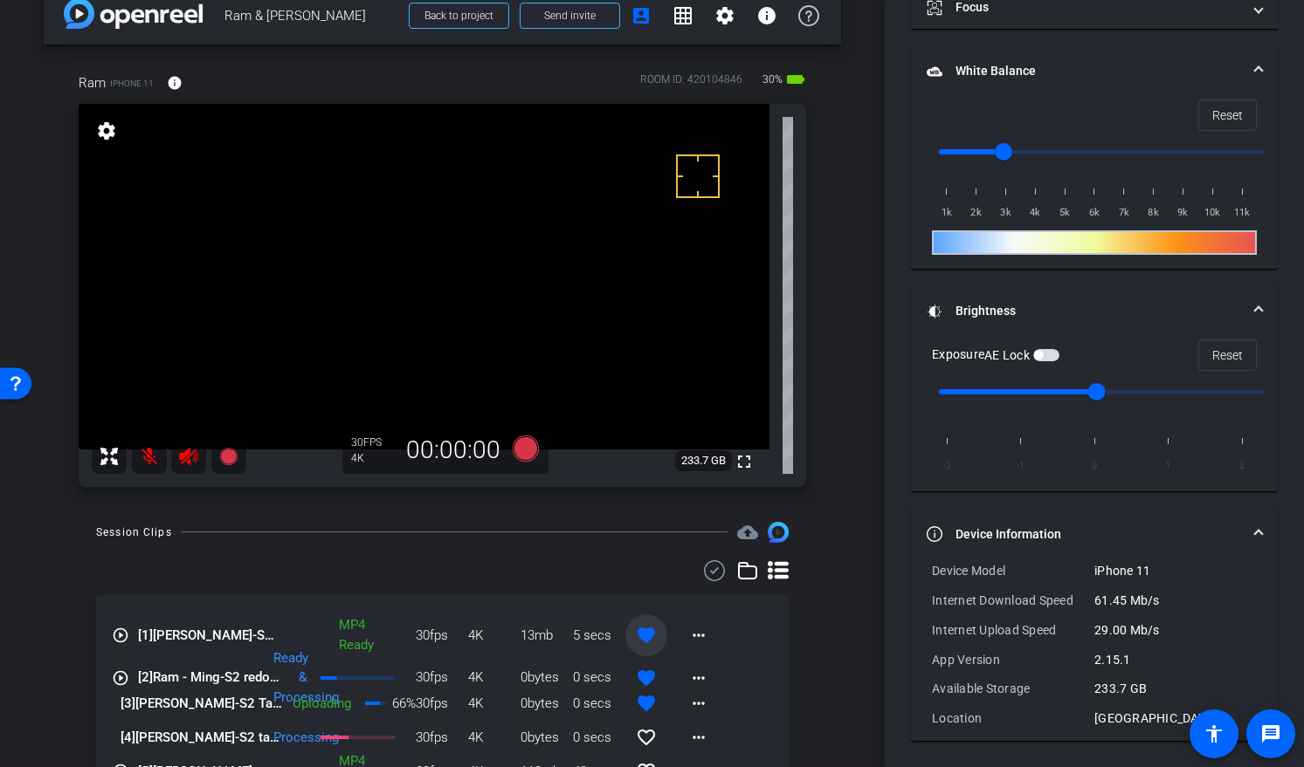
click at [977, 527] on mat-panel-title "Device Information" at bounding box center [1083, 535] width 314 height 18
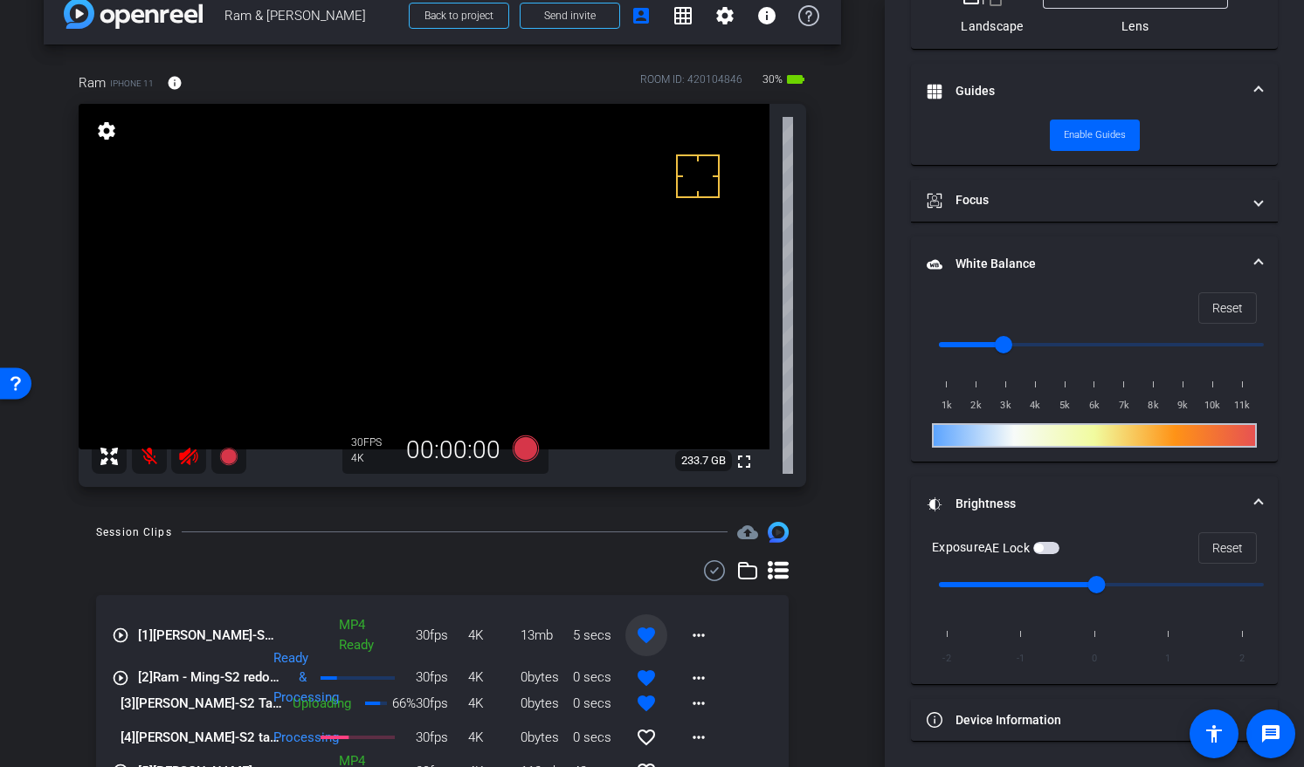
scroll to position [0, 0]
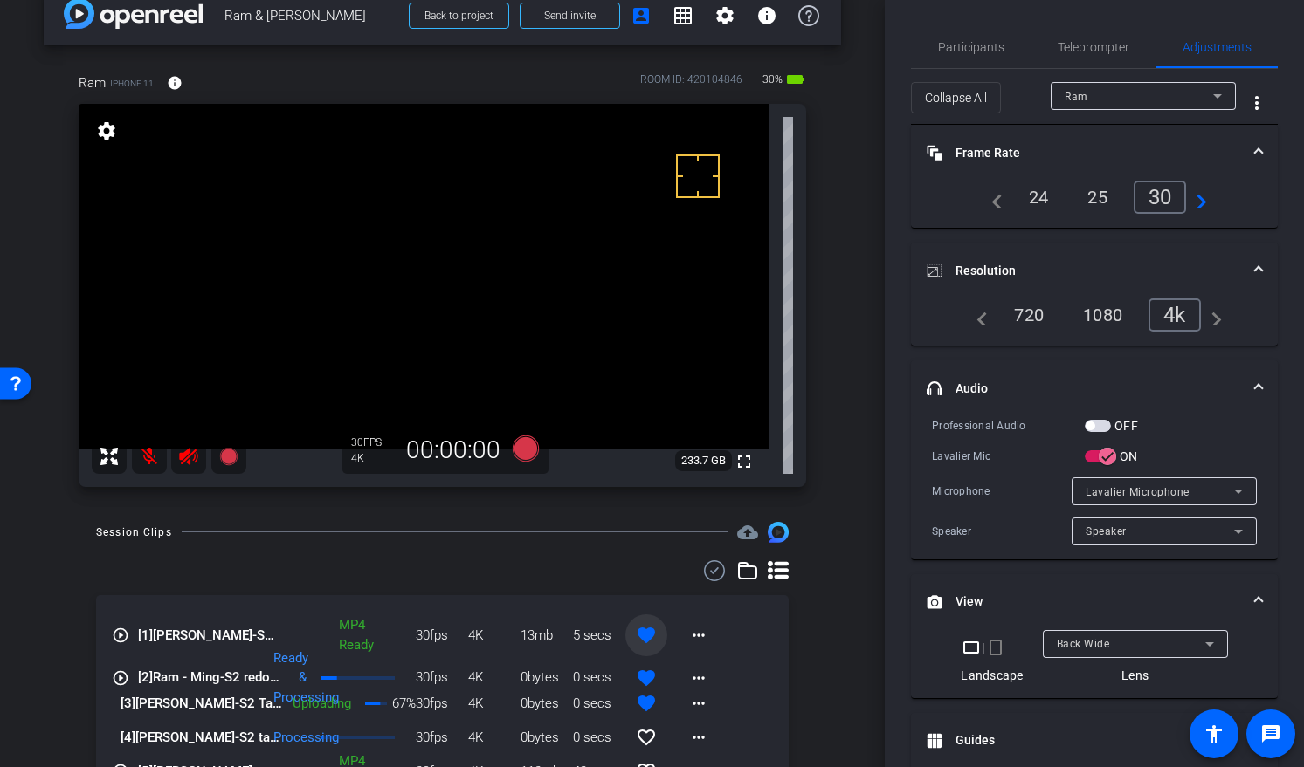
click at [841, 656] on div "arrow_back Ram & Ming Back to project Send invite account_box grid_on settings …" at bounding box center [442, 352] width 884 height 767
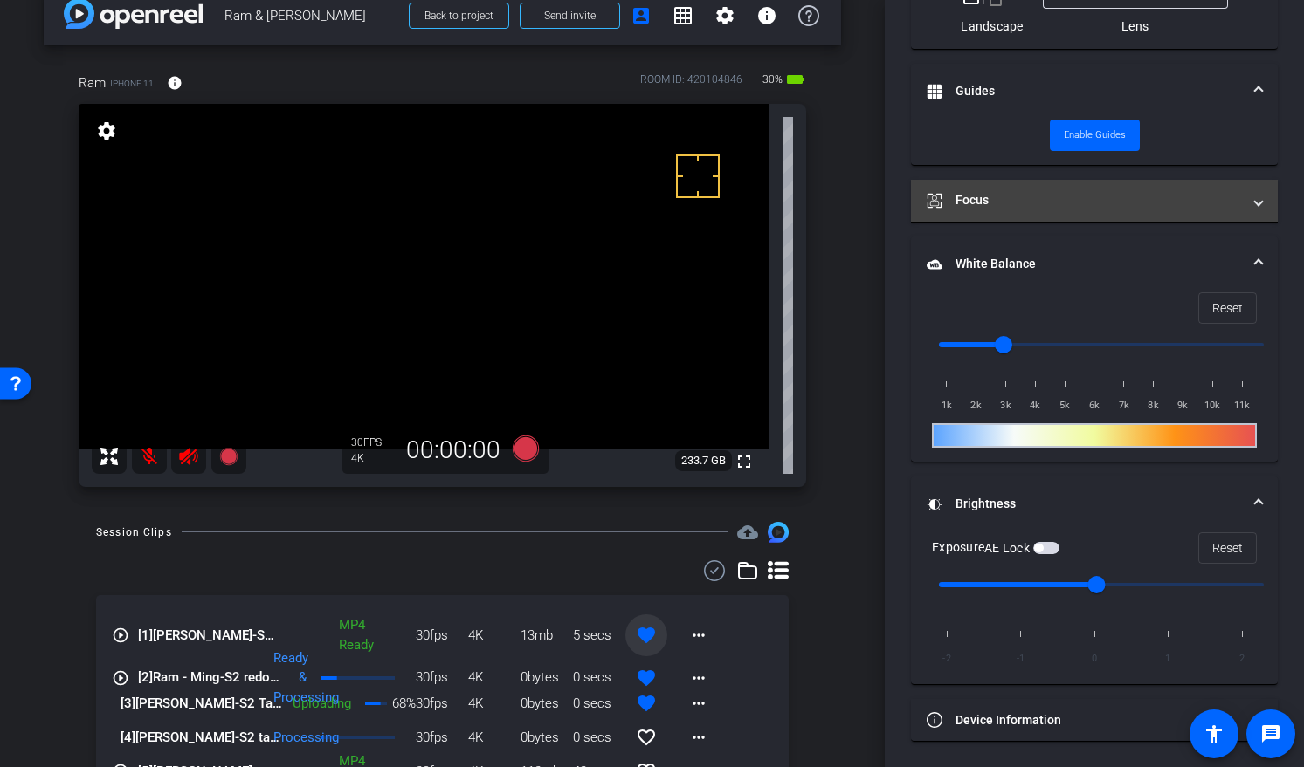
click at [991, 204] on mat-panel-title "Focus" at bounding box center [1083, 200] width 314 height 18
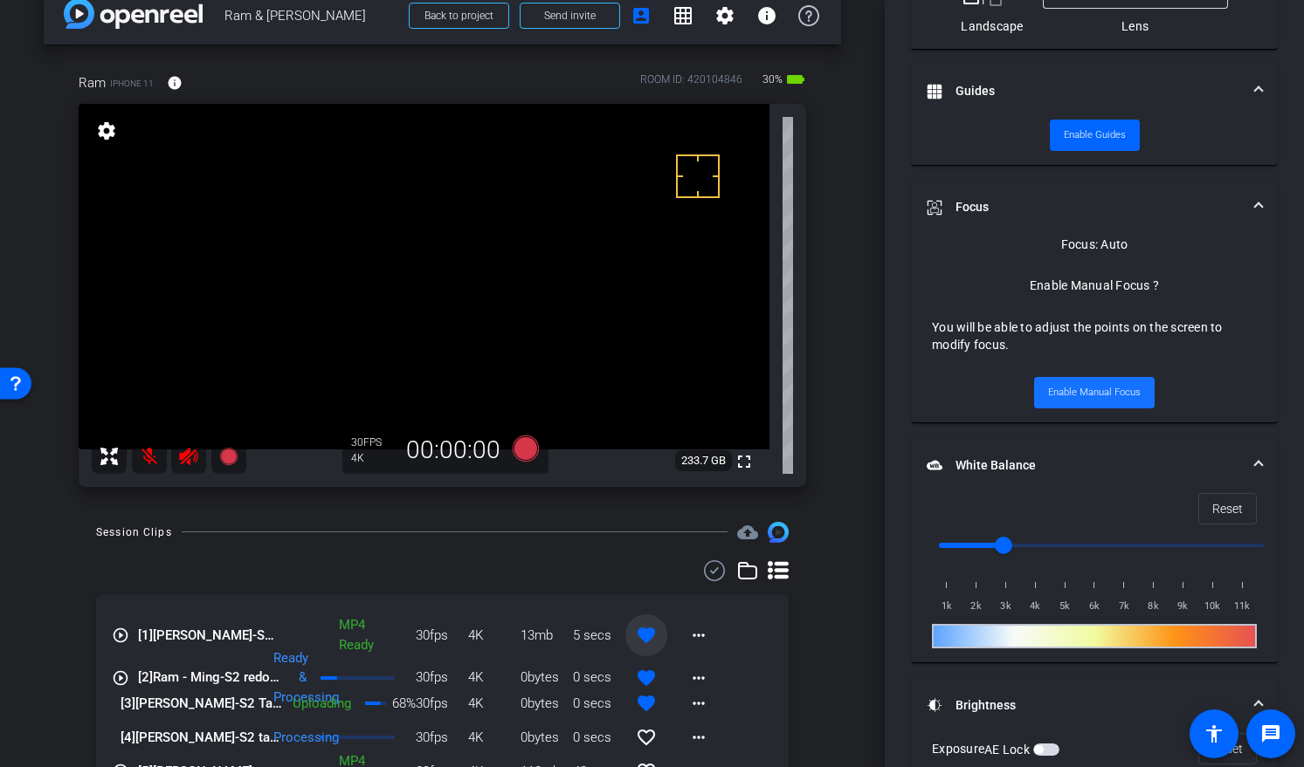
click at [1055, 396] on span "Enable Manual Focus" at bounding box center [1094, 393] width 93 height 26
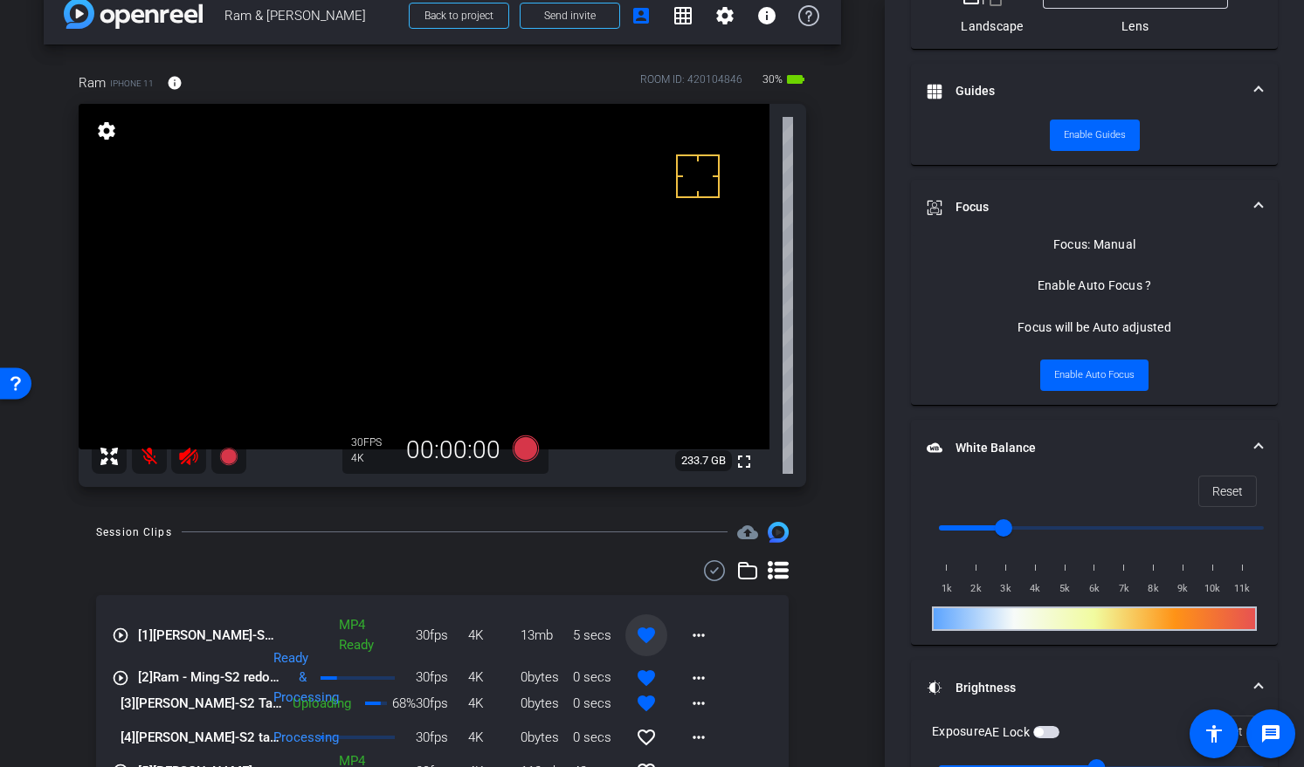
click at [437, 281] on video at bounding box center [424, 277] width 691 height 346
click at [1068, 369] on span "Enable Auto Focus" at bounding box center [1094, 375] width 80 height 26
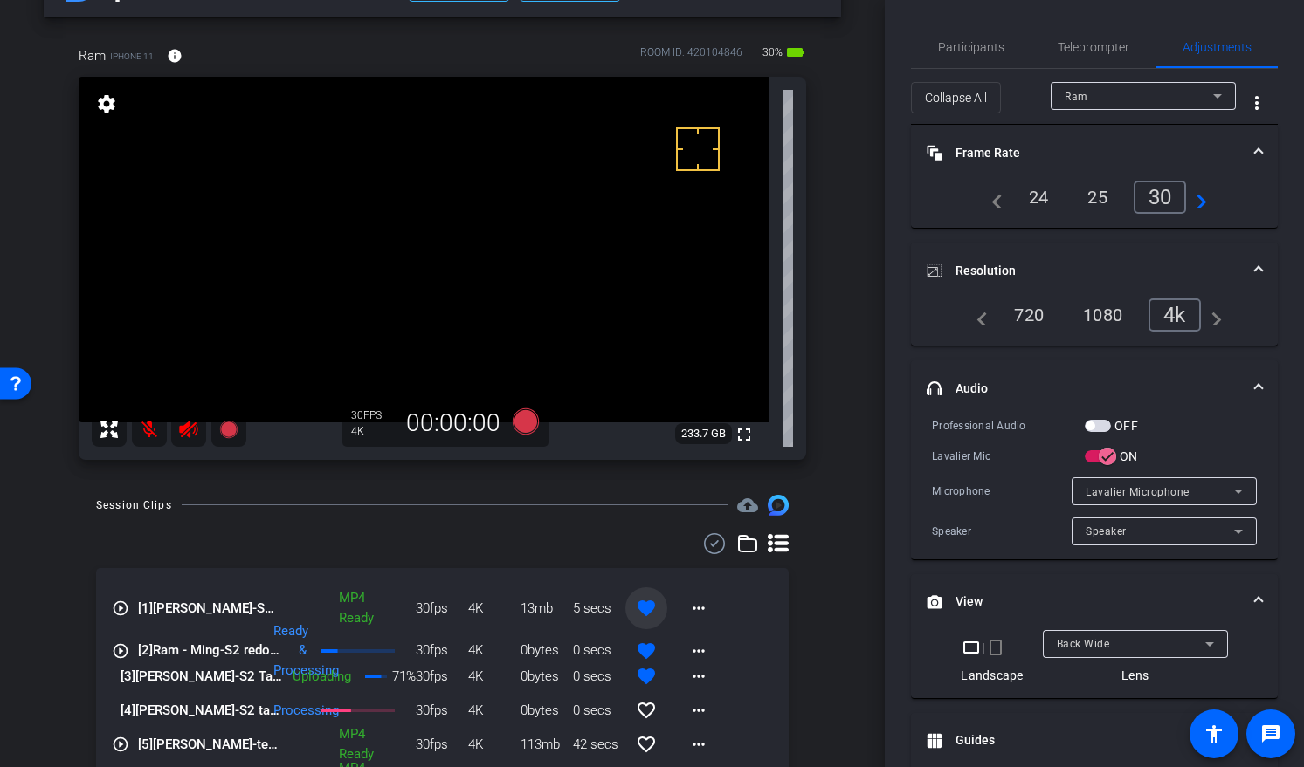
scroll to position [88, 0]
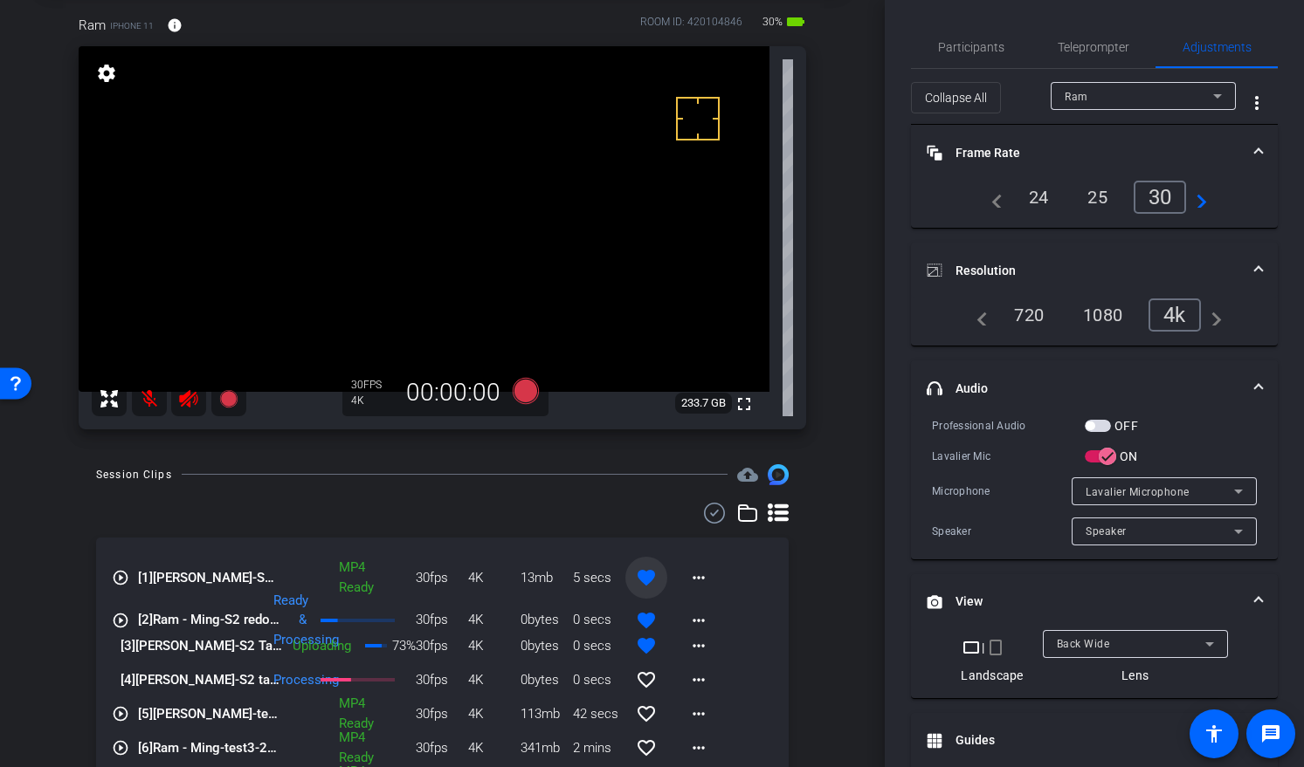
click at [430, 485] on div "Session Clips cloud_upload" at bounding box center [442, 474] width 692 height 21
click at [517, 386] on icon at bounding box center [525, 391] width 26 height 26
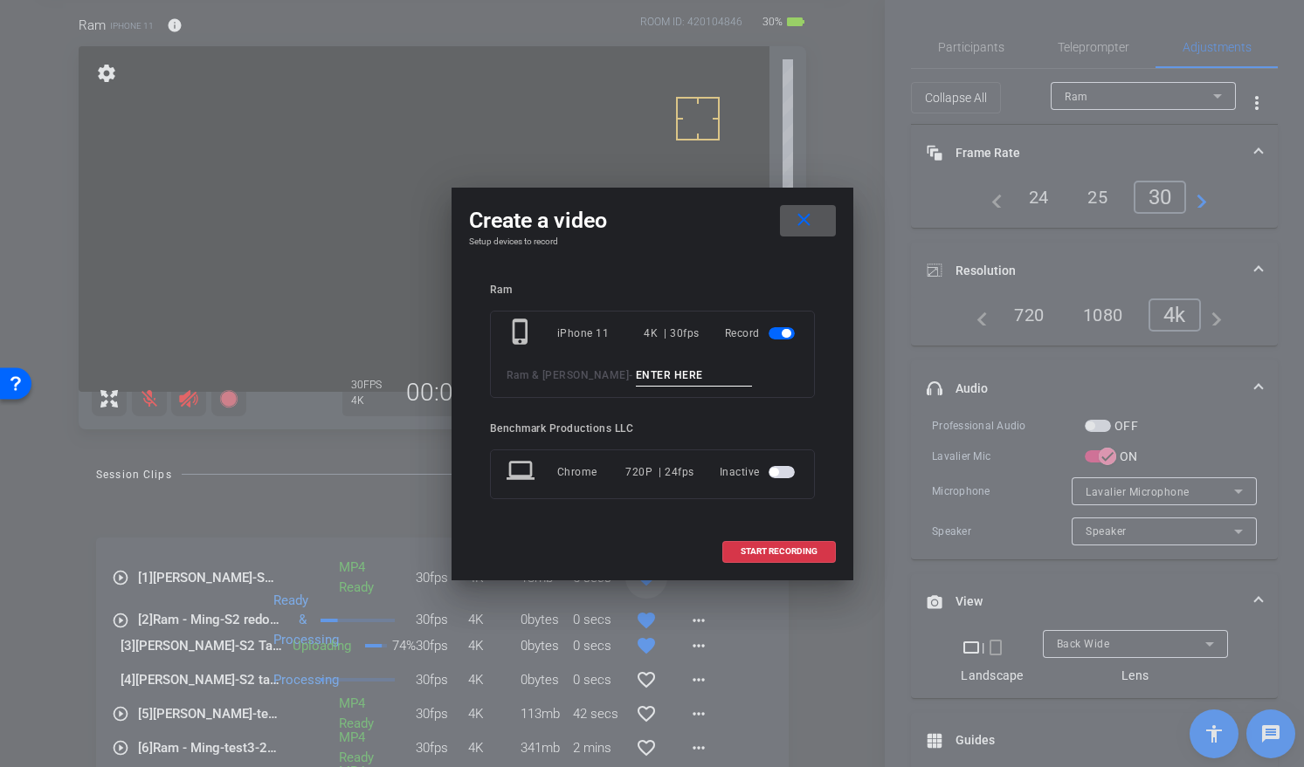
click at [636, 376] on input at bounding box center [694, 376] width 117 height 22
type input "S1 take1"
click at [800, 549] on span "START RECORDING" at bounding box center [778, 551] width 77 height 9
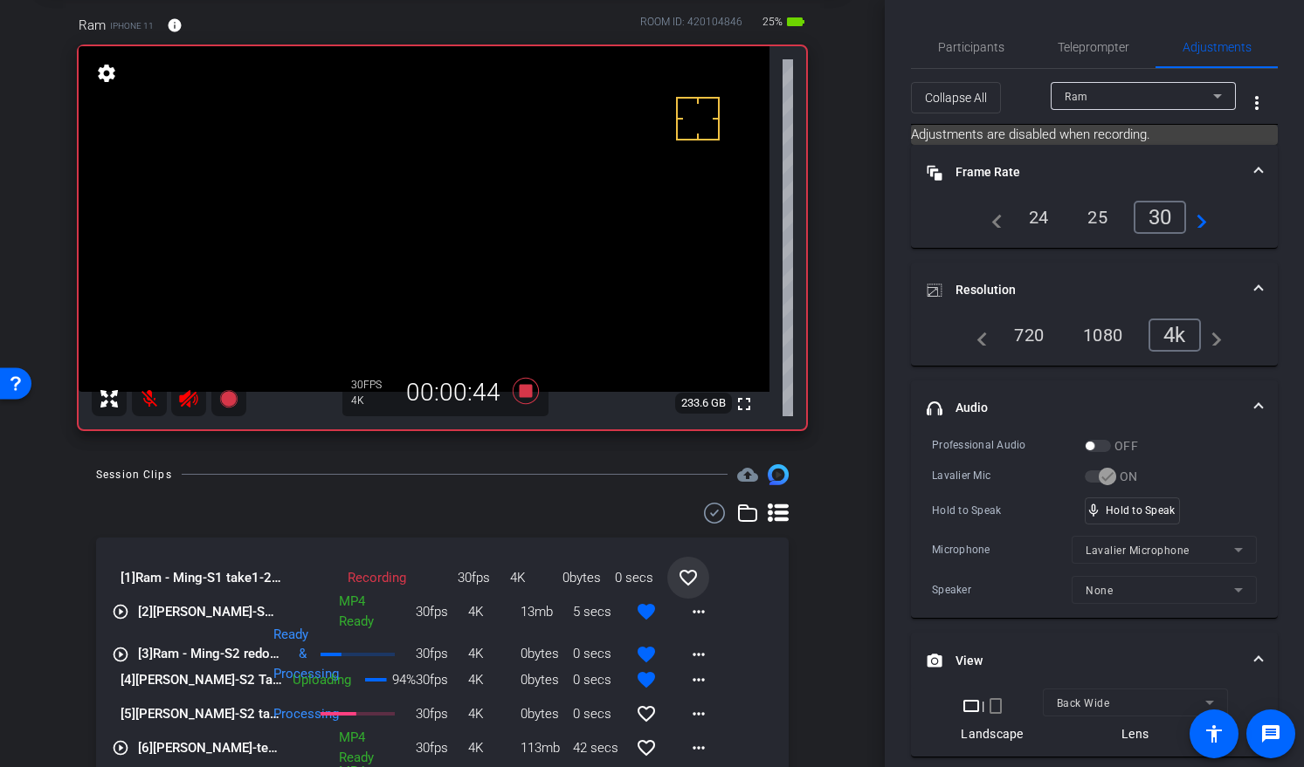
click at [578, 453] on div "arrow_back Ram & Ming Back to project Send invite account_box grid_on settings …" at bounding box center [442, 295] width 884 height 767
click at [520, 389] on icon at bounding box center [525, 391] width 26 height 26
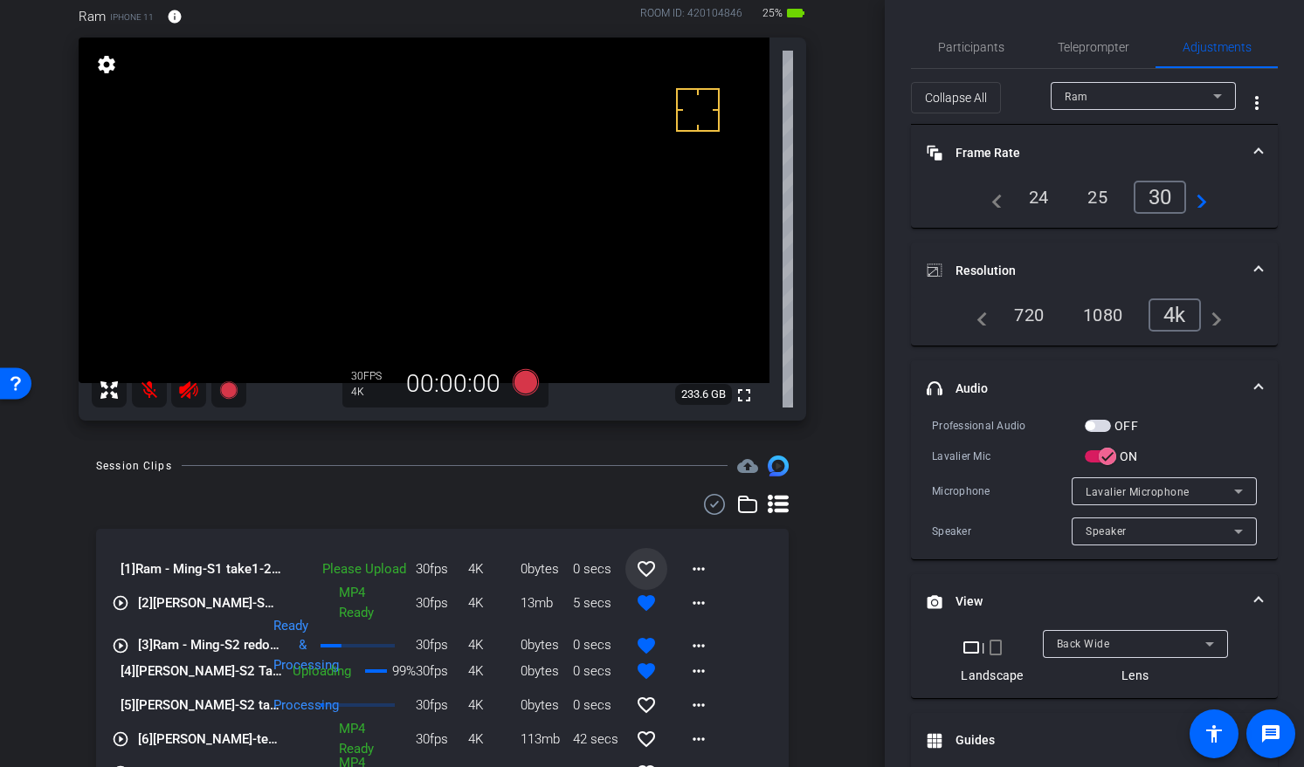
scroll to position [98, 0]
click at [526, 376] on icon at bounding box center [525, 381] width 26 height 26
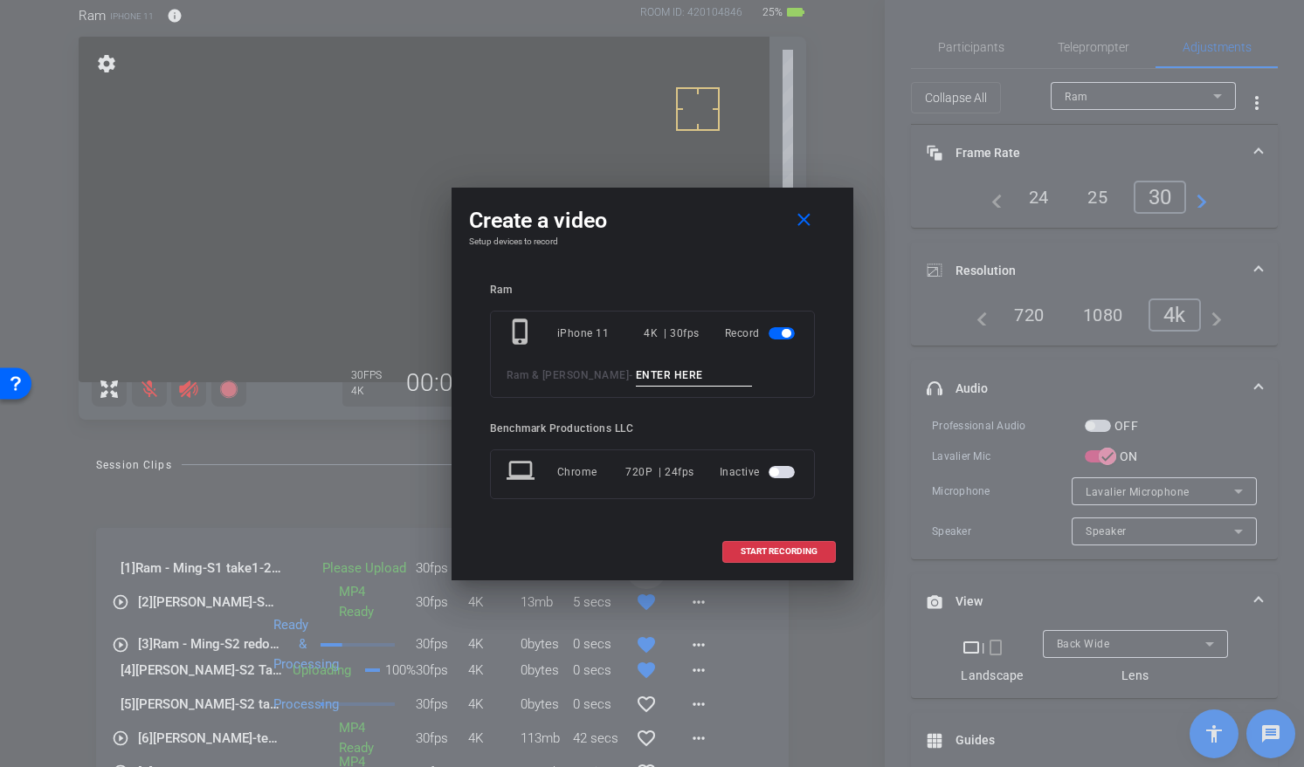
click at [619, 360] on div "phone_iphone iPhone 11 4K | 30fps Record Ram & Ming -" at bounding box center [652, 354] width 325 height 87
click at [636, 376] on input at bounding box center [694, 376] width 117 height 22
type input "S1 Take2"
click at [809, 225] on mat-icon "close" at bounding box center [804, 221] width 22 height 22
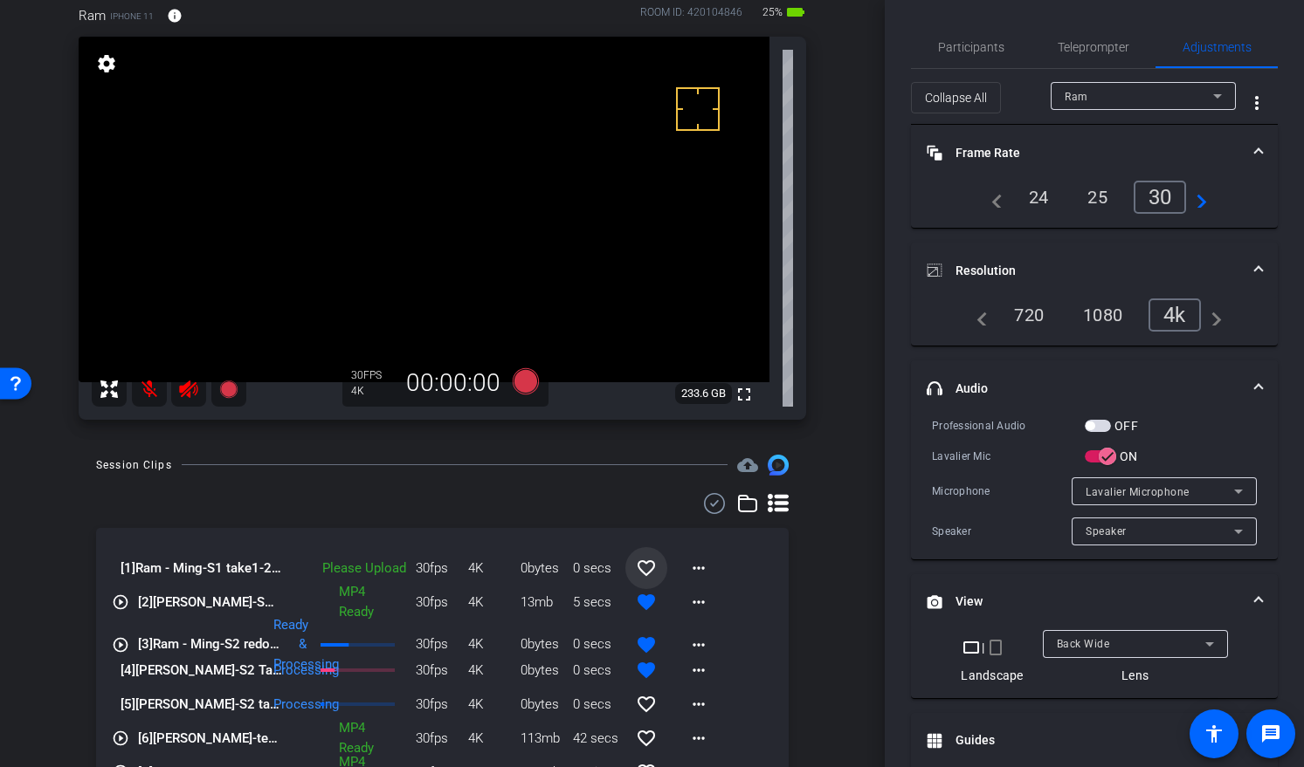
click at [482, 526] on div "[1] Ram - Ming-S1 take1-2025-10-02-10-53-07-449-0 Please Upload 30fps 4K 0bytes…" at bounding box center [442, 707] width 692 height 429
click at [519, 382] on icon at bounding box center [525, 381] width 26 height 26
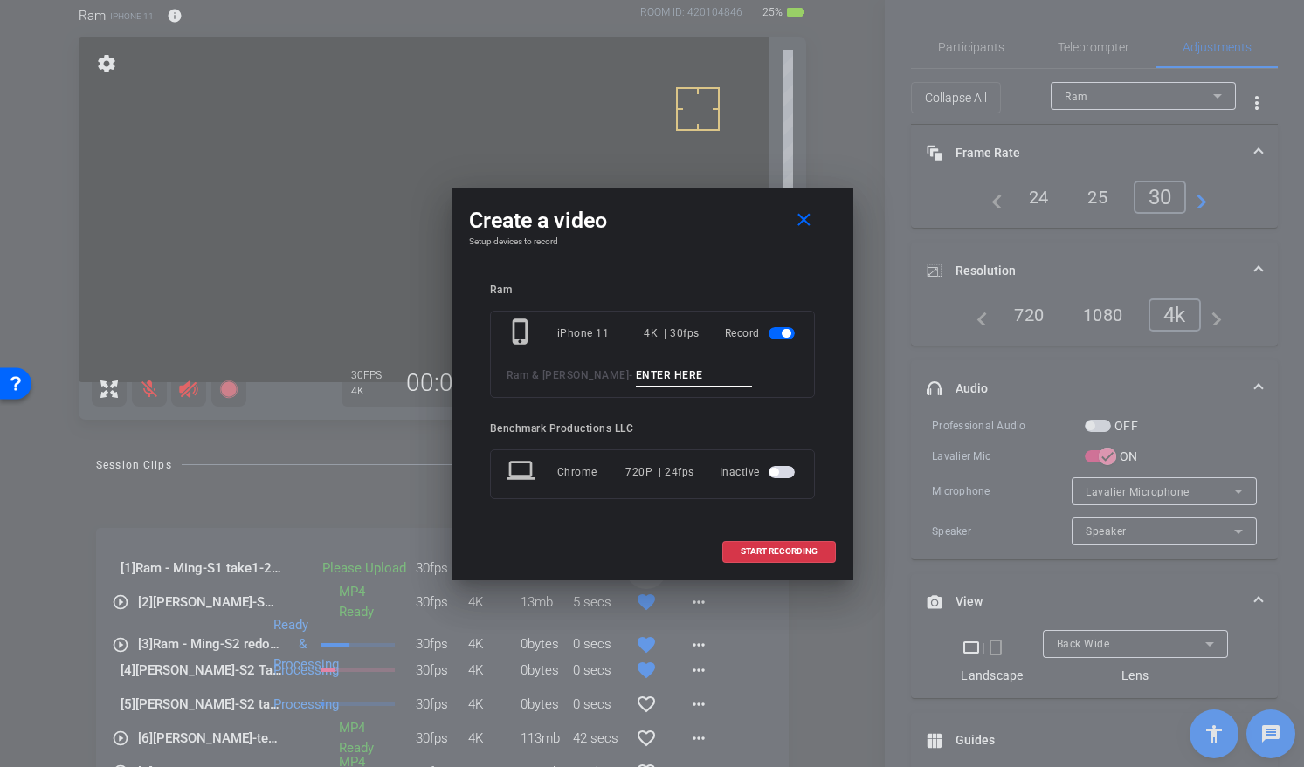
click at [636, 367] on input at bounding box center [694, 376] width 117 height 22
type input "S1 take1-1"
click at [768, 544] on span at bounding box center [779, 552] width 112 height 42
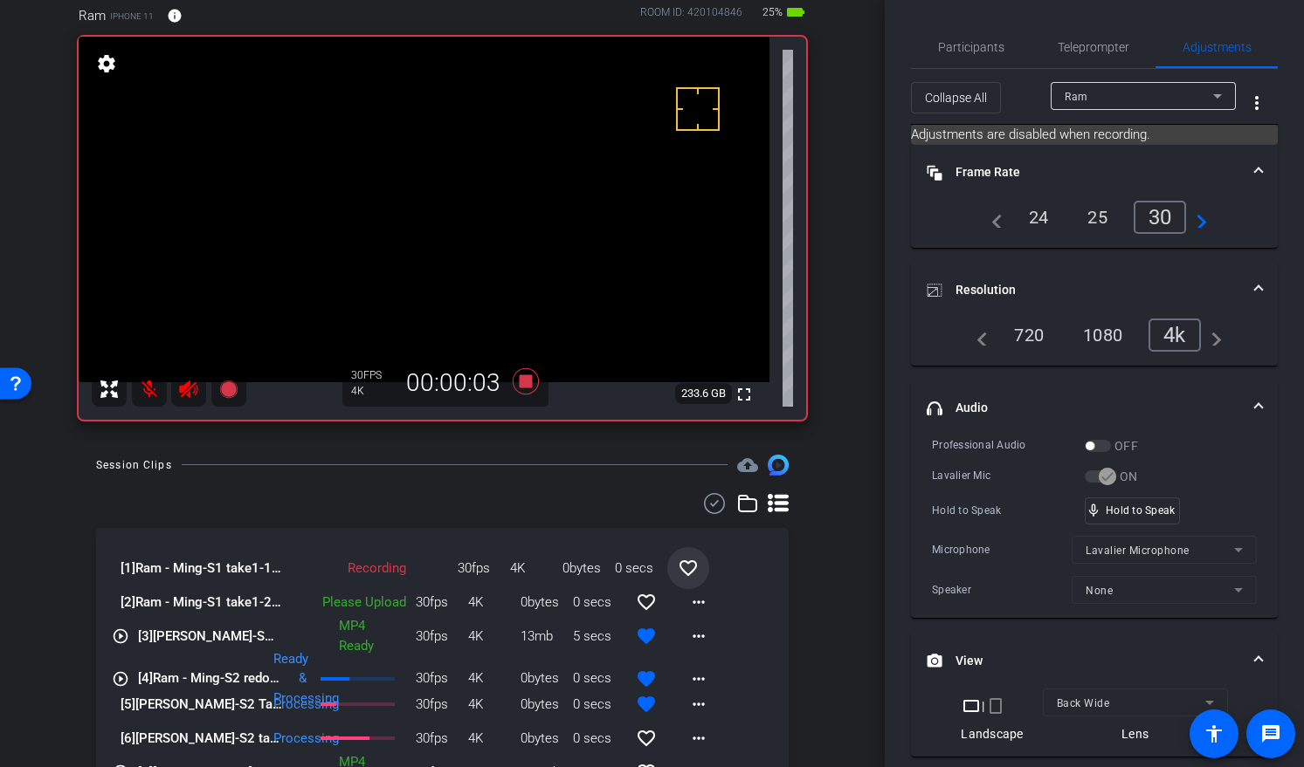
click at [148, 393] on mat-icon at bounding box center [149, 389] width 35 height 35
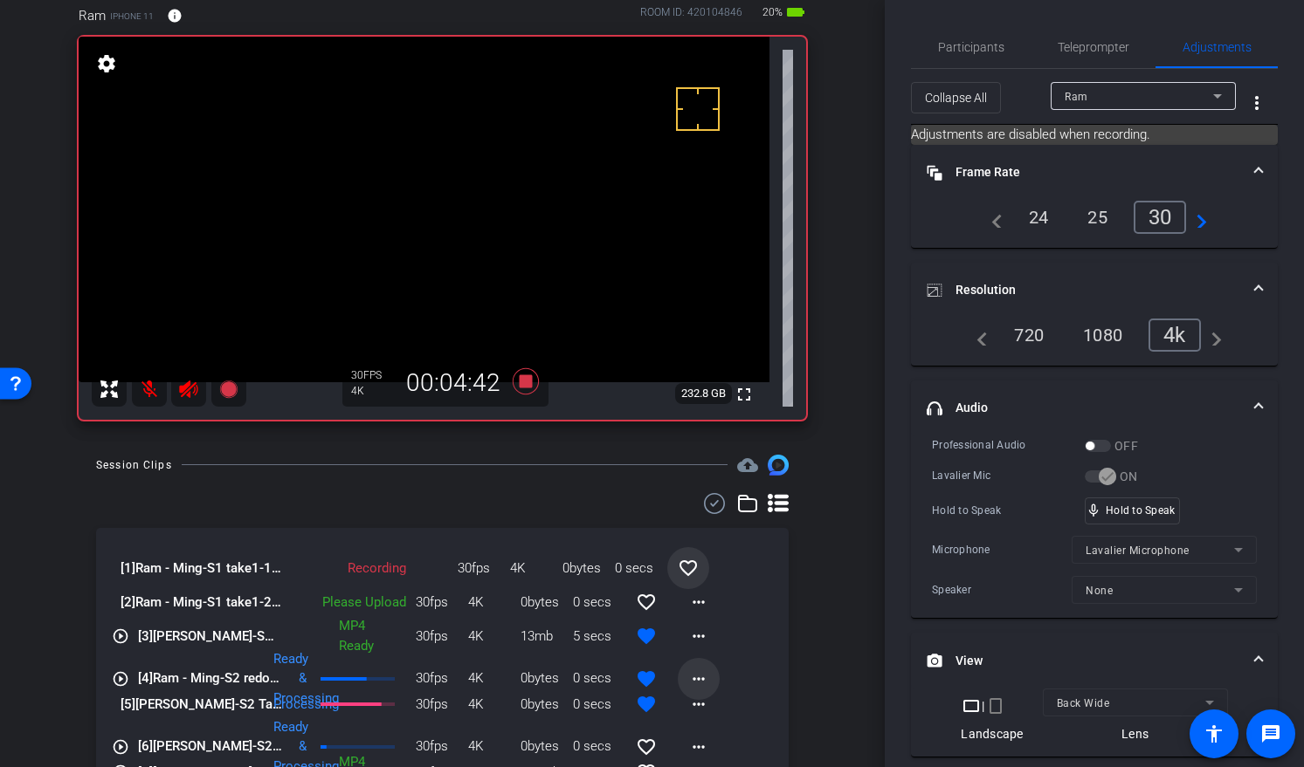
click at [691, 672] on mat-icon "more_horiz" at bounding box center [698, 679] width 21 height 21
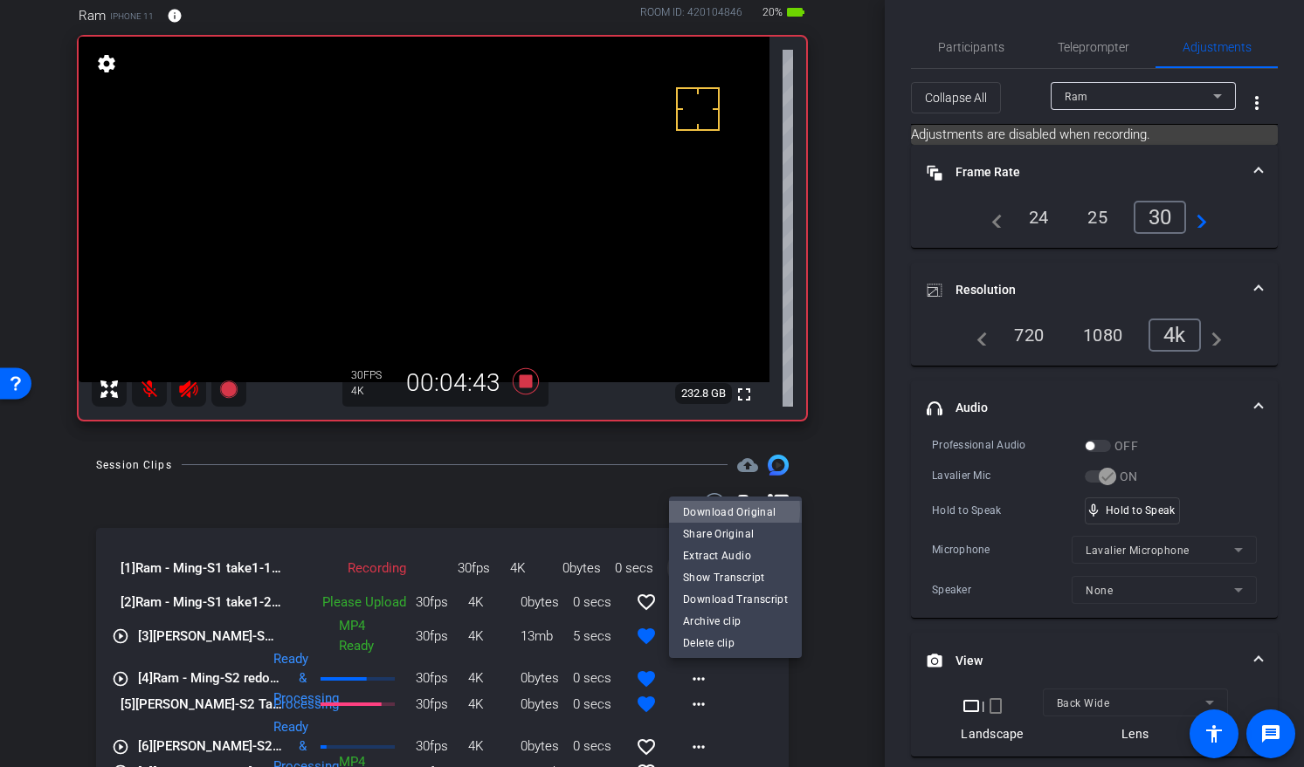
click at [726, 510] on span "Download Original" at bounding box center [735, 512] width 105 height 21
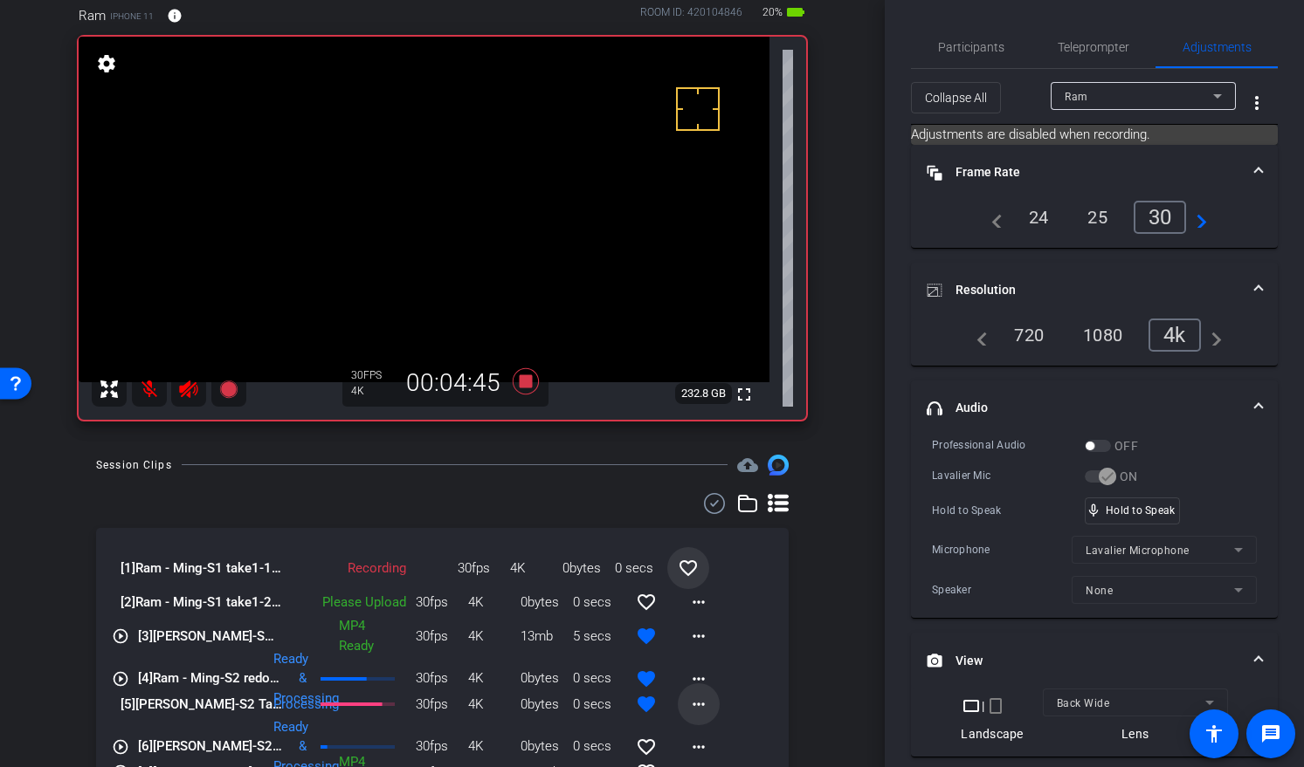
click at [698, 705] on mat-icon "more_horiz" at bounding box center [698, 704] width 21 height 21
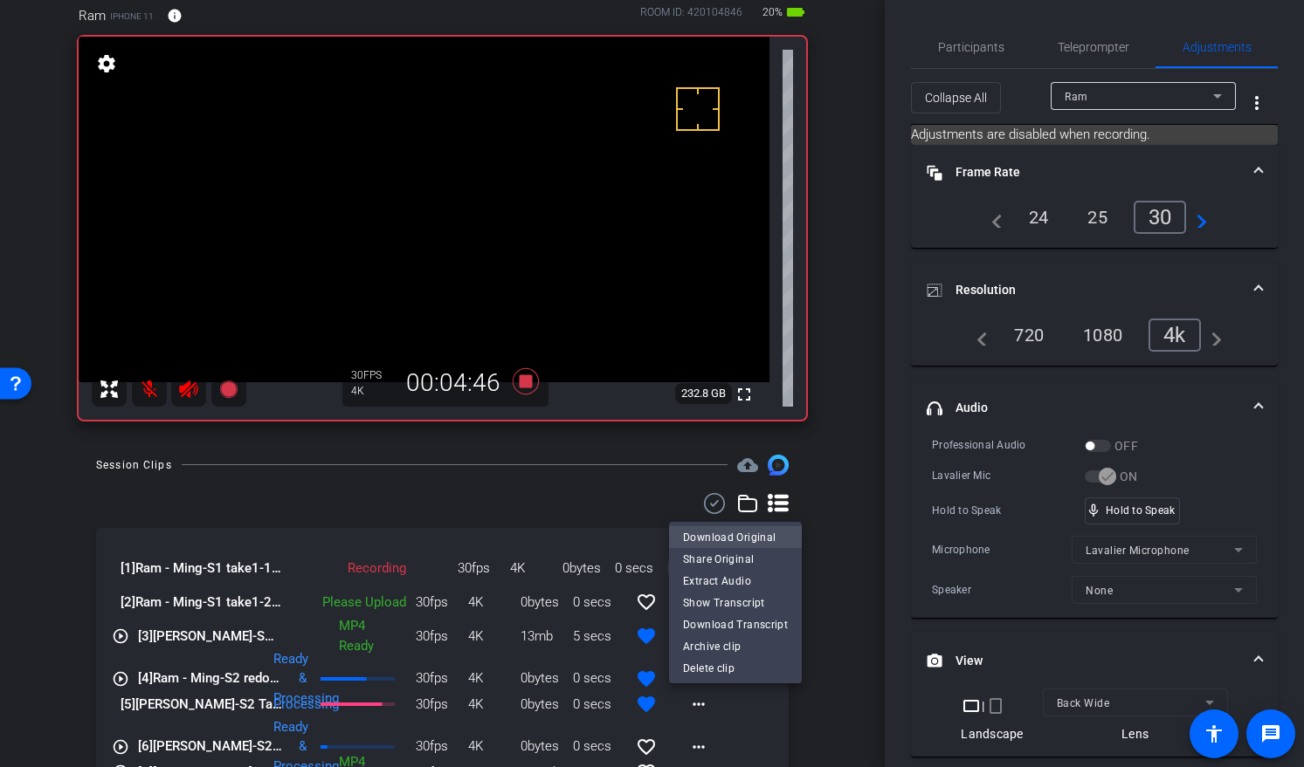
click at [737, 533] on span "Download Original" at bounding box center [735, 537] width 105 height 21
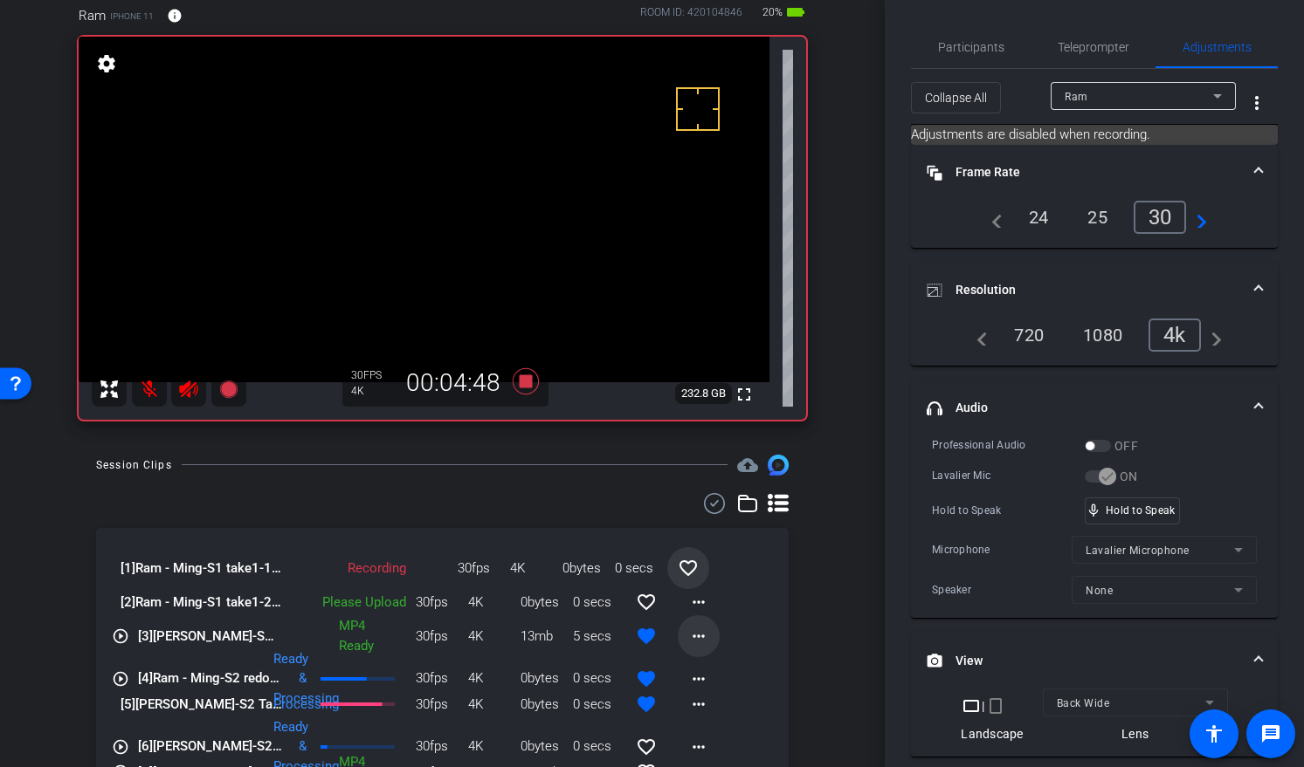
click at [678, 634] on span at bounding box center [699, 637] width 42 height 42
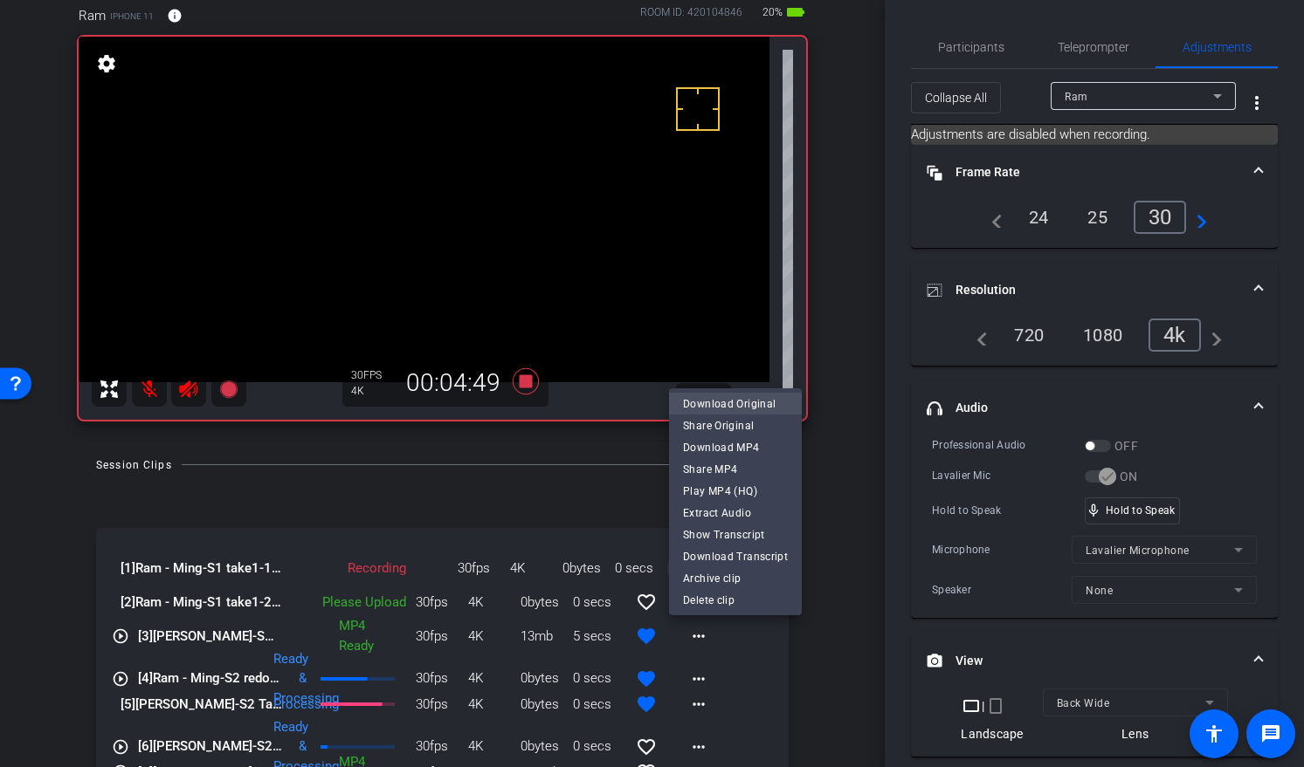
click at [725, 403] on span "Download Original" at bounding box center [735, 404] width 105 height 21
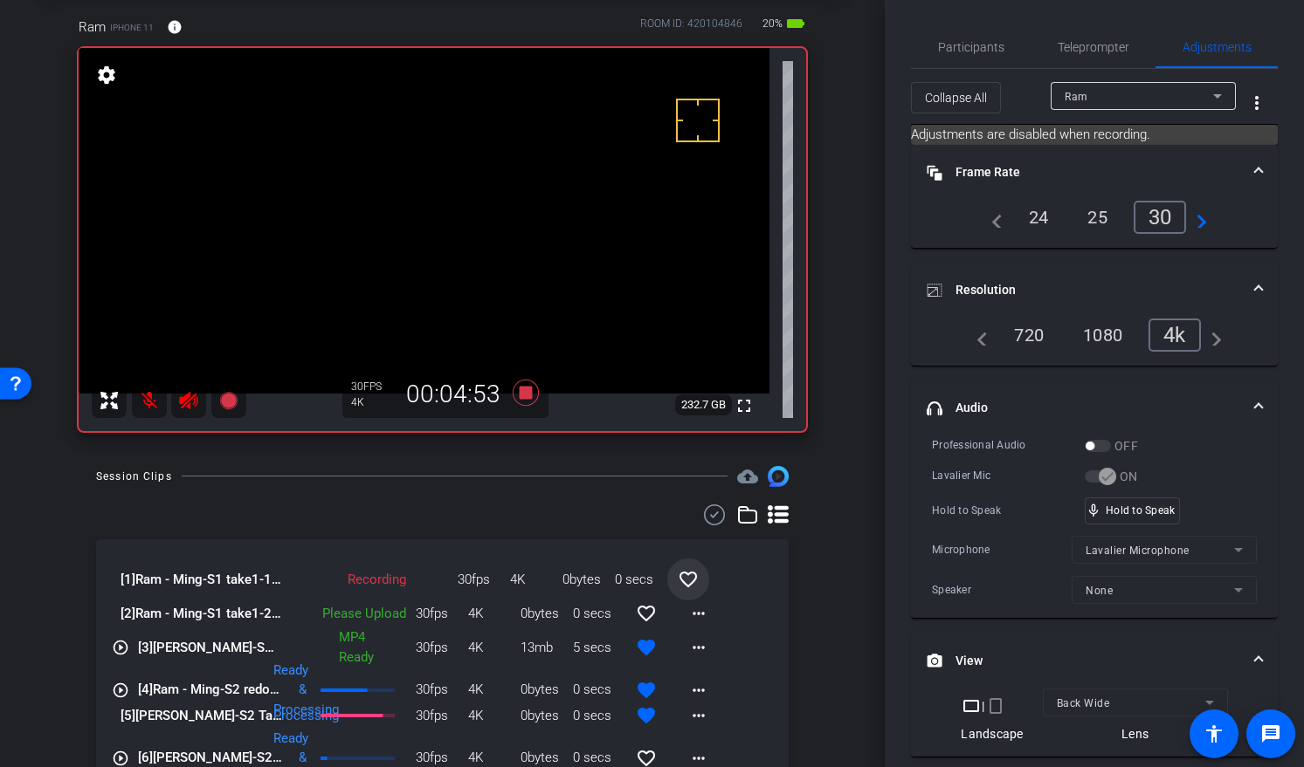
scroll to position [85, 0]
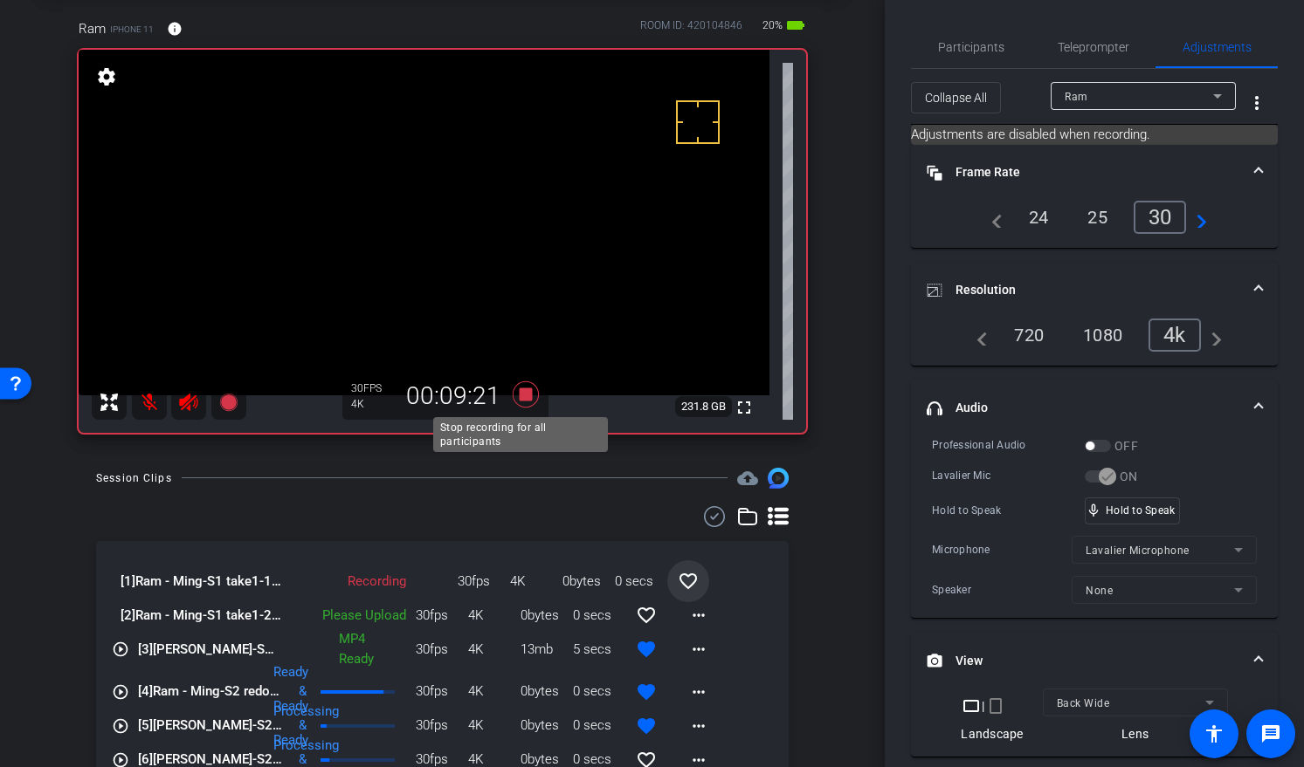
click at [521, 394] on icon at bounding box center [525, 395] width 26 height 26
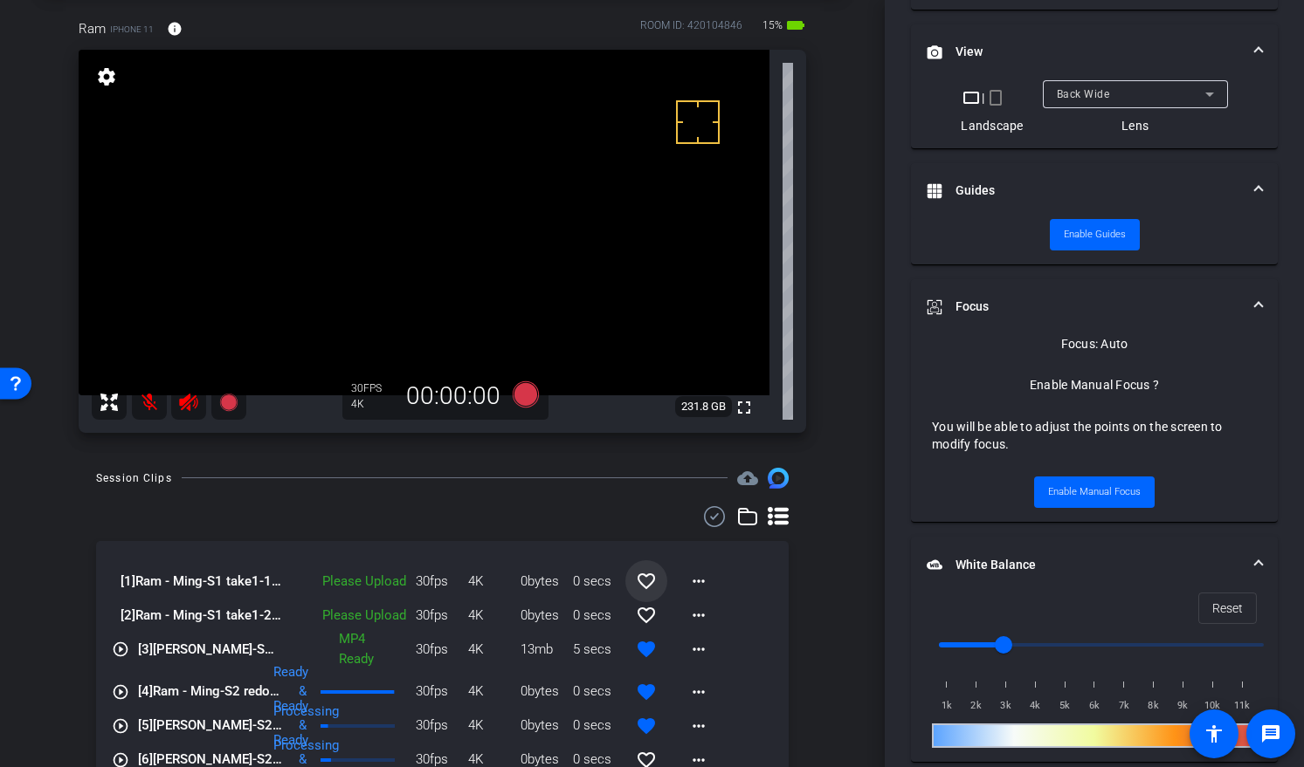
scroll to position [833, 0]
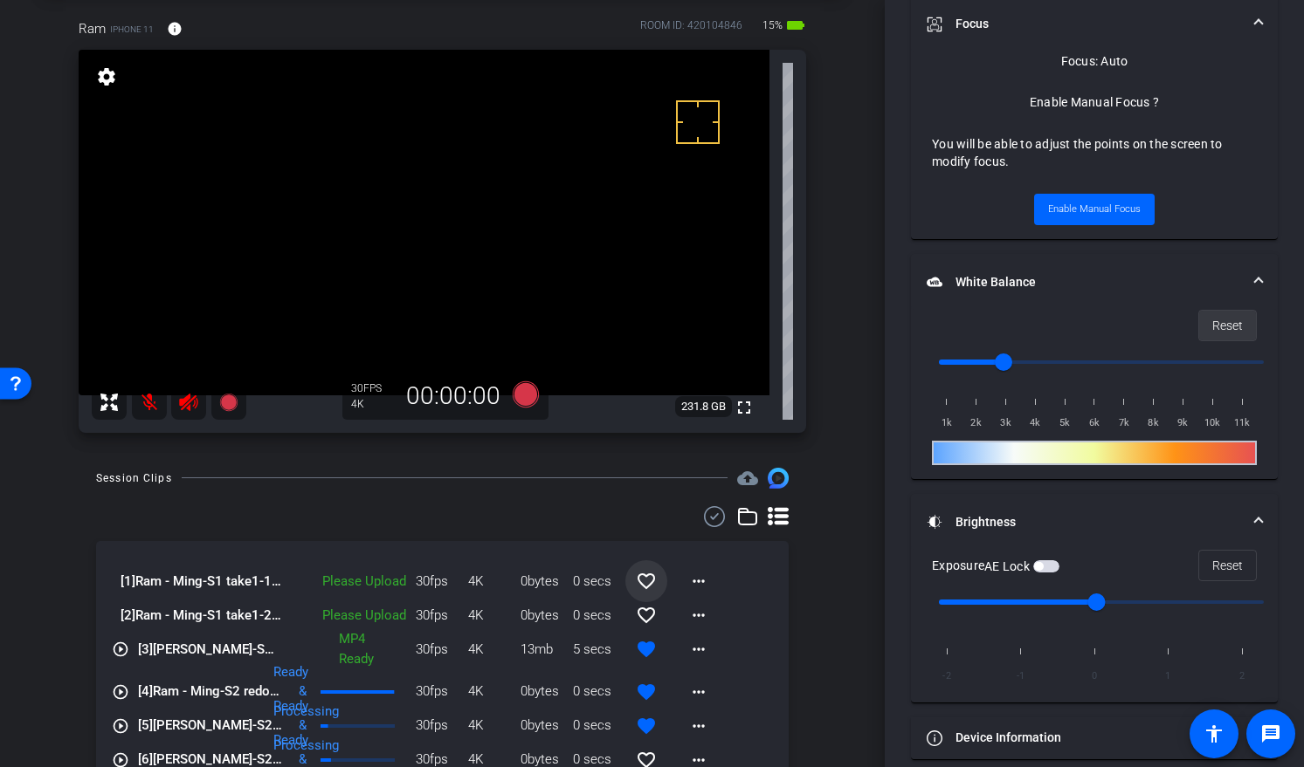
click at [1227, 325] on span "Reset" at bounding box center [1227, 325] width 31 height 33
drag, startPoint x: 939, startPoint y: 361, endPoint x: 1001, endPoint y: 363, distance: 62.0
click at [1001, 363] on input "range" at bounding box center [1100, 362] width 361 height 38
click at [994, 363] on input "range" at bounding box center [1100, 362] width 361 height 38
drag, startPoint x: 992, startPoint y: 363, endPoint x: 1008, endPoint y: 361, distance: 16.7
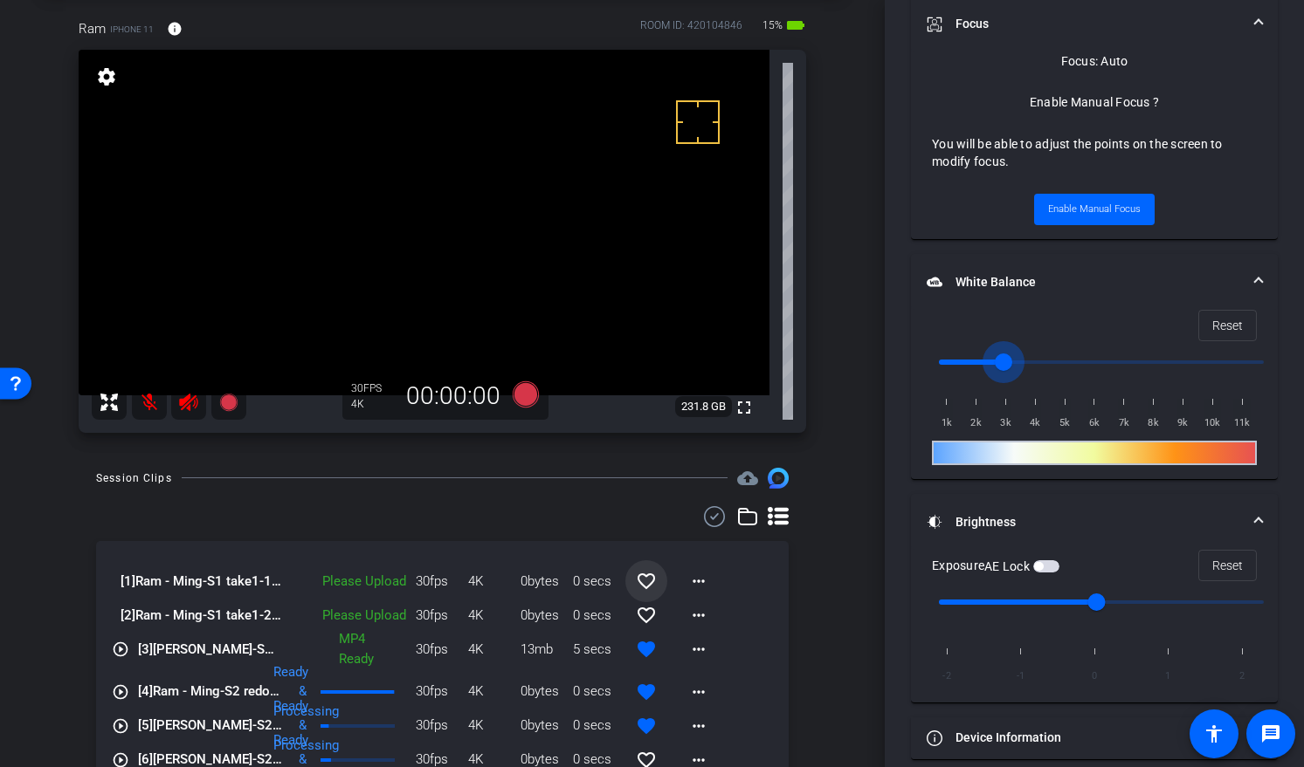
type input "3000"
click at [1008, 361] on input "range" at bounding box center [1100, 362] width 361 height 38
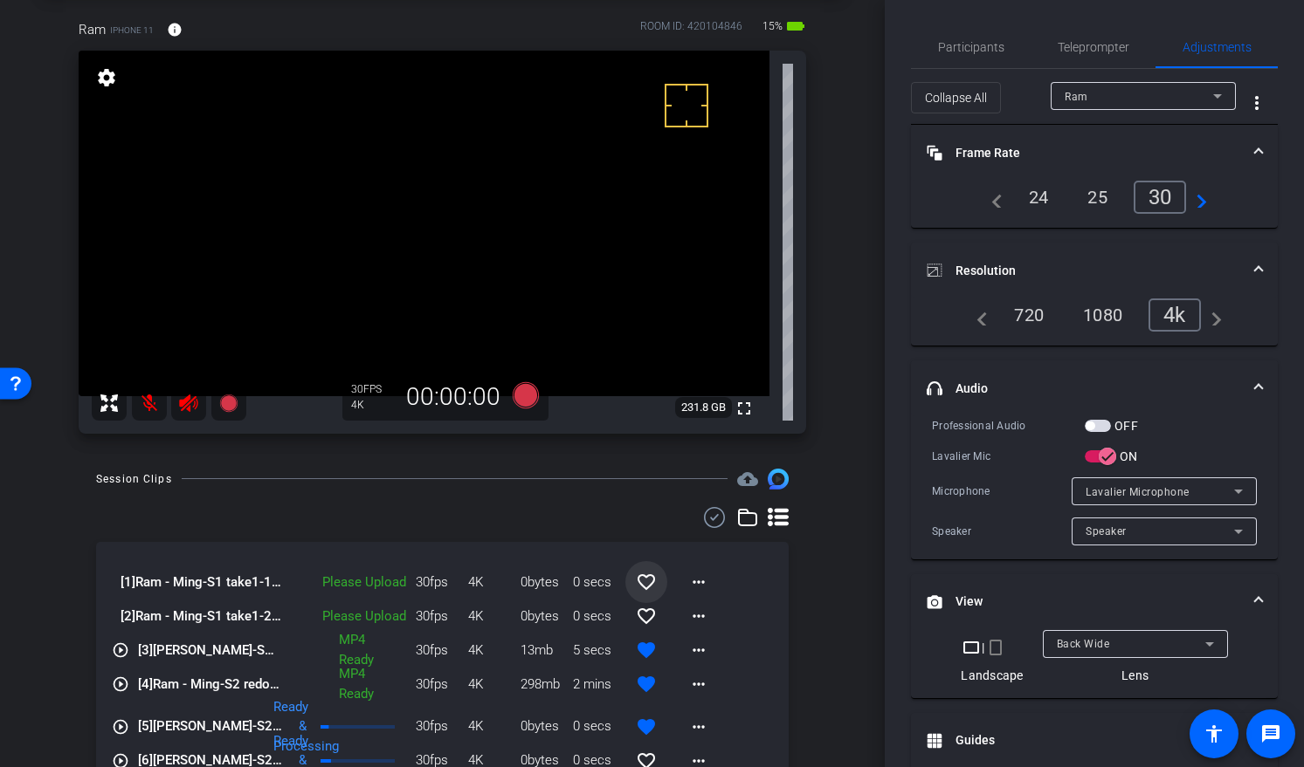
scroll to position [75, 0]
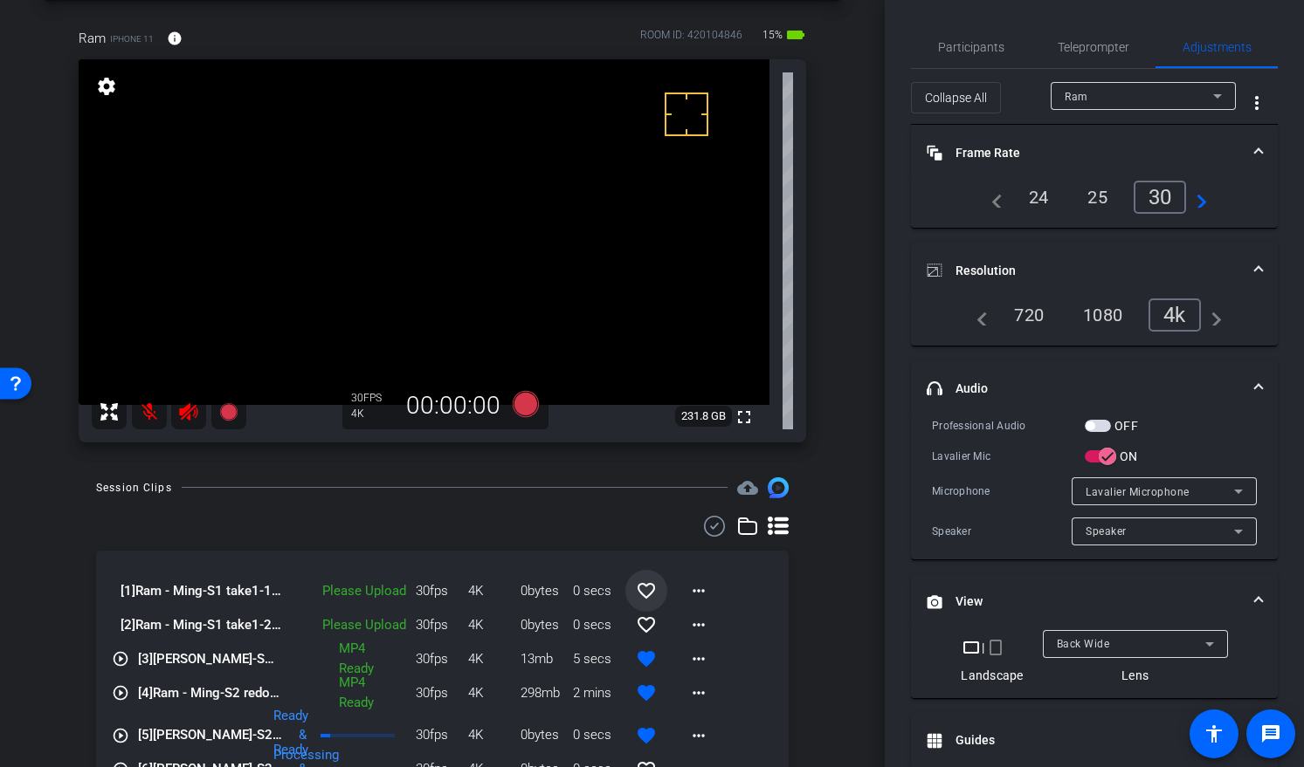
click at [427, 275] on video at bounding box center [424, 232] width 691 height 346
click at [414, 284] on video at bounding box center [424, 232] width 691 height 346
click at [396, 529] on div at bounding box center [442, 526] width 692 height 21
click at [520, 408] on icon at bounding box center [525, 404] width 26 height 26
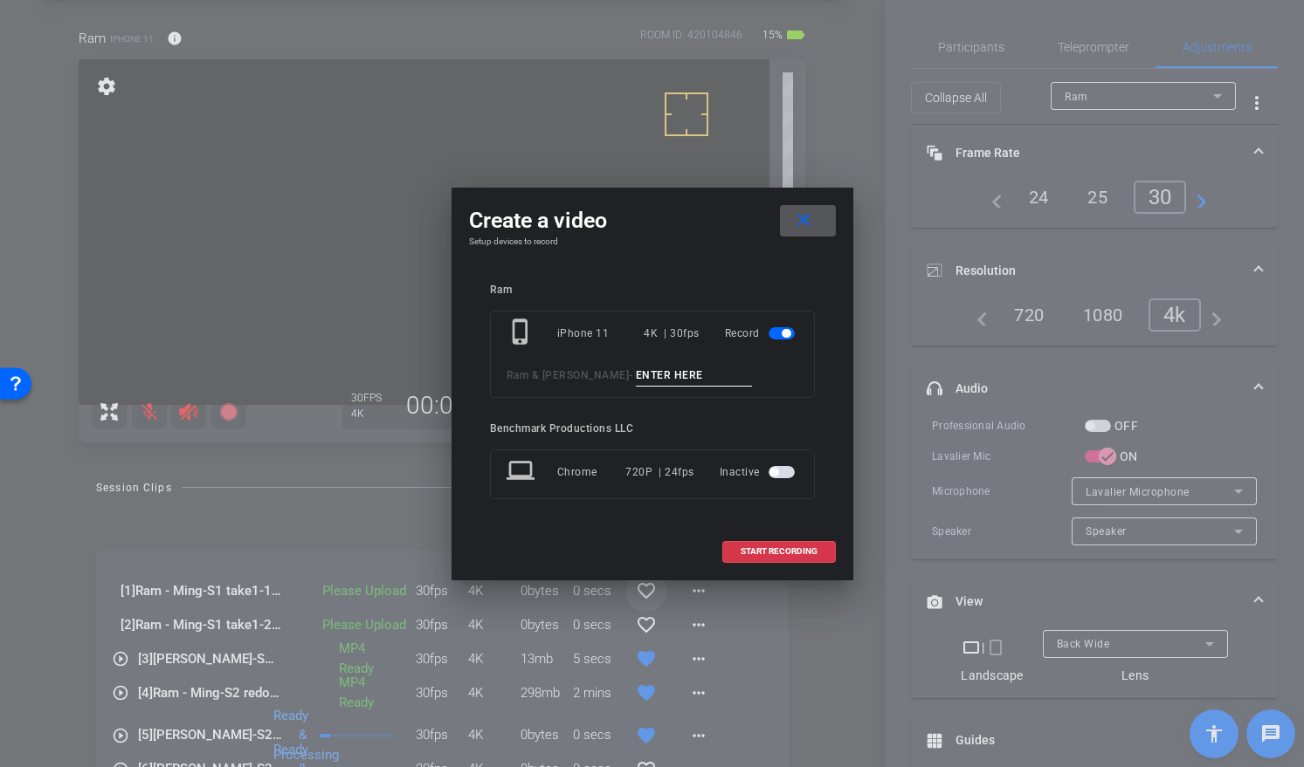
click at [646, 374] on input at bounding box center [694, 376] width 117 height 22
type input "S1 take2"
click at [786, 554] on span "START RECORDING" at bounding box center [778, 551] width 77 height 9
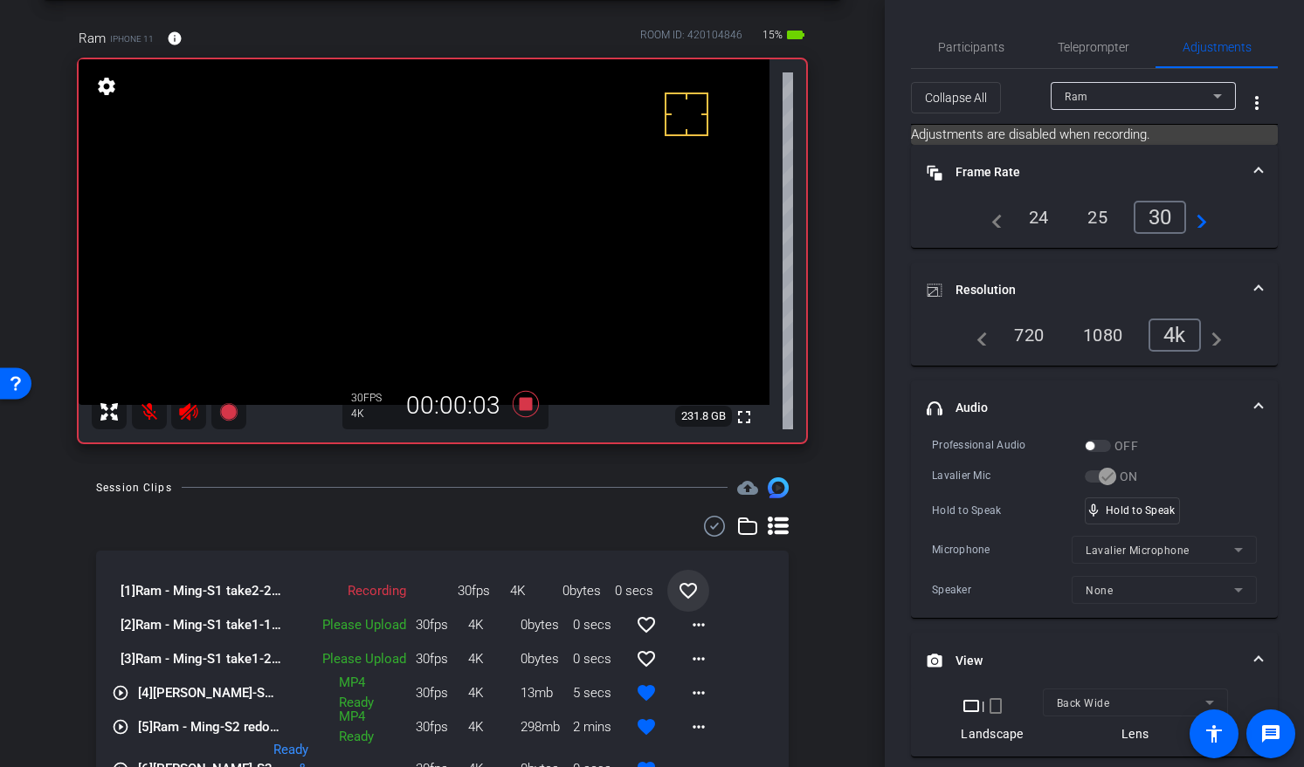
click at [150, 418] on mat-icon at bounding box center [149, 412] width 35 height 35
click at [151, 416] on mat-icon at bounding box center [149, 412] width 35 height 35
click at [145, 415] on mat-icon at bounding box center [149, 412] width 35 height 35
click at [143, 418] on mat-icon at bounding box center [149, 412] width 35 height 35
click at [981, 38] on span "Participants" at bounding box center [971, 47] width 66 height 42
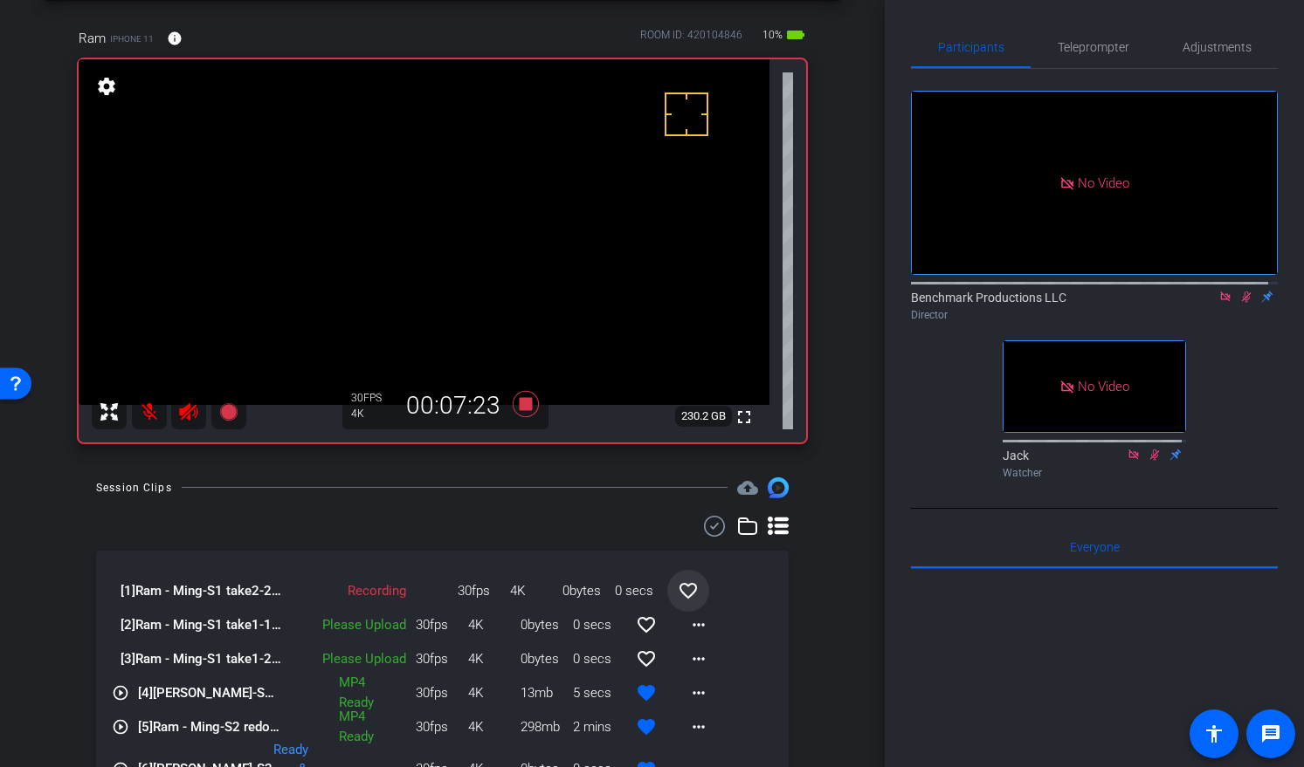
click at [1242, 292] on icon at bounding box center [1247, 297] width 10 height 11
click at [1254, 304] on div "No Video Benchmark Productions LLC Director No Video Jack Watcher" at bounding box center [1094, 277] width 367 height 417
click at [1239, 291] on icon at bounding box center [1246, 297] width 14 height 12
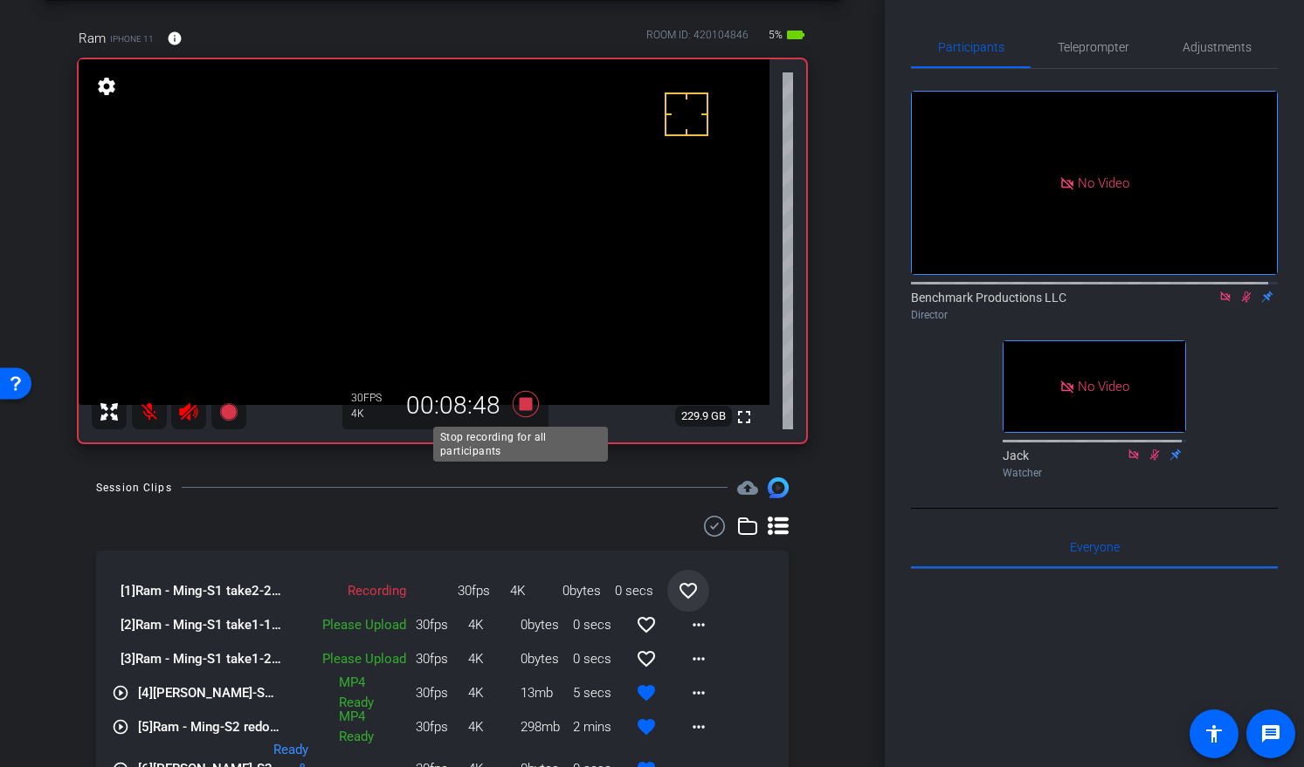
click at [522, 402] on icon at bounding box center [525, 404] width 26 height 26
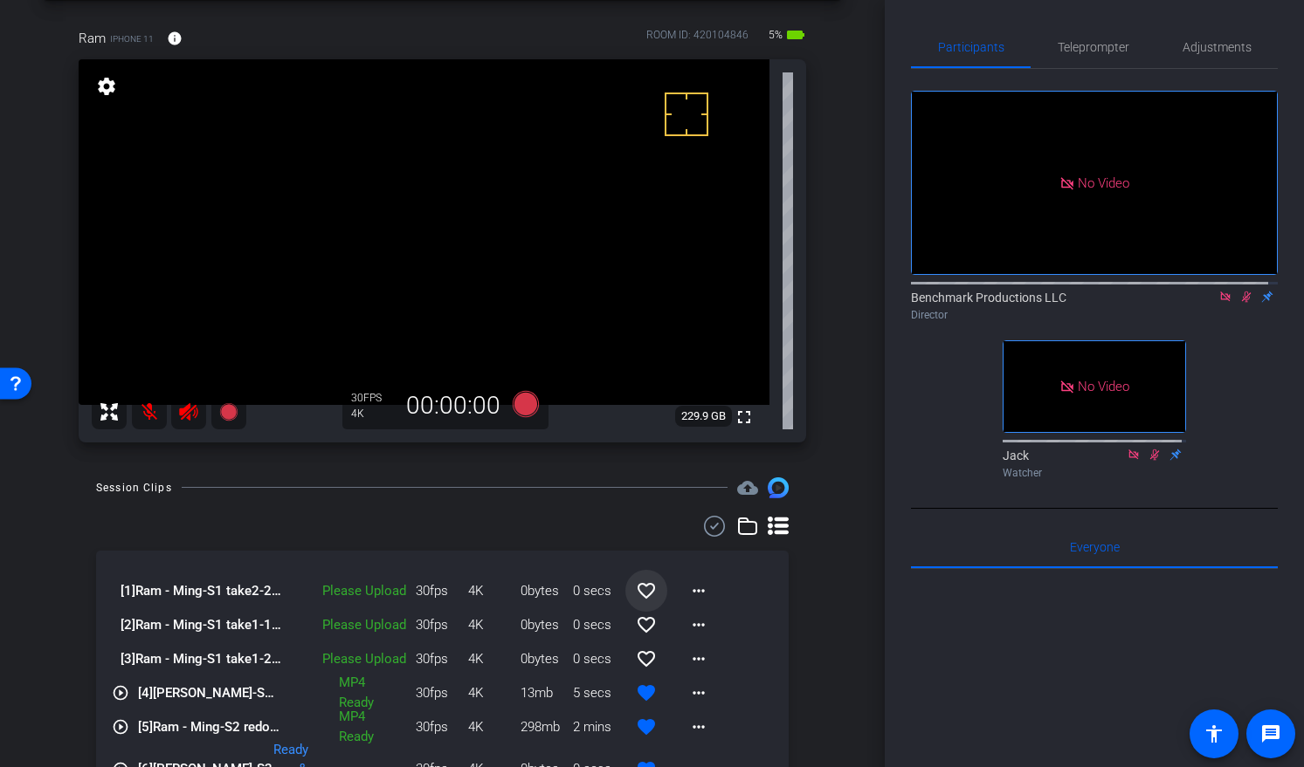
click at [420, 575] on div "30fps 4K 0bytes 0 secs favorite_border more_horiz" at bounding box center [568, 591] width 306 height 42
click at [527, 396] on icon at bounding box center [526, 404] width 42 height 31
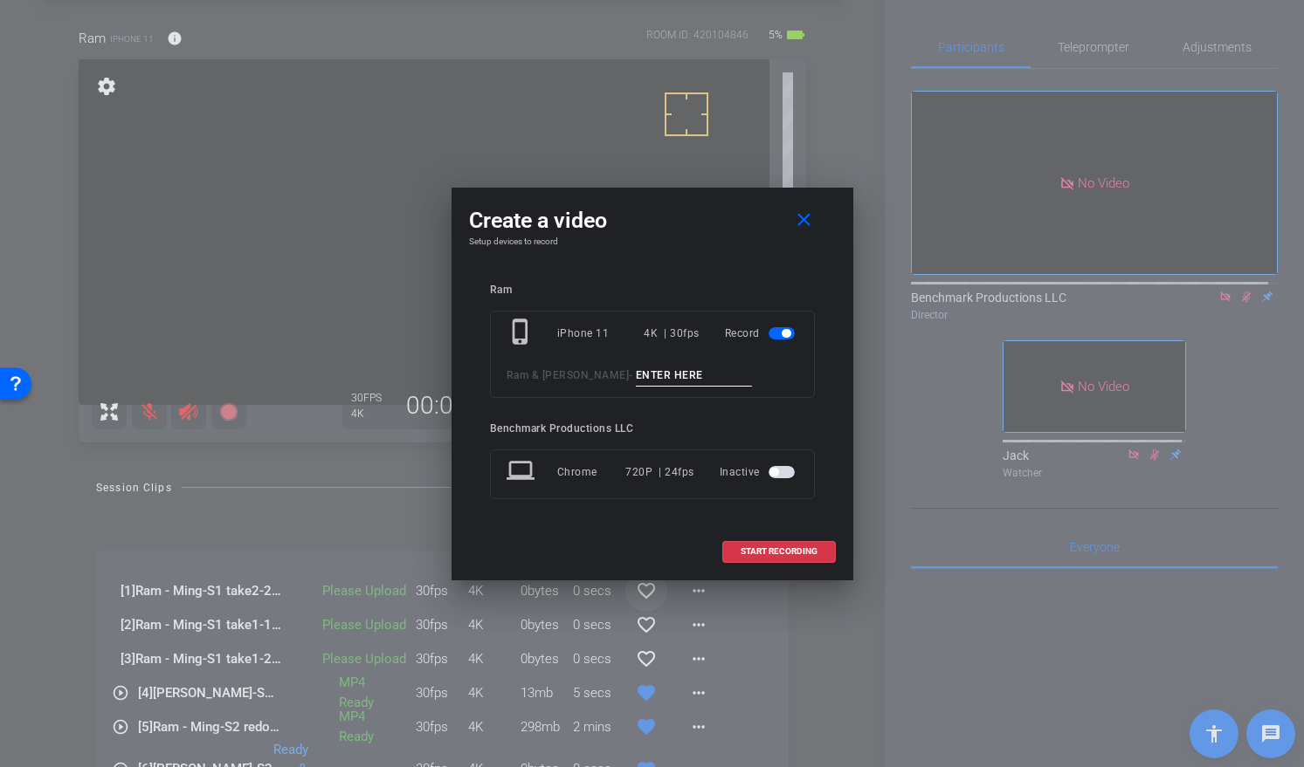
click at [636, 370] on input at bounding box center [694, 376] width 117 height 22
type input "S1 redo 3"
click at [787, 552] on span "START RECORDING" at bounding box center [778, 551] width 77 height 9
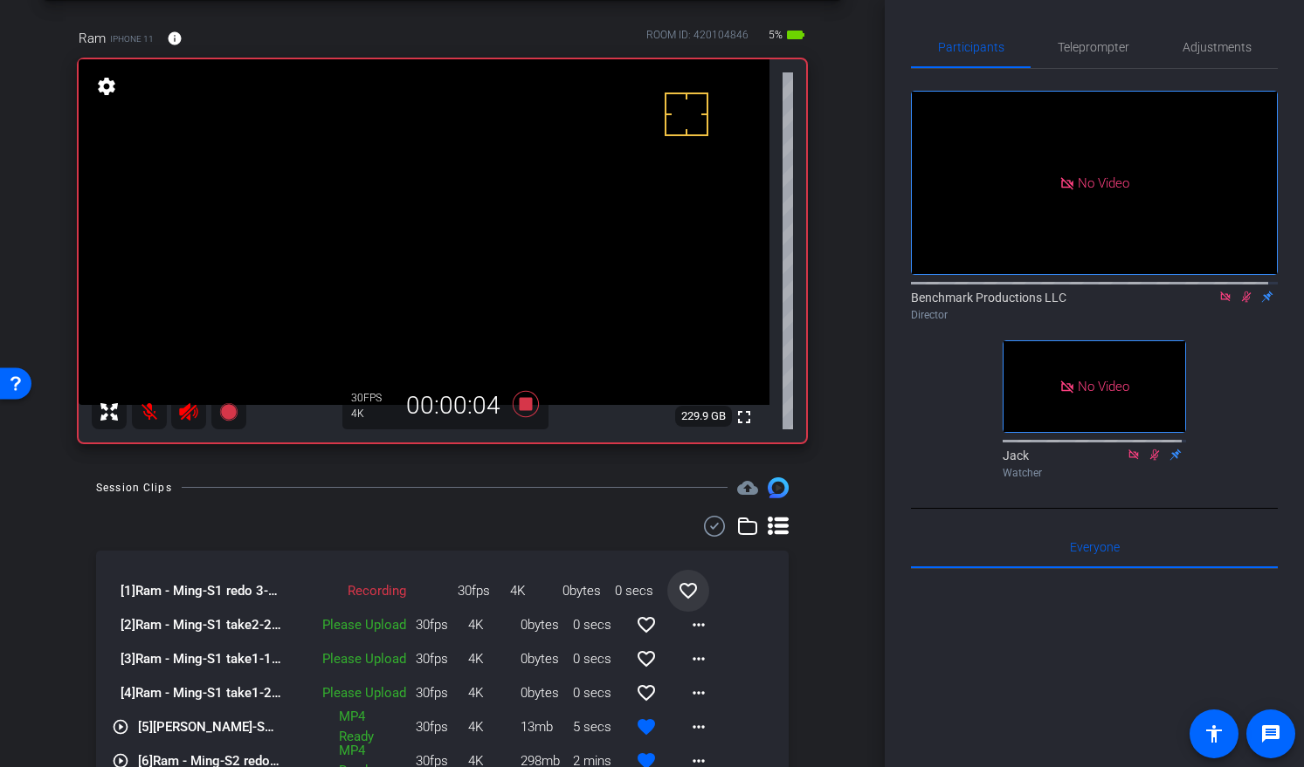
click at [158, 419] on mat-icon at bounding box center [149, 412] width 35 height 35
click at [151, 416] on mat-icon at bounding box center [149, 412] width 35 height 35
click at [840, 627] on div "arrow_back Ram & Ming Back to project Send invite account_box grid_on settings …" at bounding box center [442, 308] width 884 height 767
click at [1239, 291] on icon at bounding box center [1246, 297] width 14 height 12
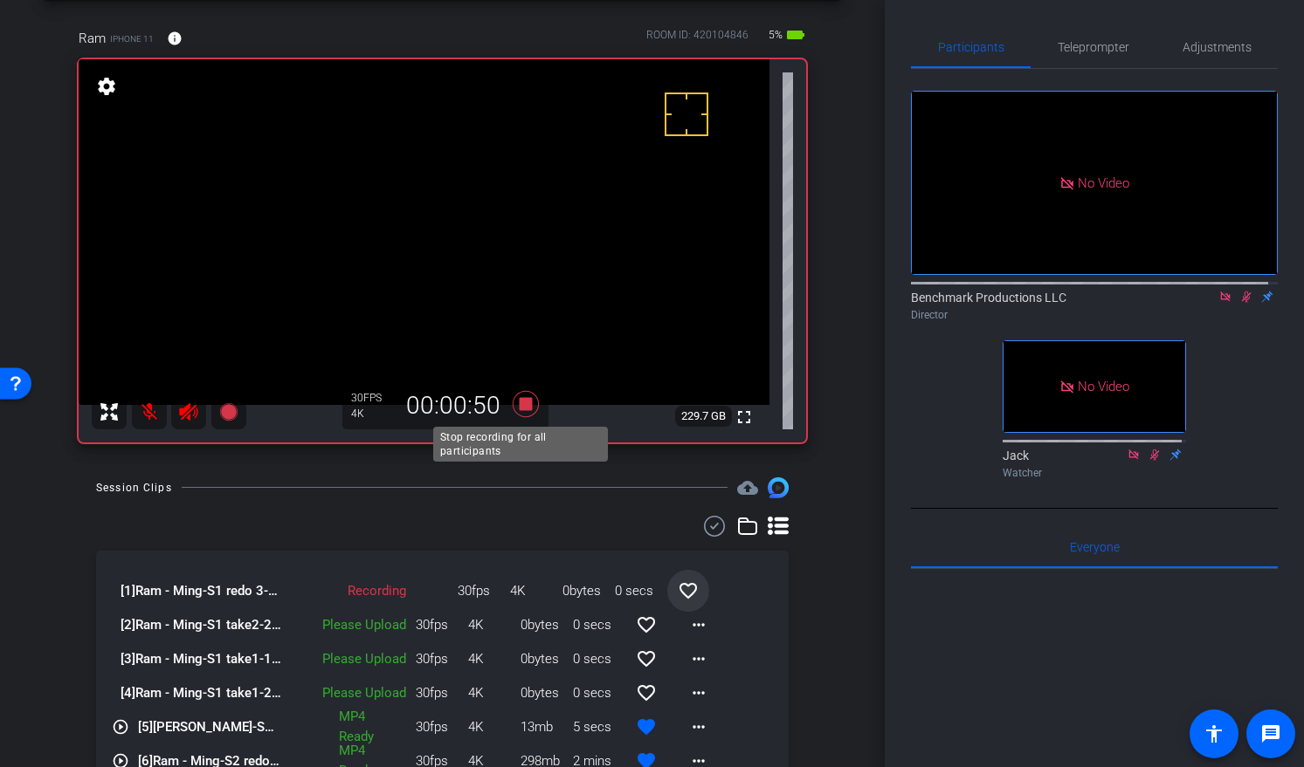
click at [521, 405] on icon at bounding box center [525, 404] width 26 height 26
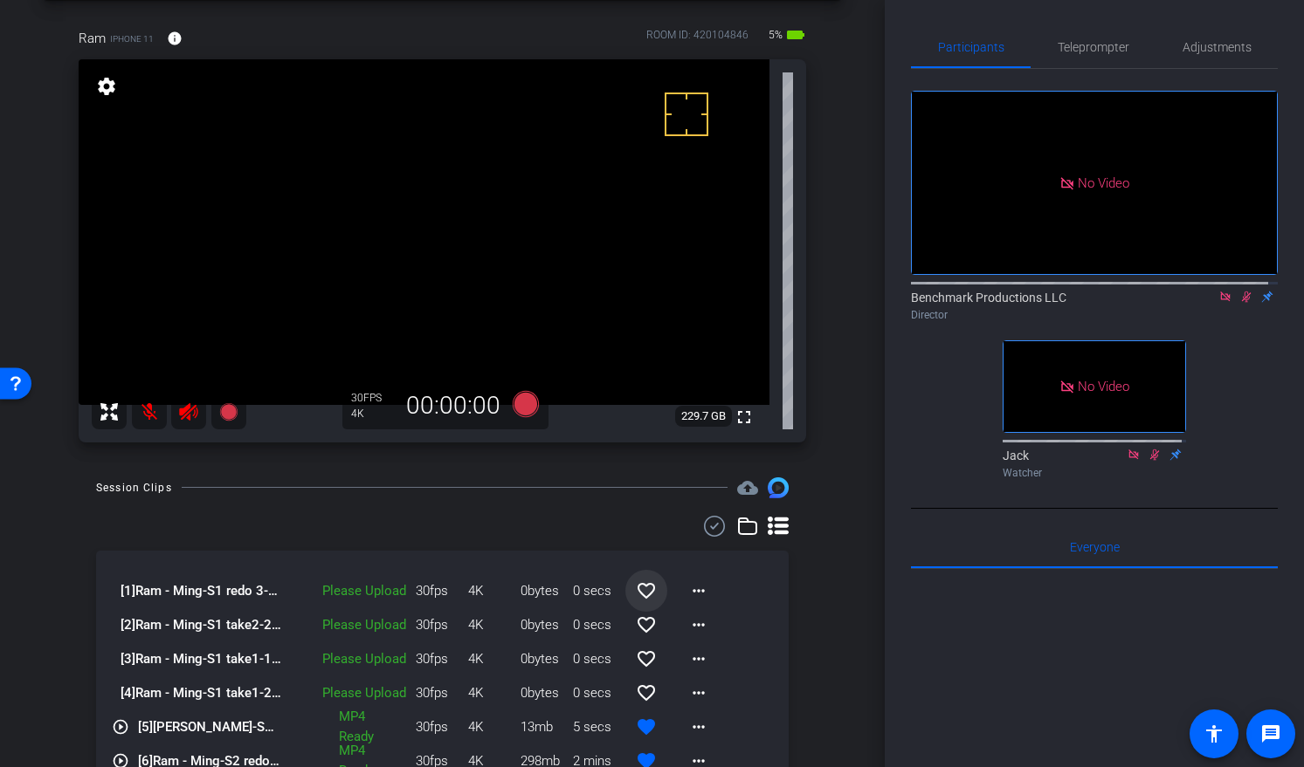
click at [636, 584] on mat-icon "favorite_border" at bounding box center [646, 591] width 21 height 21
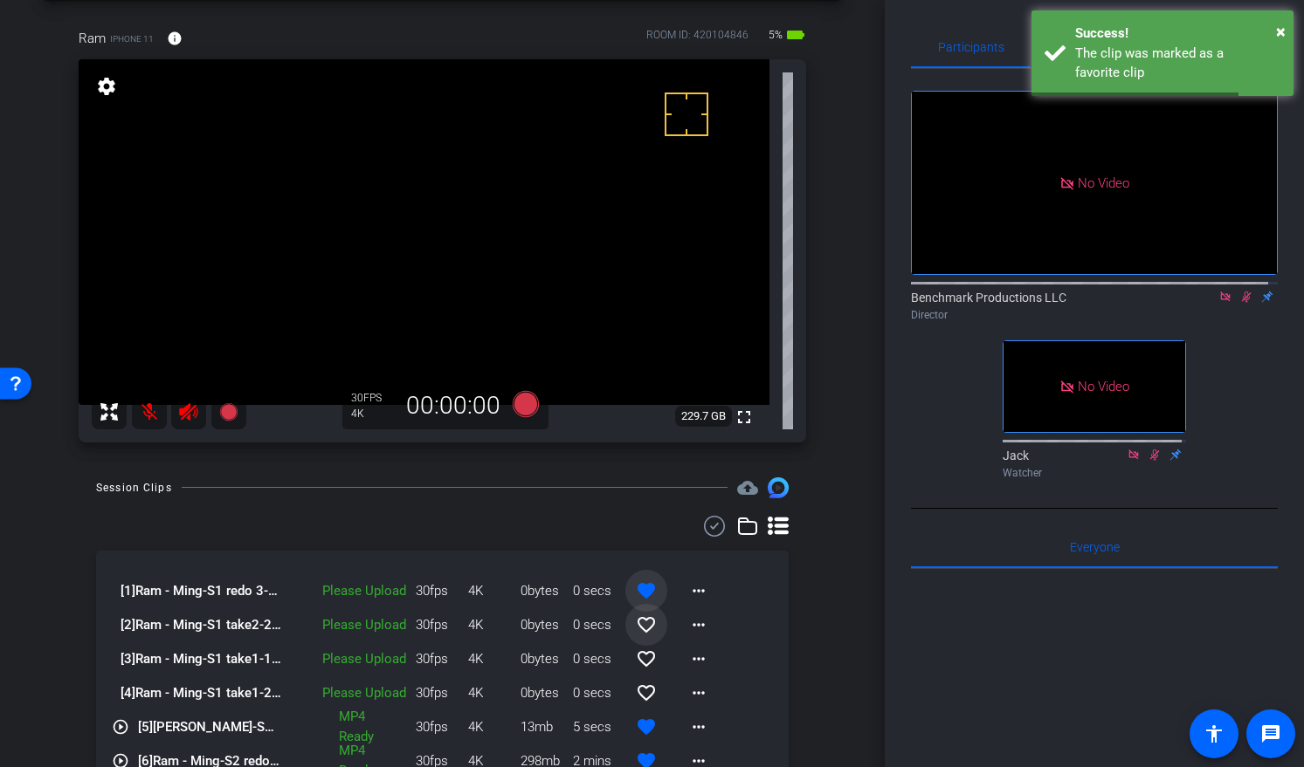
drag, startPoint x: 639, startPoint y: 622, endPoint x: 650, endPoint y: 624, distance: 10.8
click at [639, 622] on mat-icon "favorite_border" at bounding box center [646, 625] width 21 height 21
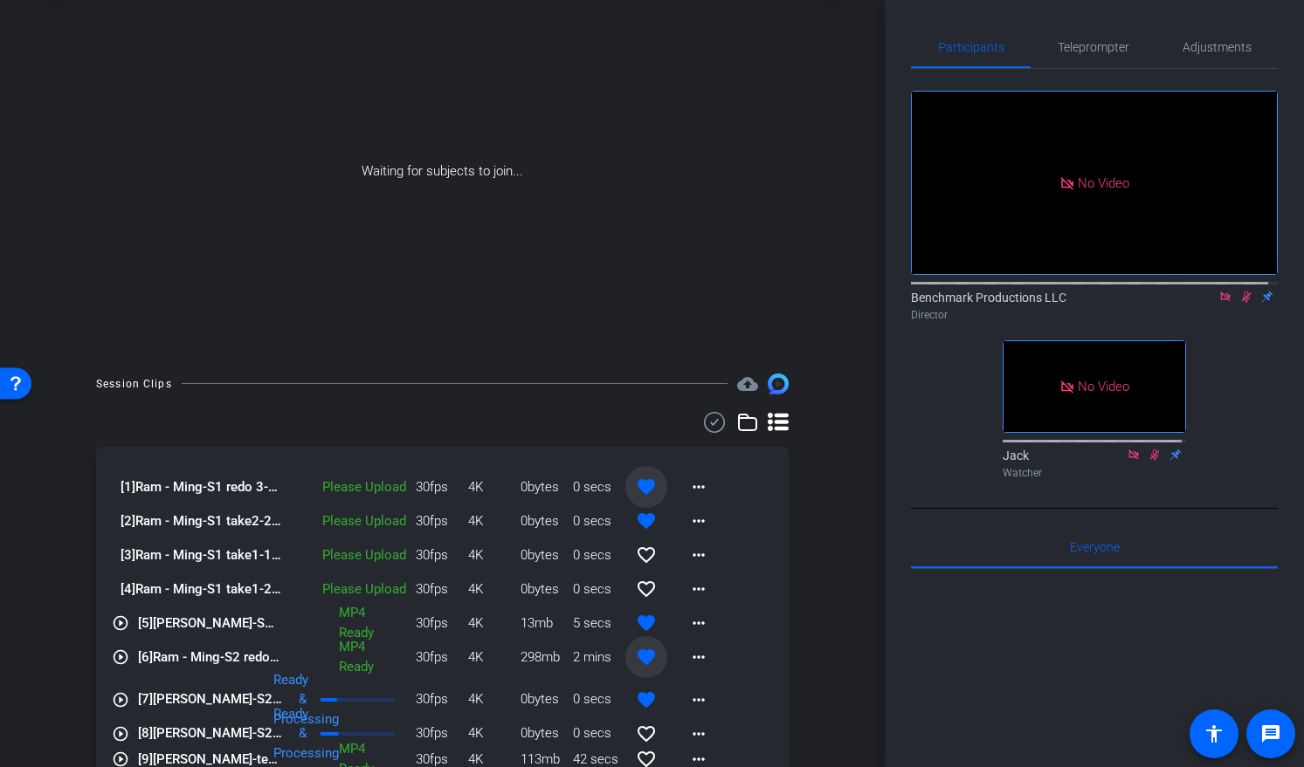
scroll to position [0, 0]
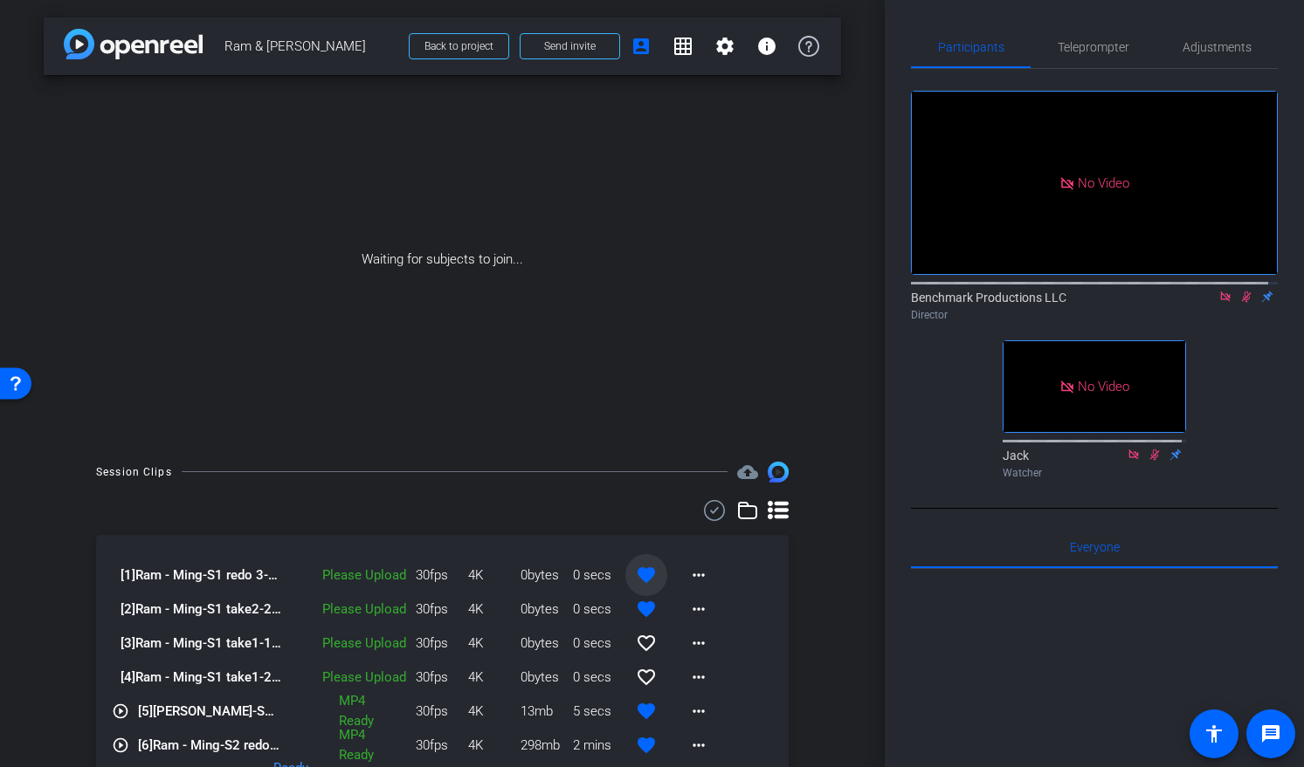
click at [63, 578] on div "Session Clips cloud_upload [1] Ram - Ming-S1 redo 3-2025-10-02-11-21-51-967-0 P…" at bounding box center [442, 712] width 797 height 501
click at [20, 738] on div "arrow_back Ram & Ming Back to project Send invite account_box grid_on settings …" at bounding box center [442, 383] width 884 height 767
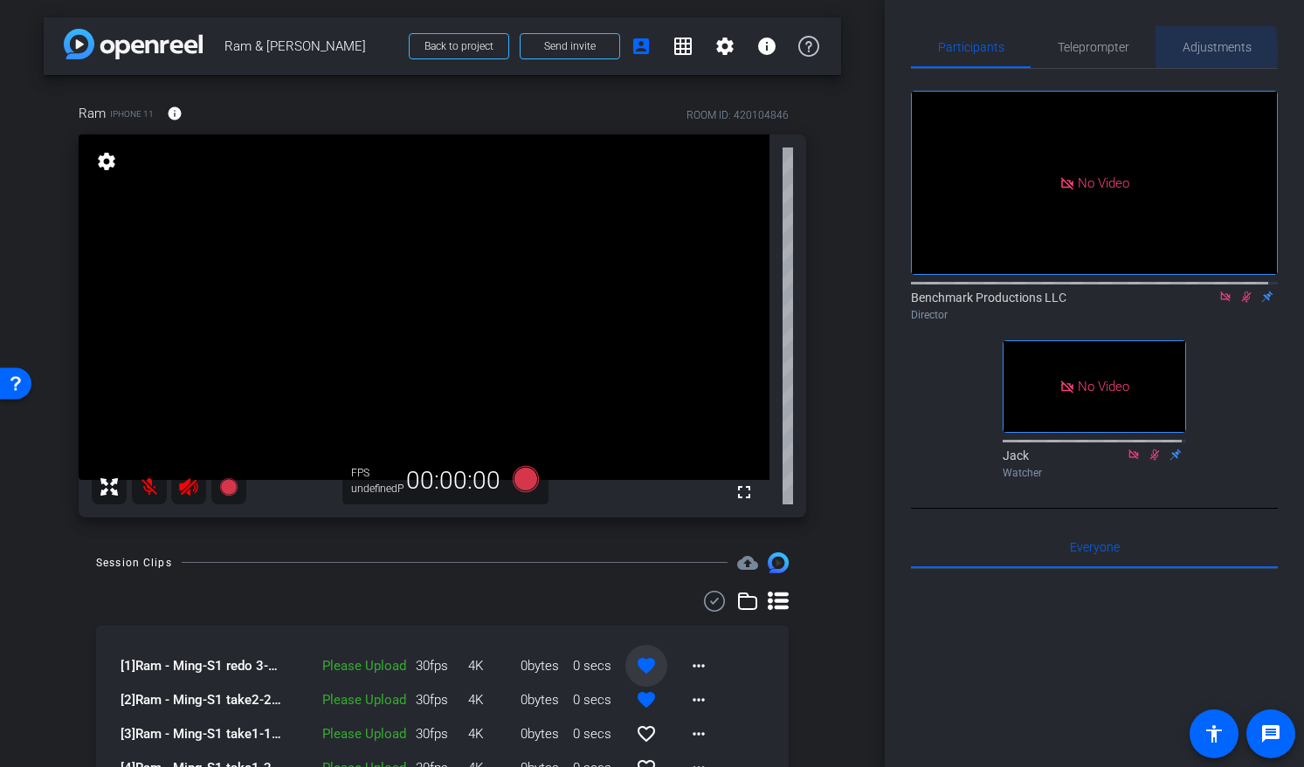
click at [1182, 52] on span "Adjustments" at bounding box center [1216, 47] width 69 height 12
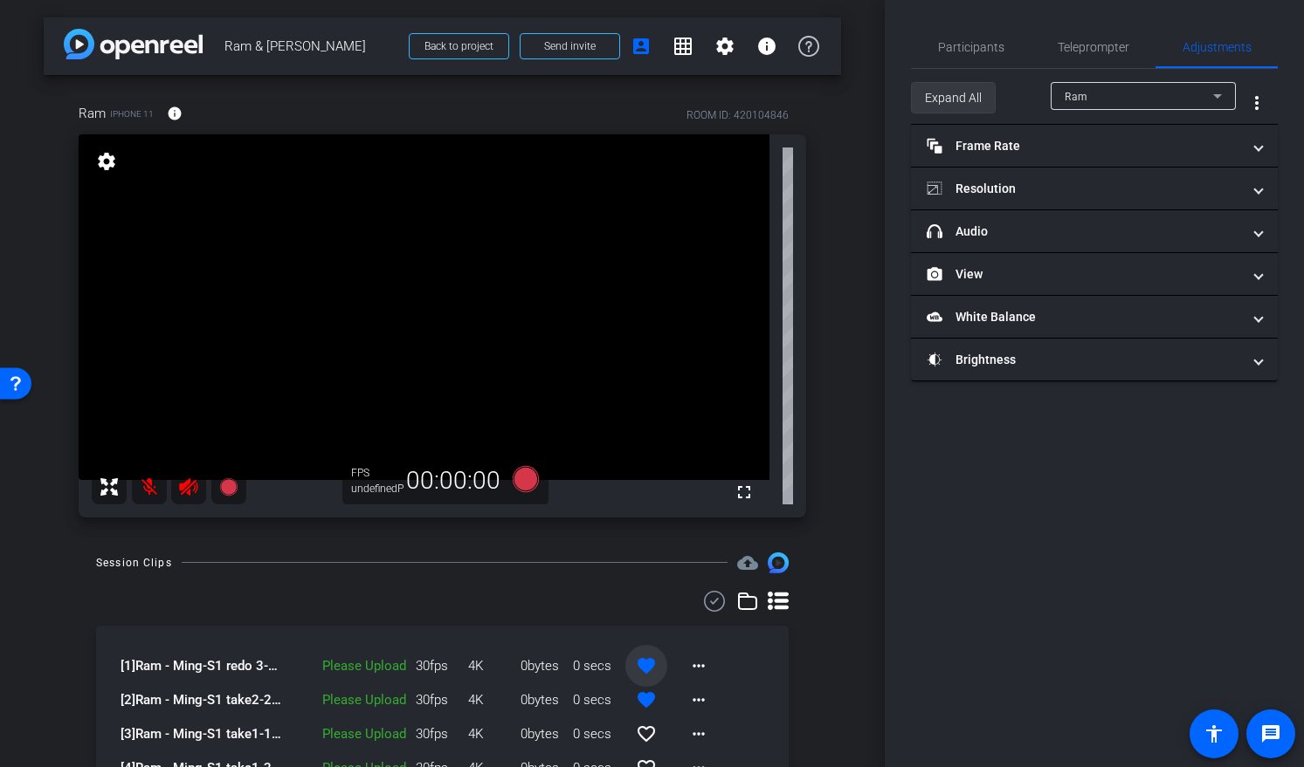
click at [949, 101] on span "Expand All" at bounding box center [953, 97] width 57 height 33
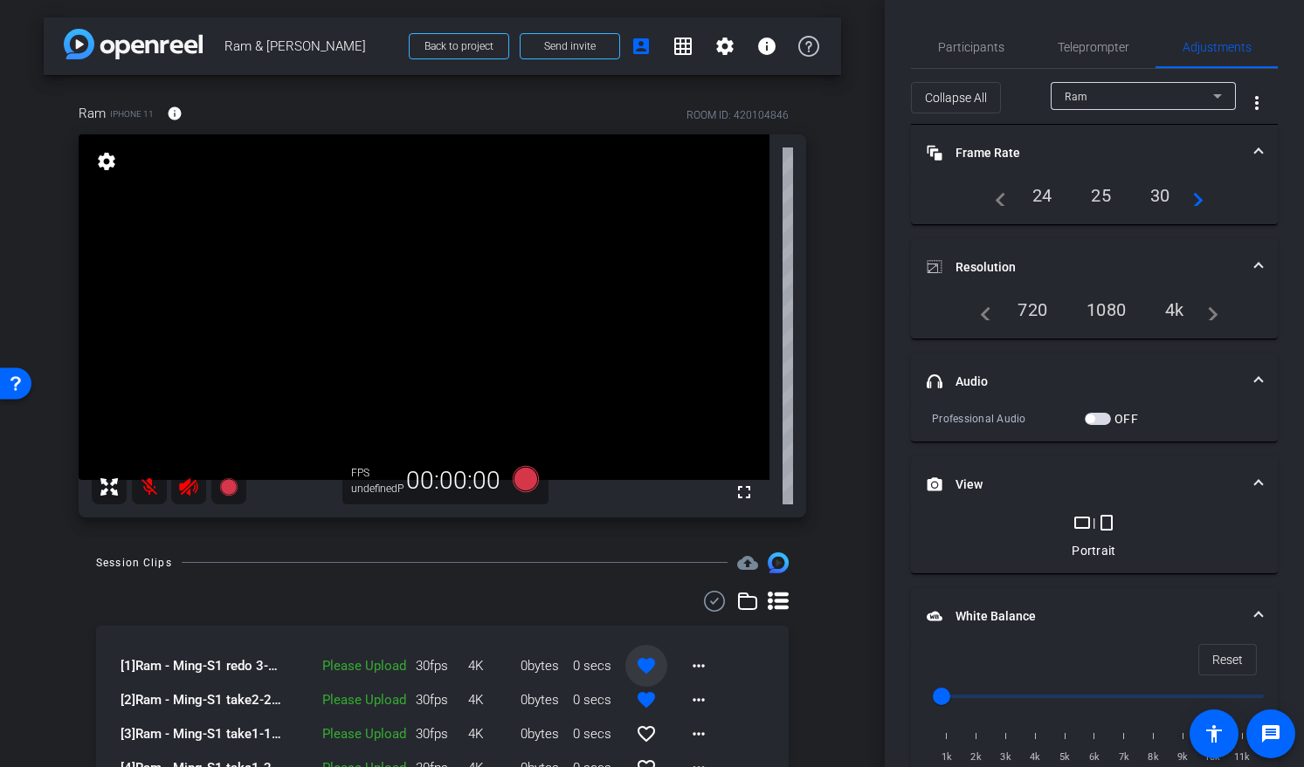
click at [1175, 310] on div "4k" at bounding box center [1174, 310] width 45 height 30
click at [1171, 189] on div "30" at bounding box center [1160, 196] width 46 height 30
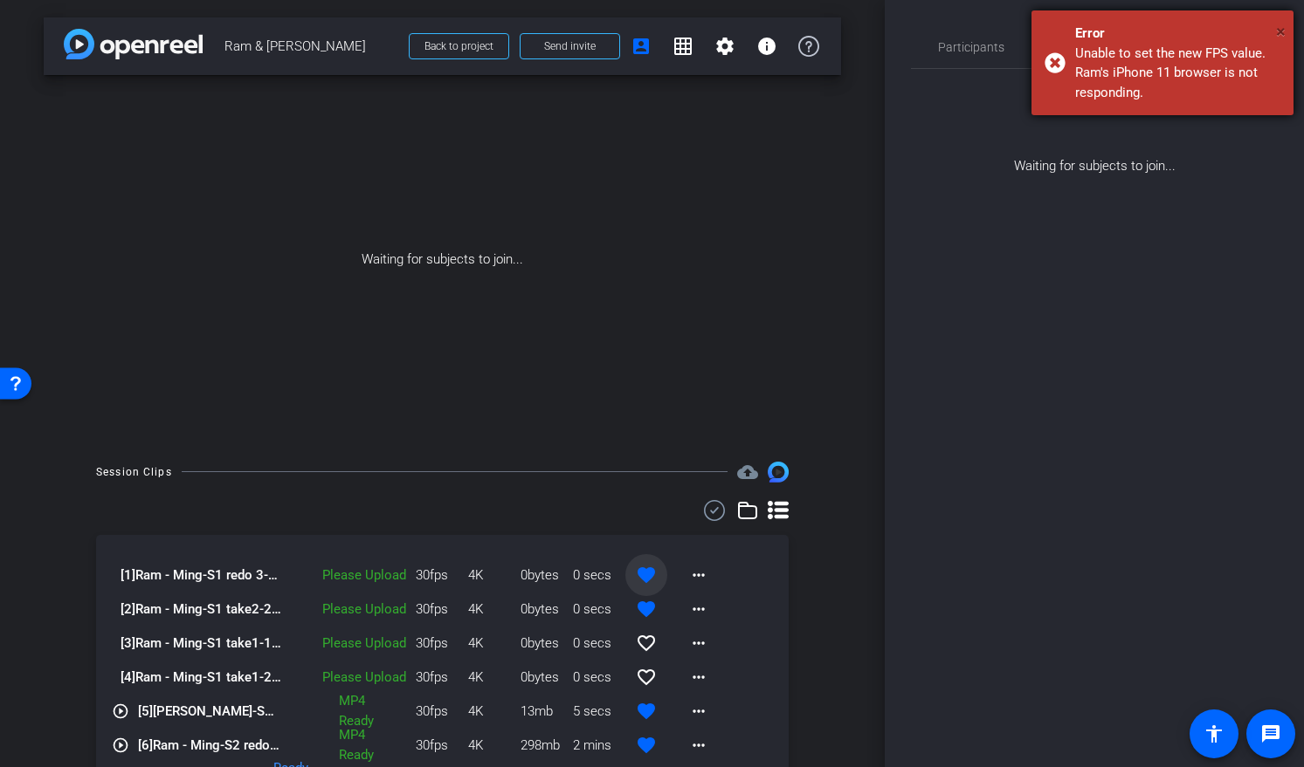
click at [1281, 31] on span "×" at bounding box center [1281, 31] width 10 height 21
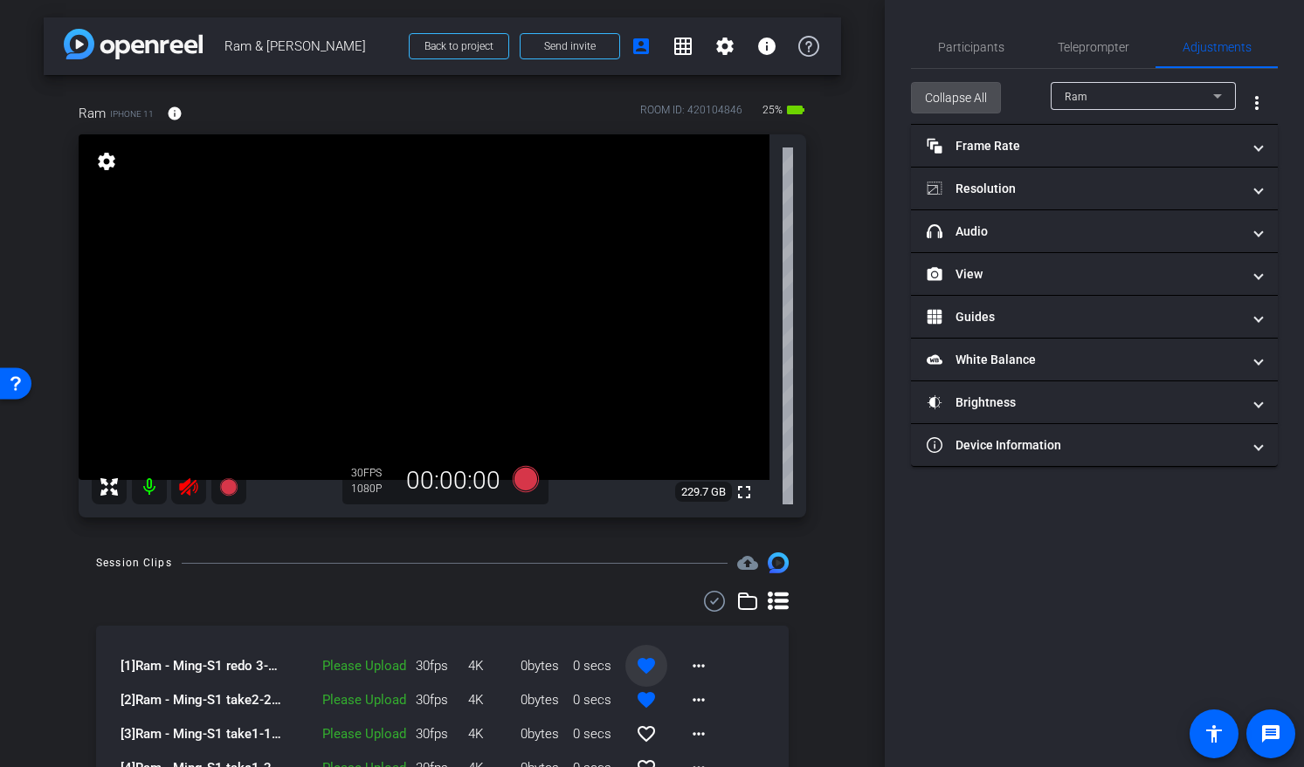
click at [966, 93] on span "Collapse All" at bounding box center [956, 97] width 62 height 33
click at [146, 493] on mat-icon at bounding box center [149, 487] width 35 height 35
type input "3000"
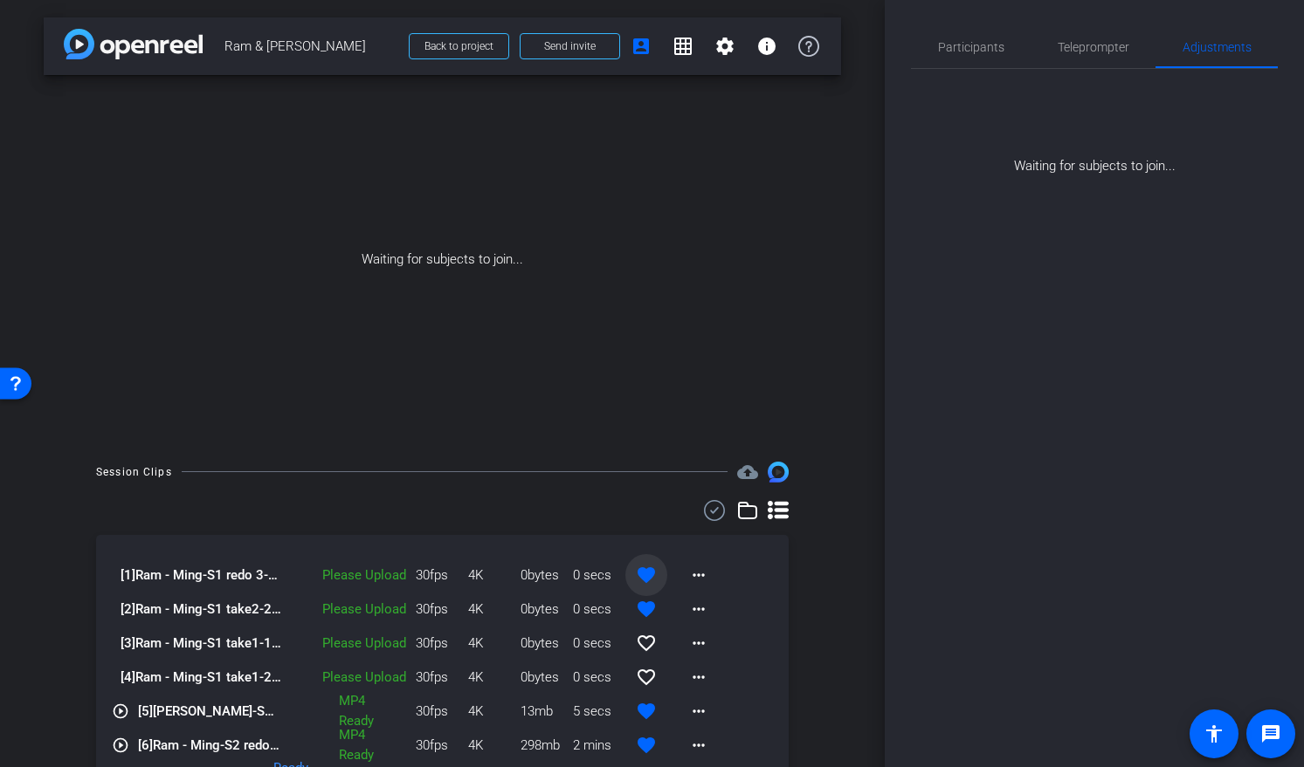
click at [987, 86] on div "Waiting for subjects to join..." at bounding box center [1094, 122] width 367 height 107
click at [977, 31] on span "Participants" at bounding box center [971, 47] width 66 height 42
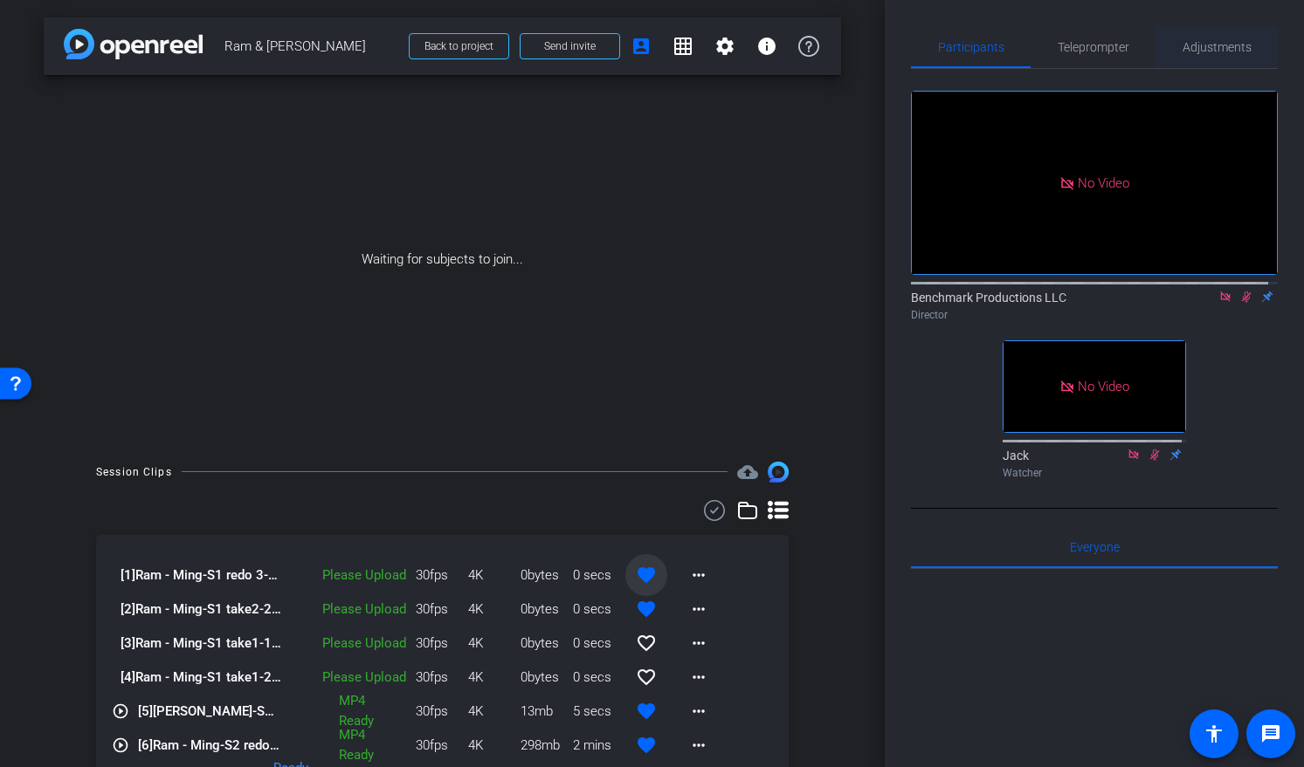
click at [1194, 48] on span "Adjustments" at bounding box center [1216, 47] width 69 height 12
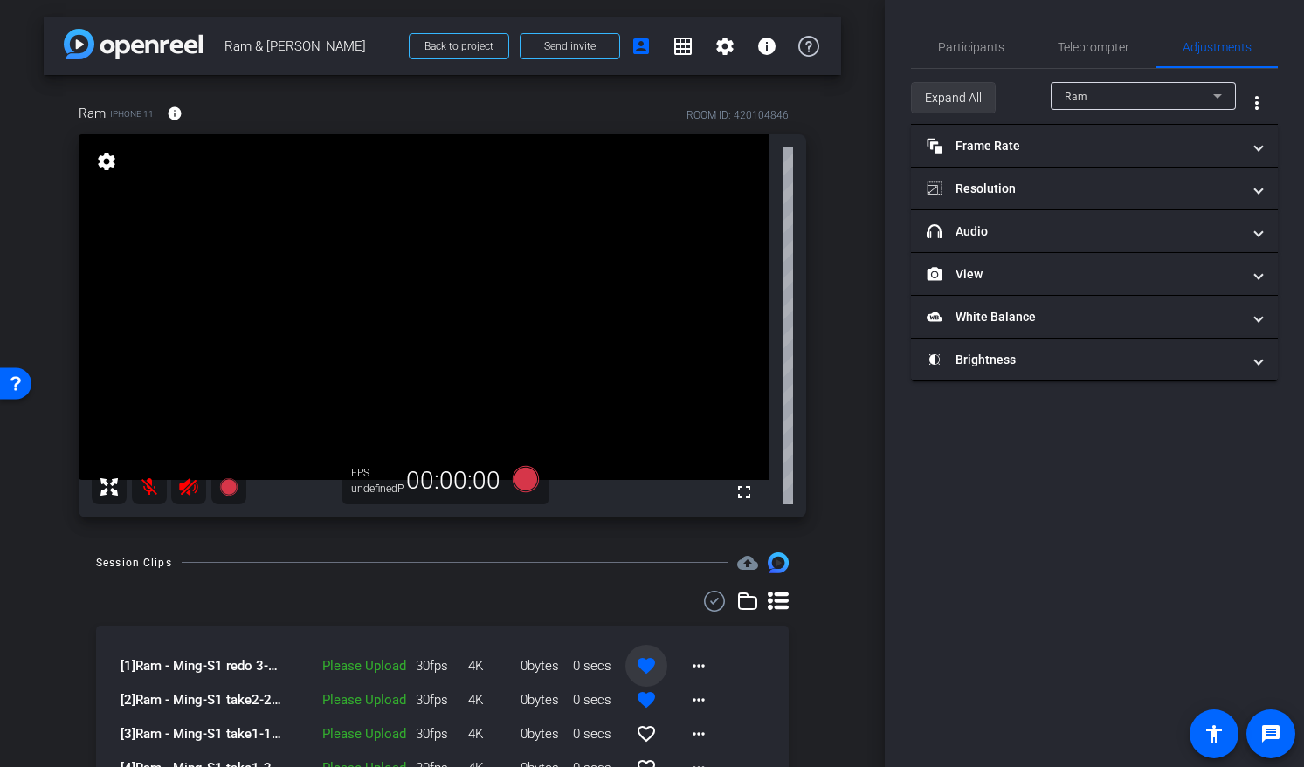
click at [953, 93] on span "Expand All" at bounding box center [953, 97] width 57 height 33
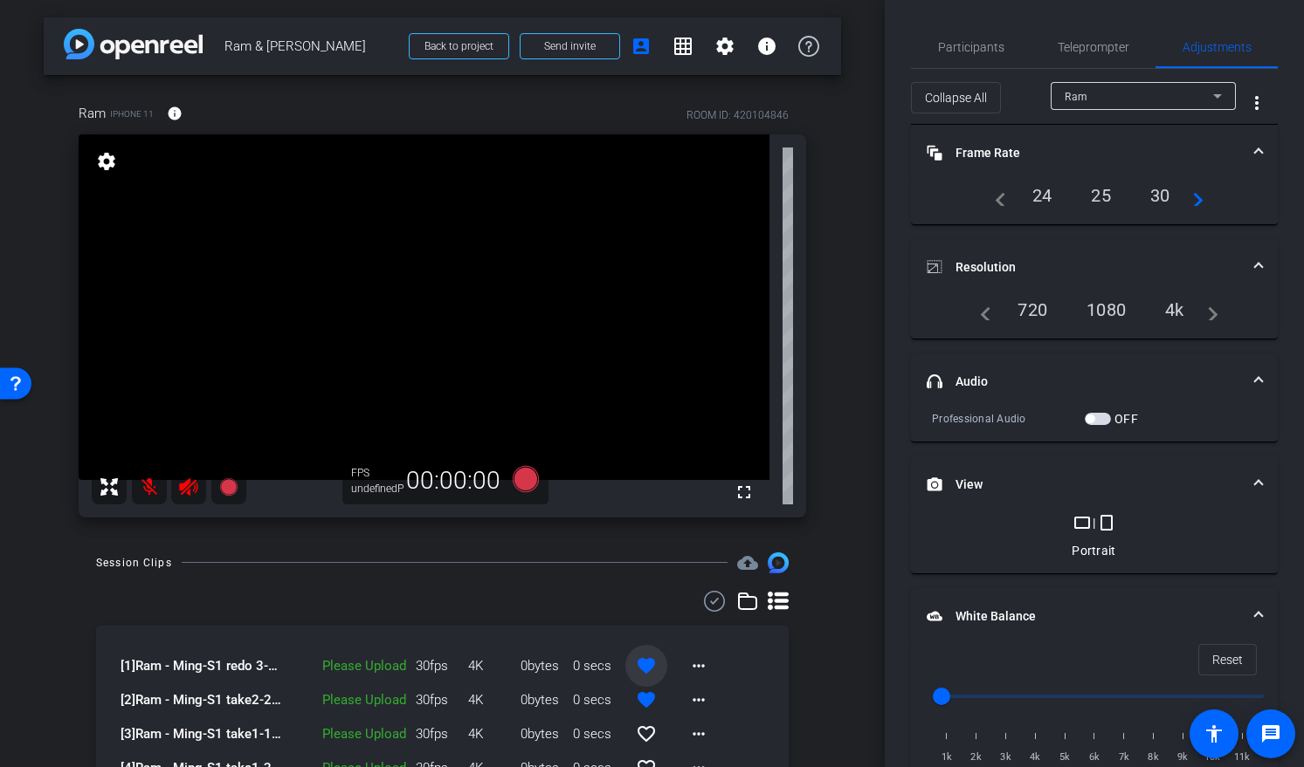
click at [1169, 313] on div "4k" at bounding box center [1174, 310] width 45 height 30
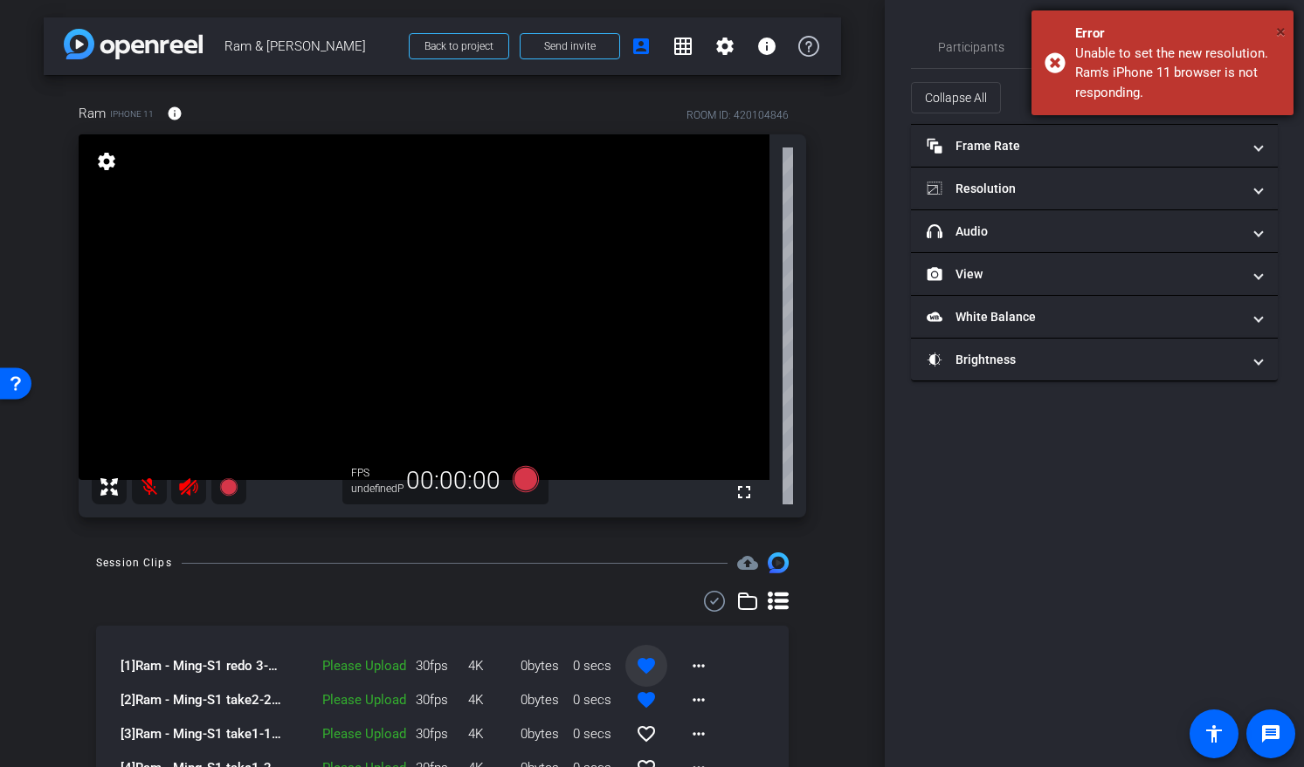
click at [1283, 29] on span "×" at bounding box center [1281, 31] width 10 height 21
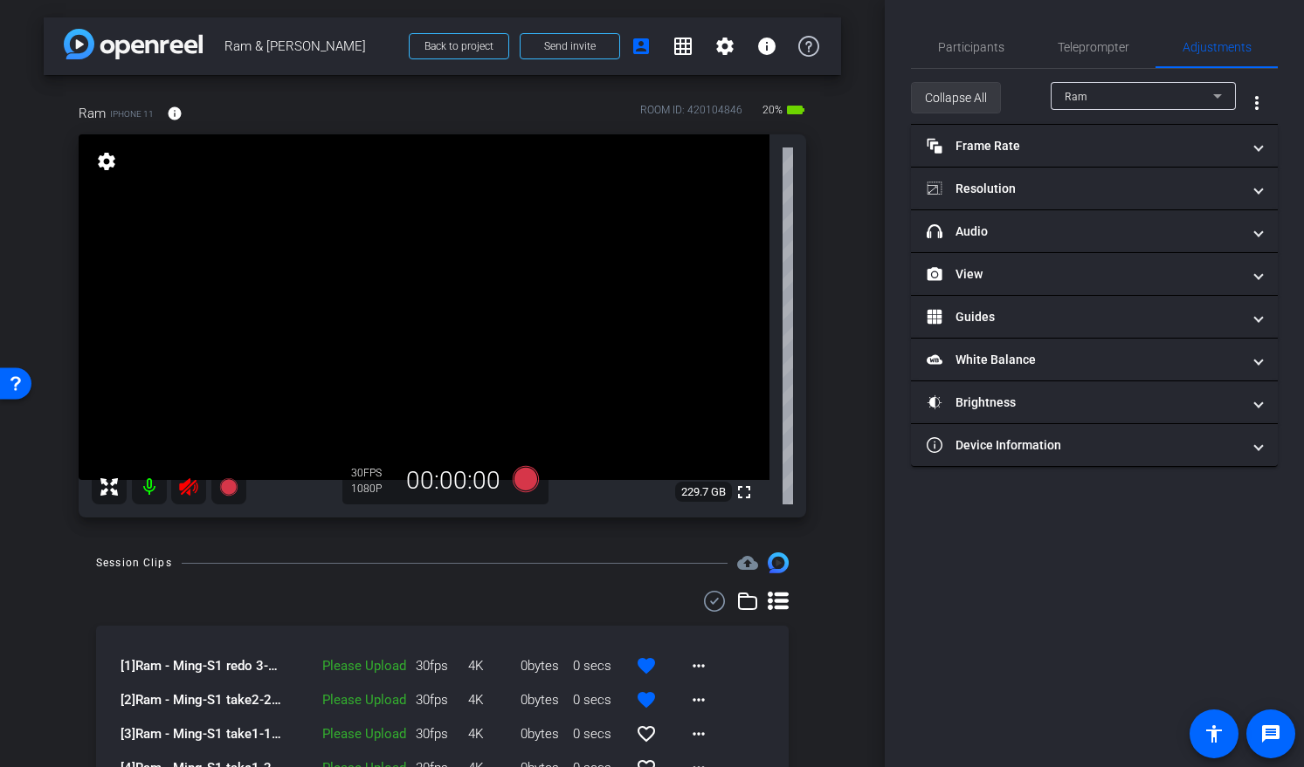
type input "3000"
click at [967, 98] on span "Collapse All" at bounding box center [956, 97] width 62 height 33
click at [954, 91] on span "Expand All" at bounding box center [953, 97] width 57 height 33
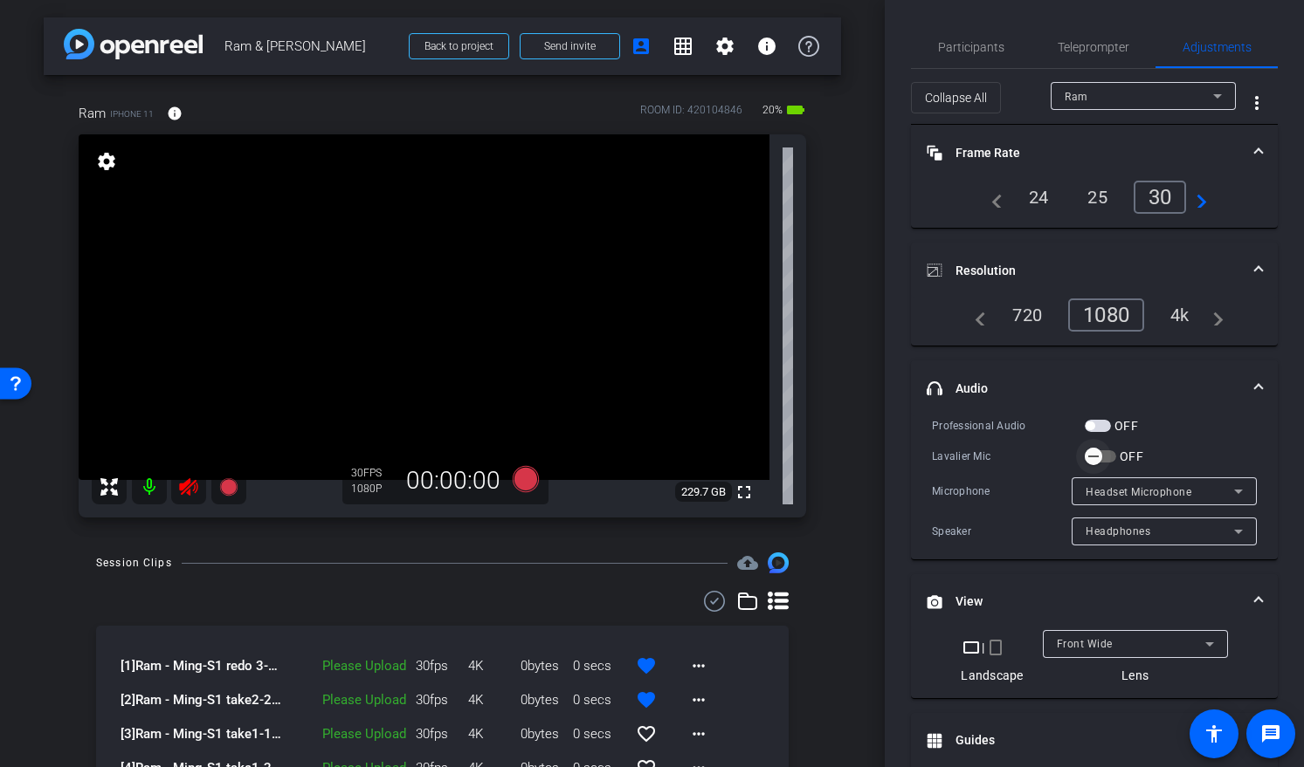
click at [1102, 456] on span "button" at bounding box center [1092, 456] width 17 height 17
click at [1177, 311] on div "4k" at bounding box center [1179, 315] width 45 height 30
click at [1084, 648] on span "Front Wide" at bounding box center [1084, 644] width 56 height 12
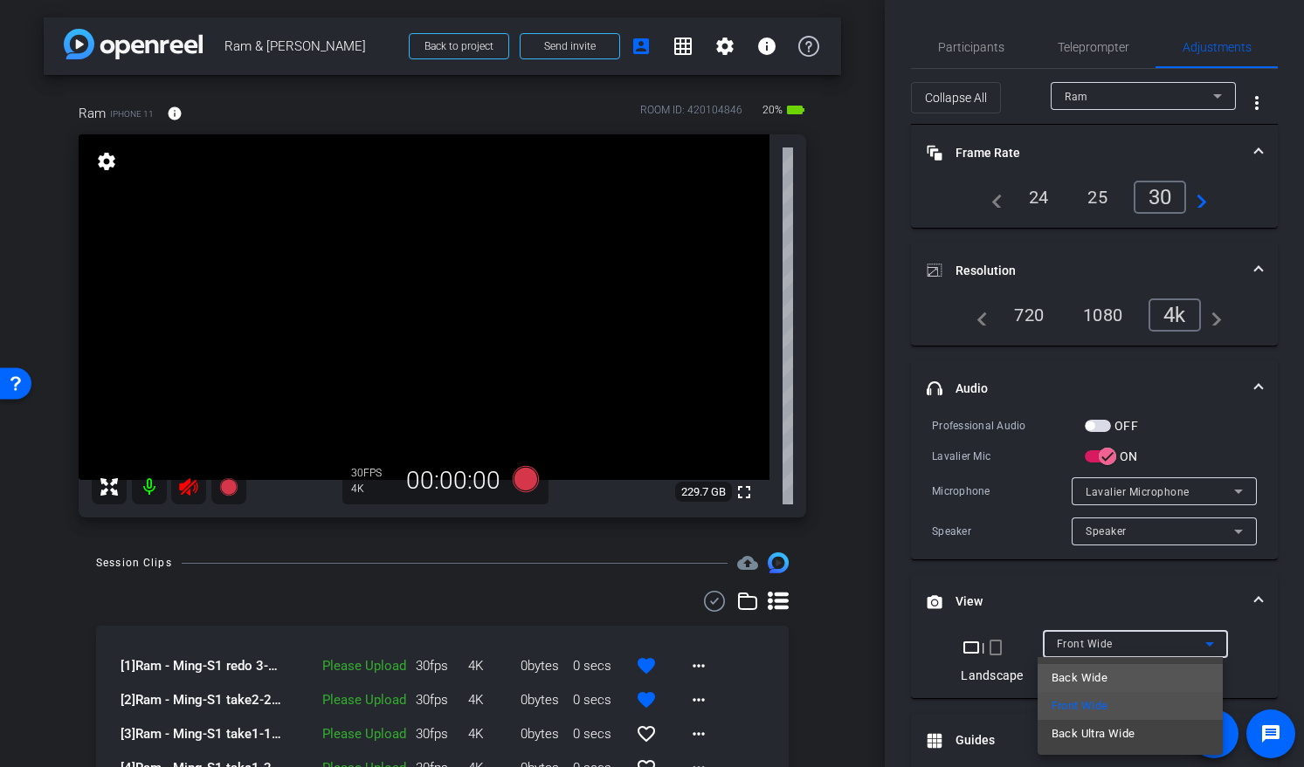
click at [1083, 671] on span "Back Wide" at bounding box center [1079, 678] width 56 height 21
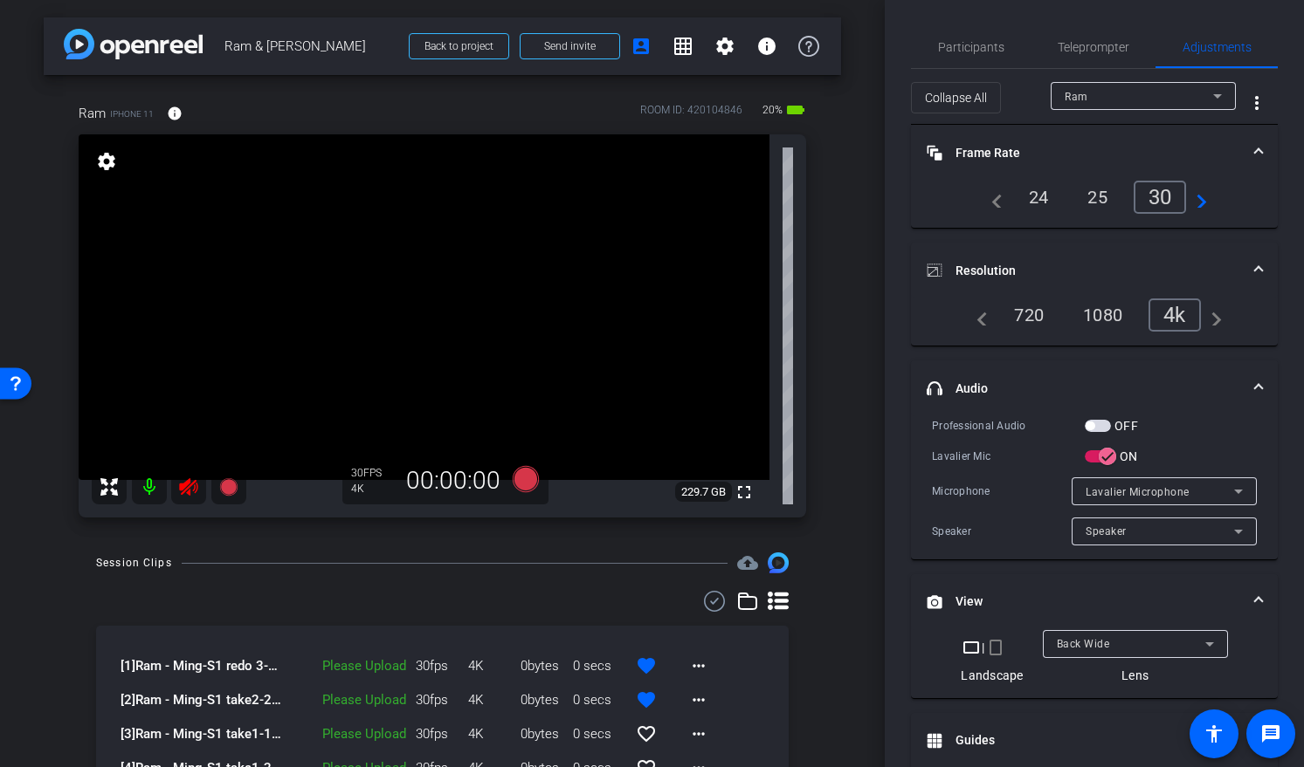
click at [154, 490] on mat-icon at bounding box center [149, 487] width 35 height 35
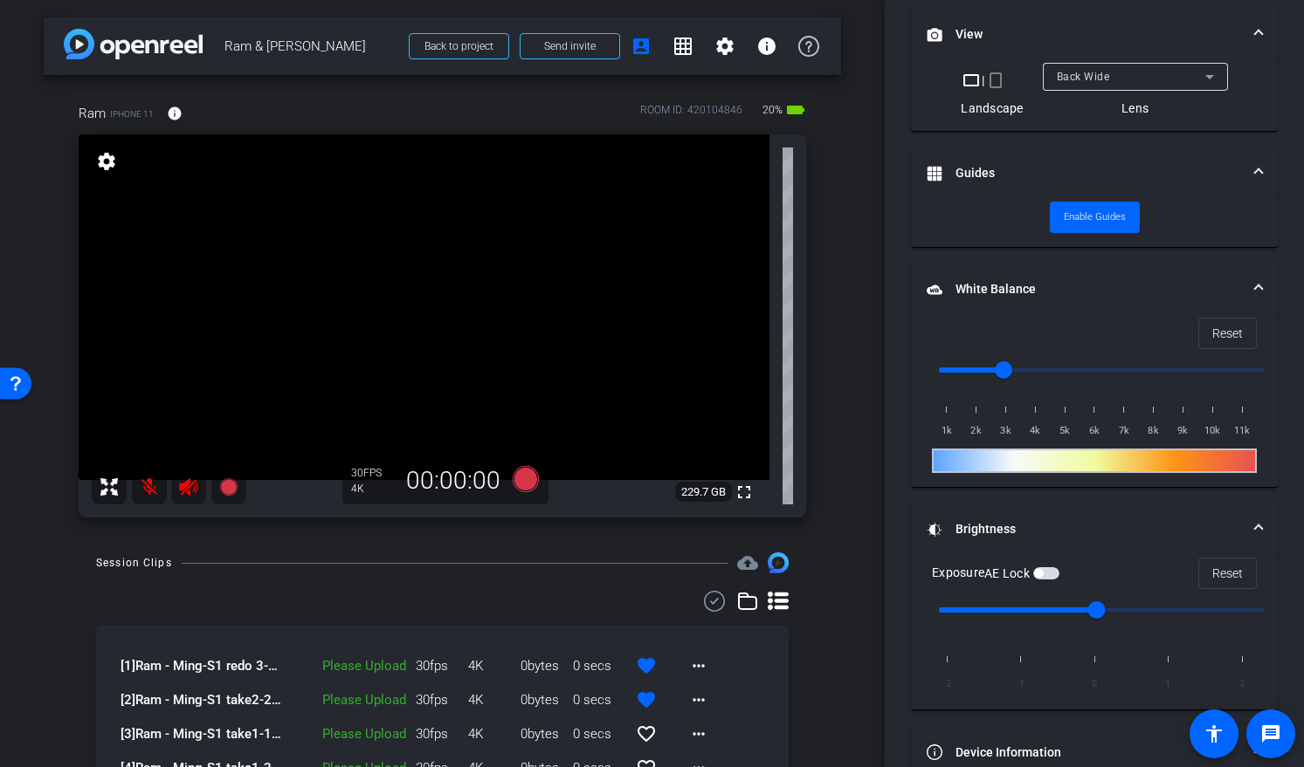
scroll to position [672, 0]
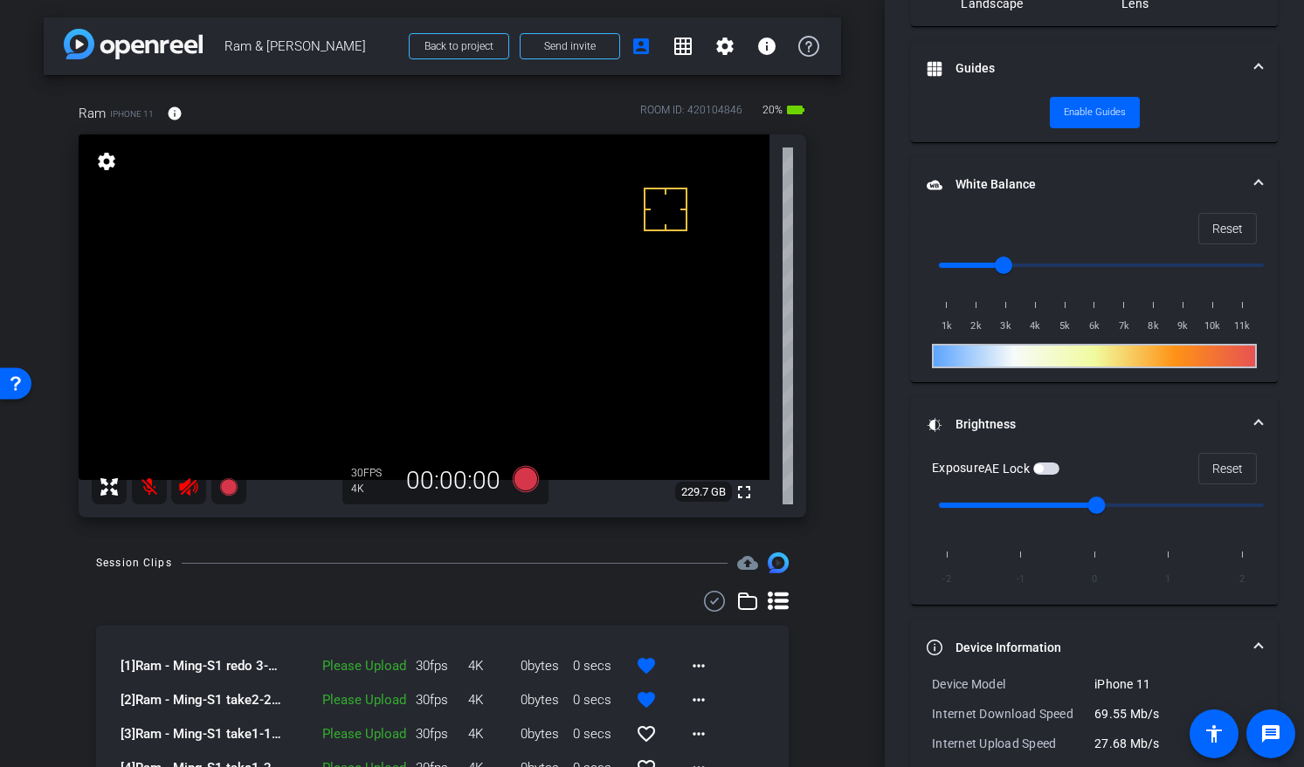
click at [950, 650] on mat-panel-title "Device Information" at bounding box center [1083, 648] width 314 height 18
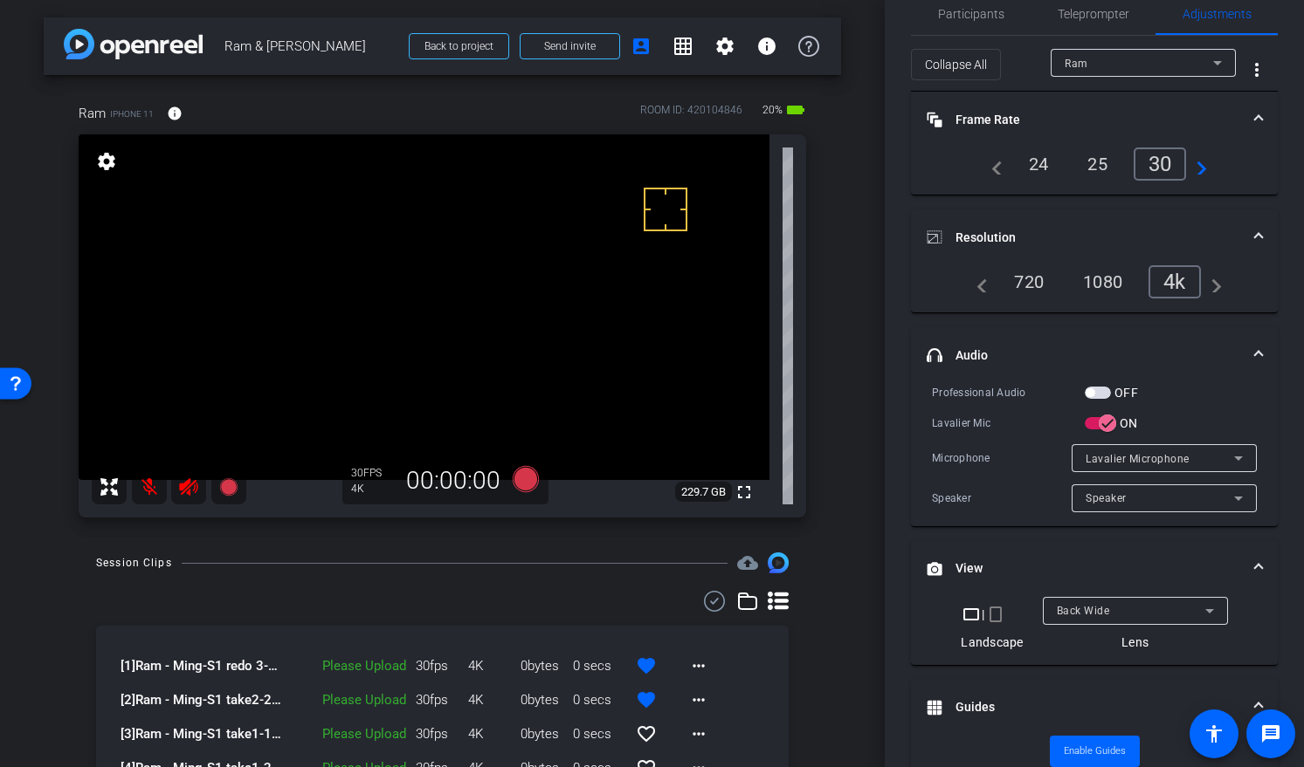
scroll to position [0, 0]
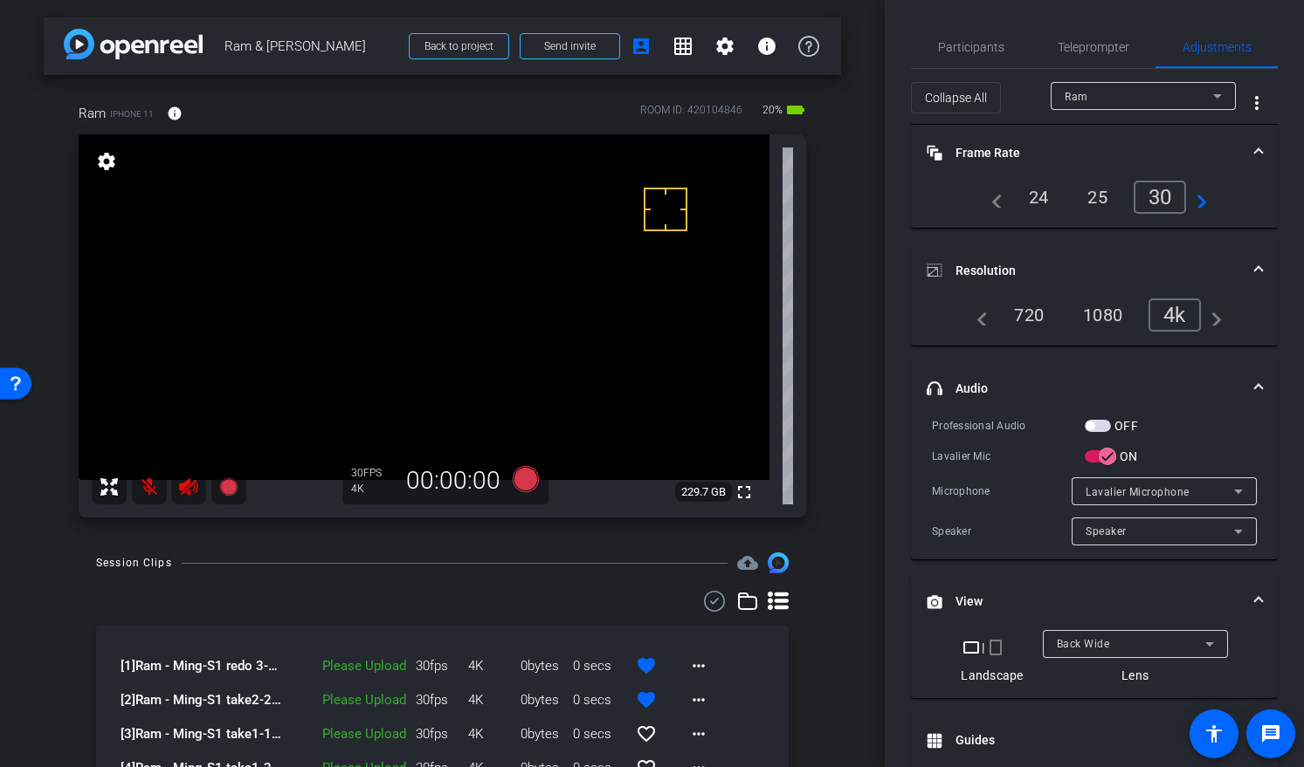
click at [517, 603] on div at bounding box center [442, 601] width 692 height 21
click at [526, 481] on icon at bounding box center [525, 479] width 26 height 26
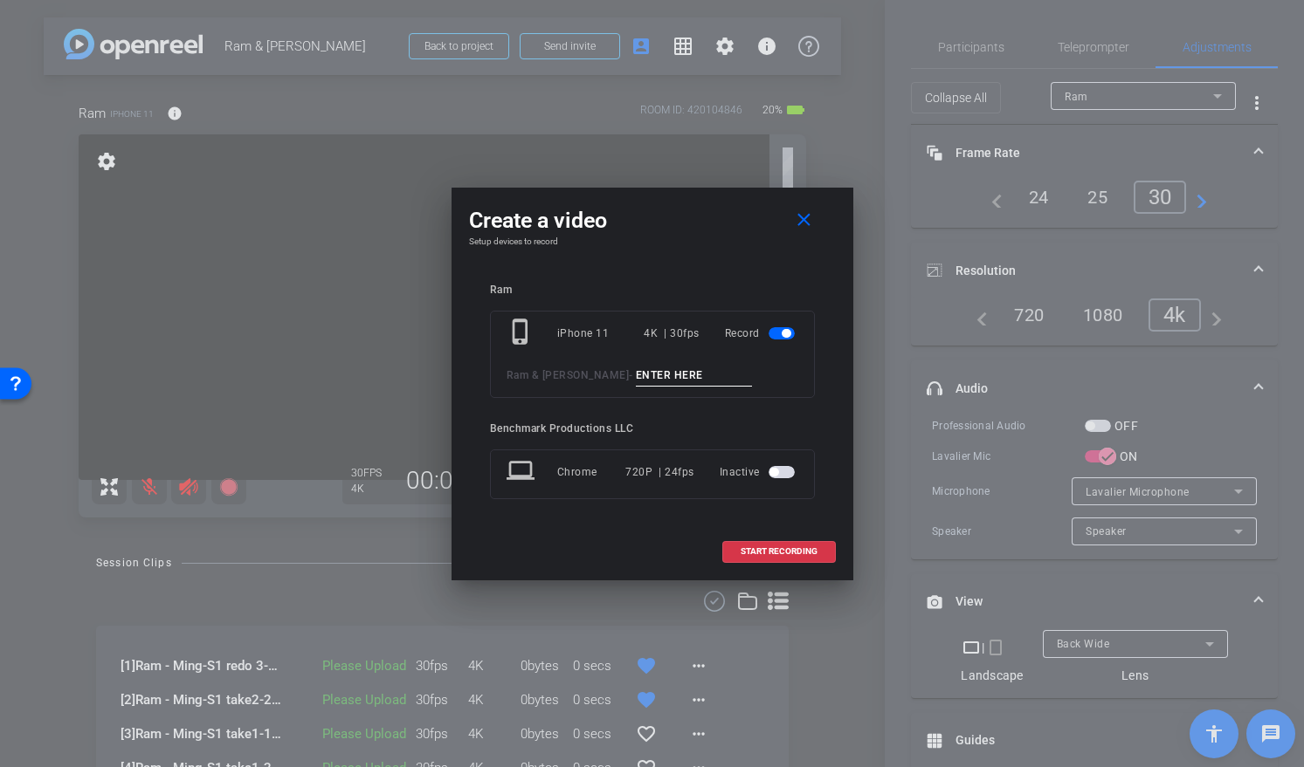
click at [638, 381] on input at bounding box center [694, 376] width 117 height 22
type input "S3 take1"
click at [789, 553] on span "START RECORDING" at bounding box center [778, 551] width 77 height 9
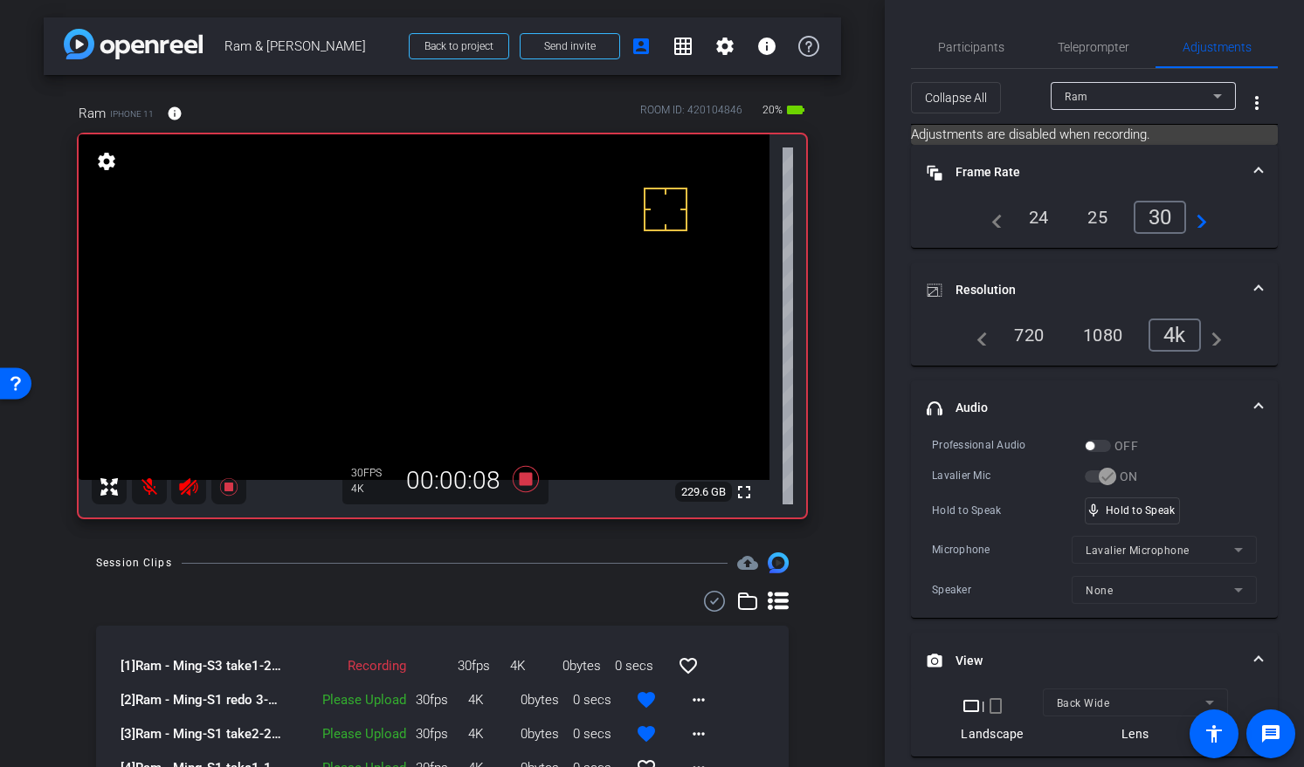
click at [148, 484] on mat-icon at bounding box center [149, 487] width 35 height 35
click at [155, 485] on mat-icon at bounding box center [149, 487] width 35 height 35
click at [519, 479] on icon at bounding box center [525, 479] width 26 height 26
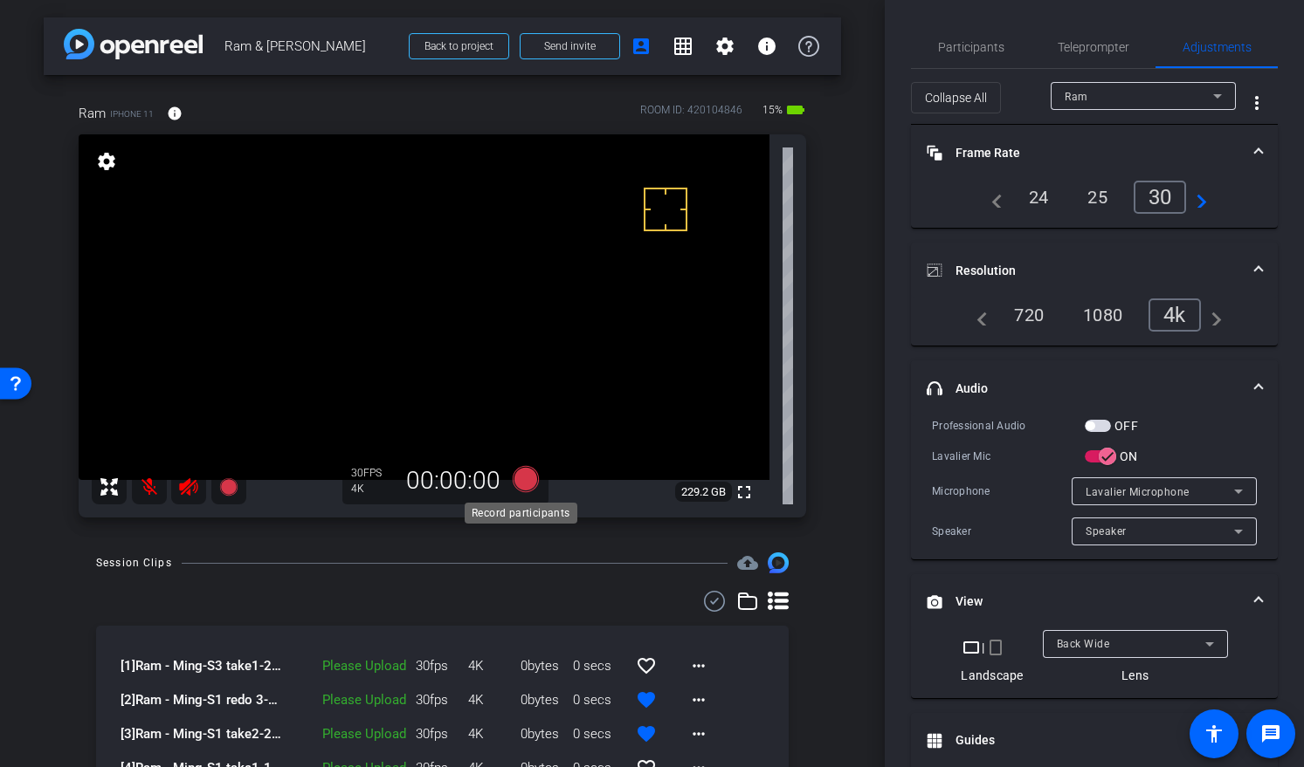
click at [517, 485] on icon at bounding box center [525, 479] width 26 height 26
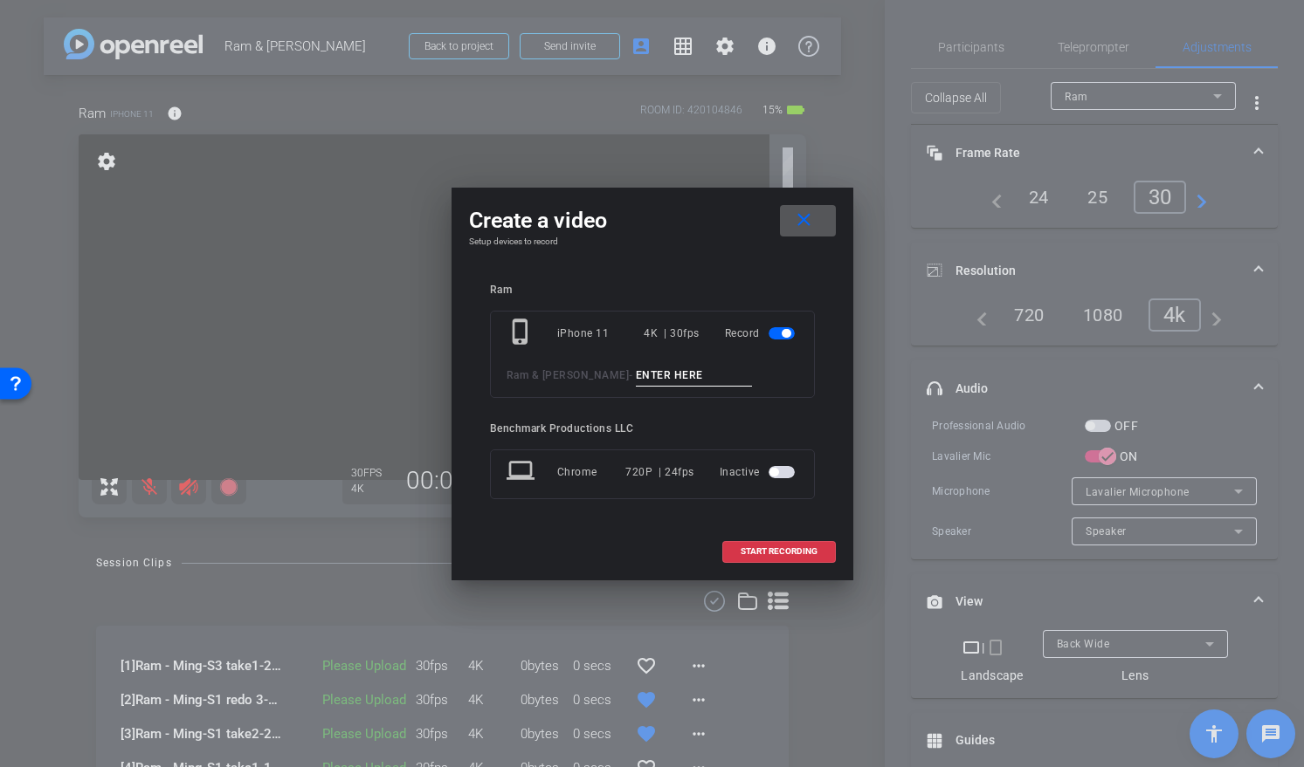
click at [636, 372] on input at bounding box center [694, 376] width 117 height 22
type input "S3 take2"
click at [805, 222] on mat-icon "close" at bounding box center [804, 221] width 22 height 22
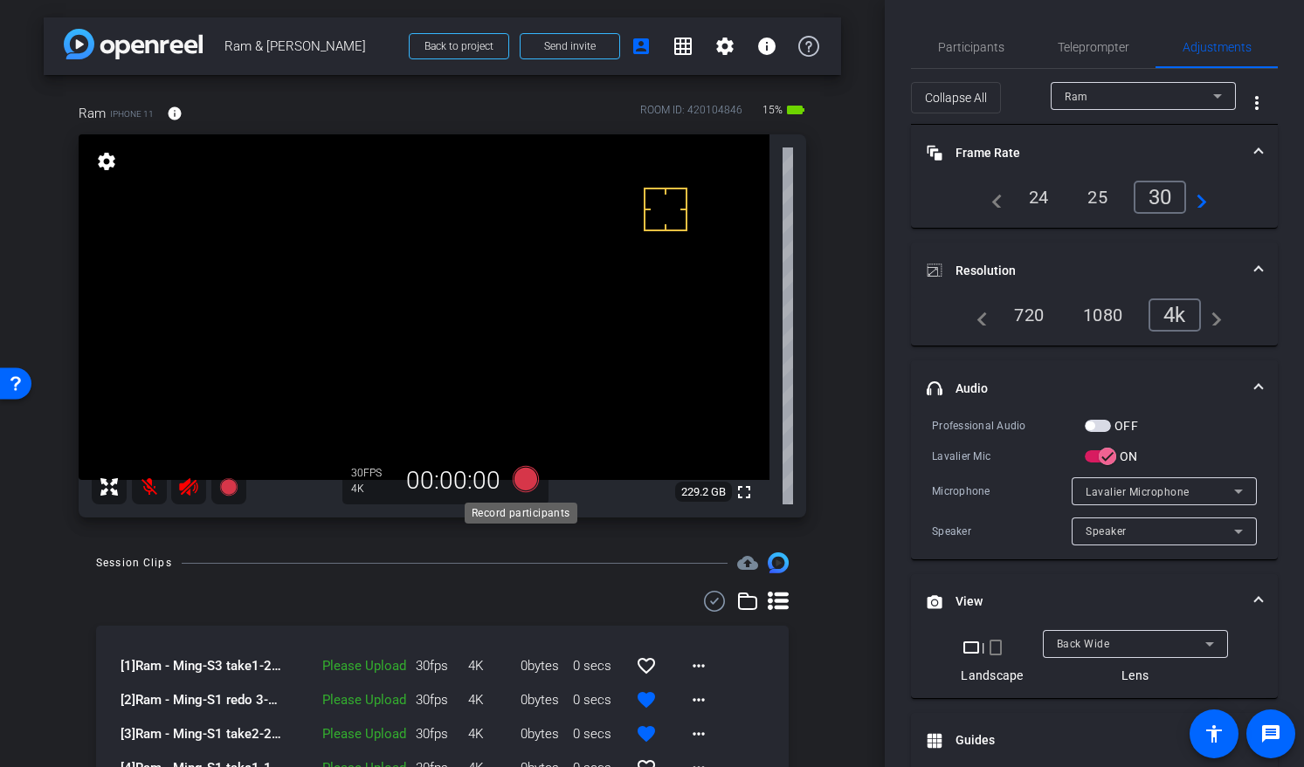
click at [524, 485] on icon at bounding box center [525, 479] width 26 height 26
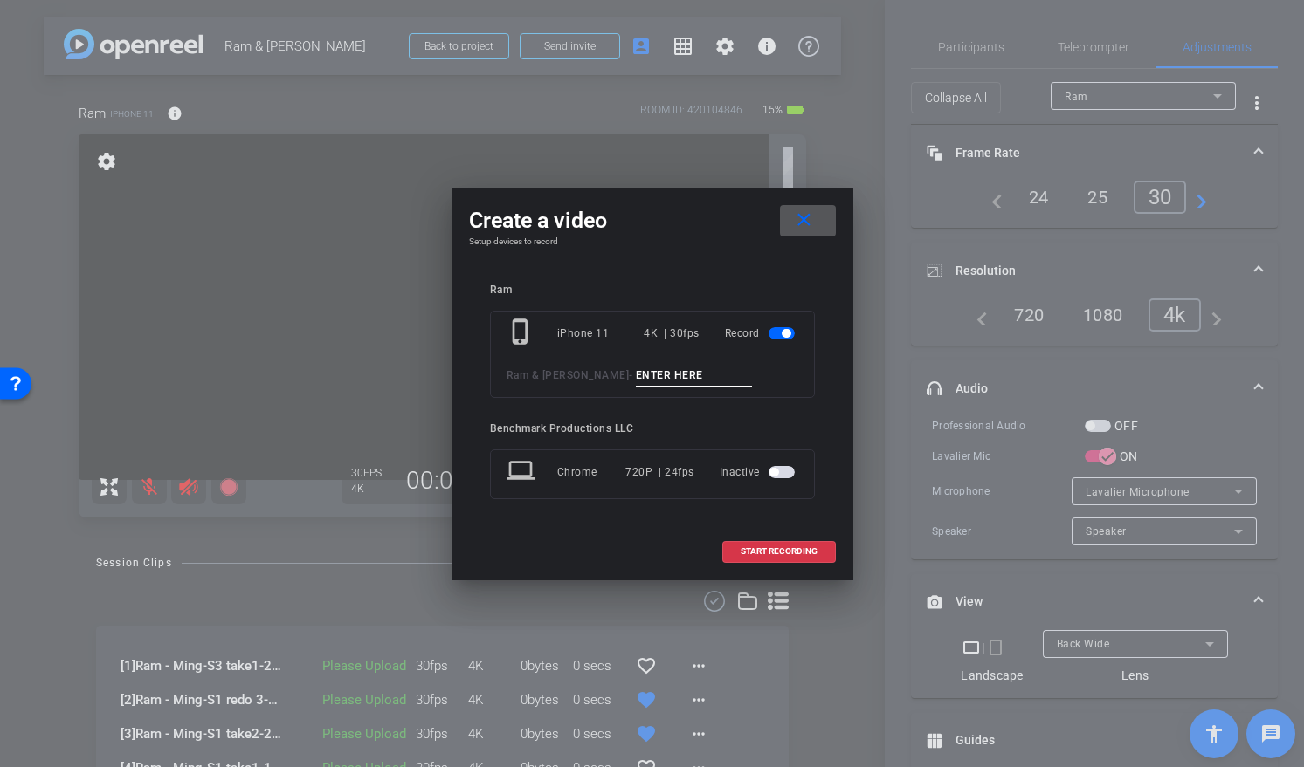
click at [636, 379] on input at bounding box center [694, 376] width 117 height 22
paste input "S3 take2"
type input "S3 take2"
click at [776, 547] on span "START RECORDING" at bounding box center [778, 551] width 77 height 9
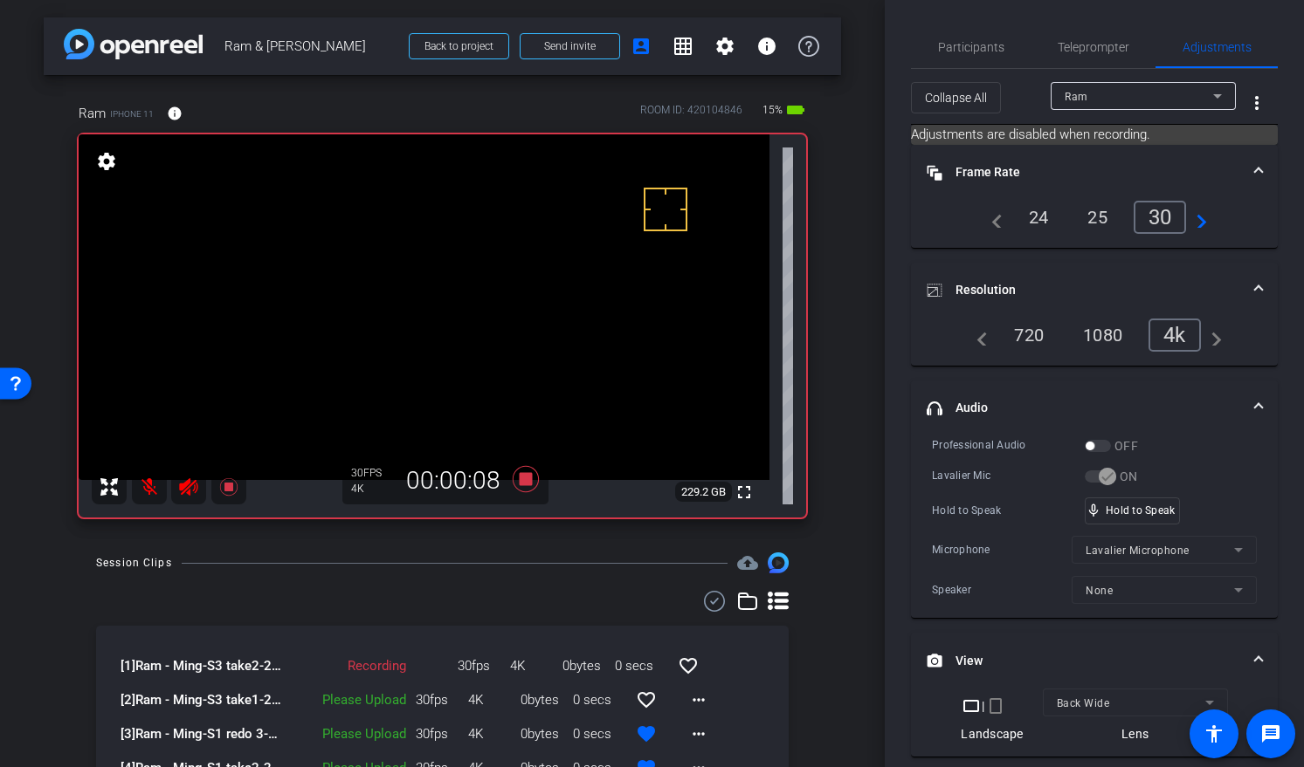
click at [156, 487] on mat-icon at bounding box center [149, 487] width 35 height 35
click at [155, 490] on mat-icon at bounding box center [149, 487] width 35 height 35
click at [520, 471] on icon at bounding box center [526, 479] width 42 height 31
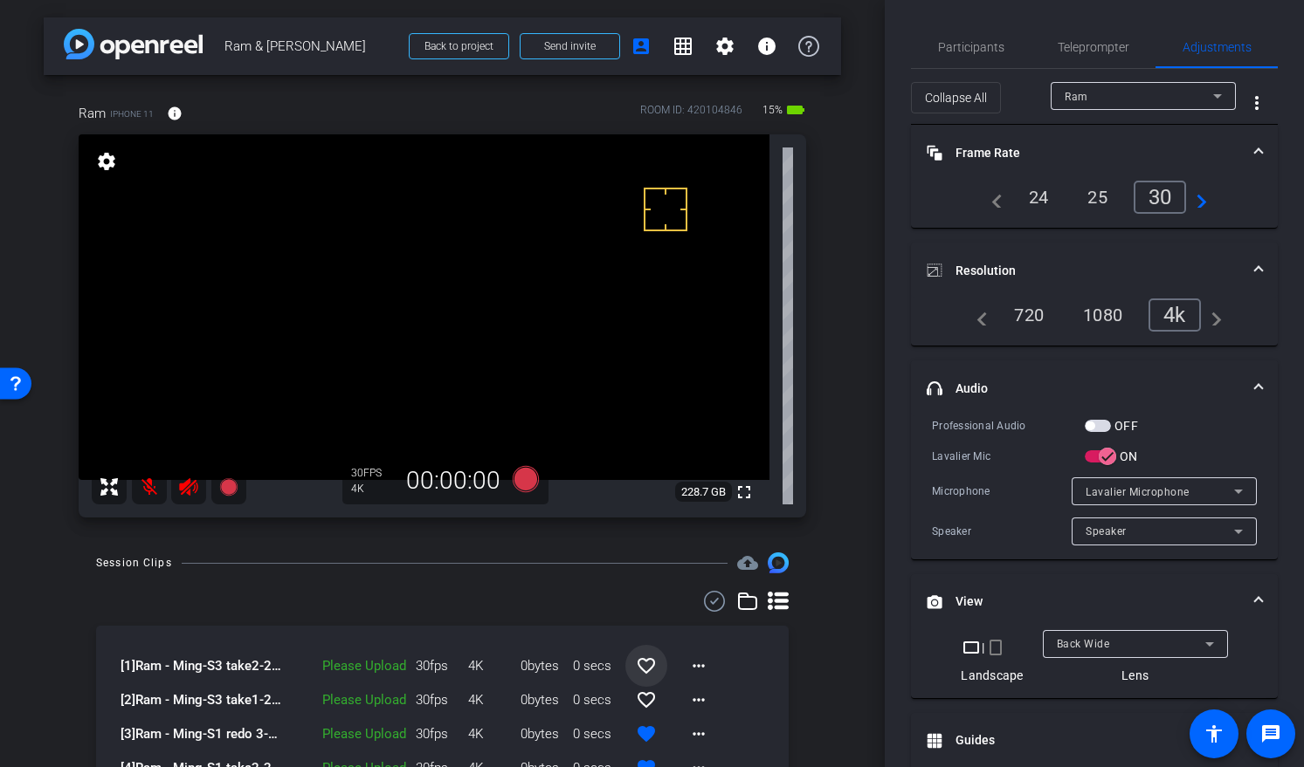
click at [643, 662] on mat-icon "favorite_border" at bounding box center [646, 666] width 21 height 21
click at [524, 479] on icon at bounding box center [525, 479] width 26 height 26
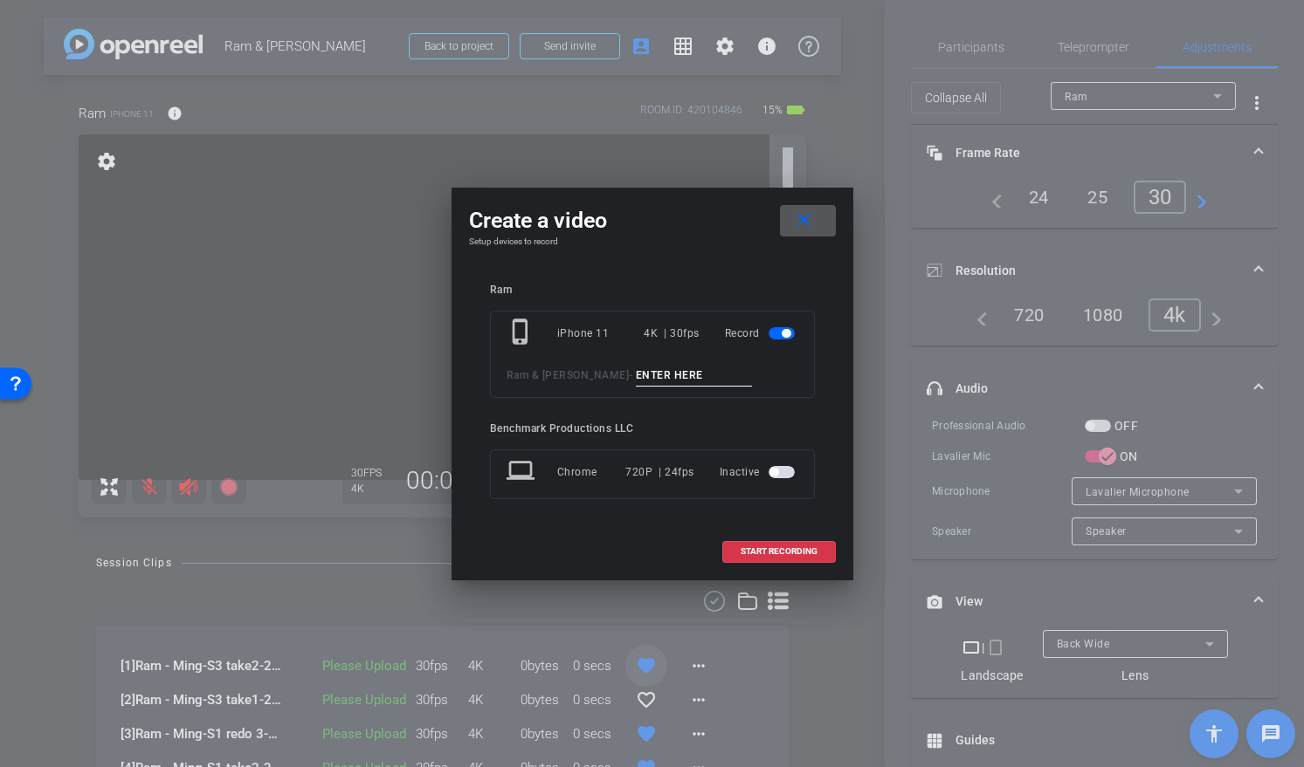
click at [636, 375] on input at bounding box center [694, 376] width 117 height 22
type input "YT1"
click at [788, 552] on span "START RECORDING" at bounding box center [778, 551] width 77 height 9
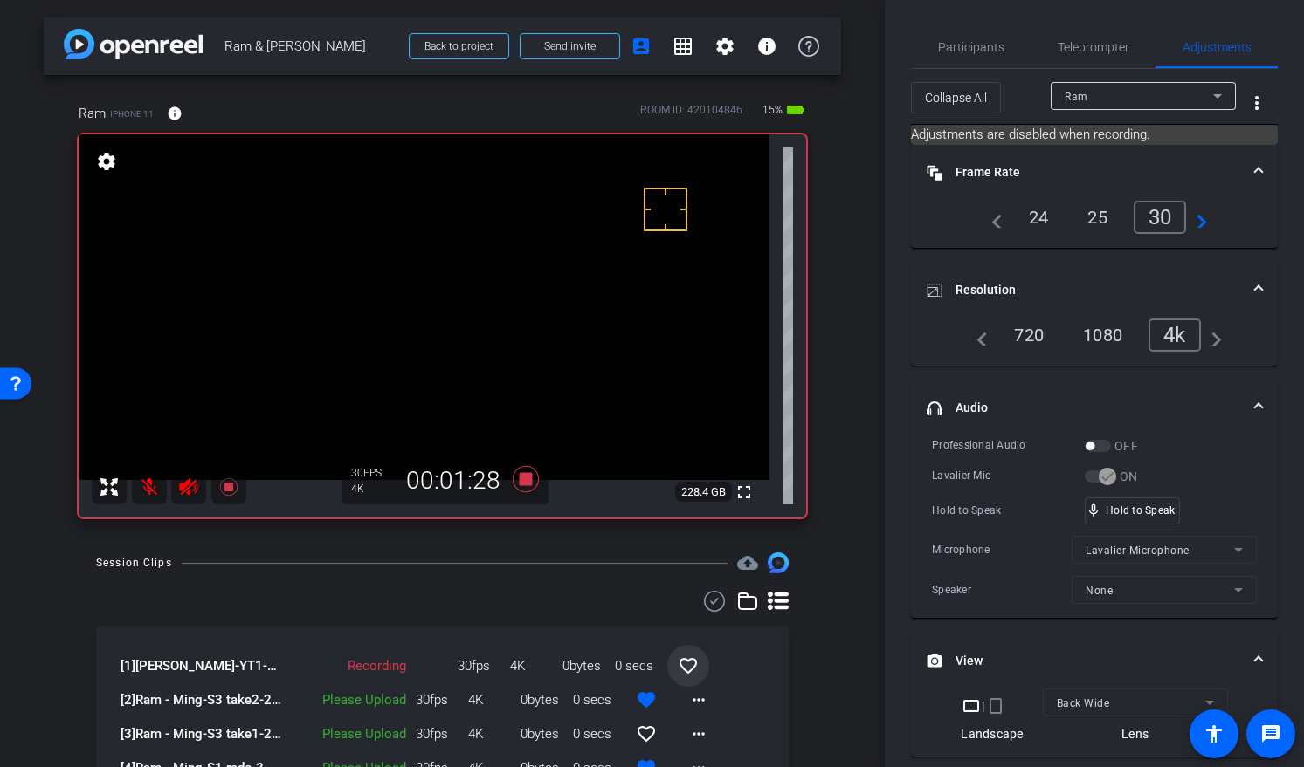
click at [149, 491] on mat-icon at bounding box center [149, 487] width 35 height 35
click at [519, 486] on icon at bounding box center [526, 479] width 42 height 31
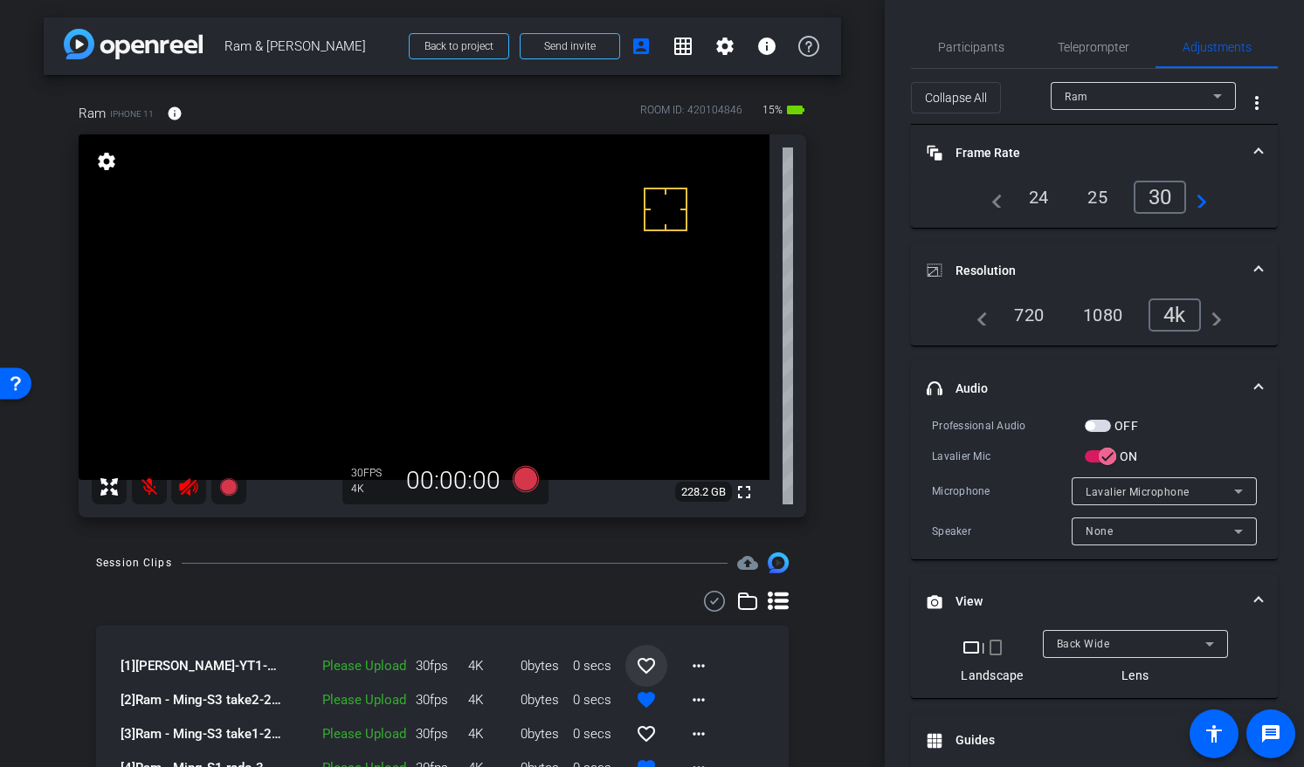
click at [637, 663] on mat-icon "favorite_border" at bounding box center [646, 666] width 21 height 21
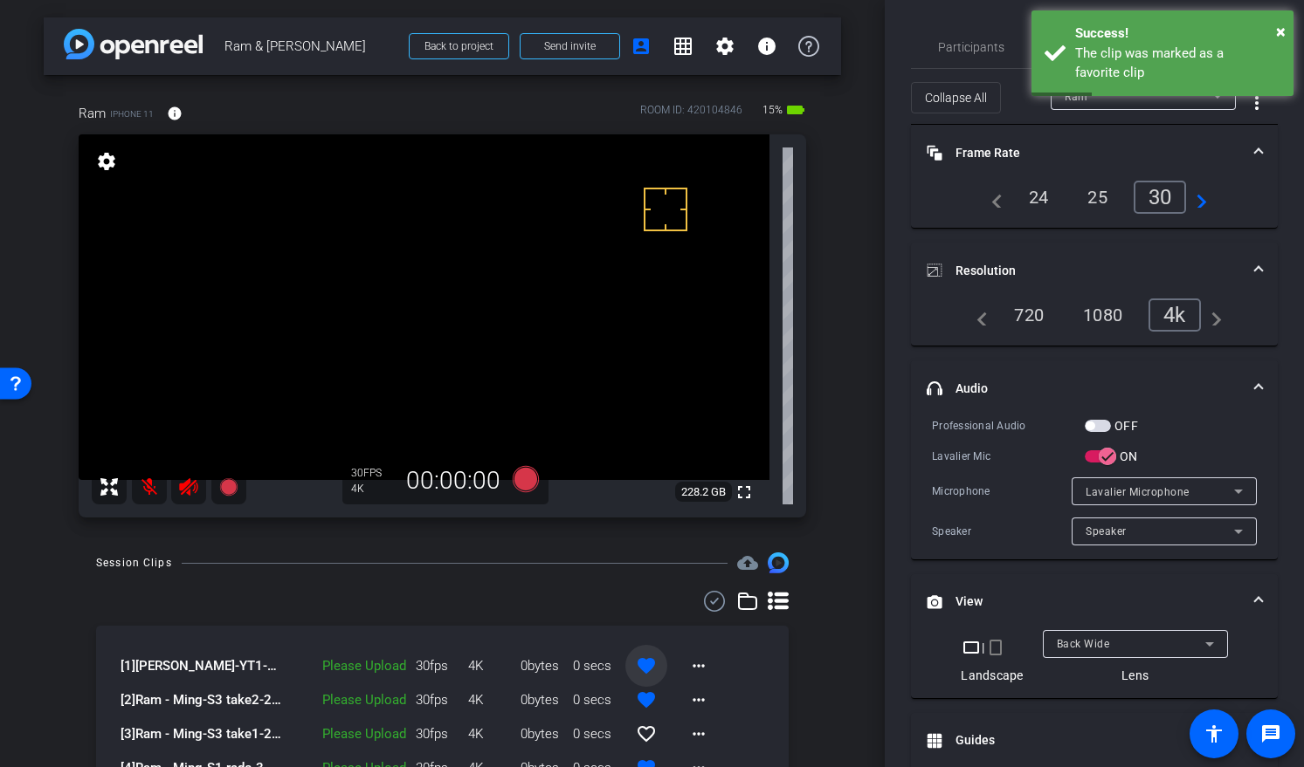
drag, startPoint x: 576, startPoint y: 600, endPoint x: 637, endPoint y: 609, distance: 61.7
click at [576, 600] on div at bounding box center [442, 601] width 692 height 21
click at [531, 484] on icon at bounding box center [526, 479] width 42 height 31
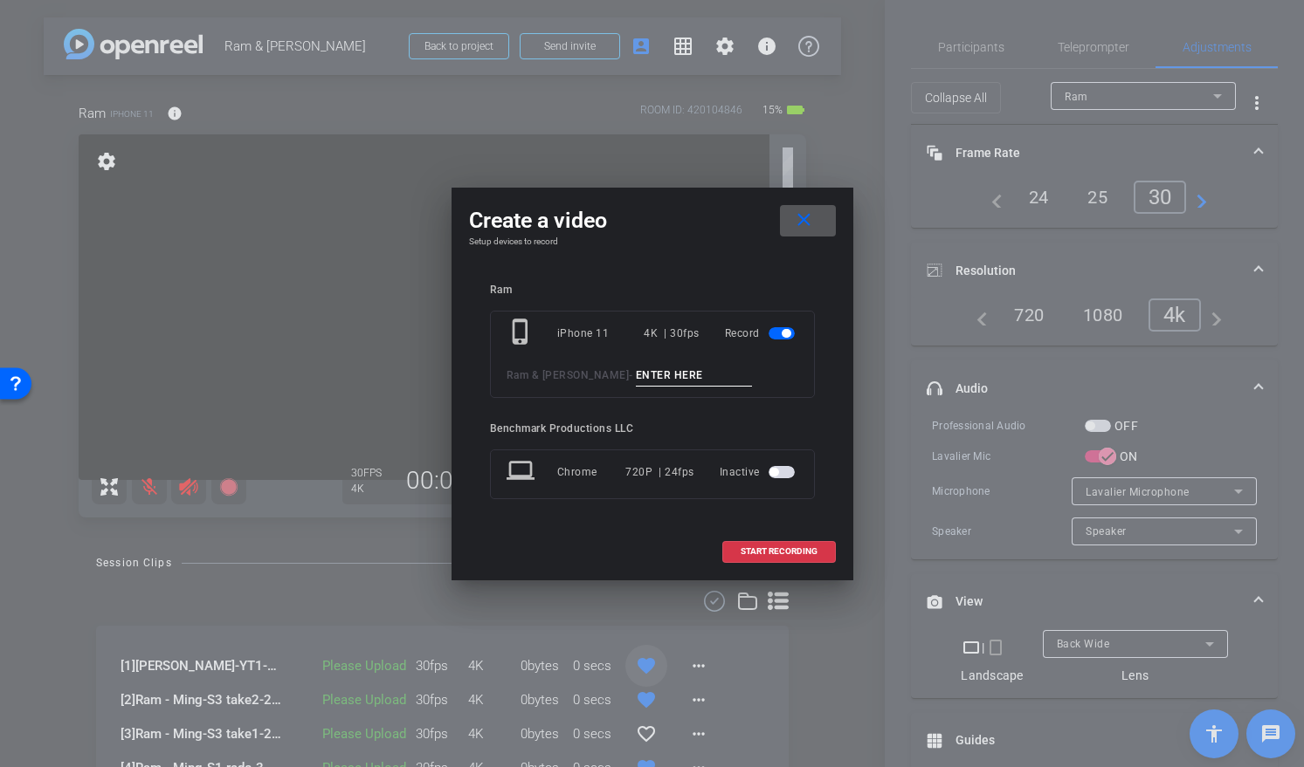
click at [636, 375] on input at bounding box center [694, 376] width 117 height 22
type input "smile"
click at [800, 551] on span "START RECORDING" at bounding box center [778, 551] width 77 height 9
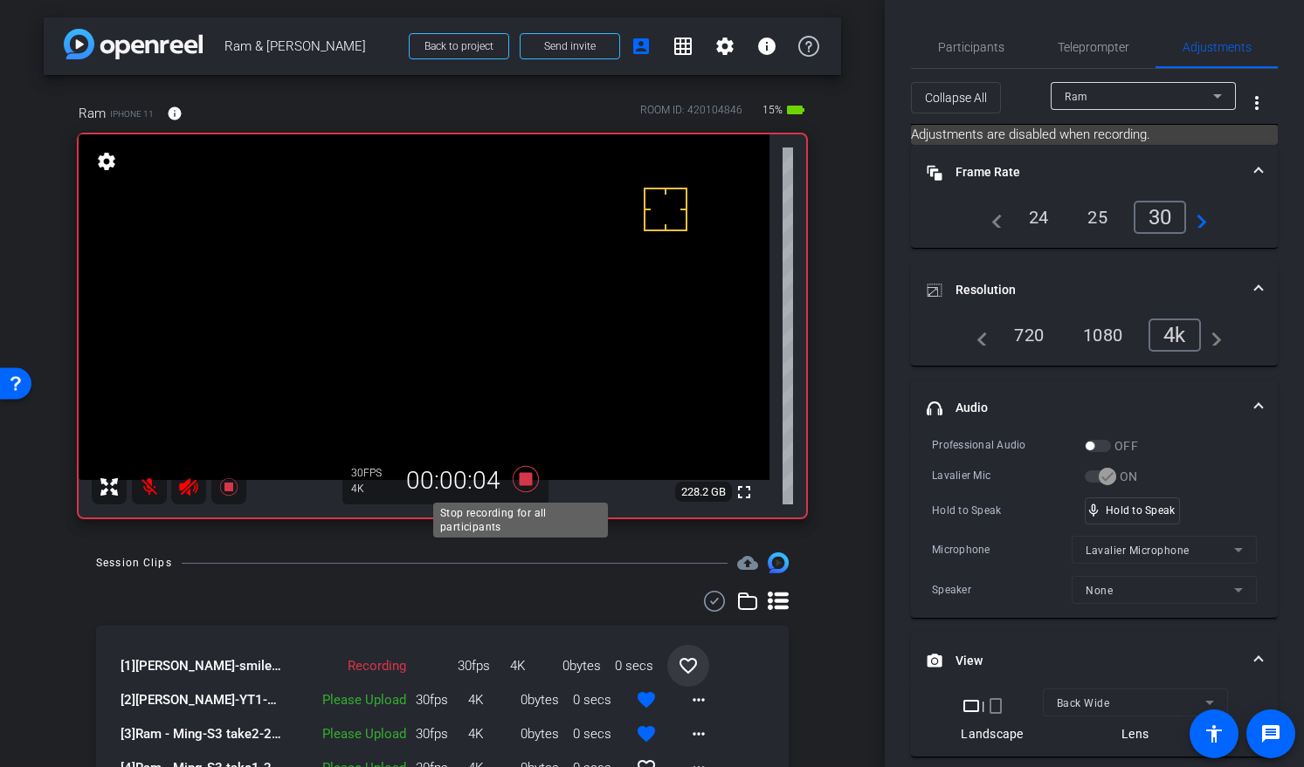
click at [521, 475] on icon at bounding box center [525, 479] width 26 height 26
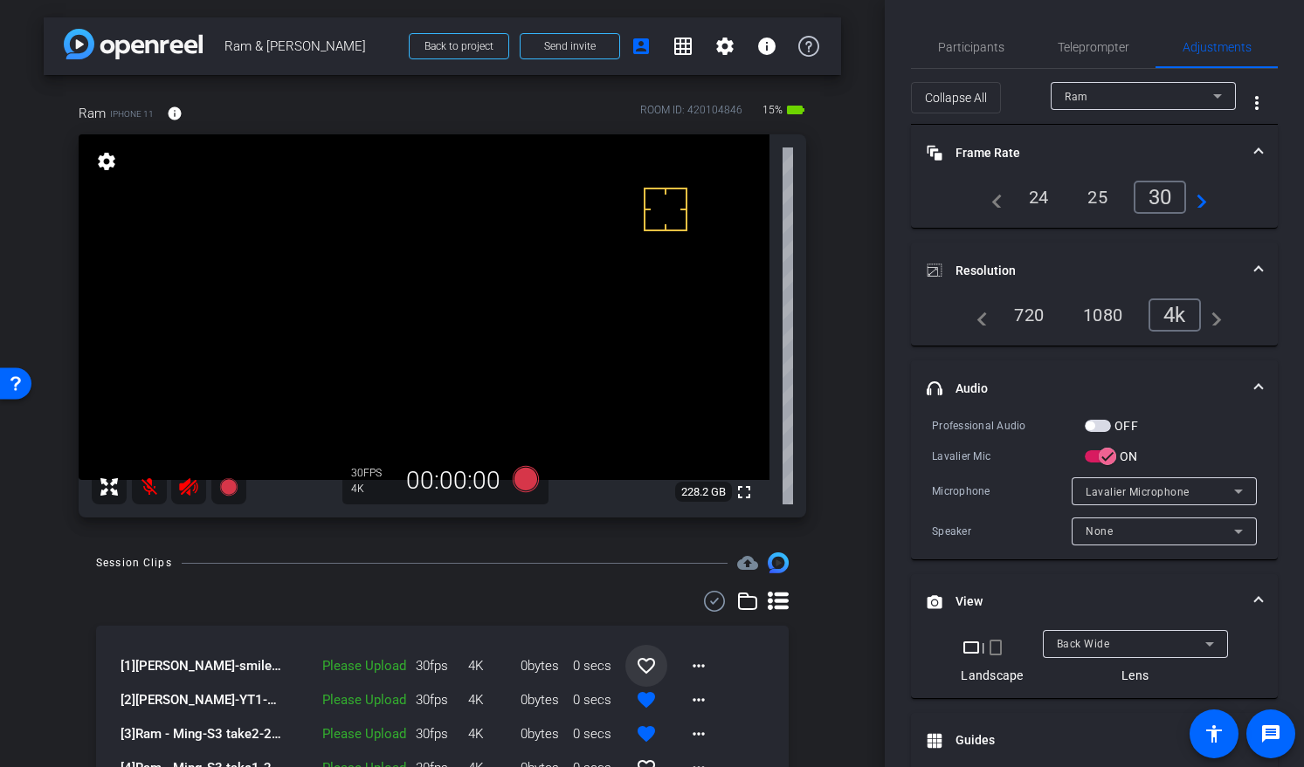
click at [640, 668] on mat-icon "favorite_border" at bounding box center [646, 666] width 21 height 21
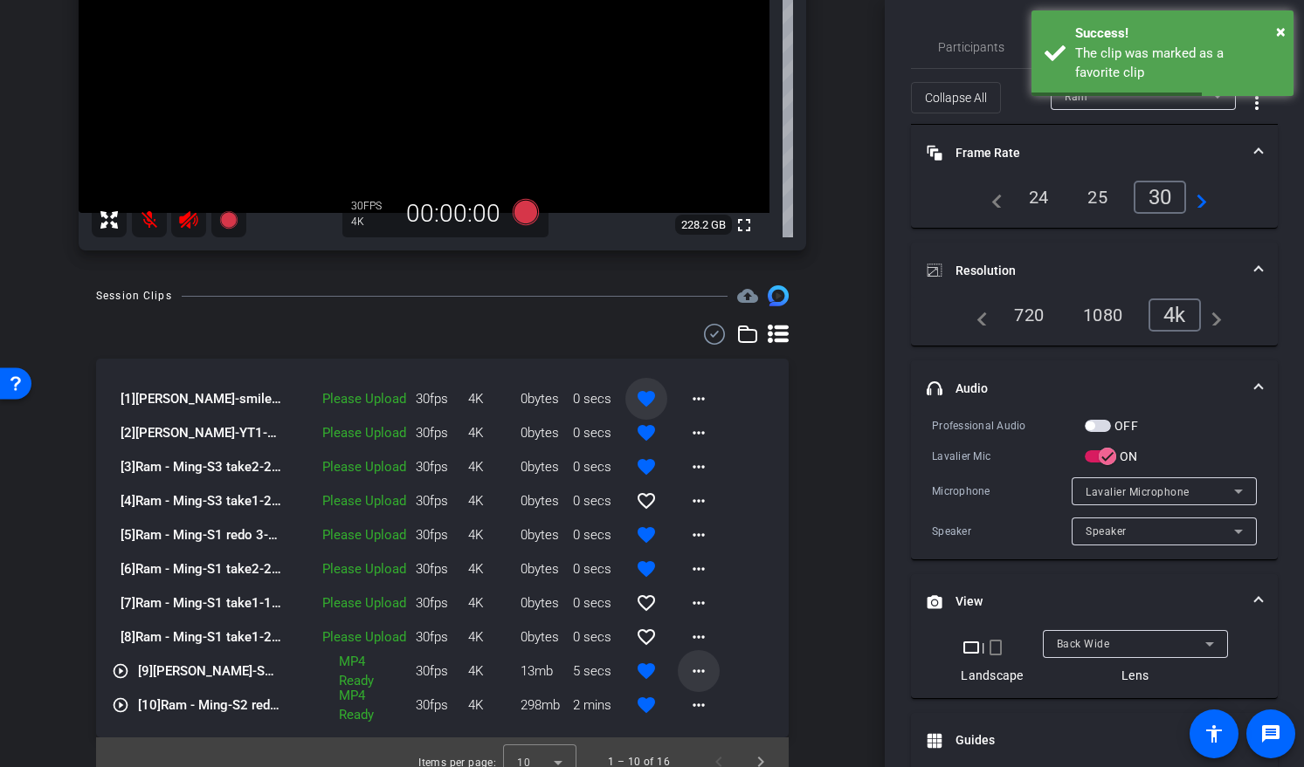
scroll to position [242, 0]
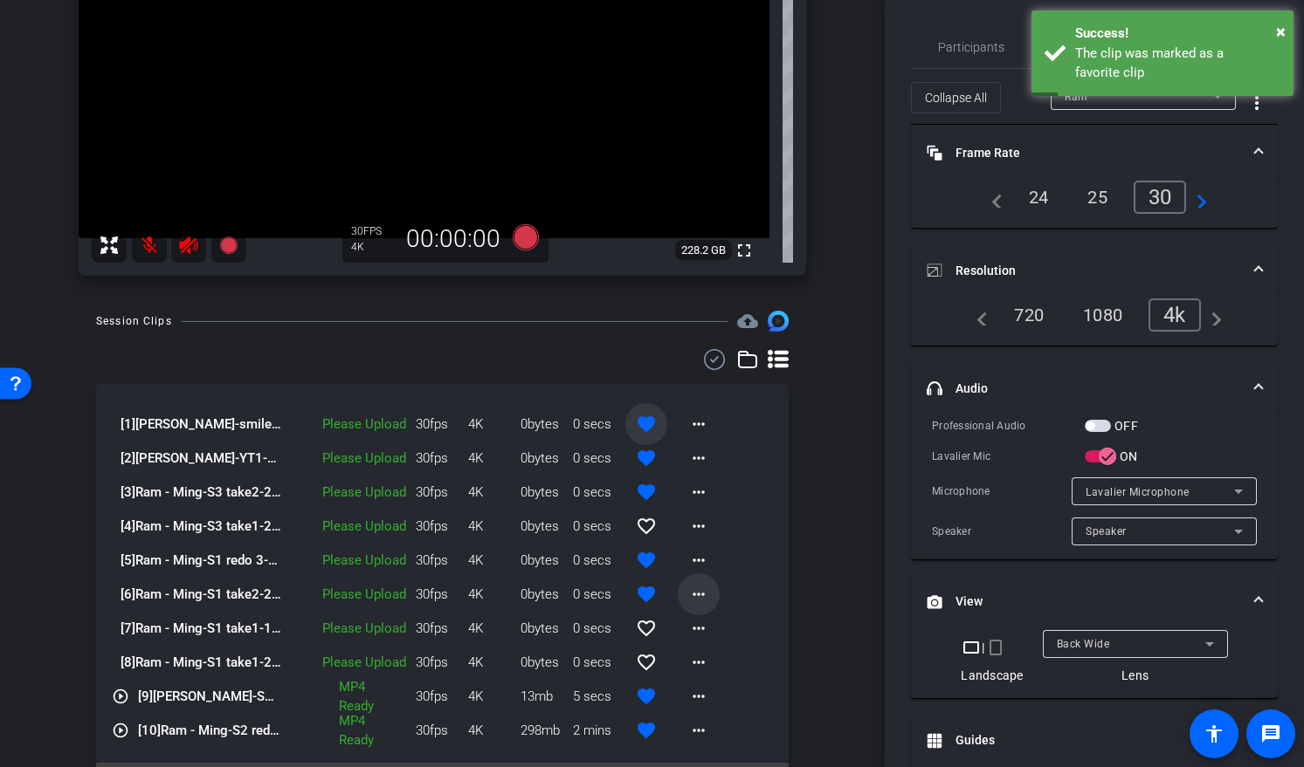
click at [697, 591] on mat-icon "more_horiz" at bounding box center [698, 594] width 21 height 21
click at [720, 629] on span "Upload" at bounding box center [718, 631] width 70 height 21
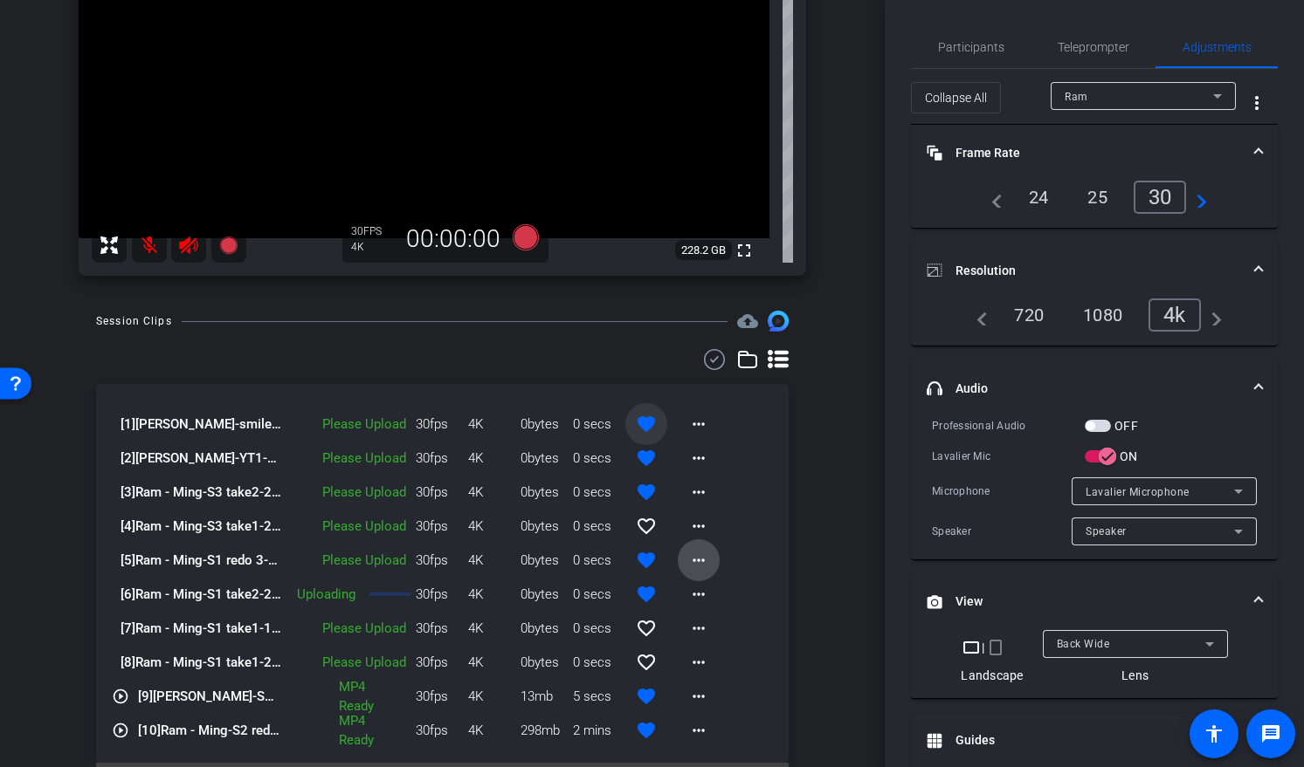
click at [691, 560] on mat-icon "more_horiz" at bounding box center [698, 560] width 21 height 21
click at [738, 600] on span "Upload" at bounding box center [718, 597] width 70 height 21
click at [693, 494] on mat-icon "more_horiz" at bounding box center [698, 492] width 21 height 21
click at [726, 521] on span "Upload" at bounding box center [718, 529] width 70 height 21
click at [691, 458] on mat-icon "more_horiz" at bounding box center [698, 458] width 21 height 21
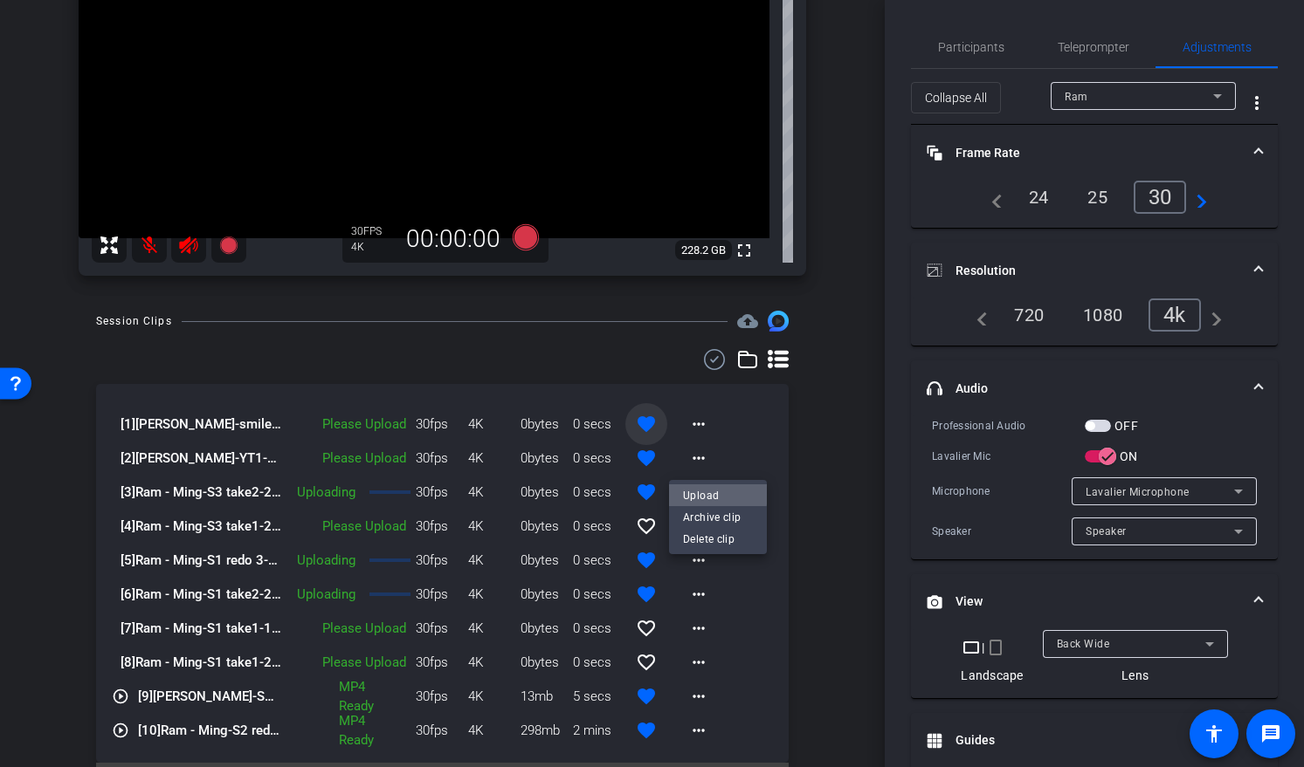
click at [707, 491] on span "Upload" at bounding box center [718, 495] width 70 height 21
click at [691, 425] on mat-icon "more_horiz" at bounding box center [698, 424] width 21 height 21
click at [714, 457] on span "Upload" at bounding box center [718, 461] width 70 height 21
click at [688, 526] on mat-icon "more_horiz" at bounding box center [698, 526] width 21 height 21
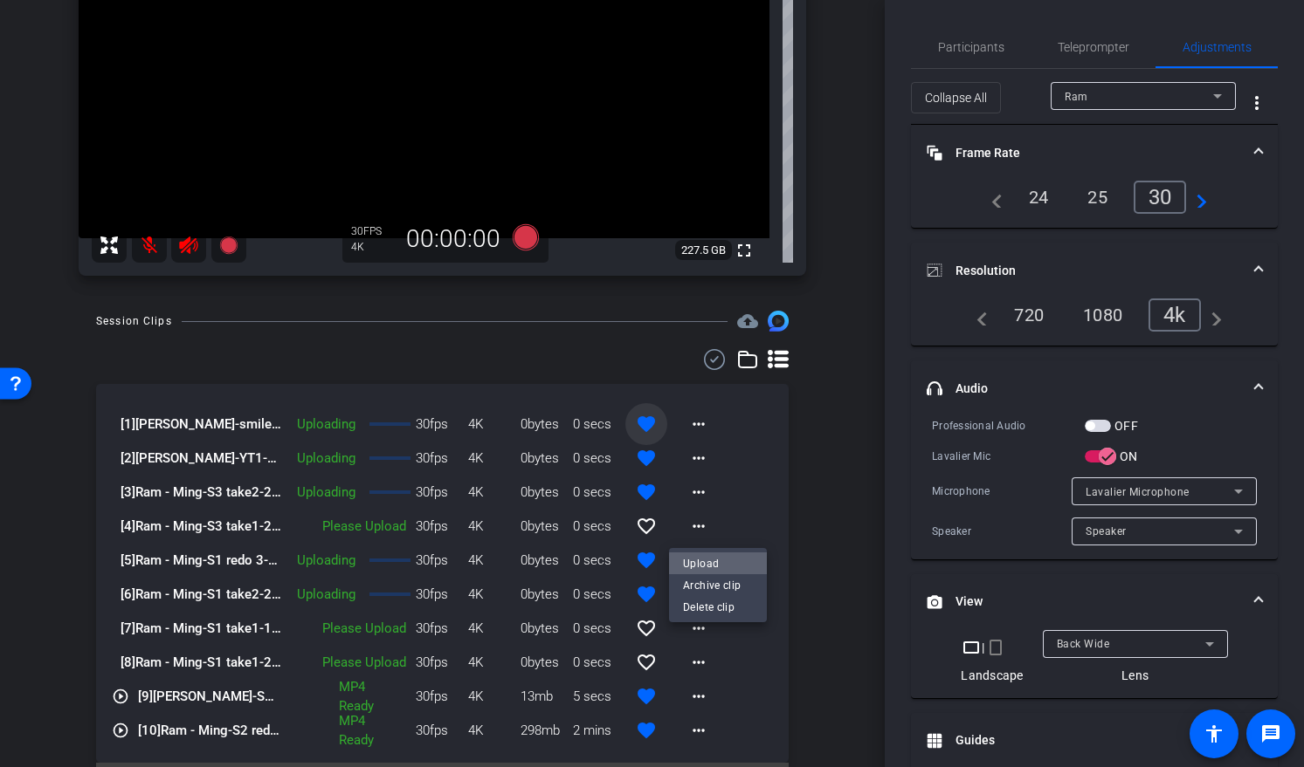
click at [722, 564] on span "Upload" at bounding box center [718, 563] width 70 height 21
click at [690, 628] on mat-icon "more_horiz" at bounding box center [698, 628] width 21 height 21
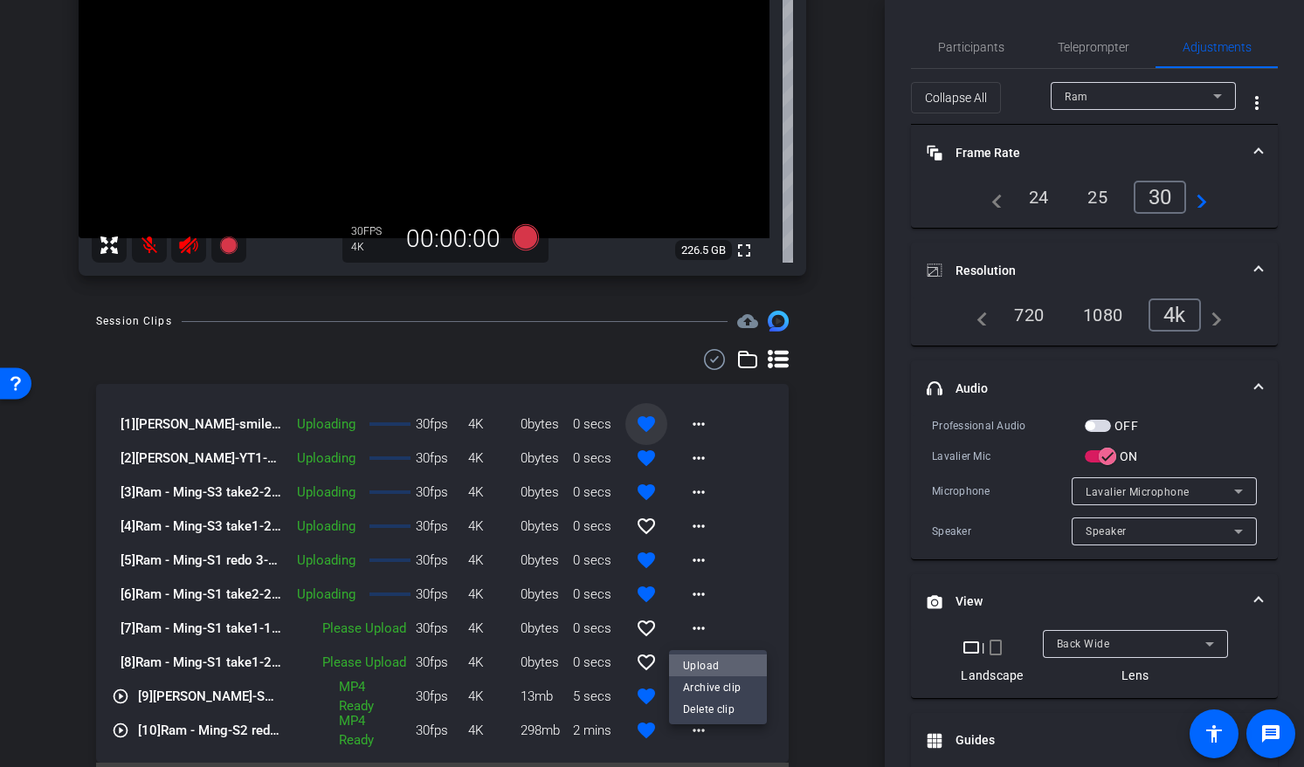
click at [717, 667] on span "Upload" at bounding box center [718, 665] width 70 height 21
click at [678, 657] on span at bounding box center [699, 663] width 42 height 42
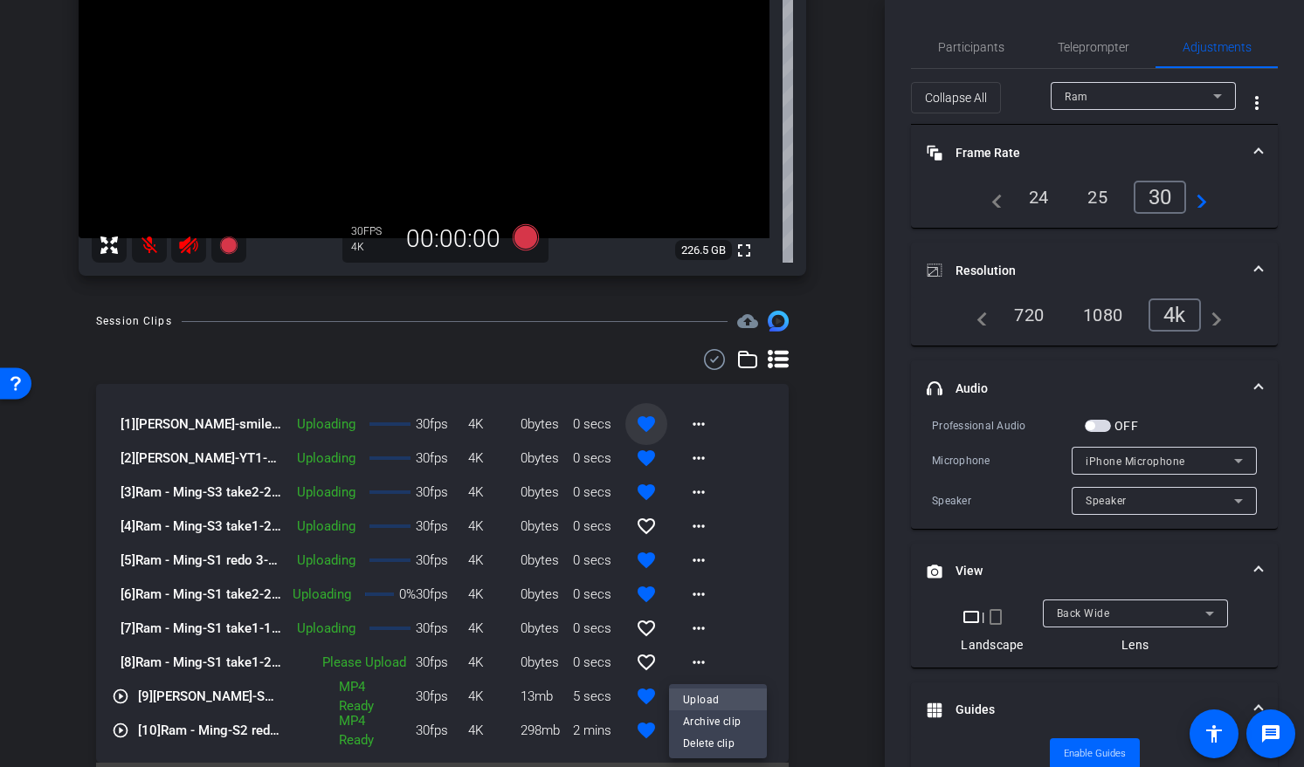
click at [724, 701] on span "Upload" at bounding box center [718, 699] width 70 height 21
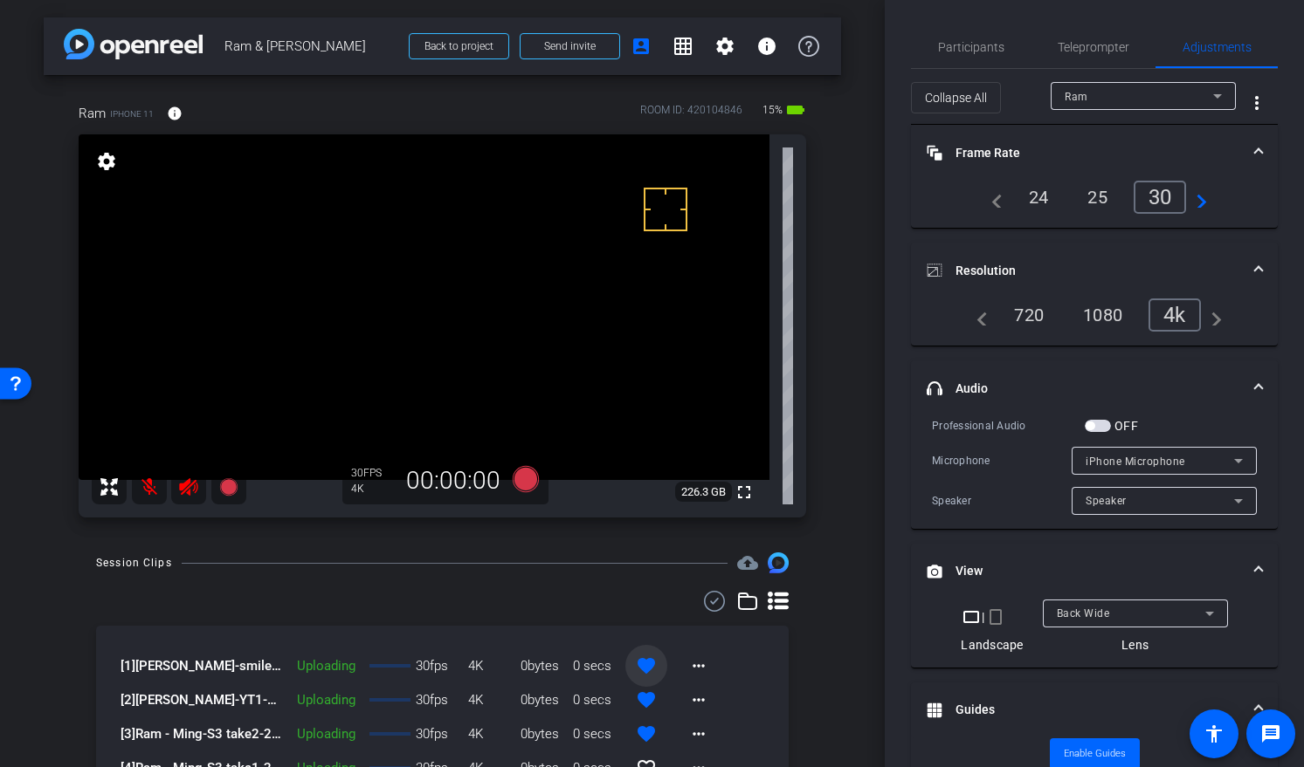
scroll to position [286, 0]
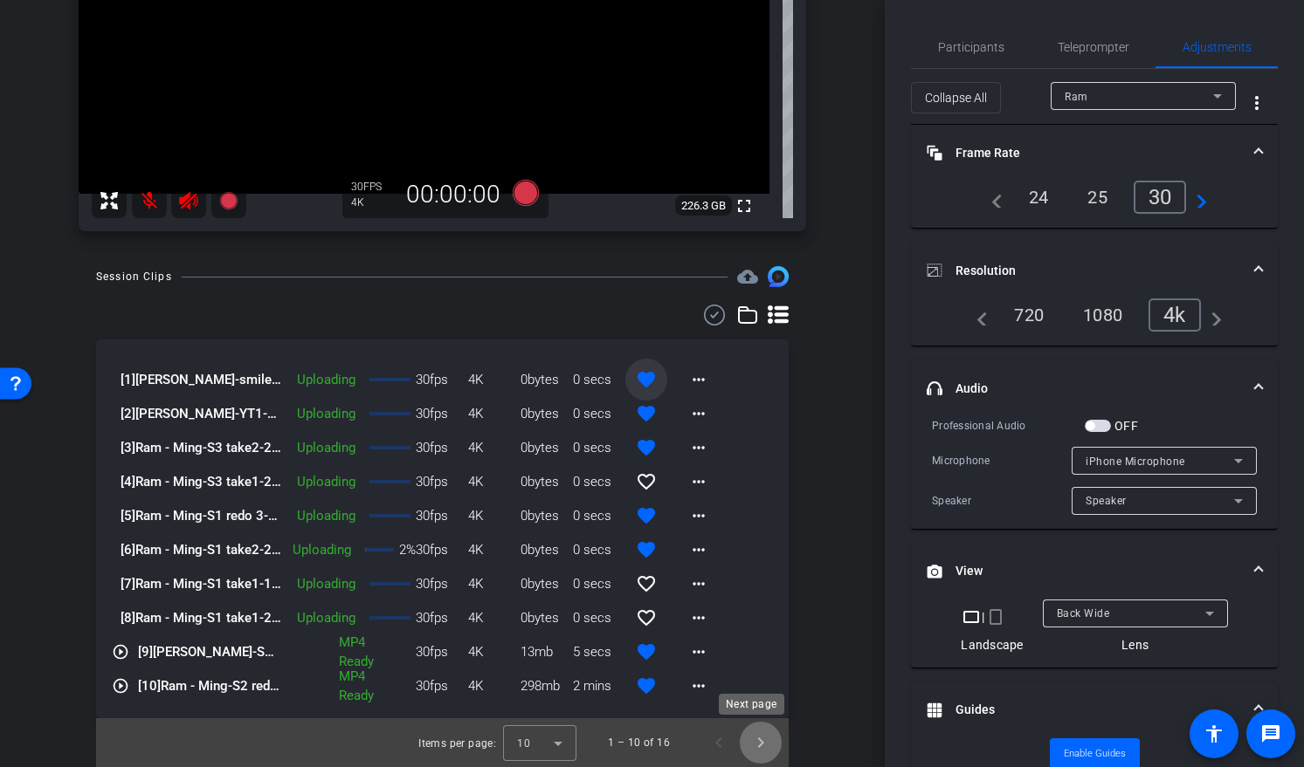
click at [757, 744] on span "Next page" at bounding box center [760, 743] width 42 height 42
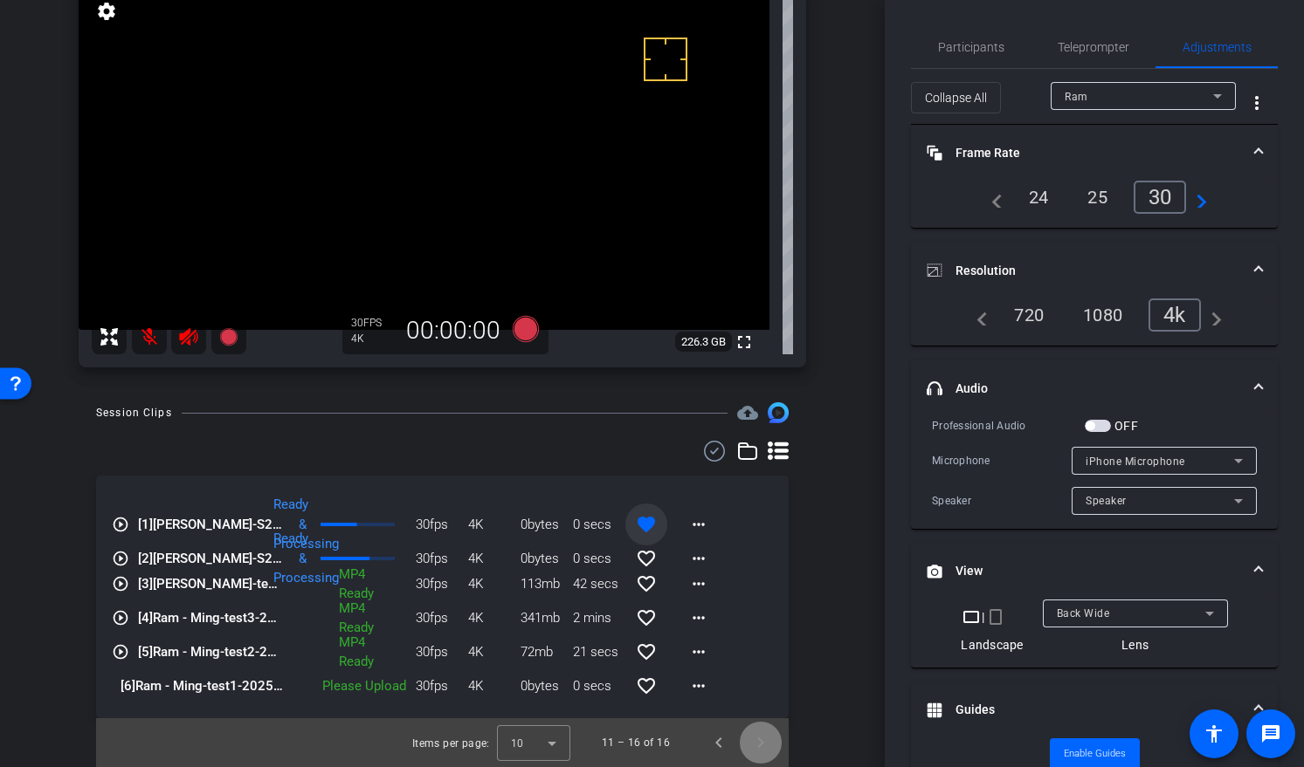
scroll to position [150, 0]
click at [678, 682] on span at bounding box center [699, 686] width 42 height 42
click at [711, 604] on span "Upload" at bounding box center [718, 606] width 70 height 21
click at [715, 741] on span "Previous page" at bounding box center [719, 743] width 42 height 42
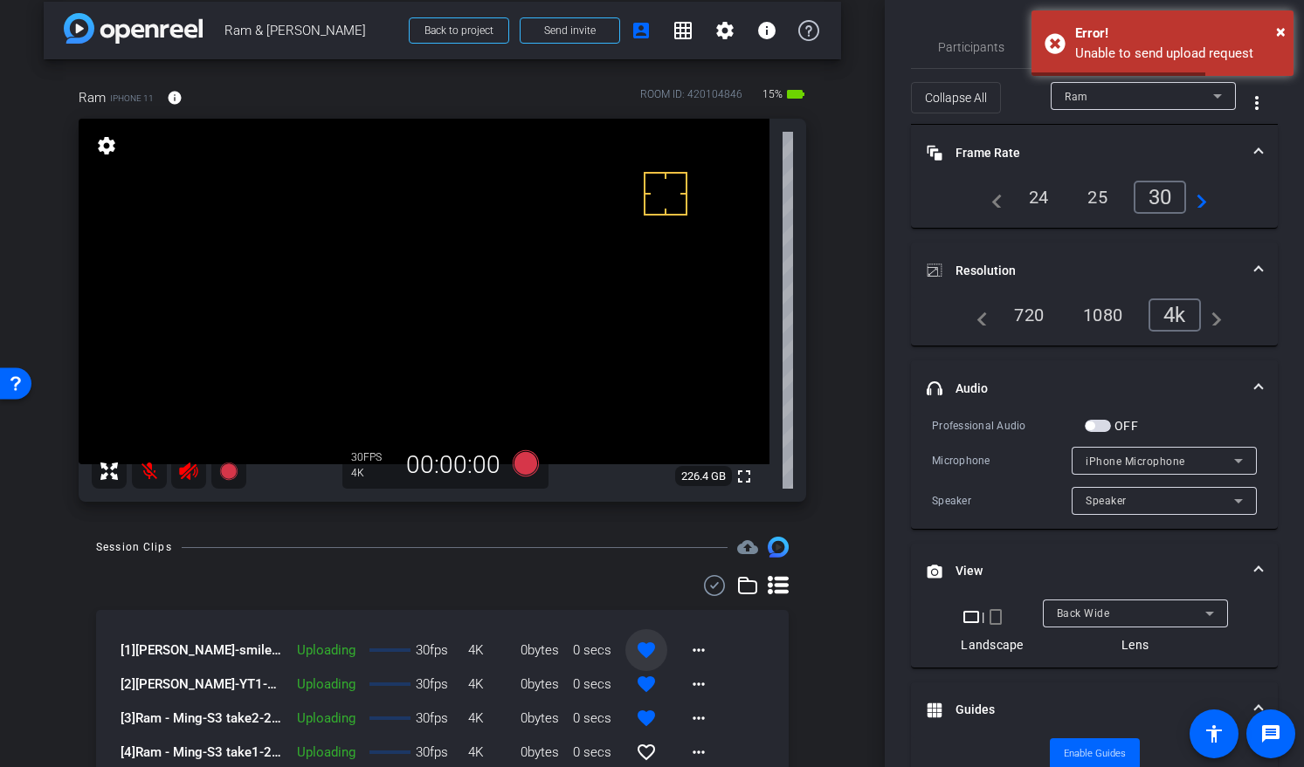
scroll to position [286, 0]
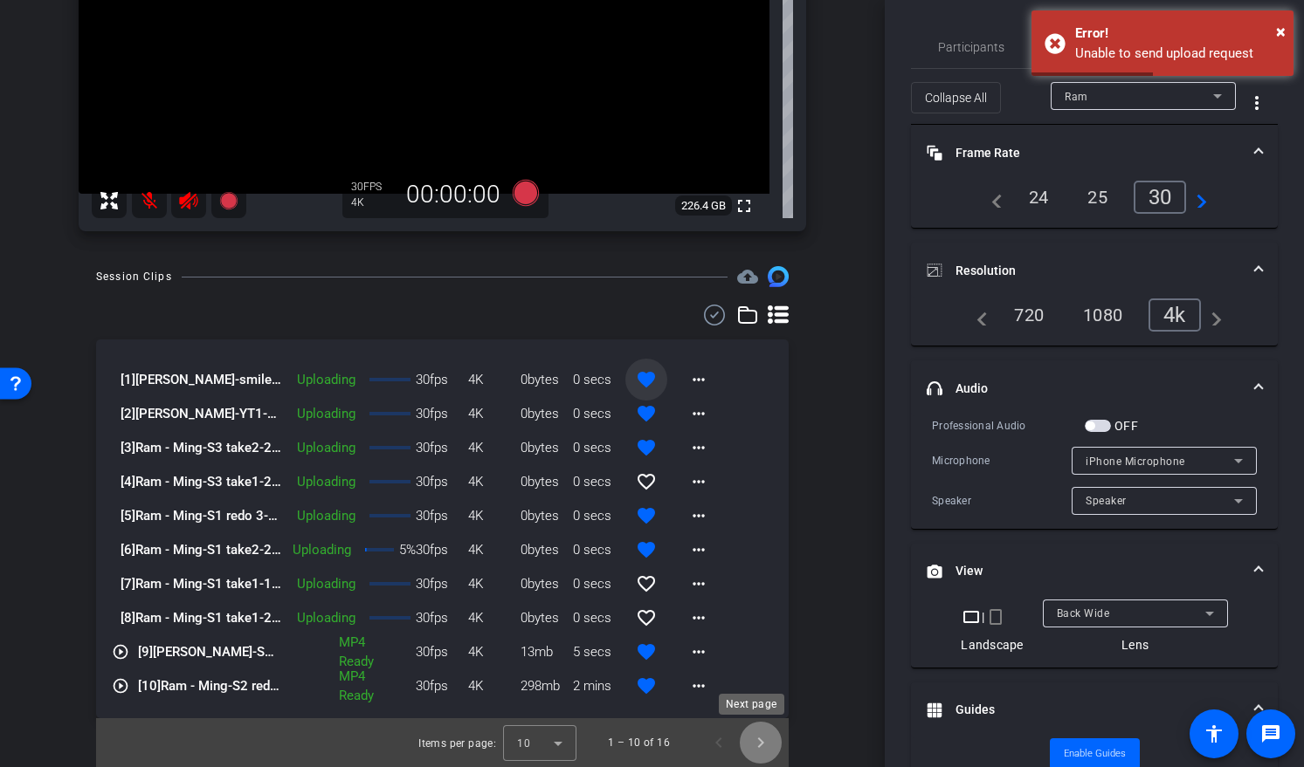
click at [747, 744] on span "Next page" at bounding box center [760, 743] width 42 height 42
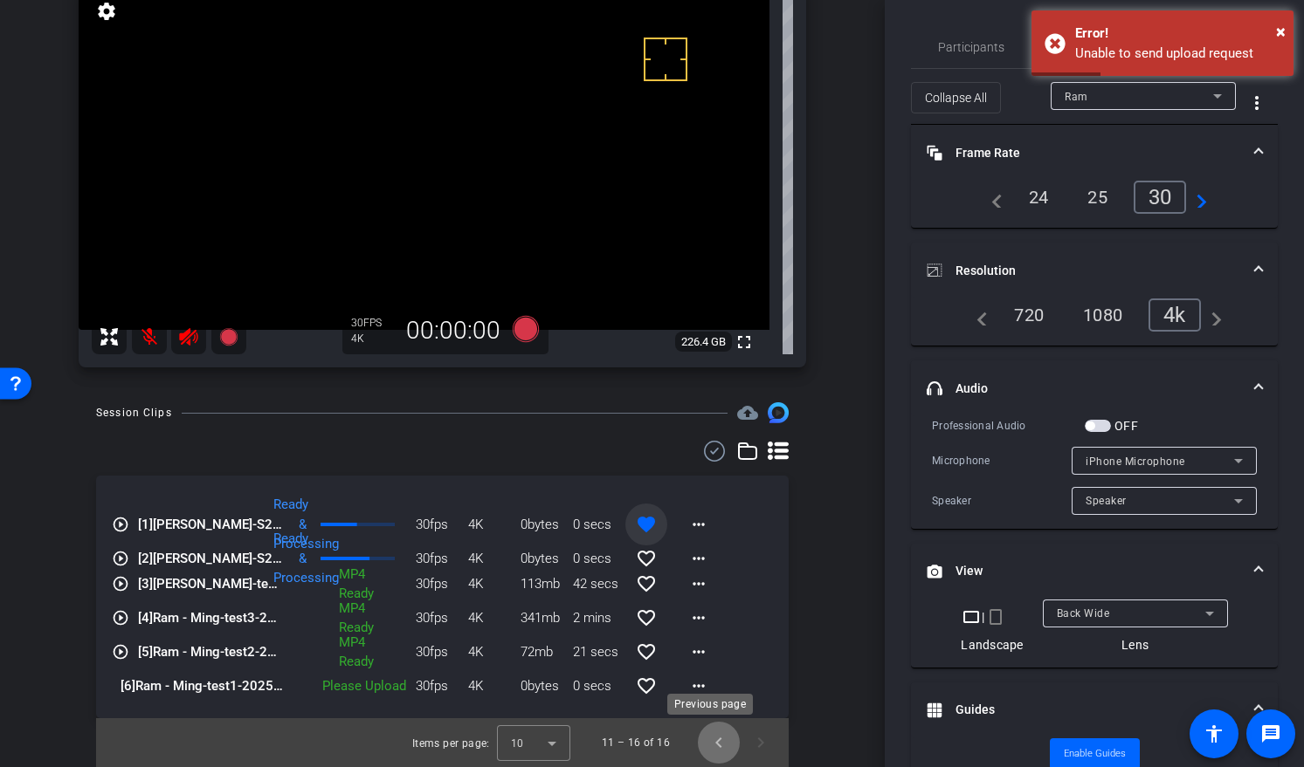
click at [704, 743] on span "Previous page" at bounding box center [719, 743] width 42 height 42
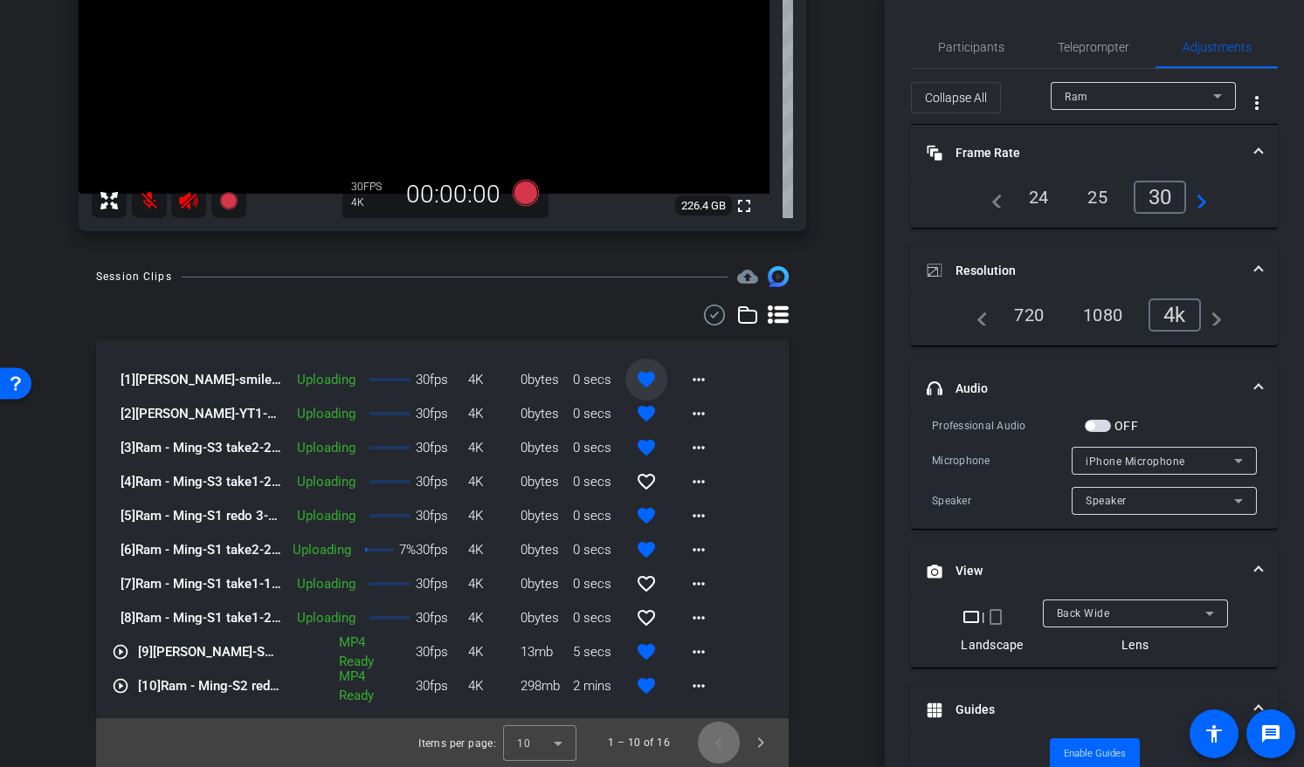
scroll to position [0, 0]
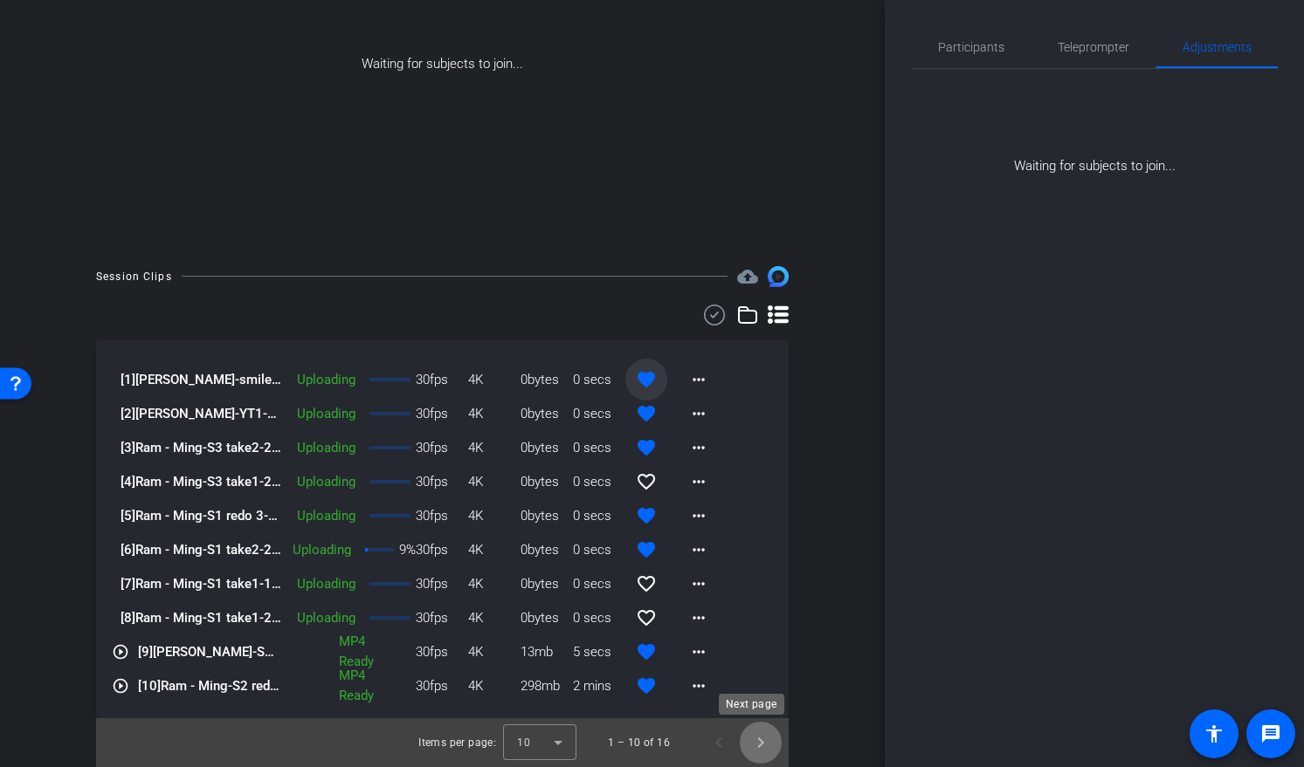
click at [754, 750] on span "Next page" at bounding box center [760, 743] width 42 height 42
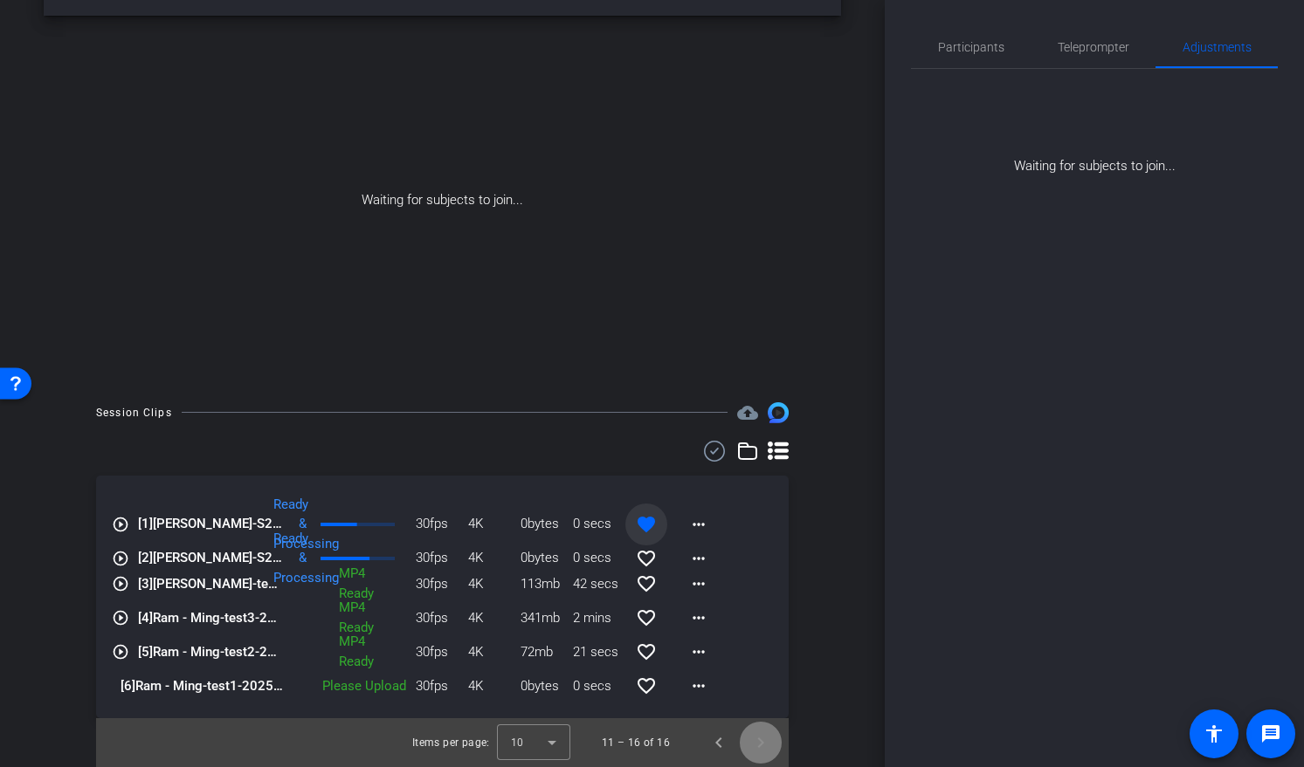
scroll to position [59, 0]
click at [713, 750] on span "Previous page" at bounding box center [719, 743] width 42 height 42
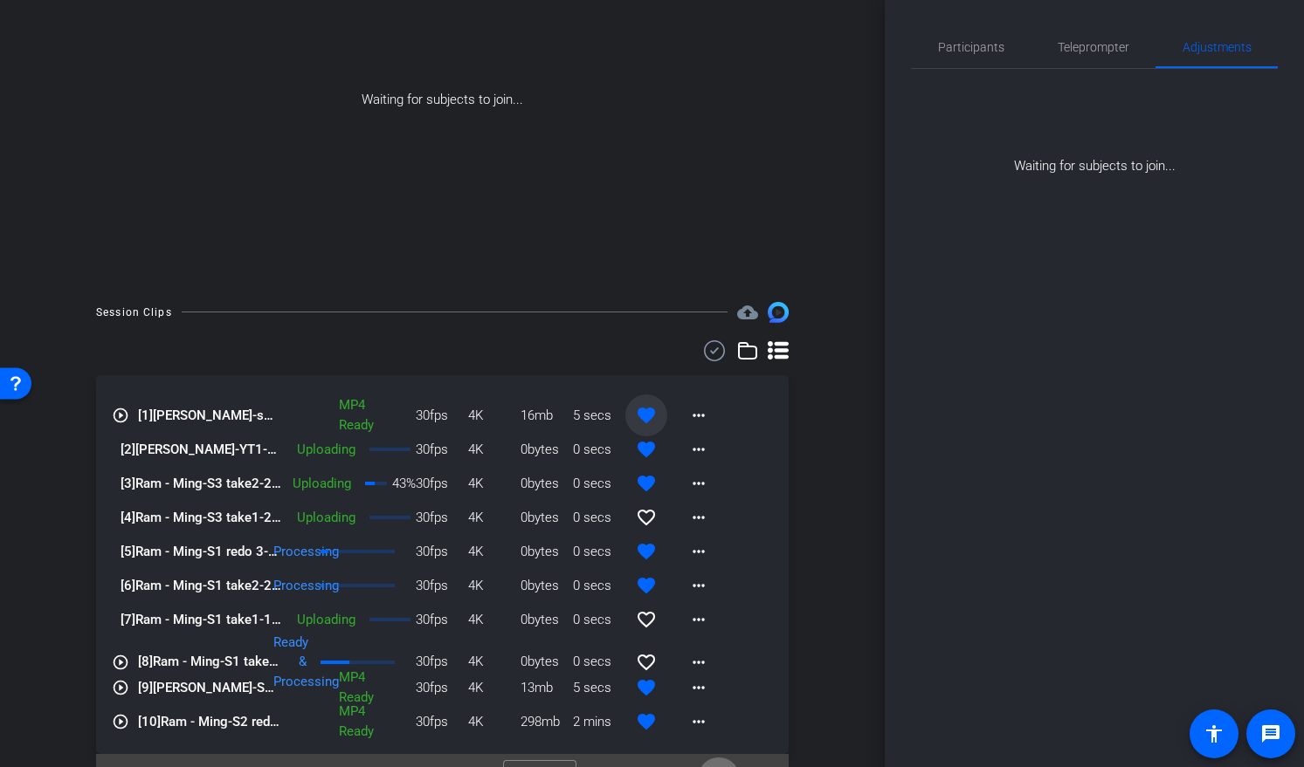
scroll to position [176, 0]
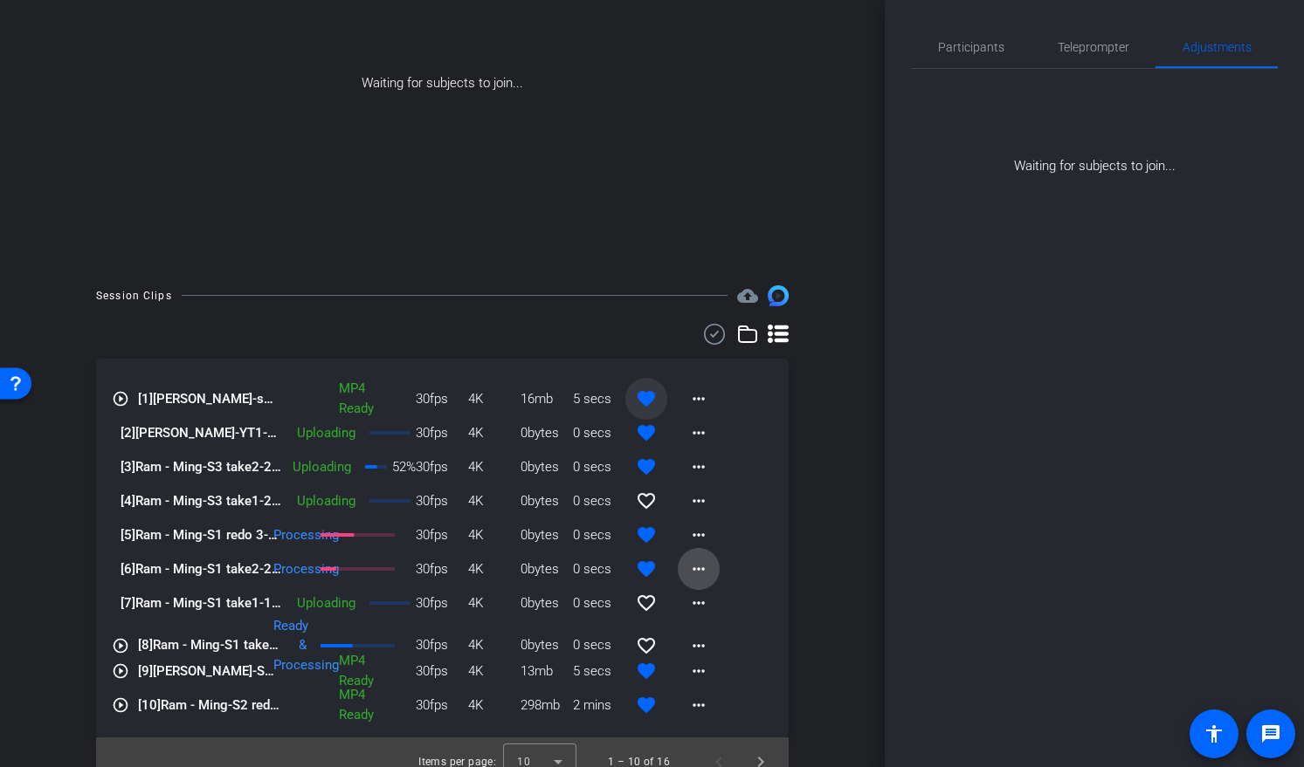
click at [694, 570] on mat-icon "more_horiz" at bounding box center [698, 569] width 21 height 21
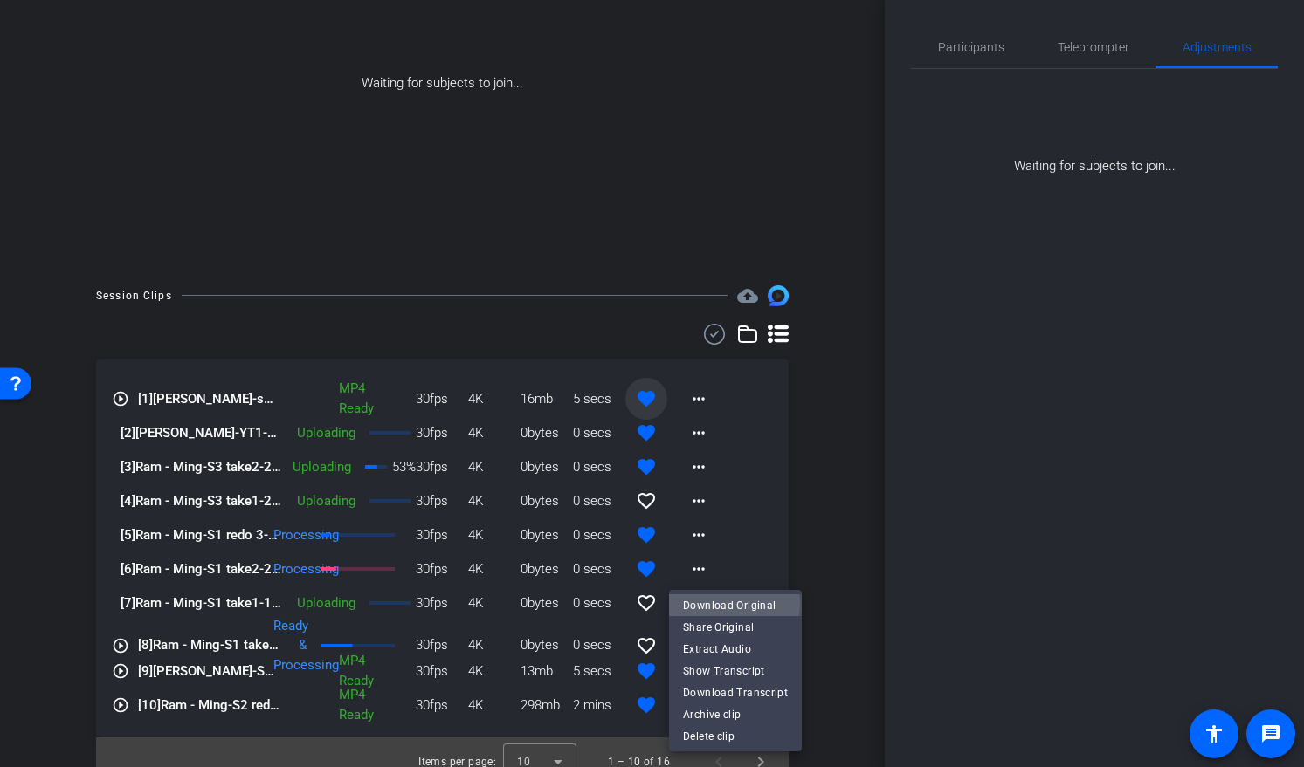
click at [732, 605] on span "Download Original" at bounding box center [735, 605] width 105 height 21
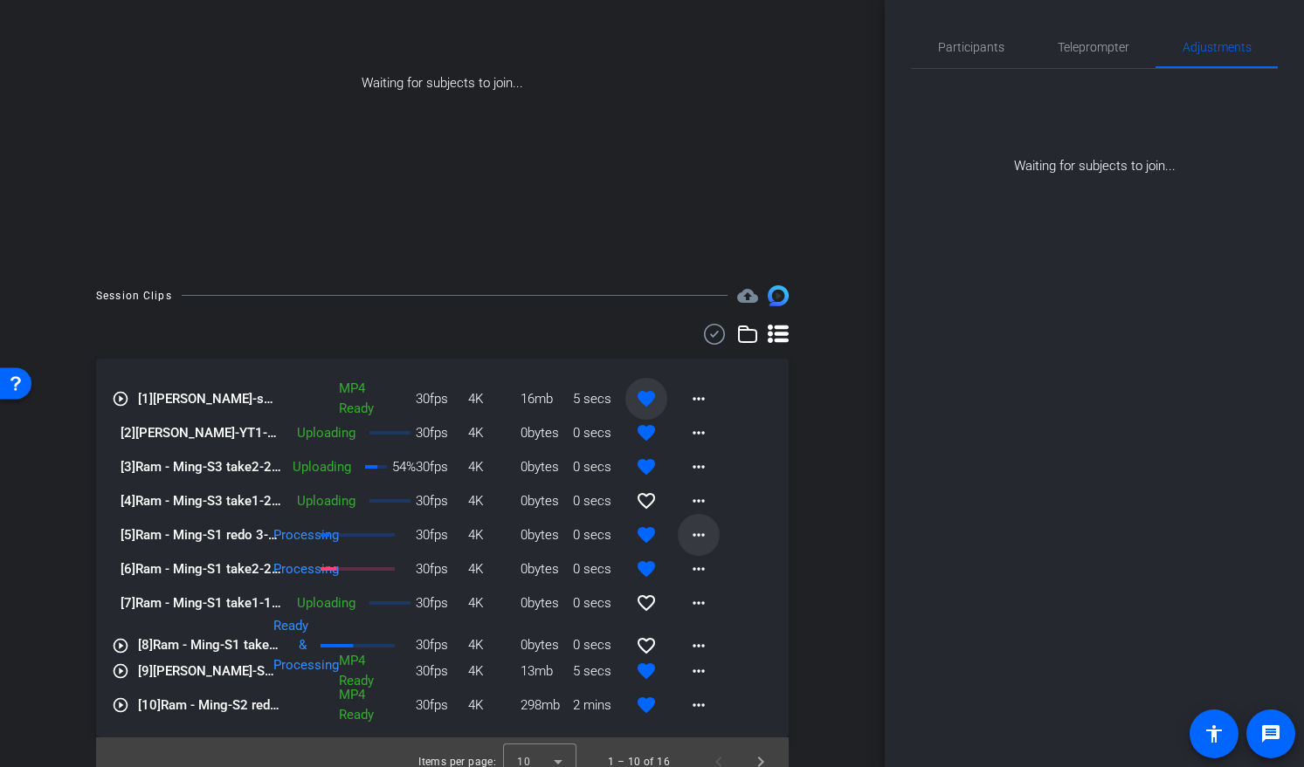
click at [690, 537] on mat-icon "more_horiz" at bounding box center [698, 535] width 21 height 21
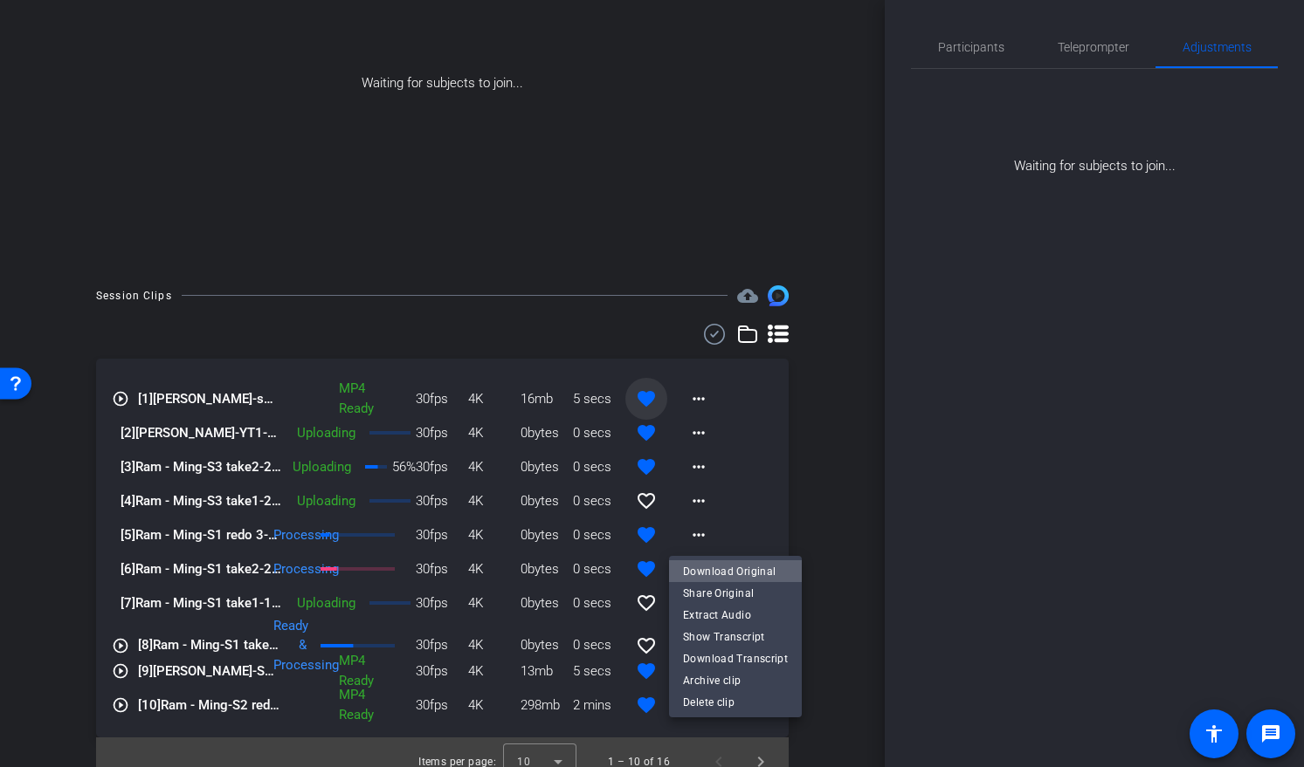
click at [742, 576] on span "Download Original" at bounding box center [735, 571] width 105 height 21
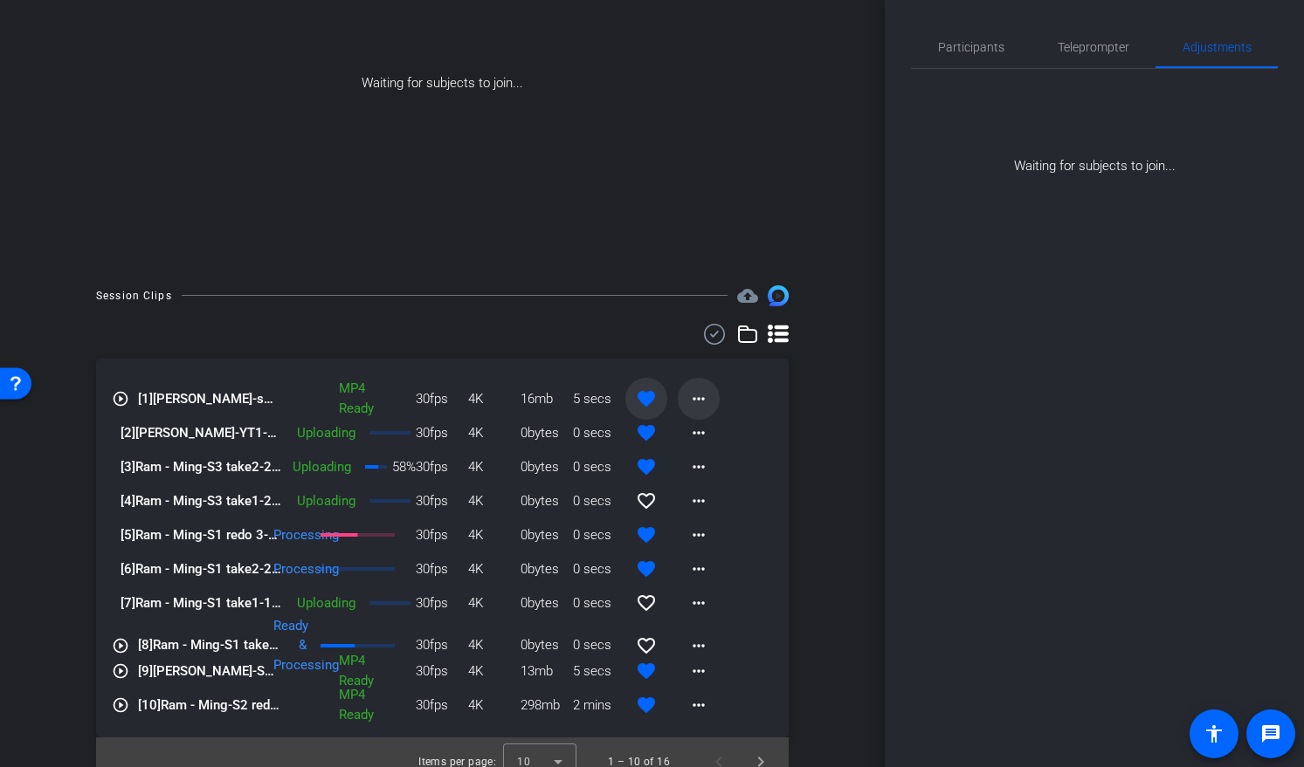
click at [700, 408] on span at bounding box center [699, 399] width 42 height 42
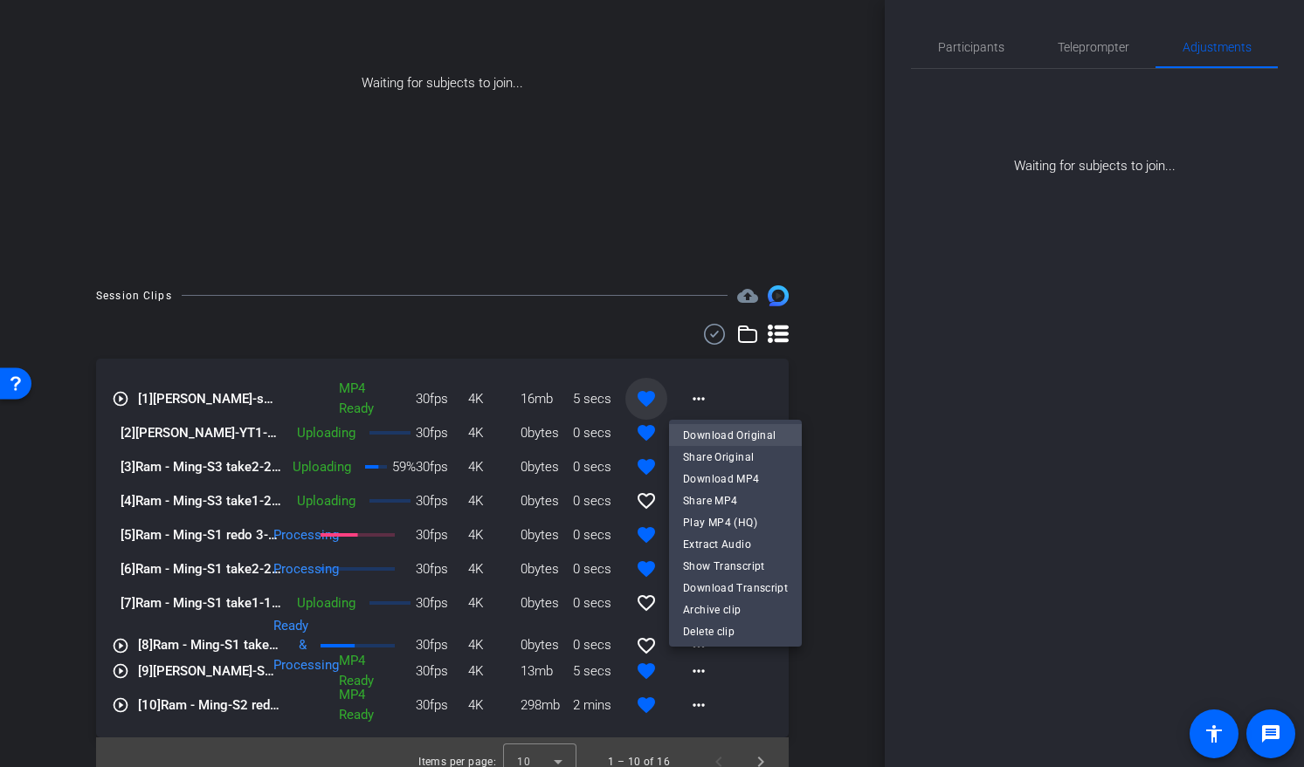
click at [745, 437] on span "Download Original" at bounding box center [735, 435] width 105 height 21
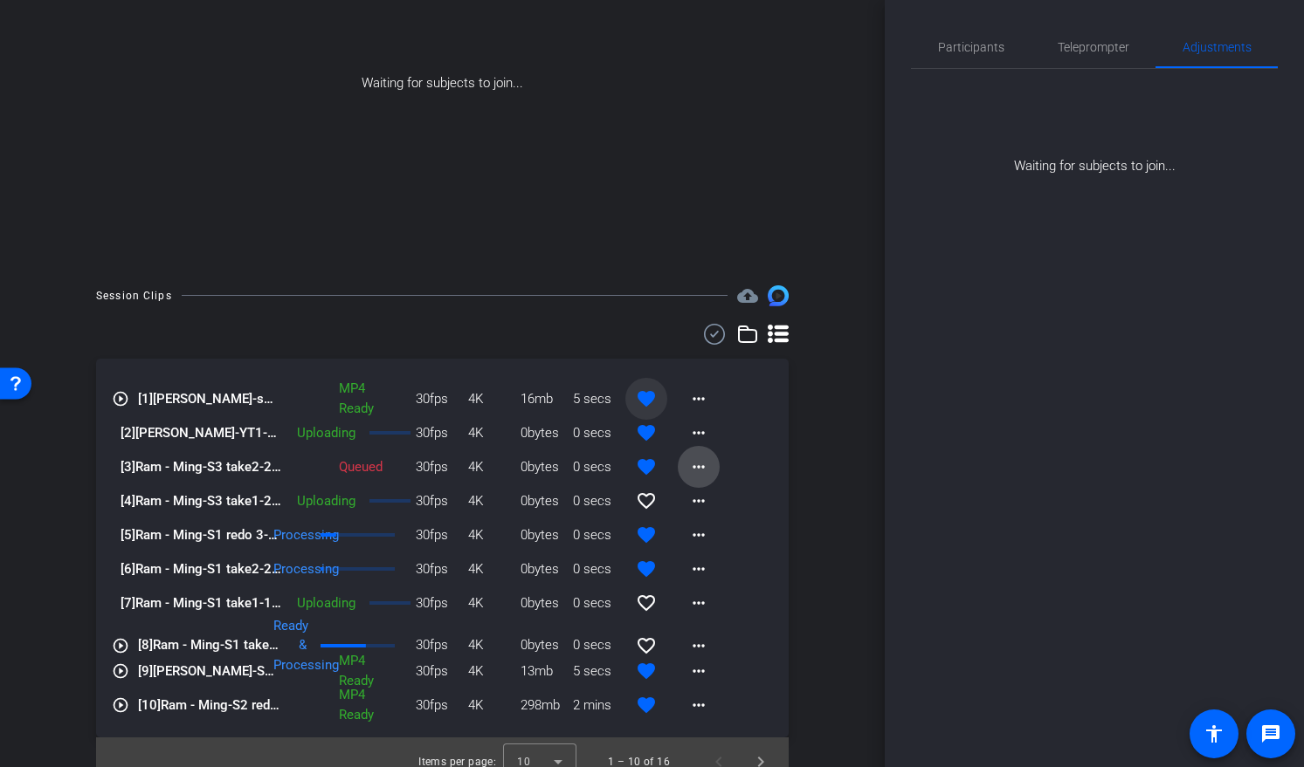
click at [688, 464] on mat-icon "more_horiz" at bounding box center [698, 467] width 21 height 21
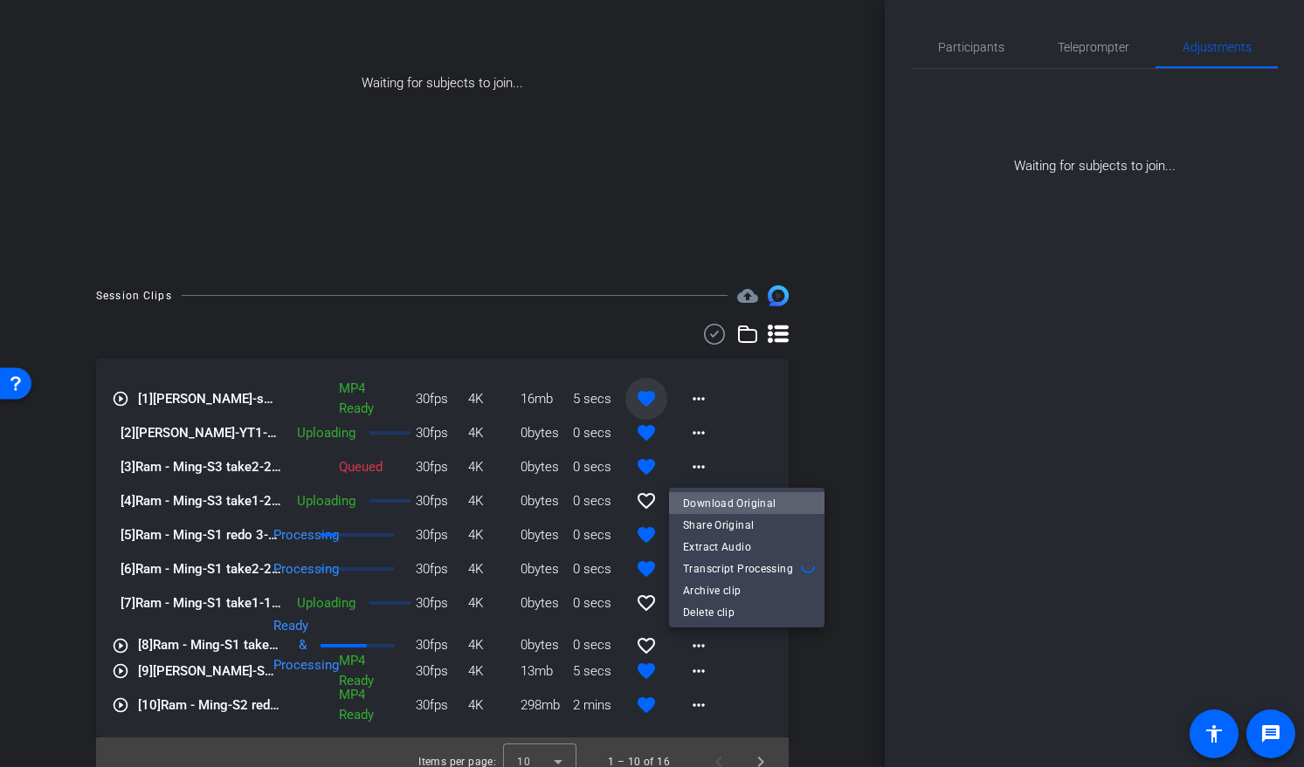
click at [753, 506] on span "Download Original" at bounding box center [746, 503] width 127 height 21
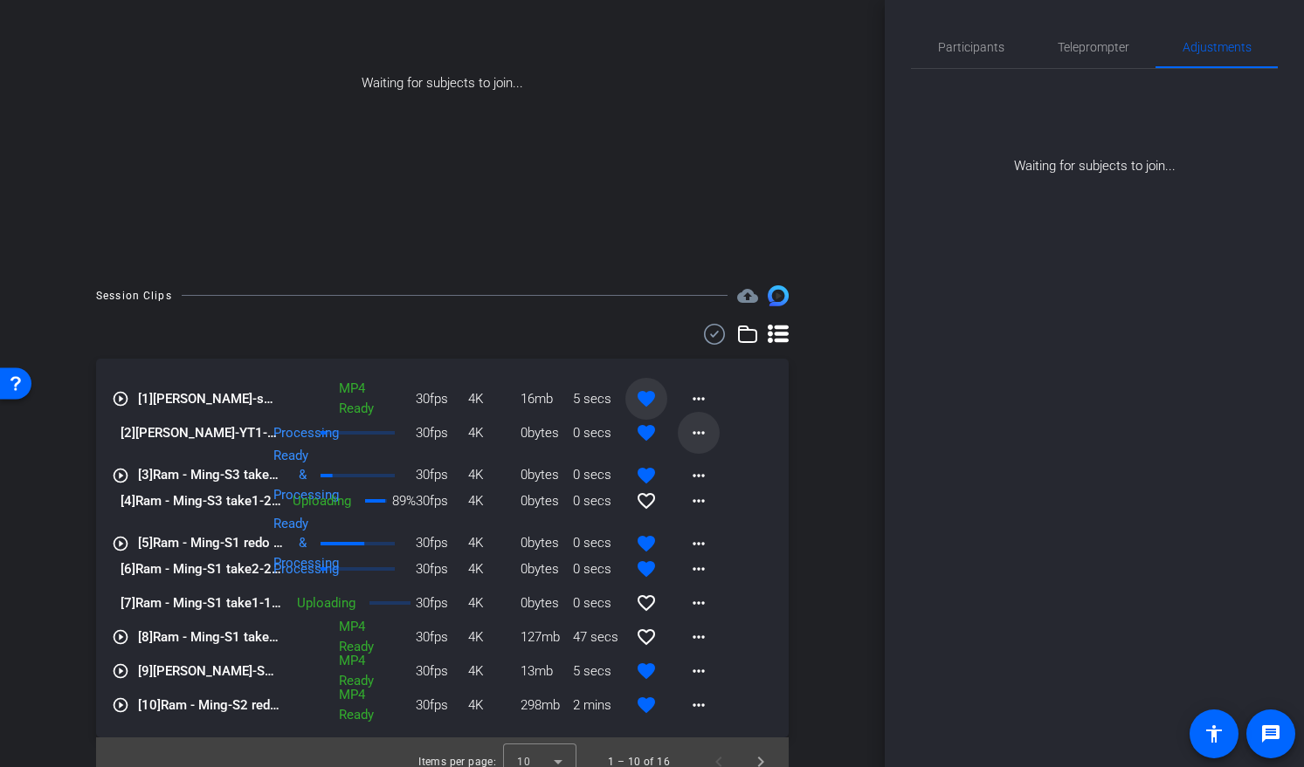
click at [698, 431] on mat-icon "more_horiz" at bounding box center [698, 433] width 21 height 21
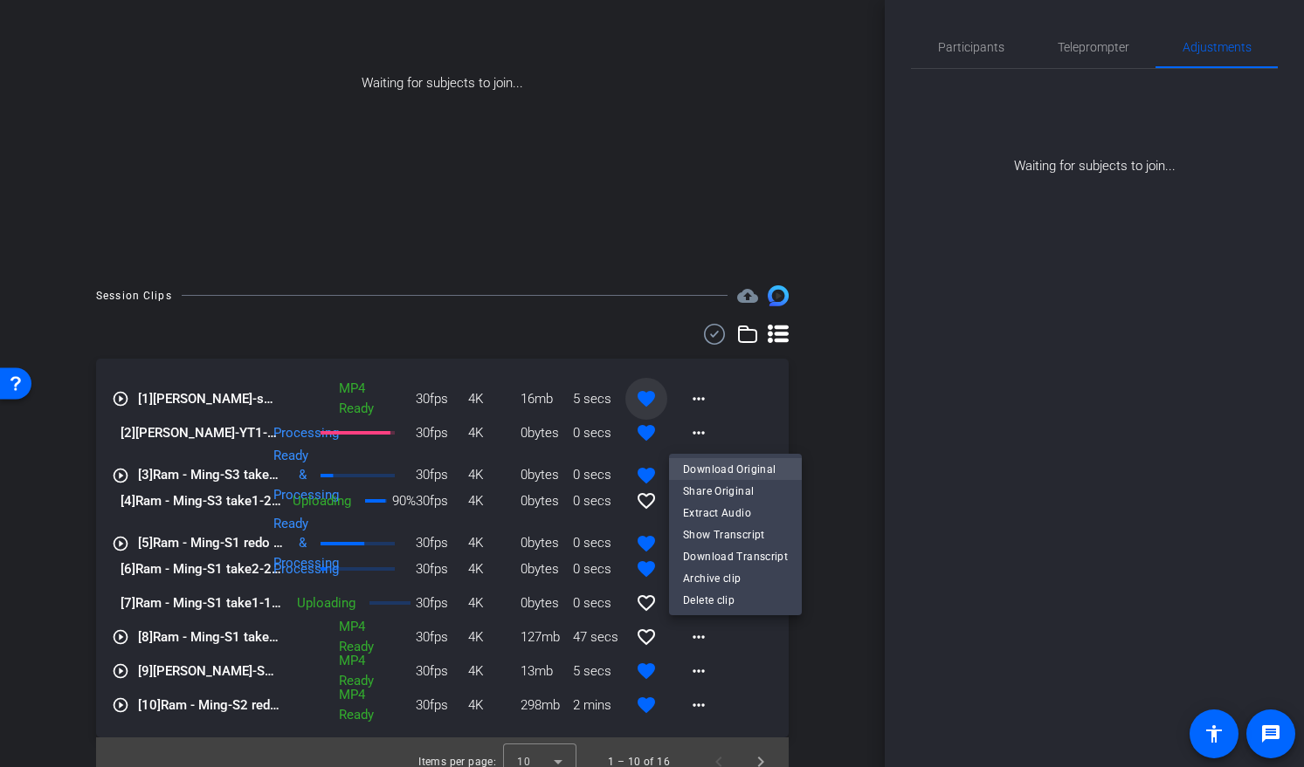
click at [733, 468] on span "Download Original" at bounding box center [735, 469] width 105 height 21
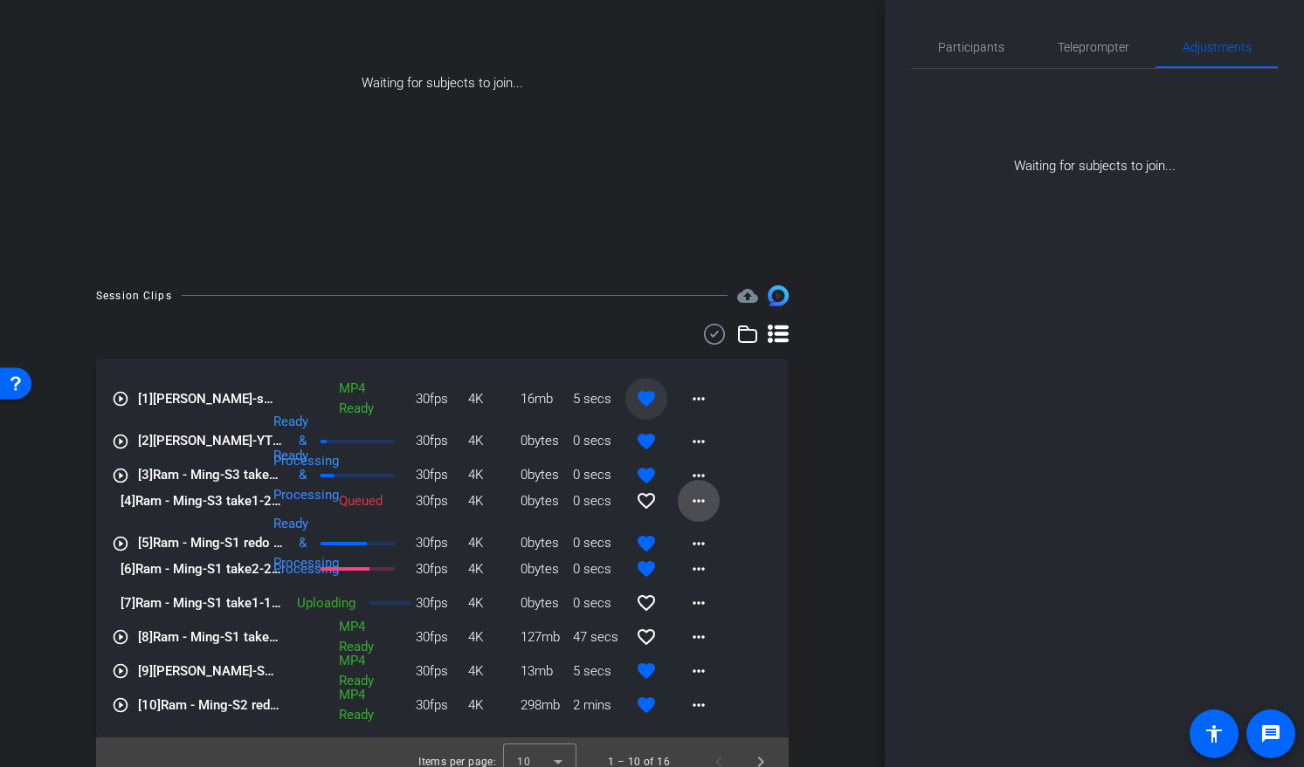
click at [692, 499] on mat-icon "more_horiz" at bounding box center [698, 501] width 21 height 21
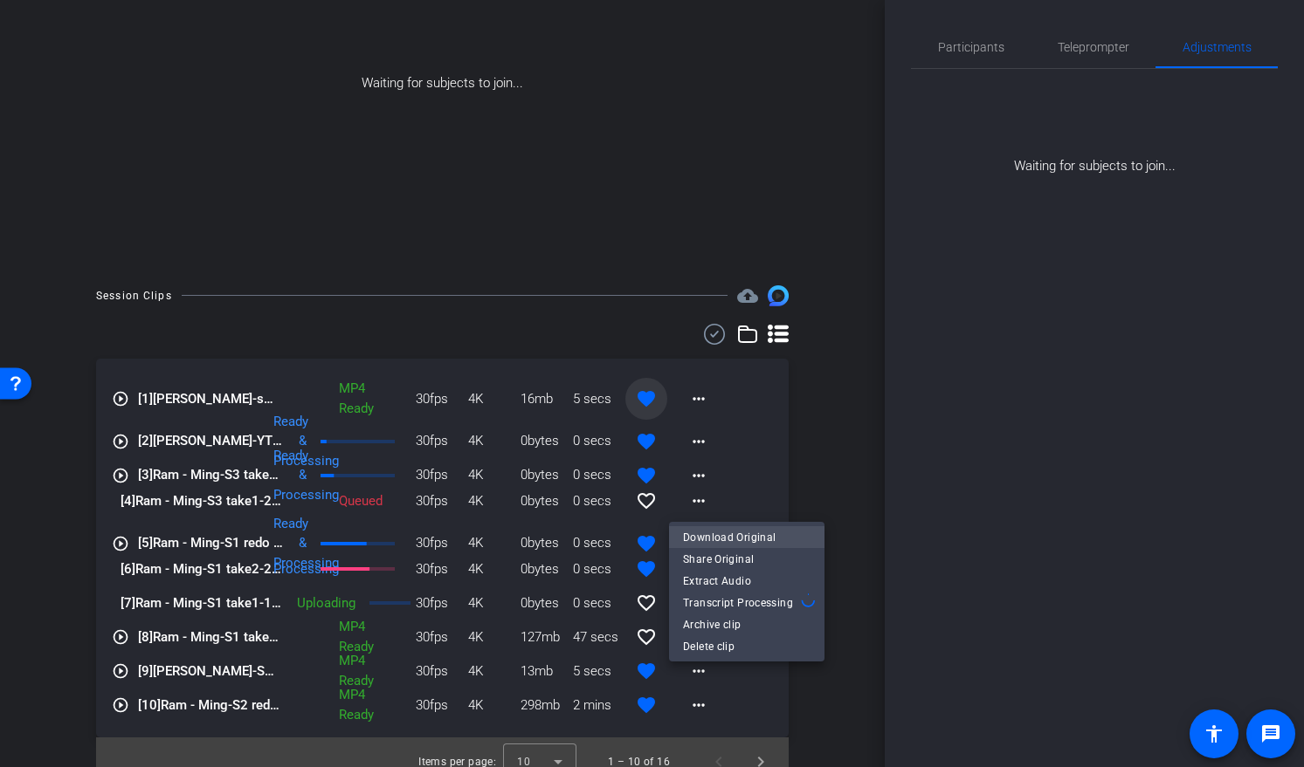
click at [719, 540] on span "Download Original" at bounding box center [746, 537] width 127 height 21
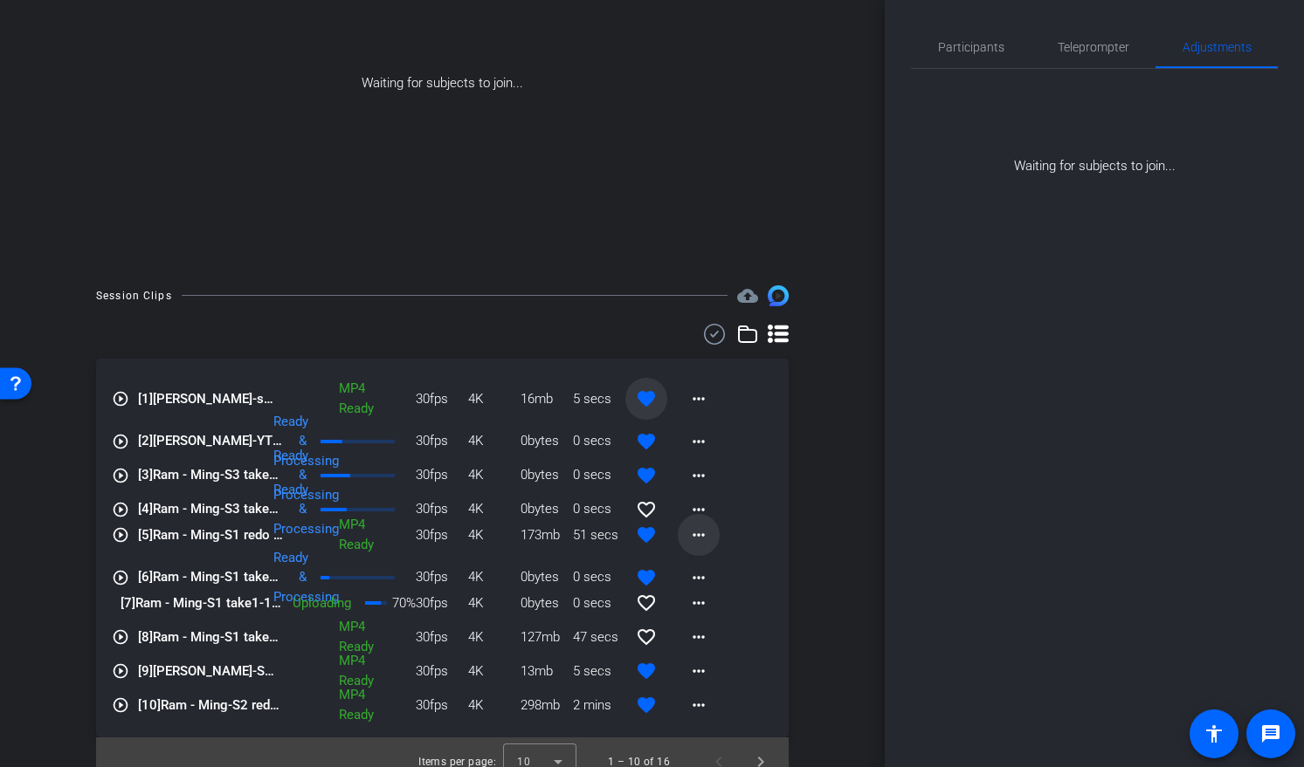
click at [688, 538] on mat-icon "more_horiz" at bounding box center [698, 535] width 21 height 21
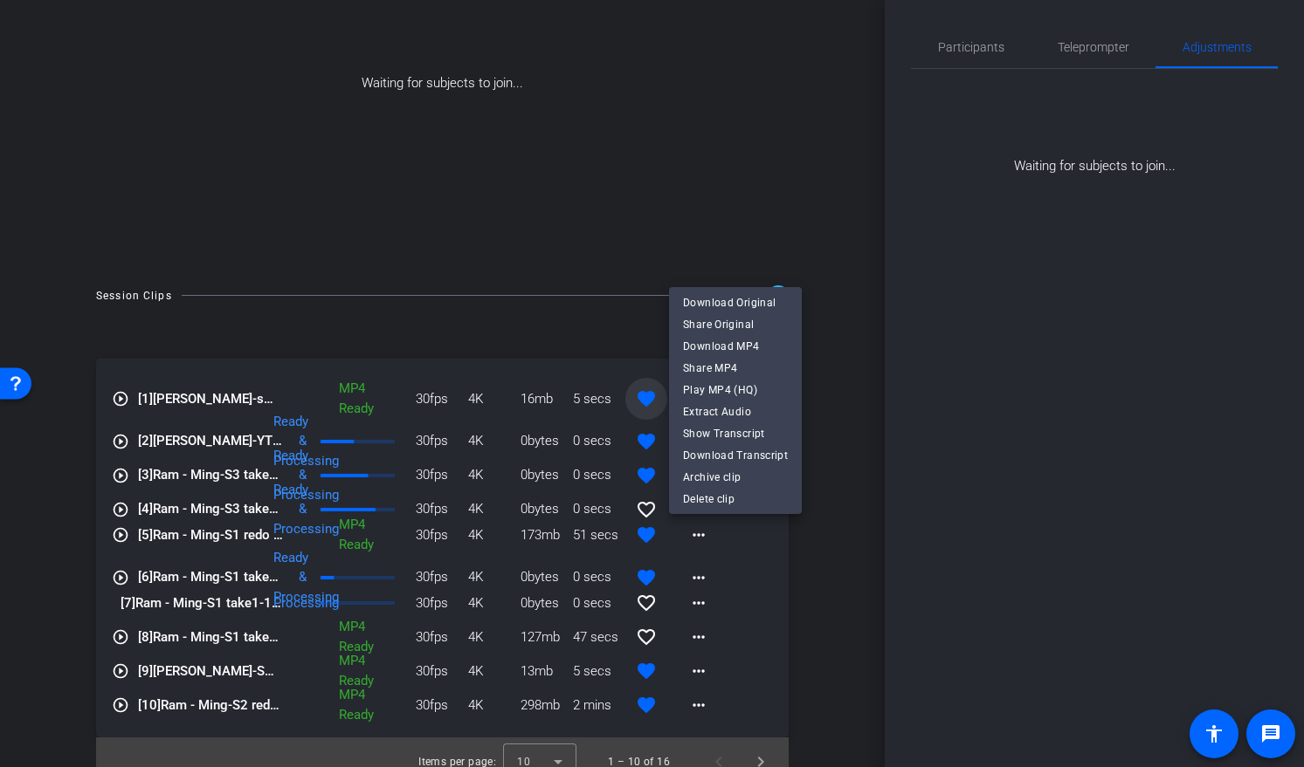
click at [62, 495] on div at bounding box center [652, 383] width 1304 height 767
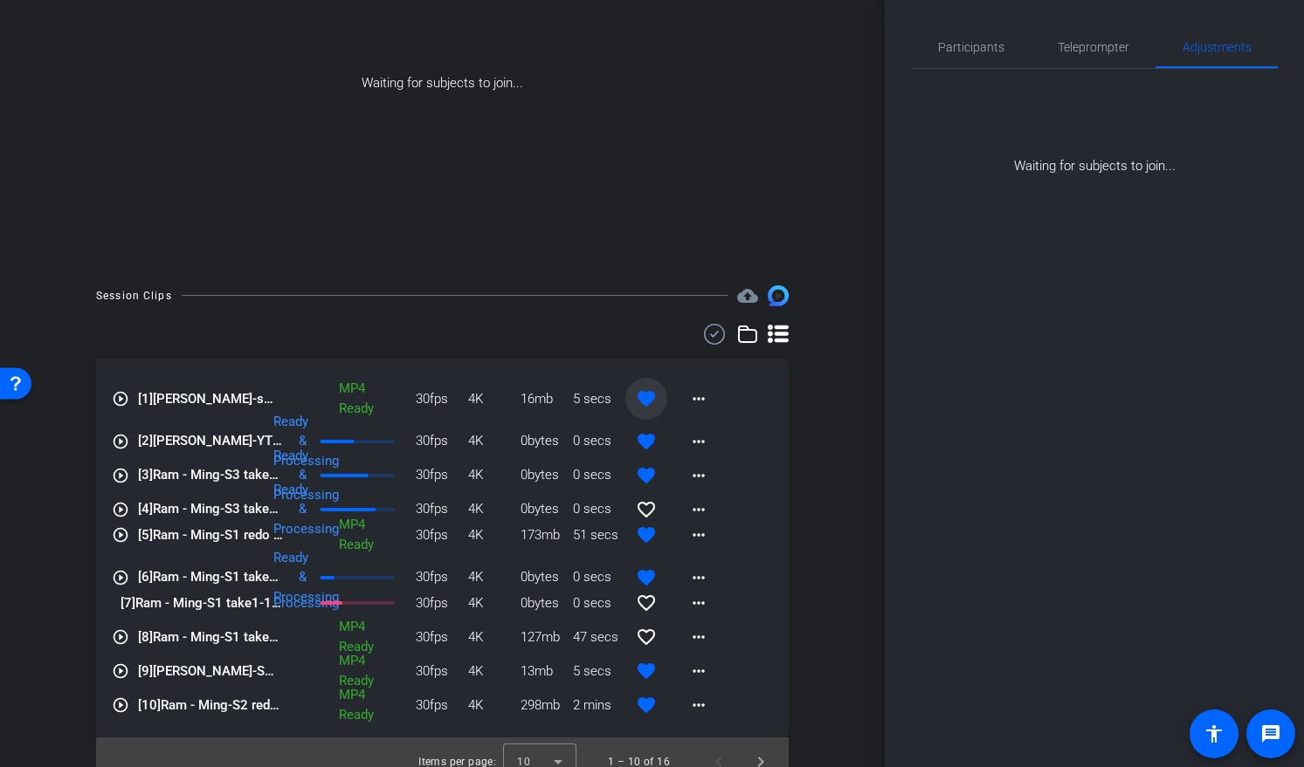
scroll to position [0, 0]
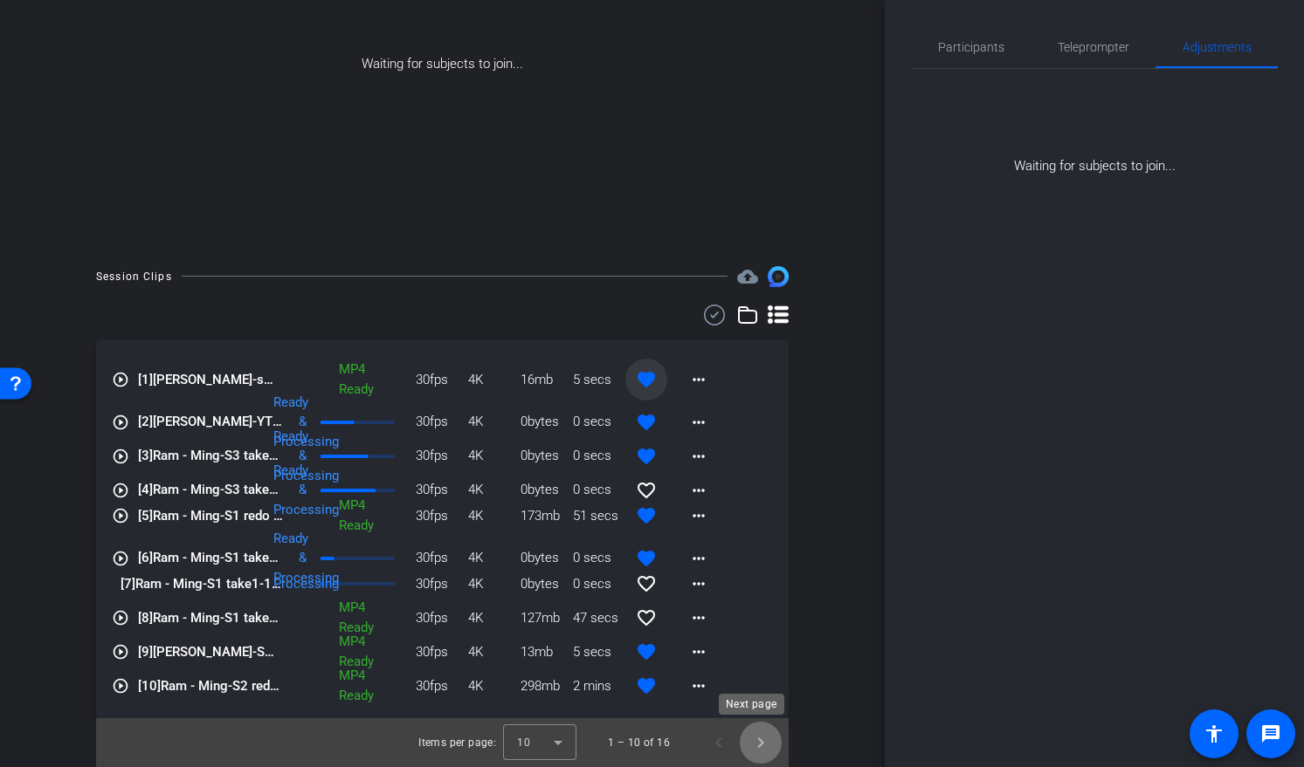
click at [753, 742] on span "Next page" at bounding box center [760, 743] width 42 height 42
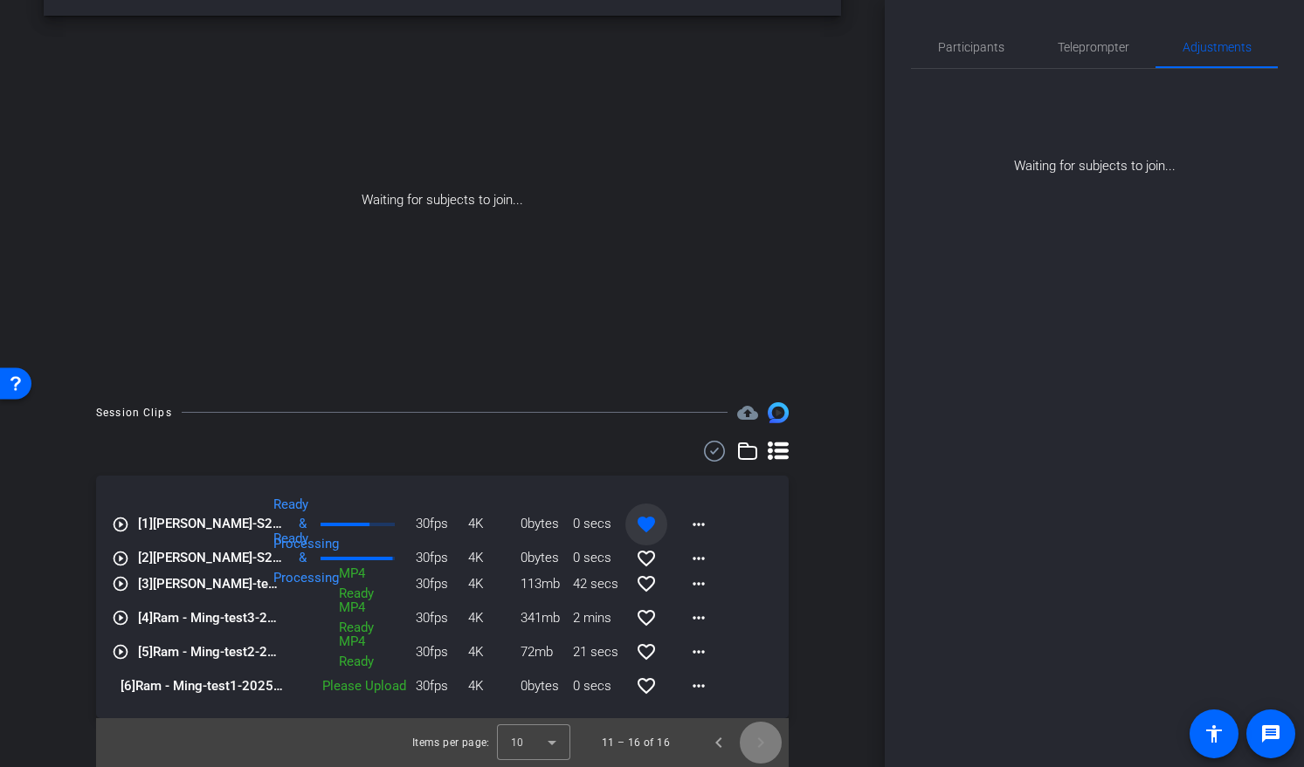
scroll to position [59, 0]
click at [726, 746] on span "Previous page" at bounding box center [719, 743] width 42 height 42
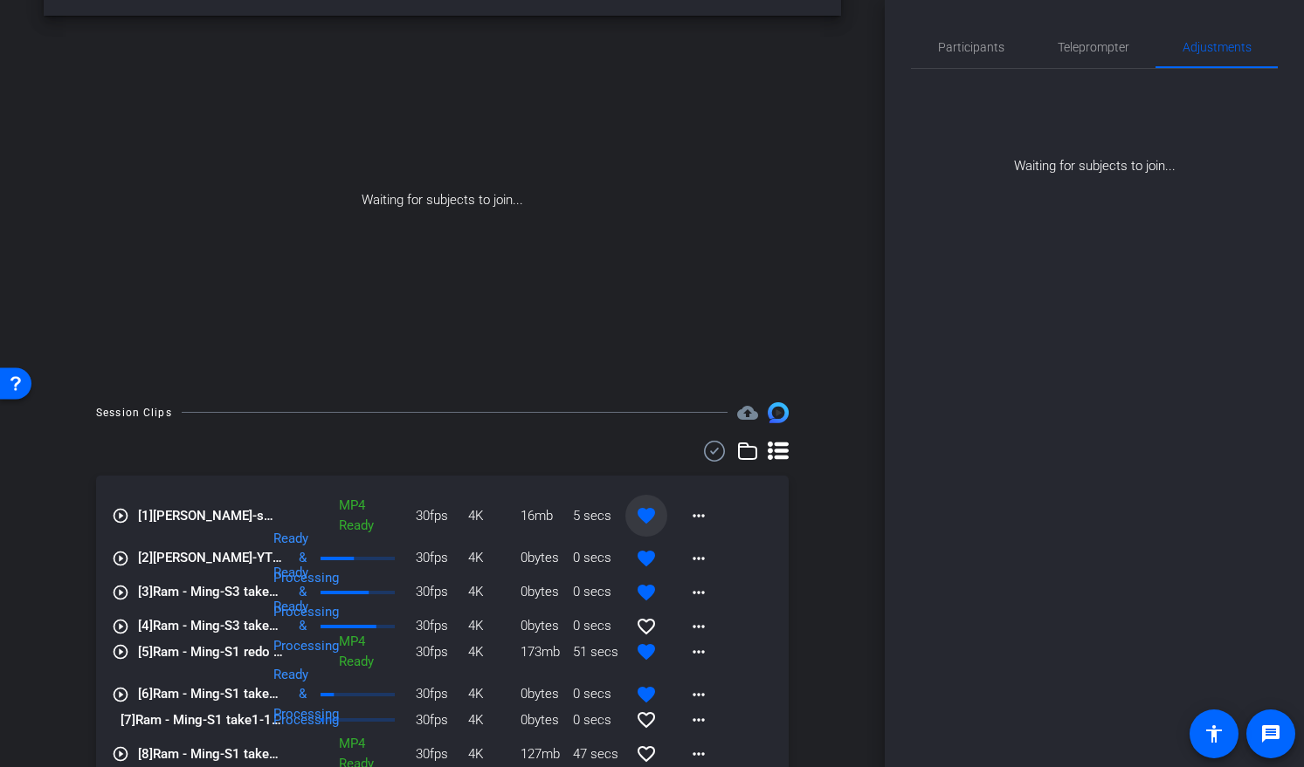
scroll to position [0, 0]
